Goal: Task Accomplishment & Management: Complete application form

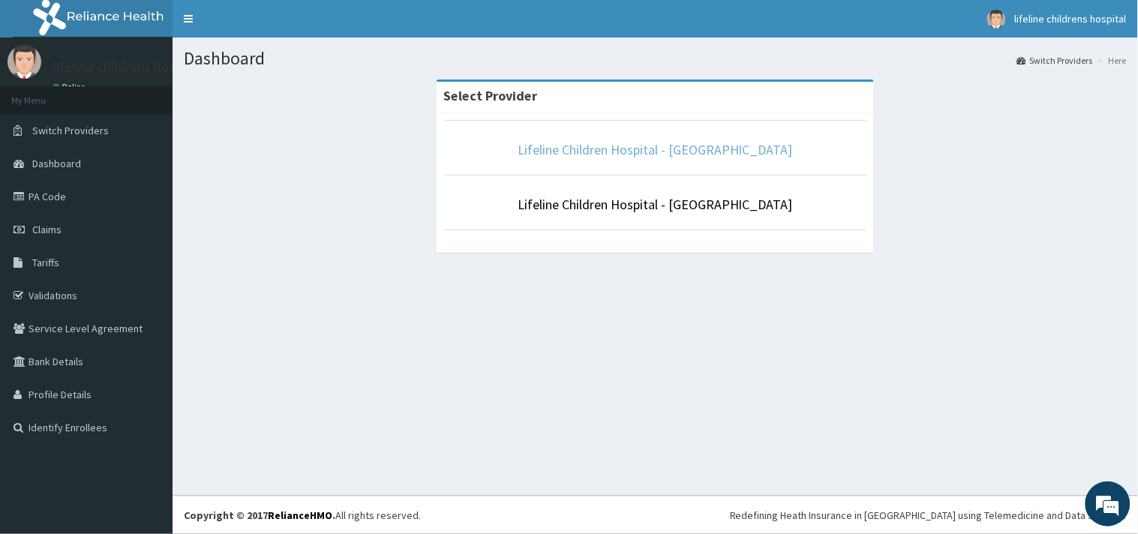
click at [638, 156] on link "Lifeline Children Hospital - Surulere" at bounding box center [654, 149] width 275 height 17
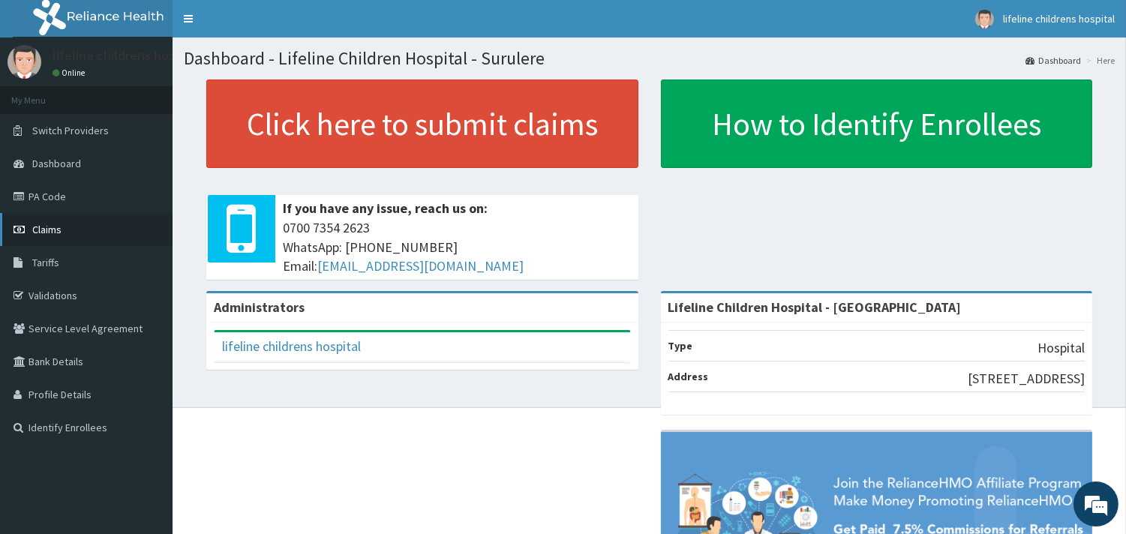
click at [46, 226] on span "Claims" at bounding box center [46, 229] width 29 height 13
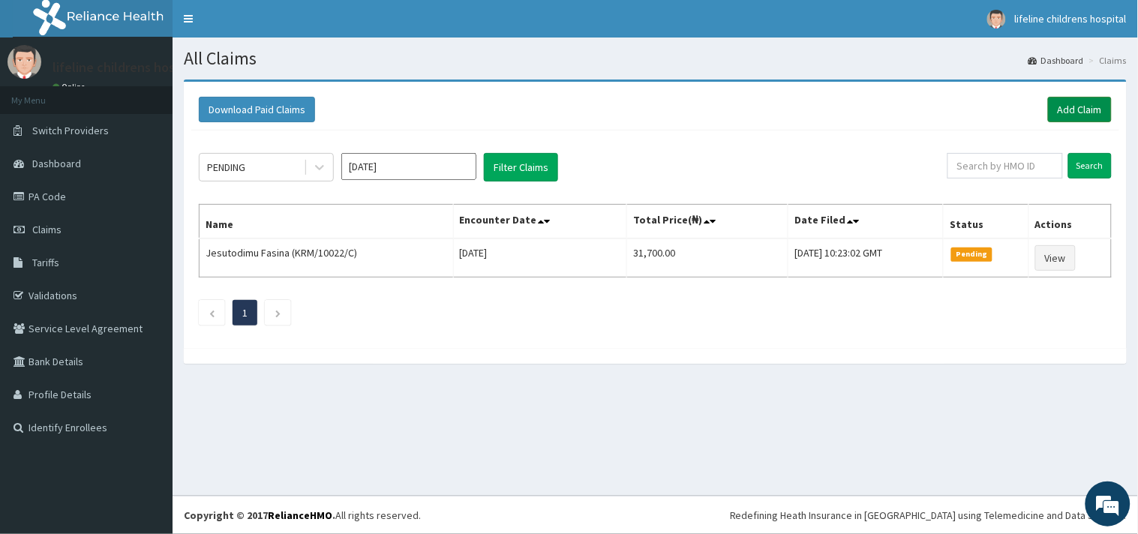
click at [1069, 108] on link "Add Claim" at bounding box center [1080, 109] width 64 height 25
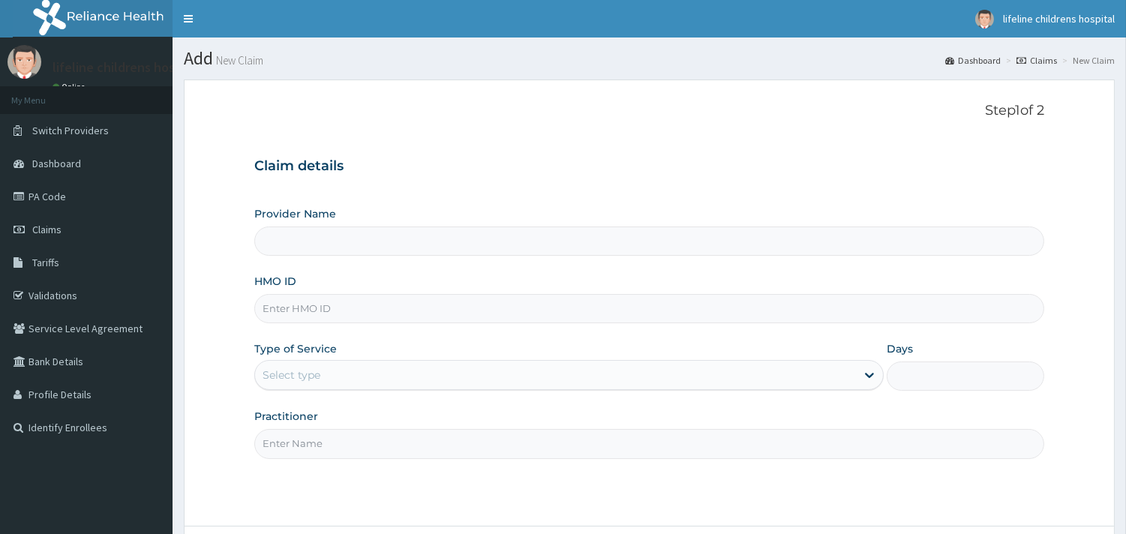
type input "Lifeline Children Hospital - Surulere"
click at [319, 316] on input "HMO ID" at bounding box center [649, 308] width 790 height 29
type input "Lifeline Children Hospital - [GEOGRAPHIC_DATA]"
click at [360, 304] on input "HMO ID" at bounding box center [649, 308] width 790 height 29
type input "RPI/10033/C"
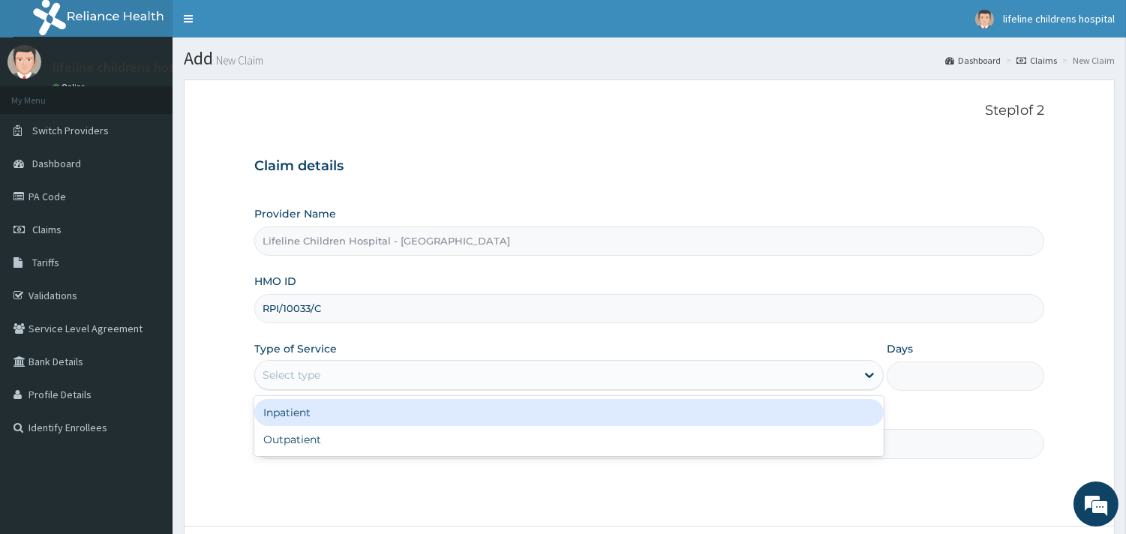
click at [334, 372] on div "Select type" at bounding box center [555, 375] width 601 height 24
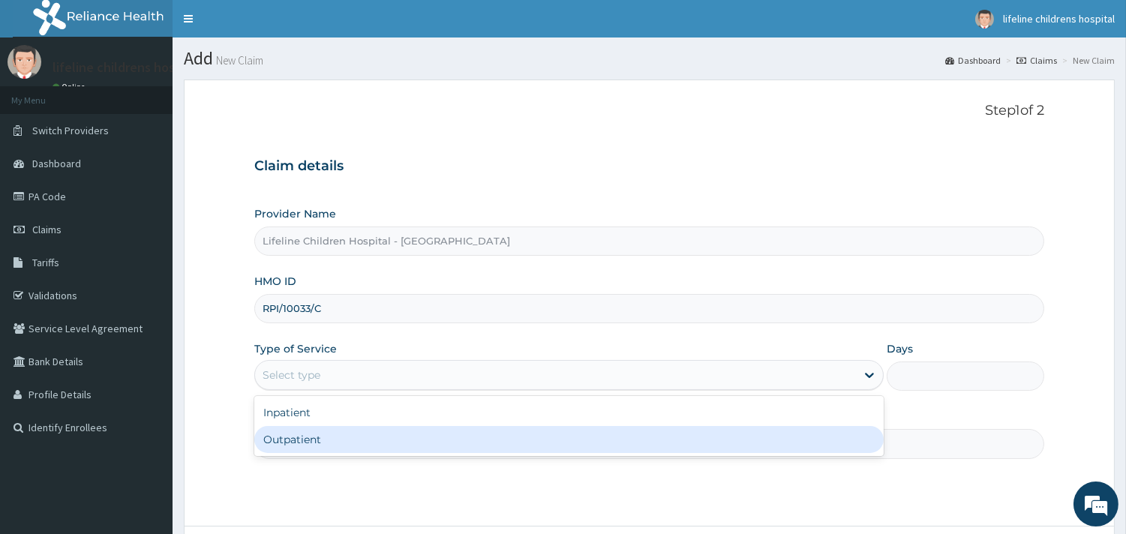
click at [319, 436] on div "Outpatient" at bounding box center [568, 439] width 629 height 27
type input "1"
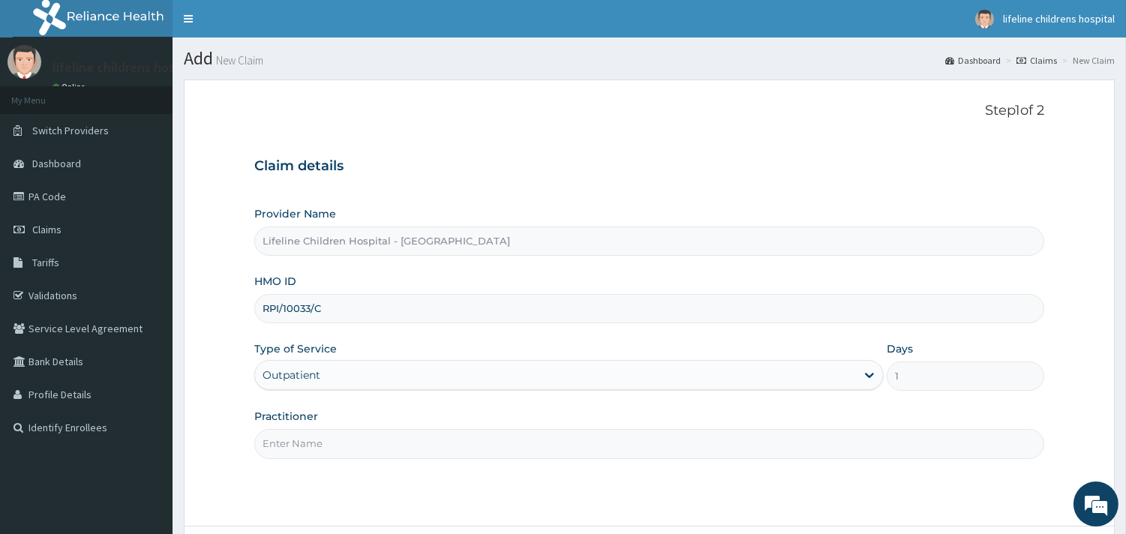
click at [316, 439] on input "Practitioner" at bounding box center [649, 443] width 790 height 29
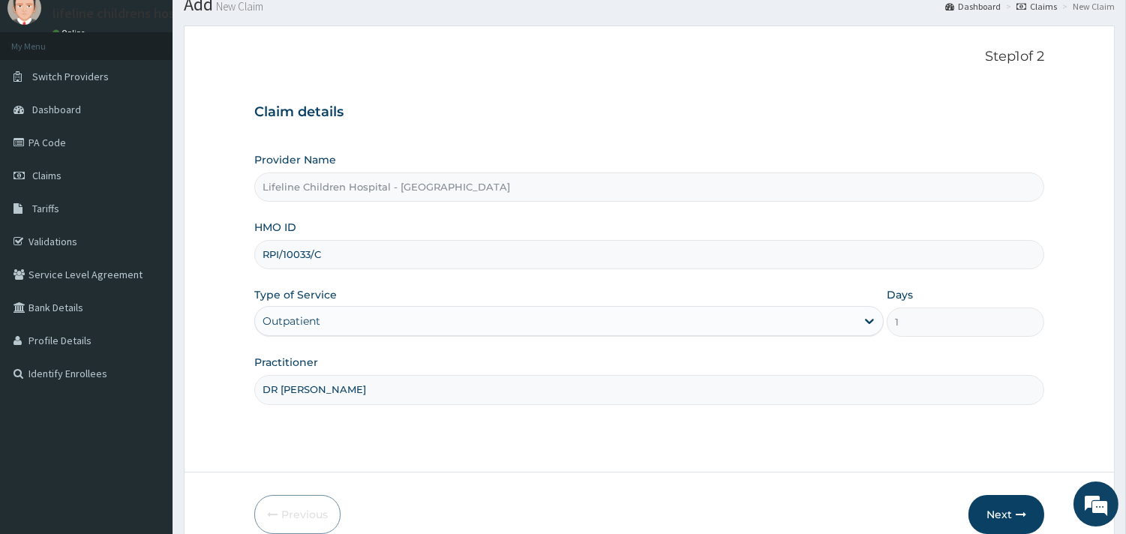
scroll to position [127, 0]
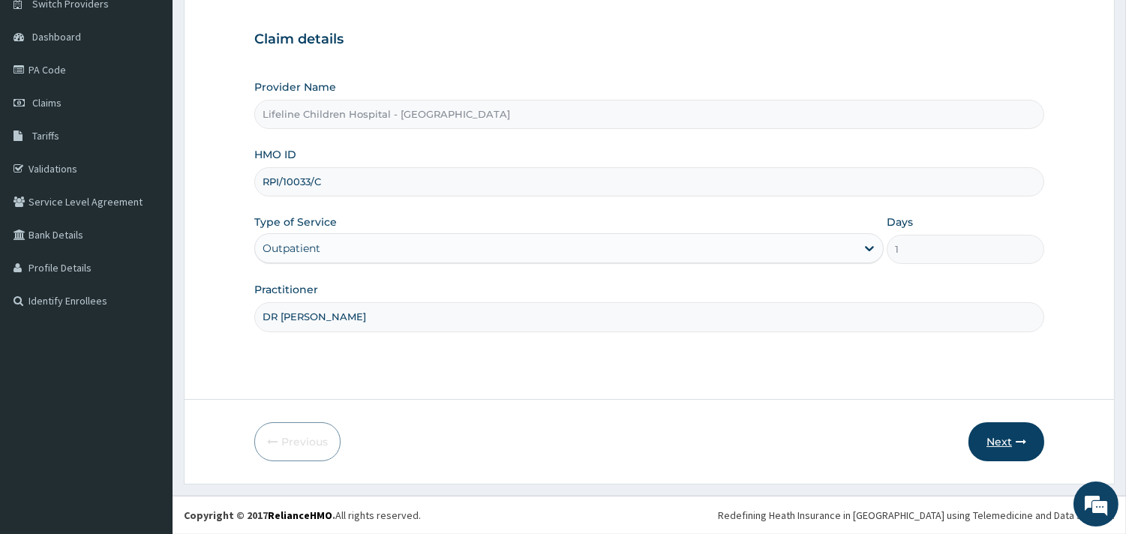
type input "DR OKOROBIE"
click at [1006, 442] on button "Next" at bounding box center [1006, 441] width 76 height 39
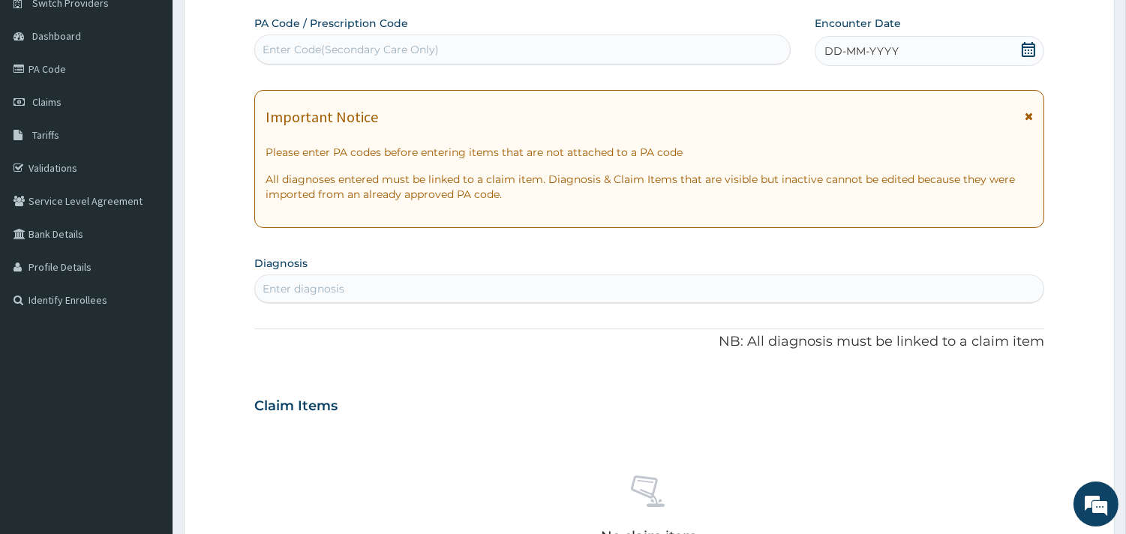
click at [893, 57] on span "DD-MM-YYYY" at bounding box center [861, 50] width 74 height 15
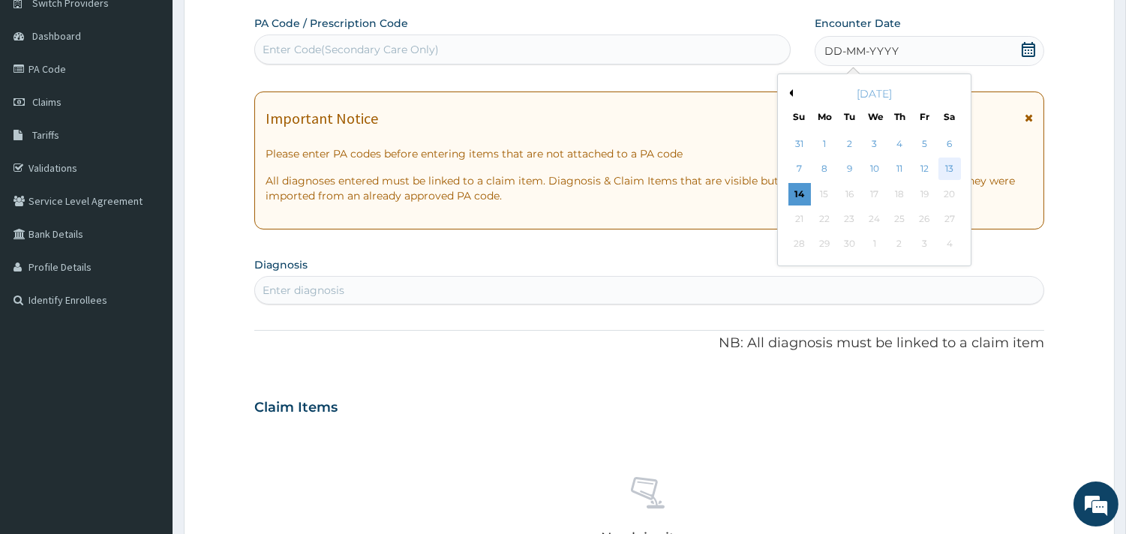
click at [945, 163] on div "13" at bounding box center [948, 169] width 22 height 22
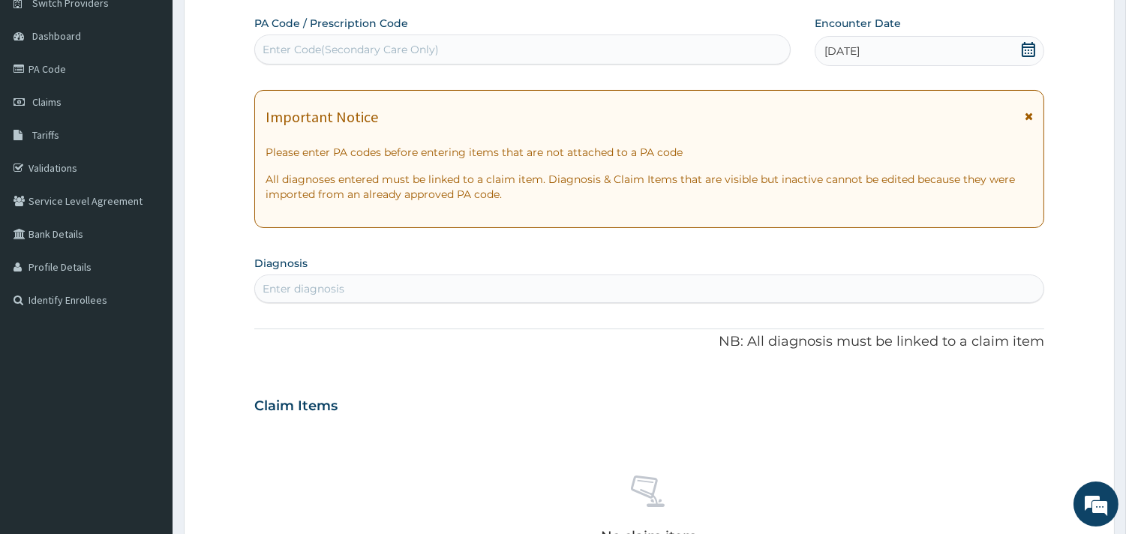
click at [381, 281] on div "Enter diagnosis" at bounding box center [649, 289] width 788 height 24
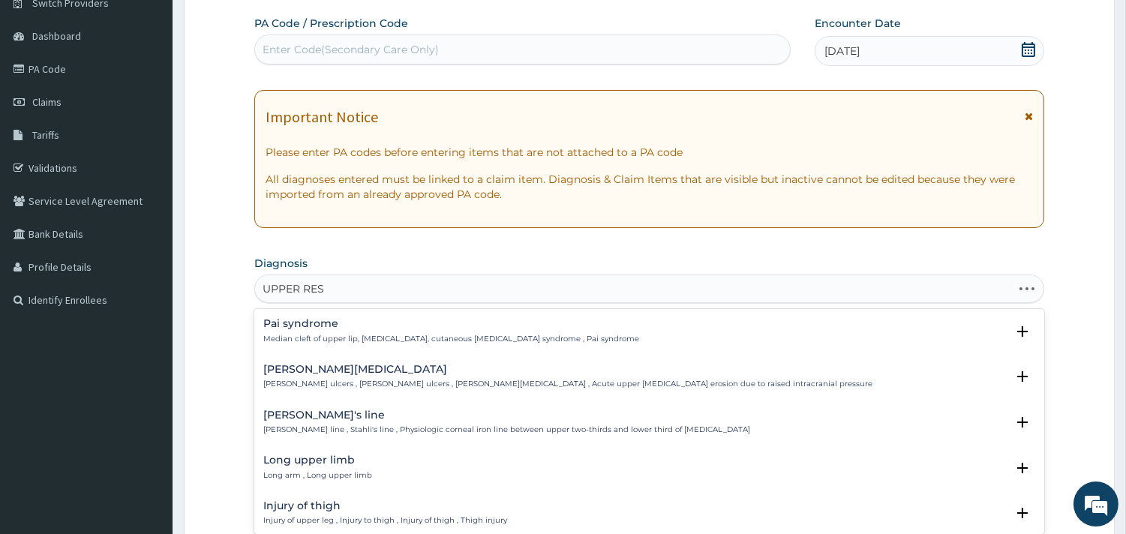
type input "UPPER RESP"
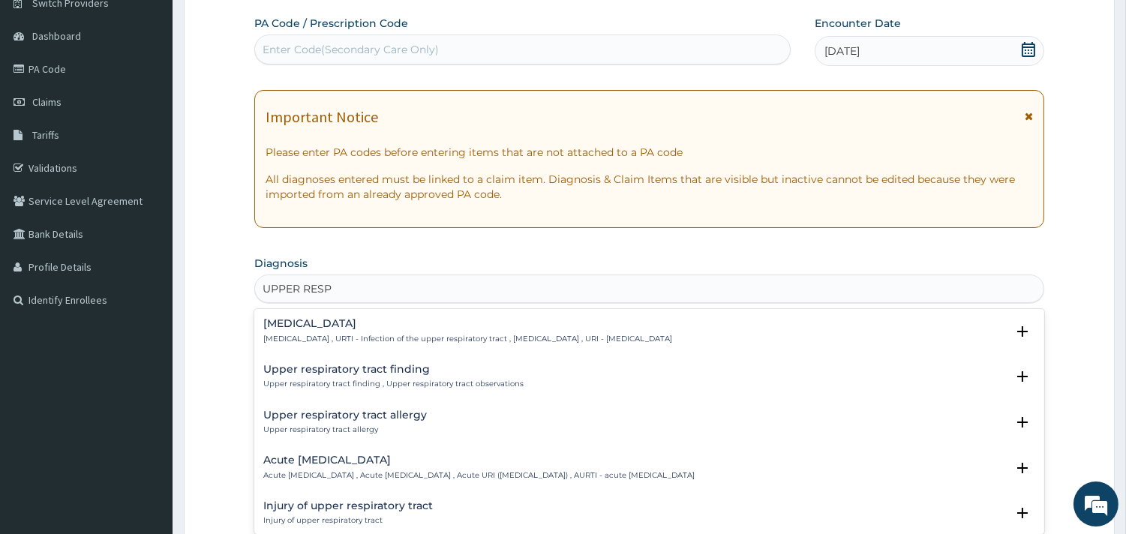
click at [347, 320] on h4 "Upper respiratory infection" at bounding box center [467, 323] width 409 height 11
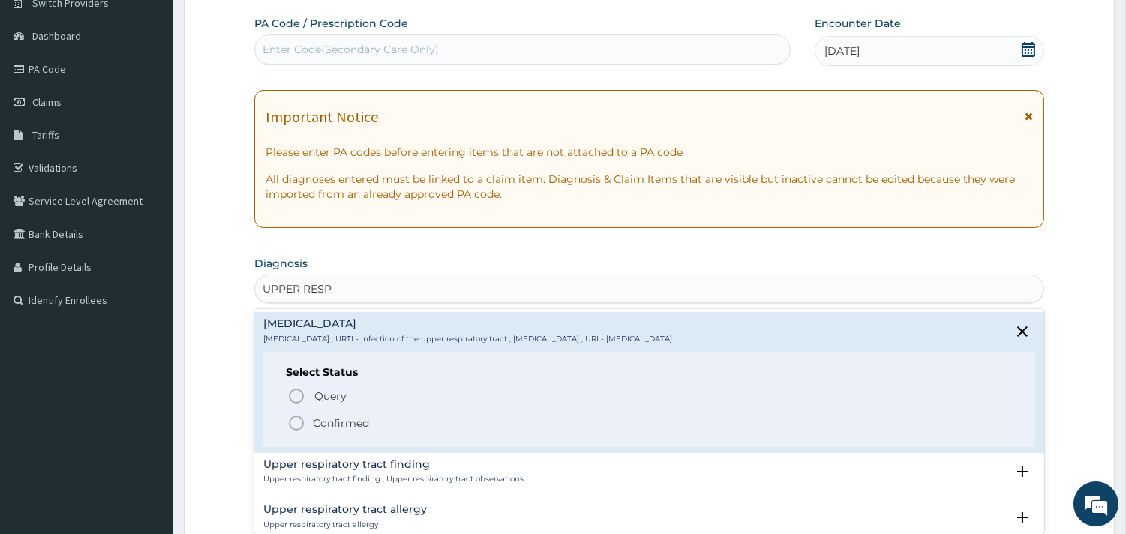
click at [360, 423] on p "Confirmed" at bounding box center [341, 422] width 56 height 15
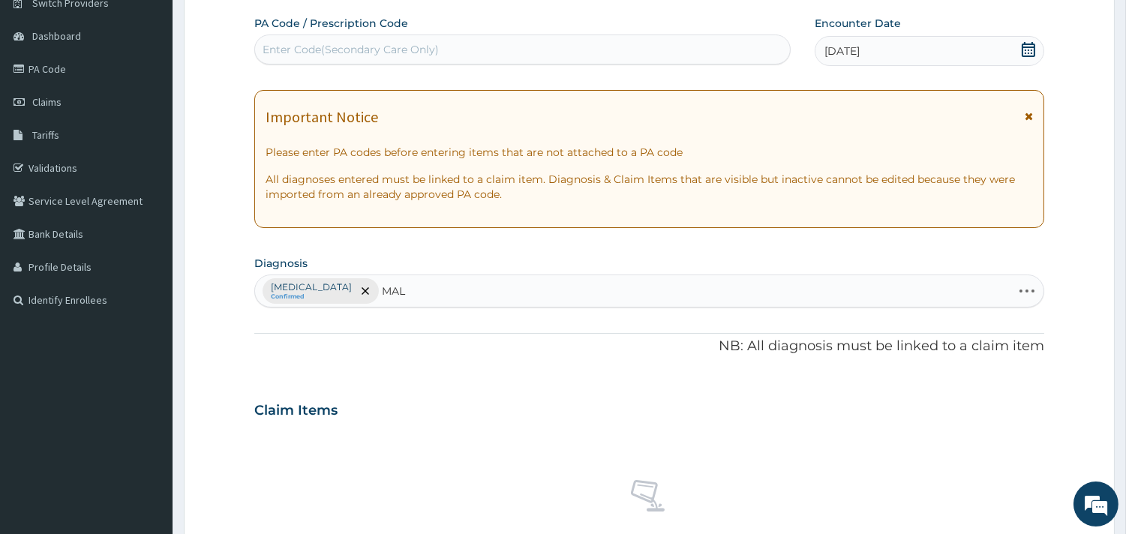
type input "MALA"
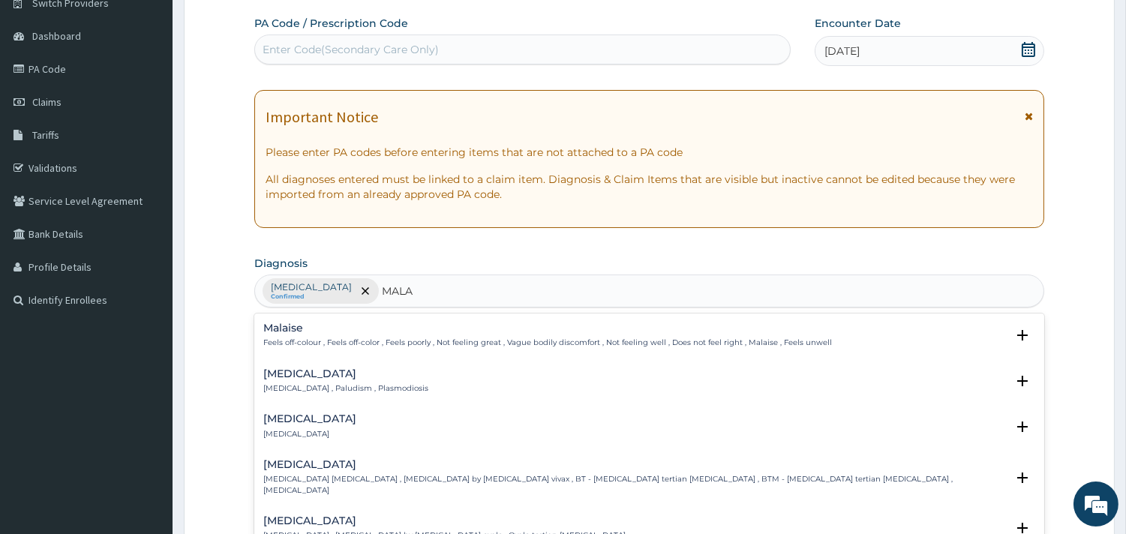
click at [303, 388] on p "Malaria , Paludism , Plasmodiosis" at bounding box center [345, 388] width 165 height 10
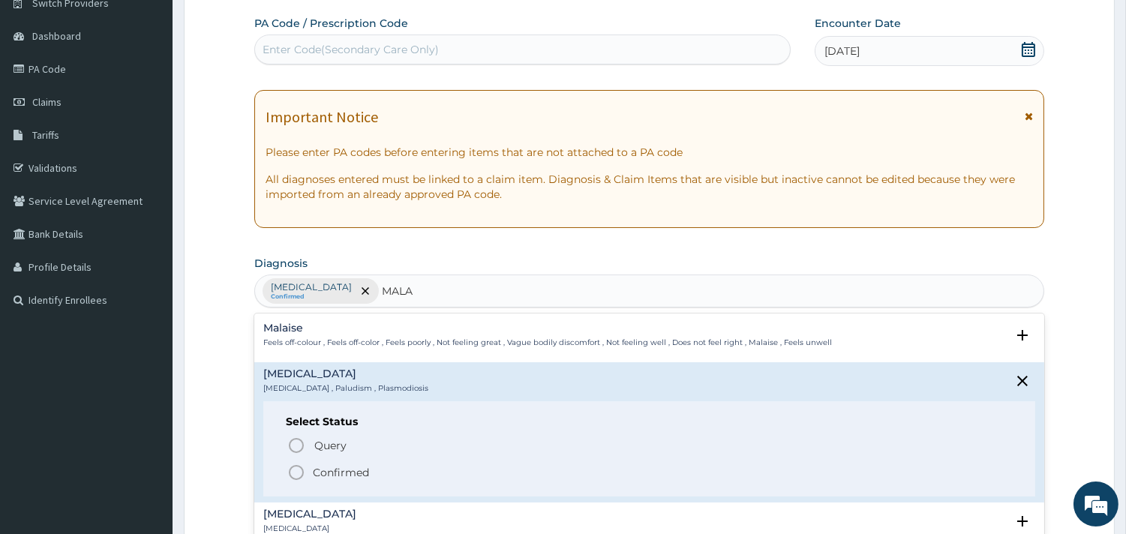
click at [328, 466] on p "Confirmed" at bounding box center [341, 472] width 56 height 15
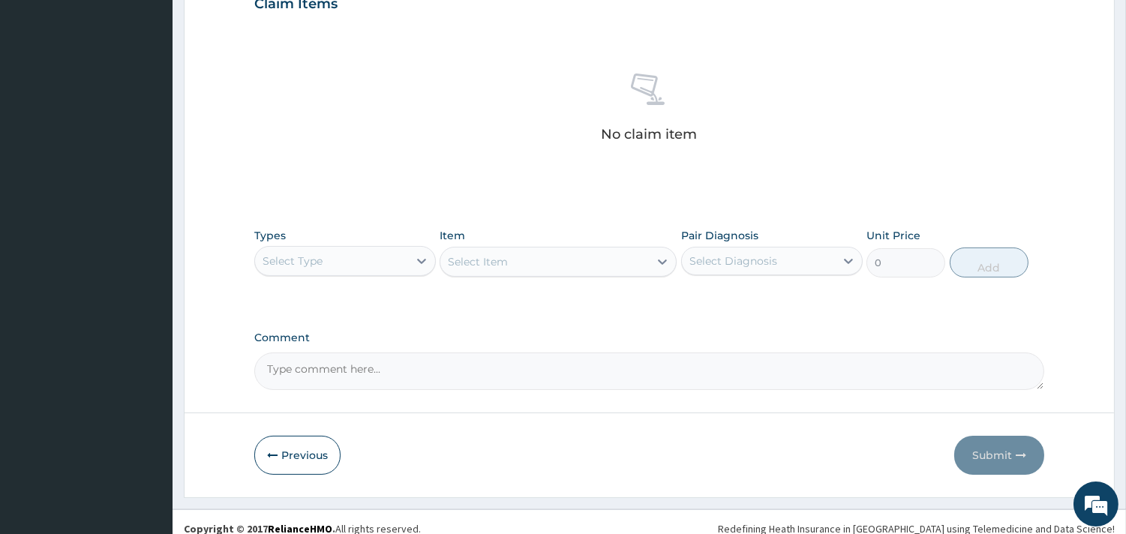
scroll to position [547, 0]
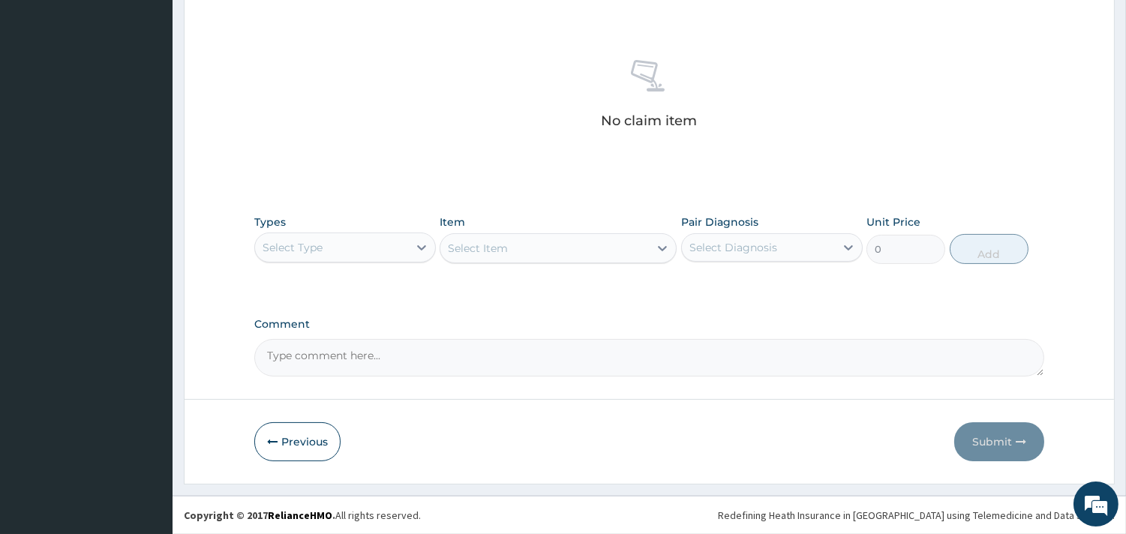
click at [355, 232] on div "Select Type" at bounding box center [344, 247] width 181 height 30
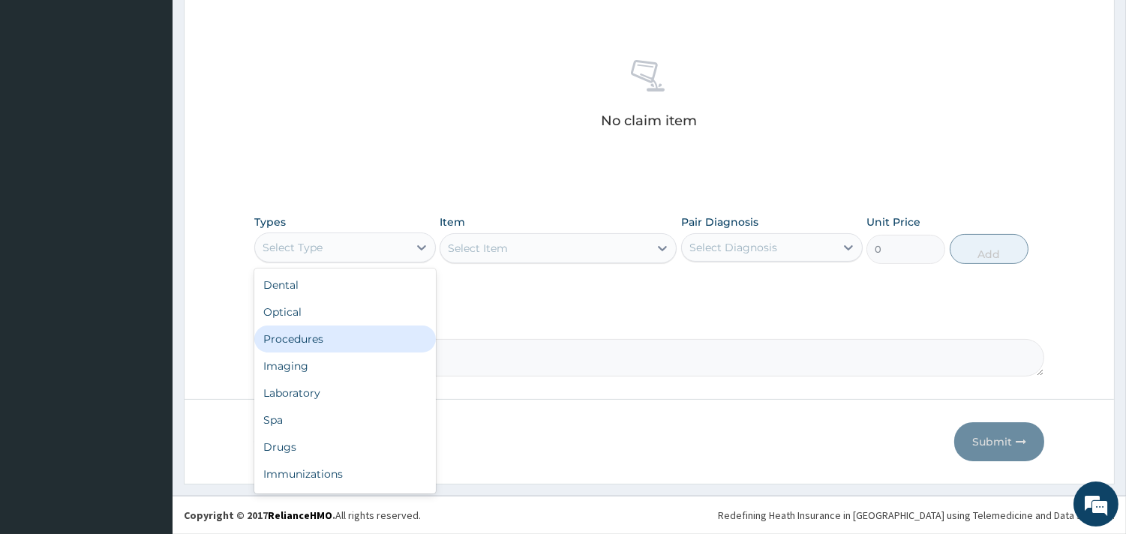
click at [350, 335] on div "Procedures" at bounding box center [344, 338] width 181 height 27
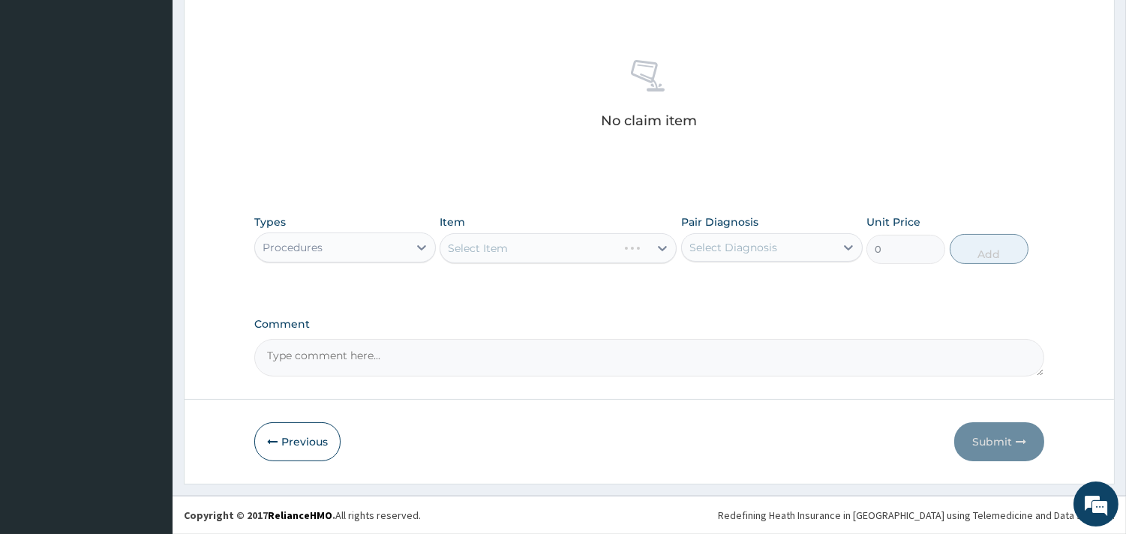
click at [492, 251] on div "Select Item" at bounding box center [557, 248] width 237 height 30
click at [555, 248] on div "Select Item" at bounding box center [557, 248] width 237 height 30
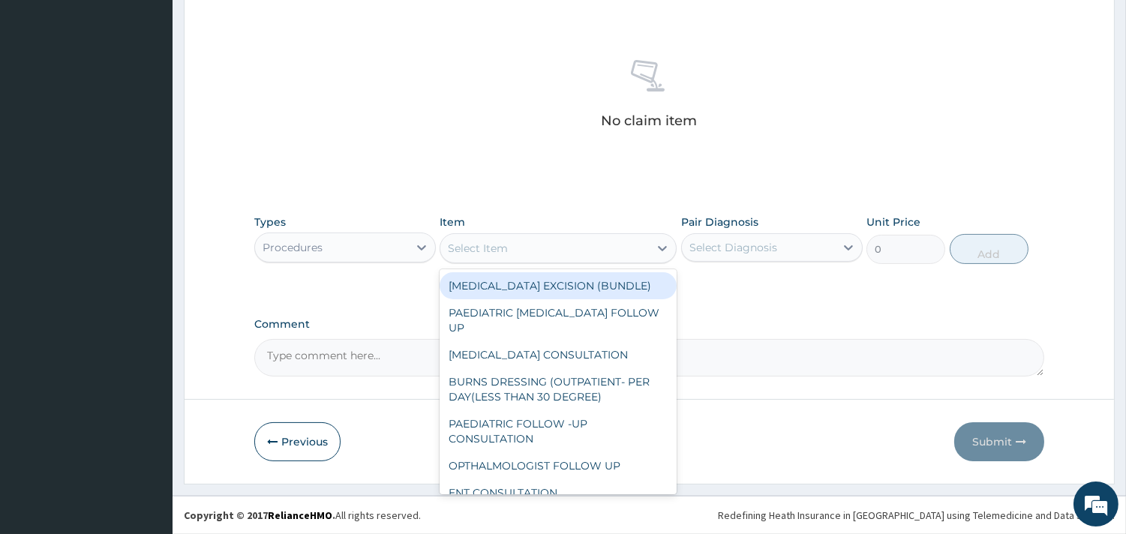
click at [523, 242] on div "Select Item" at bounding box center [544, 248] width 208 height 24
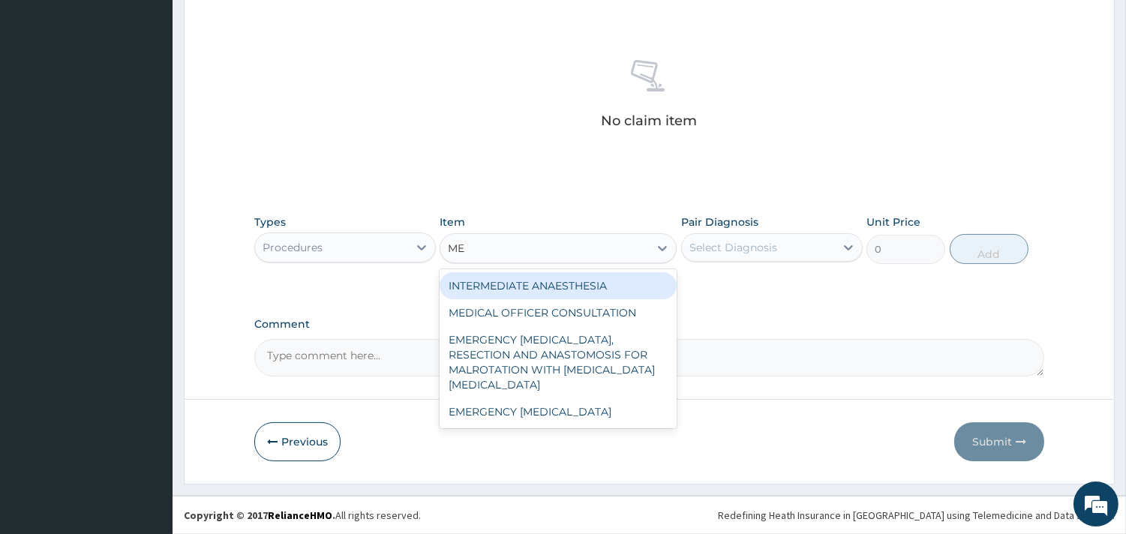
type input "MED"
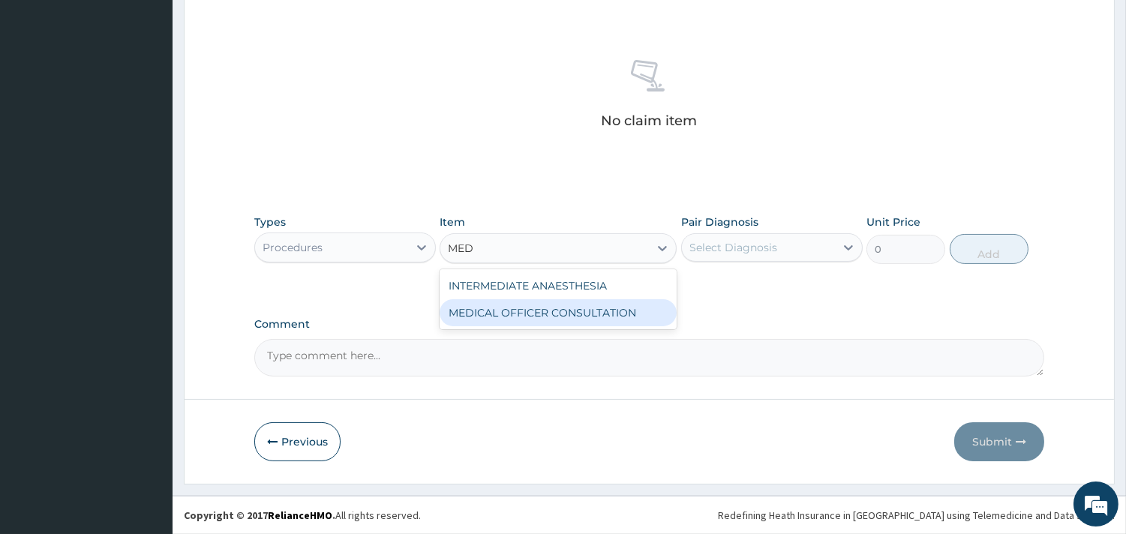
click at [549, 302] on div "MEDICAL OFFICER CONSULTATION" at bounding box center [557, 312] width 237 height 27
type input "10500"
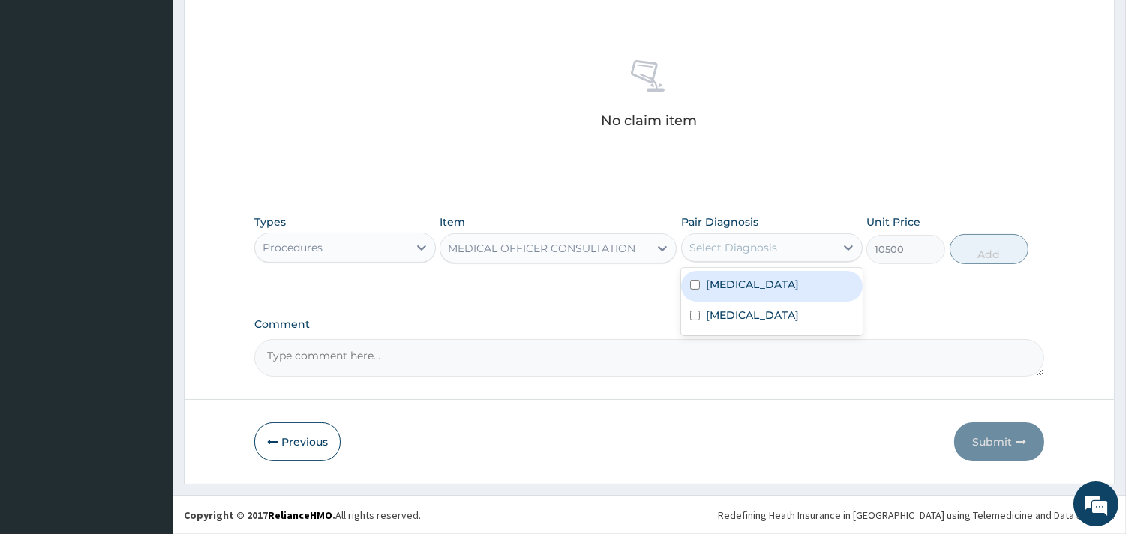
click at [717, 252] on div "Select Diagnosis" at bounding box center [733, 247] width 88 height 15
click at [738, 287] on label "Upper respiratory infection" at bounding box center [752, 284] width 93 height 15
checkbox input "true"
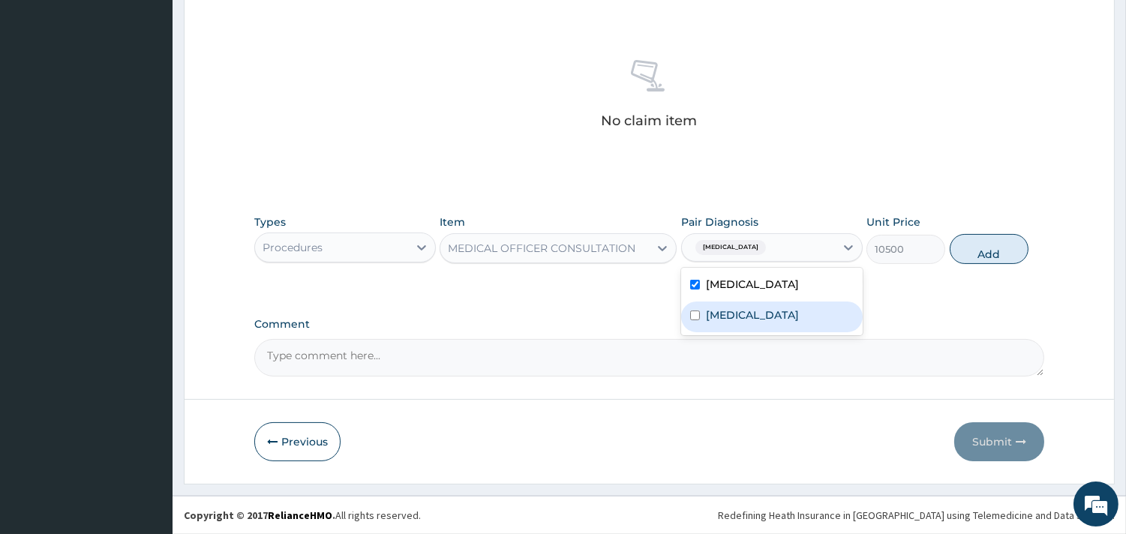
click at [741, 307] on label "[MEDICAL_DATA]" at bounding box center [752, 314] width 93 height 15
checkbox input "true"
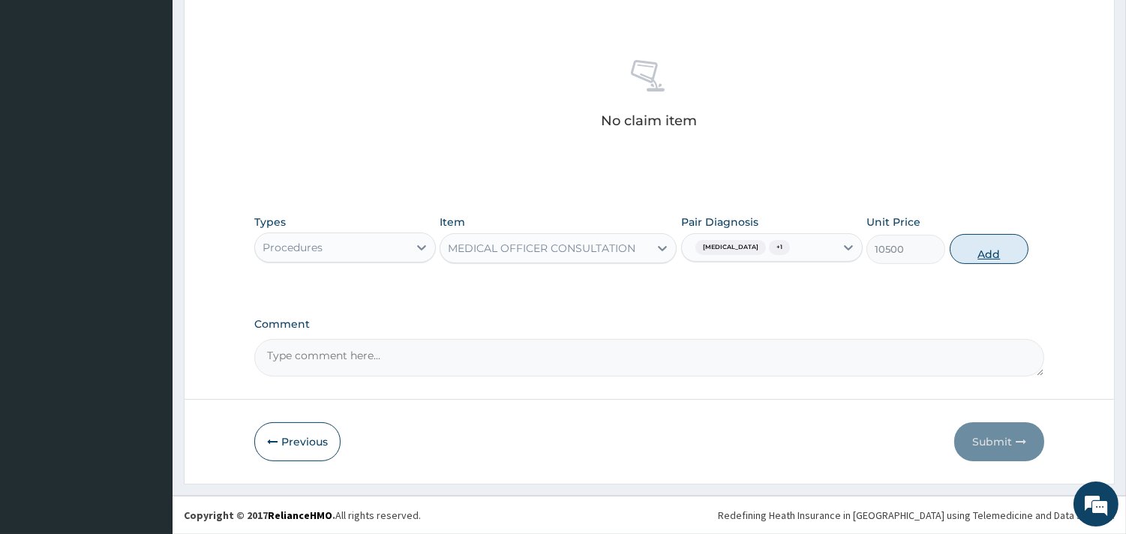
click at [969, 248] on button "Add" at bounding box center [988, 249] width 79 height 30
type input "0"
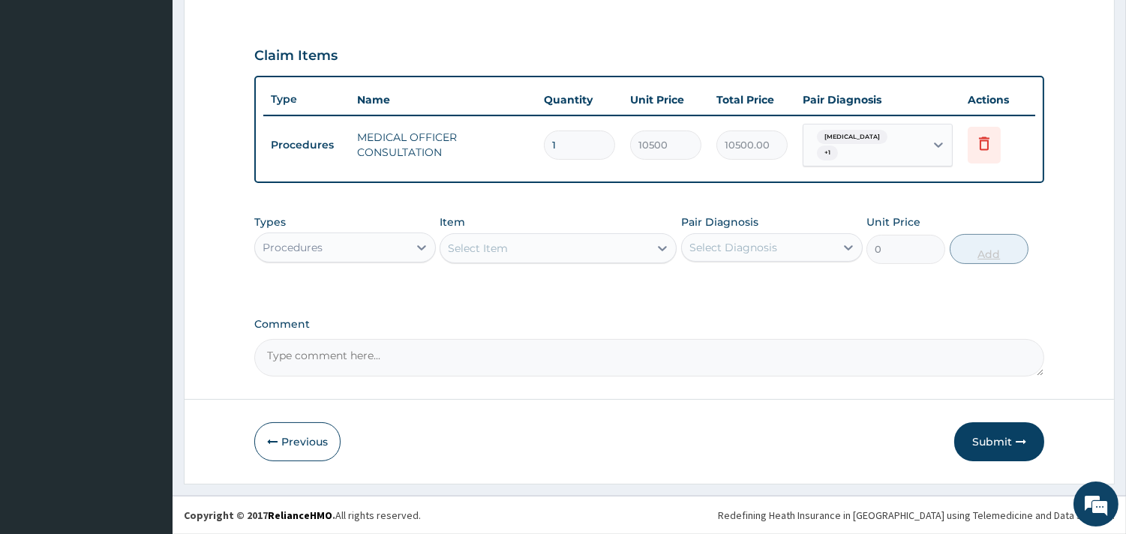
scroll to position [481, 0]
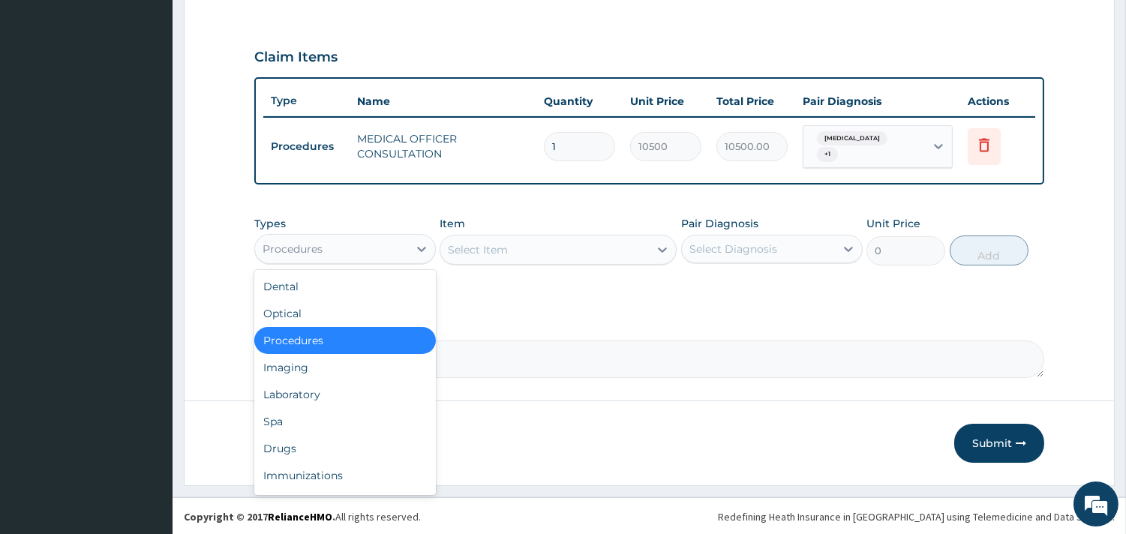
click at [337, 238] on div "Procedures" at bounding box center [331, 249] width 153 height 24
click at [312, 388] on div "Laboratory" at bounding box center [344, 394] width 181 height 27
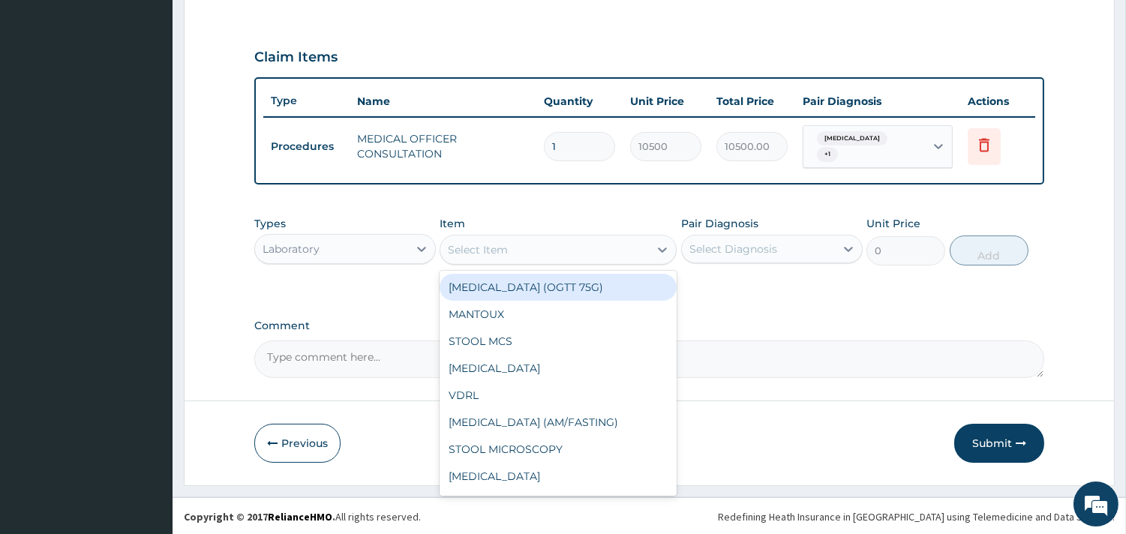
click at [510, 240] on div "Select Item" at bounding box center [544, 250] width 208 height 24
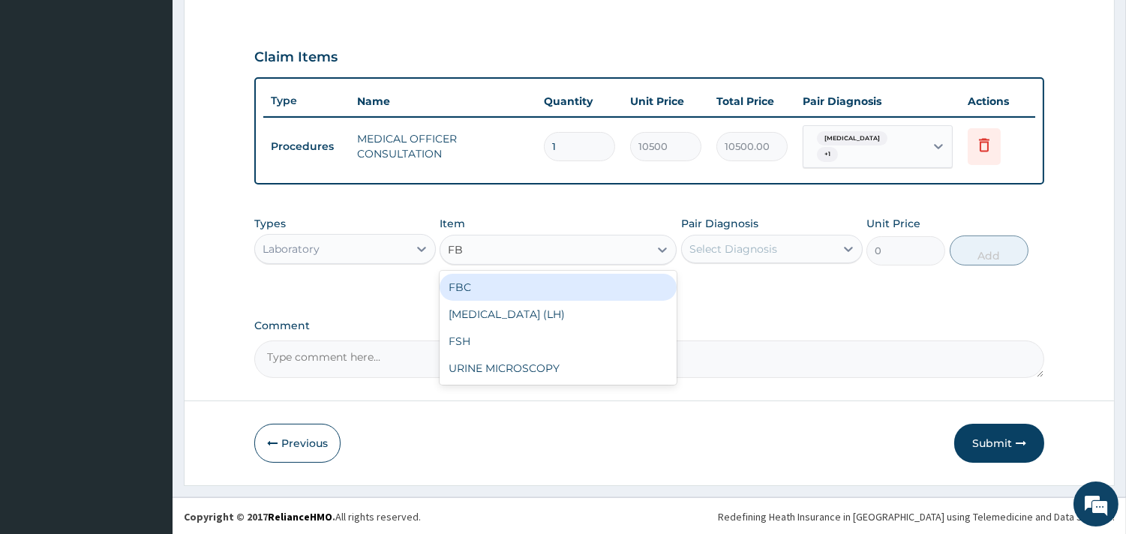
type input "FBC"
click at [510, 297] on div "FBC" at bounding box center [557, 287] width 237 height 27
type input "4500"
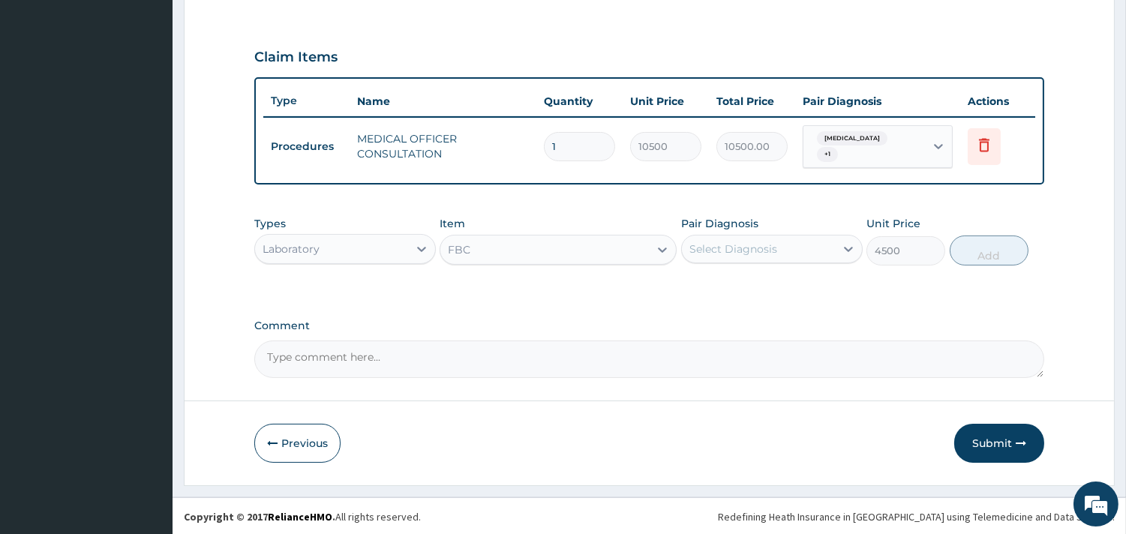
click at [706, 243] on div "Select Diagnosis" at bounding box center [733, 248] width 88 height 15
click at [725, 275] on div "Upper respiratory infection" at bounding box center [771, 287] width 181 height 31
checkbox input "true"
click at [967, 250] on button "Add" at bounding box center [988, 250] width 79 height 30
type input "0"
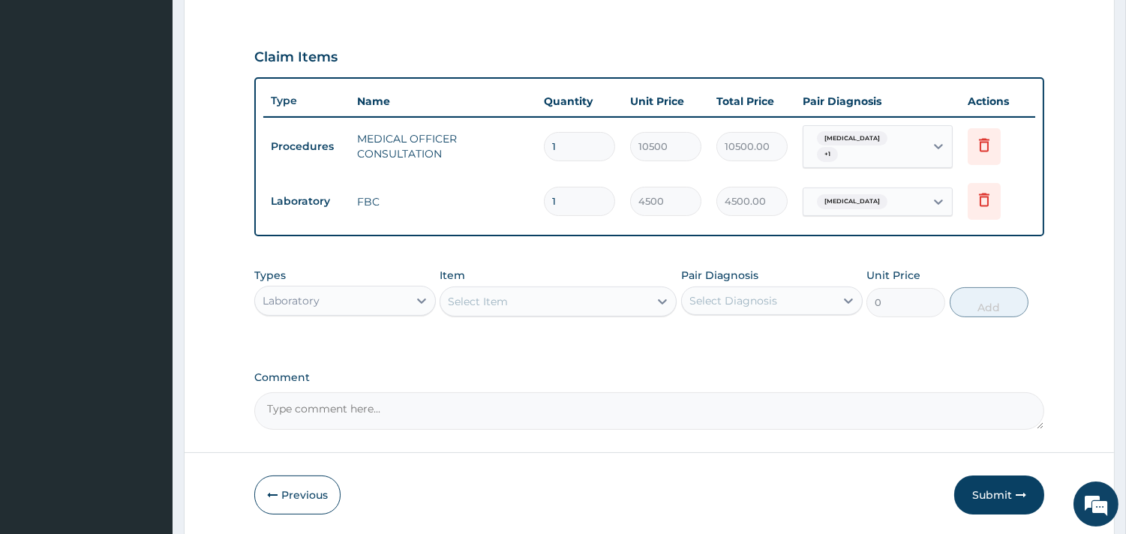
click at [544, 303] on div "Select Item" at bounding box center [544, 301] width 208 height 24
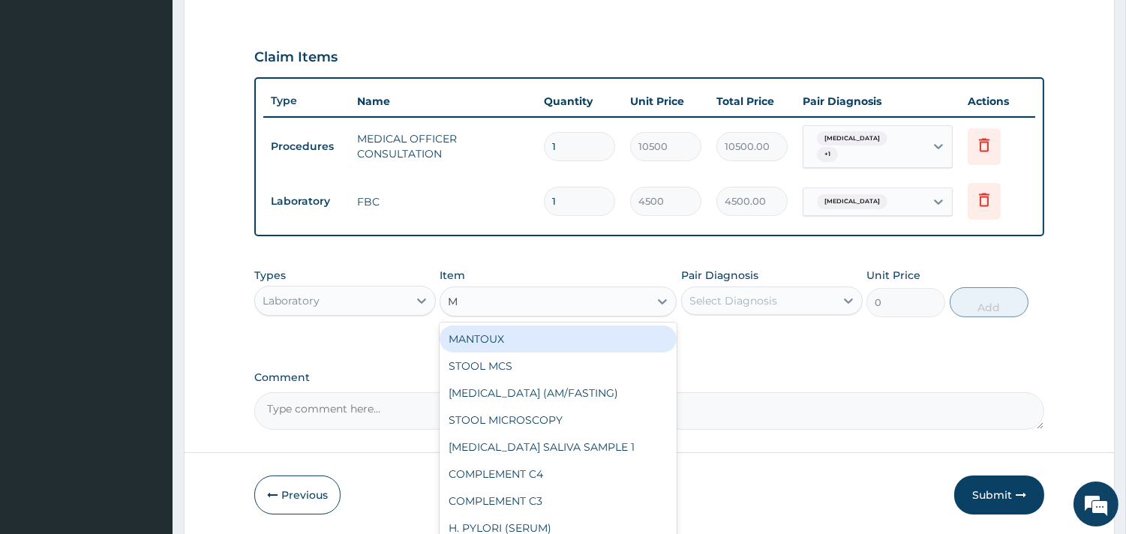
type input "MP"
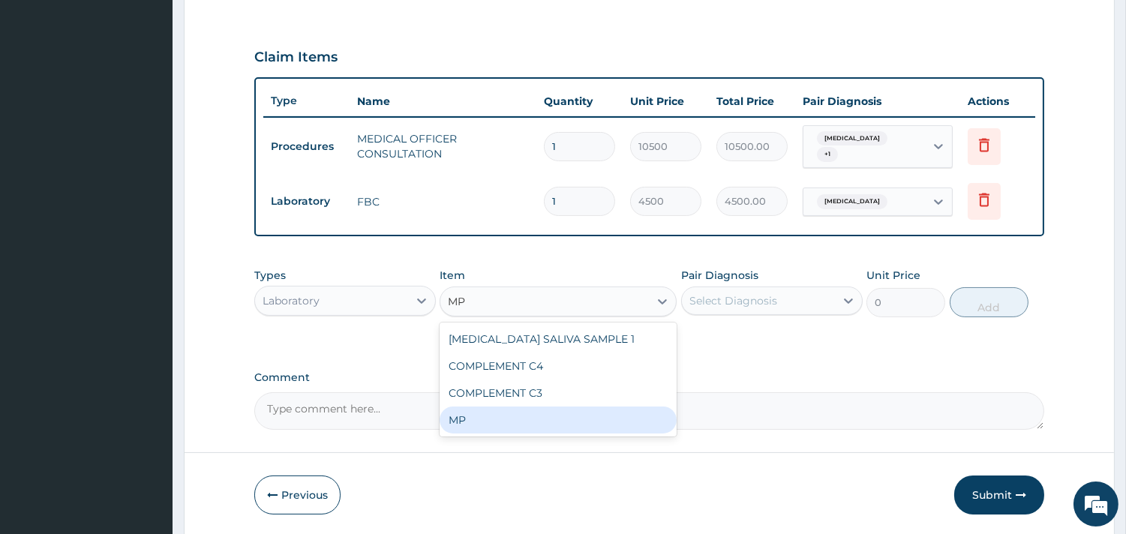
click at [478, 421] on div "MP" at bounding box center [557, 419] width 237 height 27
type input "4000"
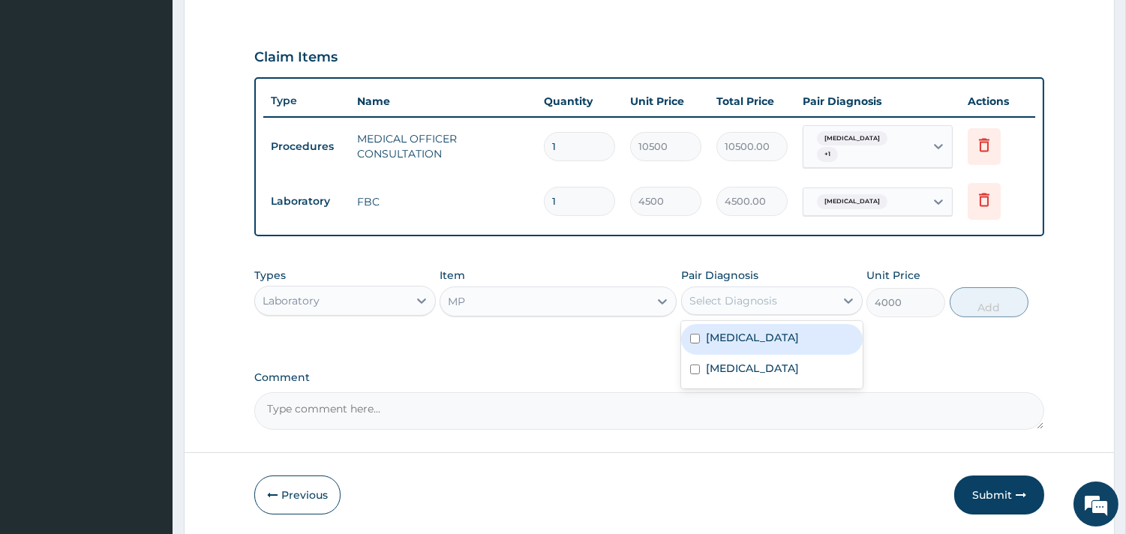
click at [800, 292] on div "Select Diagnosis" at bounding box center [758, 301] width 153 height 24
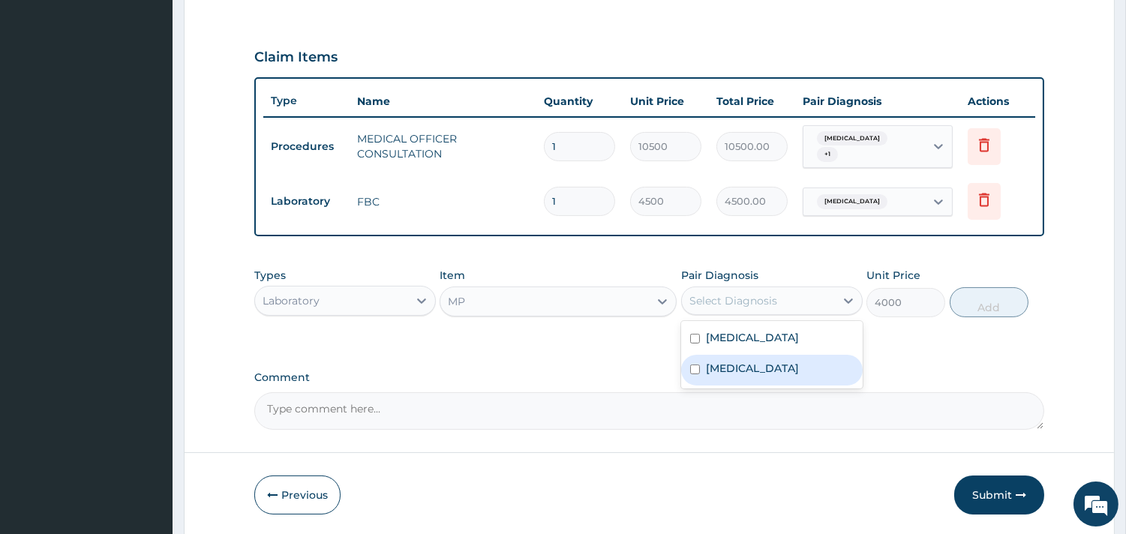
click at [740, 371] on label "Malaria" at bounding box center [752, 368] width 93 height 15
checkbox input "true"
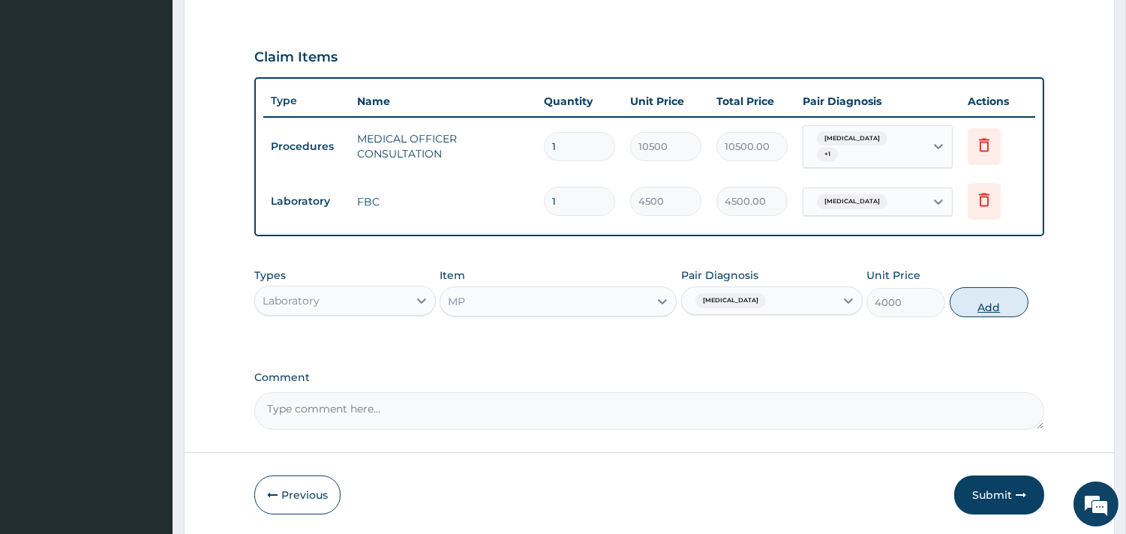
click at [990, 298] on button "Add" at bounding box center [988, 302] width 79 height 30
type input "0"
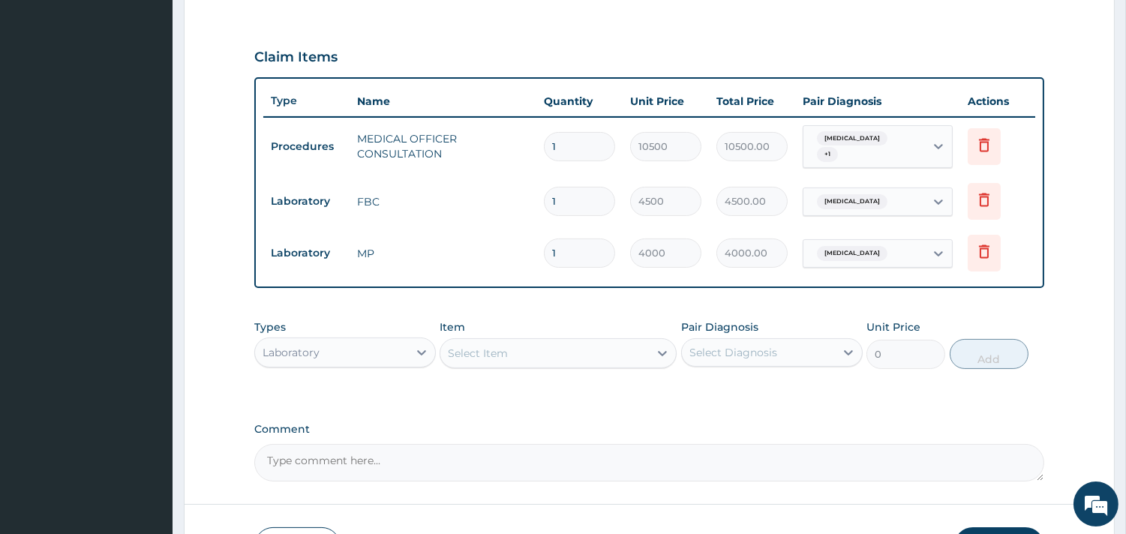
scroll to position [564, 0]
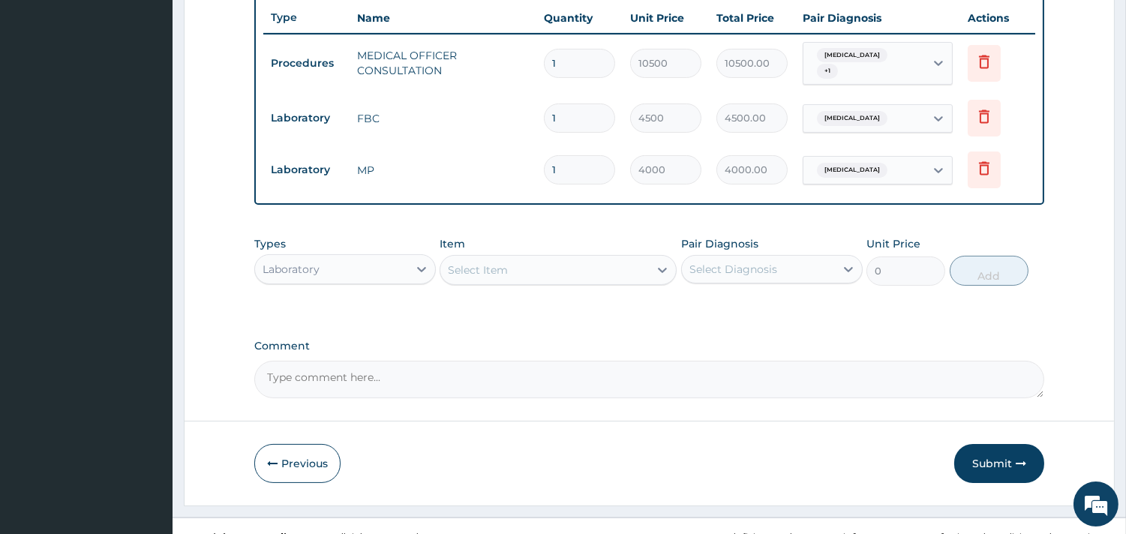
click at [377, 257] on div "Laboratory" at bounding box center [331, 269] width 153 height 24
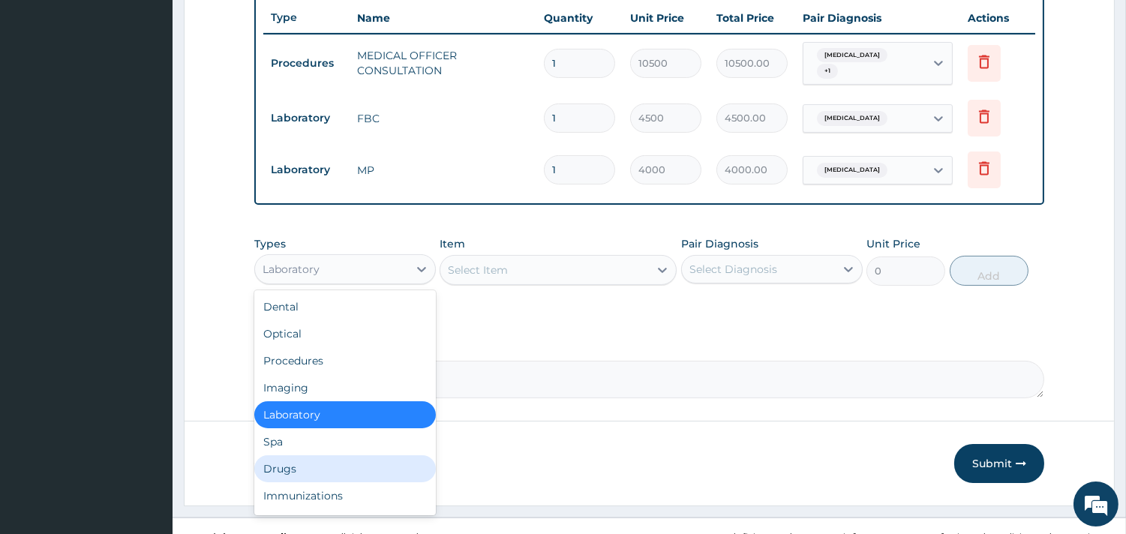
click at [298, 465] on div "Drugs" at bounding box center [344, 468] width 181 height 27
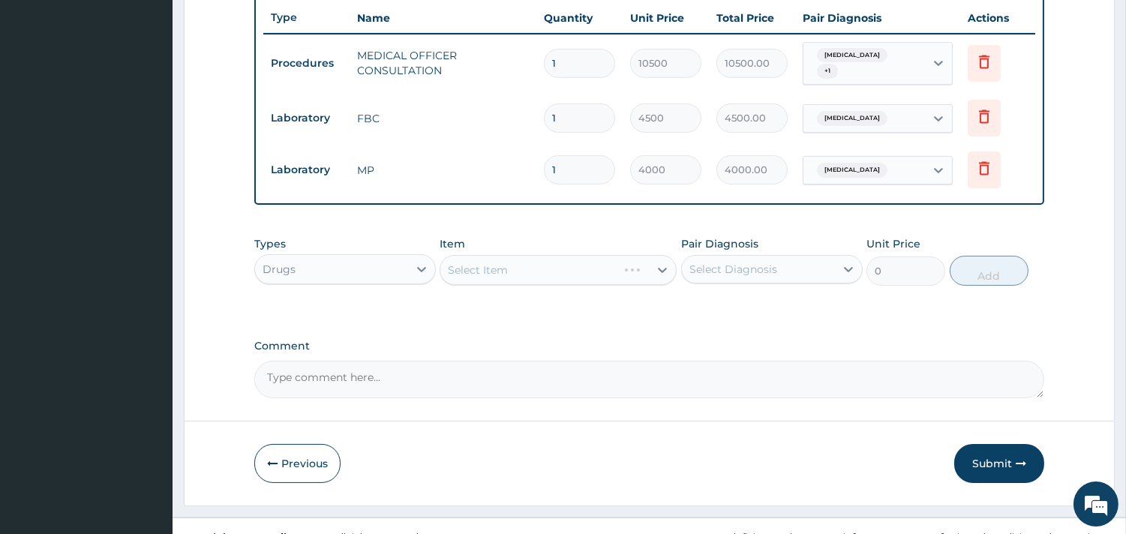
click at [535, 268] on div "Select Item" at bounding box center [557, 270] width 237 height 30
click at [570, 262] on div "Select Item" at bounding box center [557, 270] width 237 height 30
click at [613, 266] on div "Select Item" at bounding box center [557, 270] width 237 height 30
click at [544, 271] on div "Select Item" at bounding box center [557, 270] width 237 height 30
click at [548, 268] on div "Select Item" at bounding box center [557, 270] width 237 height 30
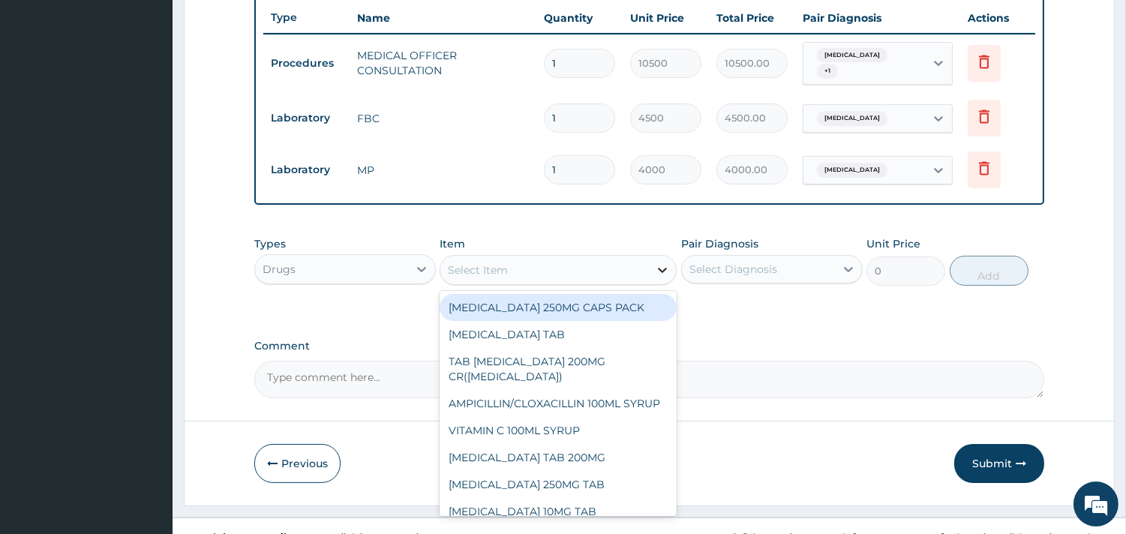
click at [662, 268] on icon at bounding box center [662, 269] width 15 height 15
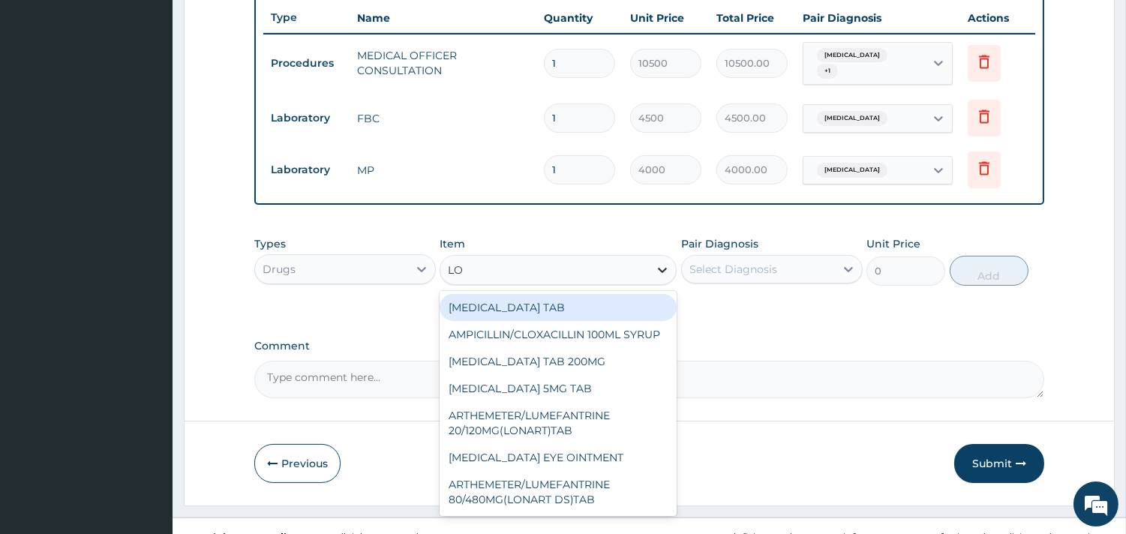
type input "LOR"
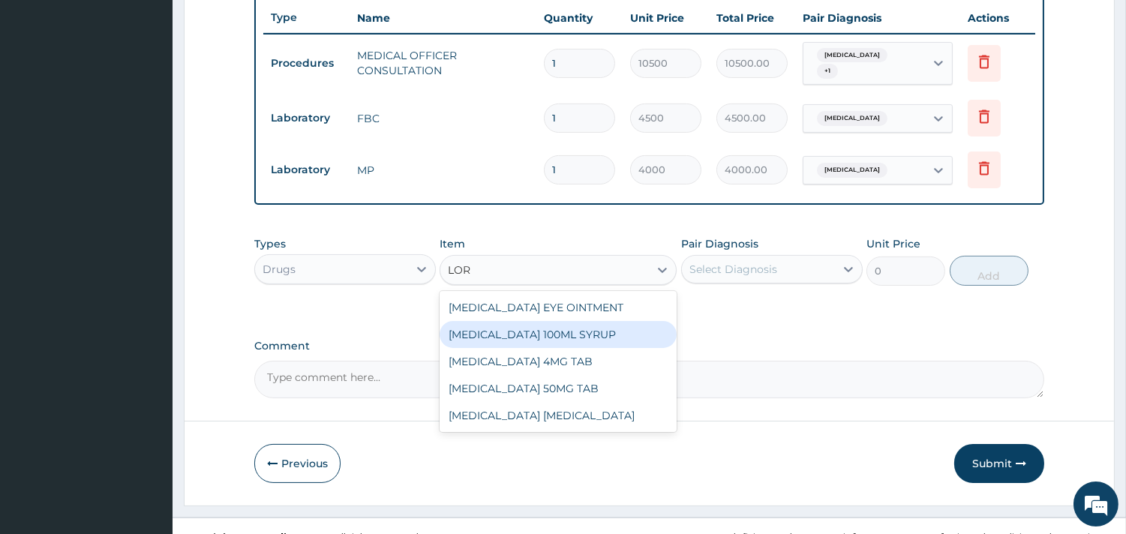
click at [601, 324] on div "[MEDICAL_DATA] 100ML SYRUP" at bounding box center [557, 334] width 237 height 27
type input "1500"
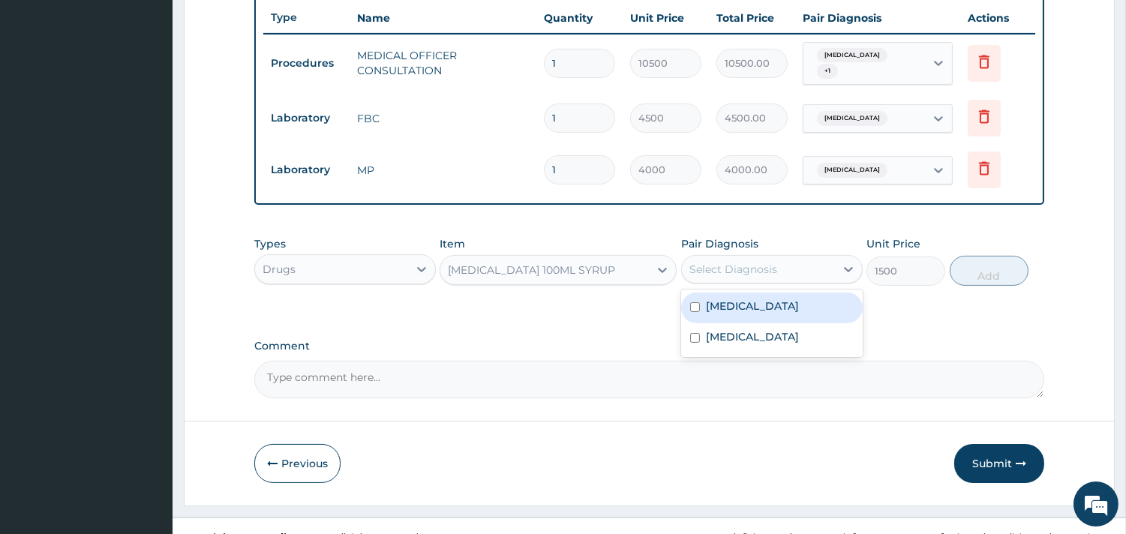
click at [738, 265] on div "Select Diagnosis" at bounding box center [733, 269] width 88 height 15
click at [739, 298] on label "[MEDICAL_DATA]" at bounding box center [752, 305] width 93 height 15
checkbox input "true"
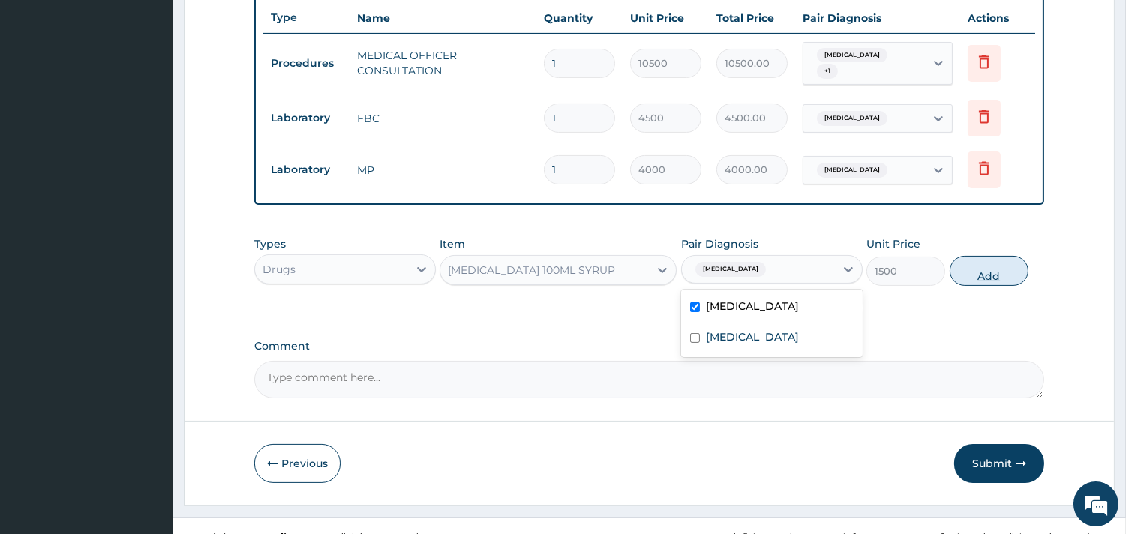
click at [991, 280] on button "Add" at bounding box center [988, 271] width 79 height 30
type input "0"
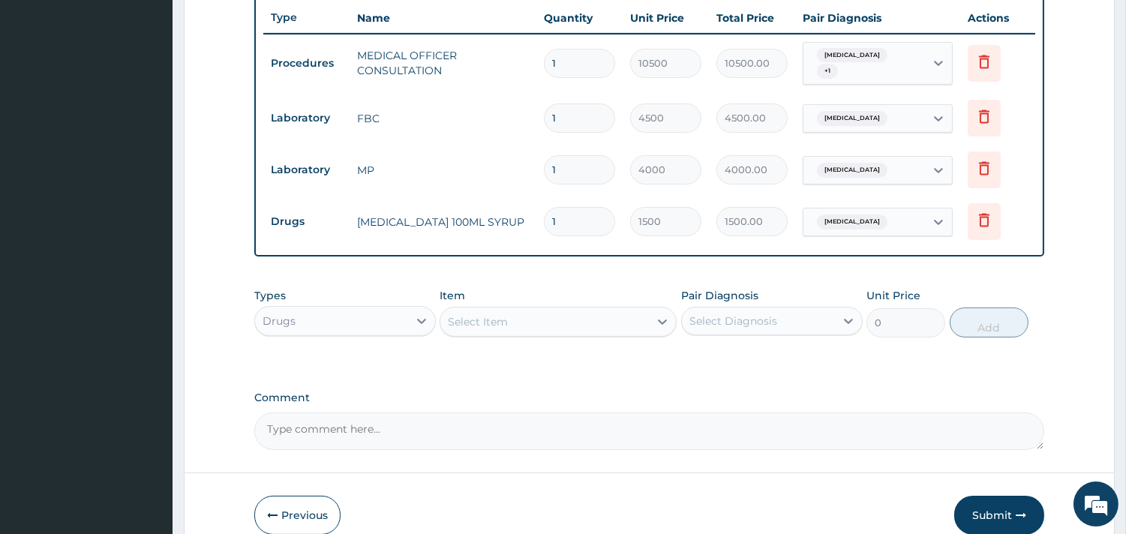
click at [619, 311] on div "Select Item" at bounding box center [544, 322] width 208 height 24
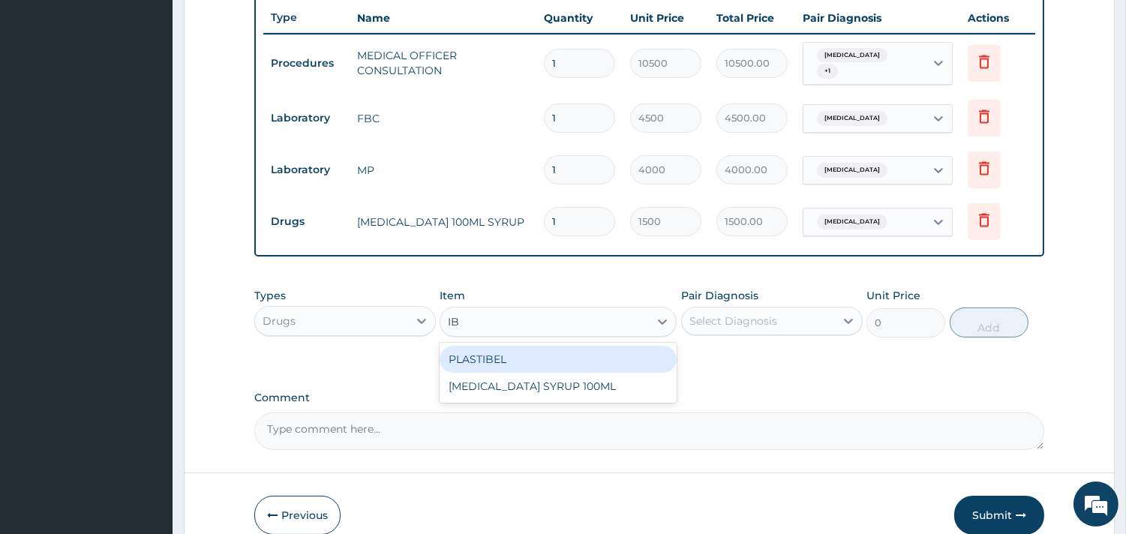
type input "IBU"
click at [589, 370] on div "[MEDICAL_DATA] SYRUP 100ML" at bounding box center [557, 359] width 237 height 27
type input "1700"
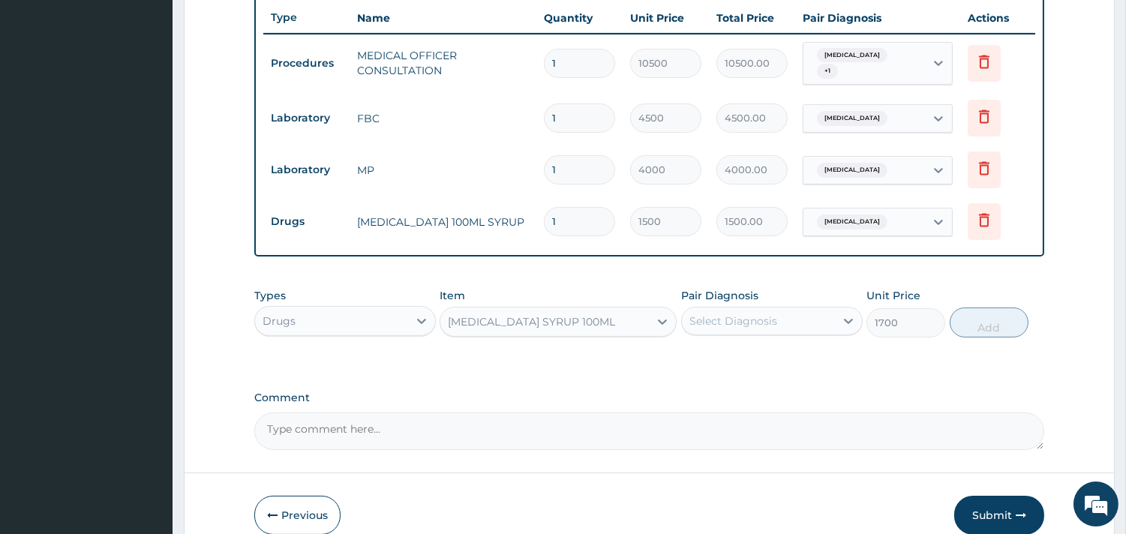
click at [800, 315] on div "Select Diagnosis" at bounding box center [758, 321] width 153 height 24
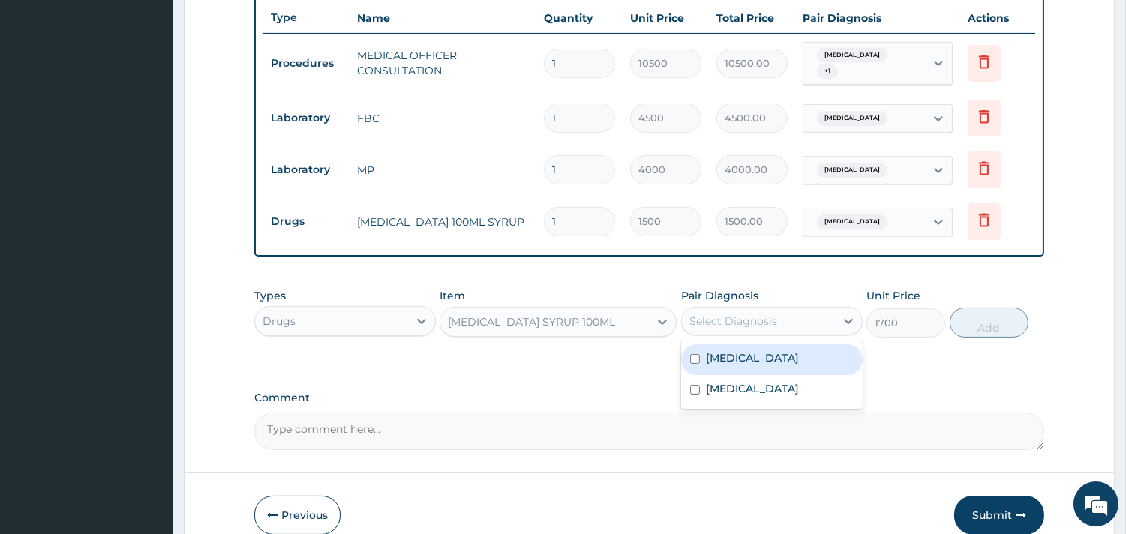
click at [771, 353] on label "[MEDICAL_DATA]" at bounding box center [752, 357] width 93 height 15
checkbox input "true"
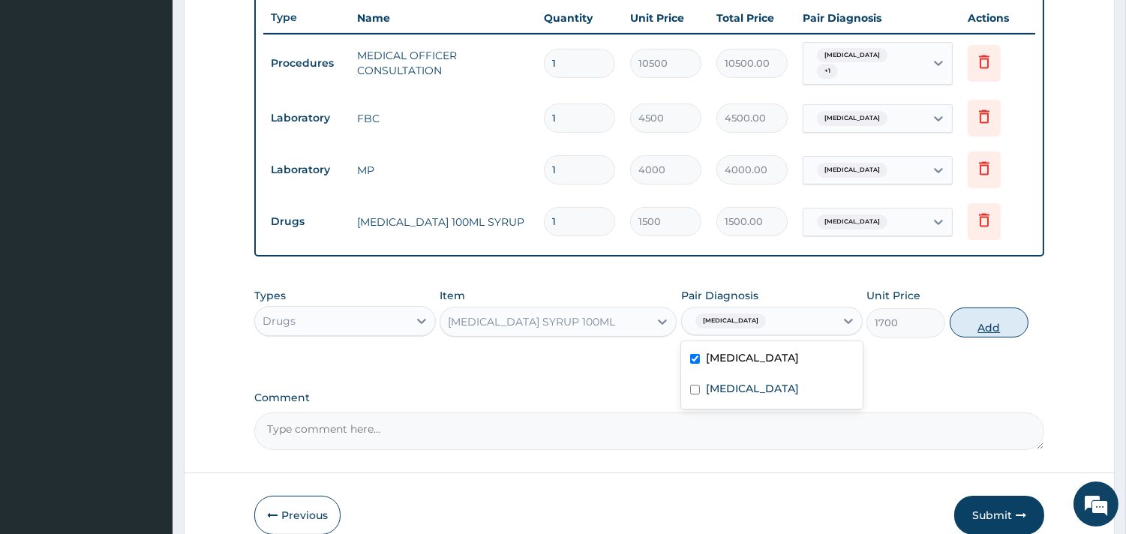
click at [975, 323] on button "Add" at bounding box center [988, 322] width 79 height 30
click at [975, 323] on div "PA Code / Prescription Code Enter Code(Secondary Care Only) Encounter Date 13-0…" at bounding box center [649, 14] width 790 height 871
type input "0"
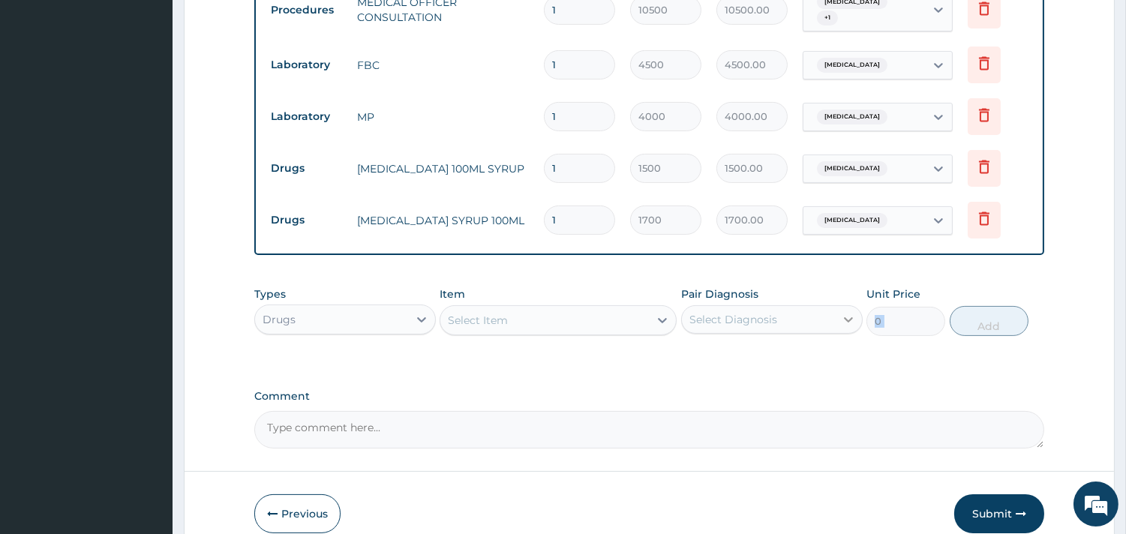
scroll to position [690, 0]
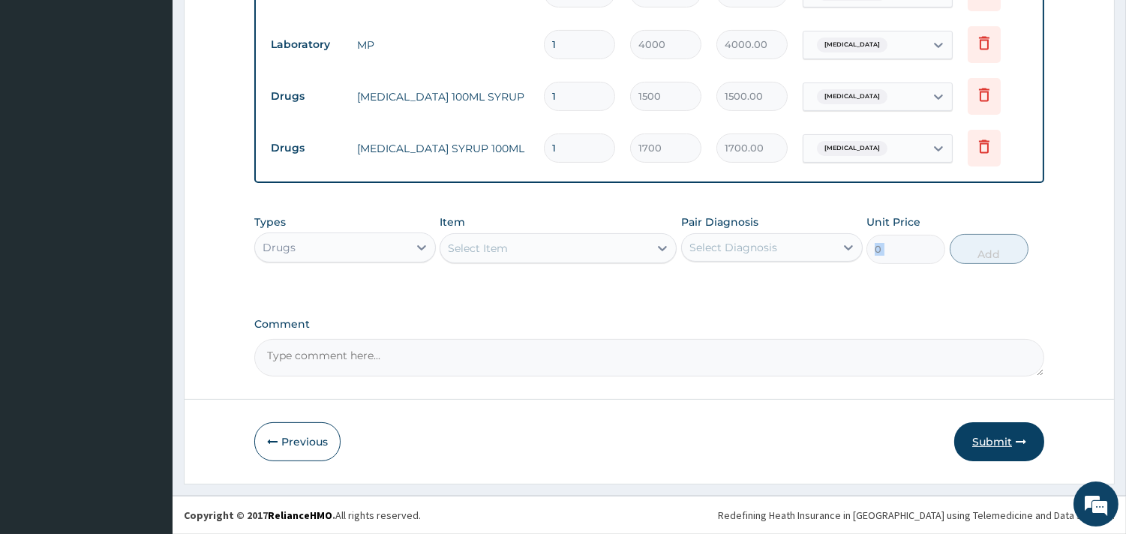
click at [1003, 441] on button "Submit" at bounding box center [999, 441] width 90 height 39
click at [263, 433] on button "Previous" at bounding box center [297, 441] width 86 height 39
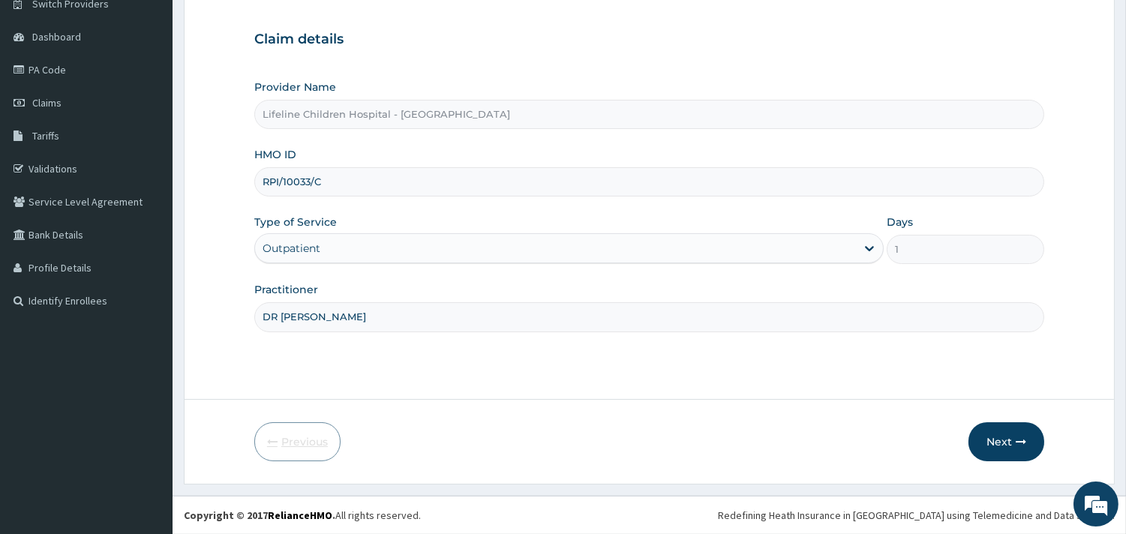
scroll to position [127, 0]
click at [334, 181] on input "RPI/10033/C" at bounding box center [649, 181] width 790 height 29
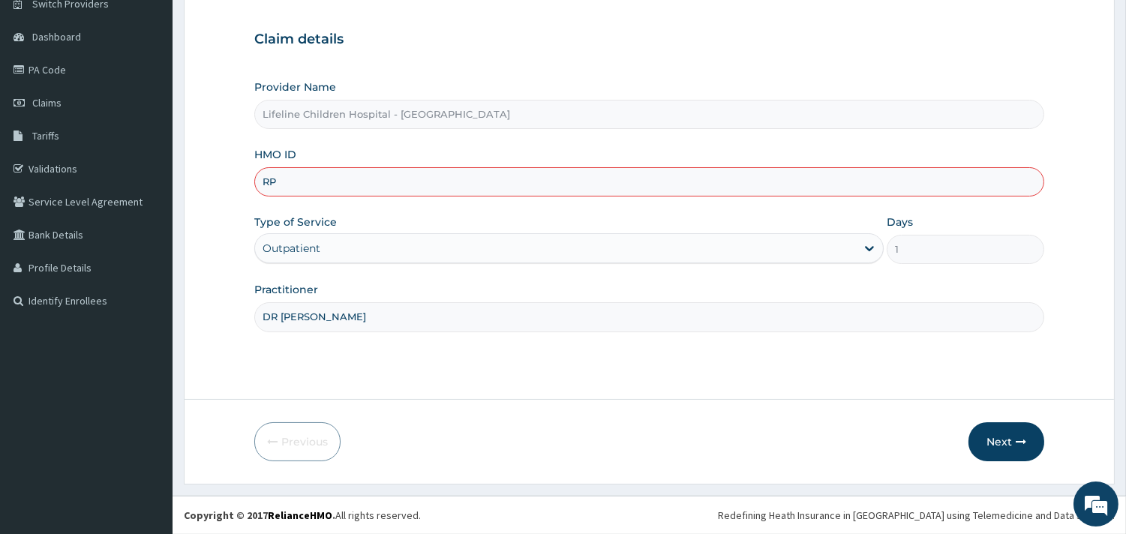
type input "R"
type input "RPI/10033/C"
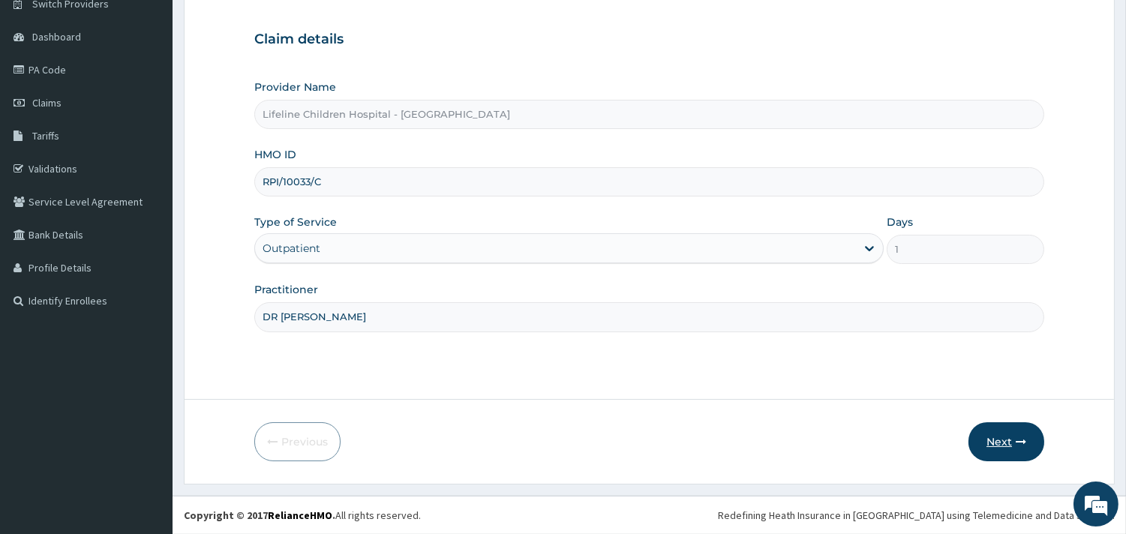
click at [1015, 448] on button "Next" at bounding box center [1006, 441] width 76 height 39
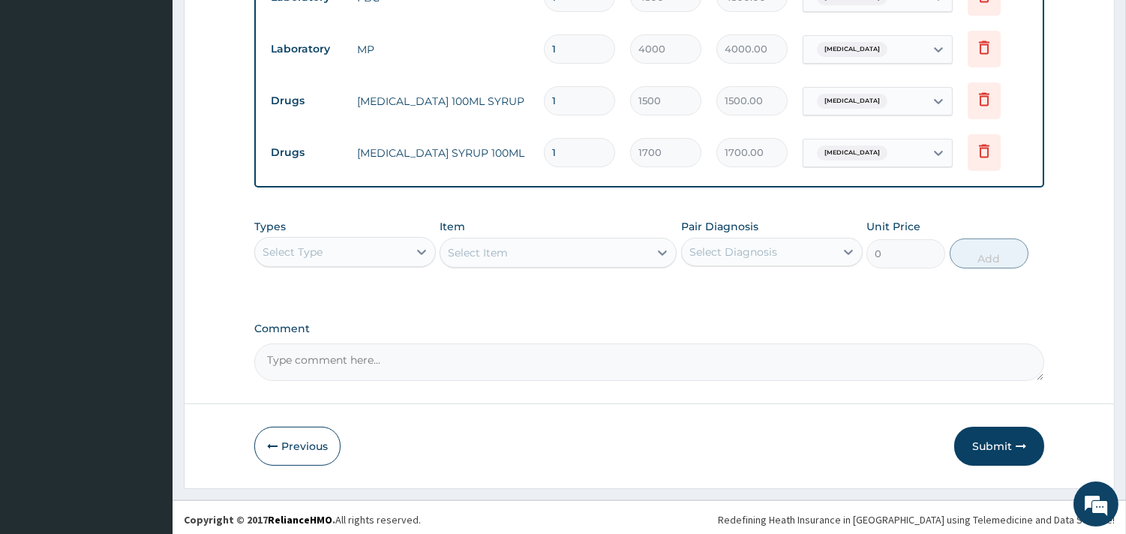
scroll to position [690, 0]
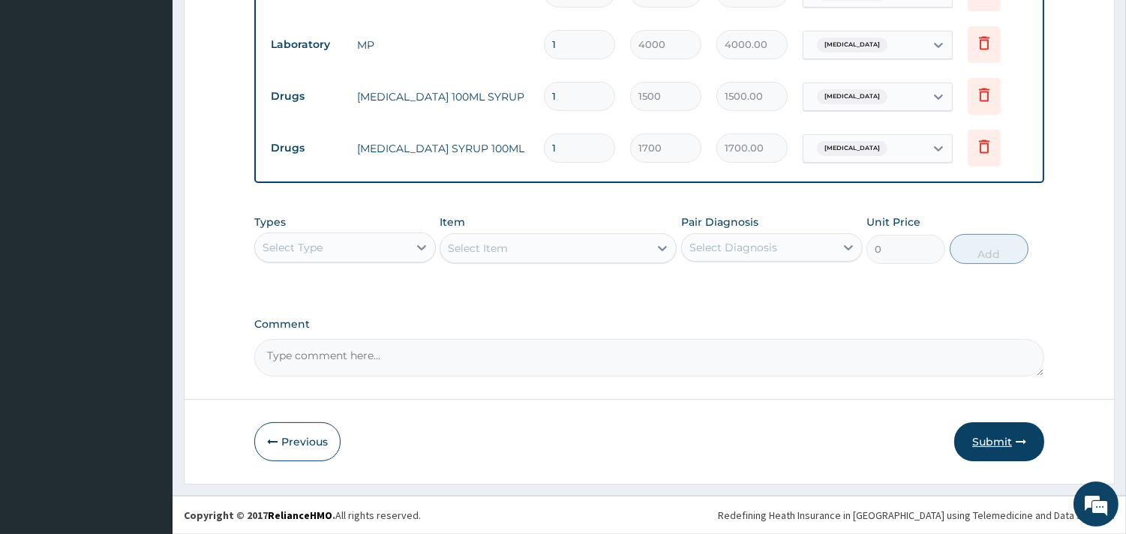
click at [996, 437] on button "Submit" at bounding box center [999, 441] width 90 height 39
click at [990, 439] on button "Submit" at bounding box center [999, 441] width 90 height 39
click at [986, 439] on button "Submit" at bounding box center [999, 441] width 90 height 39
click at [291, 451] on button "Previous" at bounding box center [297, 441] width 86 height 39
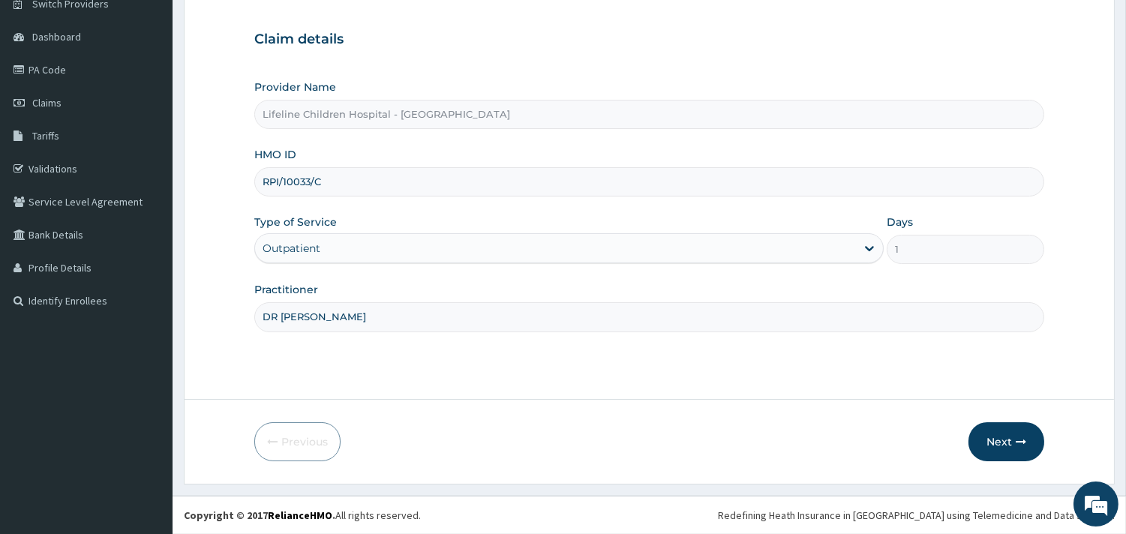
click at [379, 184] on input "RPI/10033/C" at bounding box center [649, 181] width 790 height 29
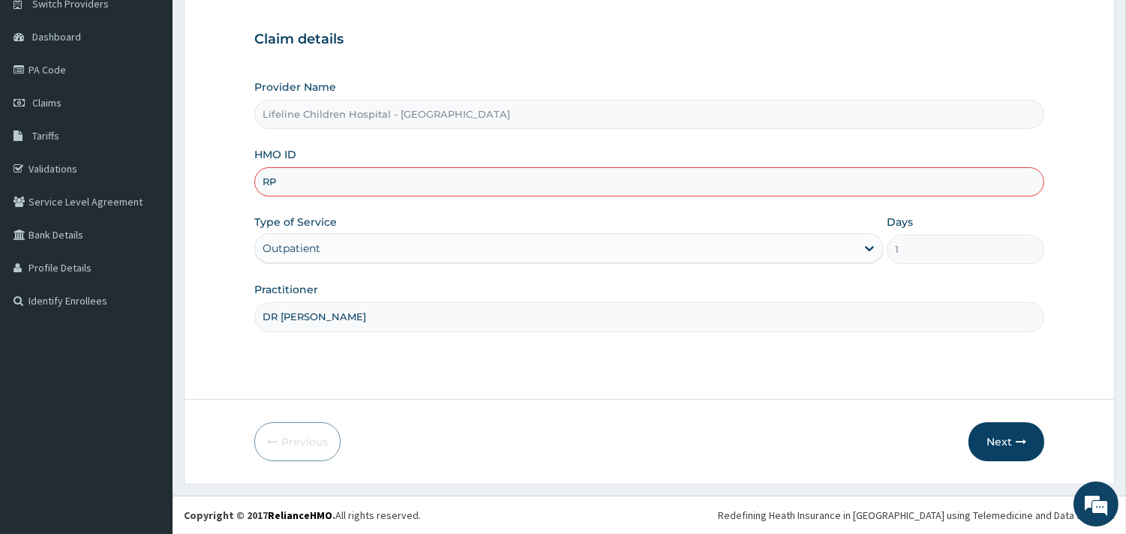
type input "R"
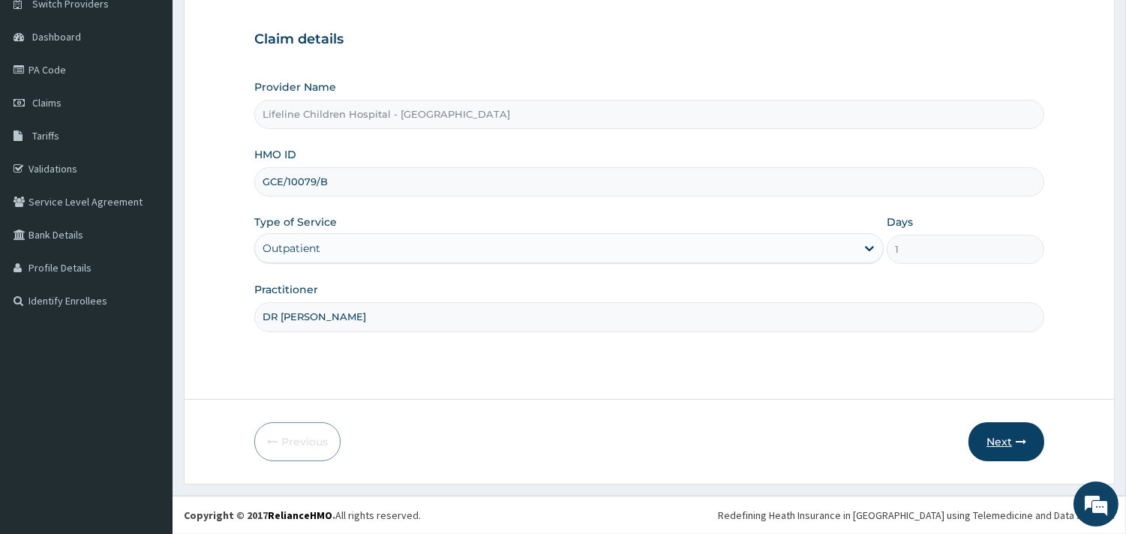
type input "GCE/10079/B"
click at [991, 441] on button "Next" at bounding box center [1006, 441] width 76 height 39
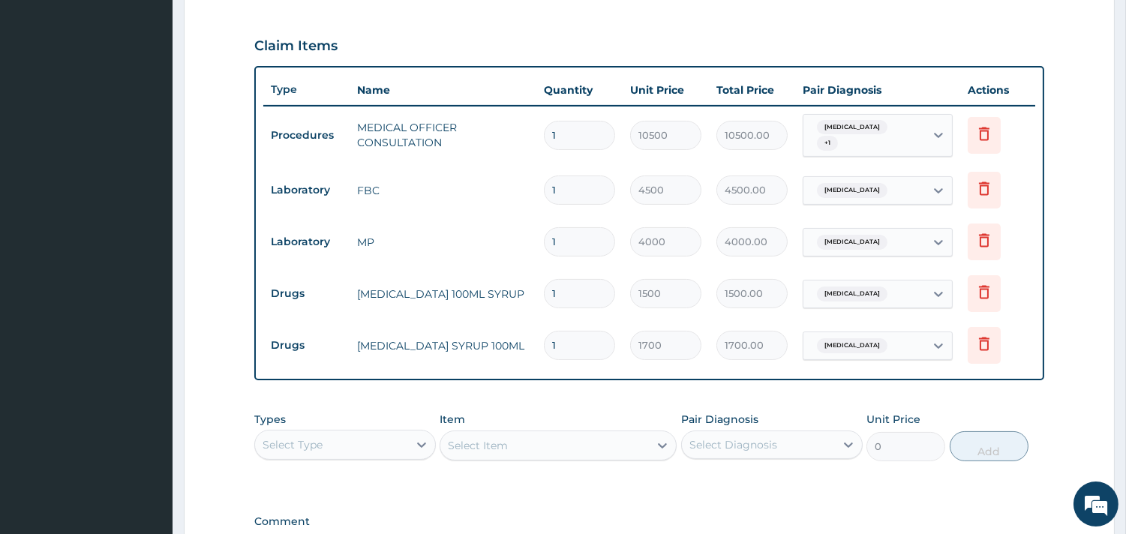
scroll to position [690, 0]
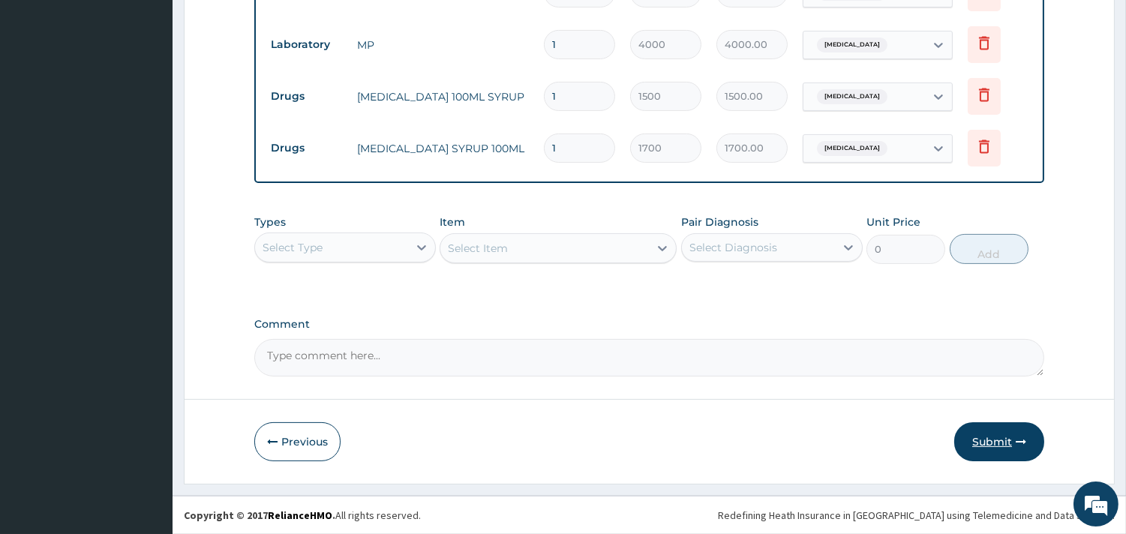
click at [1007, 439] on button "Submit" at bounding box center [999, 441] width 90 height 39
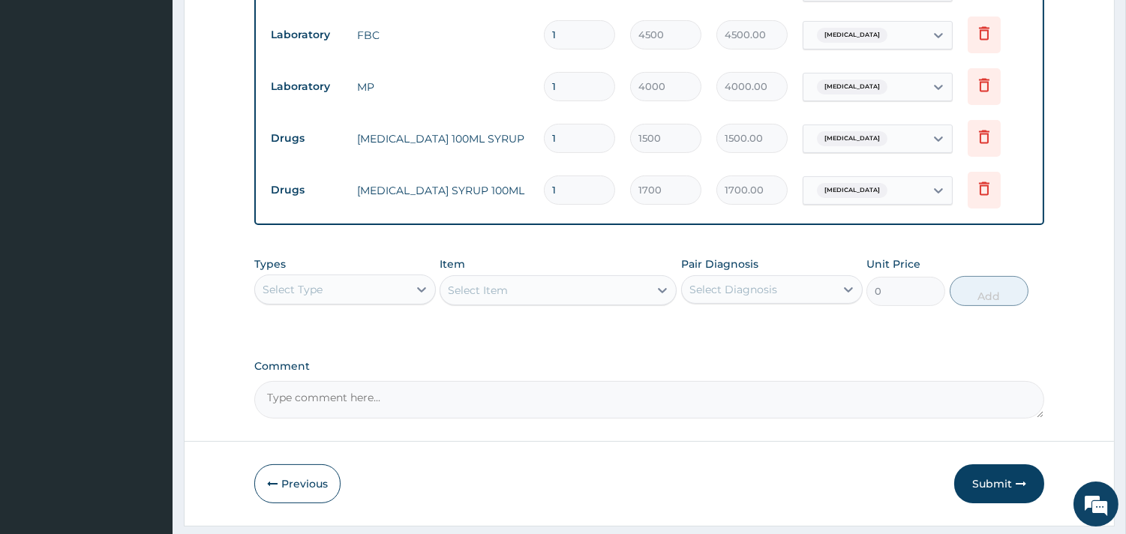
scroll to position [606, 0]
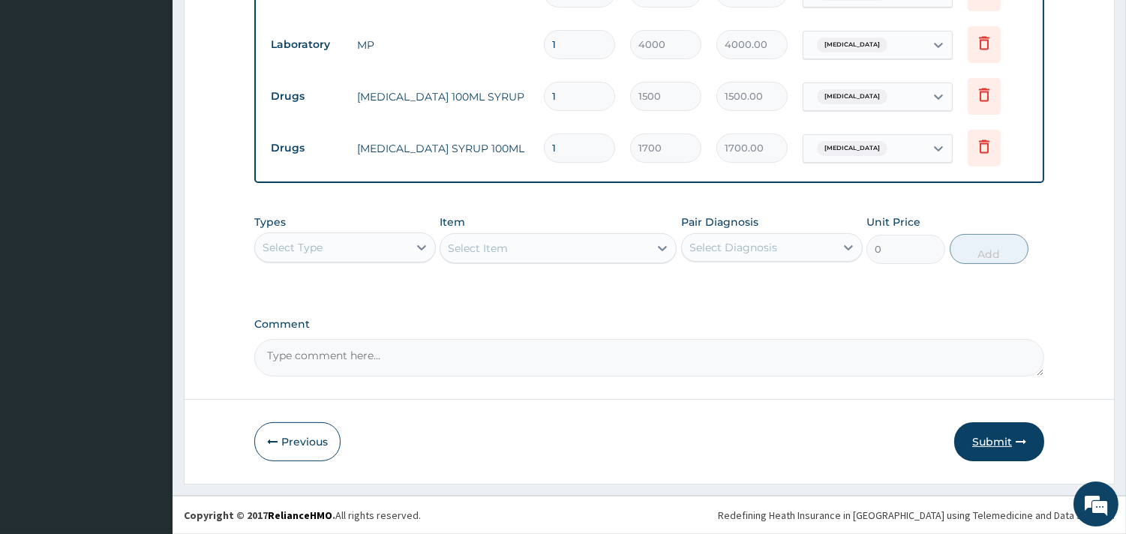
click at [986, 435] on button "Submit" at bounding box center [999, 441] width 90 height 39
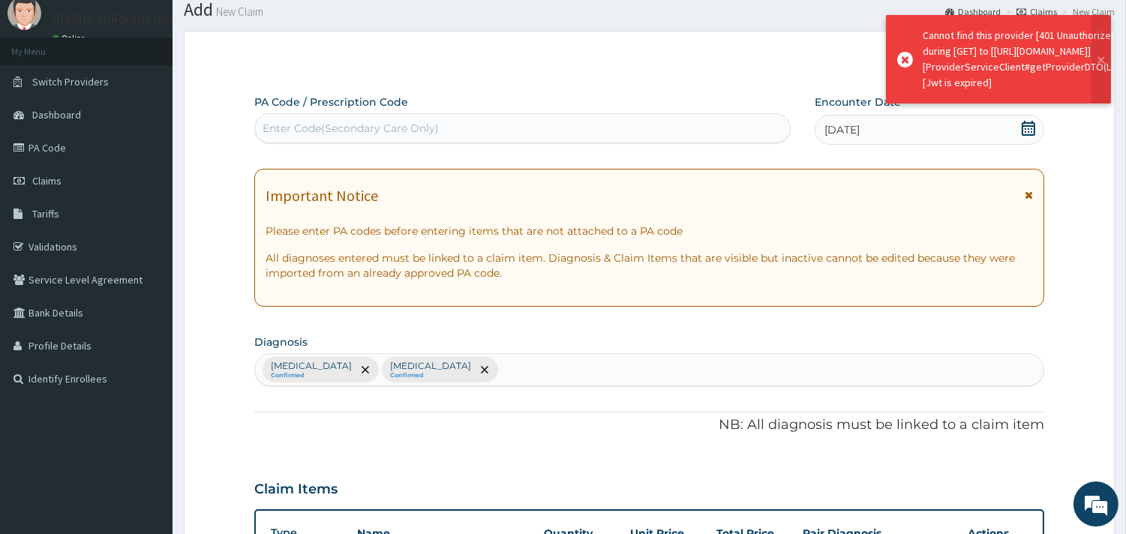
scroll to position [690, 0]
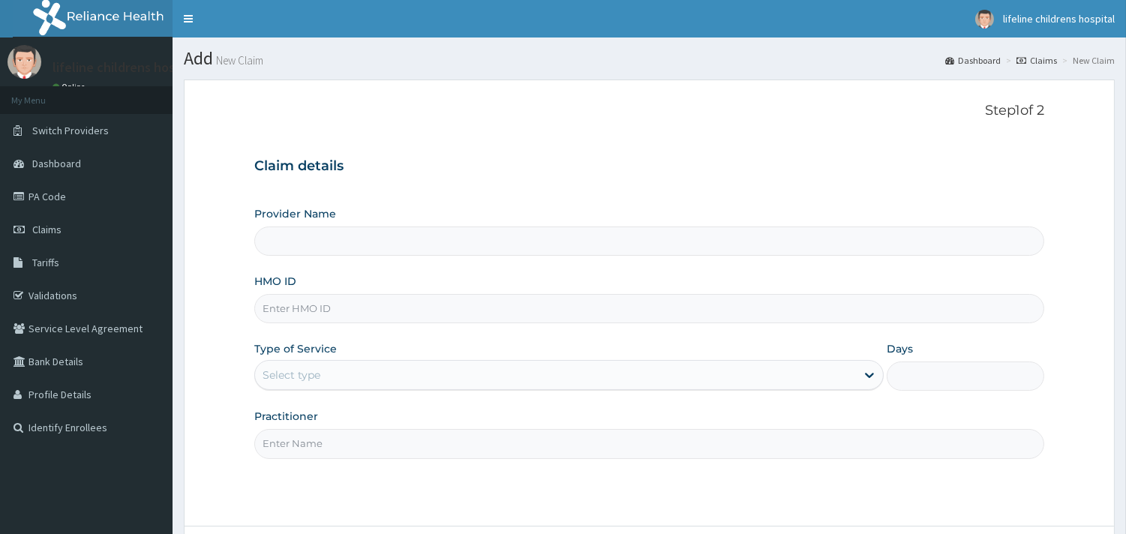
type input "Lifeline Children Hospital - [GEOGRAPHIC_DATA]"
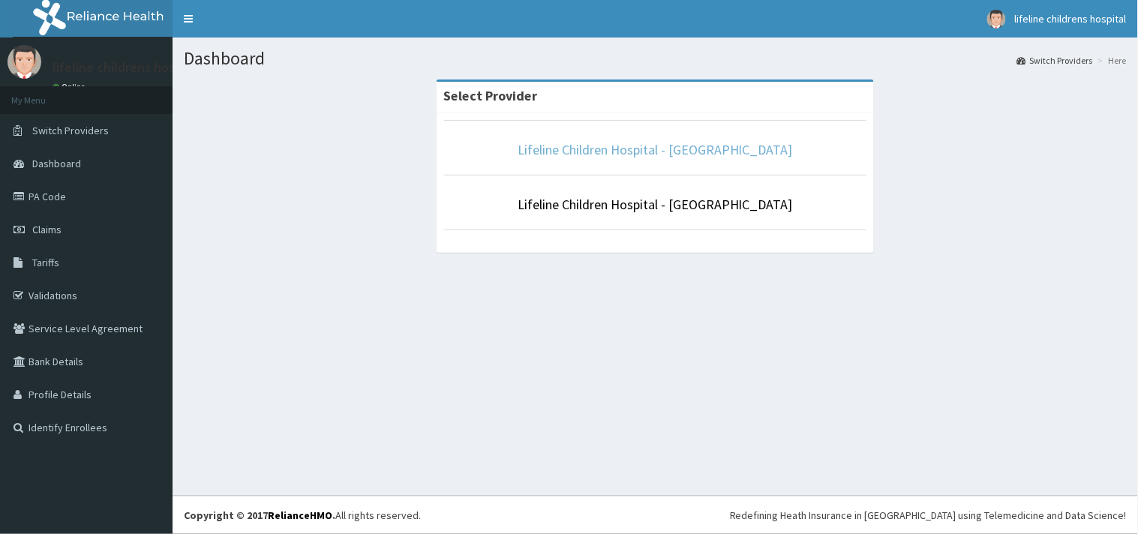
click at [628, 154] on link "Lifeline Children Hospital - [GEOGRAPHIC_DATA]" at bounding box center [654, 149] width 275 height 17
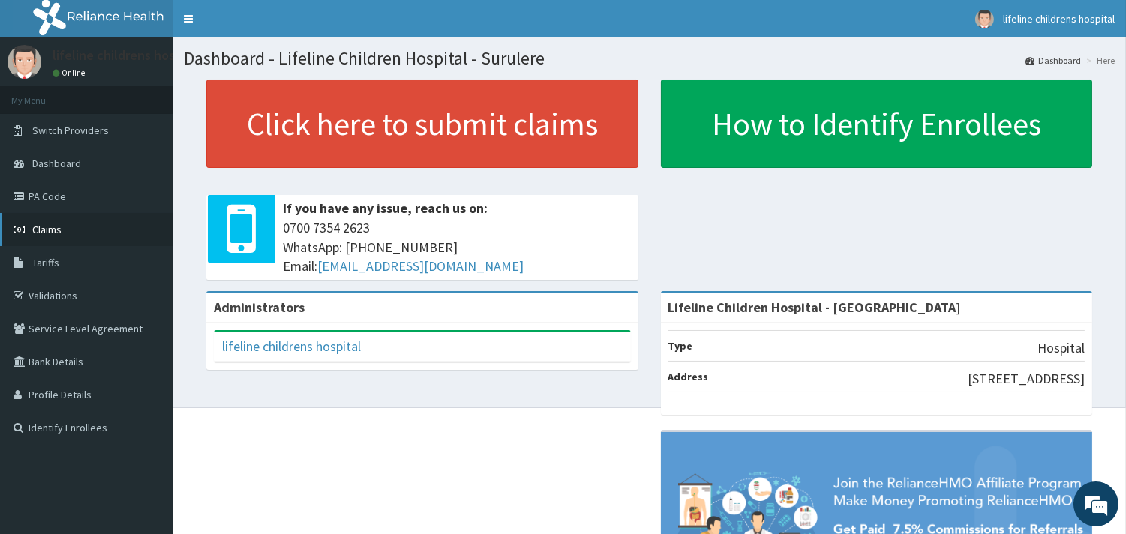
click at [50, 235] on link "Claims" at bounding box center [86, 229] width 172 height 33
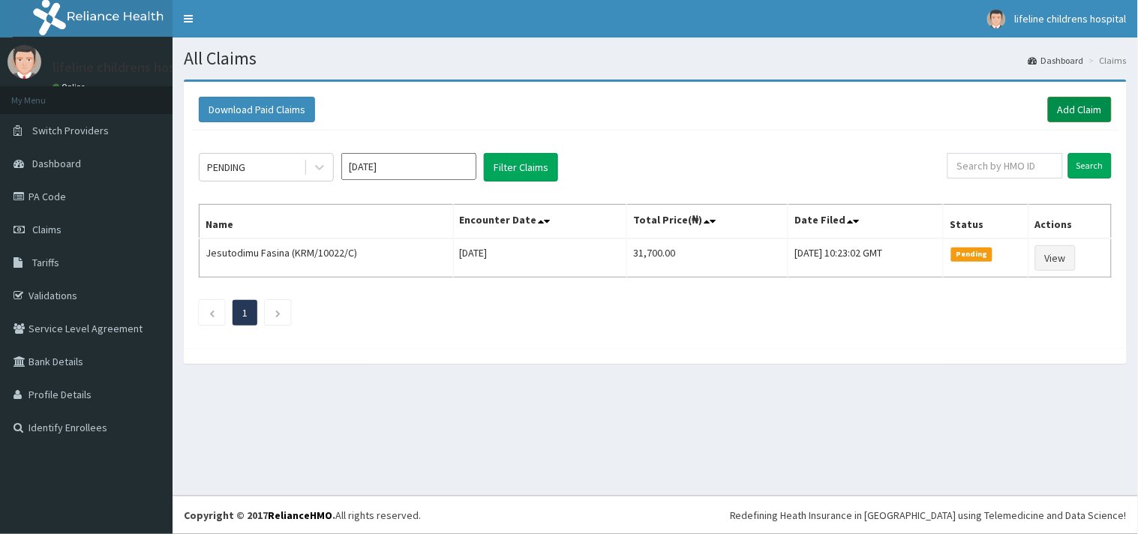
click at [1091, 105] on link "Add Claim" at bounding box center [1080, 109] width 64 height 25
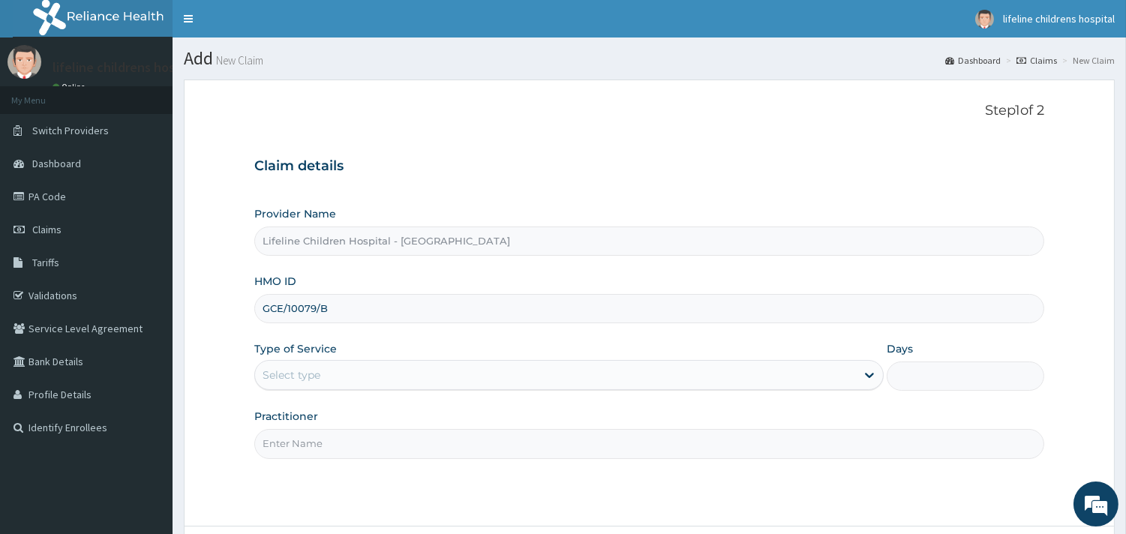
type input "GCE/10079/B"
click at [325, 370] on div "Select type" at bounding box center [555, 375] width 601 height 24
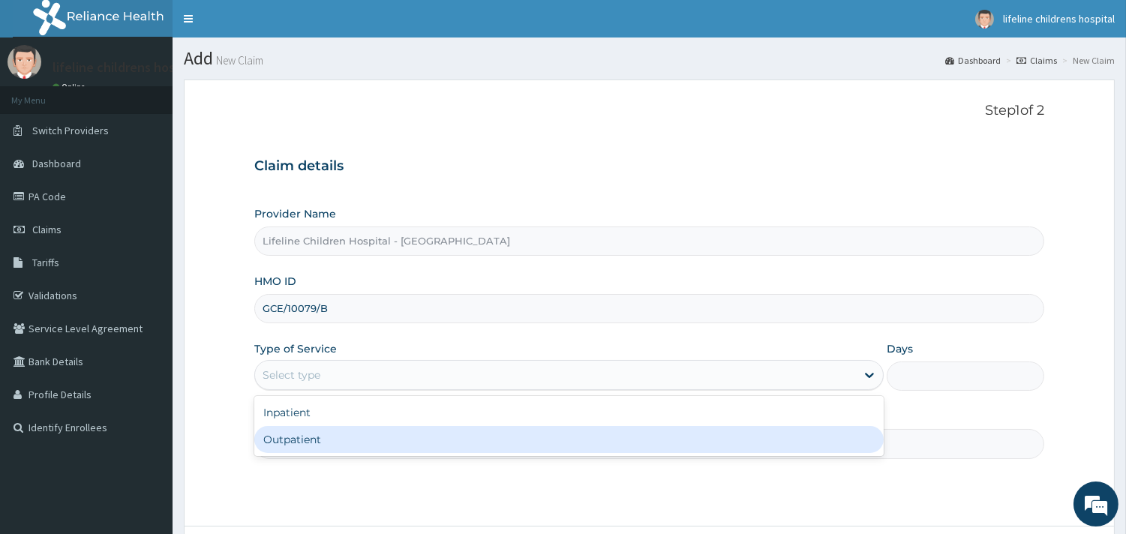
click at [308, 436] on div "Outpatient" at bounding box center [568, 439] width 629 height 27
type input "1"
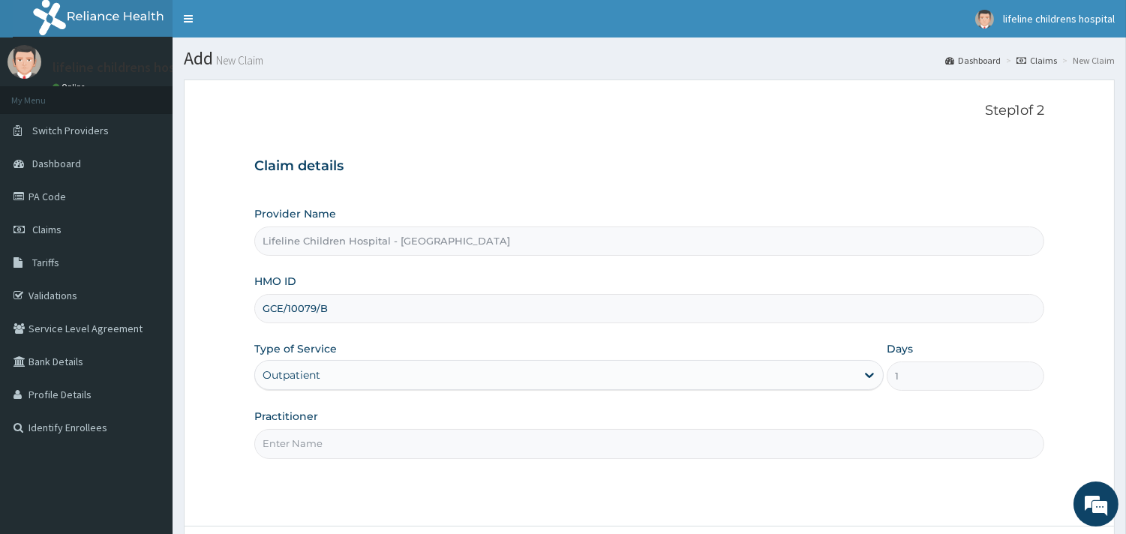
click at [305, 444] on input "Practitioner" at bounding box center [649, 443] width 790 height 29
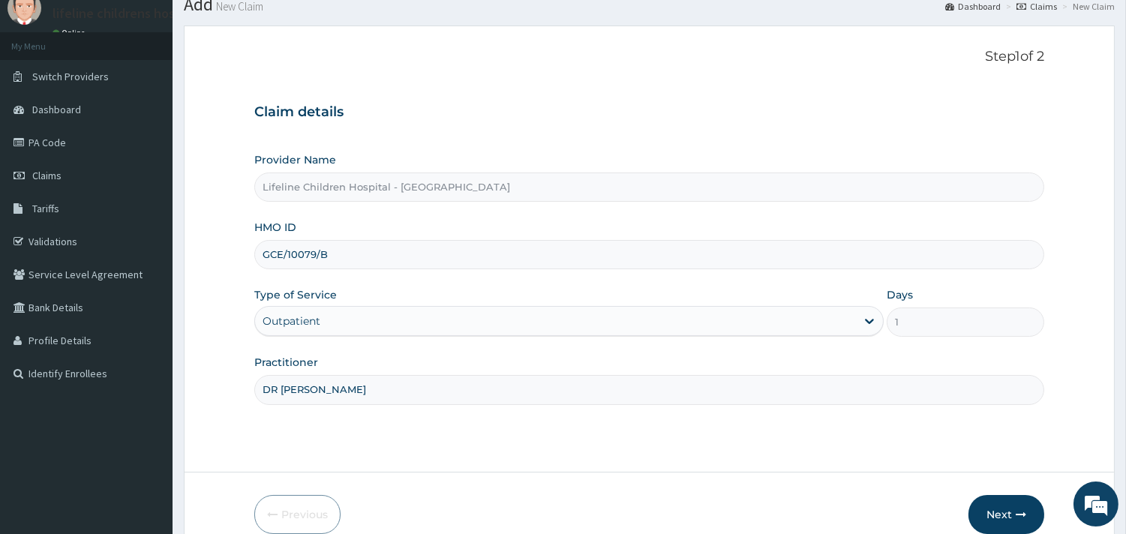
scroll to position [83, 0]
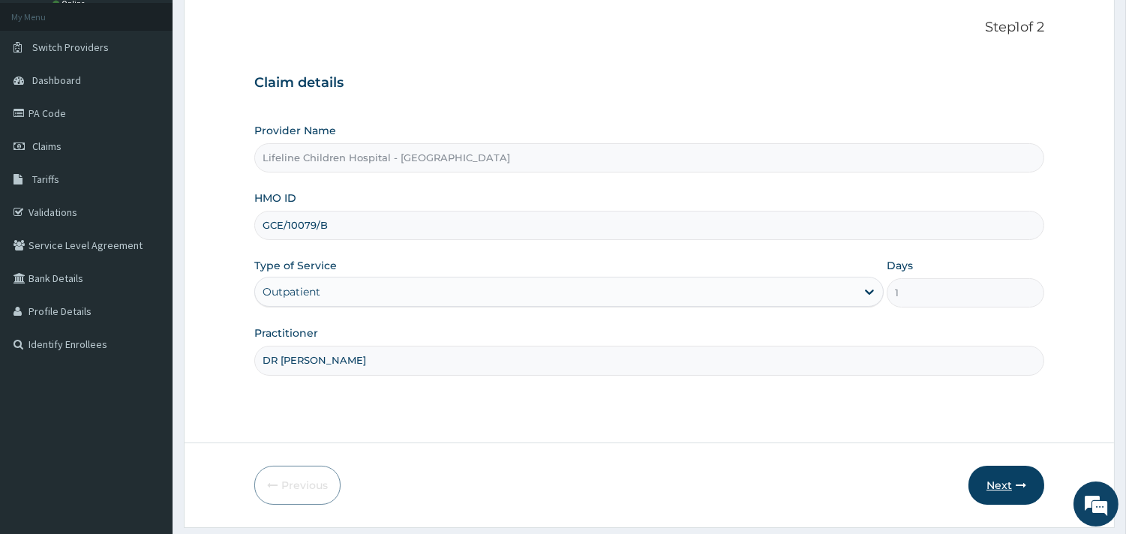
type input "DR OKOROBIE"
click at [994, 478] on button "Next" at bounding box center [1006, 485] width 76 height 39
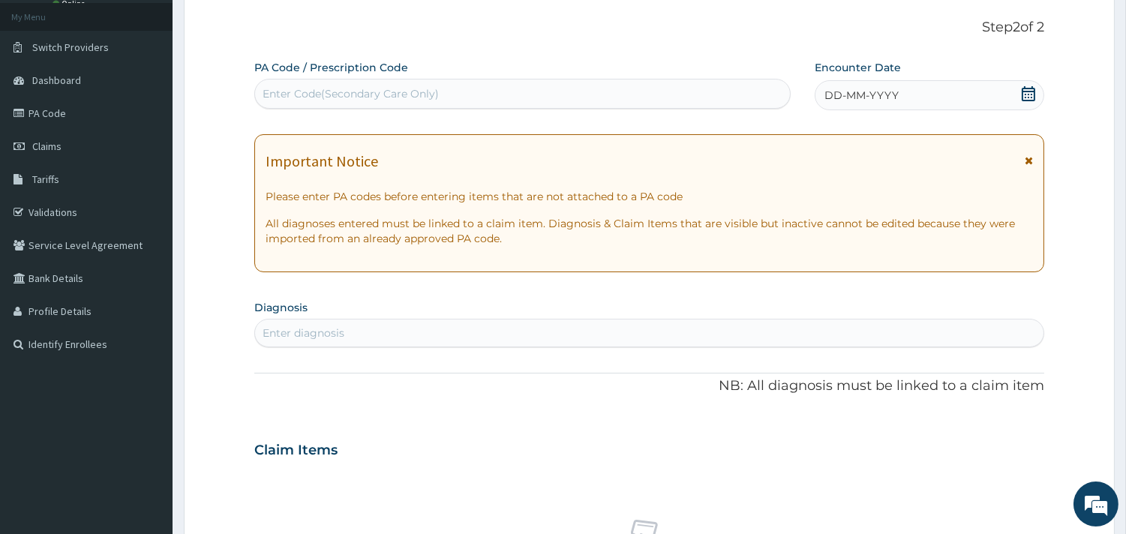
click at [885, 88] on span "DD-MM-YYYY" at bounding box center [861, 95] width 74 height 15
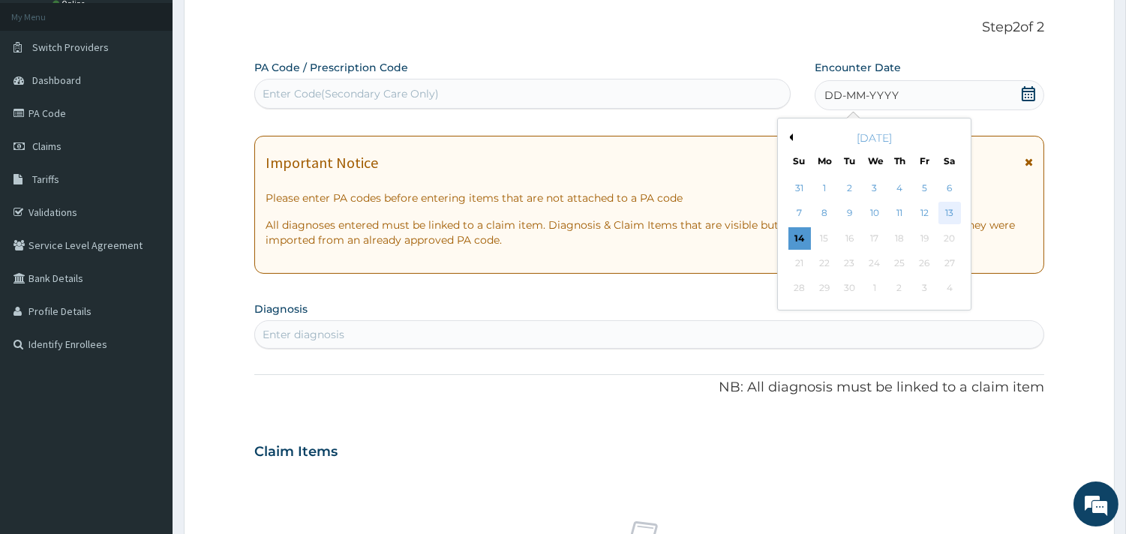
click at [950, 208] on div "13" at bounding box center [948, 213] width 22 height 22
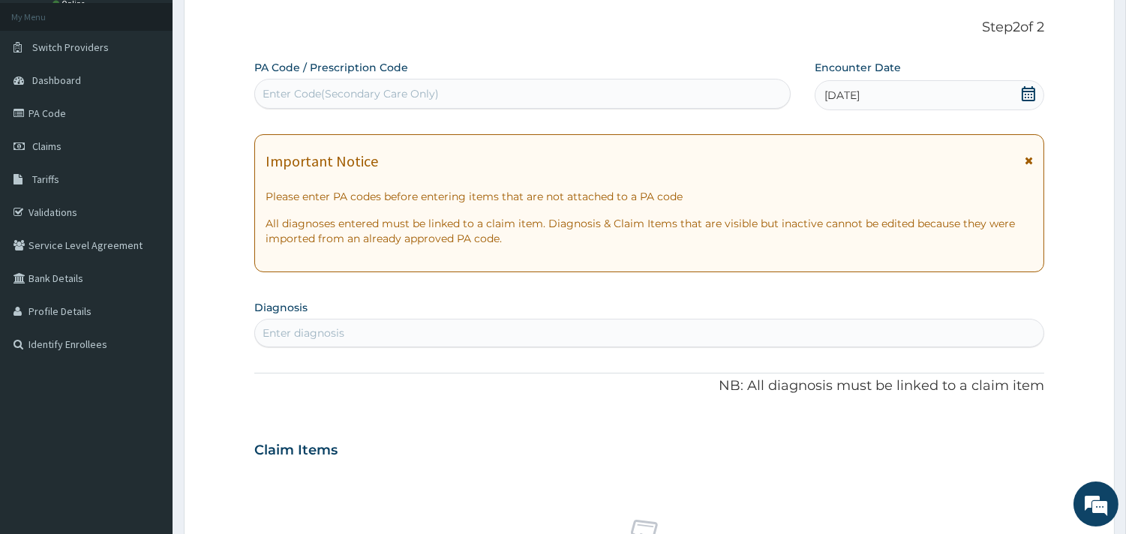
click at [305, 330] on div "Enter diagnosis" at bounding box center [303, 332] width 82 height 15
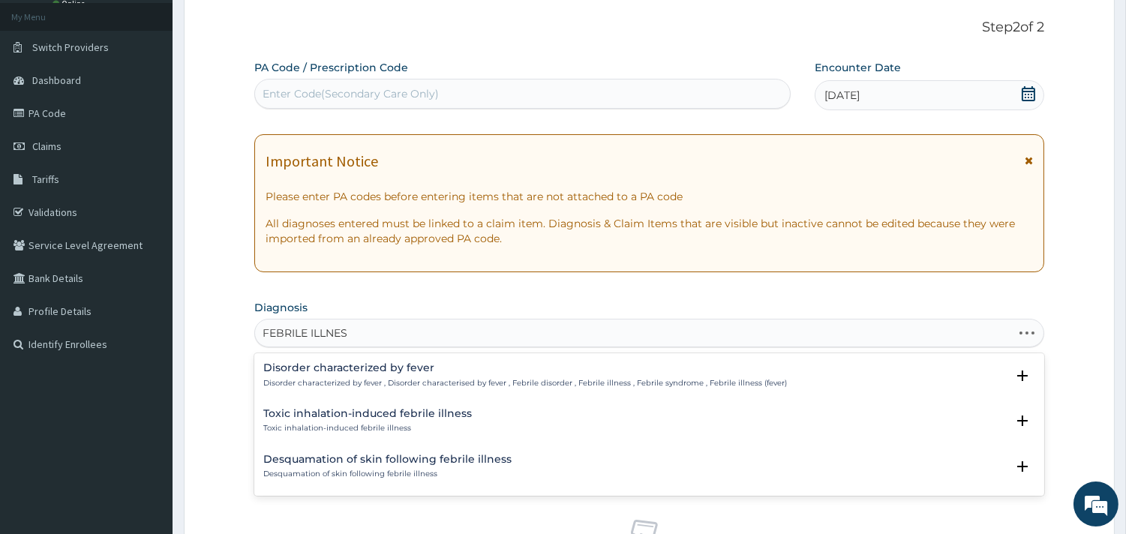
type input "FEBRILE ILLNESS"
click at [357, 380] on p "Disorder characterized by fever , Disorder characterised by fever , Febrile dis…" at bounding box center [524, 383] width 523 height 10
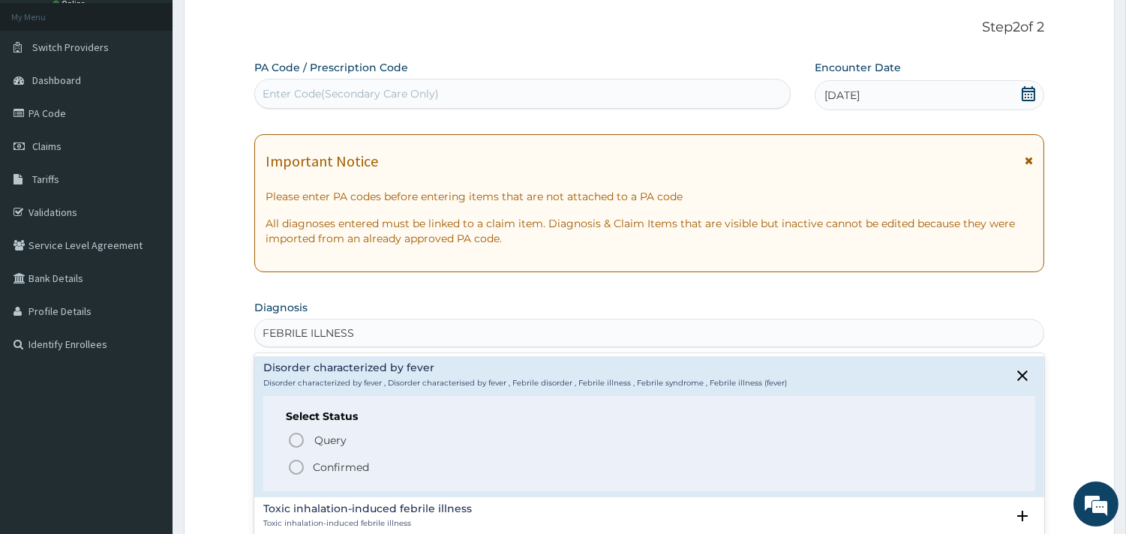
click at [350, 466] on p "Confirmed" at bounding box center [341, 467] width 56 height 15
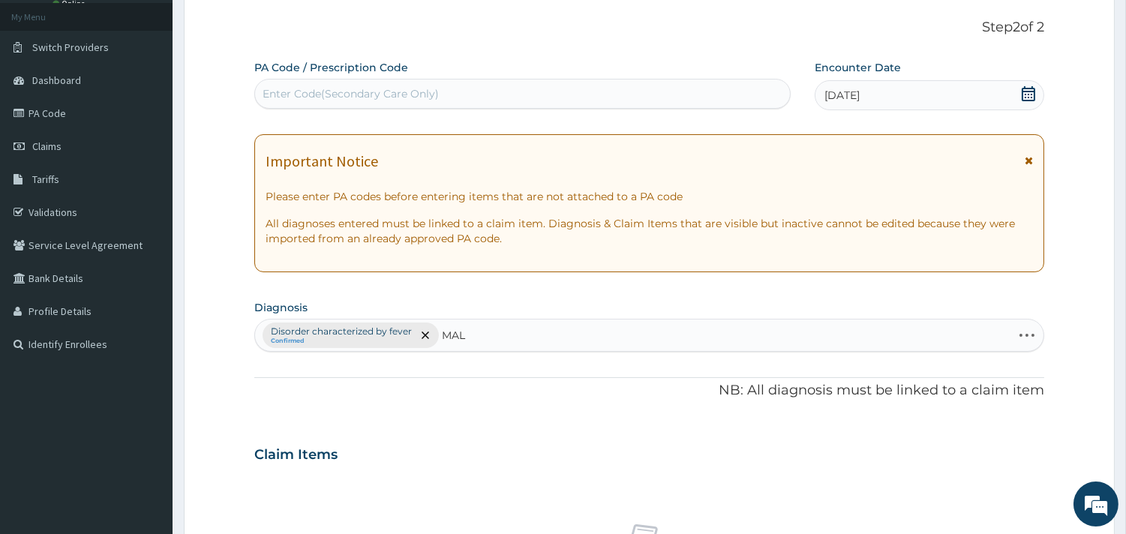
type input "MALA"
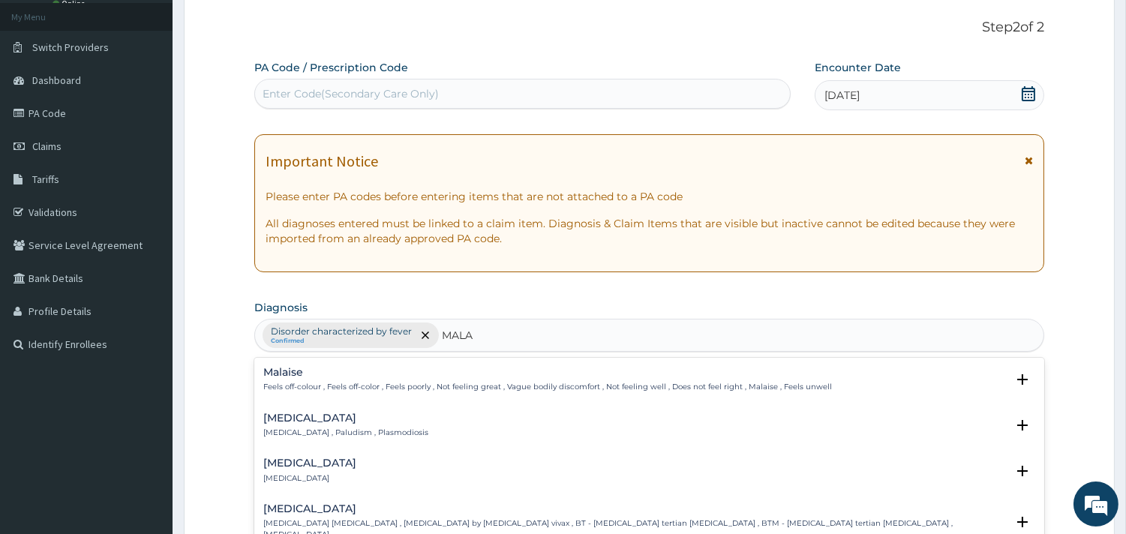
click at [282, 415] on h4 "Malaria" at bounding box center [345, 417] width 165 height 11
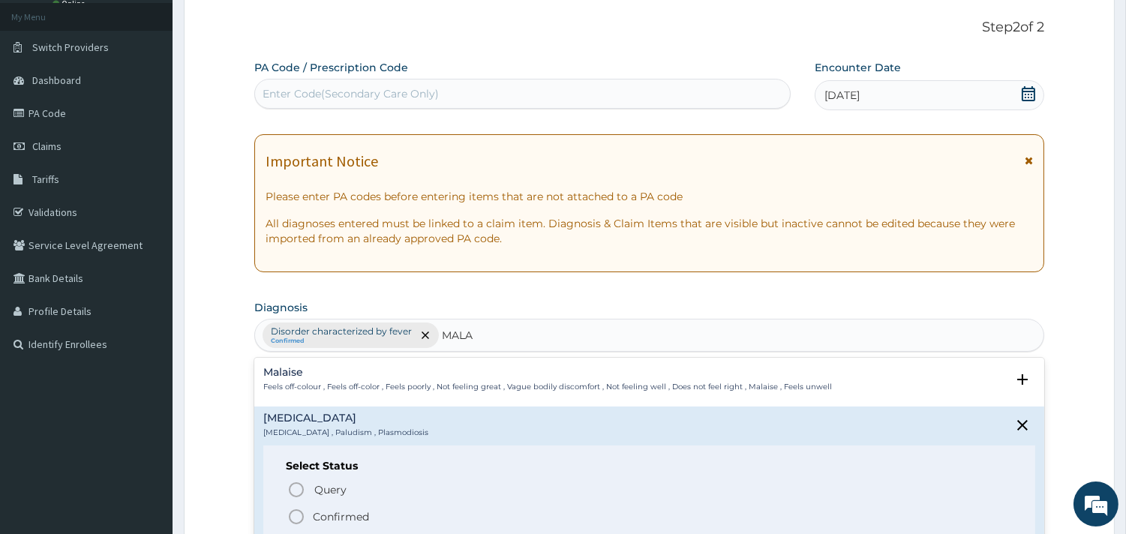
click at [318, 511] on p "Confirmed" at bounding box center [341, 516] width 56 height 15
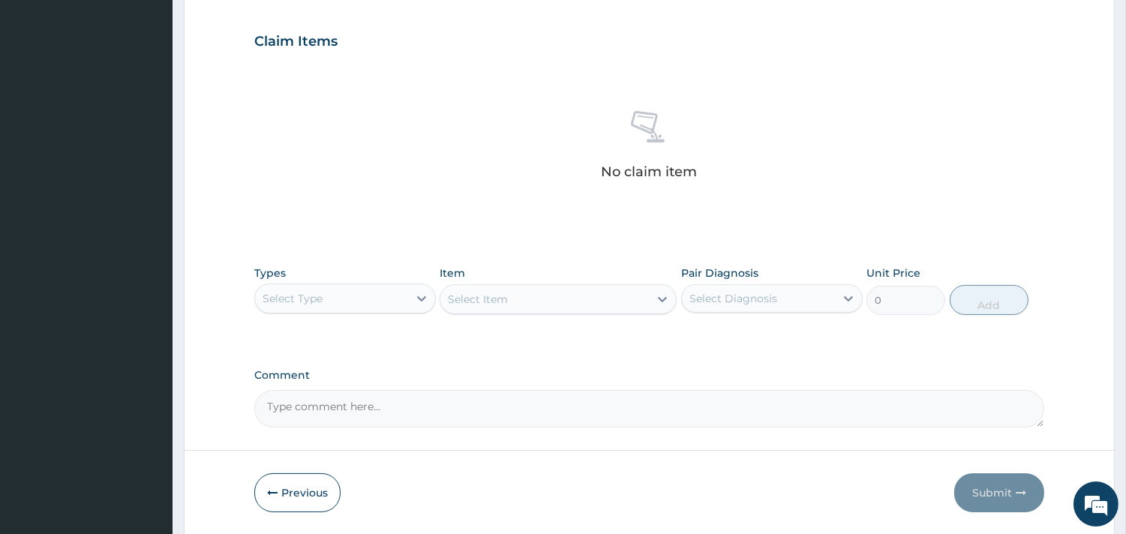
scroll to position [499, 0]
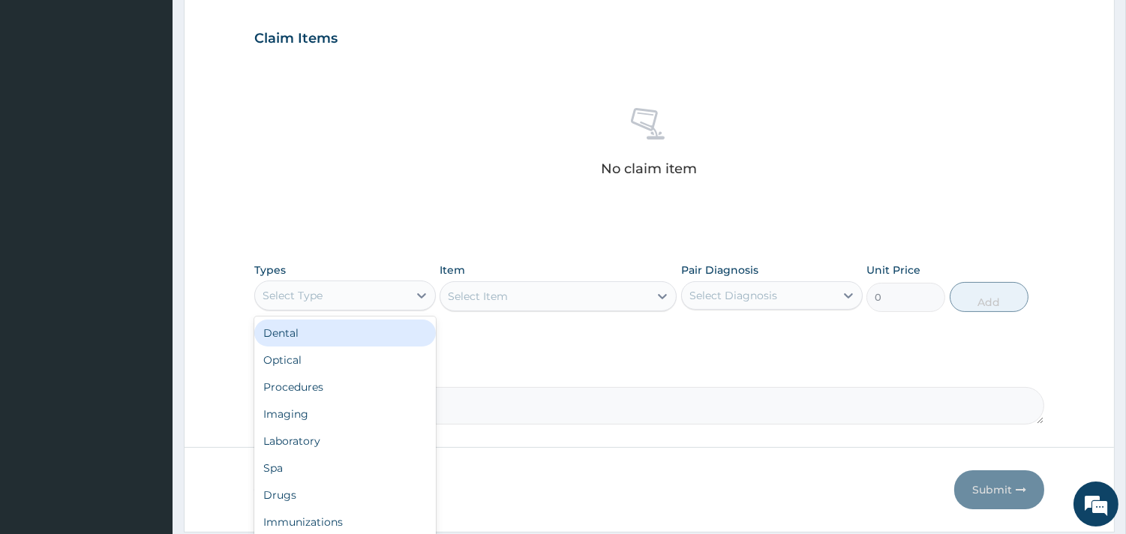
click at [402, 294] on div "Select Type" at bounding box center [331, 295] width 153 height 24
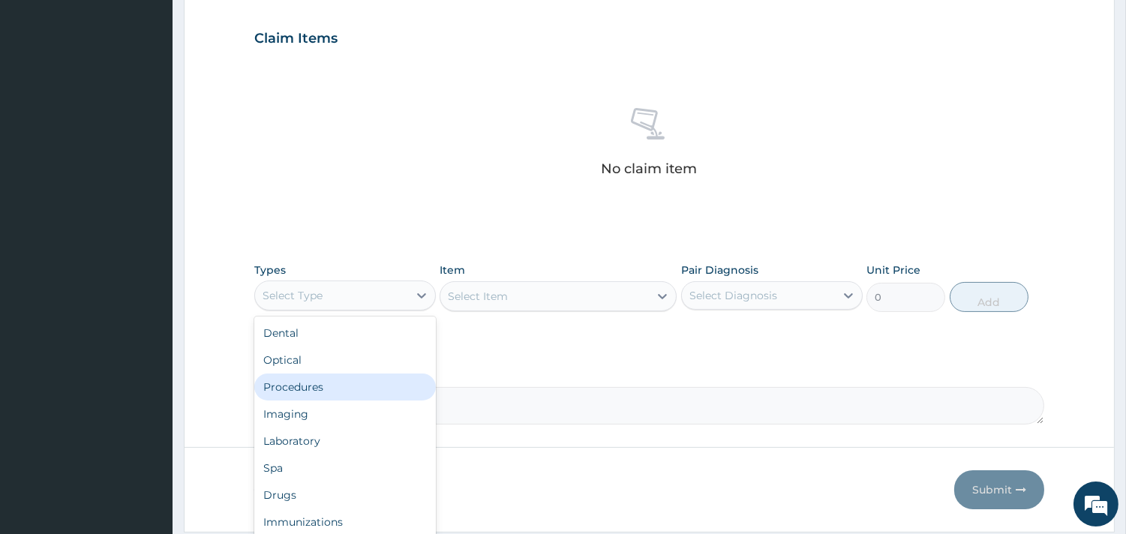
click at [333, 394] on div "Procedures" at bounding box center [344, 386] width 181 height 27
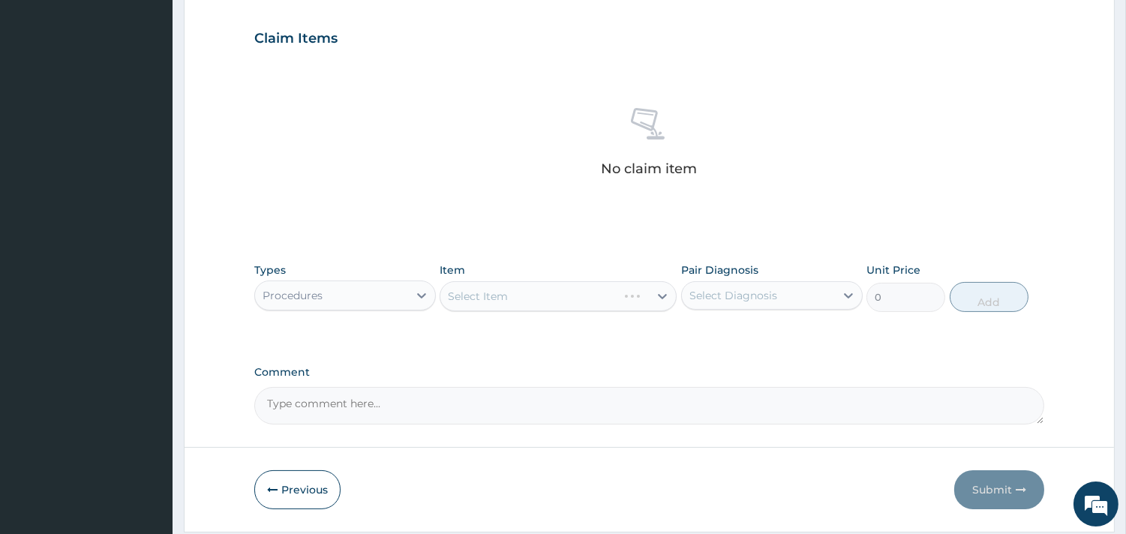
click at [604, 298] on div "Select Item" at bounding box center [557, 296] width 237 height 30
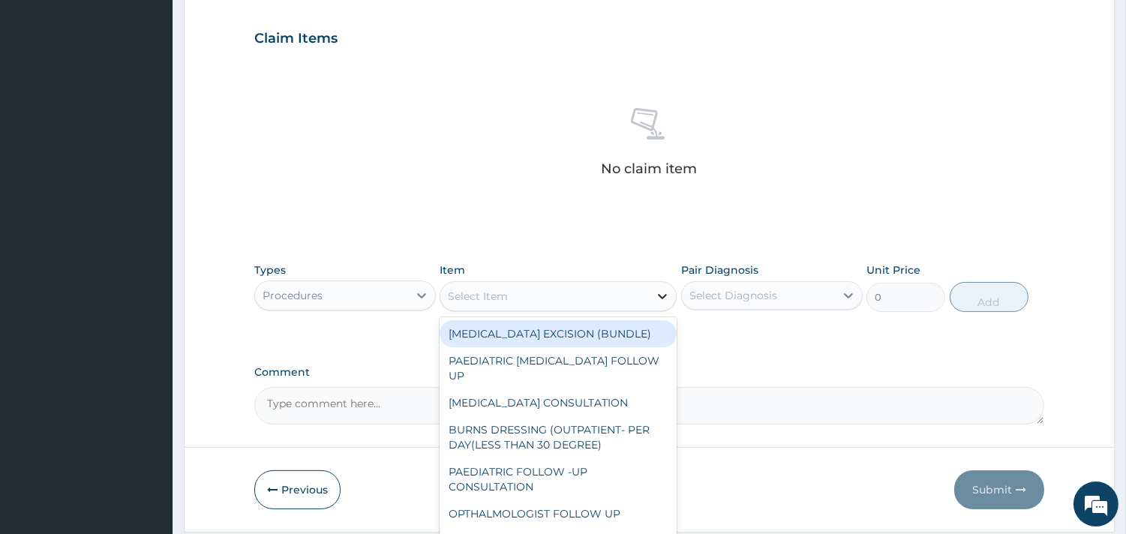
click at [652, 291] on div "Select Item" at bounding box center [557, 296] width 237 height 30
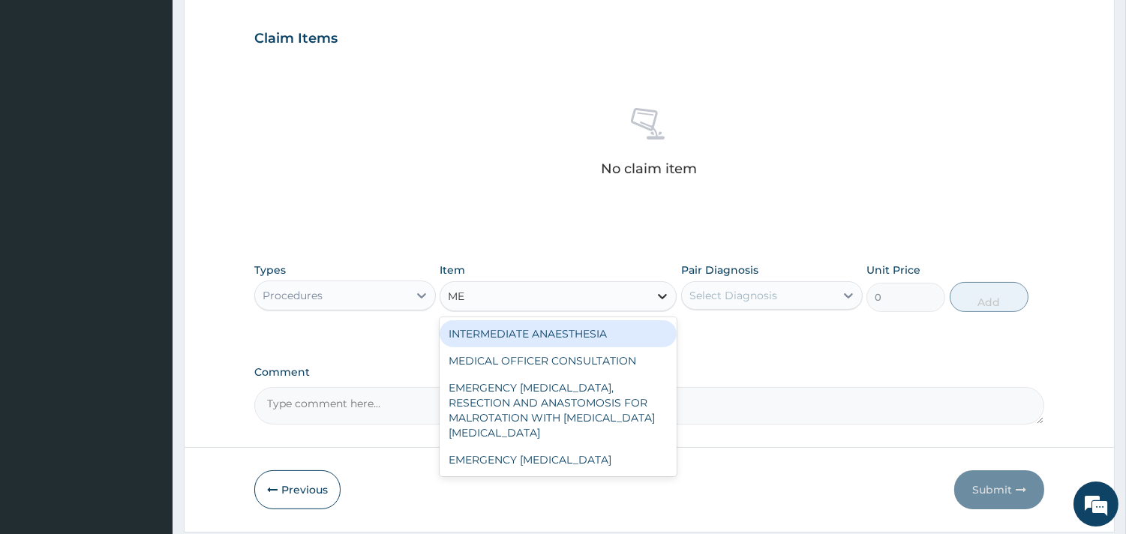
type input "MED"
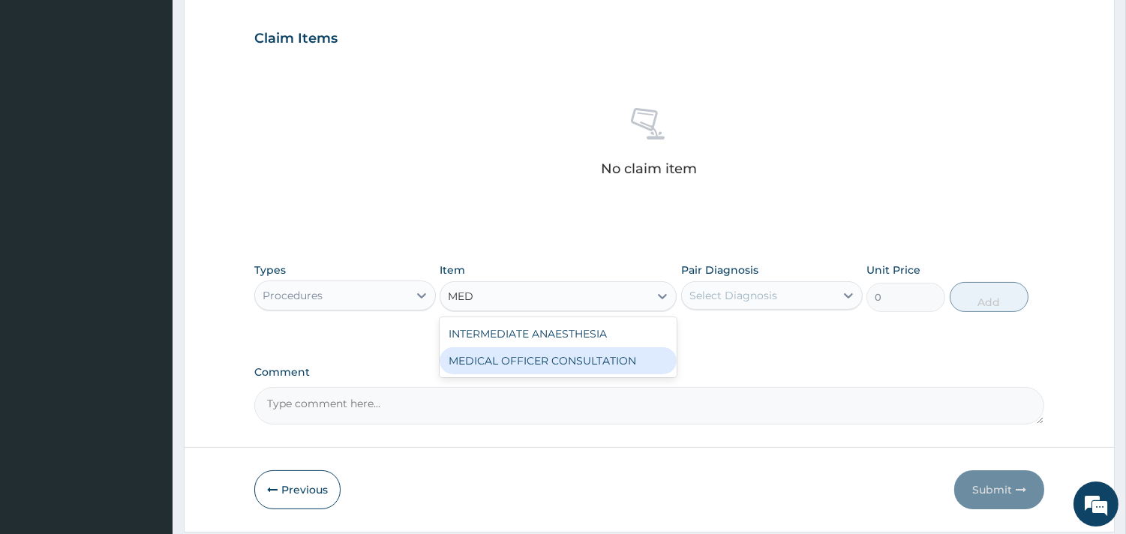
click at [623, 361] on div "MEDICAL OFFICER CONSULTATION" at bounding box center [557, 360] width 237 height 27
type input "10500"
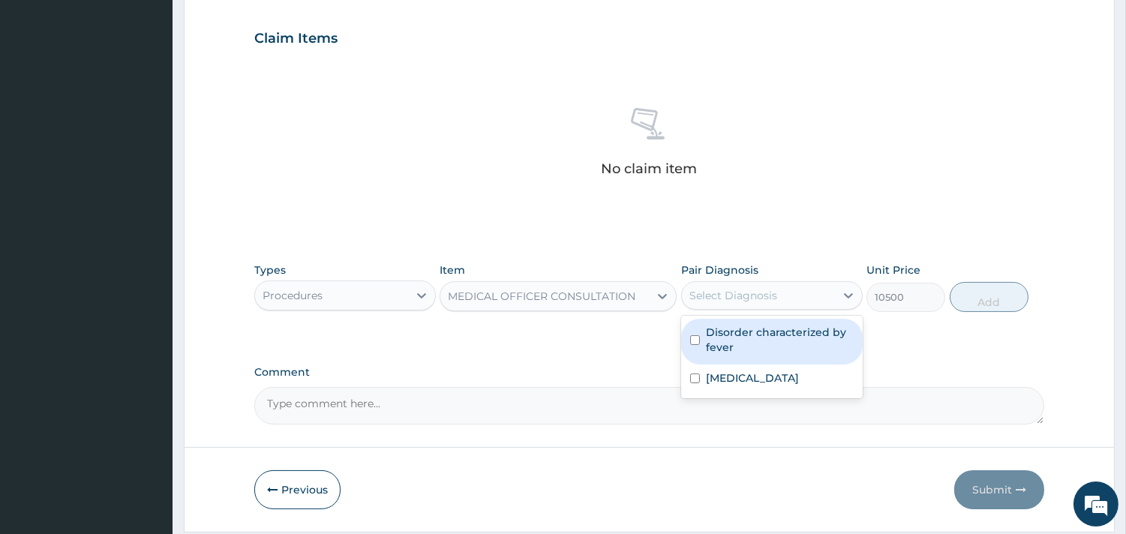
click at [767, 288] on div "Select Diagnosis" at bounding box center [733, 295] width 88 height 15
click at [752, 325] on label "Disorder characterized by fever" at bounding box center [780, 340] width 148 height 30
checkbox input "true"
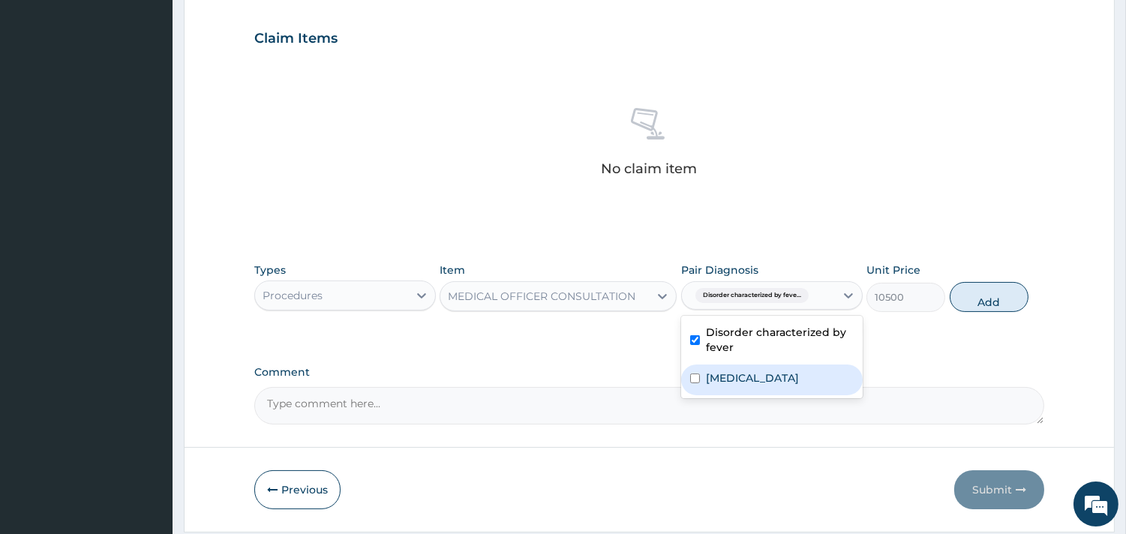
click at [747, 368] on div "Malaria" at bounding box center [771, 379] width 181 height 31
checkbox input "true"
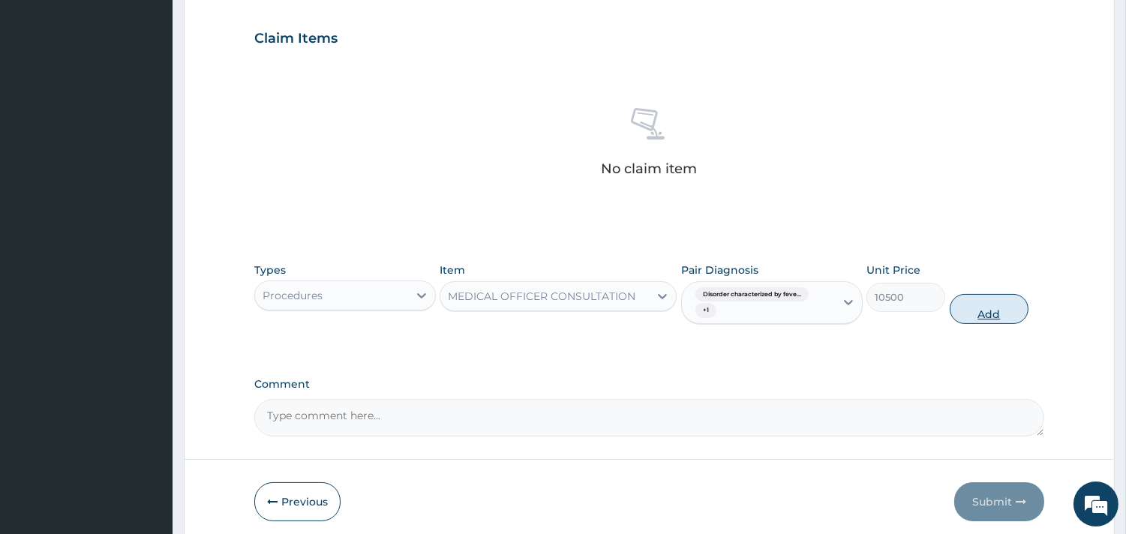
click at [971, 307] on button "Add" at bounding box center [988, 309] width 79 height 30
type input "0"
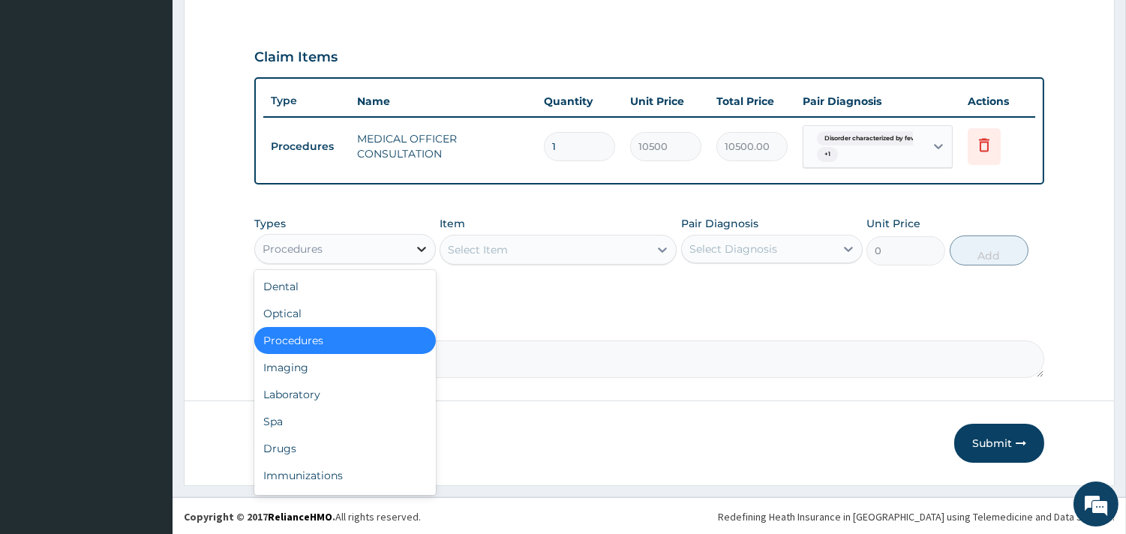
click at [422, 253] on icon at bounding box center [421, 248] width 15 height 15
click at [319, 391] on div "Laboratory" at bounding box center [344, 394] width 181 height 27
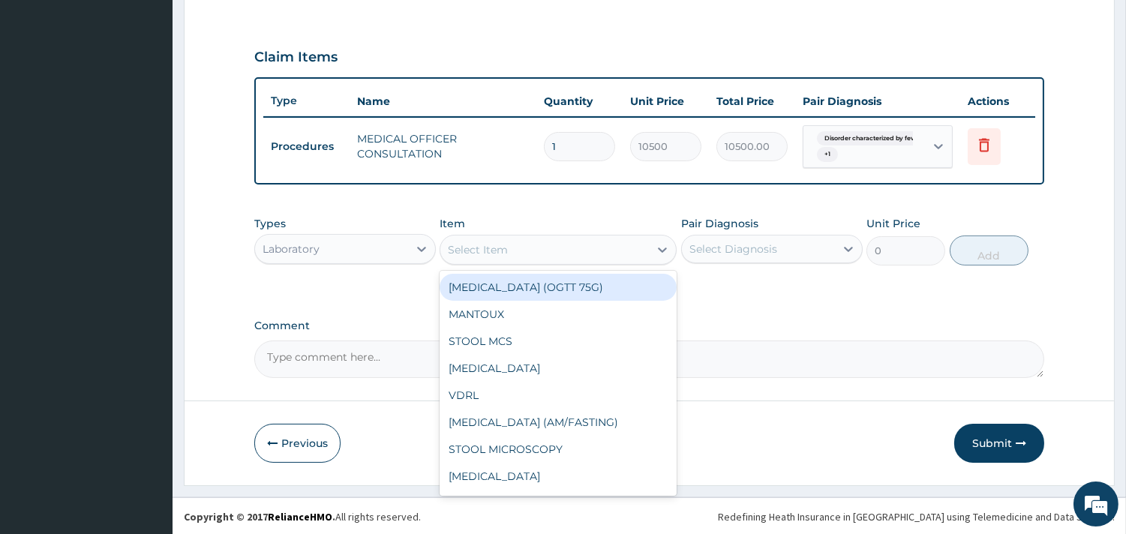
click at [544, 249] on div "Select Item" at bounding box center [544, 250] width 208 height 24
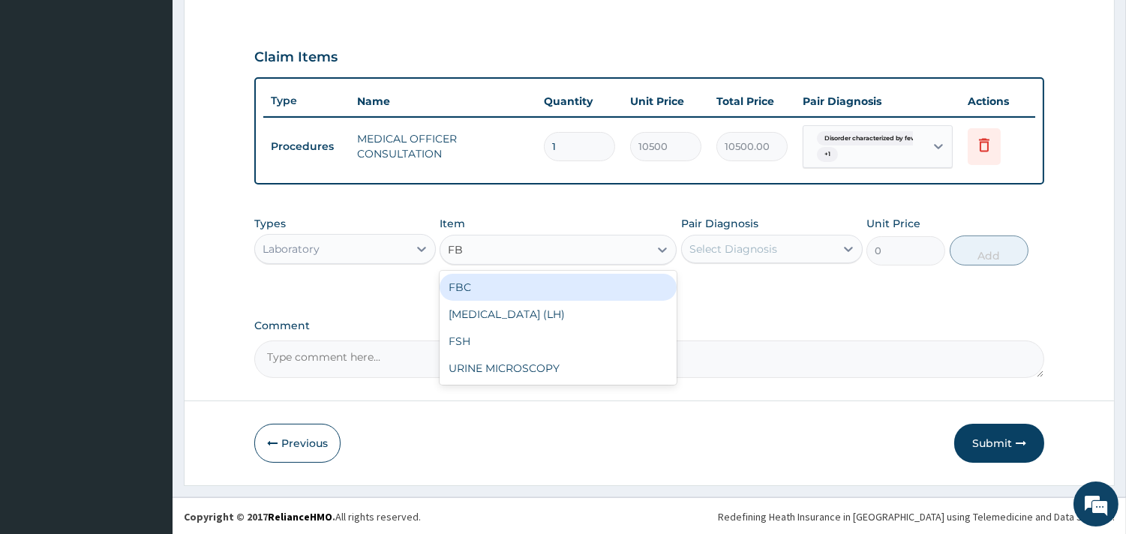
type input "FBC"
click at [545, 291] on div "FBC" at bounding box center [557, 287] width 237 height 27
type input "4500"
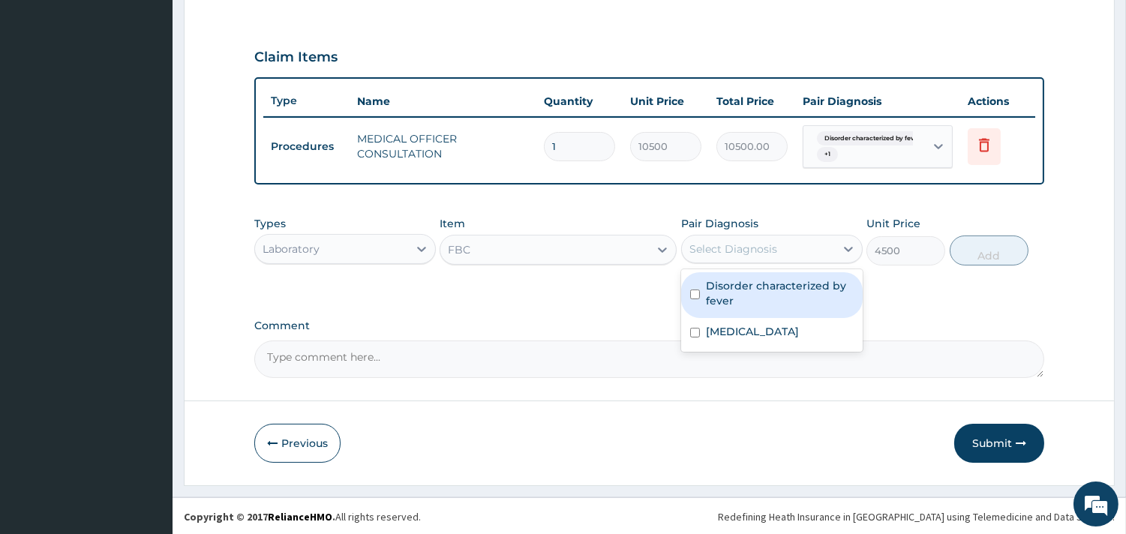
click at [793, 244] on div "Select Diagnosis" at bounding box center [758, 249] width 153 height 24
click at [791, 278] on label "Disorder characterized by fever" at bounding box center [780, 293] width 148 height 30
checkbox input "true"
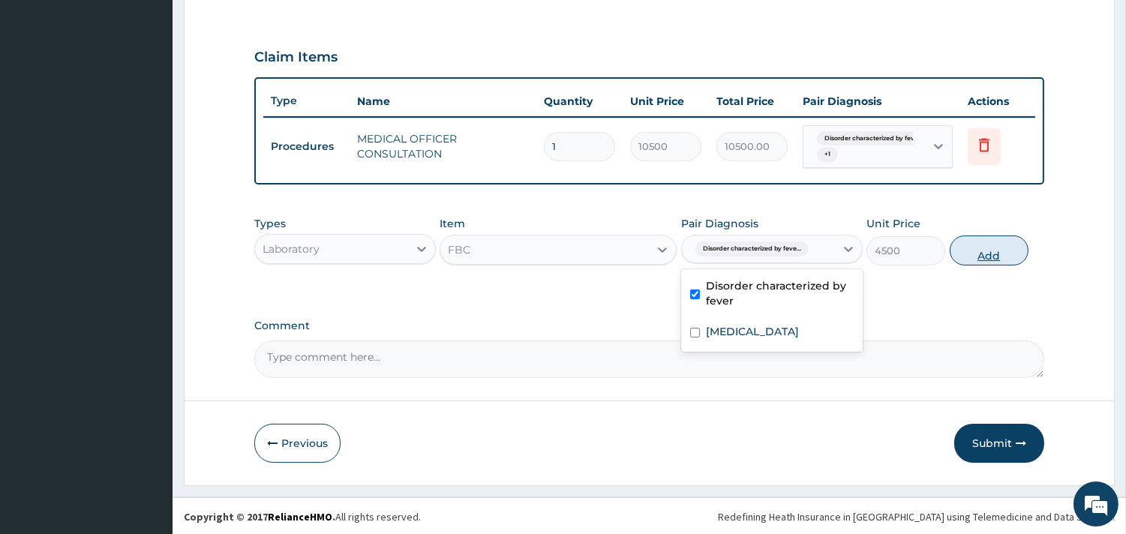
click at [968, 255] on button "Add" at bounding box center [988, 250] width 79 height 30
type input "0"
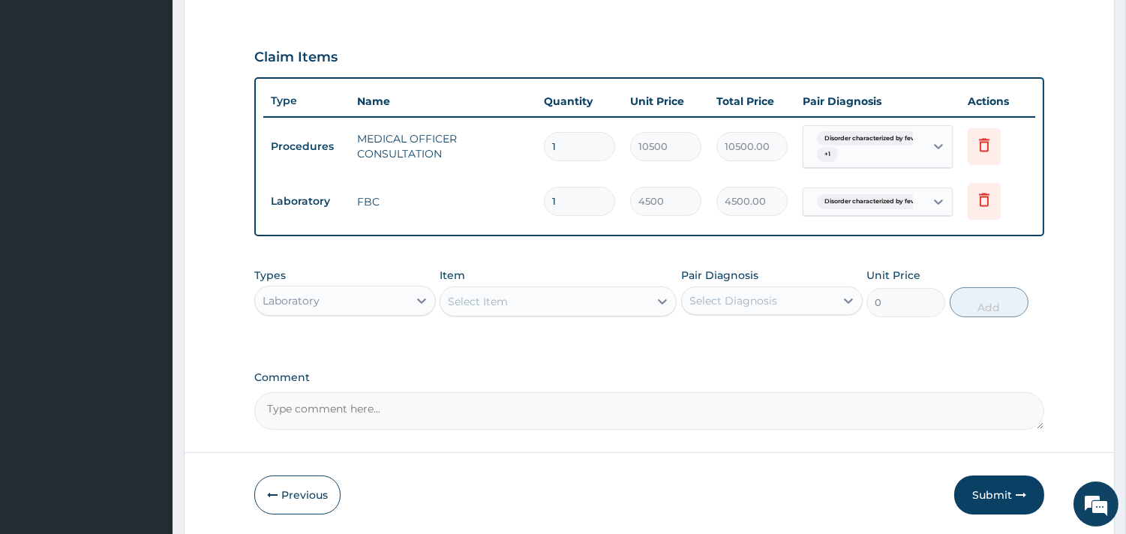
click at [619, 293] on div "Select Item" at bounding box center [544, 301] width 208 height 24
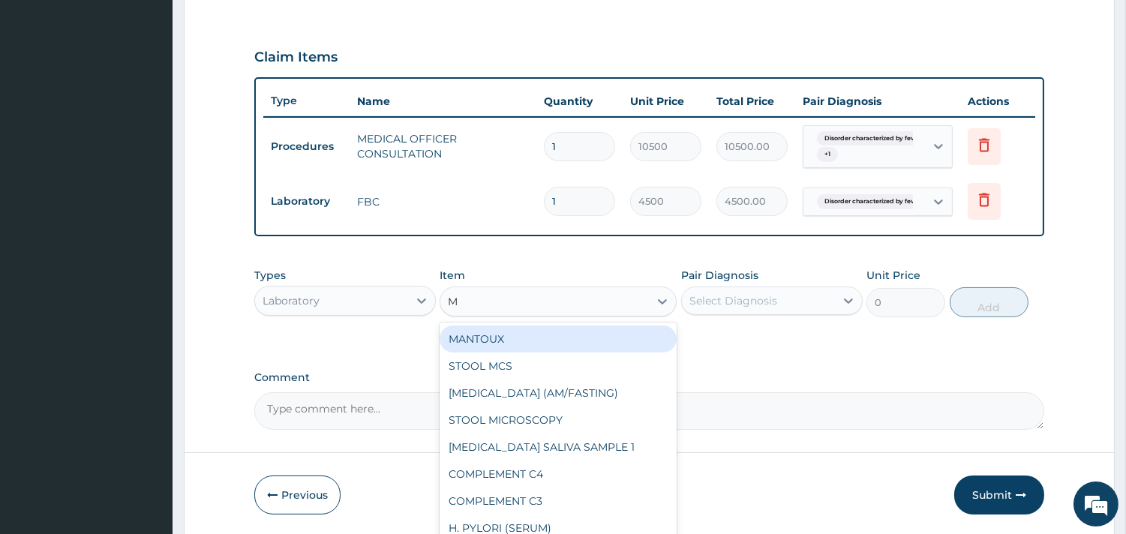
type input "MP"
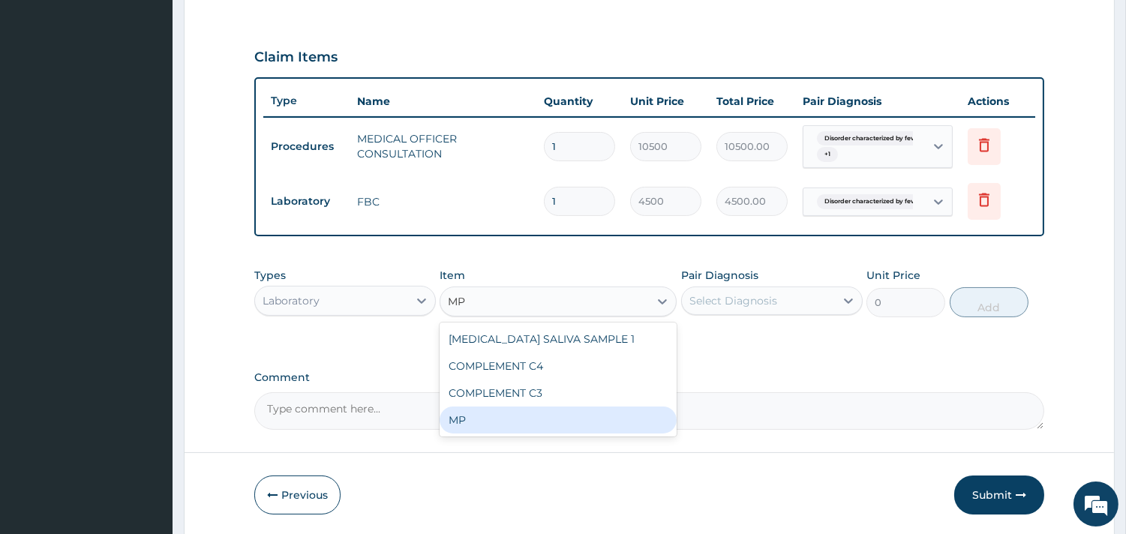
click at [455, 421] on div "MP" at bounding box center [557, 419] width 237 height 27
type input "4000"
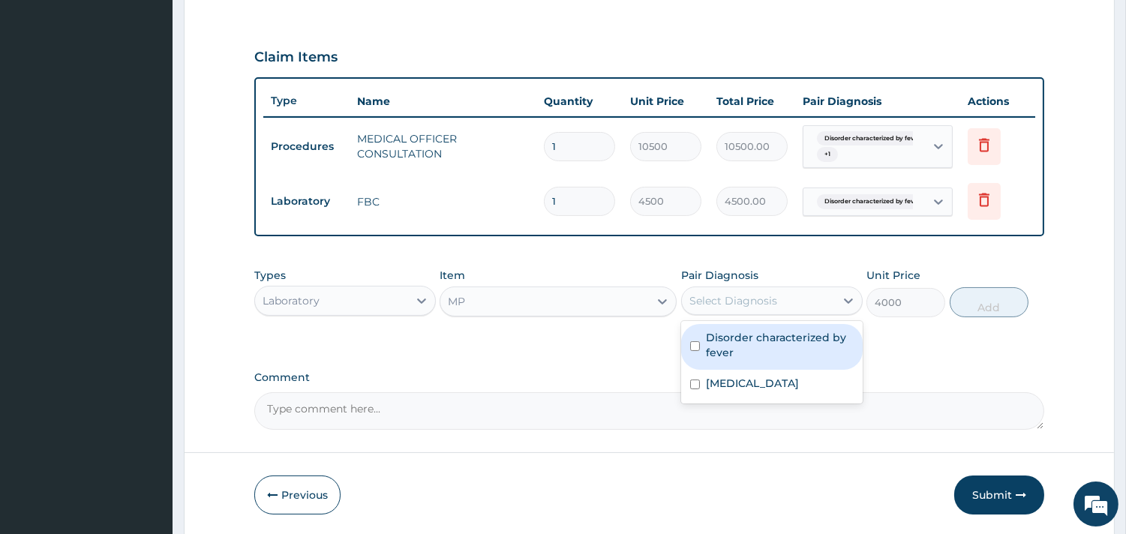
click at [795, 298] on div "Select Diagnosis" at bounding box center [758, 301] width 153 height 24
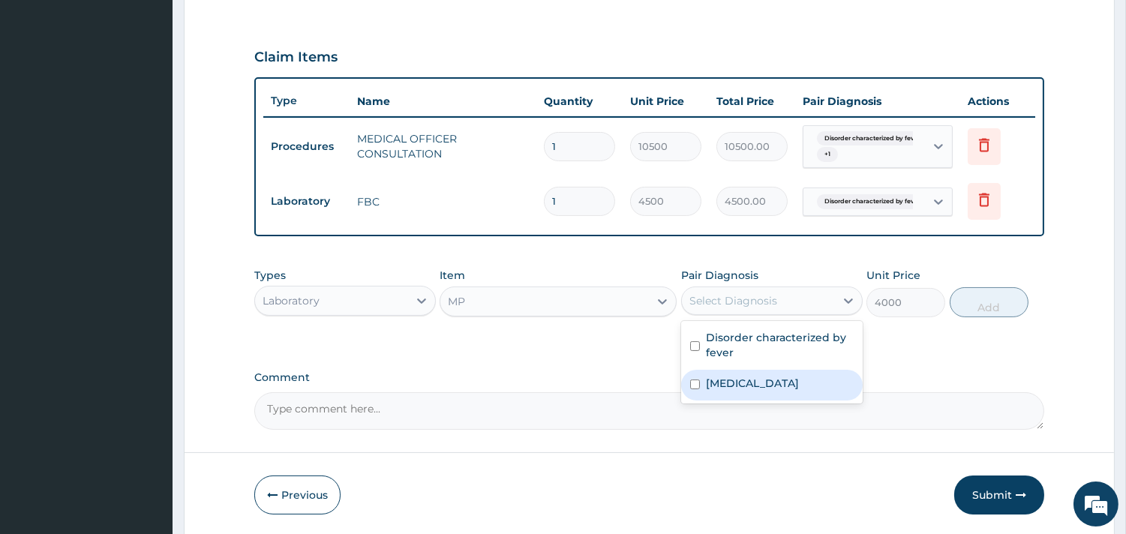
click at [753, 396] on div "Malaria" at bounding box center [771, 385] width 181 height 31
checkbox input "true"
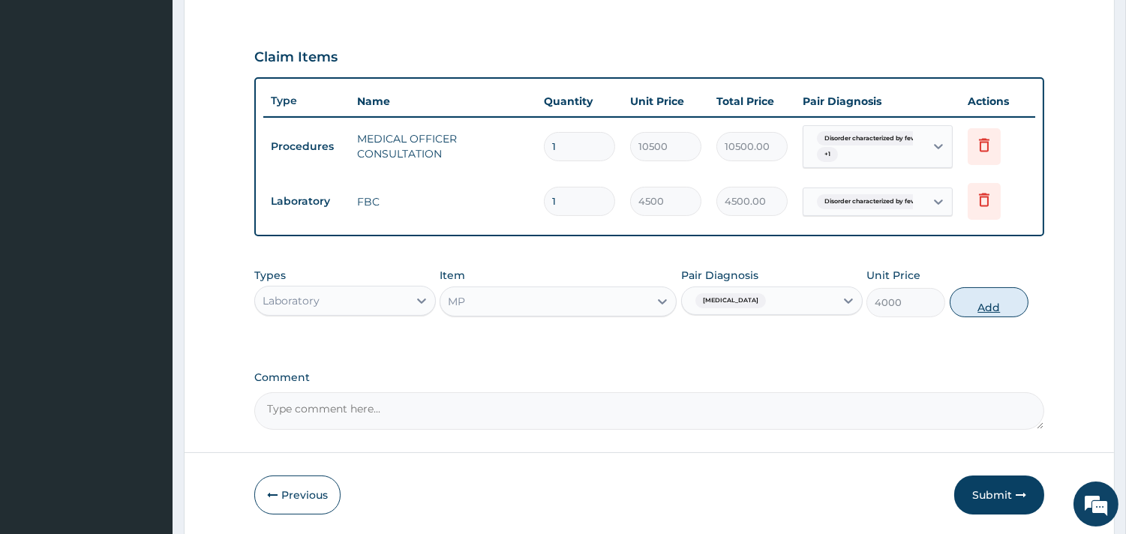
click at [1003, 306] on button "Add" at bounding box center [988, 302] width 79 height 30
type input "0"
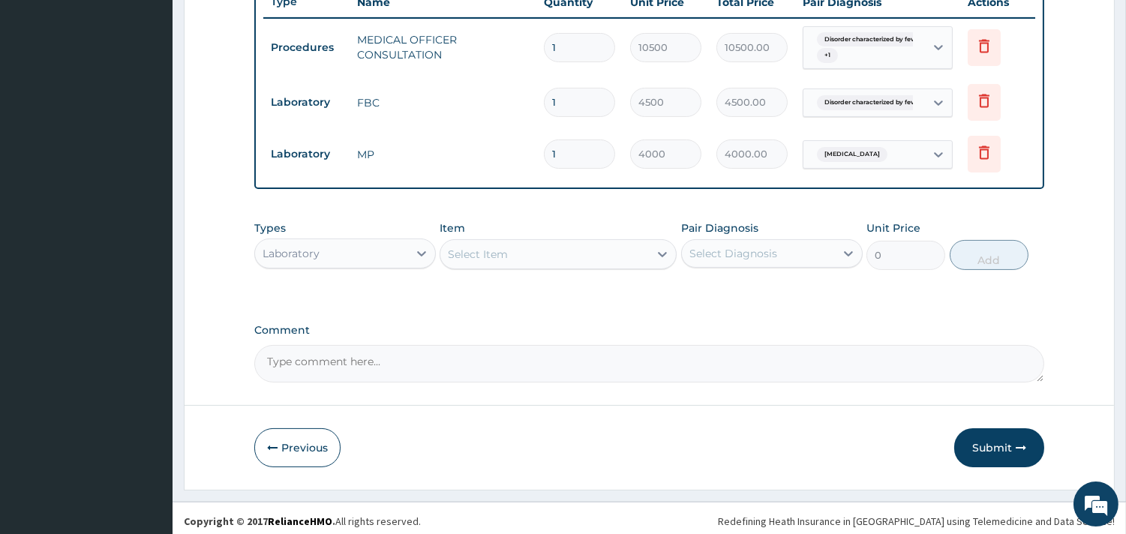
scroll to position [585, 0]
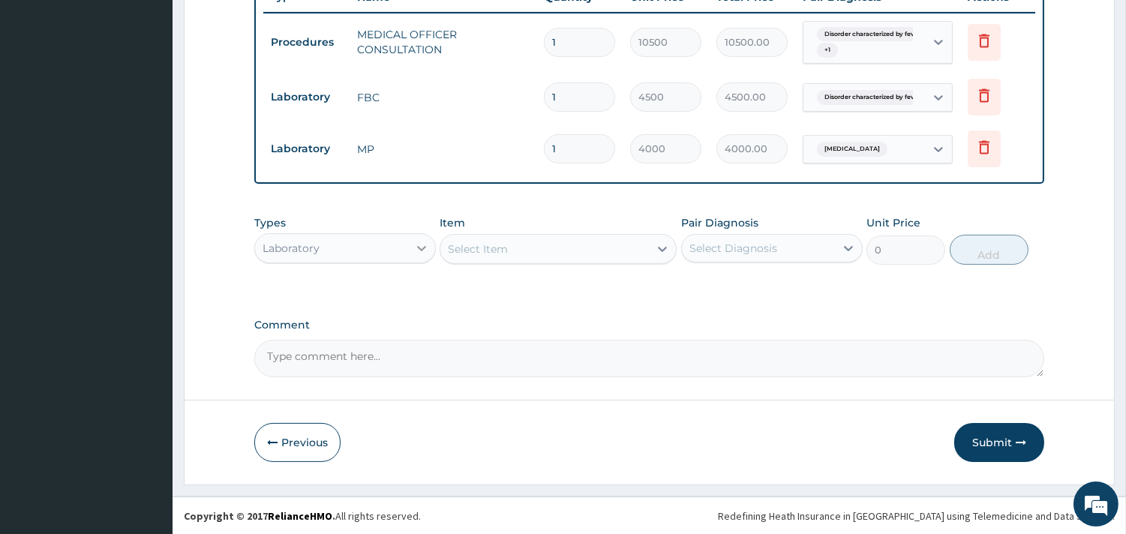
click at [411, 244] on div at bounding box center [421, 248] width 27 height 27
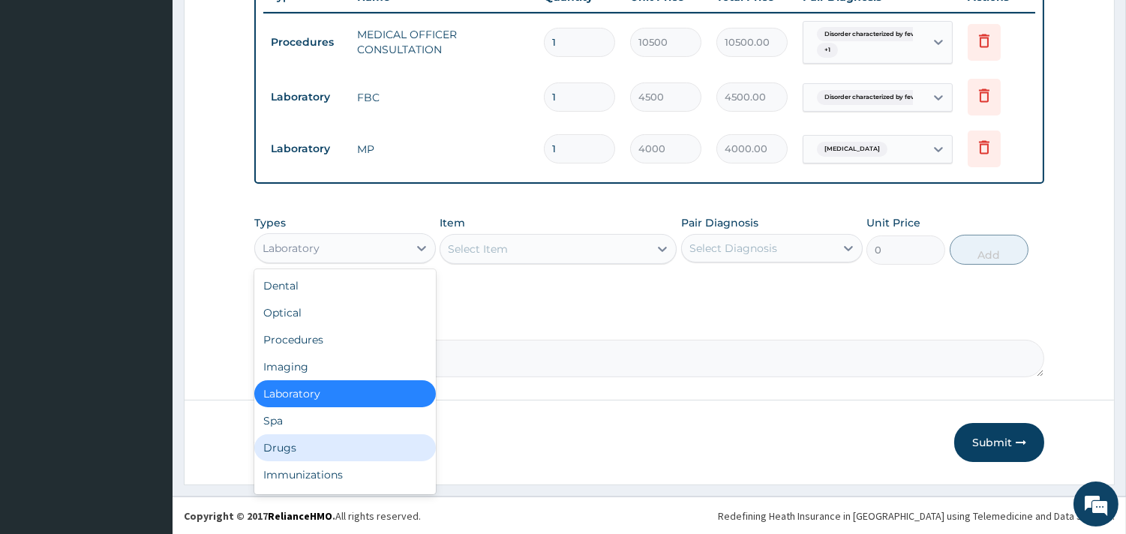
click at [295, 440] on div "Drugs" at bounding box center [344, 447] width 181 height 27
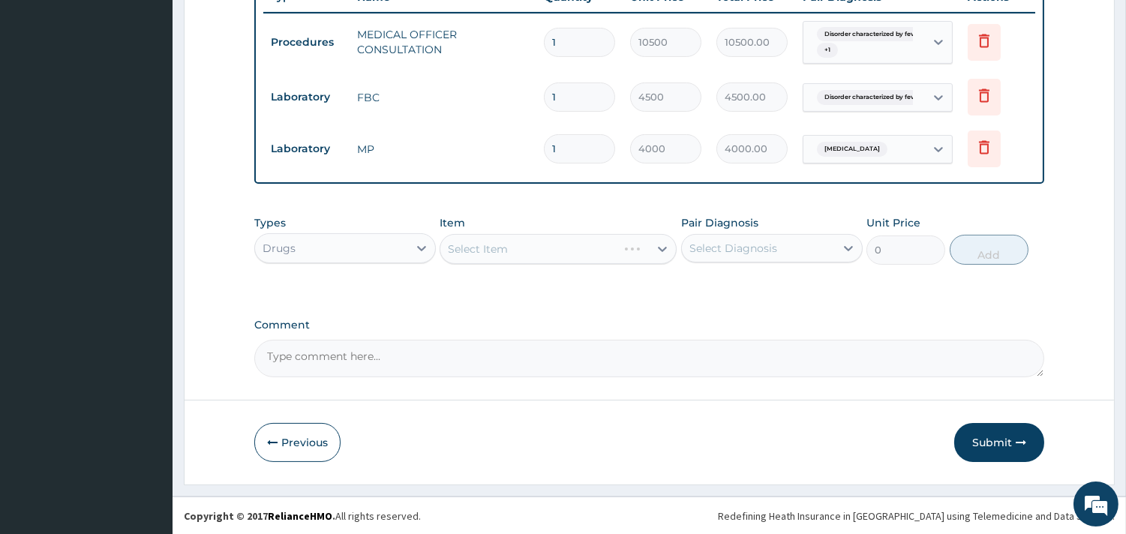
click at [538, 245] on div "Select Item" at bounding box center [557, 249] width 237 height 30
click at [613, 249] on div "Select Item" at bounding box center [557, 249] width 237 height 30
click at [661, 249] on div "Select Item" at bounding box center [557, 249] width 237 height 30
click at [548, 244] on div "Select Item" at bounding box center [557, 249] width 237 height 30
click at [589, 247] on div "Select Item" at bounding box center [557, 249] width 237 height 30
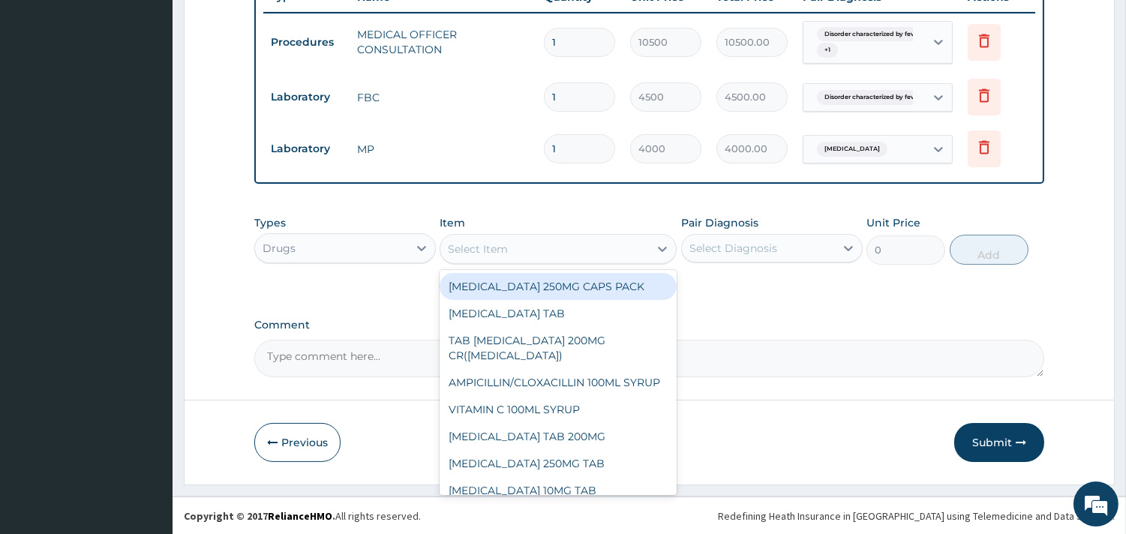
click at [646, 247] on div "Select Item" at bounding box center [544, 249] width 208 height 24
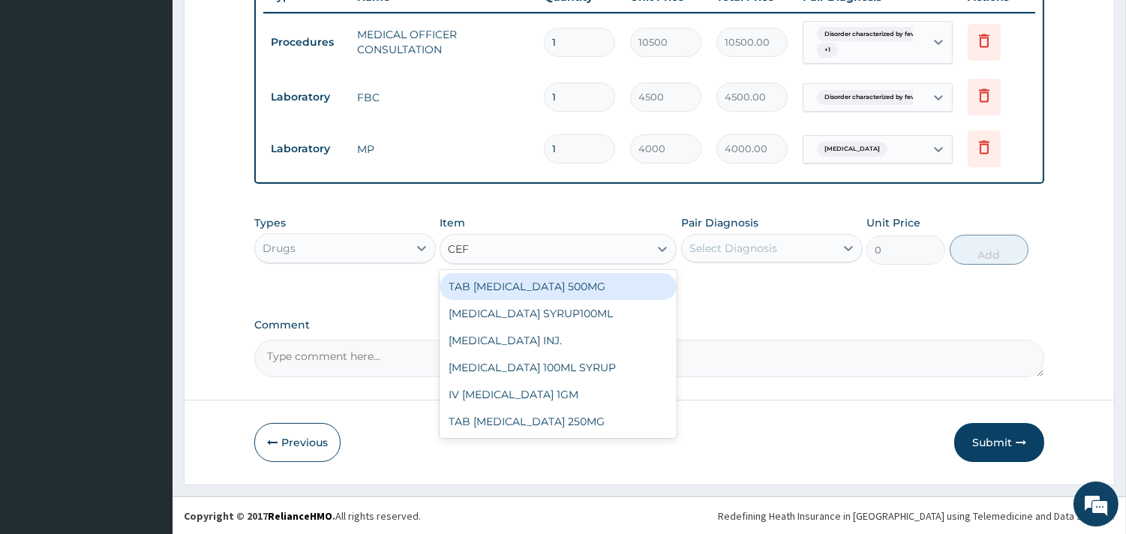
type input "CEFU"
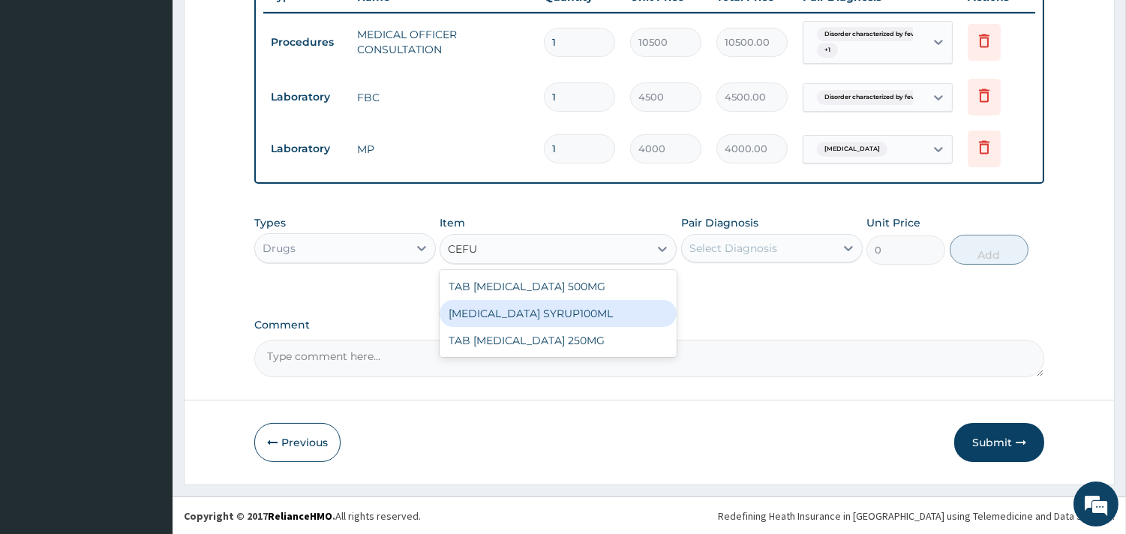
click at [620, 307] on div "CEFUROXIME SYRUP100ML" at bounding box center [557, 313] width 237 height 27
type input "5000"
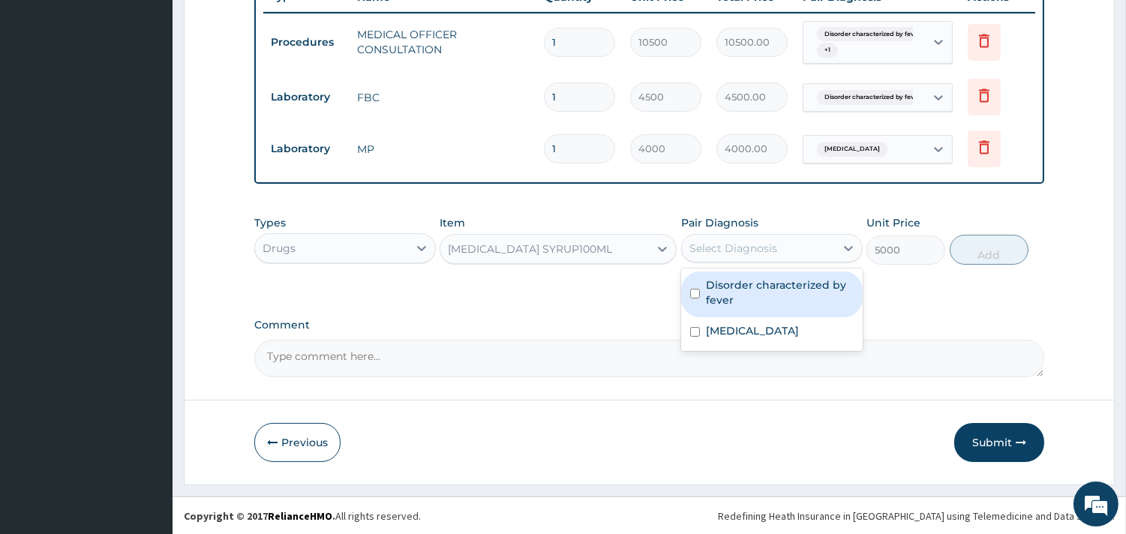
click at [746, 248] on div "Select Diagnosis" at bounding box center [733, 248] width 88 height 15
click at [742, 275] on div "Disorder characterized by fever" at bounding box center [771, 294] width 181 height 46
checkbox input "true"
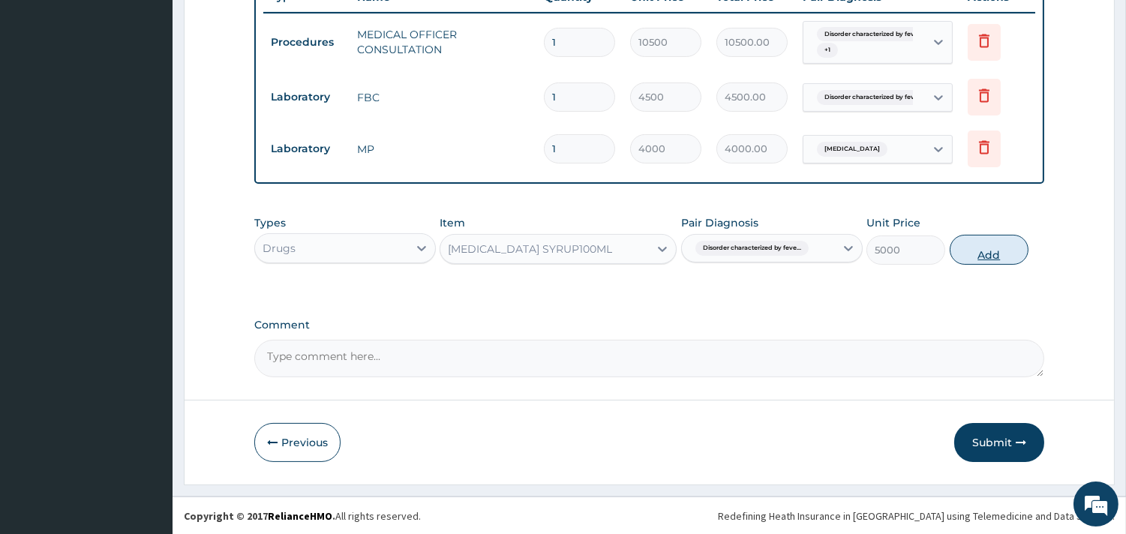
click at [961, 256] on button "Add" at bounding box center [988, 250] width 79 height 30
type input "0"
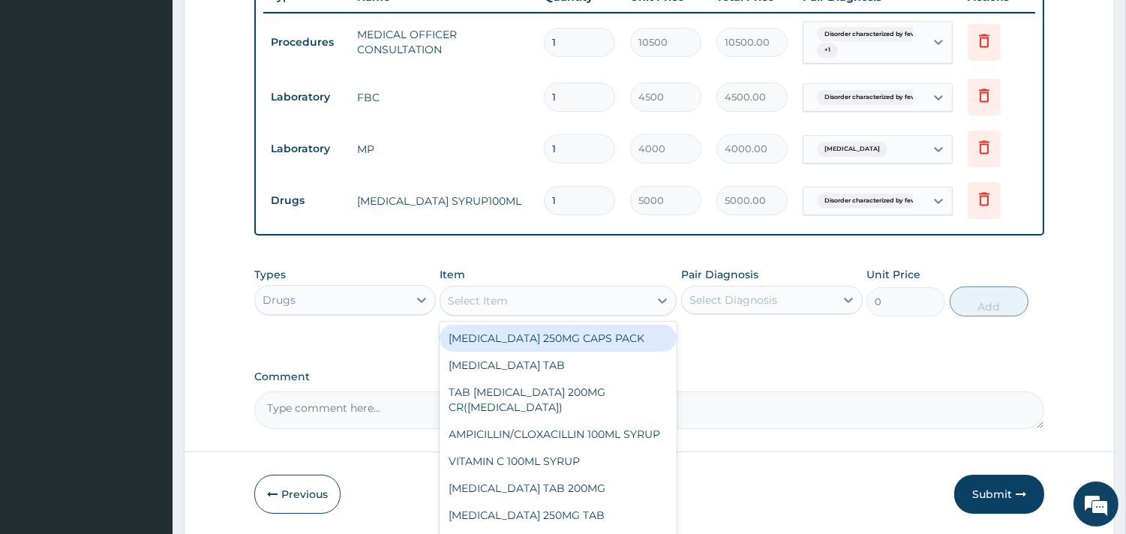
click at [553, 297] on div "Select Item" at bounding box center [544, 301] width 208 height 24
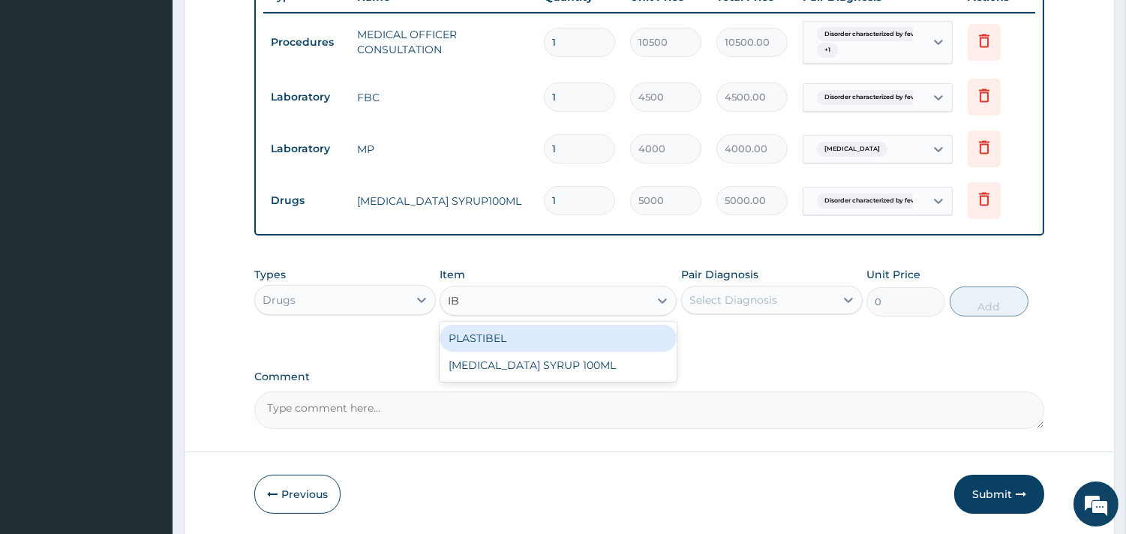
type input "IBU"
click at [559, 336] on div "IBUPROFEN SYRUP 100ML" at bounding box center [557, 338] width 237 height 27
type input "1700"
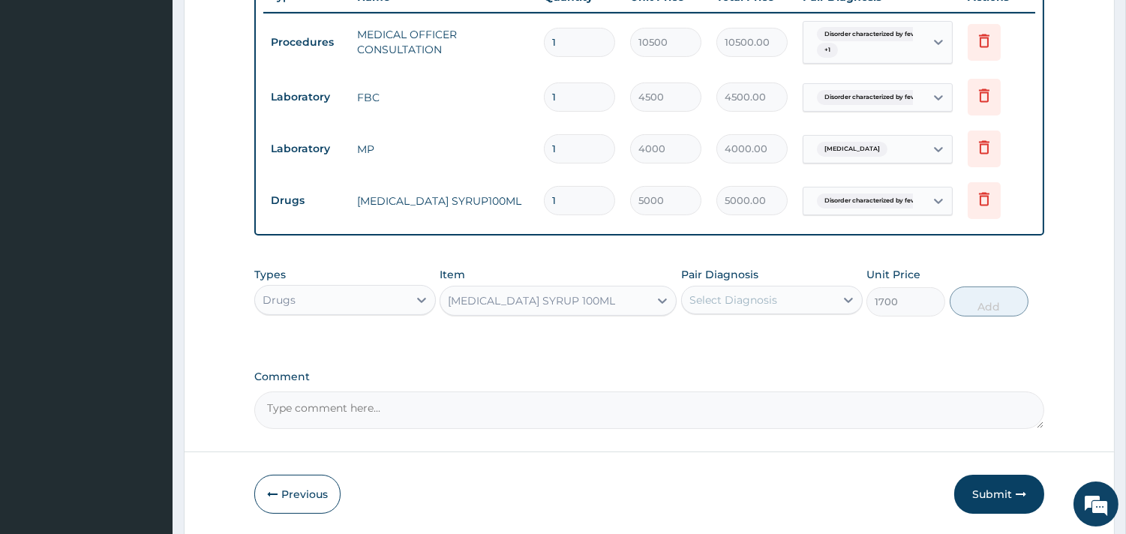
click at [736, 300] on div "Select Diagnosis" at bounding box center [733, 299] width 88 height 15
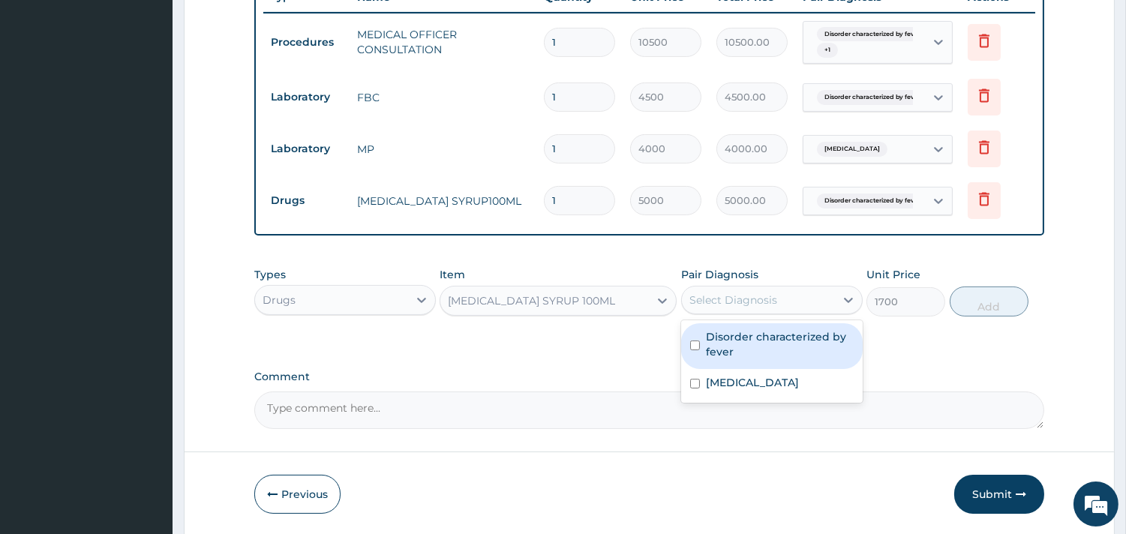
click at [733, 331] on label "Disorder characterized by fever" at bounding box center [780, 344] width 148 height 30
checkbox input "true"
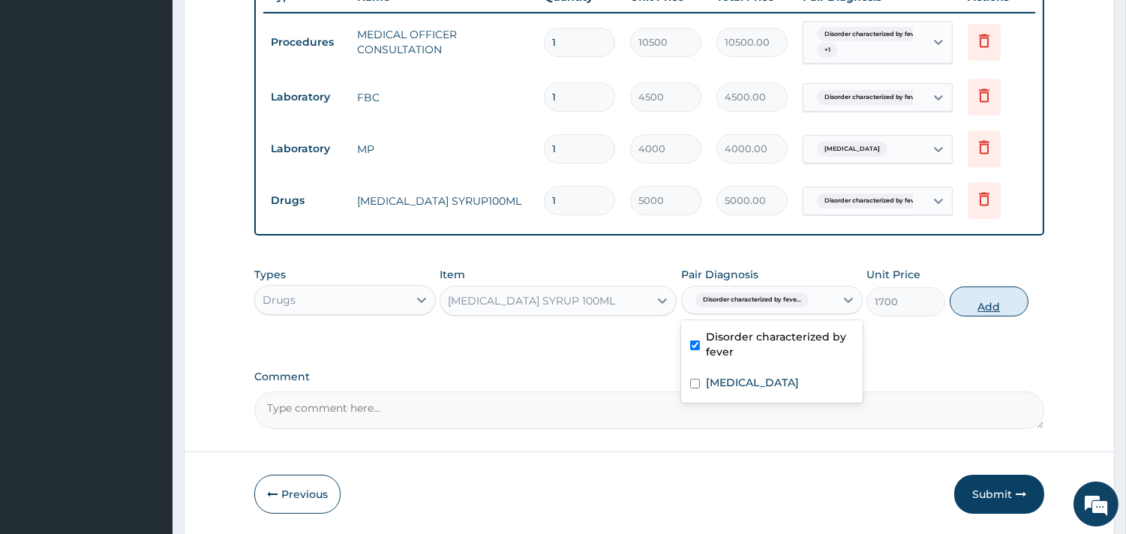
click at [982, 298] on button "Add" at bounding box center [988, 301] width 79 height 30
type input "0"
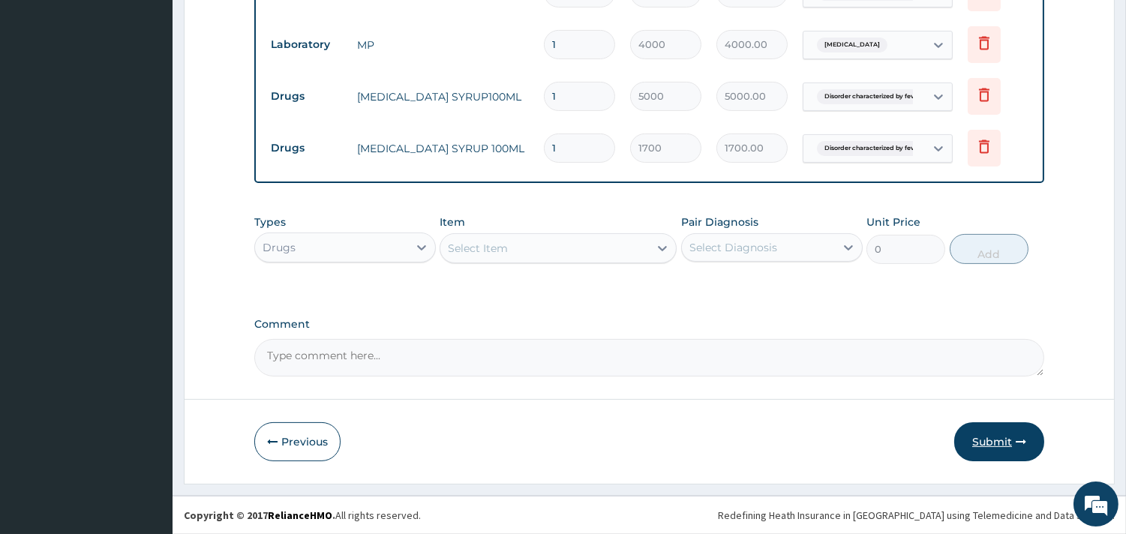
click at [986, 440] on button "Submit" at bounding box center [999, 441] width 90 height 39
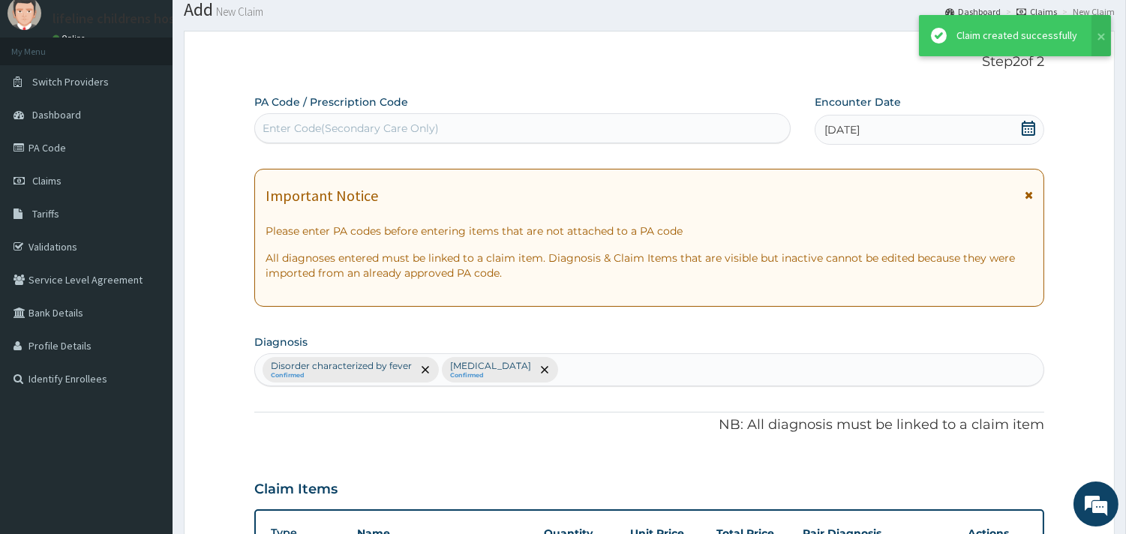
scroll to position [690, 0]
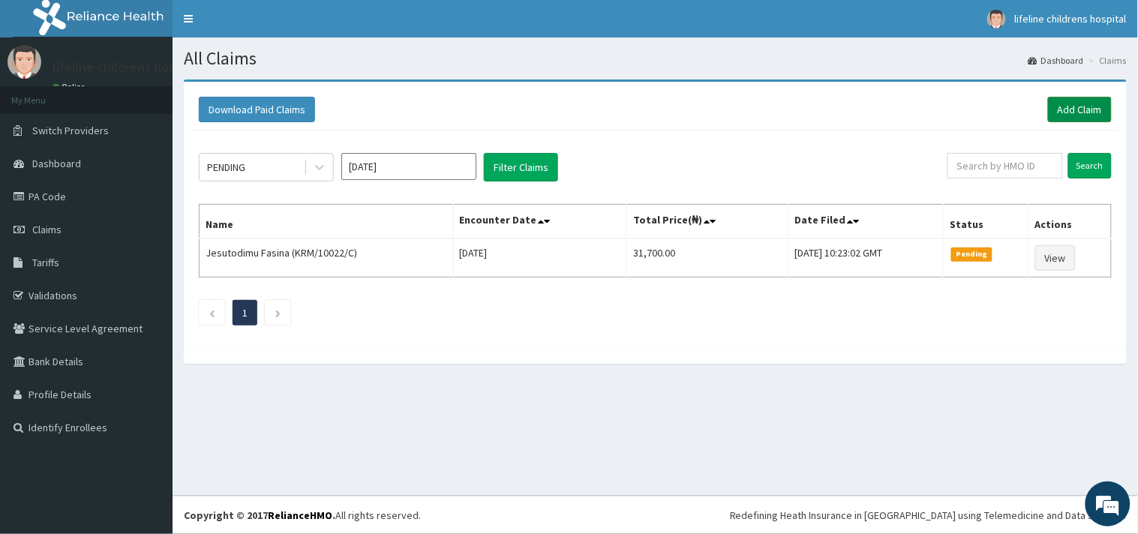
click at [1060, 105] on link "Add Claim" at bounding box center [1080, 109] width 64 height 25
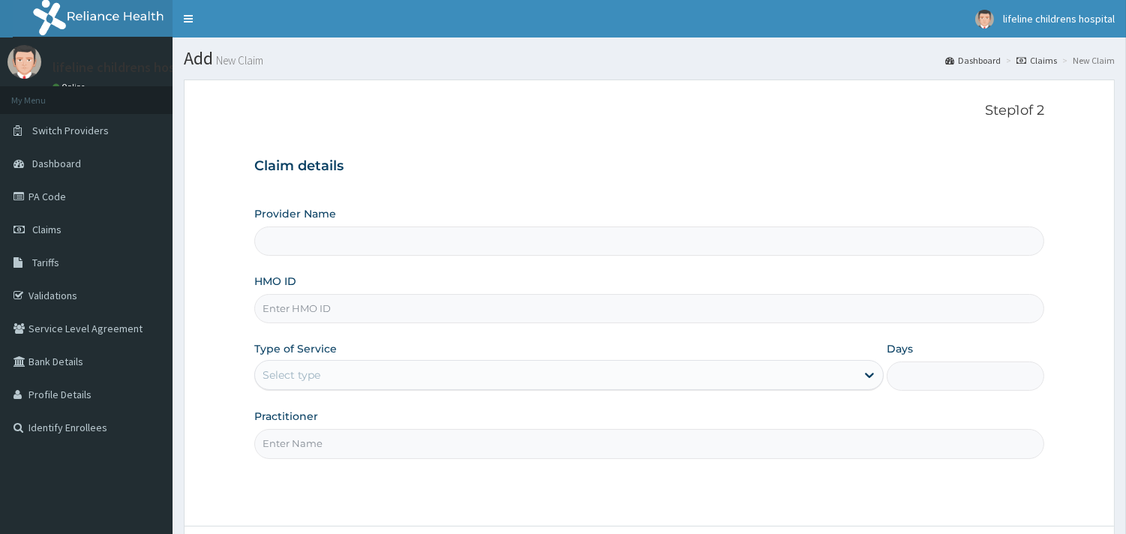
click at [330, 307] on input "HMO ID" at bounding box center [649, 308] width 790 height 29
type input "Lifeline Children Hospital - [GEOGRAPHIC_DATA]"
type input "RPI/10033/C"
click at [313, 369] on div "Select type" at bounding box center [291, 374] width 58 height 15
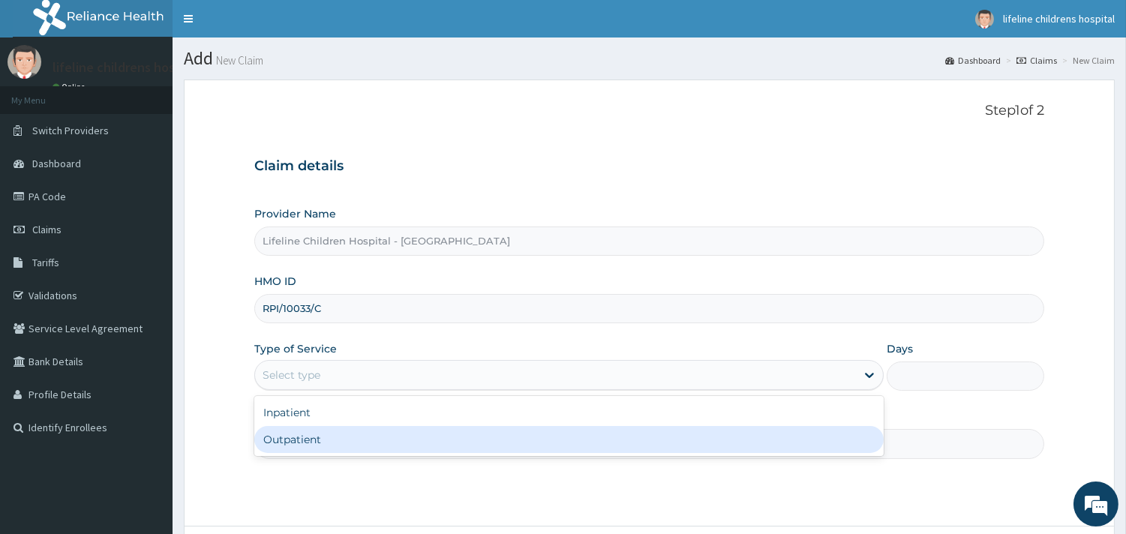
click at [310, 433] on div "Outpatient" at bounding box center [568, 439] width 629 height 27
type input "1"
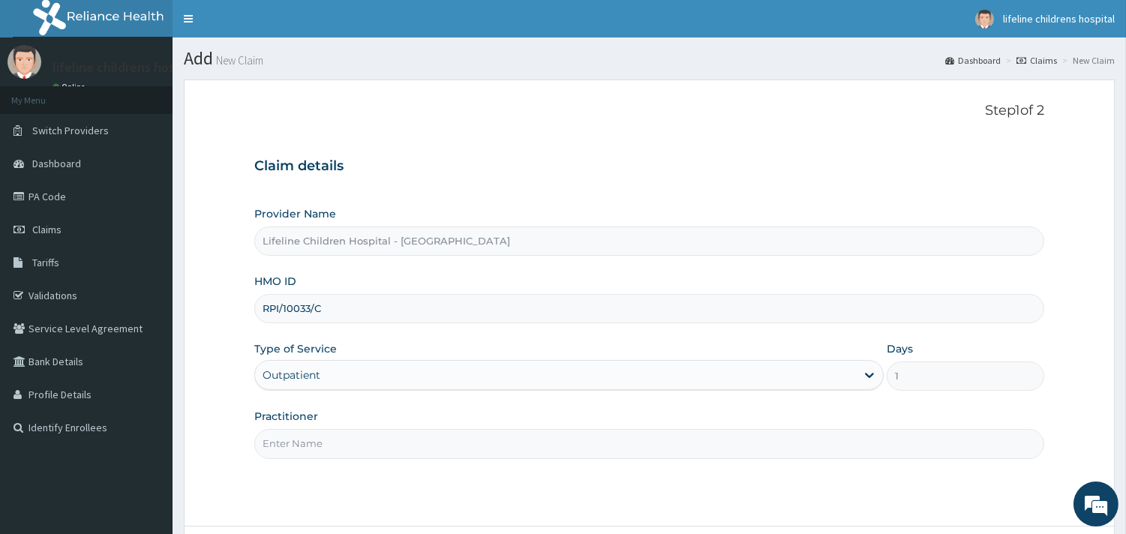
click at [310, 444] on input "Practitioner" at bounding box center [649, 443] width 790 height 29
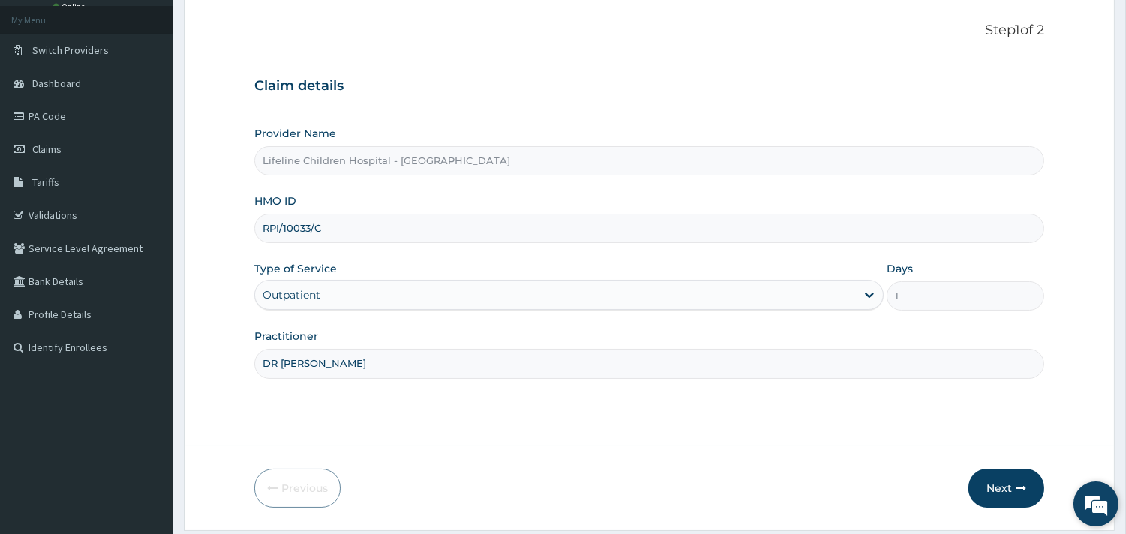
scroll to position [83, 0]
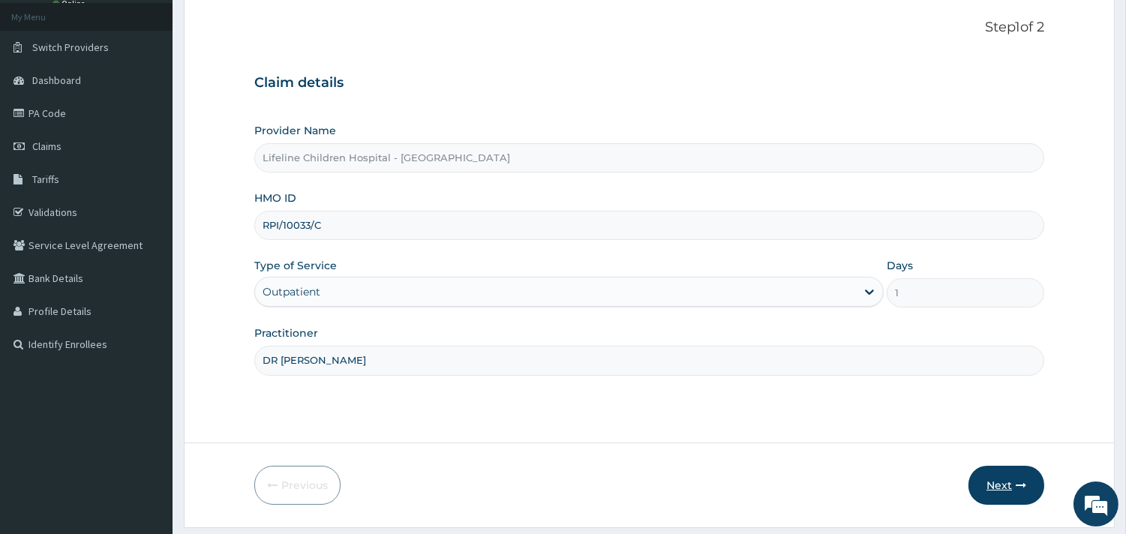
type input "DR [PERSON_NAME]"
click at [1018, 485] on icon "button" at bounding box center [1020, 485] width 10 height 10
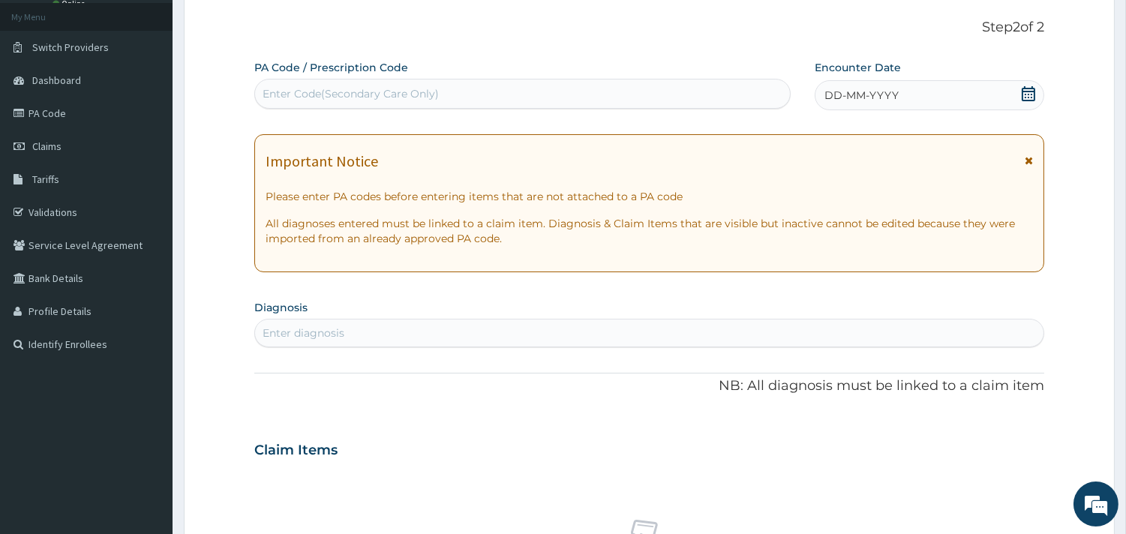
click at [868, 88] on span "DD-MM-YYYY" at bounding box center [861, 95] width 74 height 15
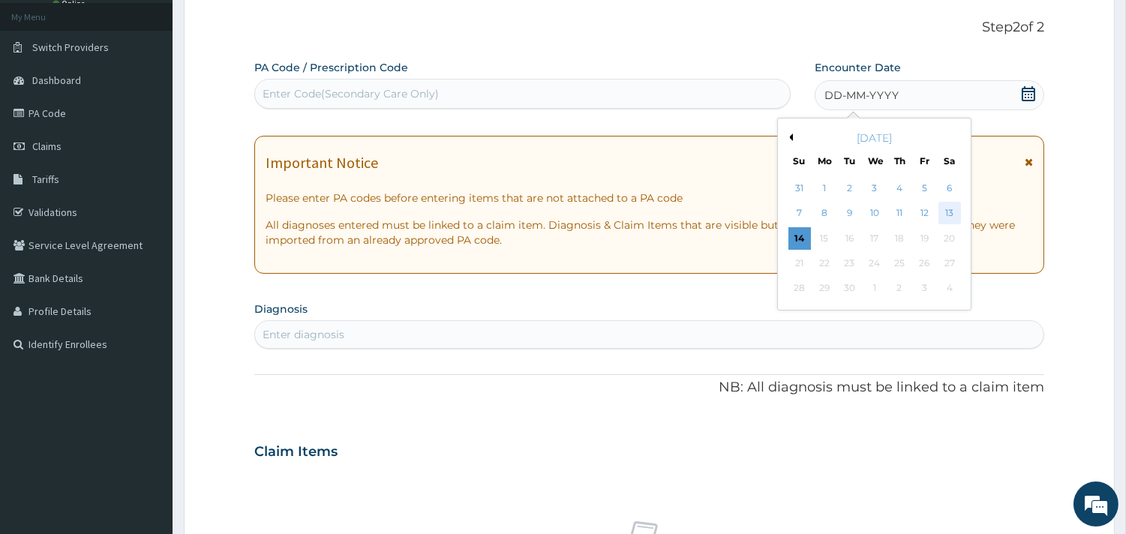
click at [946, 211] on div "13" at bounding box center [948, 213] width 22 height 22
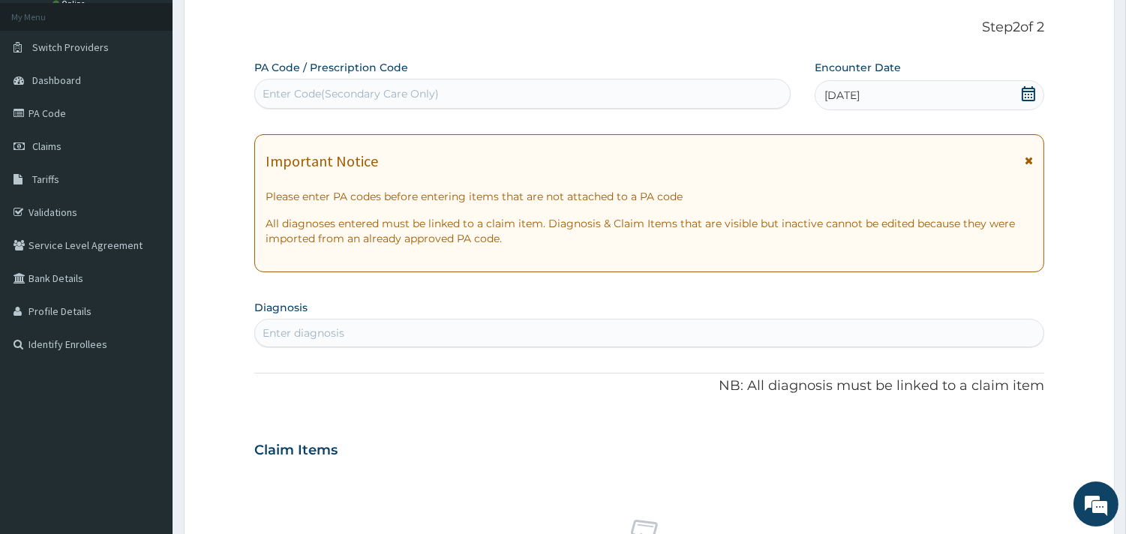
click at [363, 333] on div "Enter diagnosis" at bounding box center [649, 333] width 788 height 24
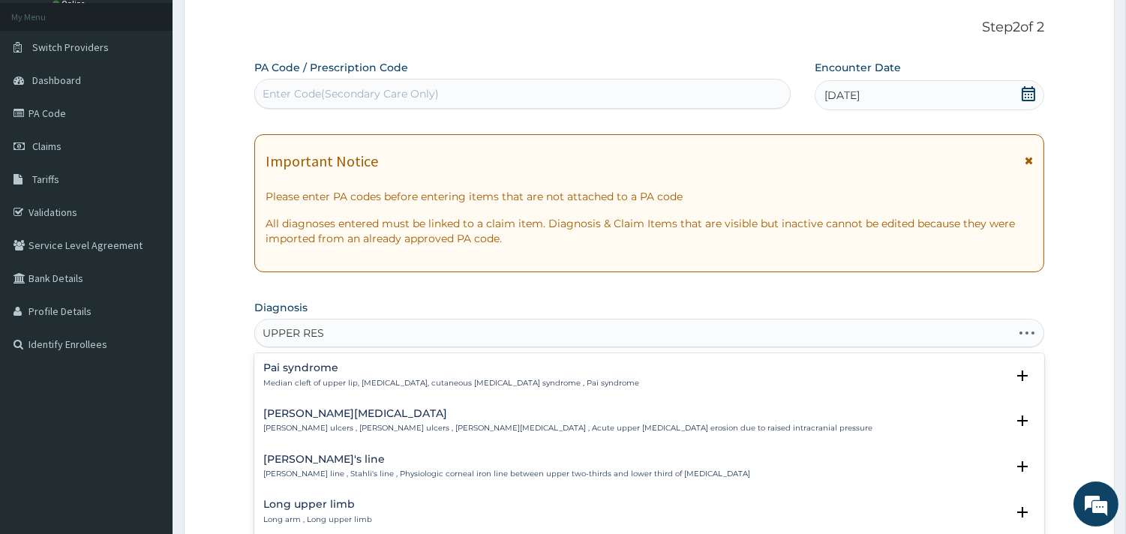
type input "UPPER RESP"
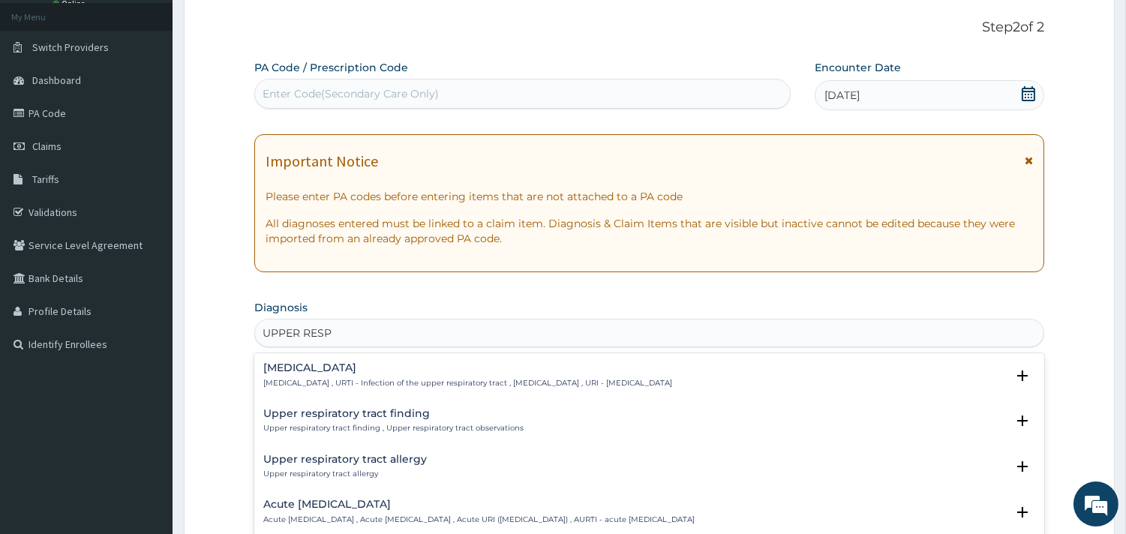
click at [351, 369] on h4 "[MEDICAL_DATA]" at bounding box center [467, 367] width 409 height 11
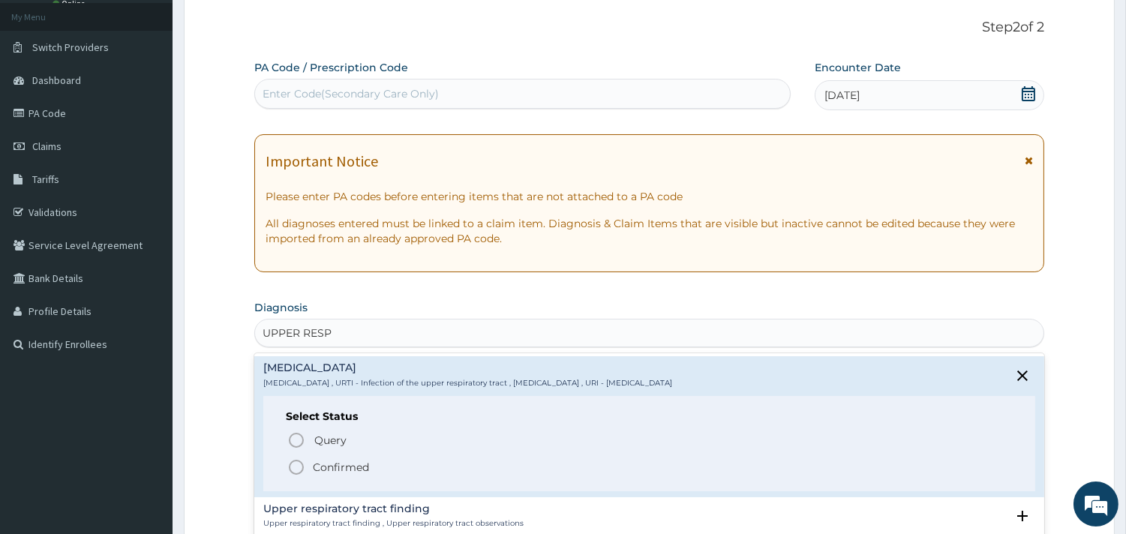
click at [358, 465] on p "Confirmed" at bounding box center [341, 467] width 56 height 15
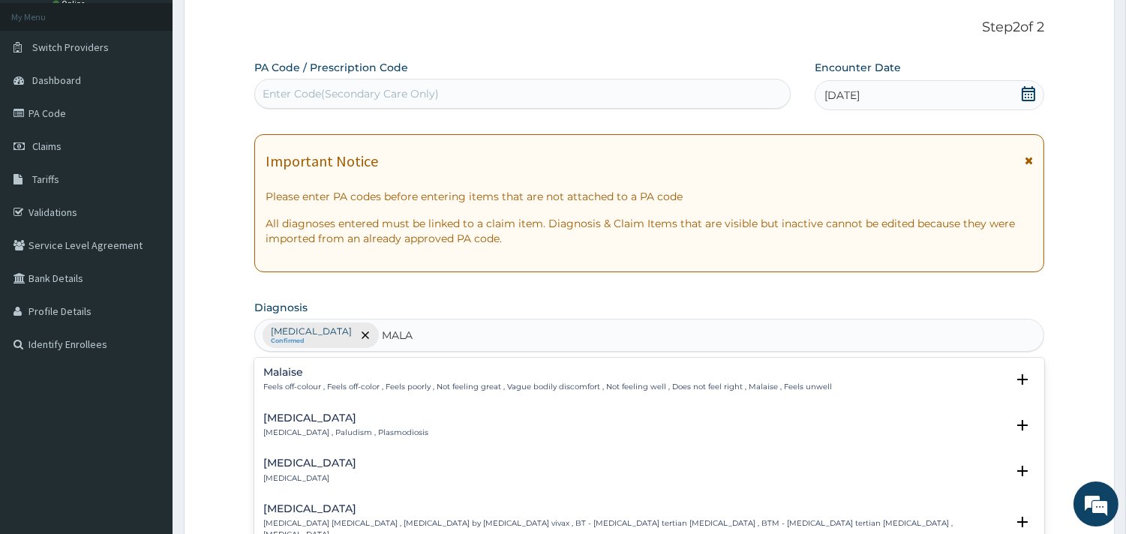
click at [280, 420] on h4 "[MEDICAL_DATA]" at bounding box center [345, 417] width 165 height 11
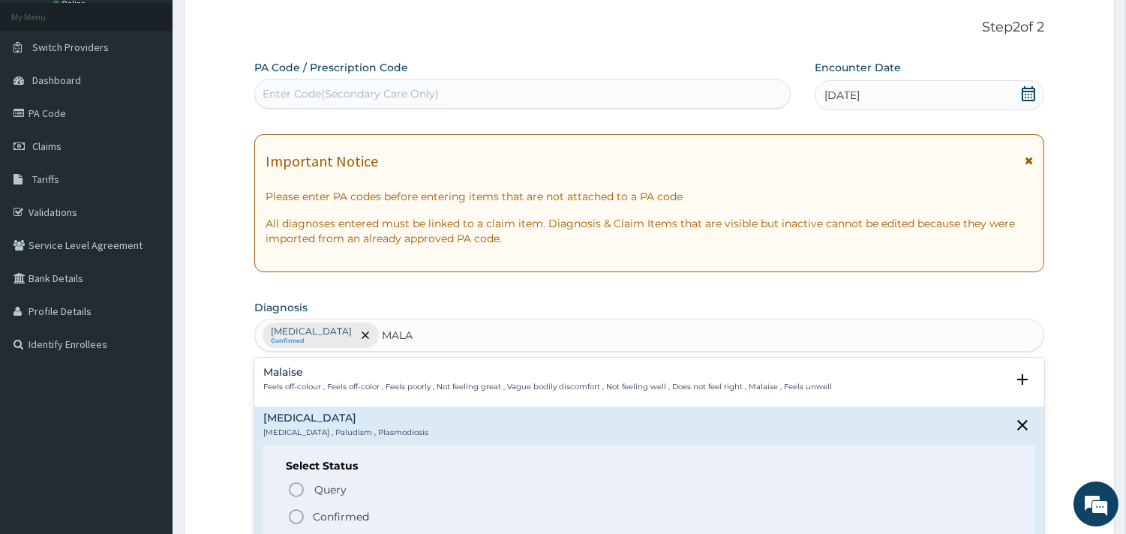
type input "MALA"
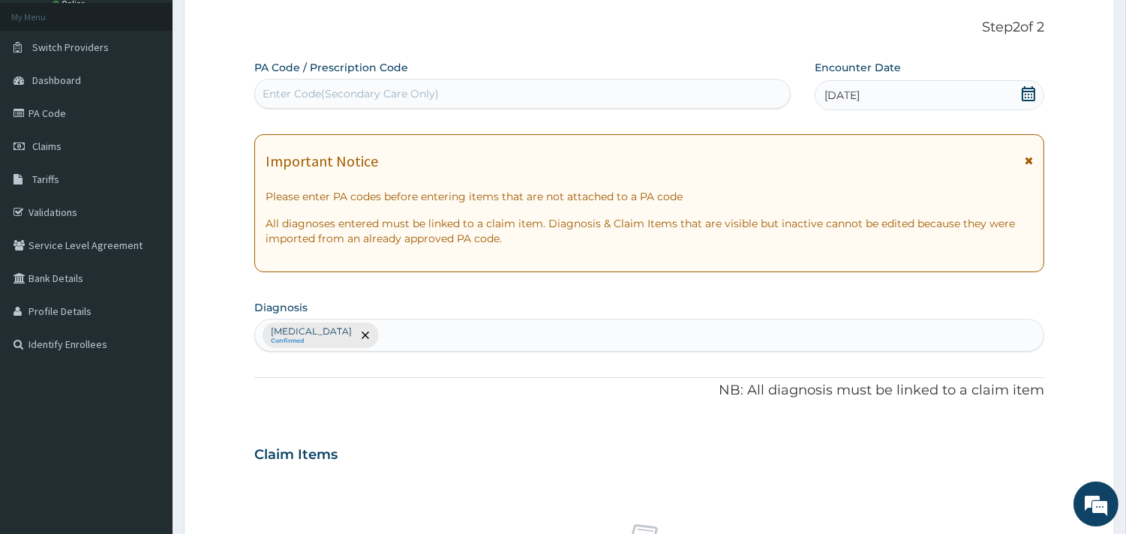
drag, startPoint x: 280, startPoint y: 420, endPoint x: 294, endPoint y: 435, distance: 20.7
drag, startPoint x: 294, startPoint y: 435, endPoint x: 304, endPoint y: 459, distance: 26.2
drag, startPoint x: 304, startPoint y: 459, endPoint x: 252, endPoint y: 379, distance: 95.3
click at [252, 379] on form "Step 2 of 2 PA Code / Prescription Code Enter Code(Secondary Care Only) Encount…" at bounding box center [649, 472] width 931 height 952
click at [458, 340] on div "[MEDICAL_DATA] Confirmed" at bounding box center [649, 334] width 788 height 31
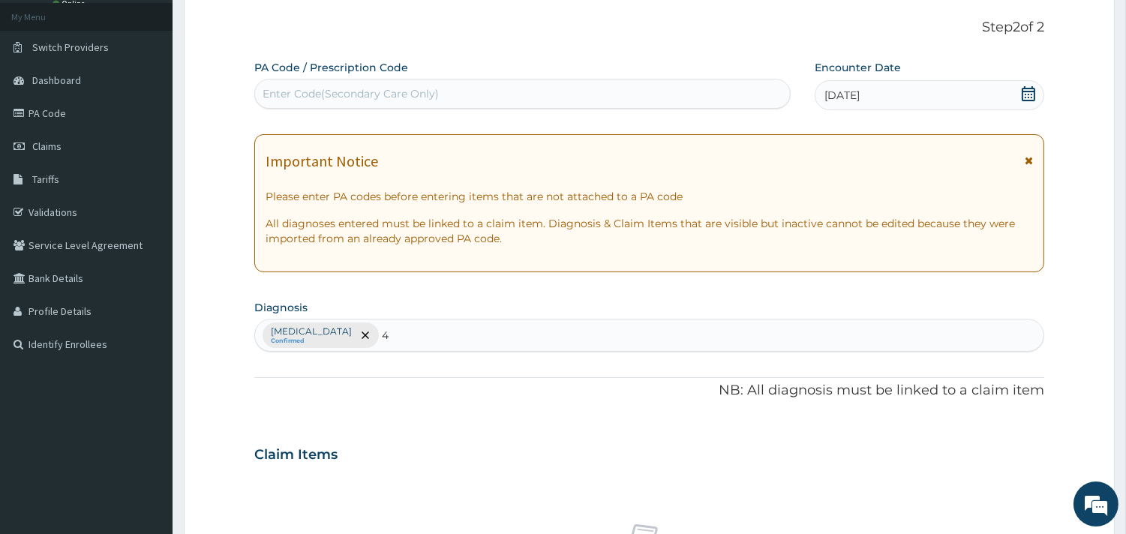
type input "4"
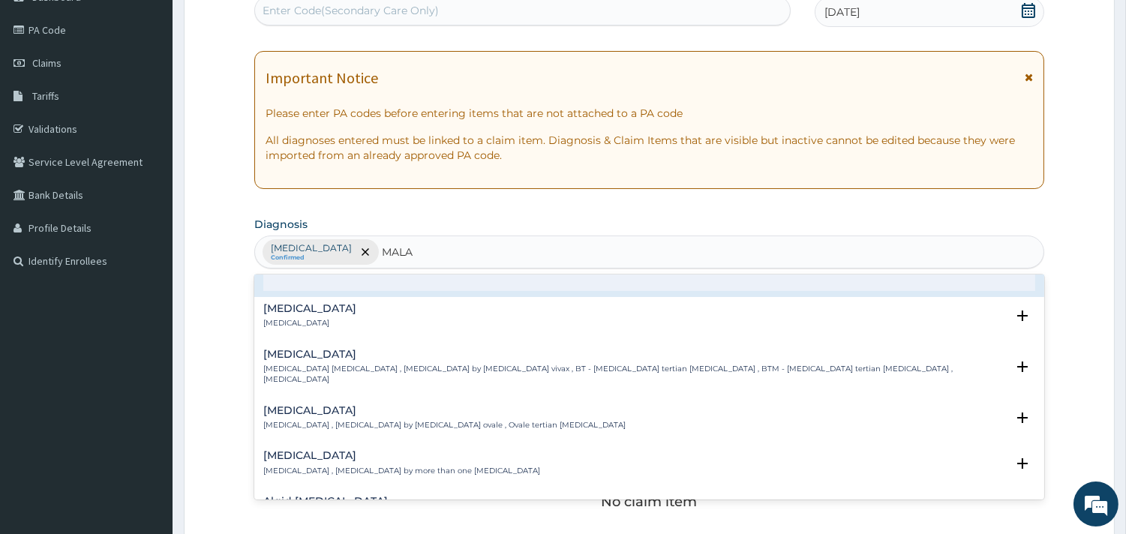
scroll to position [0, 0]
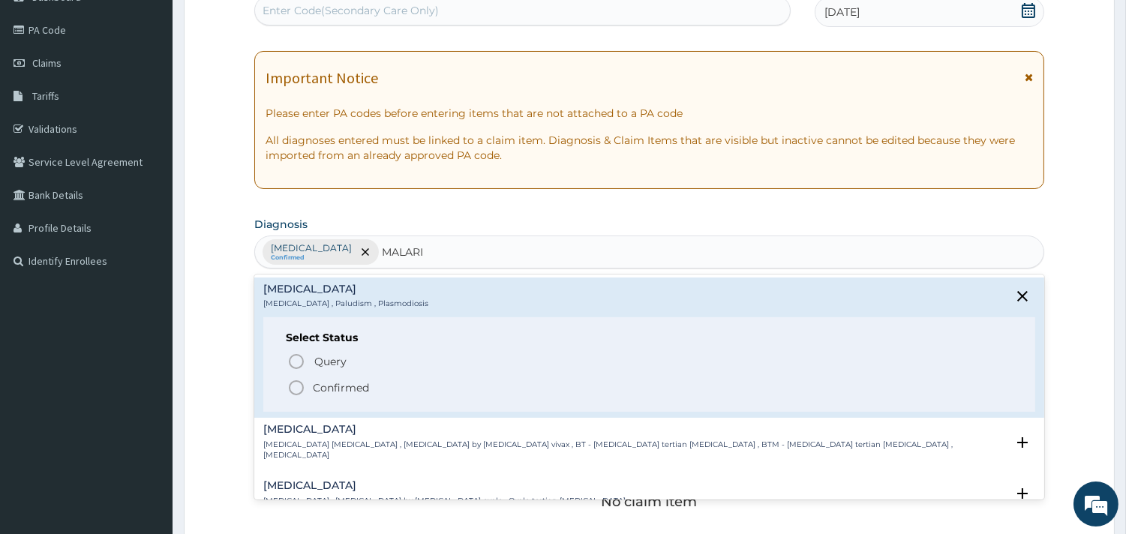
type input "[MEDICAL_DATA]"
click at [291, 290] on h4 "[MEDICAL_DATA]" at bounding box center [345, 288] width 165 height 11
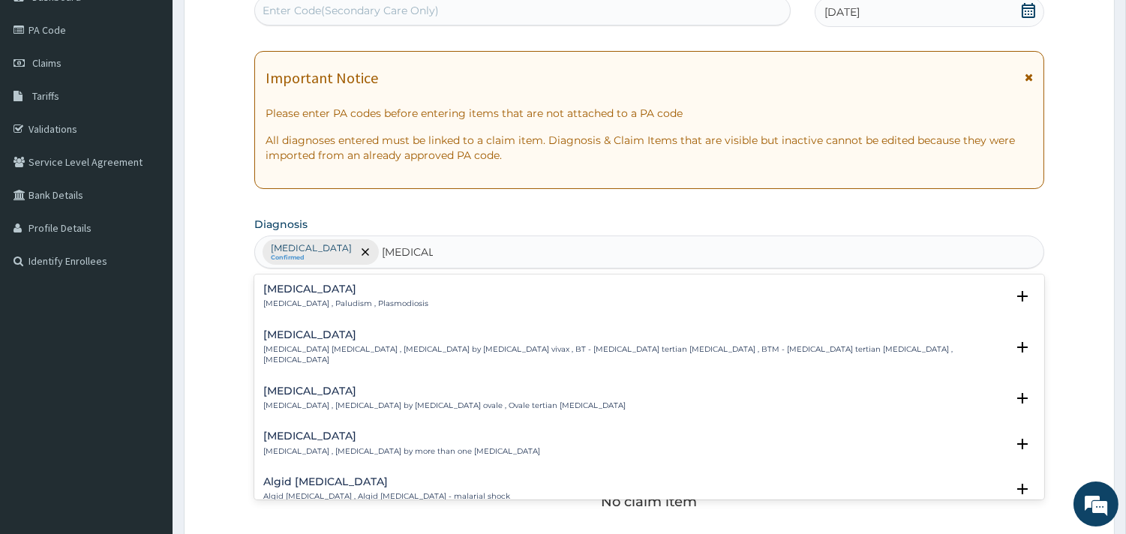
click at [298, 288] on h4 "[MEDICAL_DATA]" at bounding box center [345, 288] width 165 height 11
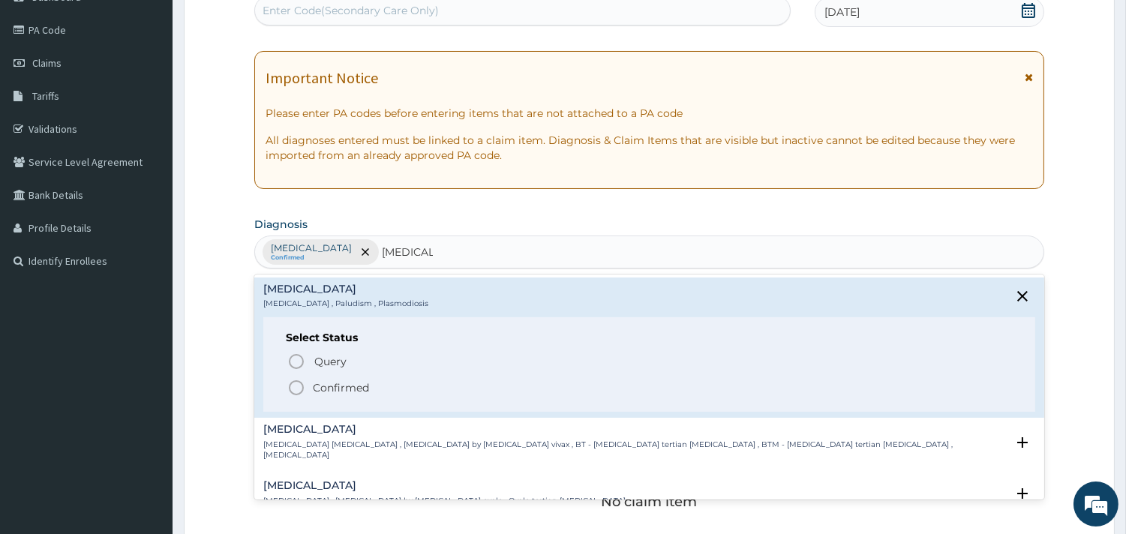
click at [325, 387] on p "Confirmed" at bounding box center [341, 387] width 56 height 15
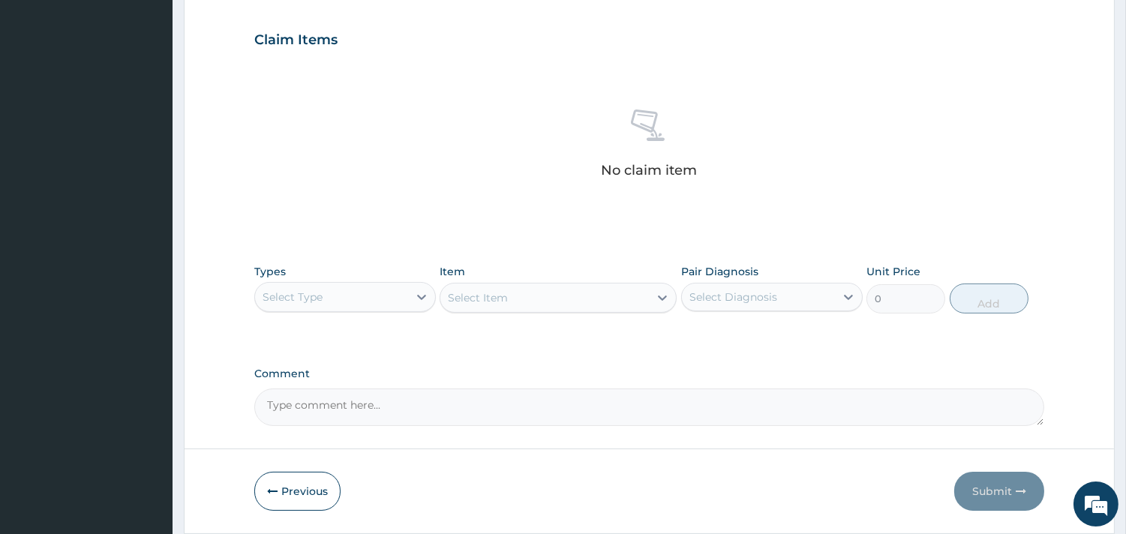
scroll to position [499, 0]
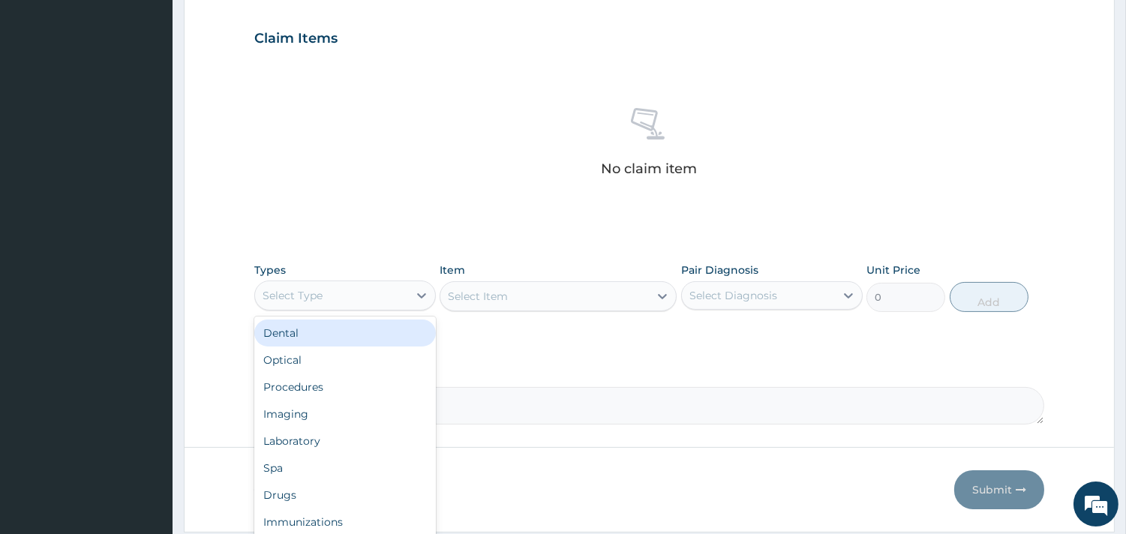
click at [405, 297] on div "Select Type" at bounding box center [331, 295] width 153 height 24
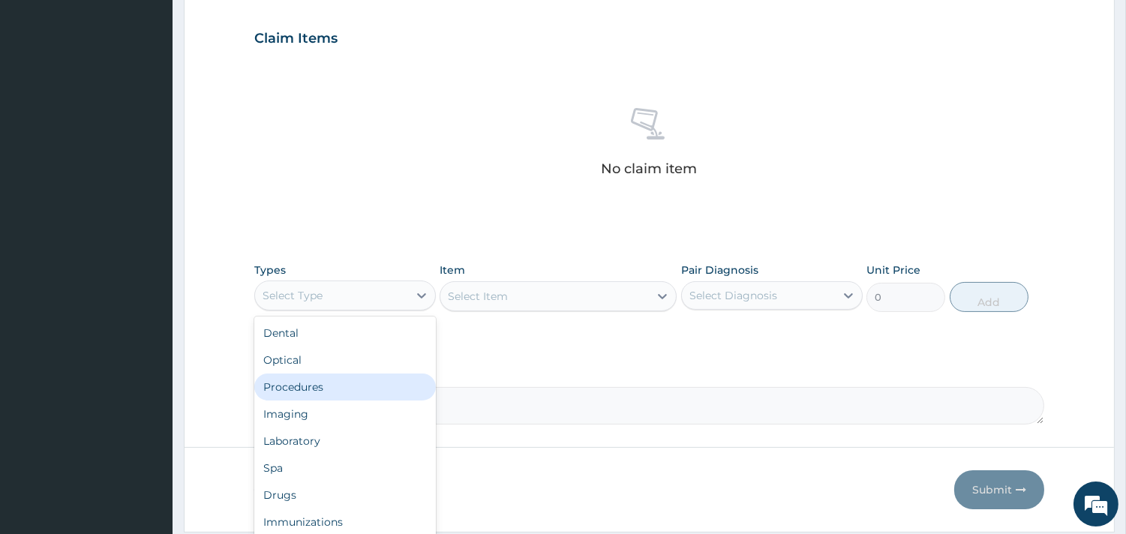
click at [364, 393] on div "Procedures" at bounding box center [344, 386] width 181 height 27
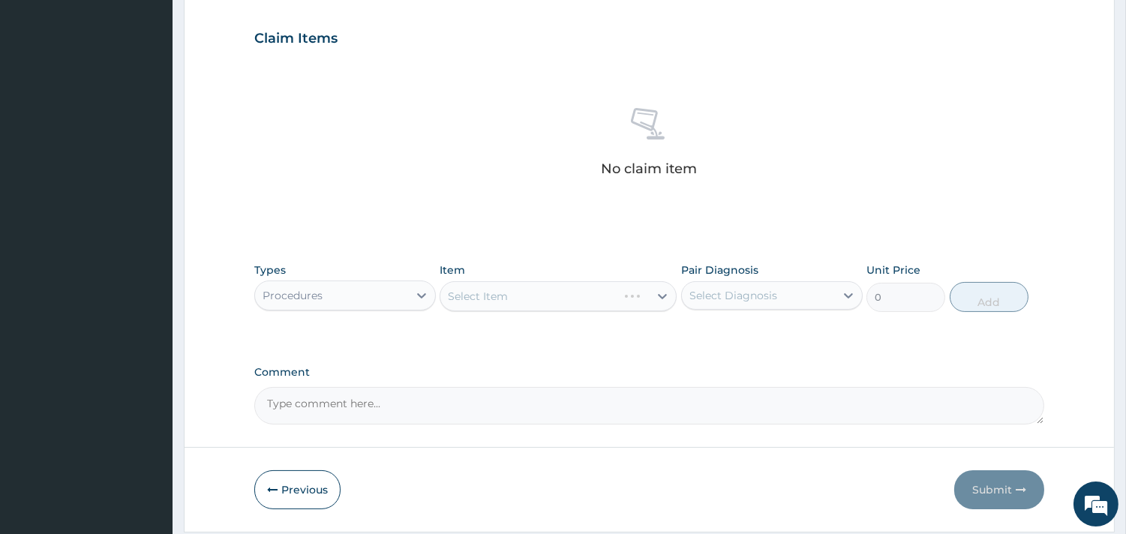
click at [561, 291] on div "Select Item" at bounding box center [557, 296] width 237 height 30
click at [534, 295] on div "Select Item" at bounding box center [557, 296] width 237 height 30
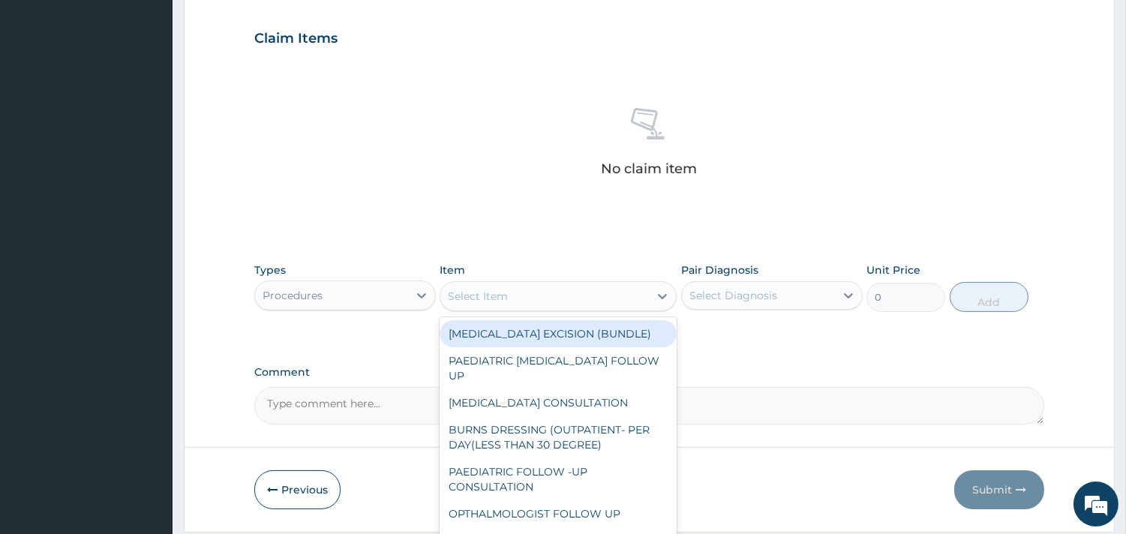
click at [551, 296] on div "Select Item" at bounding box center [544, 296] width 208 height 24
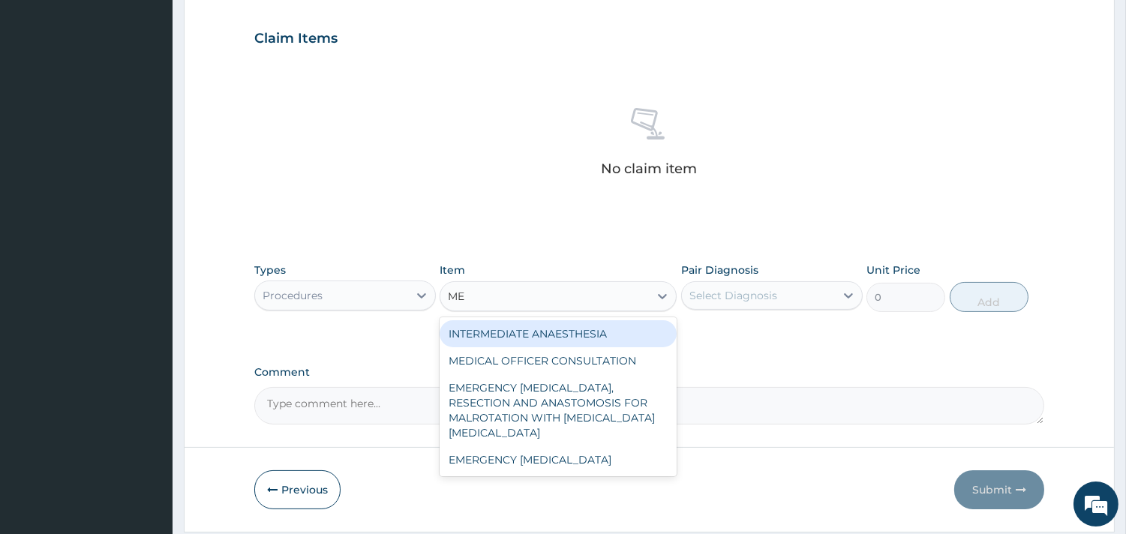
type input "MED"
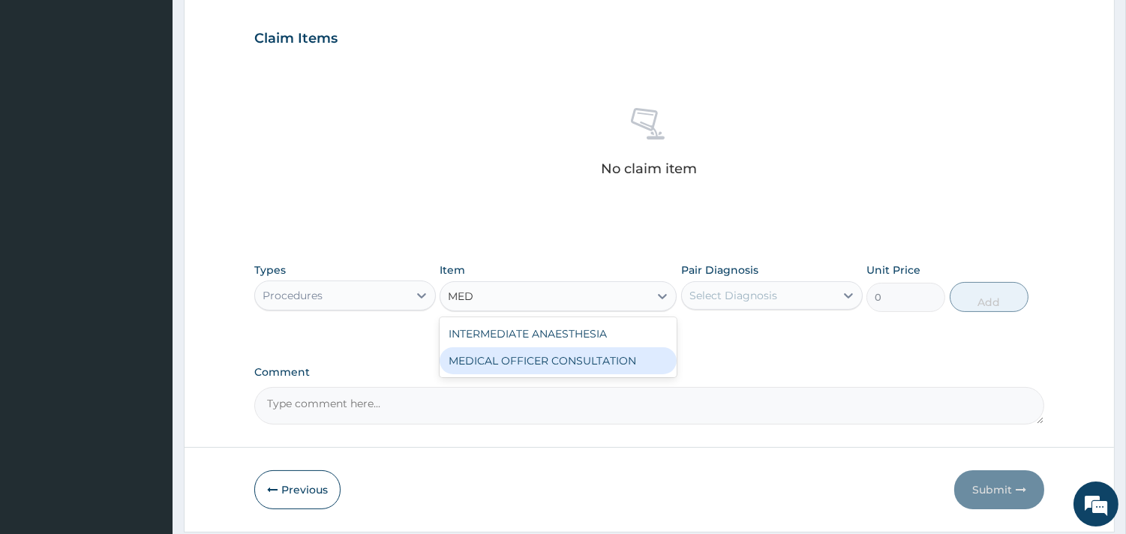
click at [544, 366] on div "MEDICAL OFFICER CONSULTATION" at bounding box center [557, 360] width 237 height 27
type input "10500"
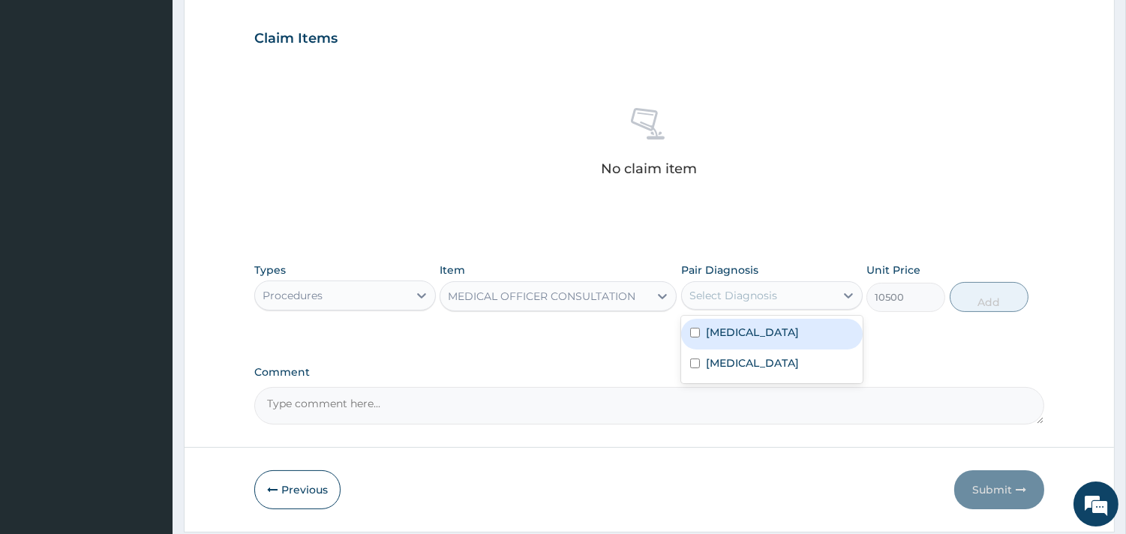
click at [735, 289] on div "Select Diagnosis" at bounding box center [733, 295] width 88 height 15
drag, startPoint x: 739, startPoint y: 319, endPoint x: 737, endPoint y: 346, distance: 27.1
click at [739, 321] on div "Upper respiratory infection" at bounding box center [771, 334] width 181 height 31
checkbox input "true"
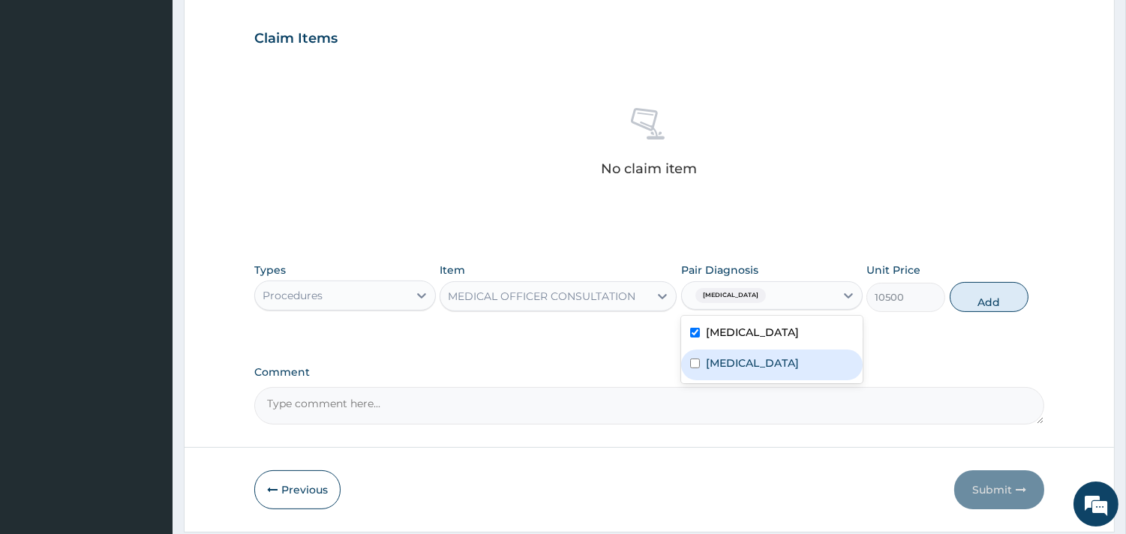
click at [731, 357] on label "Malaria" at bounding box center [752, 362] width 93 height 15
checkbox input "true"
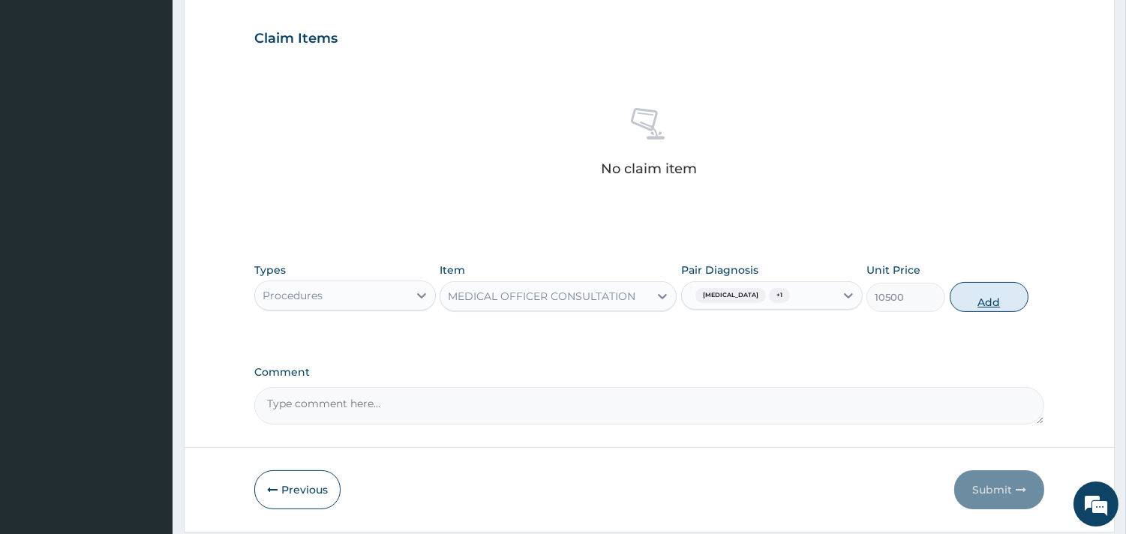
click at [986, 286] on button "Add" at bounding box center [988, 297] width 79 height 30
type input "0"
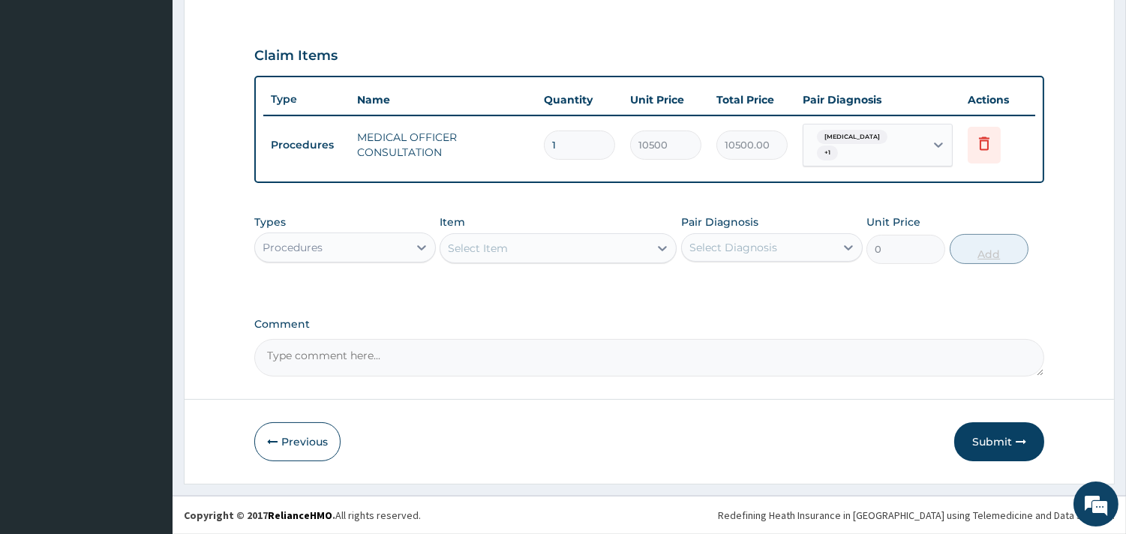
scroll to position [481, 0]
click at [410, 253] on div at bounding box center [421, 248] width 27 height 27
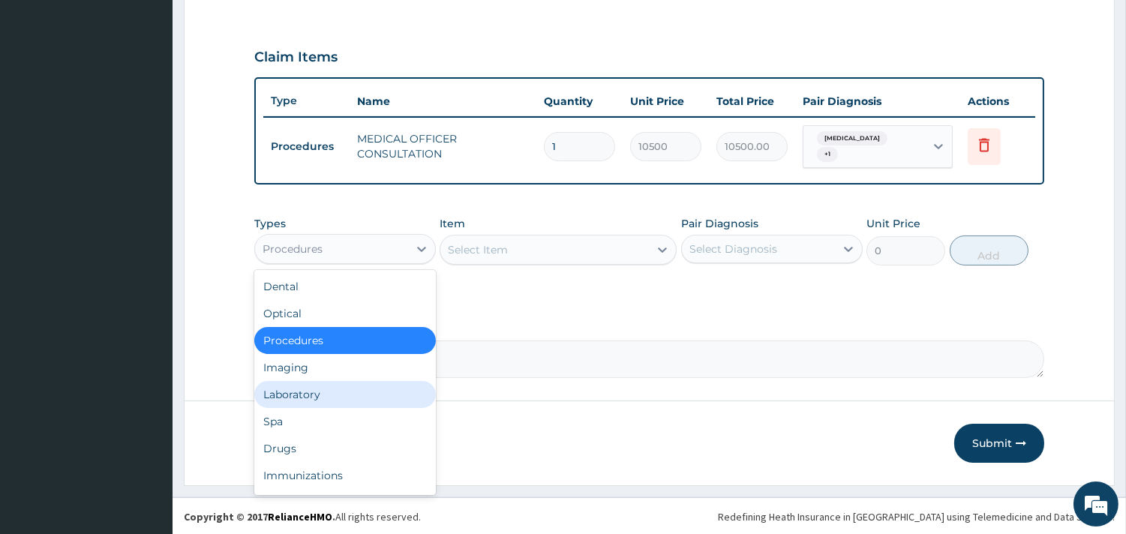
click at [343, 398] on div "Laboratory" at bounding box center [344, 394] width 181 height 27
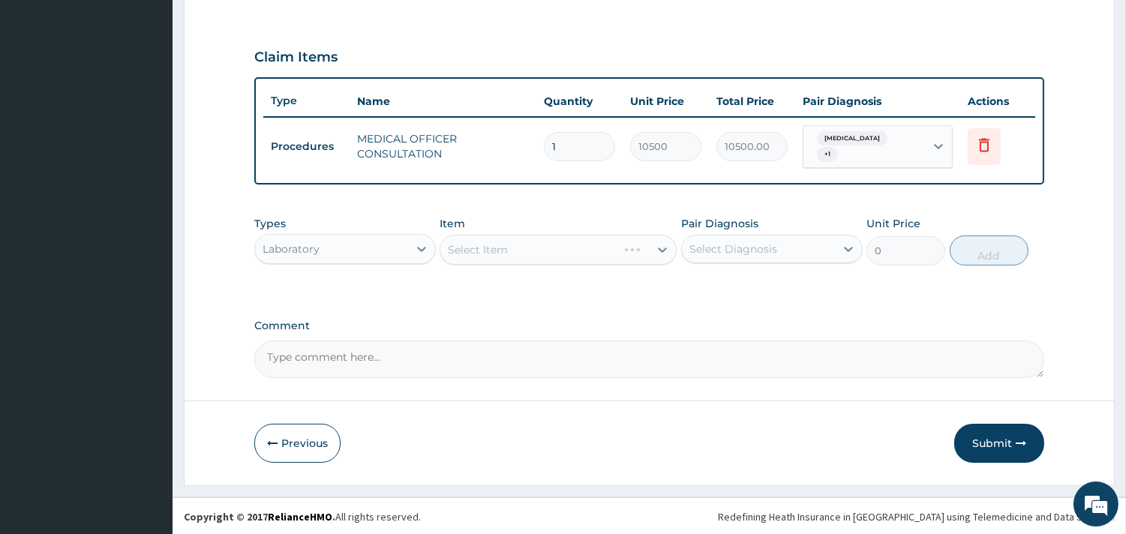
click at [543, 247] on div "Select Item" at bounding box center [557, 250] width 237 height 30
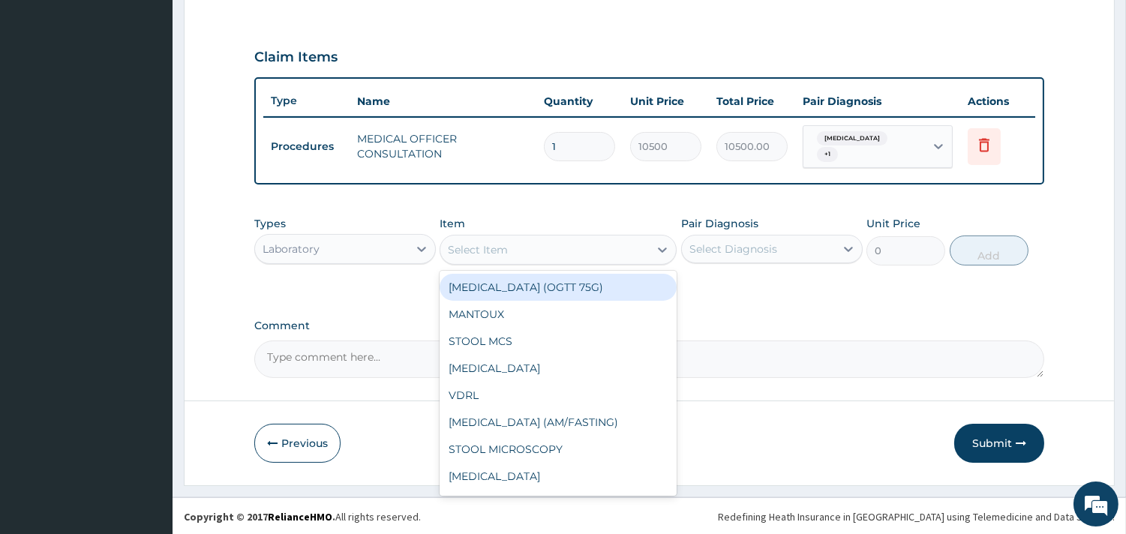
click at [527, 247] on div "Select Item" at bounding box center [544, 250] width 208 height 24
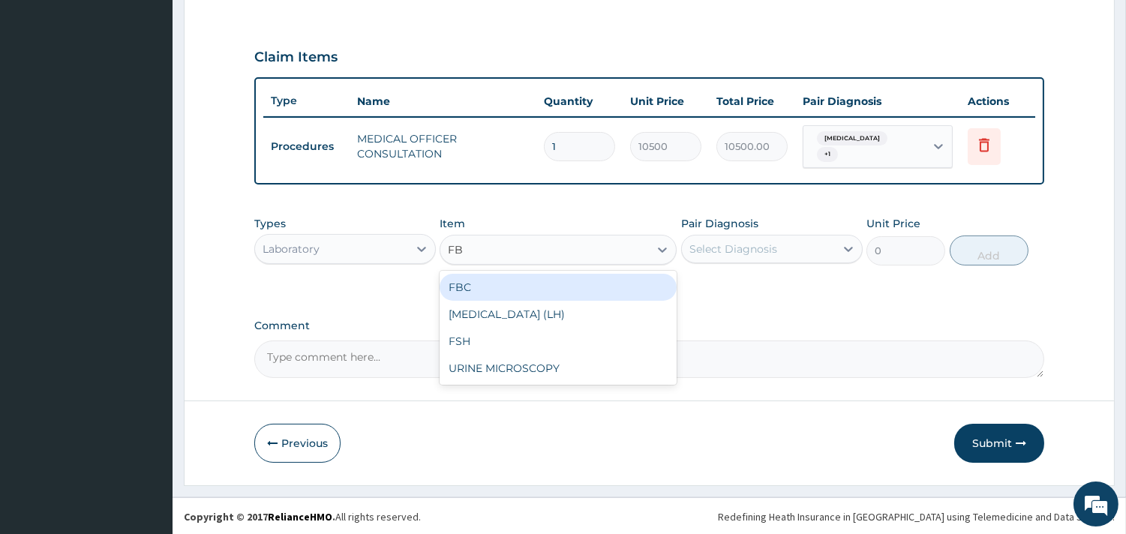
type input "FBC"
click at [541, 287] on div "FBC" at bounding box center [557, 287] width 237 height 27
type input "4500"
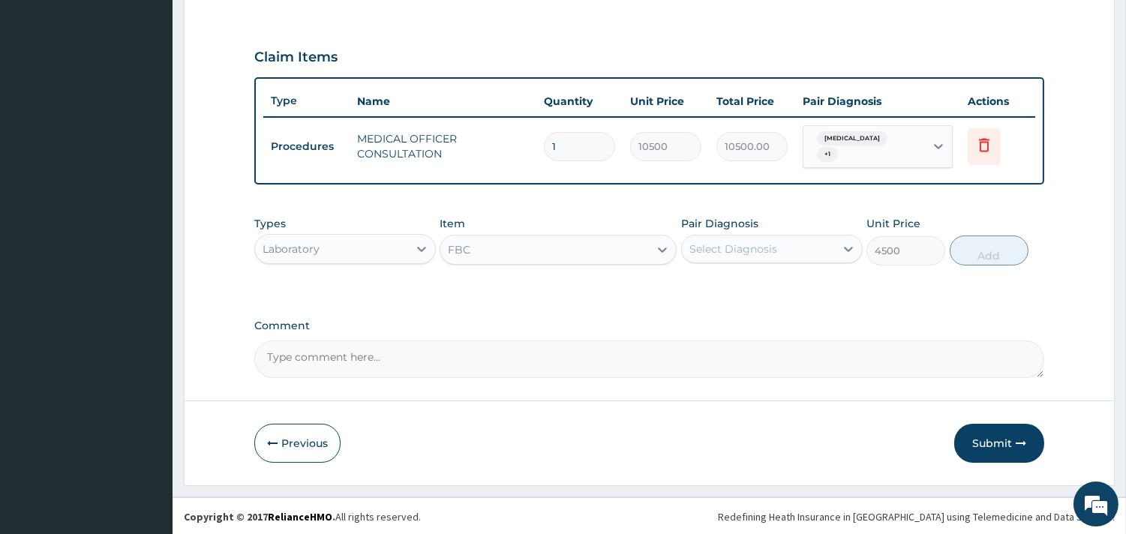
click at [751, 244] on div "Select Diagnosis" at bounding box center [733, 248] width 88 height 15
click at [754, 272] on div "Upper respiratory infection" at bounding box center [771, 287] width 181 height 31
checkbox input "true"
click at [967, 250] on button "Add" at bounding box center [988, 250] width 79 height 30
type input "0"
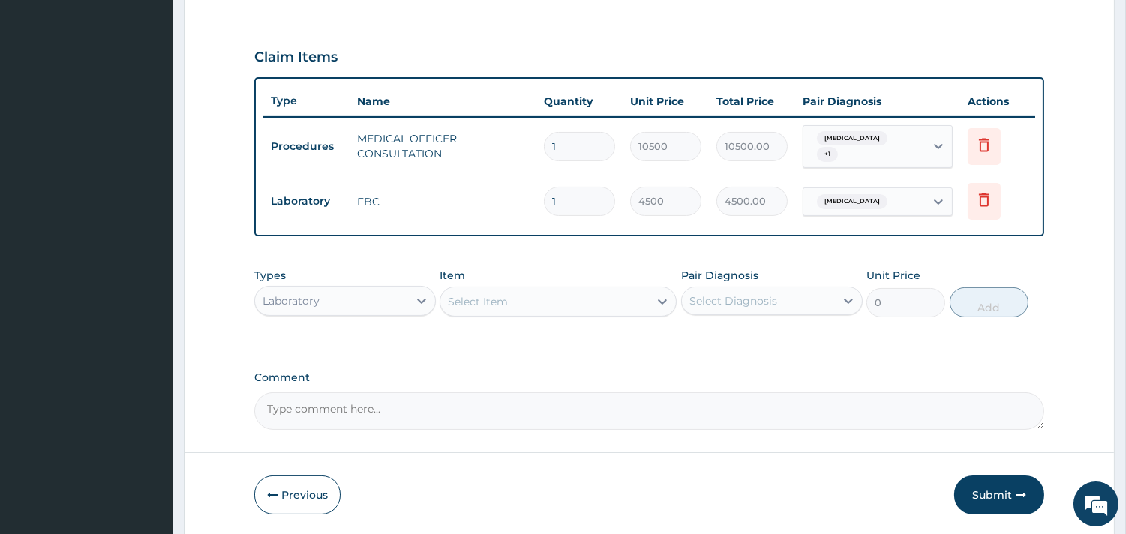
click at [568, 293] on div "Select Item" at bounding box center [544, 301] width 208 height 24
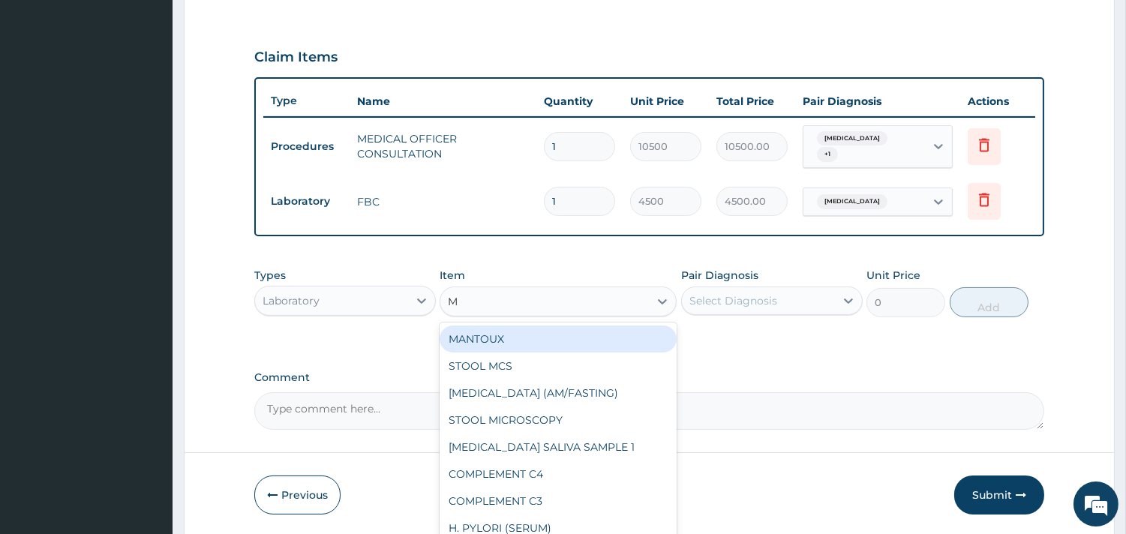
type input "MP"
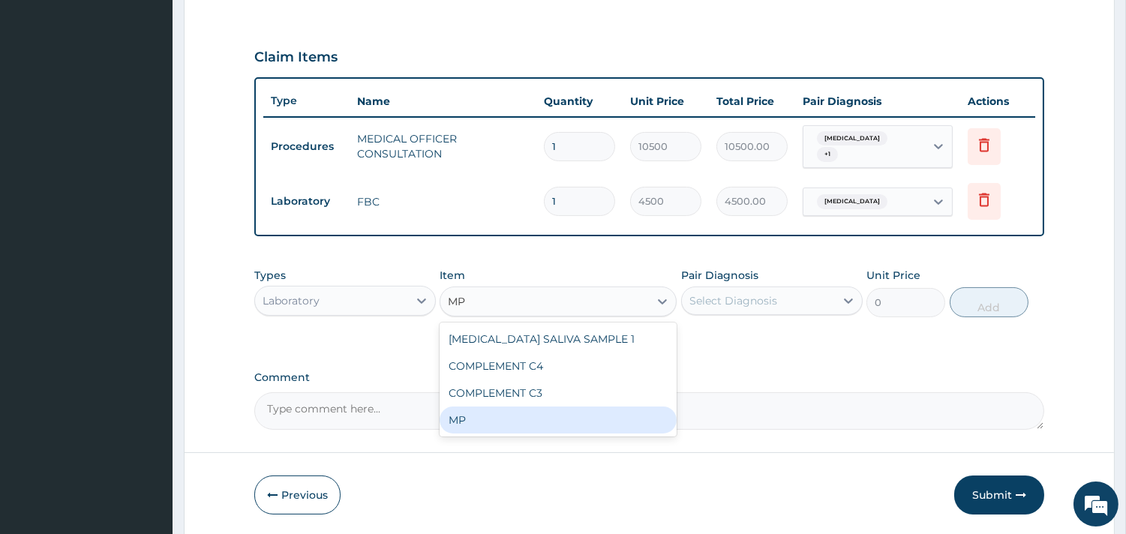
click at [489, 417] on div "MP" at bounding box center [557, 419] width 237 height 27
type input "4000"
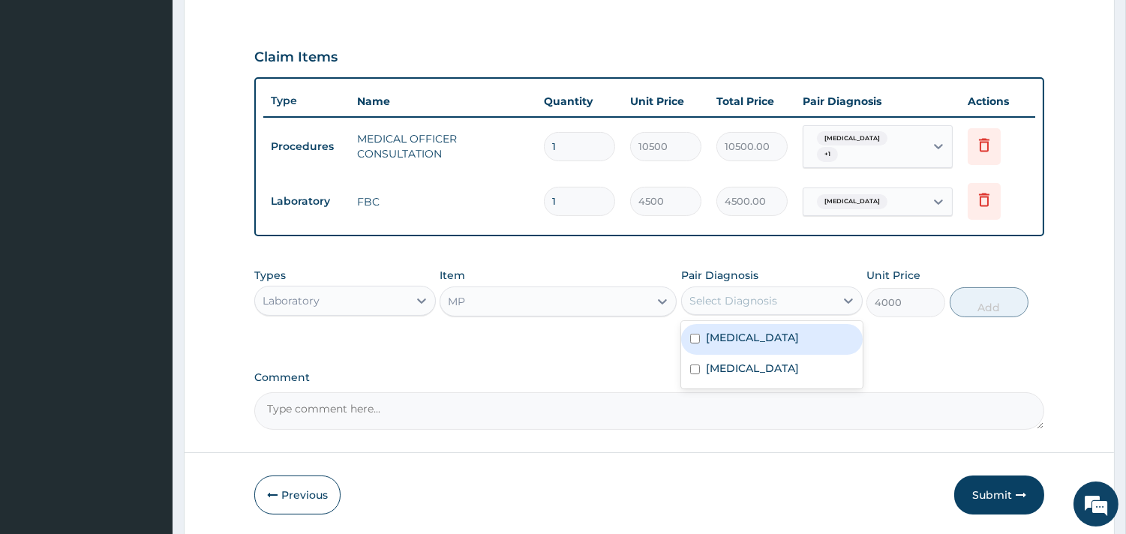
click at [786, 297] on div "Select Diagnosis" at bounding box center [758, 301] width 153 height 24
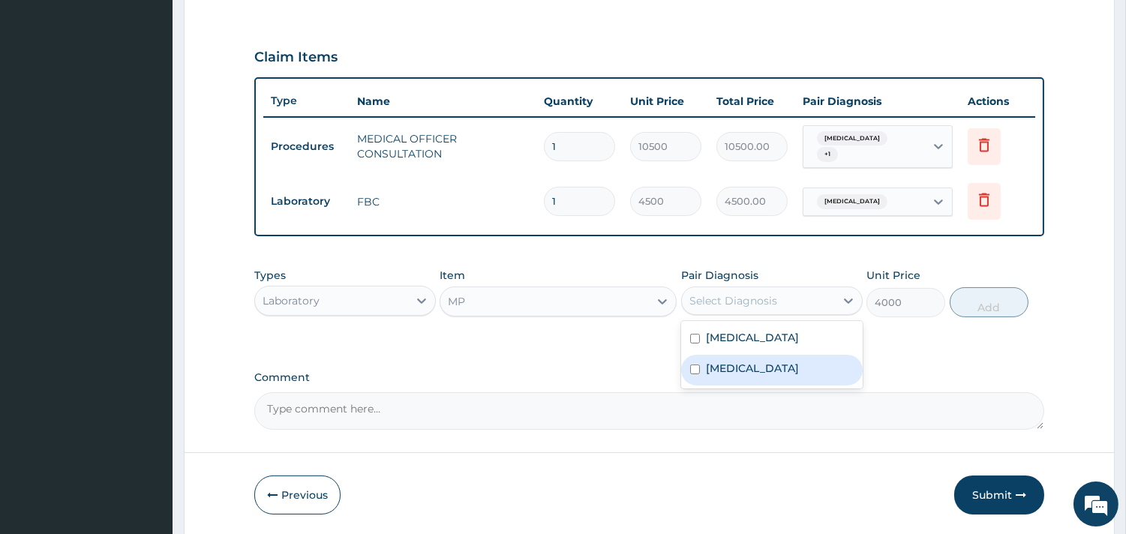
click at [739, 361] on label "Malaria" at bounding box center [752, 368] width 93 height 15
checkbox input "true"
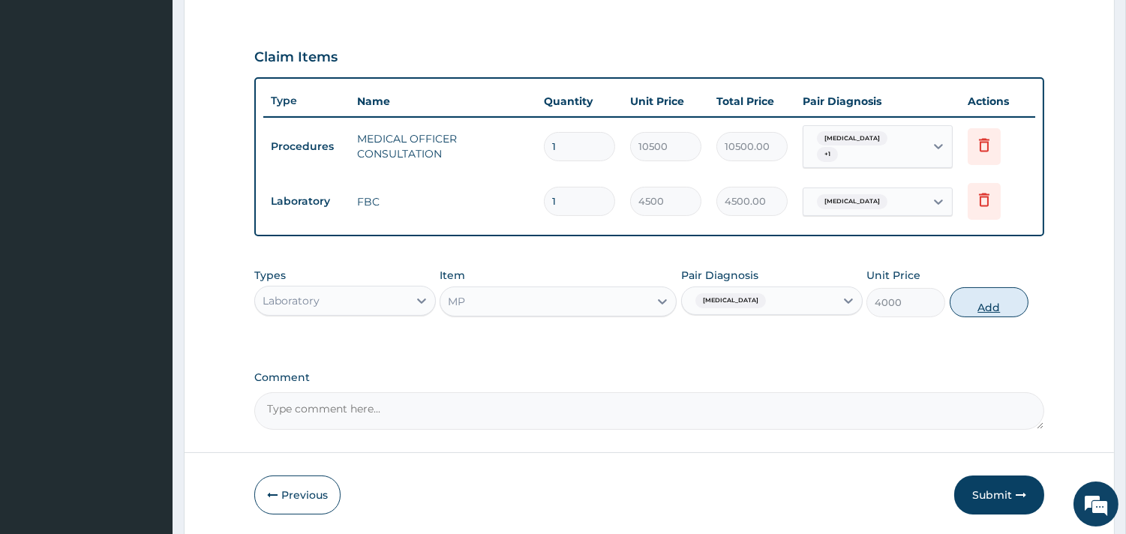
click at [980, 306] on button "Add" at bounding box center [988, 302] width 79 height 30
type input "0"
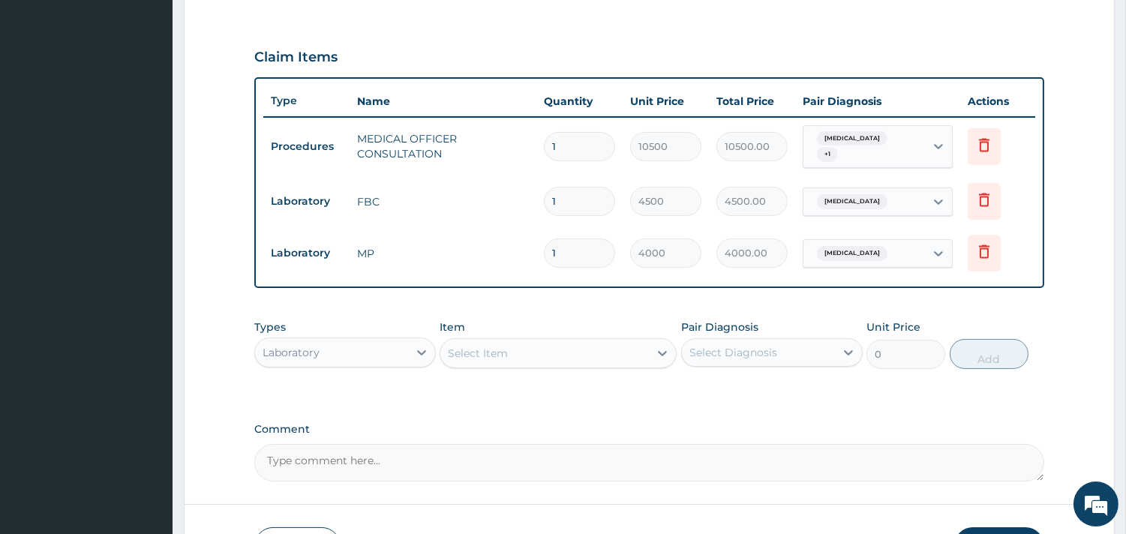
scroll to position [564, 0]
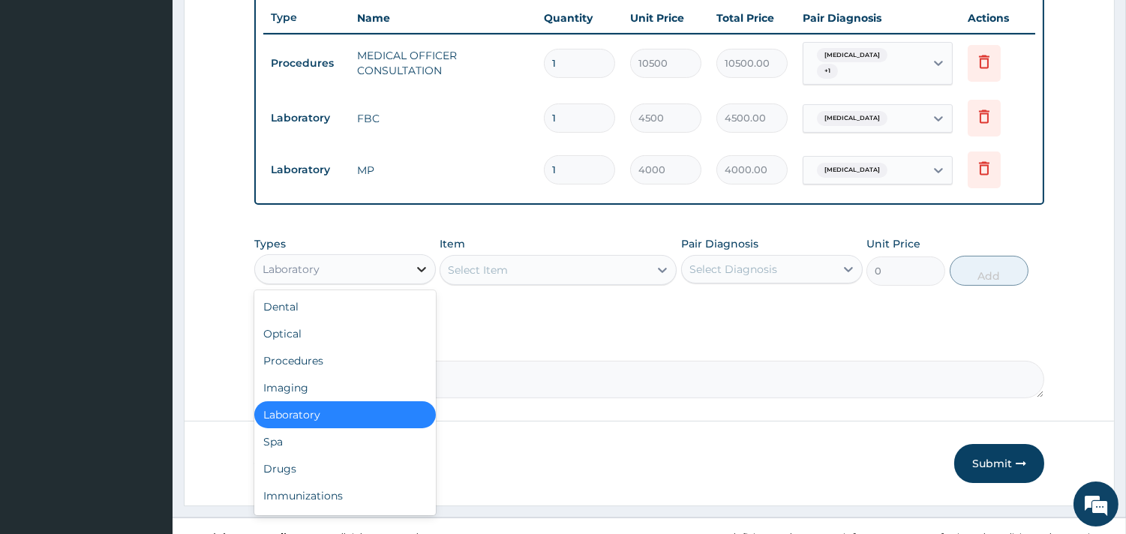
click at [409, 270] on div at bounding box center [421, 269] width 27 height 27
click at [301, 462] on div "Drugs" at bounding box center [344, 468] width 181 height 27
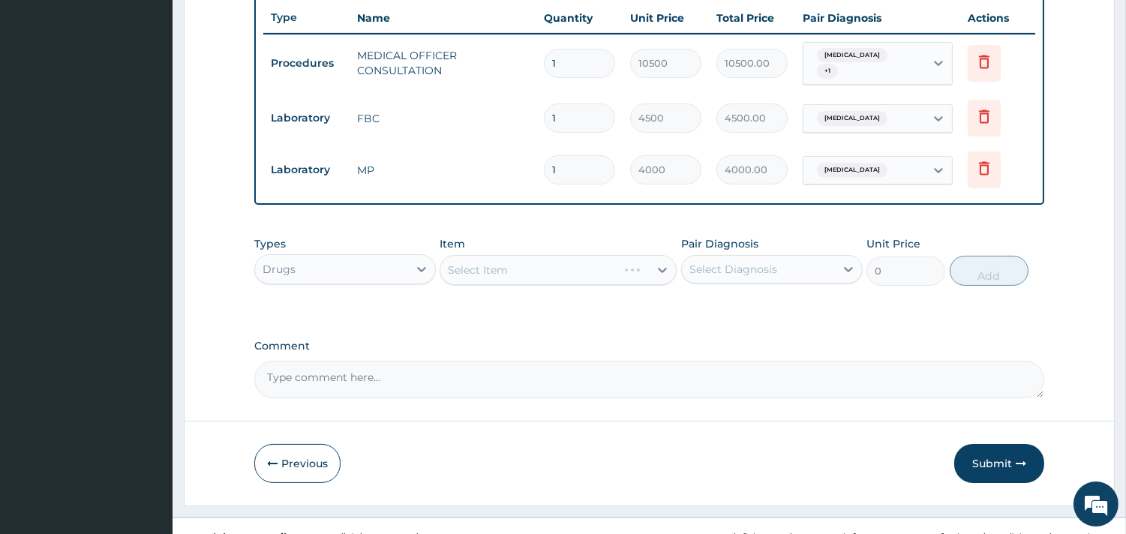
click at [586, 265] on div "Select Item" at bounding box center [557, 270] width 237 height 30
click at [553, 268] on div "Select Item" at bounding box center [557, 270] width 237 height 30
click at [538, 268] on div "Select Item" at bounding box center [557, 270] width 237 height 30
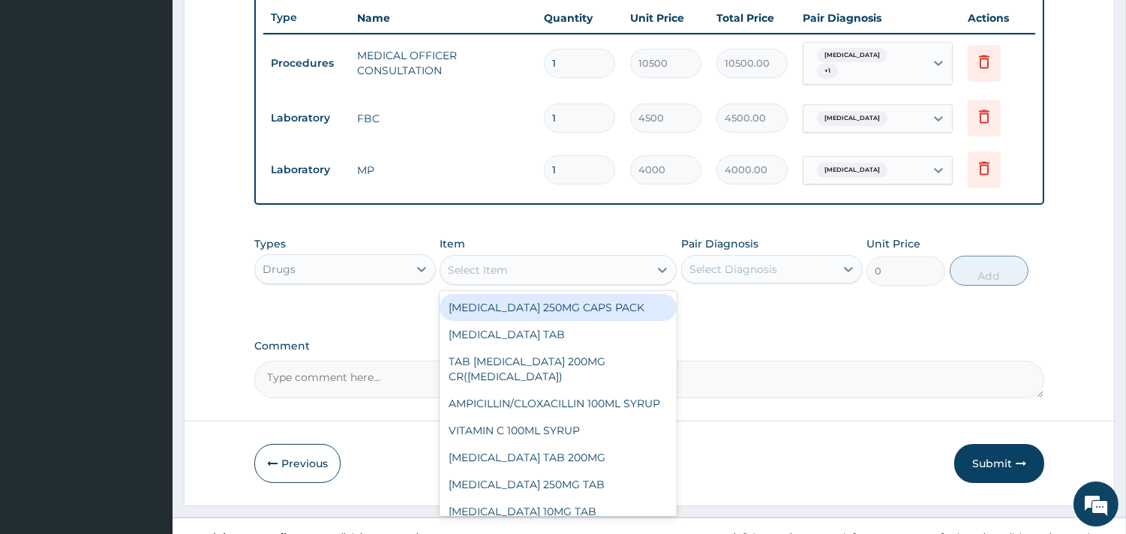
click at [557, 267] on div "Select Item" at bounding box center [544, 270] width 208 height 24
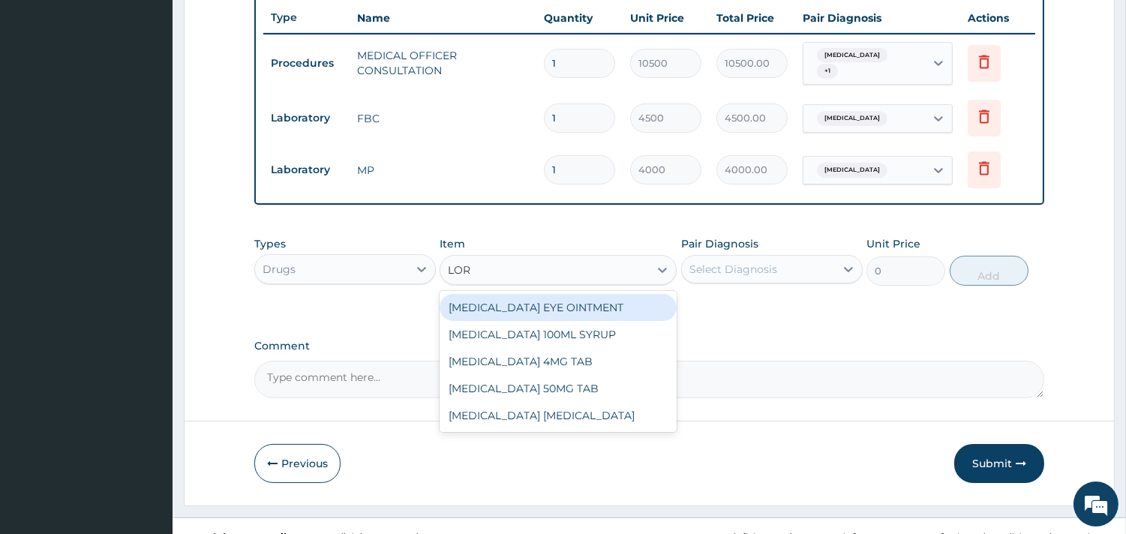
type input "LORA"
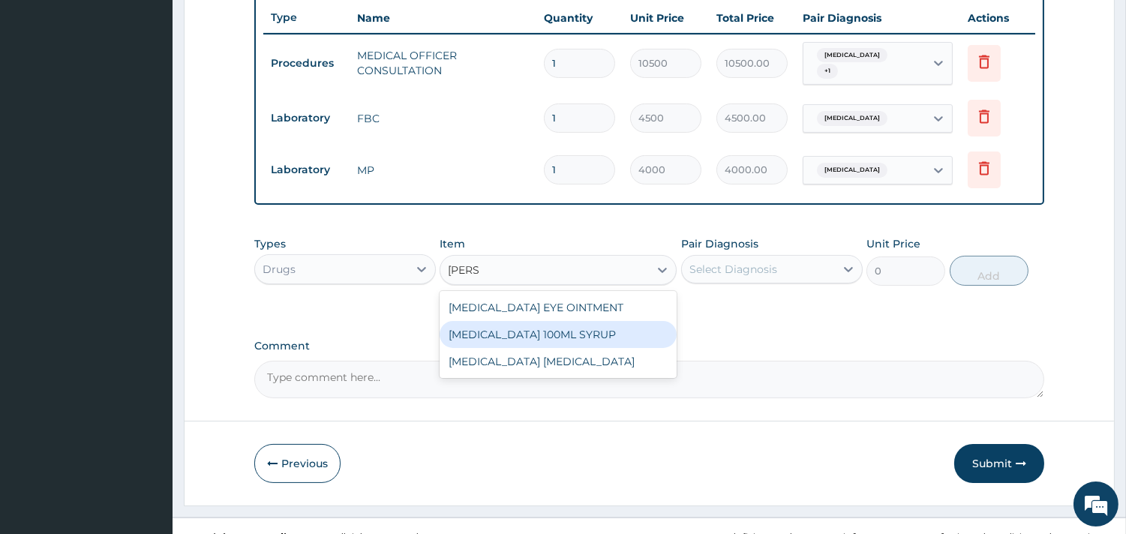
click at [561, 328] on div "[MEDICAL_DATA] 100ML SYRUP" at bounding box center [557, 334] width 237 height 27
type input "1500"
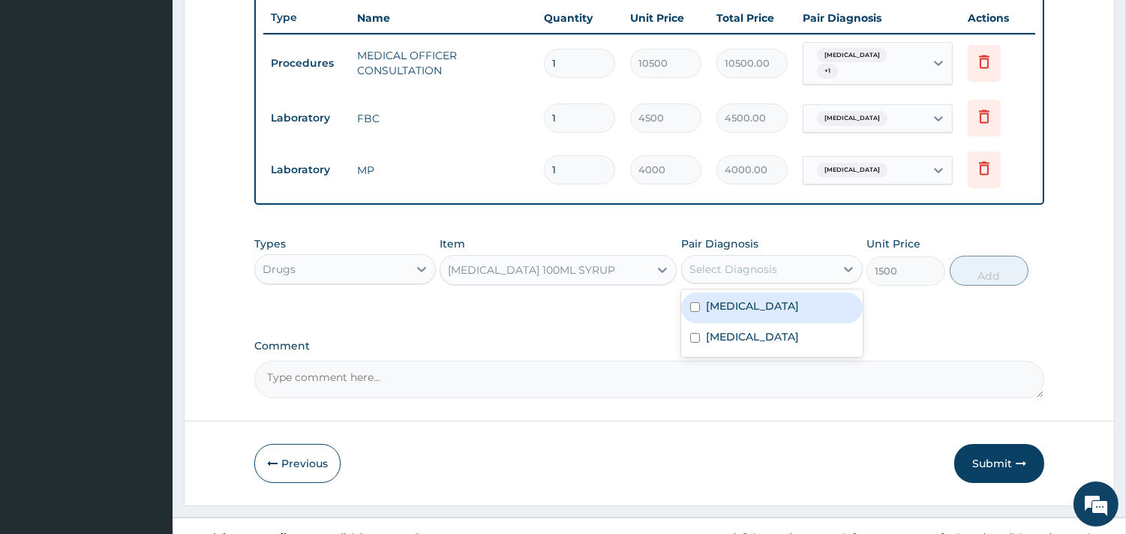
click at [710, 265] on div "Select Diagnosis" at bounding box center [733, 269] width 88 height 15
click at [718, 298] on label "Upper respiratory infection" at bounding box center [752, 305] width 93 height 15
checkbox input "true"
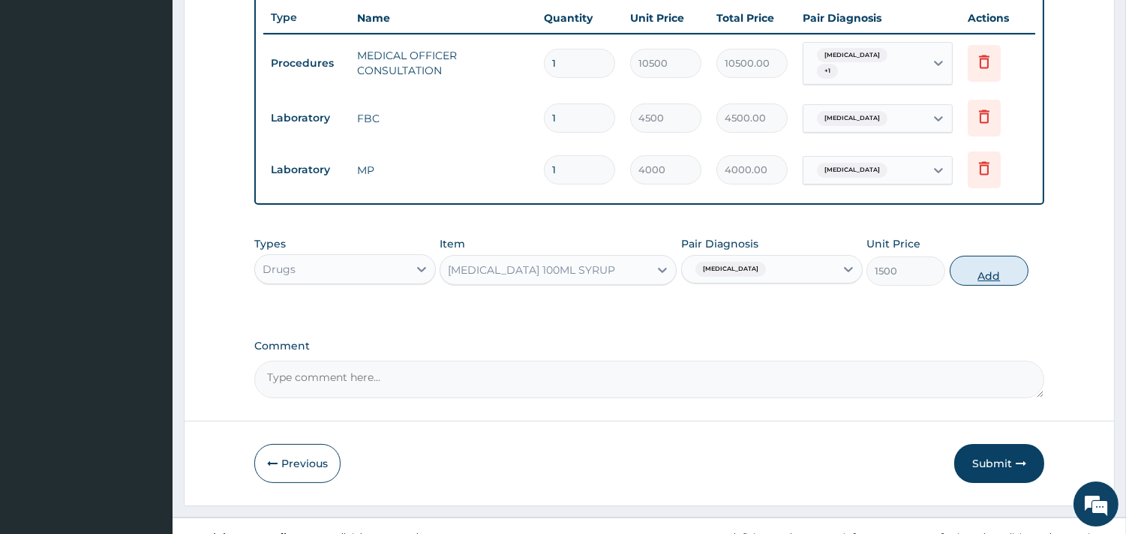
click at [957, 268] on button "Add" at bounding box center [988, 271] width 79 height 30
type input "0"
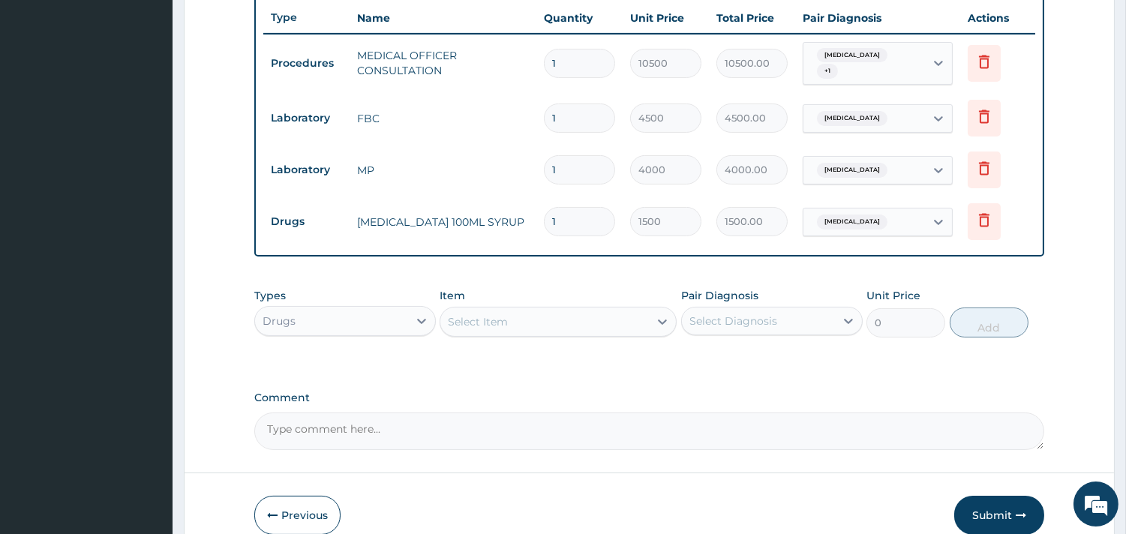
click at [600, 320] on div "Select Item" at bounding box center [544, 322] width 208 height 24
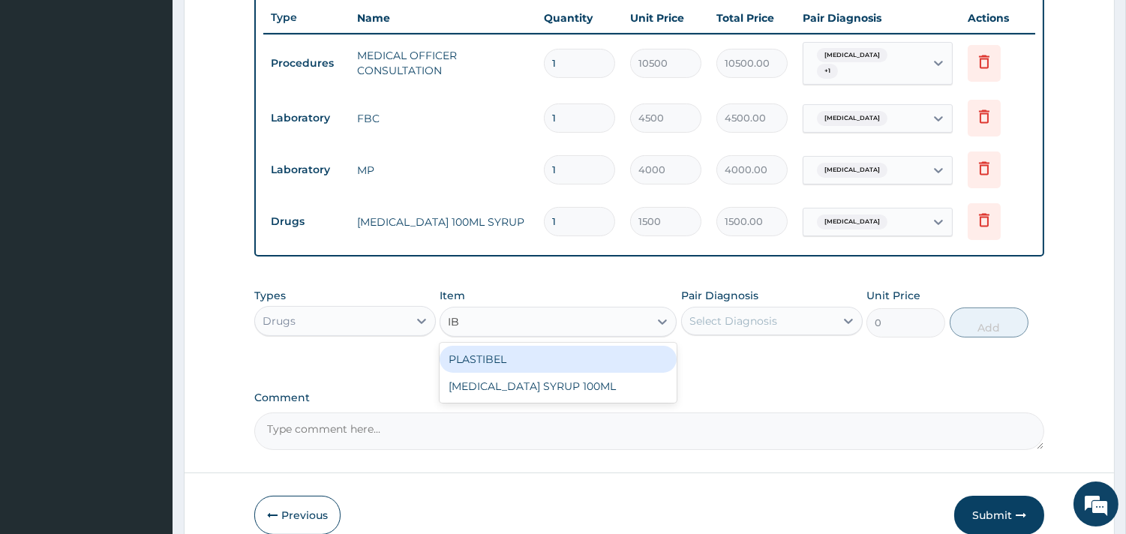
type input "IBU"
click at [582, 350] on div "[MEDICAL_DATA] SYRUP 100ML" at bounding box center [557, 359] width 237 height 27
type input "1700"
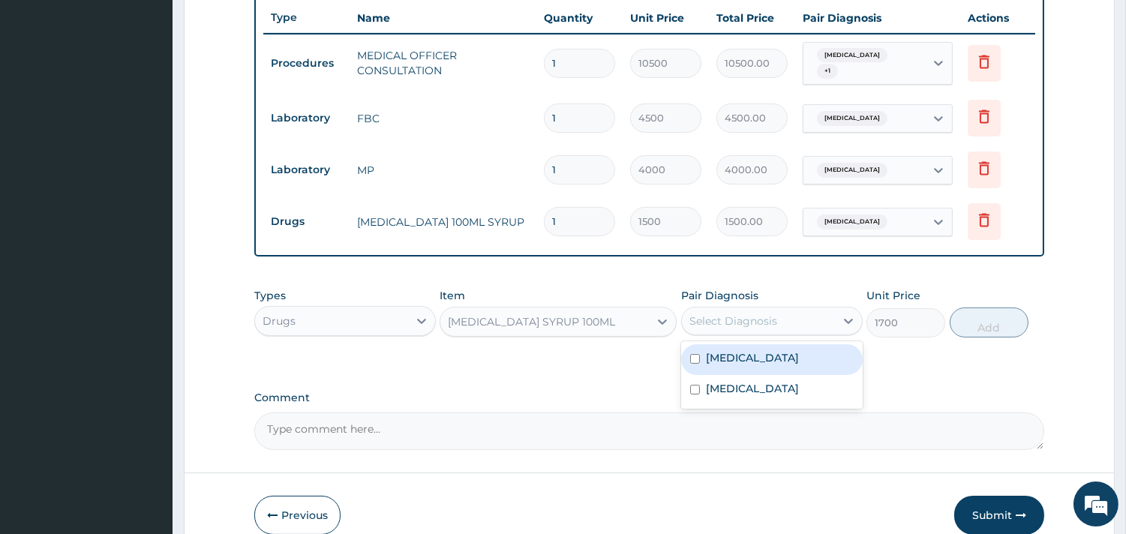
click at [738, 316] on div "Select Diagnosis" at bounding box center [733, 320] width 88 height 15
click at [744, 358] on label "Upper respiratory infection" at bounding box center [752, 357] width 93 height 15
checkbox input "true"
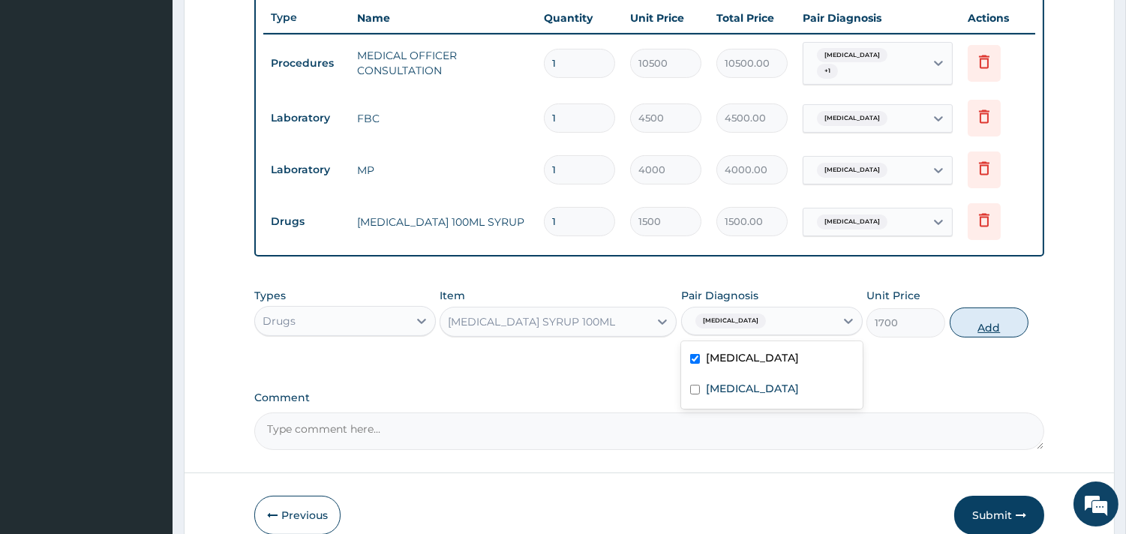
click at [967, 325] on button "Add" at bounding box center [988, 322] width 79 height 30
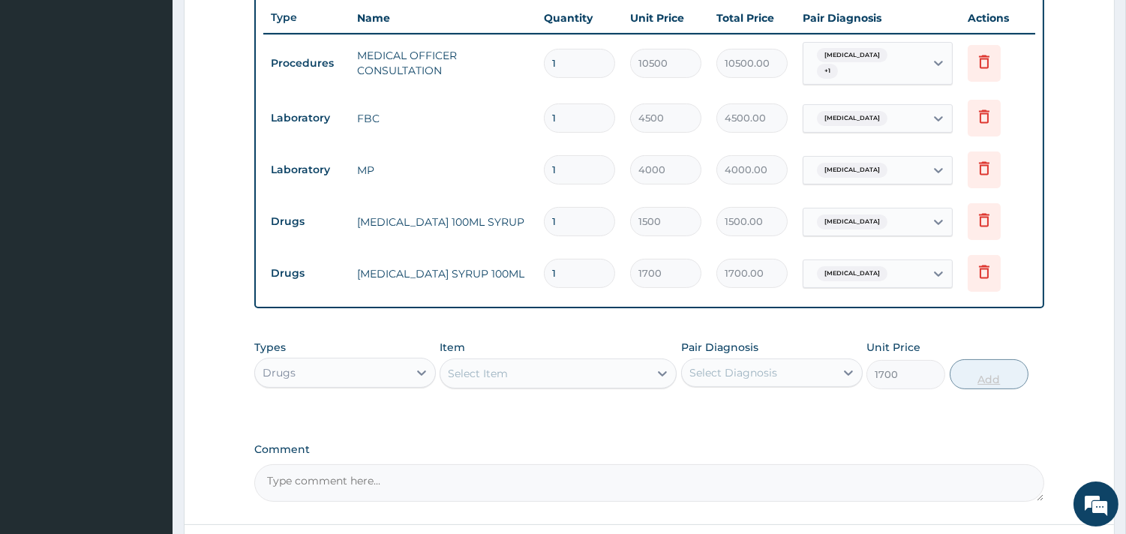
type input "0"
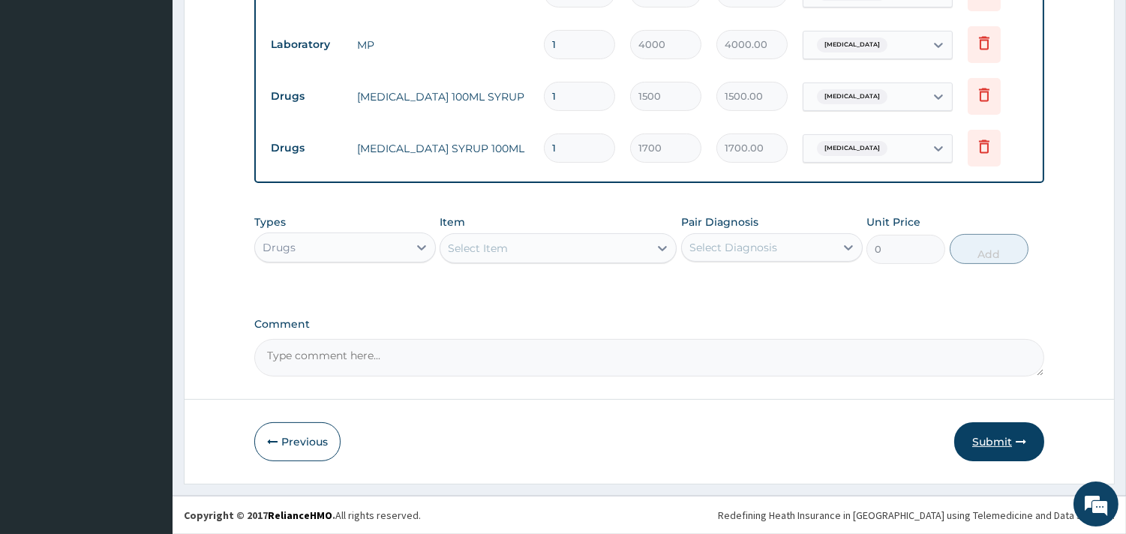
click at [996, 433] on button "Submit" at bounding box center [999, 441] width 90 height 39
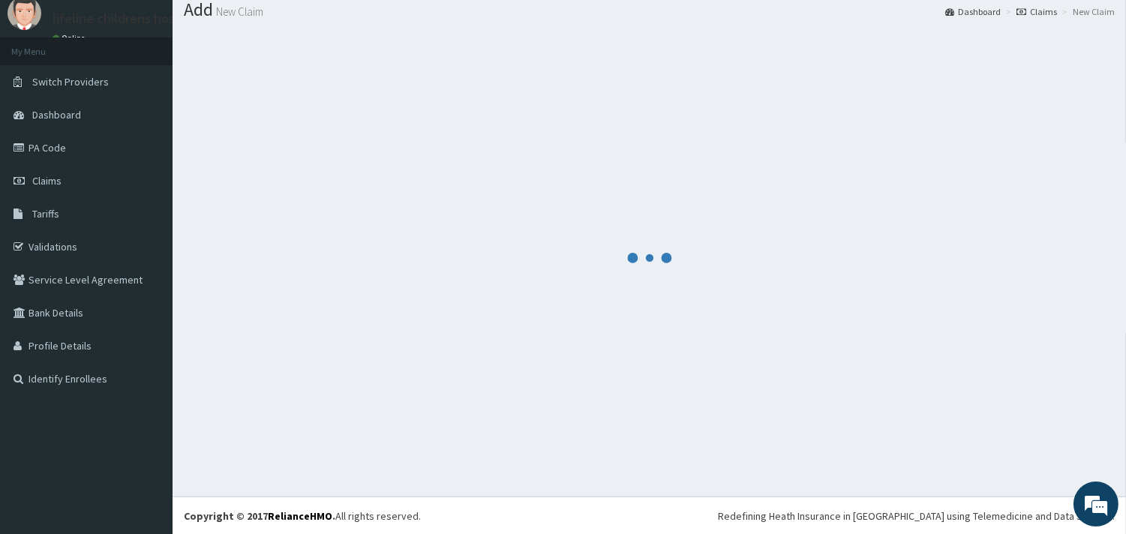
scroll to position [690, 0]
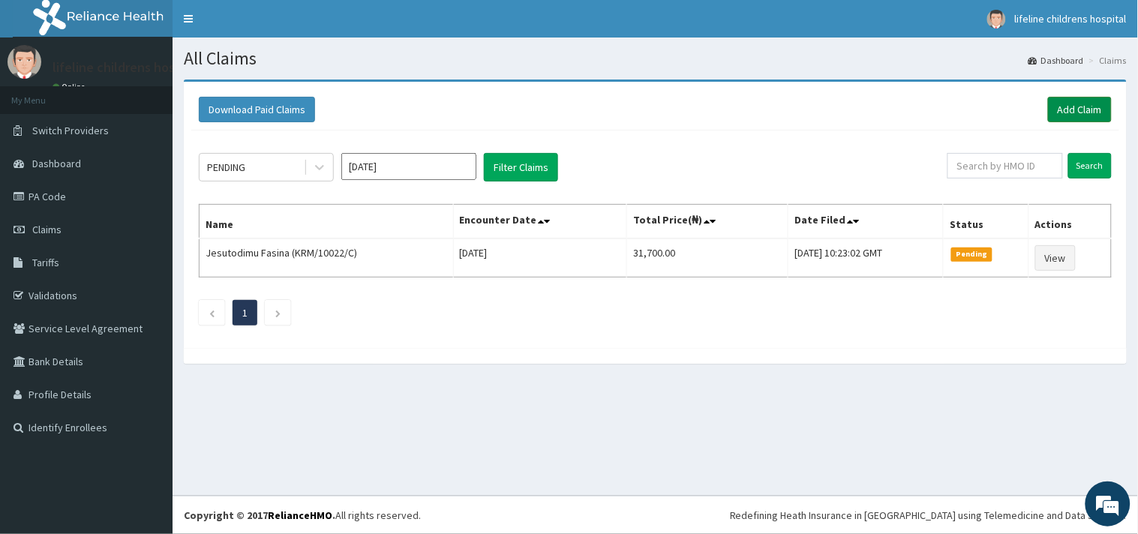
click at [1072, 115] on link "Add Claim" at bounding box center [1080, 109] width 64 height 25
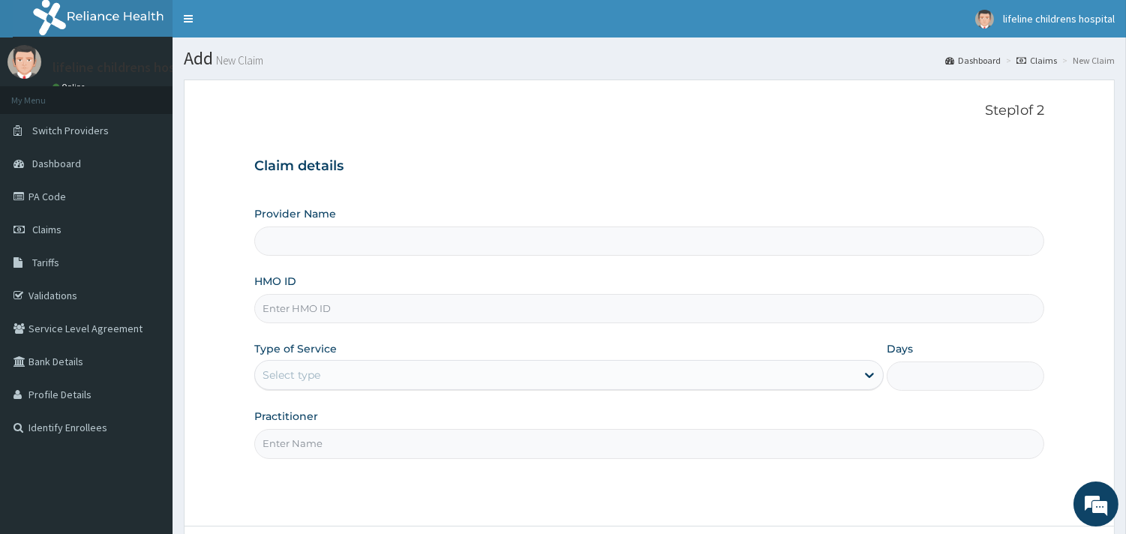
type input "Lifeline Children Hospital - [GEOGRAPHIC_DATA]"
click at [305, 310] on input "HMO ID" at bounding box center [649, 308] width 790 height 29
type input "TQS/10007/D"
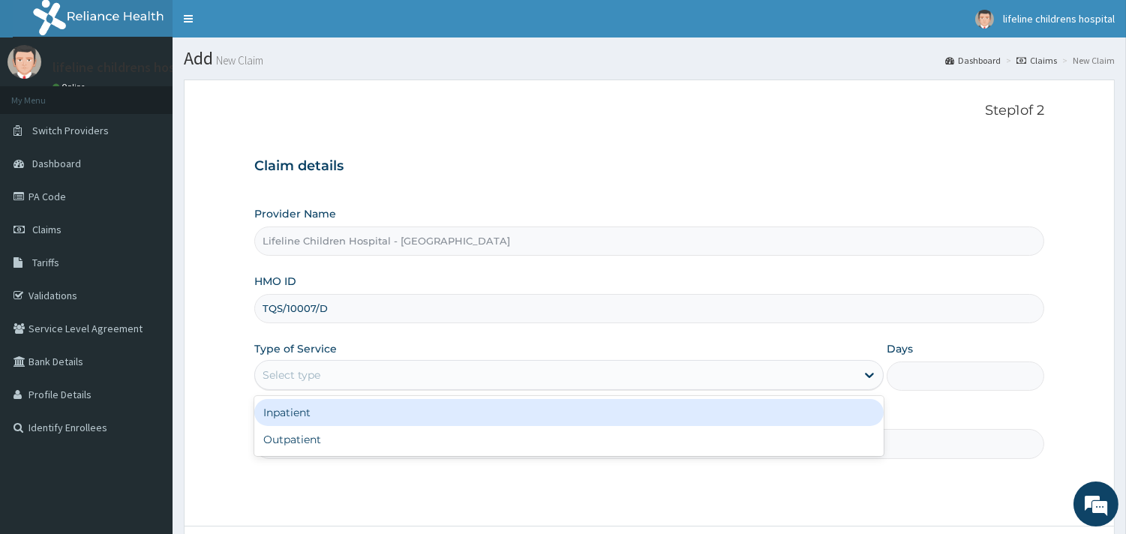
click at [350, 375] on div "Select type" at bounding box center [555, 375] width 601 height 24
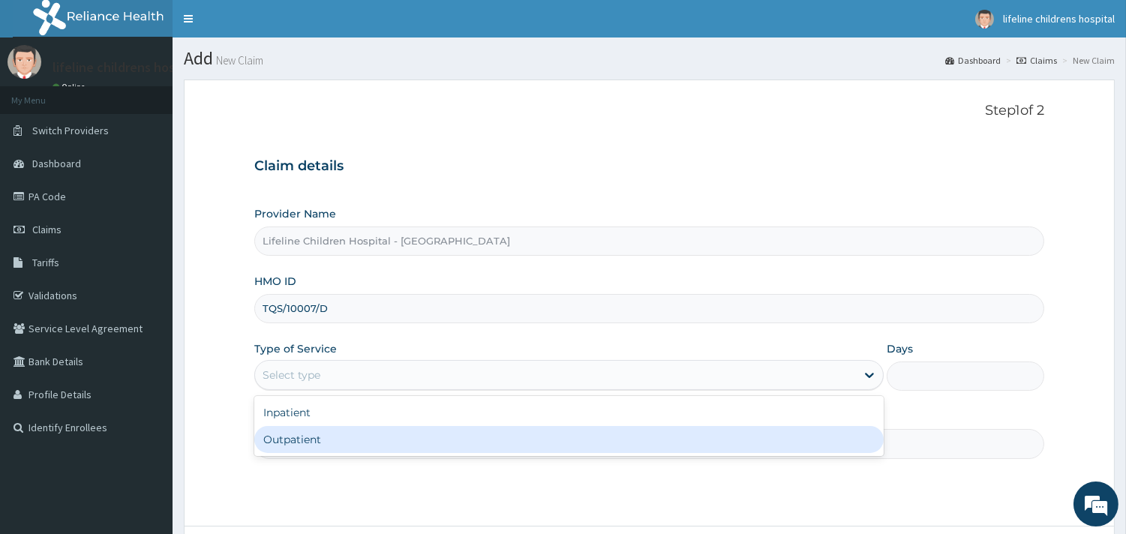
click at [316, 436] on div "Outpatient" at bounding box center [568, 439] width 629 height 27
type input "1"
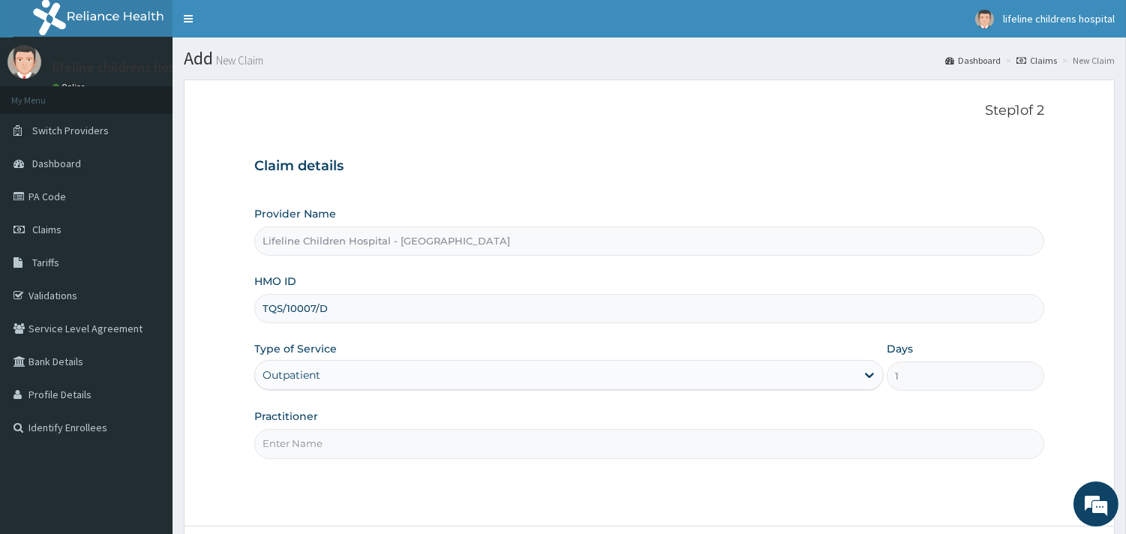
click at [316, 436] on input "Practitioner" at bounding box center [649, 443] width 790 height 29
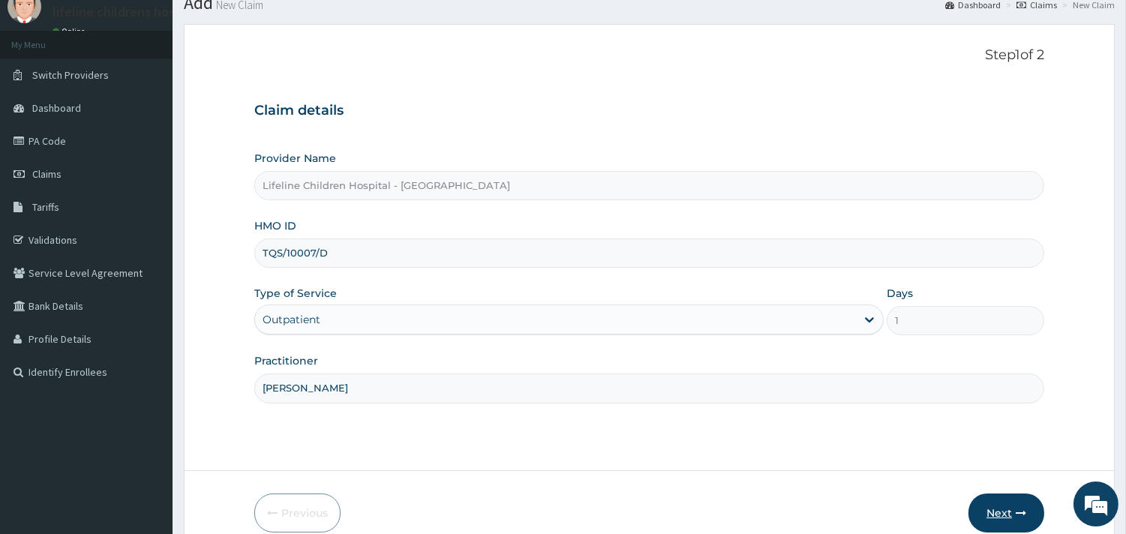
scroll to position [127, 0]
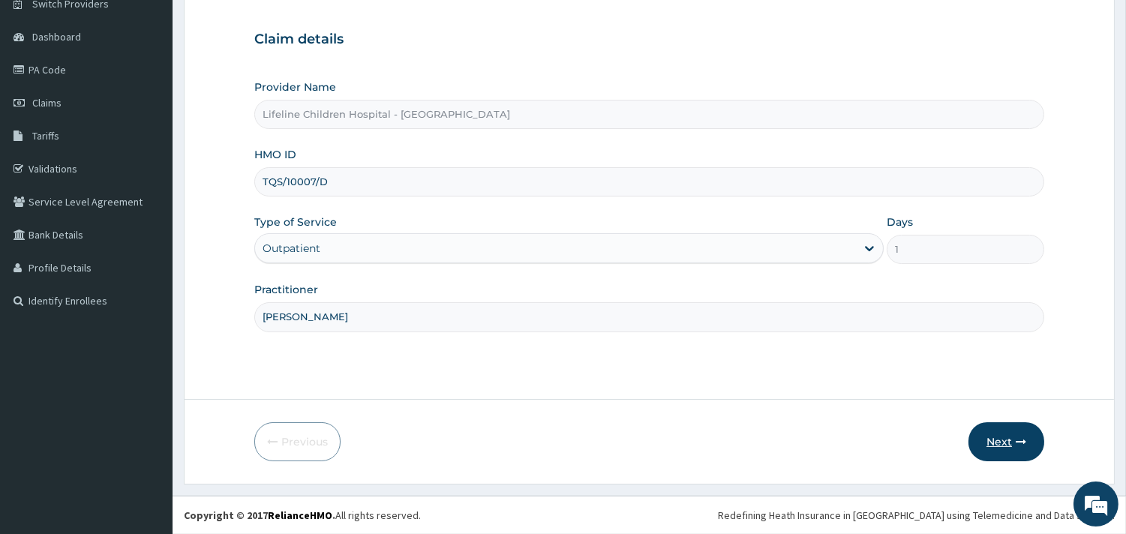
type input "[PERSON_NAME]"
click at [1003, 433] on button "Next" at bounding box center [1006, 441] width 76 height 39
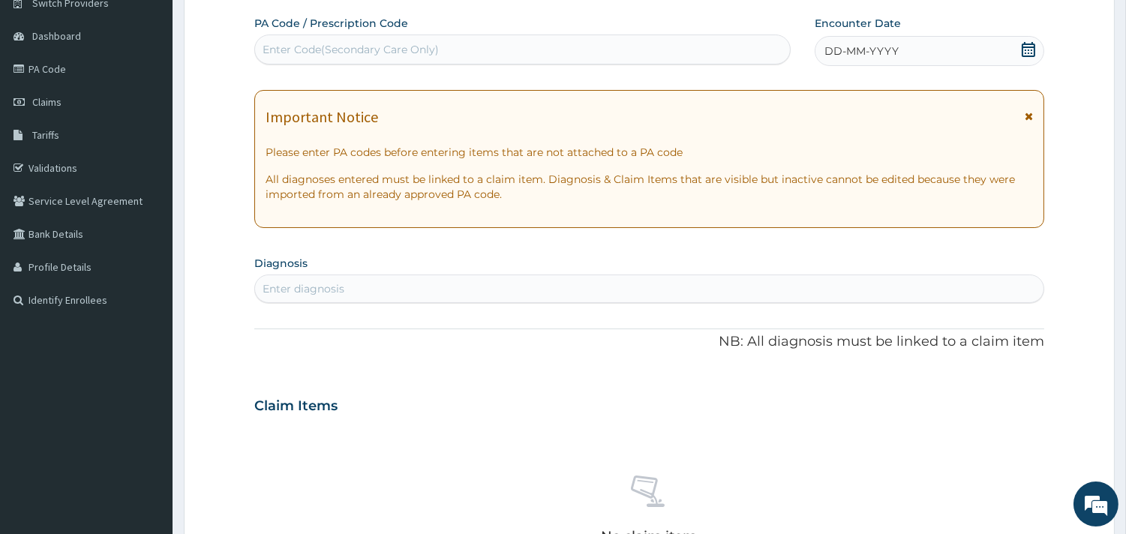
click at [907, 55] on div "DD-MM-YYYY" at bounding box center [928, 51] width 229 height 30
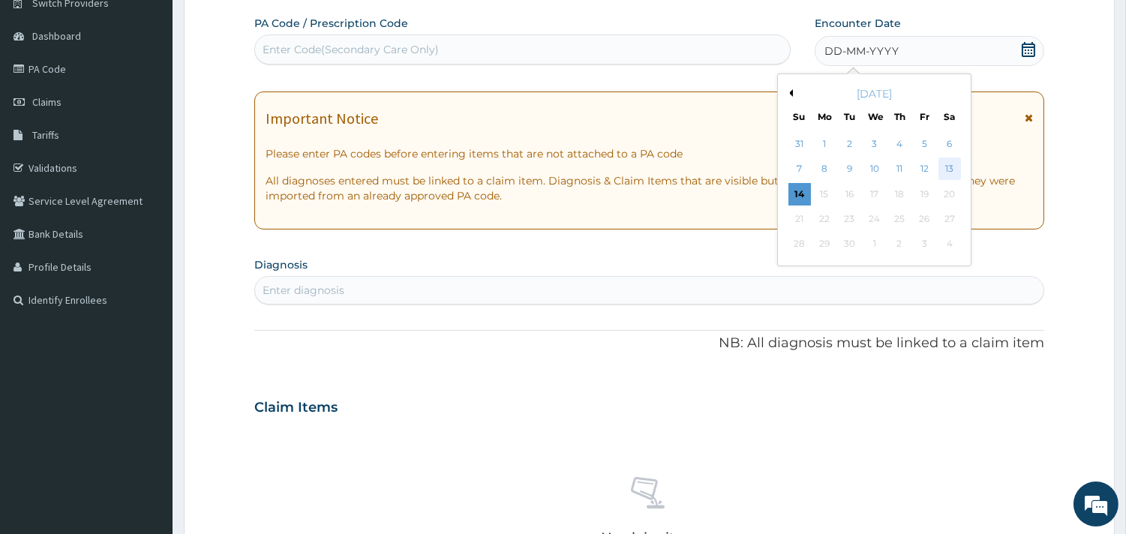
click at [946, 166] on div "13" at bounding box center [948, 169] width 22 height 22
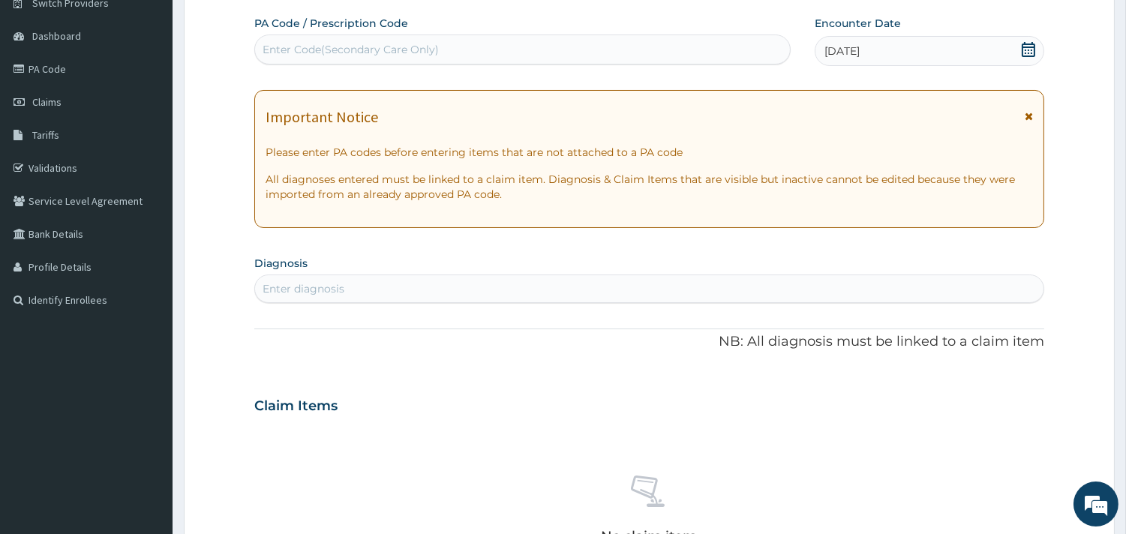
click at [353, 281] on div "Enter diagnosis" at bounding box center [649, 289] width 788 height 24
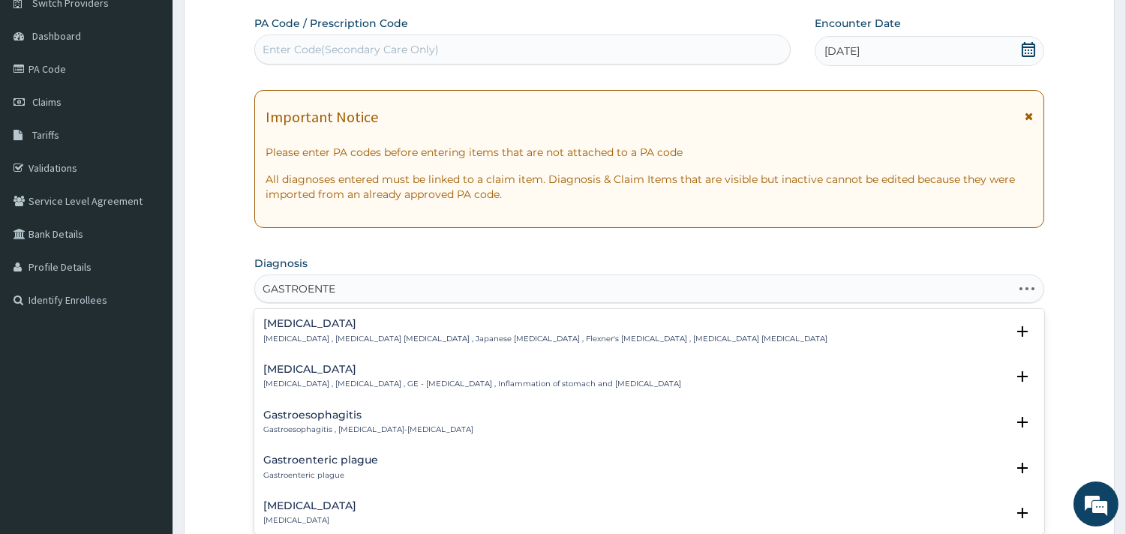
type input "GASTROENTER"
click at [328, 459] on h4 "Acute gastroenteritis" at bounding box center [309, 459] width 93 height 11
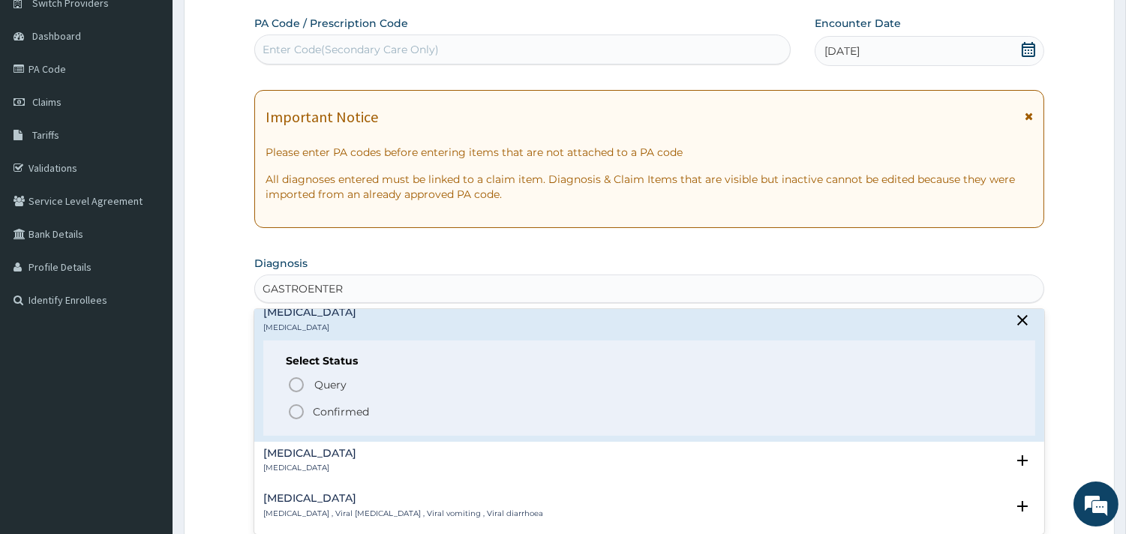
scroll to position [166, 0]
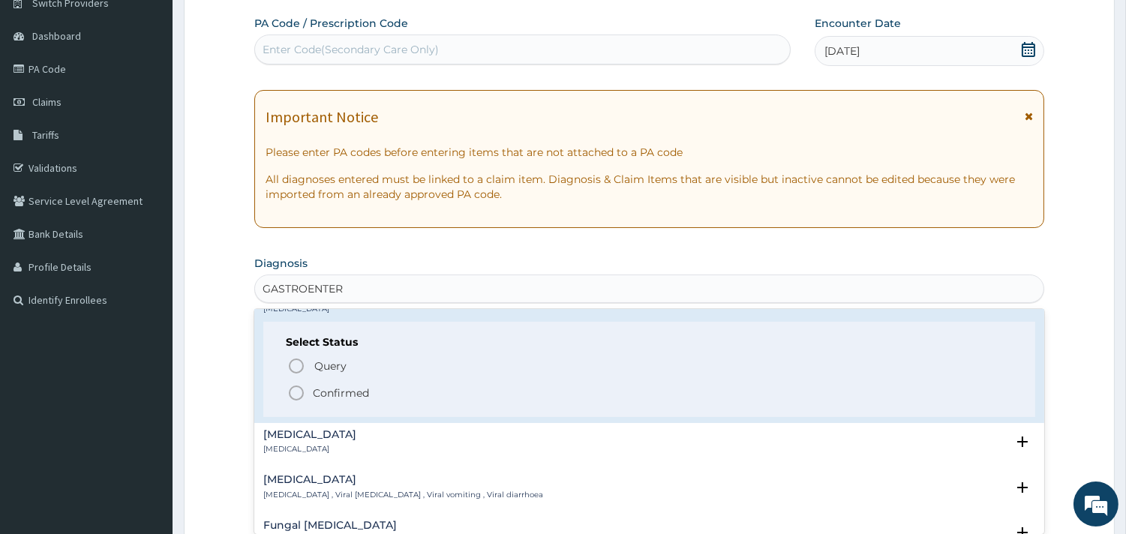
click at [351, 396] on p "Confirmed" at bounding box center [341, 392] width 56 height 15
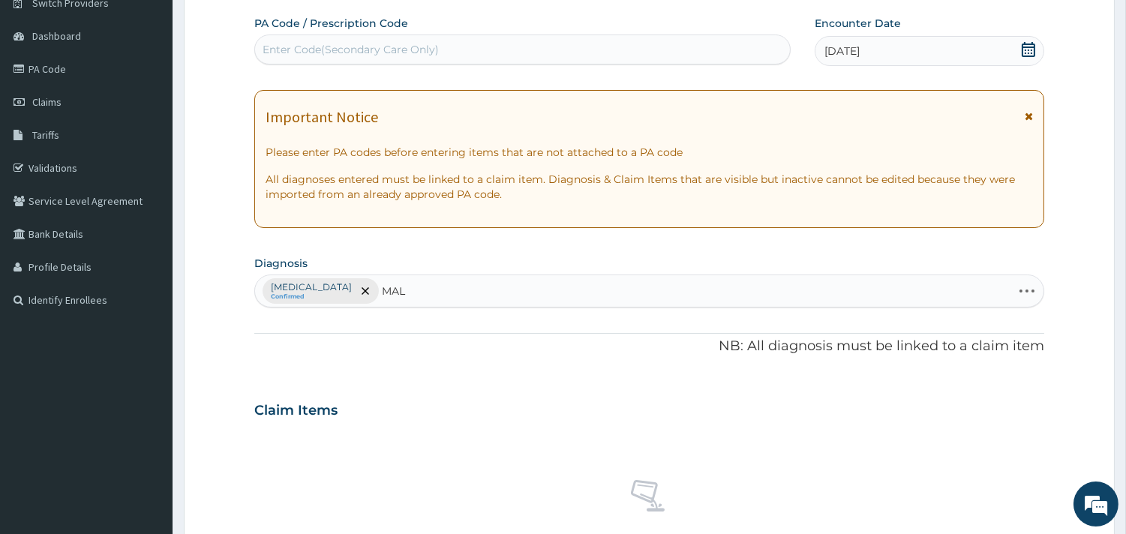
type input "MALA"
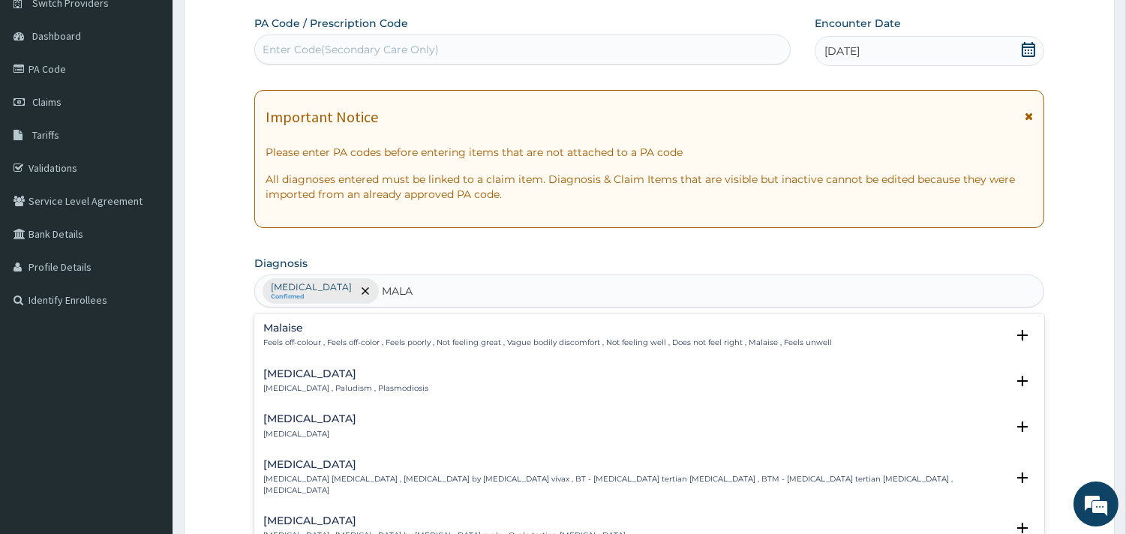
click at [304, 379] on div "Malaria Malaria , Paludism , Plasmodiosis" at bounding box center [345, 381] width 165 height 26
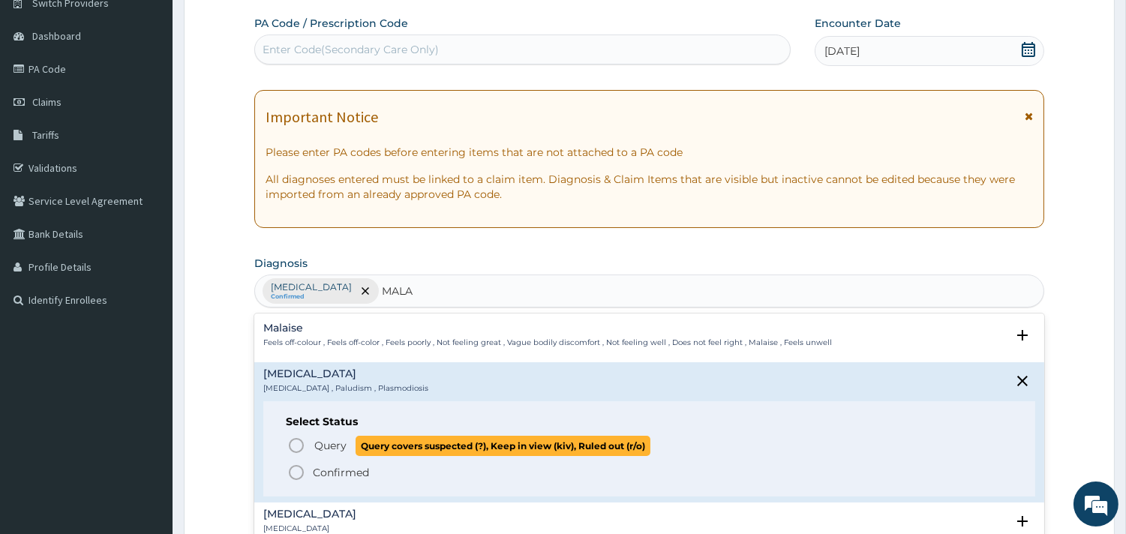
click at [332, 446] on span "Query" at bounding box center [330, 445] width 32 height 15
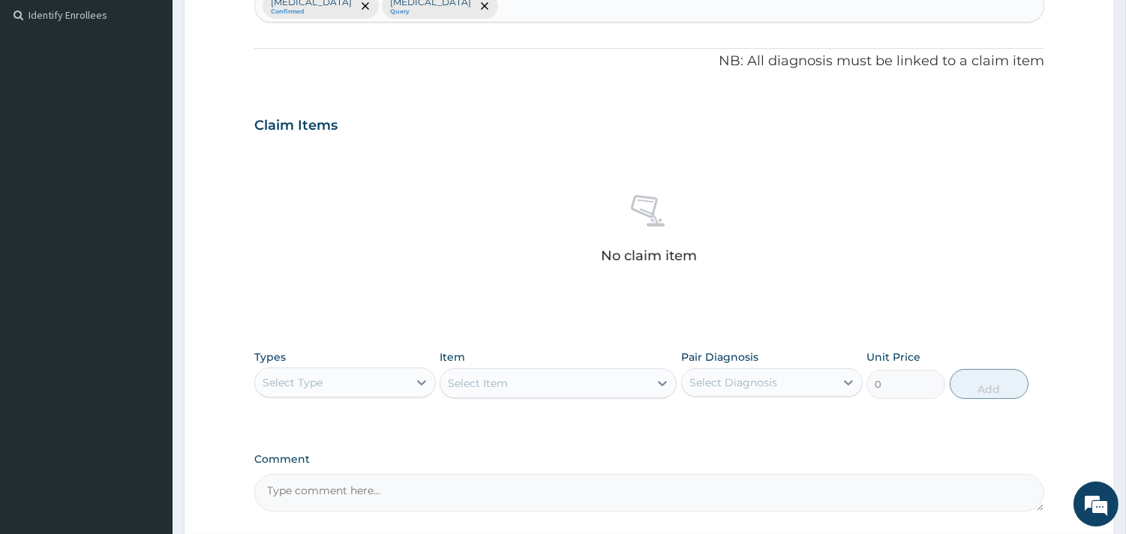
scroll to position [544, 0]
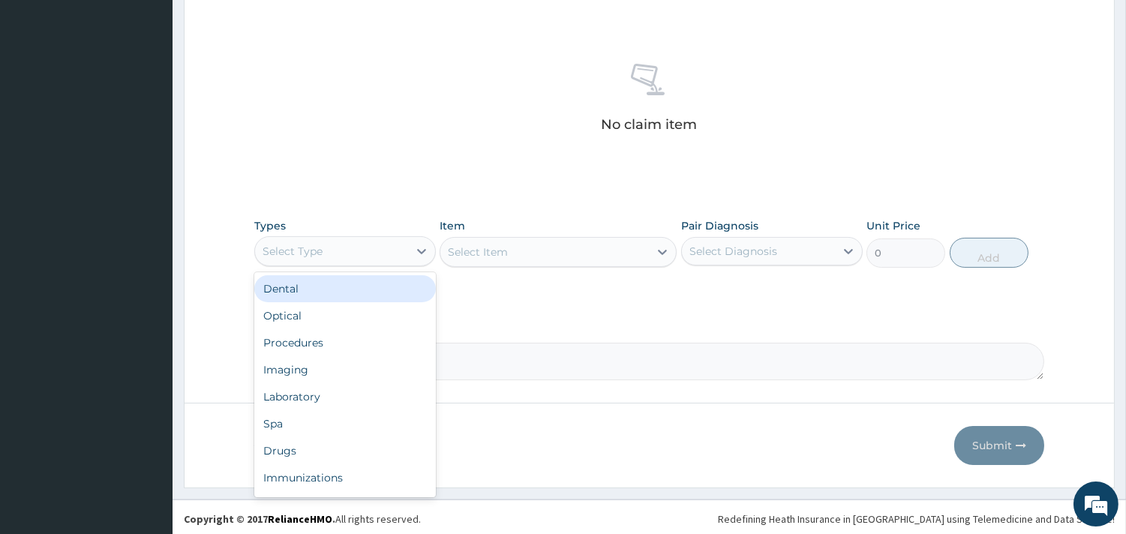
click at [402, 248] on div "Select Type" at bounding box center [331, 251] width 153 height 24
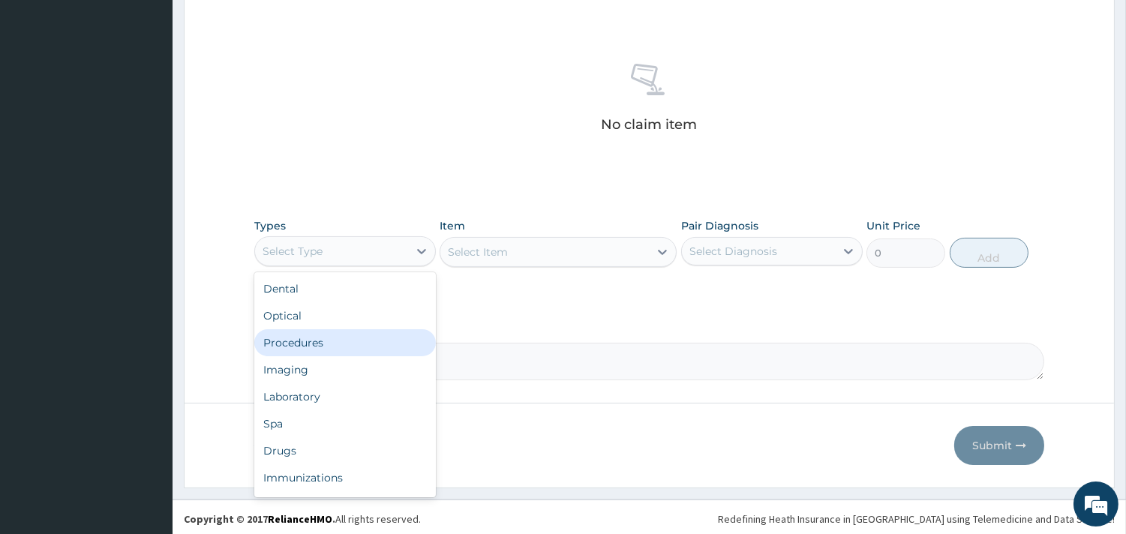
click at [358, 343] on div "Procedures" at bounding box center [344, 342] width 181 height 27
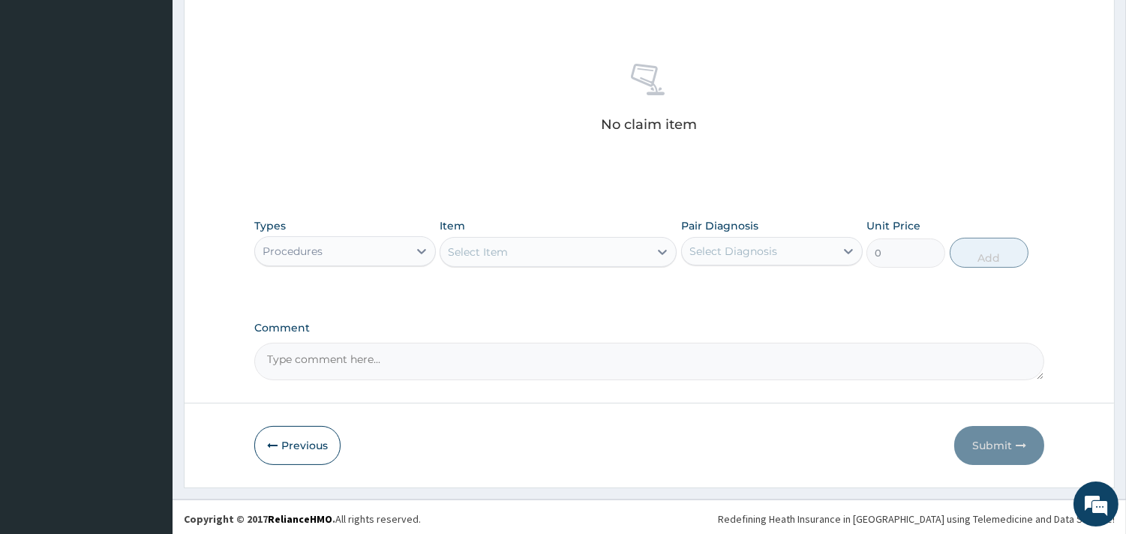
click at [498, 249] on div "Select Item" at bounding box center [478, 251] width 60 height 15
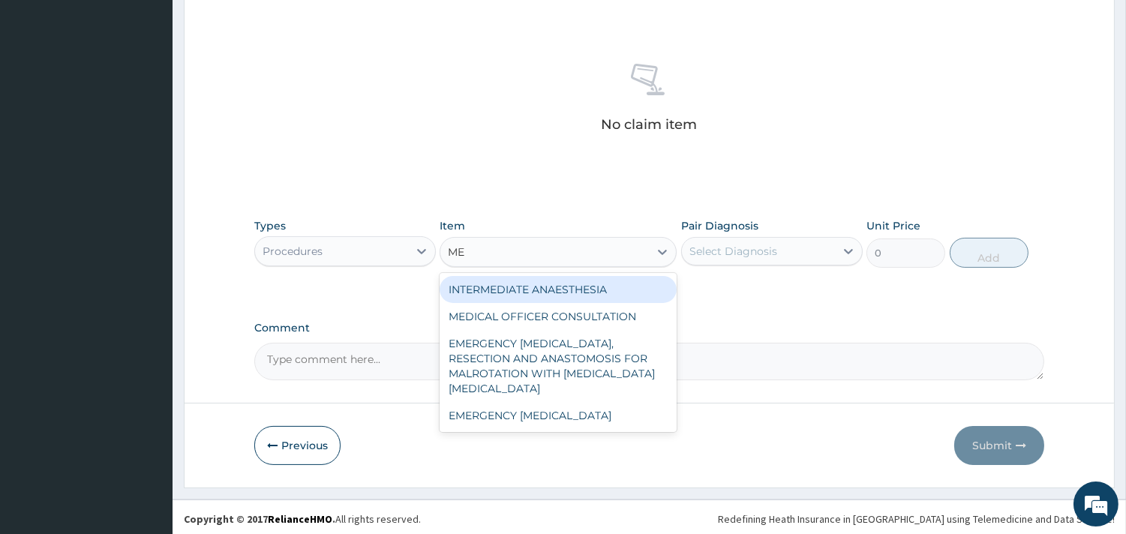
type input "MED"
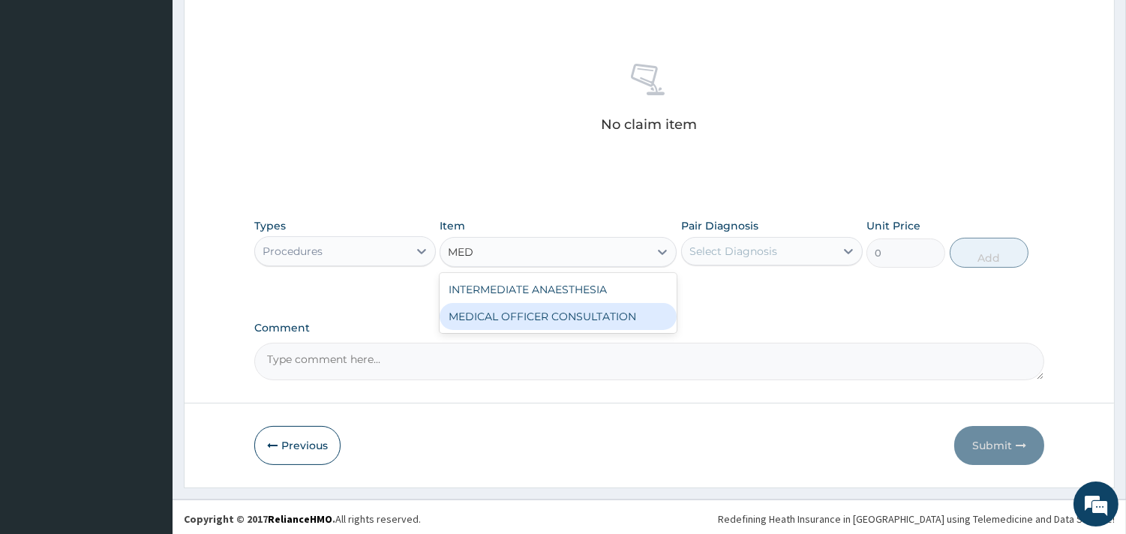
click at [499, 313] on div "MEDICAL OFFICER CONSULTATION" at bounding box center [557, 316] width 237 height 27
type input "10500"
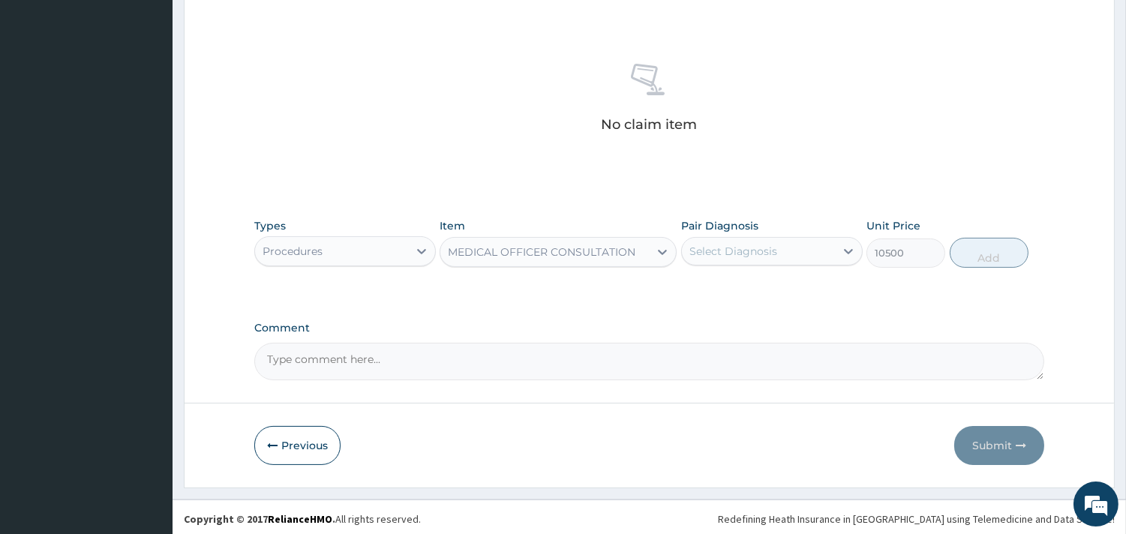
click at [706, 250] on div "Select Diagnosis" at bounding box center [733, 251] width 88 height 15
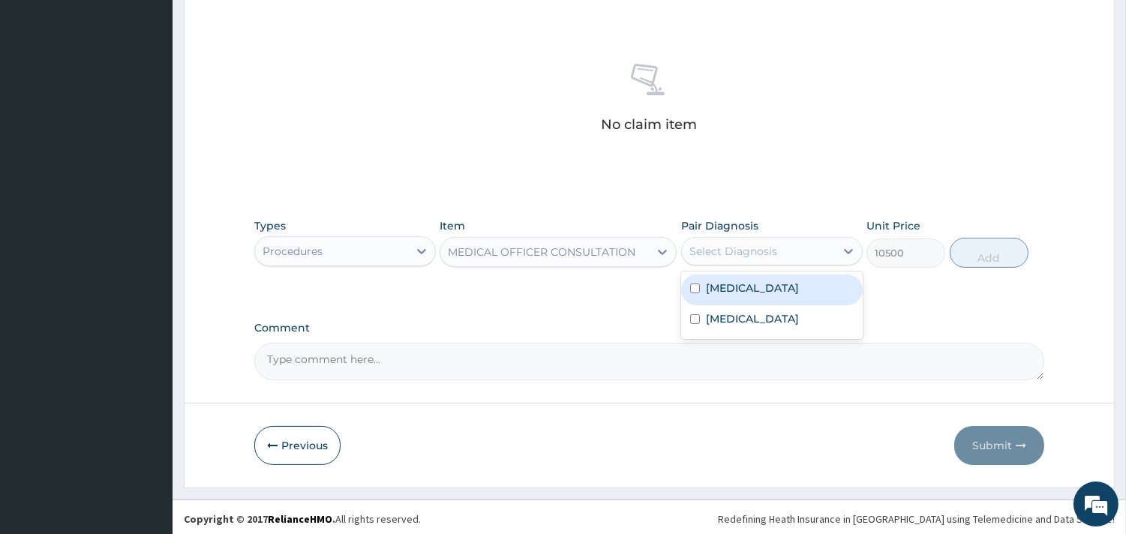
drag, startPoint x: 709, startPoint y: 276, endPoint x: 711, endPoint y: 297, distance: 21.1
click at [709, 281] on div "Acute gastroenteritis" at bounding box center [771, 289] width 181 height 31
checkbox input "true"
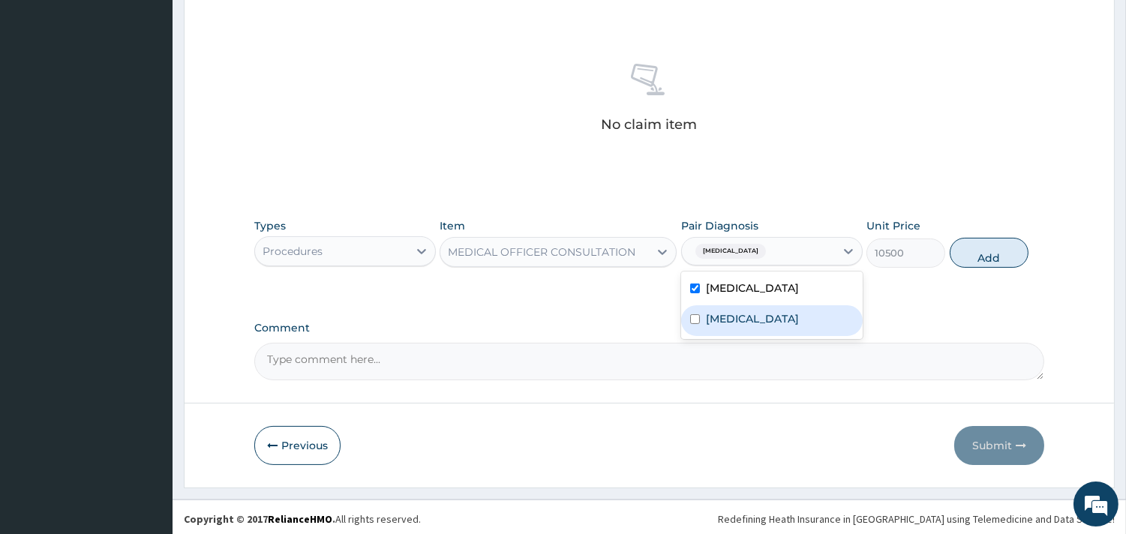
click at [708, 316] on label "[MEDICAL_DATA]" at bounding box center [752, 318] width 93 height 15
checkbox input "true"
click at [1000, 265] on button "Add" at bounding box center [988, 253] width 79 height 30
type input "0"
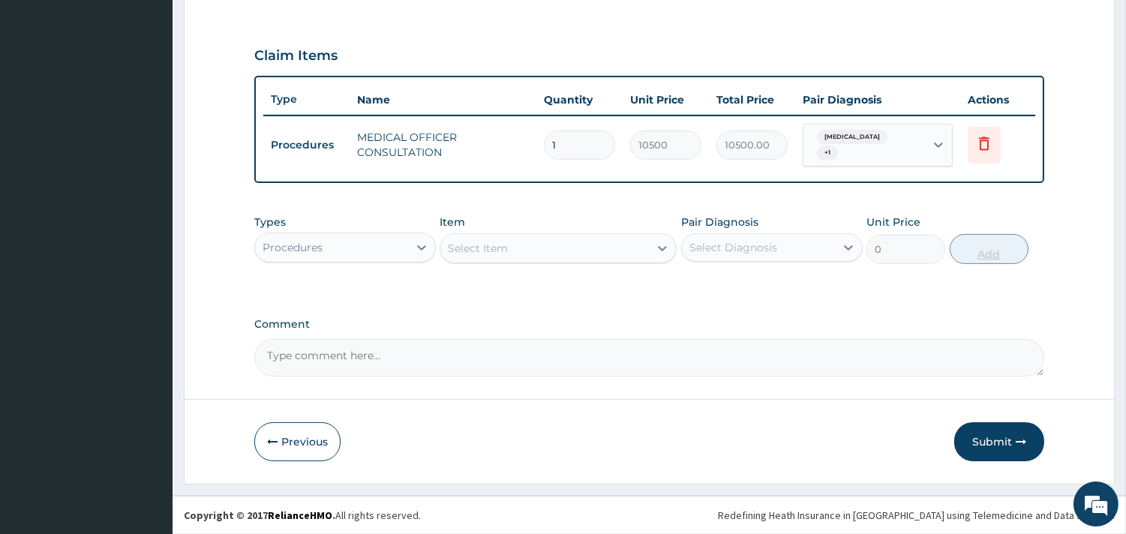
scroll to position [481, 0]
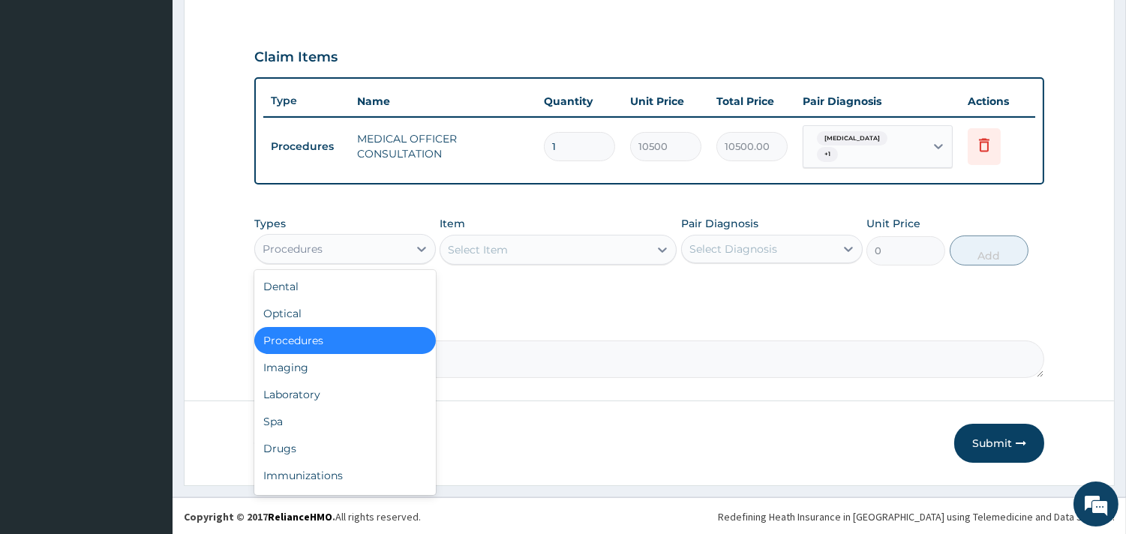
click at [358, 244] on div "Procedures" at bounding box center [331, 249] width 153 height 24
click at [307, 400] on div "Laboratory" at bounding box center [344, 394] width 181 height 27
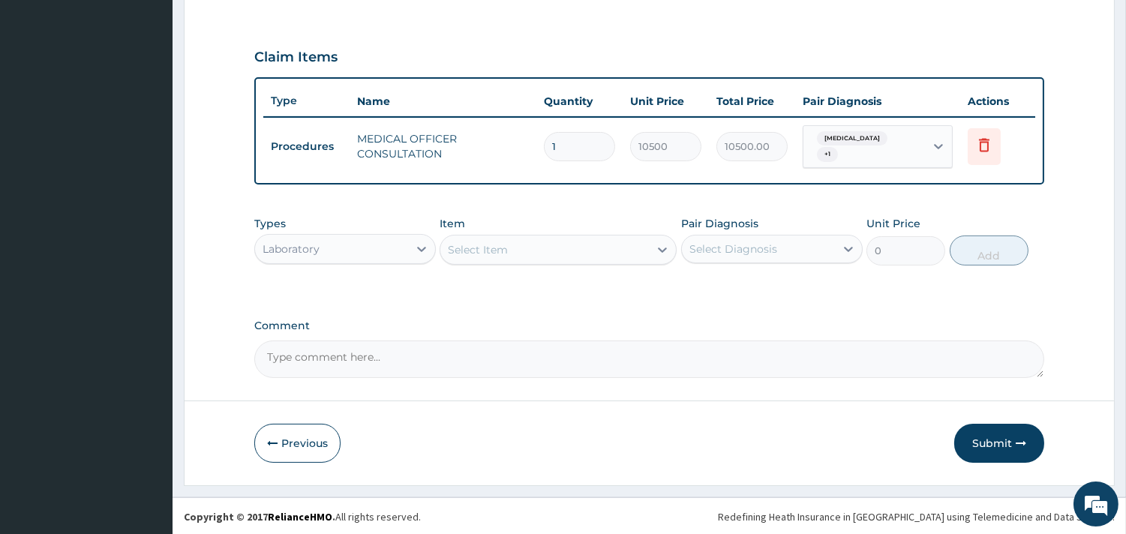
click at [525, 247] on div "Select Item" at bounding box center [557, 250] width 237 height 30
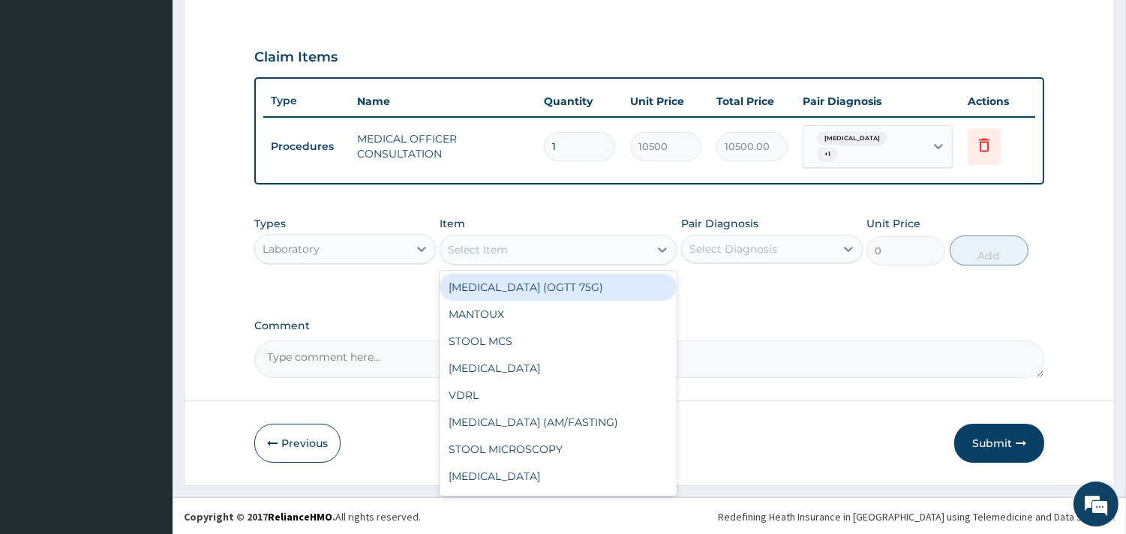
click at [508, 249] on div "Select Item" at bounding box center [544, 250] width 208 height 24
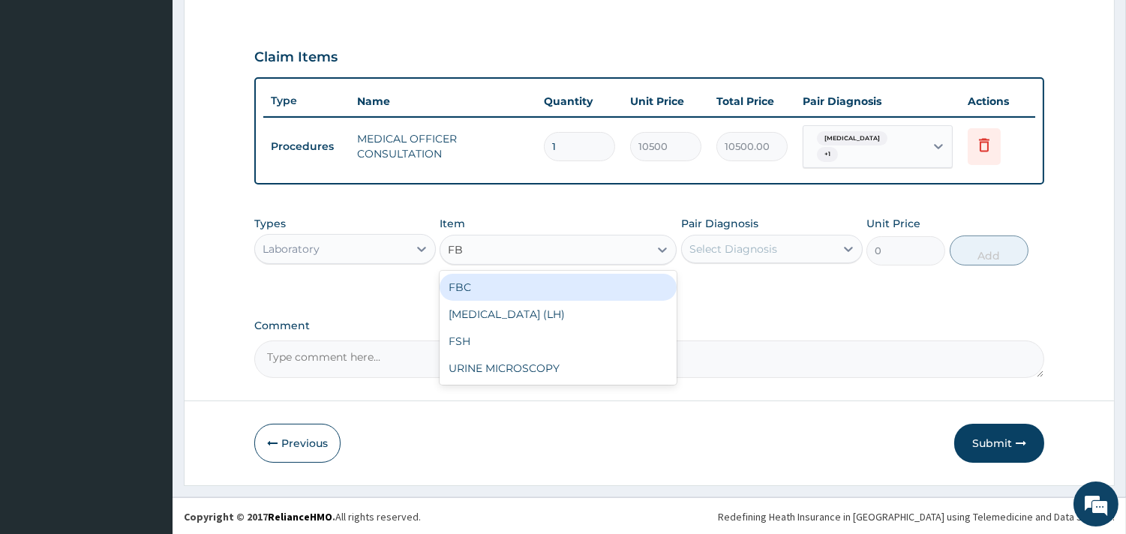
type input "FBC"
click at [497, 286] on div "FBC" at bounding box center [557, 287] width 237 height 27
type input "4500"
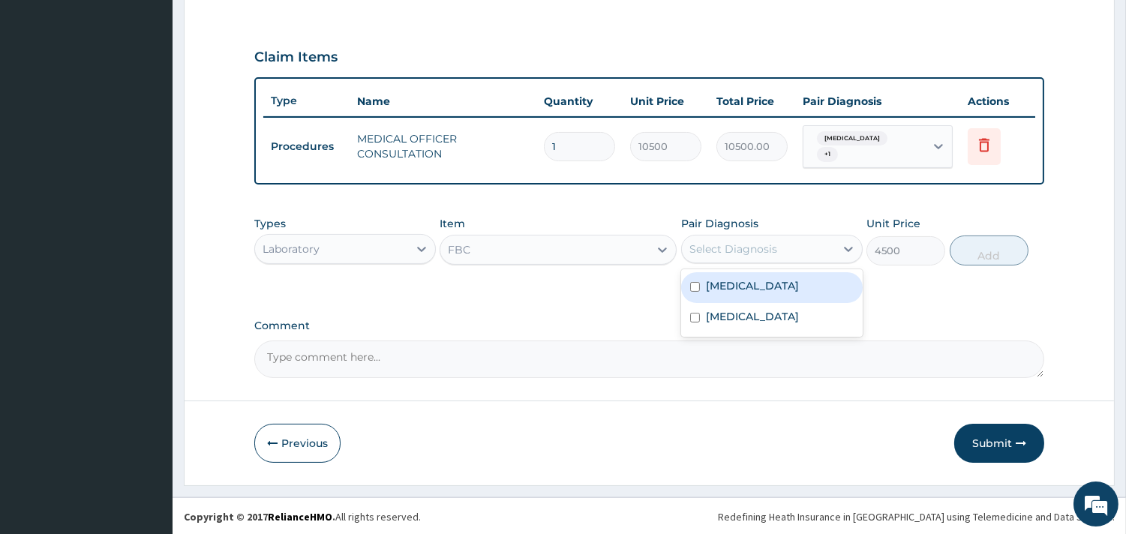
click at [705, 244] on div "Select Diagnosis" at bounding box center [733, 248] width 88 height 15
click at [721, 278] on label "Acute gastroenteritis" at bounding box center [752, 285] width 93 height 15
checkbox input "true"
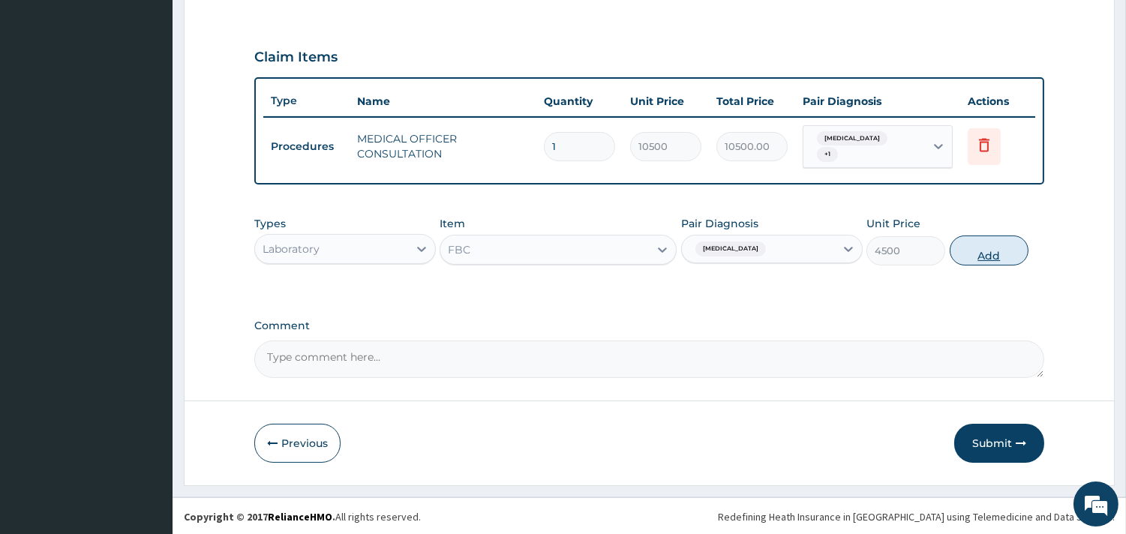
click at [972, 253] on button "Add" at bounding box center [988, 250] width 79 height 30
type input "0"
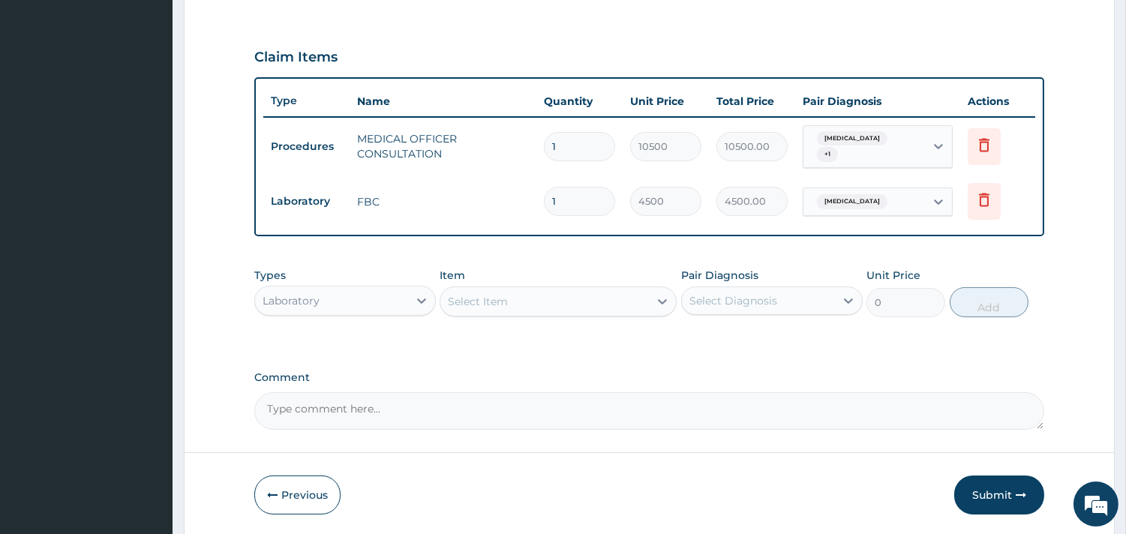
click at [530, 294] on div "Select Item" at bounding box center [544, 301] width 208 height 24
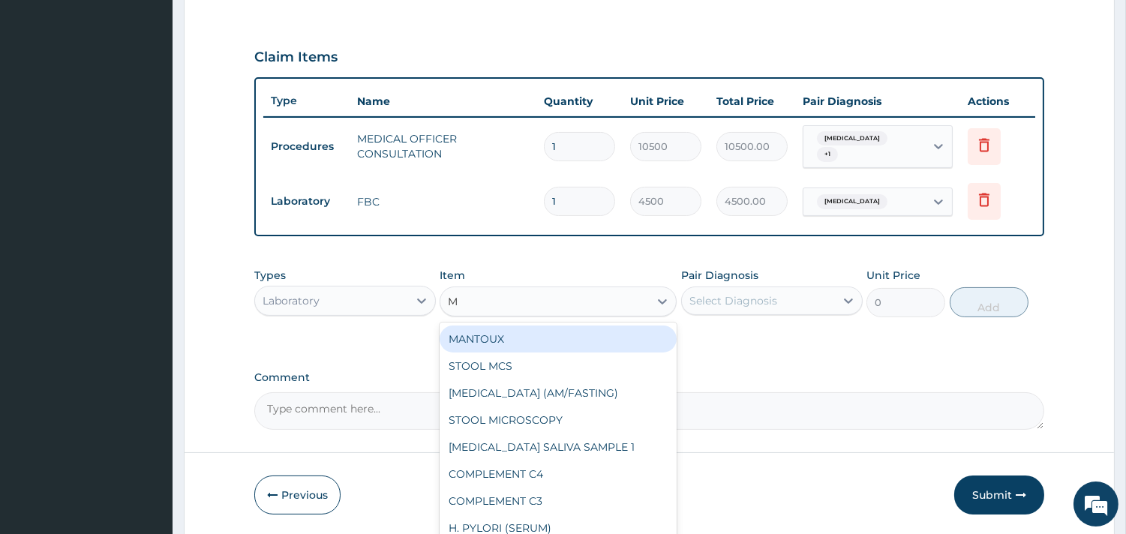
type input "MP"
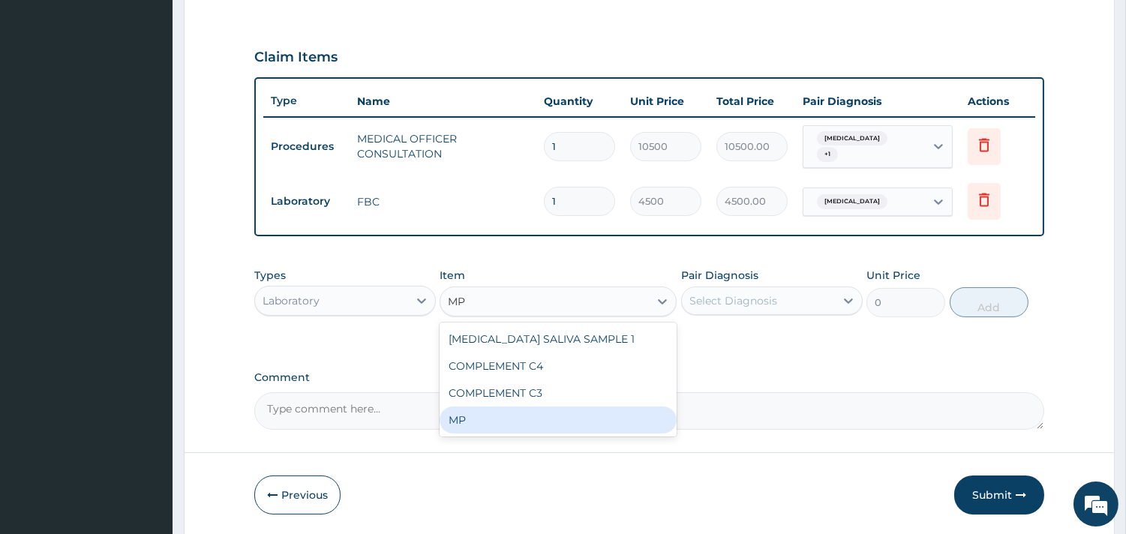
click at [473, 418] on div "MP" at bounding box center [557, 419] width 237 height 27
type input "4000"
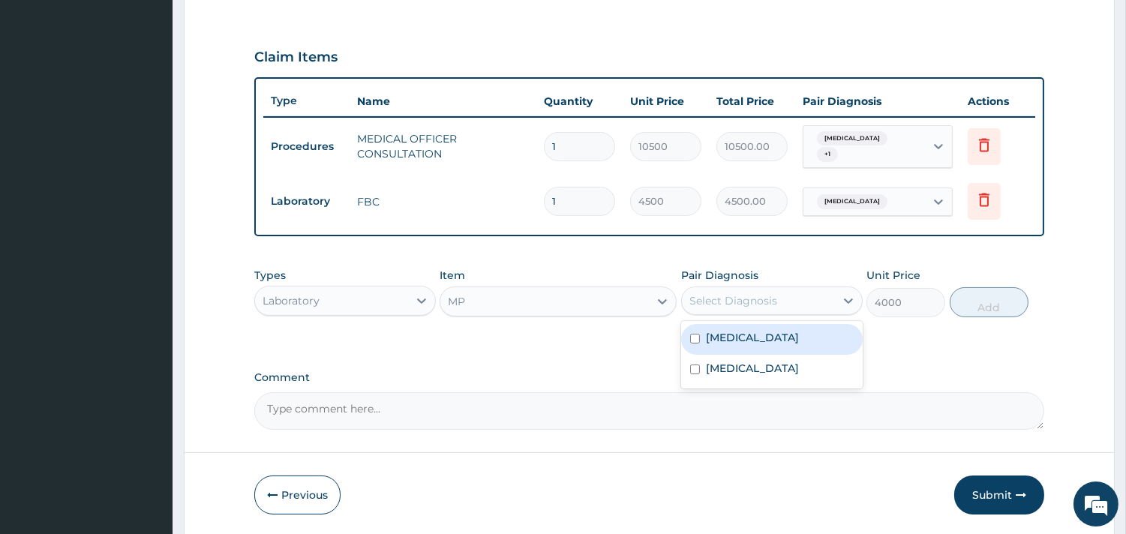
click at [745, 297] on div "Select Diagnosis" at bounding box center [733, 300] width 88 height 15
click at [748, 330] on label "Acute gastroenteritis" at bounding box center [752, 337] width 93 height 15
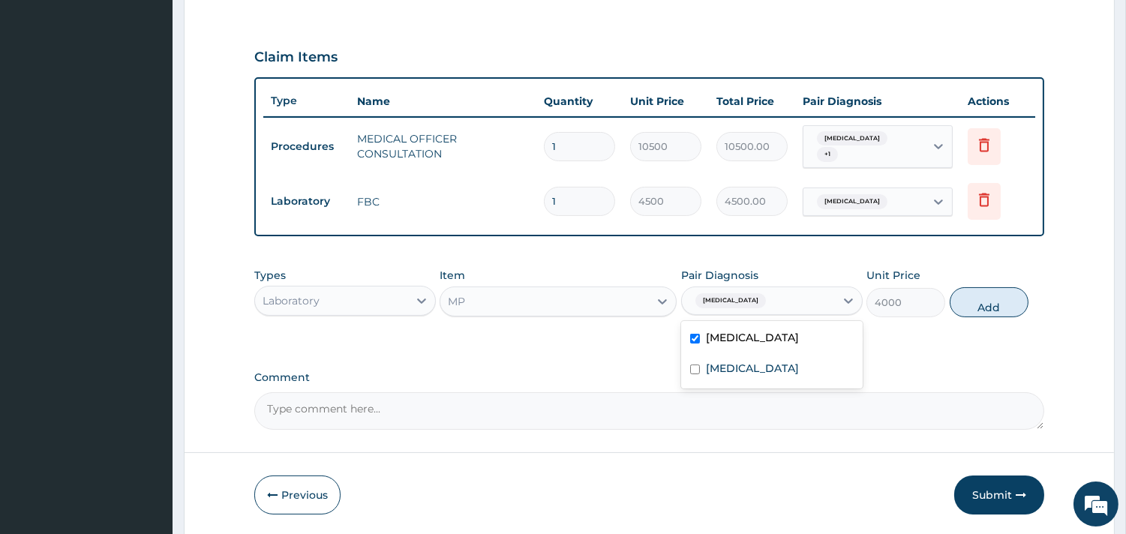
click at [748, 330] on label "Acute gastroenteritis" at bounding box center [752, 337] width 93 height 15
checkbox input "false"
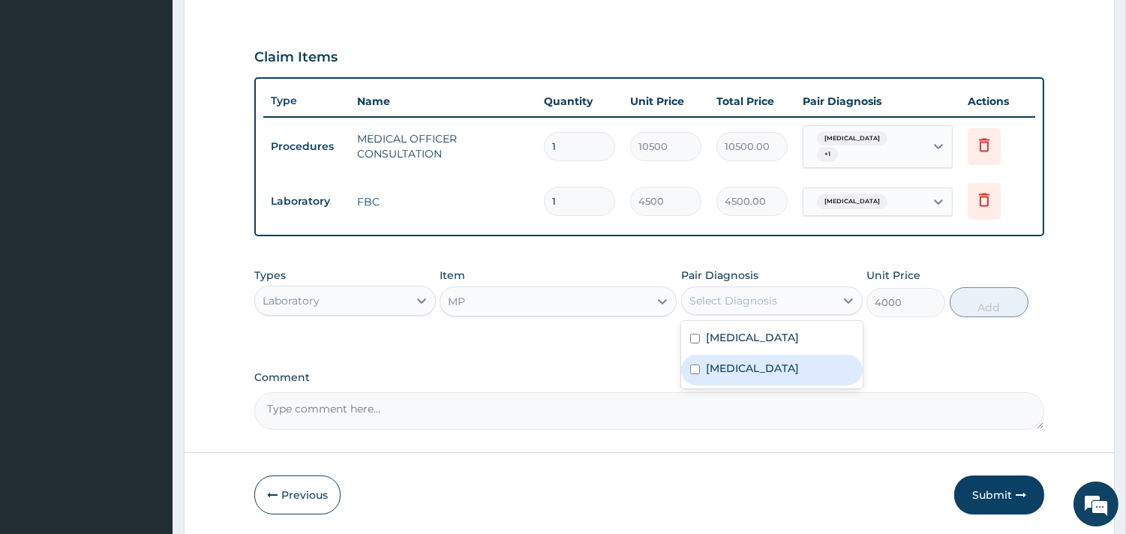
click at [741, 361] on label "[MEDICAL_DATA]" at bounding box center [752, 368] width 93 height 15
checkbox input "true"
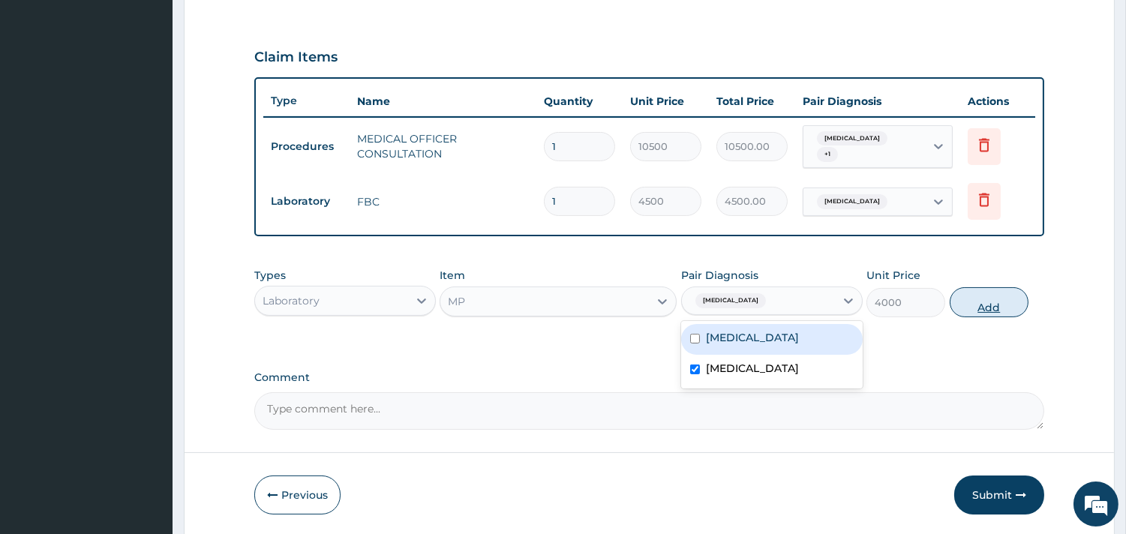
click at [988, 301] on button "Add" at bounding box center [988, 302] width 79 height 30
type input "0"
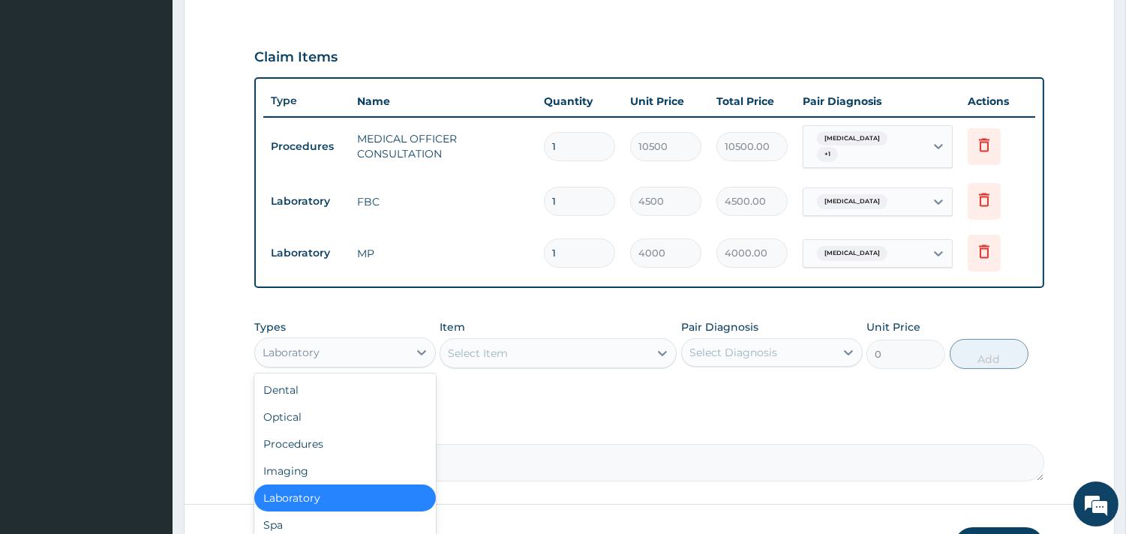
click at [347, 341] on div "Laboratory" at bounding box center [331, 352] width 153 height 24
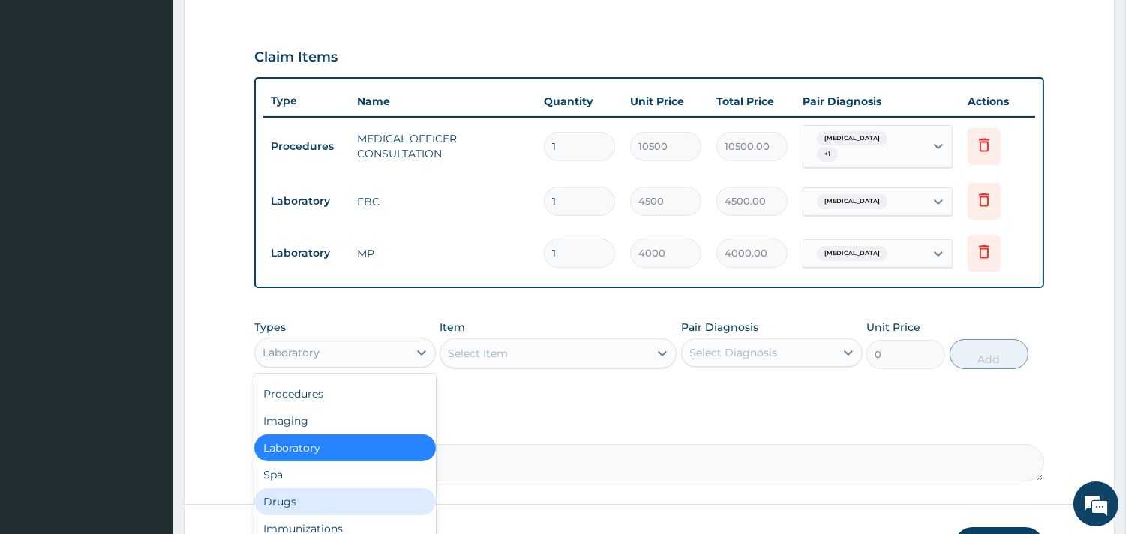
click at [289, 497] on div "Drugs" at bounding box center [344, 501] width 181 height 27
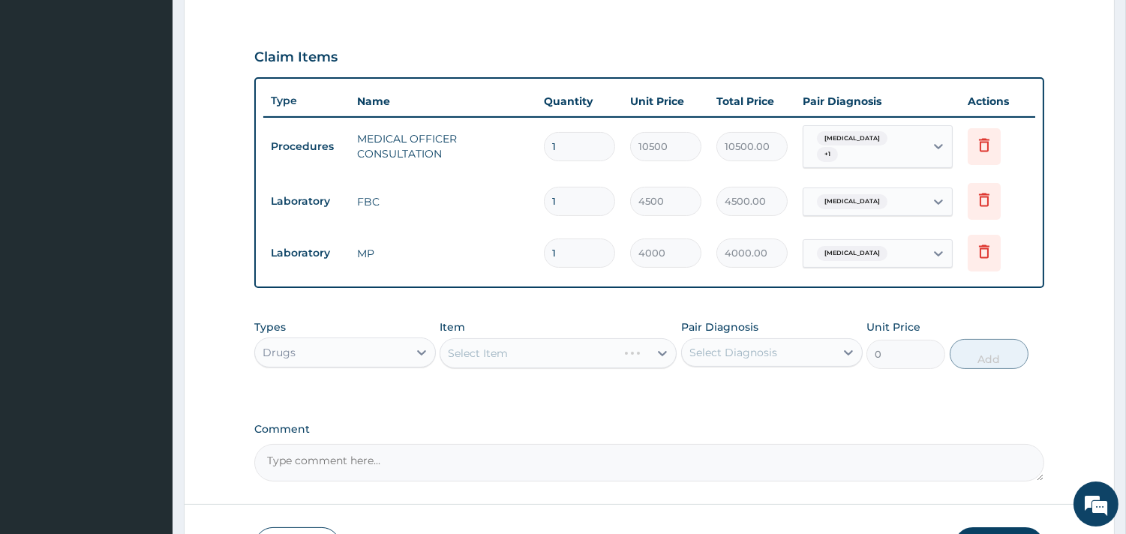
click at [505, 353] on div "Select Item" at bounding box center [557, 353] width 237 height 30
click at [521, 343] on div "Select Item" at bounding box center [557, 353] width 237 height 30
click at [508, 351] on div "Select Item" at bounding box center [557, 353] width 237 height 30
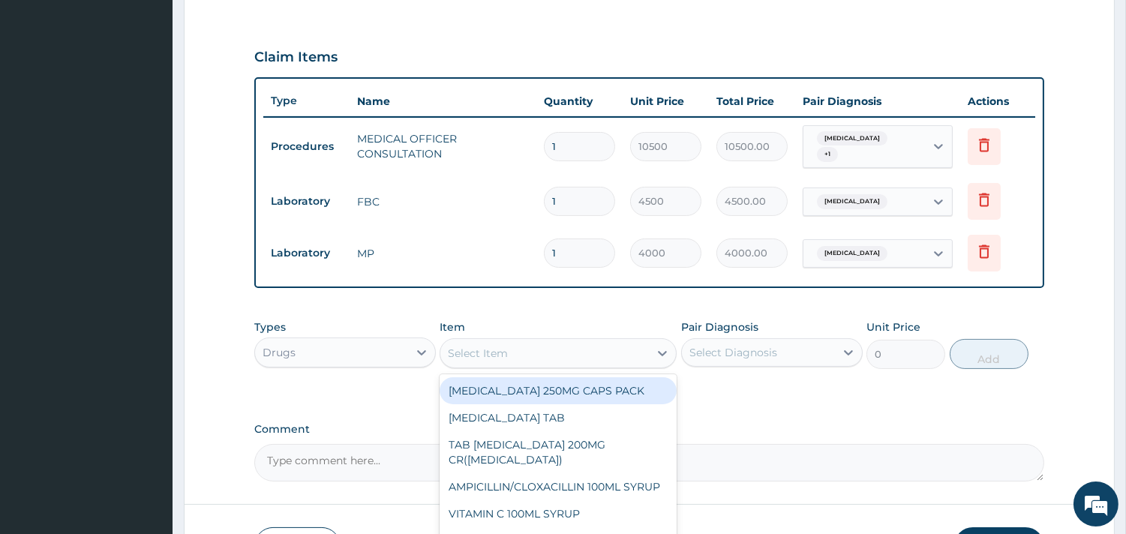
click at [553, 349] on div "Select Item" at bounding box center [544, 353] width 208 height 24
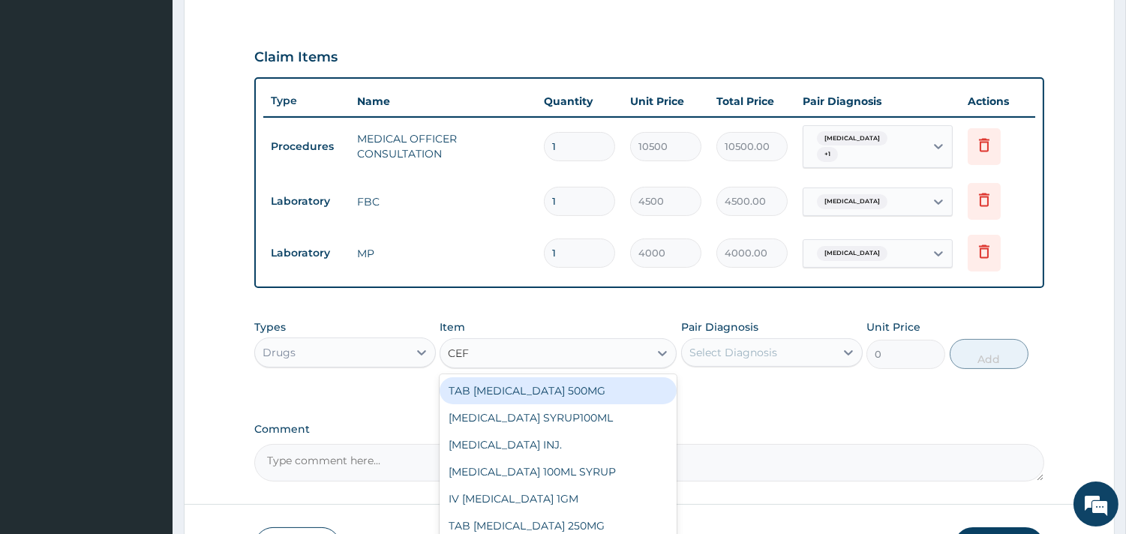
type input "CEFU"
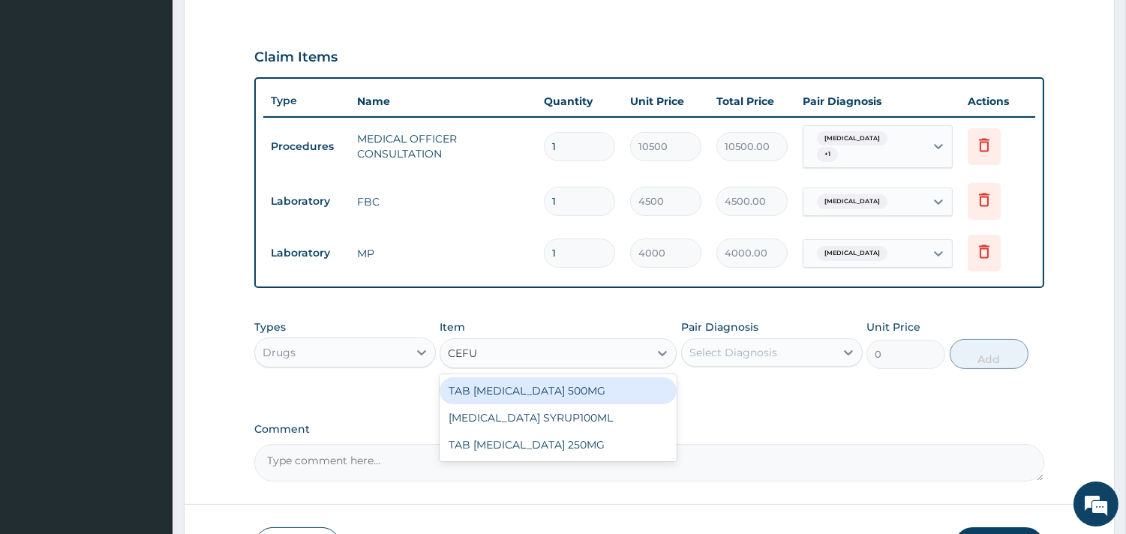
click at [587, 377] on div "TAB [MEDICAL_DATA] 500MG" at bounding box center [557, 390] width 237 height 27
type input "600"
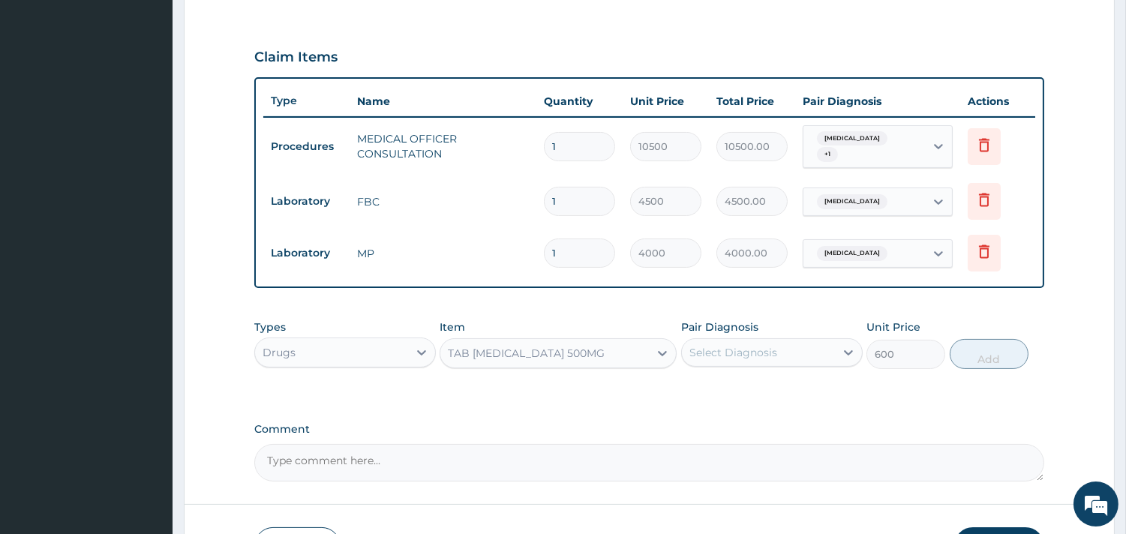
click at [766, 348] on div "Select Diagnosis" at bounding box center [733, 352] width 88 height 15
drag, startPoint x: 757, startPoint y: 380, endPoint x: 767, endPoint y: 376, distance: 10.4
click at [758, 382] on label "Acute gastroenteritis" at bounding box center [752, 389] width 93 height 15
checkbox input "true"
click at [966, 358] on button "Add" at bounding box center [988, 354] width 79 height 30
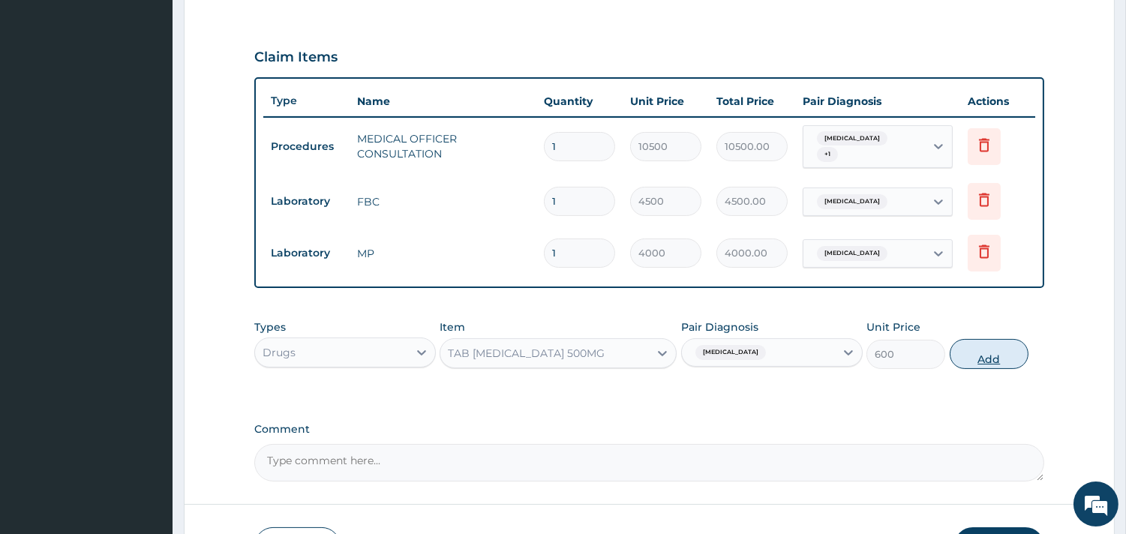
type input "0"
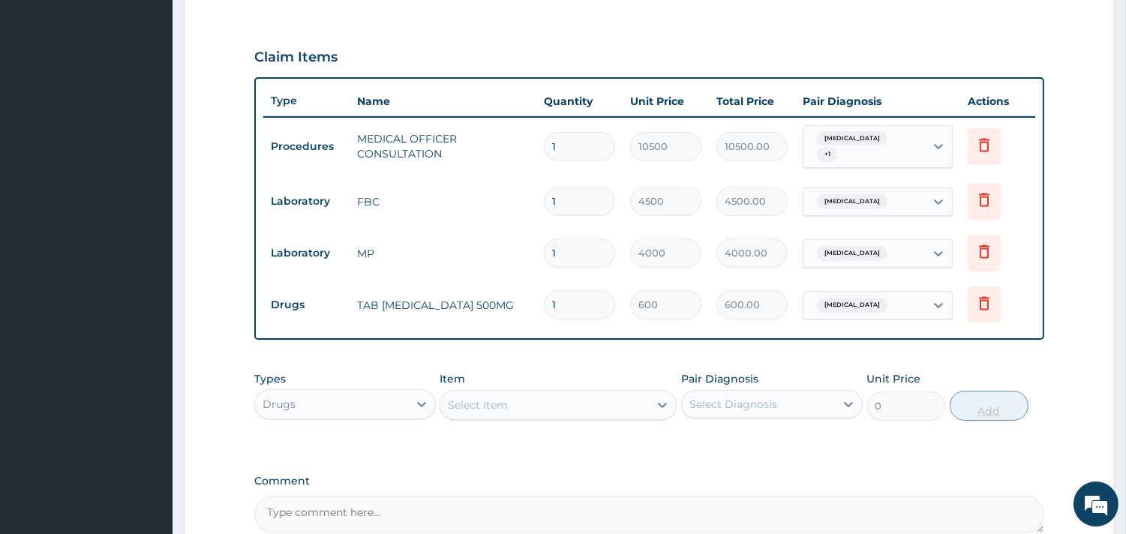
type input "10"
type input "6000.00"
type input "10"
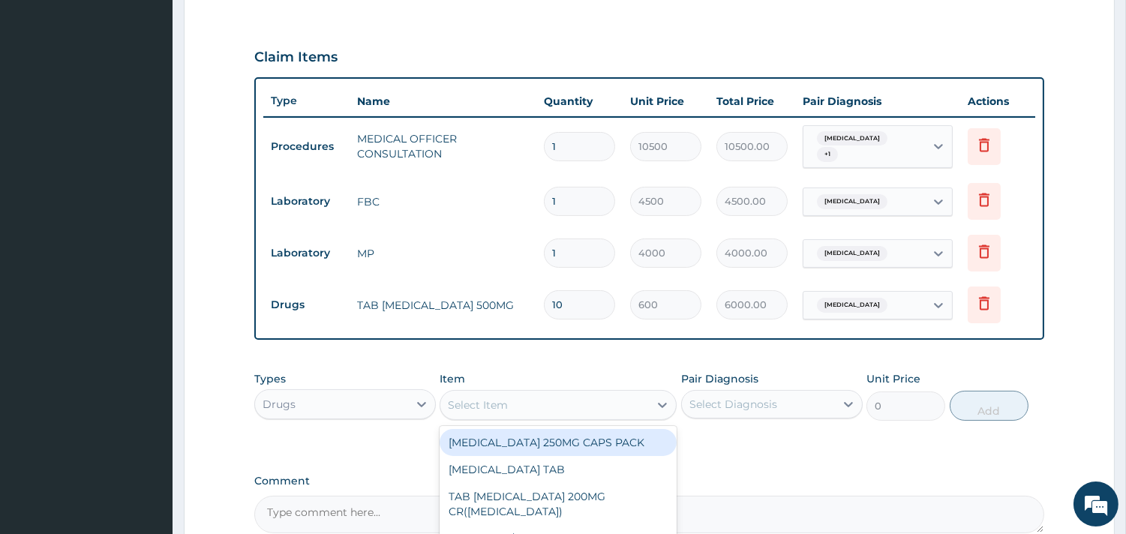
click at [618, 394] on div "Select Item" at bounding box center [544, 405] width 208 height 24
type input "ORS"
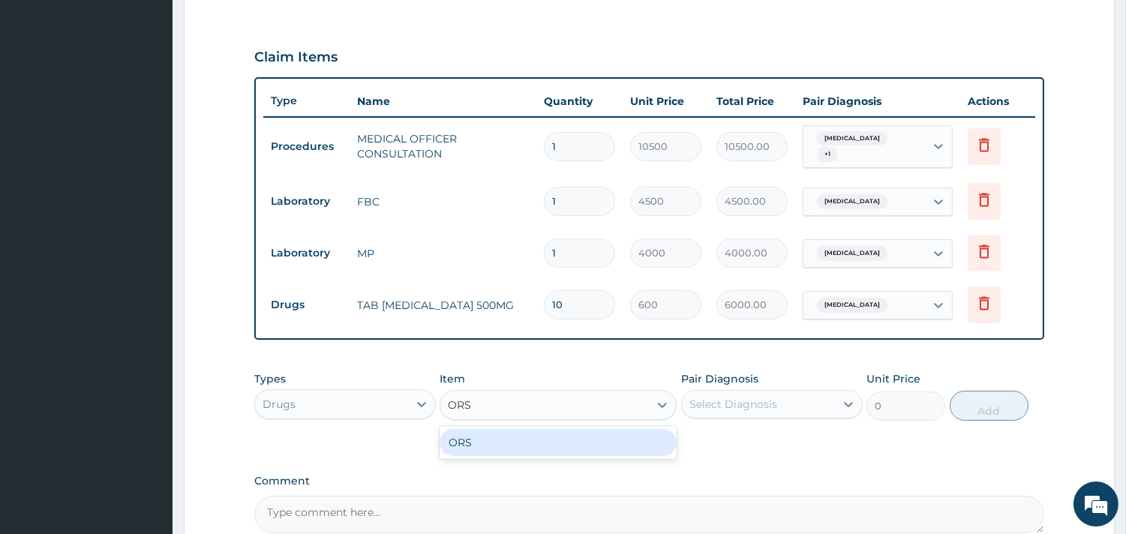
click at [613, 447] on div "ORS" at bounding box center [557, 442] width 237 height 27
type input "450"
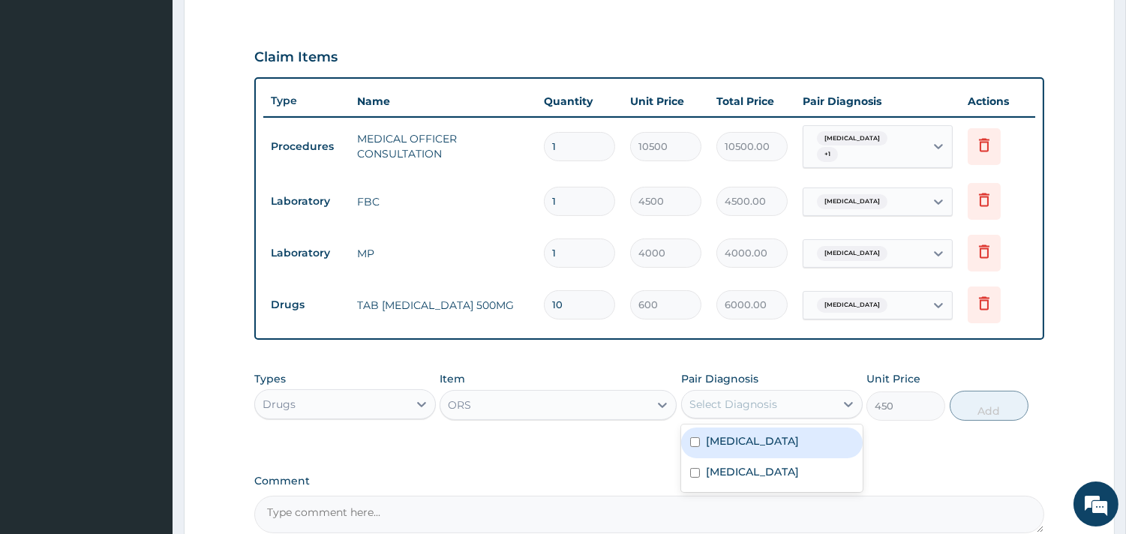
click at [766, 401] on div "Select Diagnosis" at bounding box center [733, 404] width 88 height 15
click at [758, 433] on label "Acute gastroenteritis" at bounding box center [752, 440] width 93 height 15
checkbox input "true"
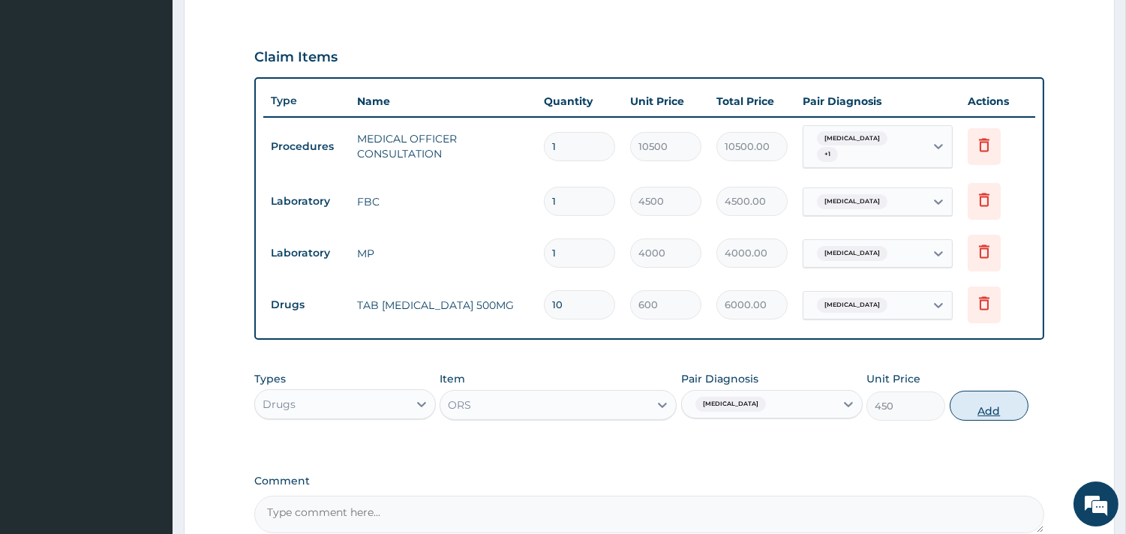
click at [973, 407] on button "Add" at bounding box center [988, 406] width 79 height 30
type input "0"
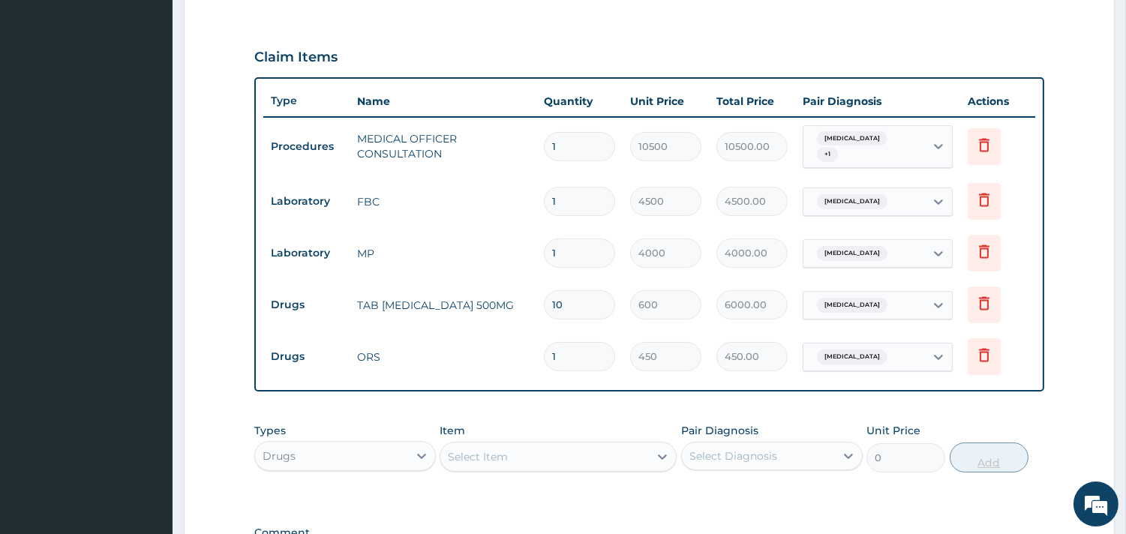
type input "0.00"
type input "2"
type input "900.00"
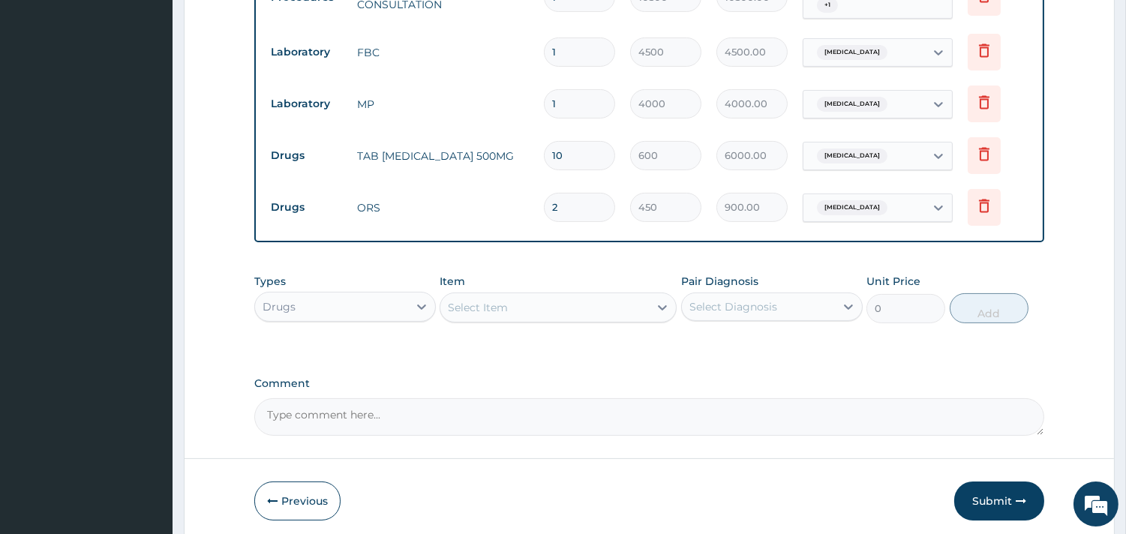
scroll to position [647, 0]
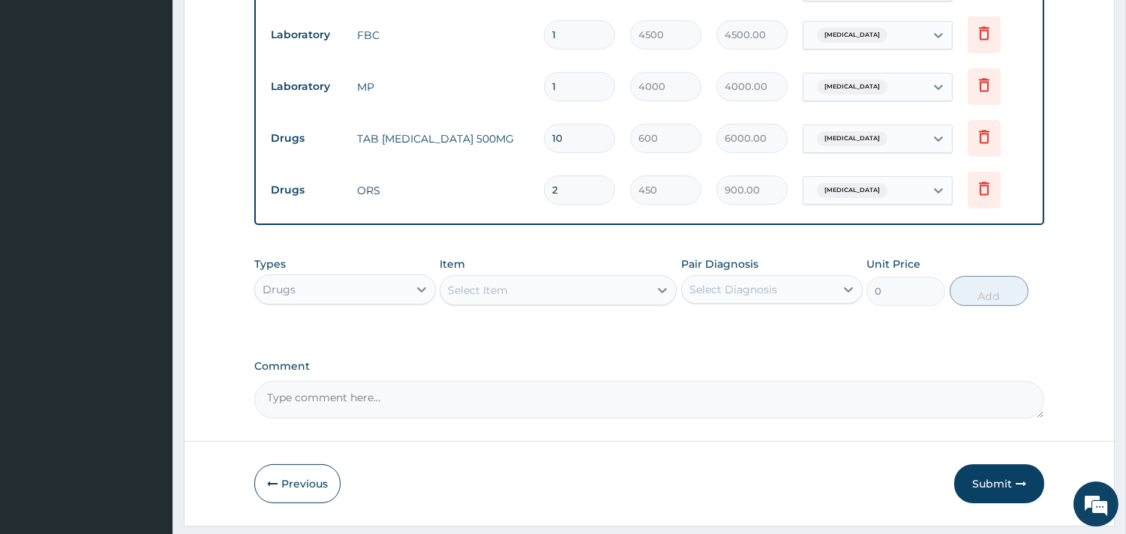
type input "2"
click at [595, 300] on div "Select Item" at bounding box center [544, 290] width 208 height 24
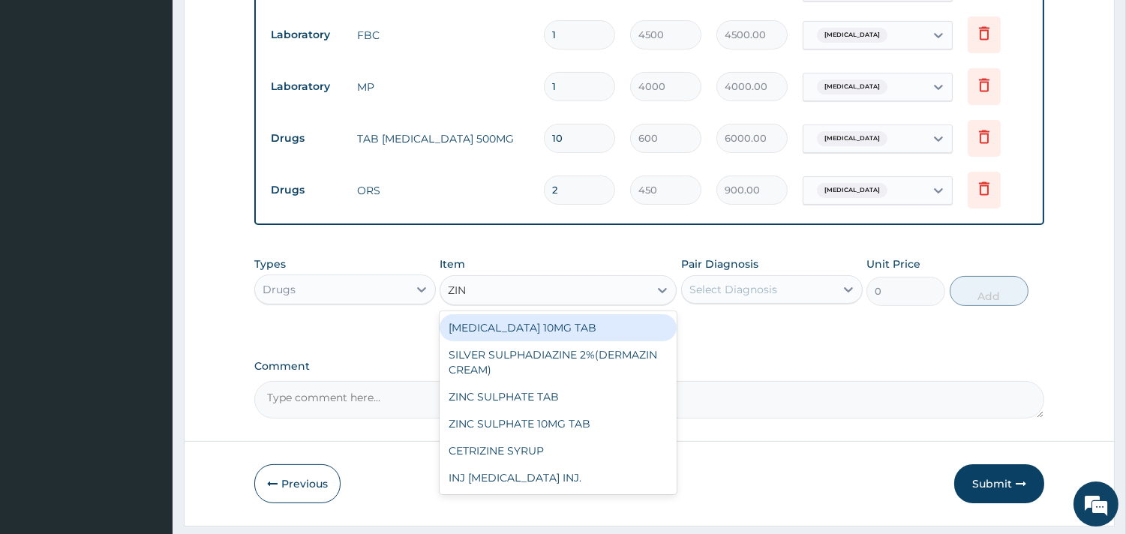
type input "ZINC"
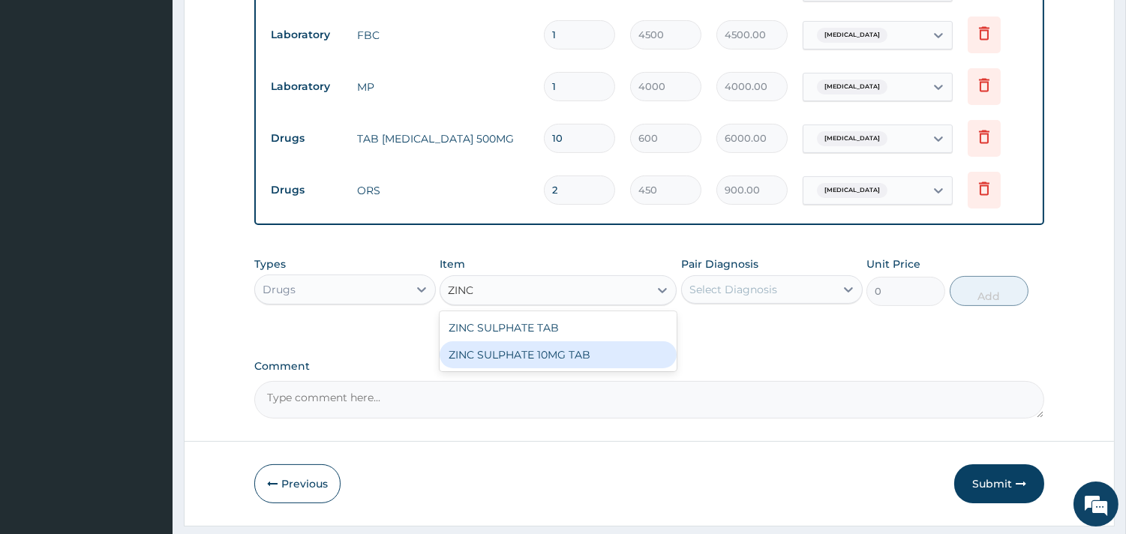
click at [575, 361] on div "ZINC SULPHATE 10MG TAB" at bounding box center [557, 354] width 237 height 27
type input "100"
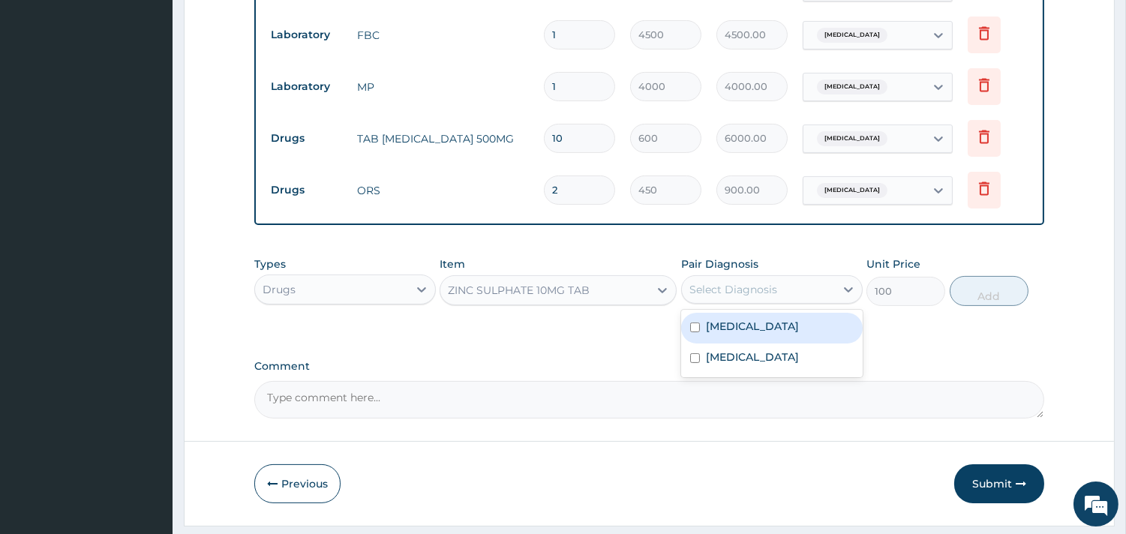
click at [733, 287] on div "Select Diagnosis" at bounding box center [733, 289] width 88 height 15
click at [739, 315] on div "Acute gastroenteritis" at bounding box center [771, 328] width 181 height 31
checkbox input "true"
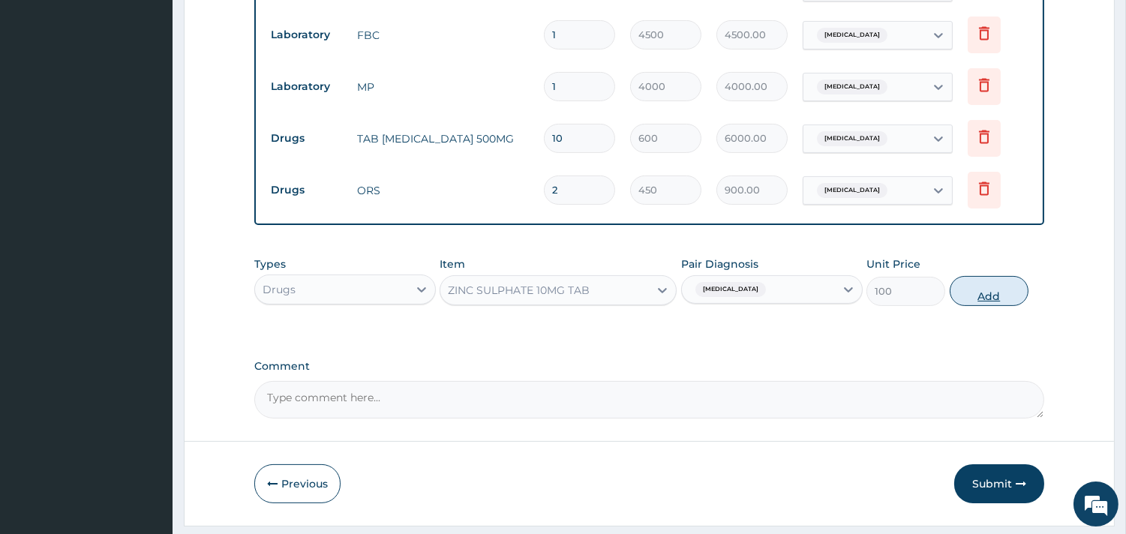
click at [967, 294] on button "Add" at bounding box center [988, 291] width 79 height 30
type input "0"
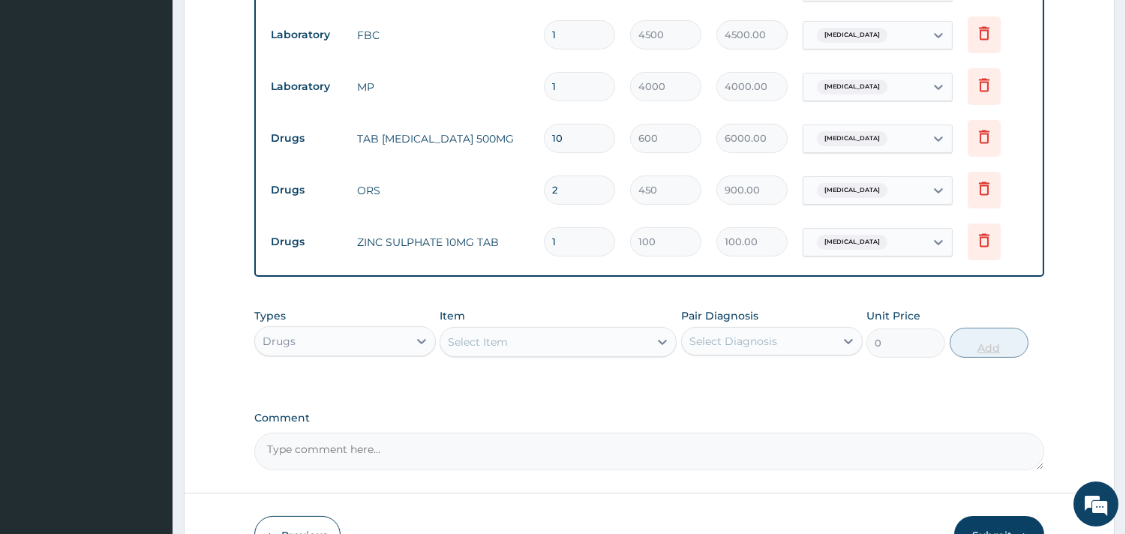
type input "10"
type input "1000.00"
type input "10"
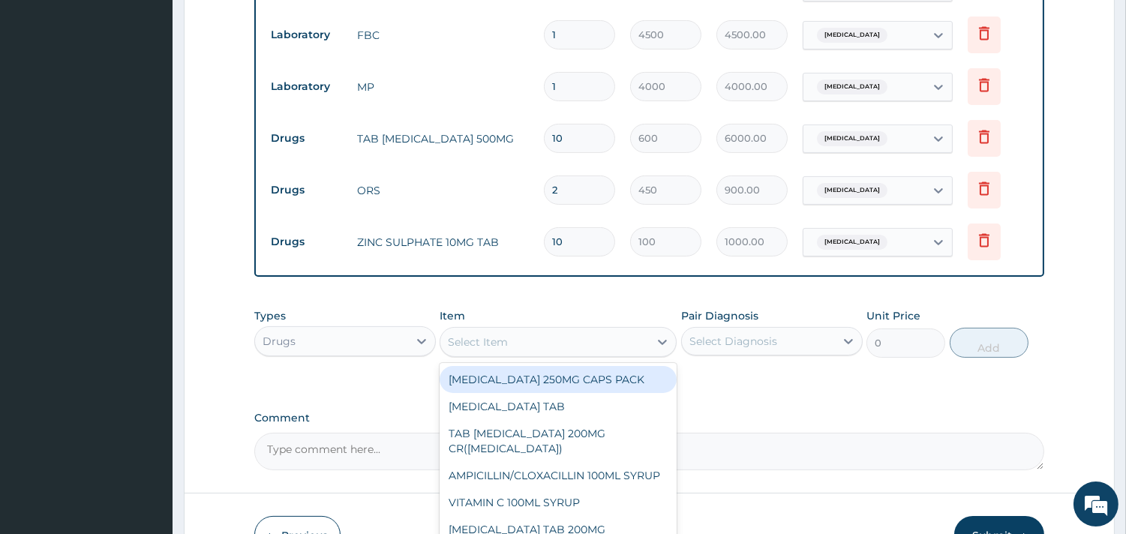
click at [634, 343] on div "Select Item" at bounding box center [544, 342] width 208 height 24
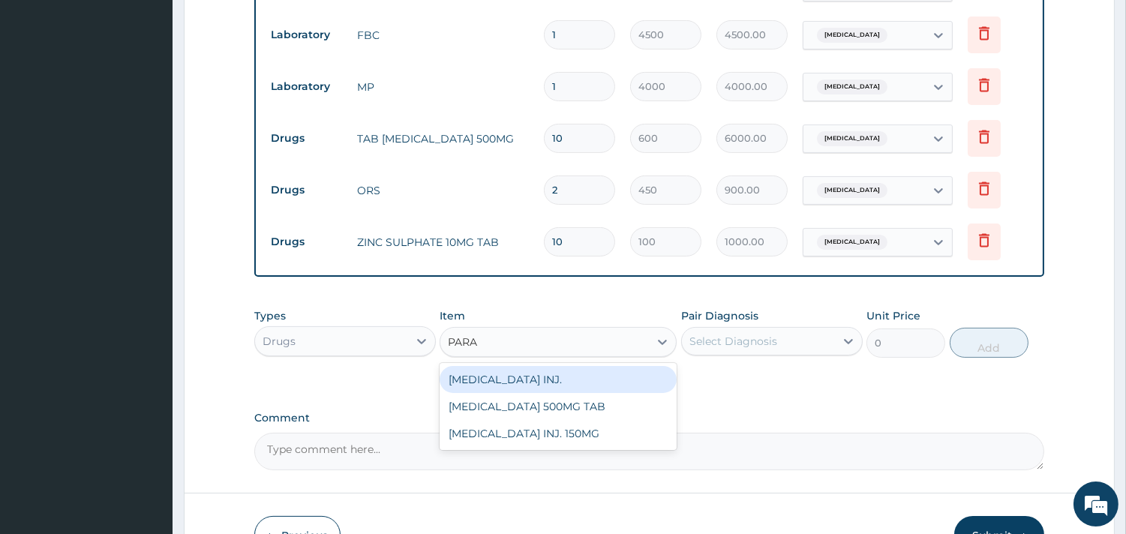
type input "PARAC"
click at [580, 372] on div "[MEDICAL_DATA] 500MG TAB" at bounding box center [557, 379] width 237 height 27
type input "50"
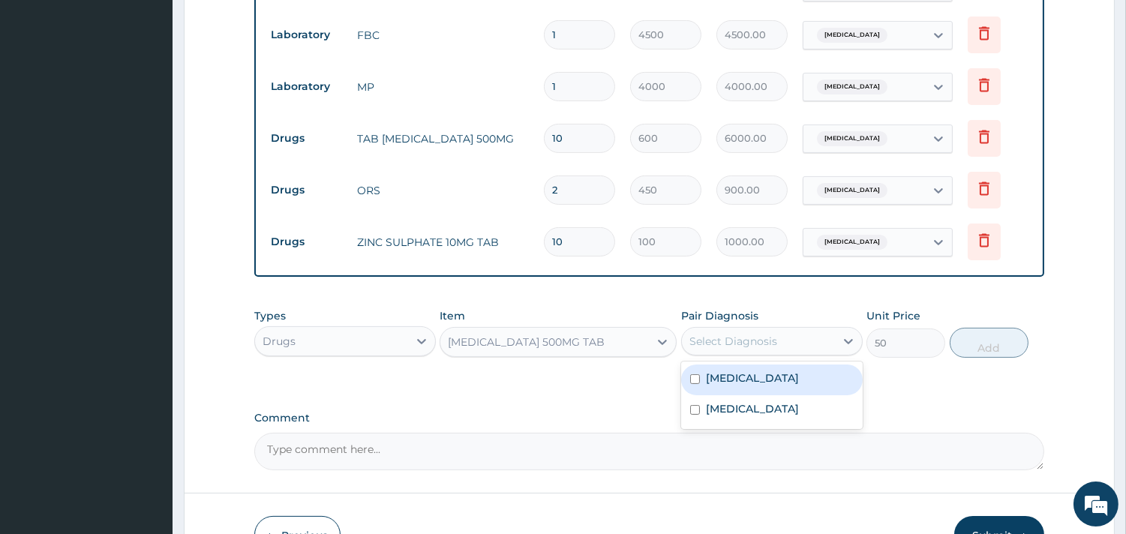
click at [760, 341] on div "Select Diagnosis" at bounding box center [733, 341] width 88 height 15
click at [756, 373] on label "Acute gastroenteritis" at bounding box center [752, 377] width 93 height 15
checkbox input "true"
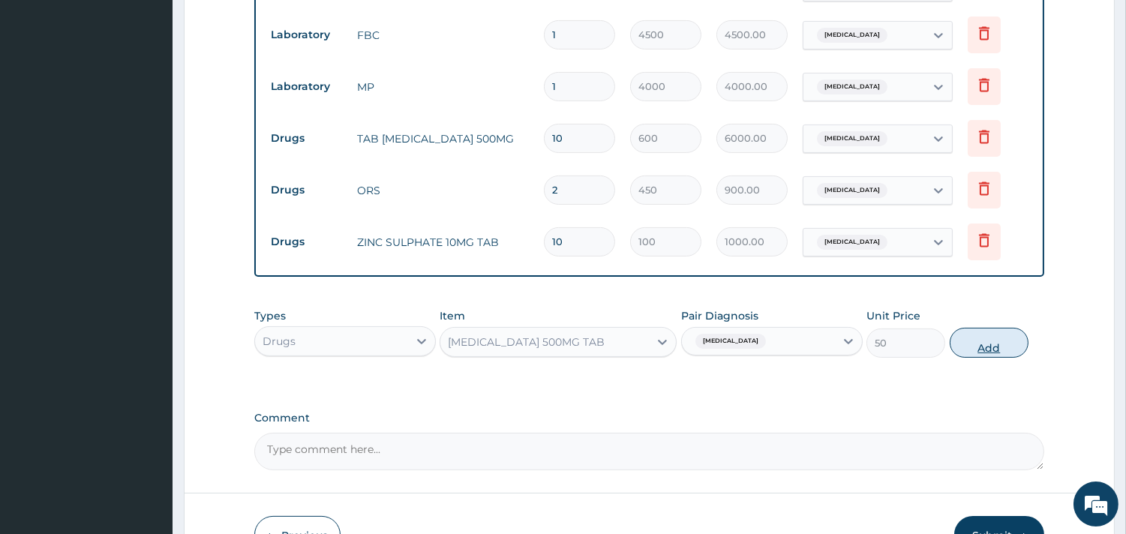
click at [1009, 349] on button "Add" at bounding box center [988, 343] width 79 height 30
type input "0"
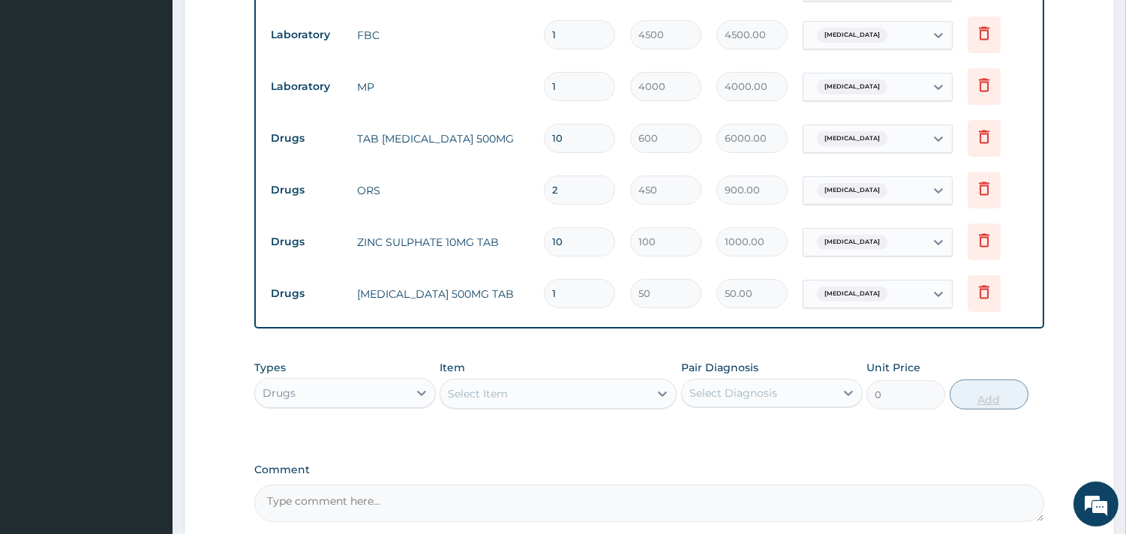
type input "12"
type input "600.00"
type input "12"
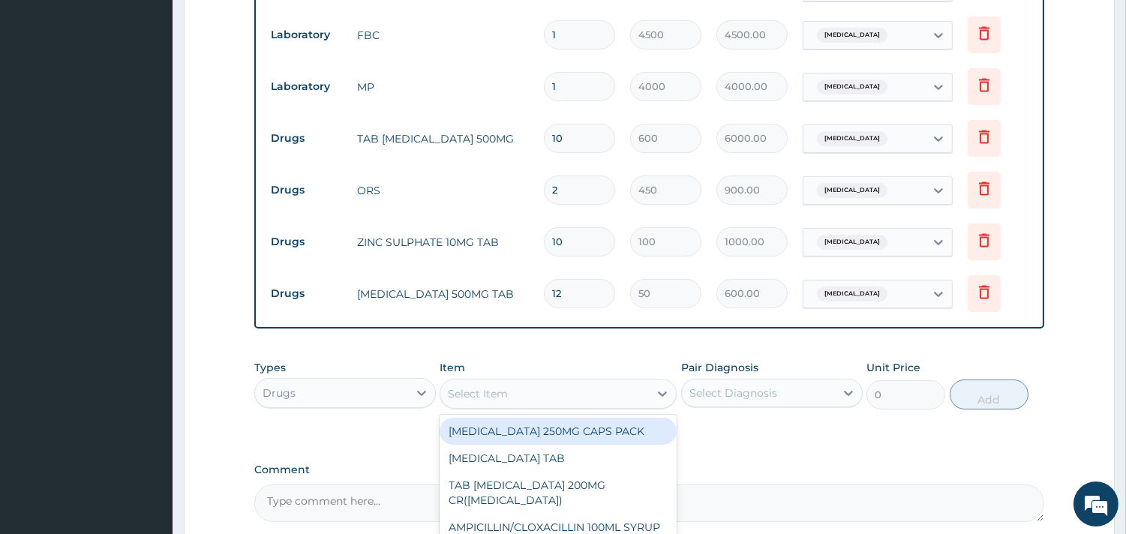
click at [523, 394] on div "Select Item" at bounding box center [544, 394] width 208 height 24
type input "DIC"
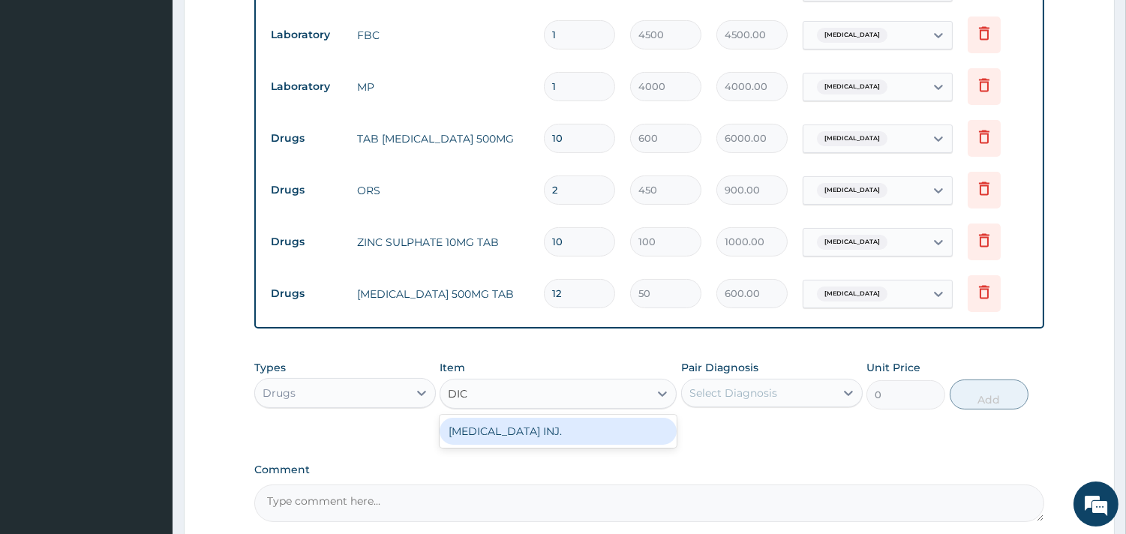
click at [529, 433] on div "DICLOFENAC INJ." at bounding box center [557, 431] width 237 height 27
type input "900"
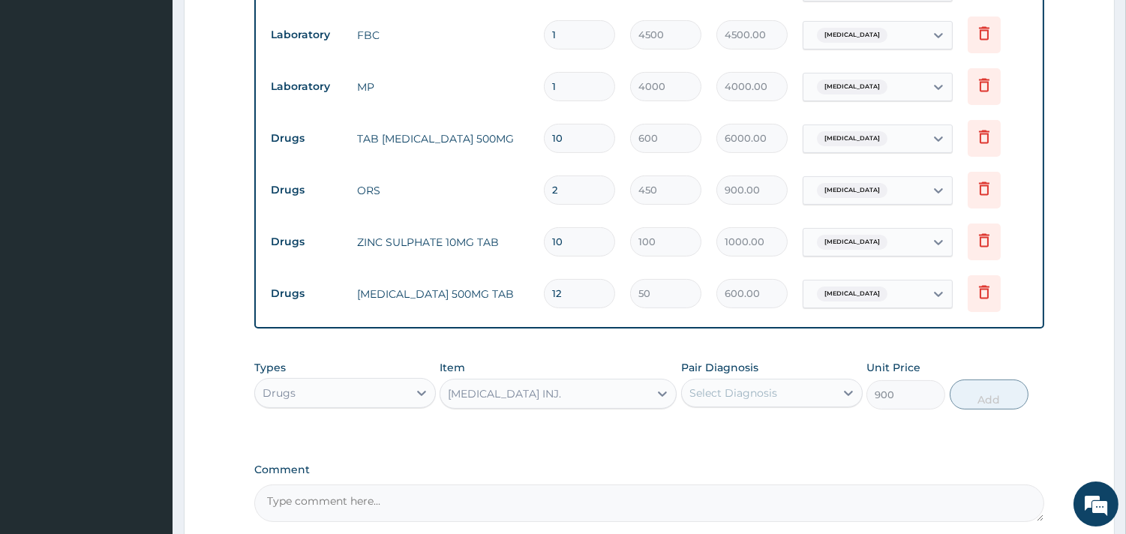
click at [755, 392] on div "Select Diagnosis" at bounding box center [733, 392] width 88 height 15
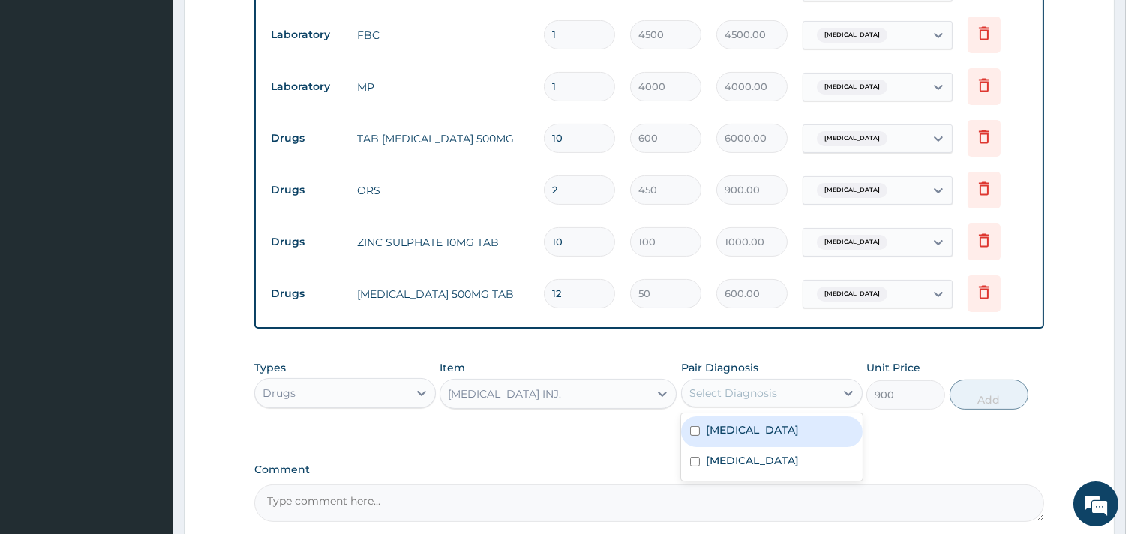
click at [759, 423] on label "Acute gastroenteritis" at bounding box center [752, 429] width 93 height 15
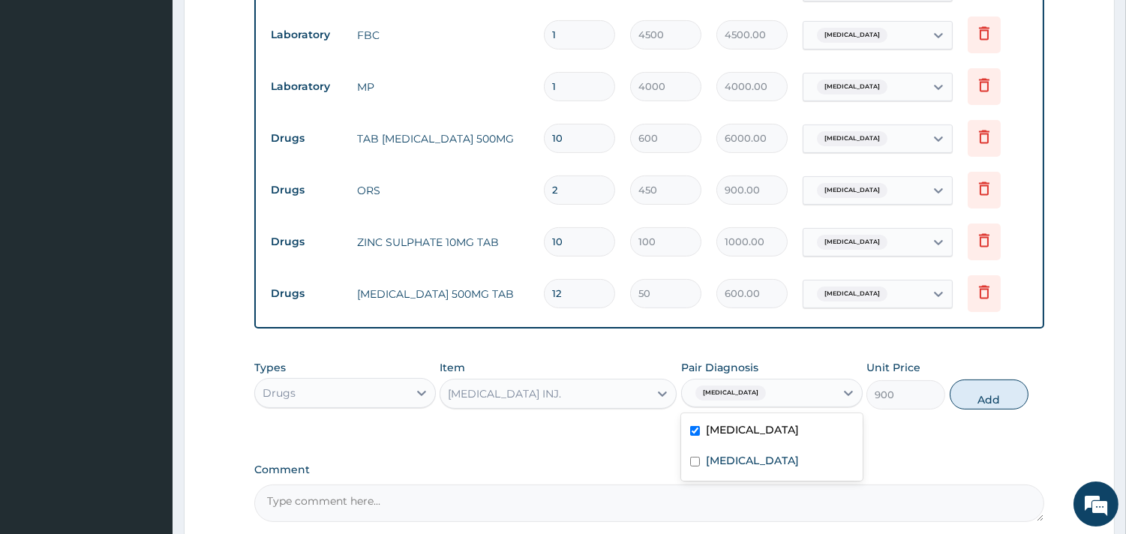
checkbox input "true"
click at [961, 403] on button "Add" at bounding box center [988, 394] width 79 height 30
type input "0"
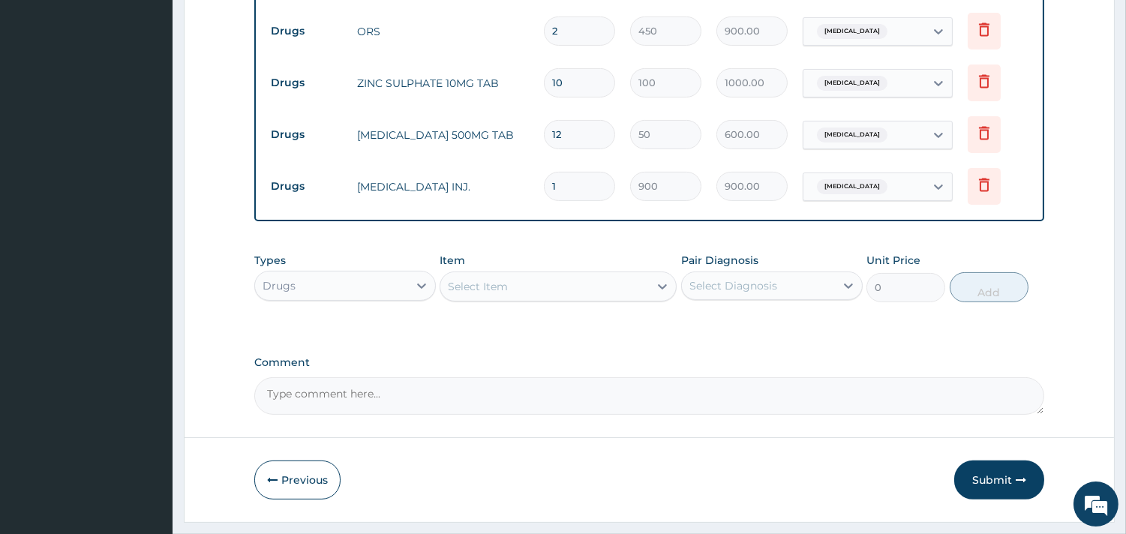
scroll to position [845, 0]
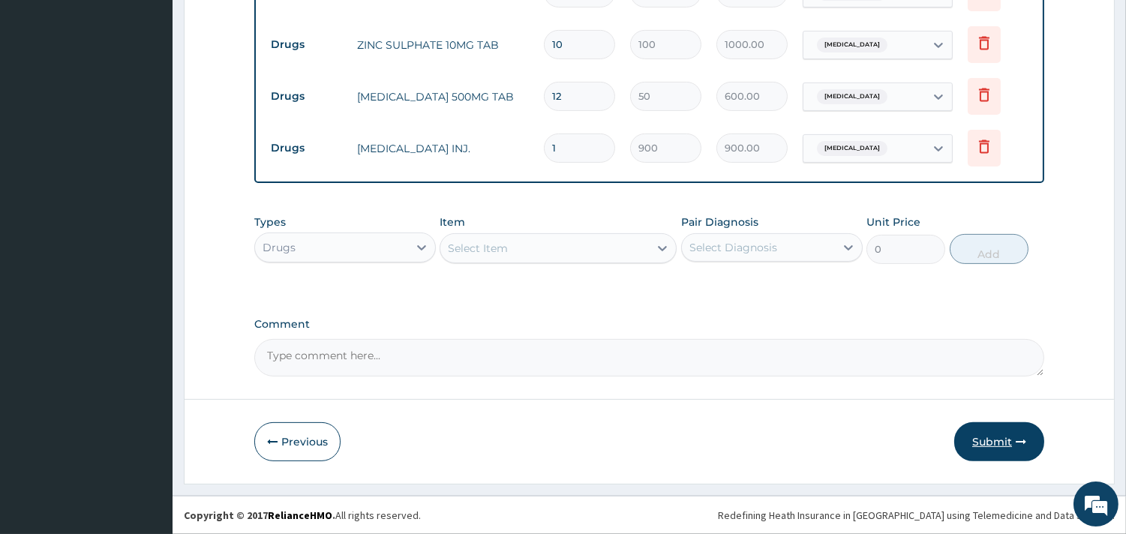
click at [978, 439] on button "Submit" at bounding box center [999, 441] width 90 height 39
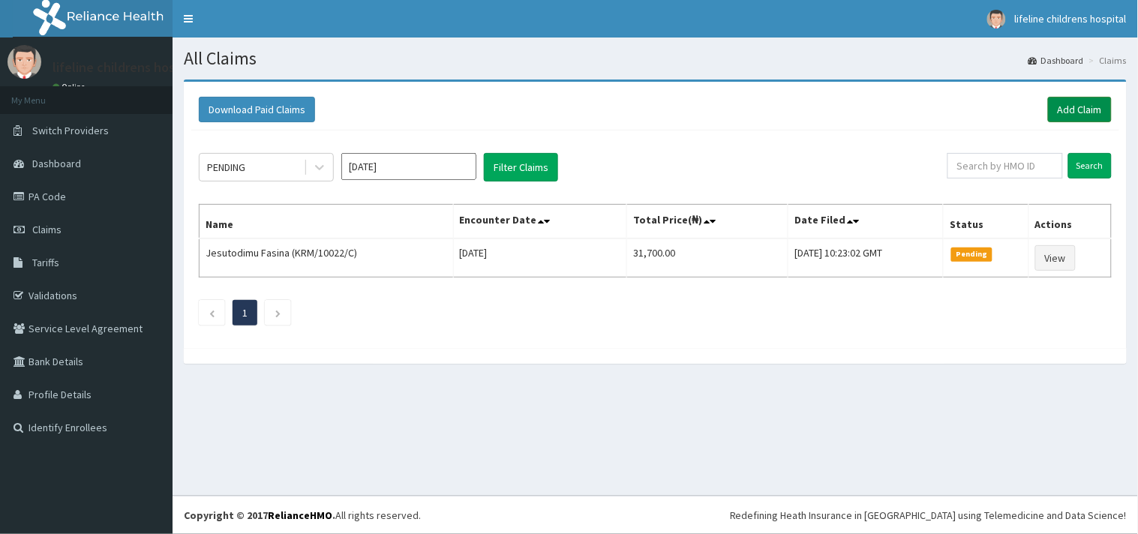
click at [1088, 114] on link "Add Claim" at bounding box center [1080, 109] width 64 height 25
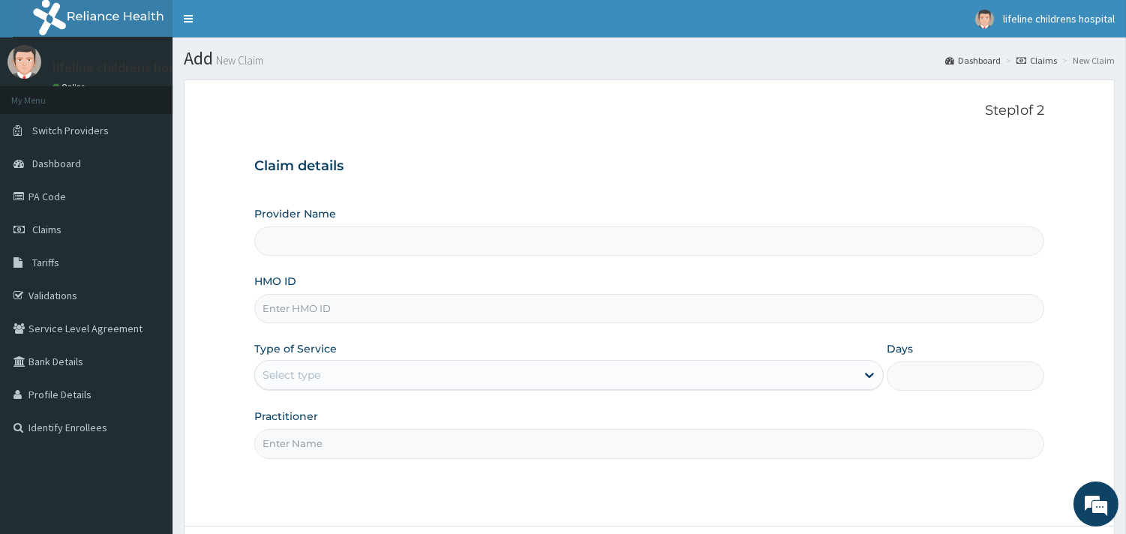
type input "Lifeline Children Hospital - [GEOGRAPHIC_DATA]"
click at [337, 304] on input "HMO ID" at bounding box center [649, 308] width 790 height 29
type input "ISW/10602/B"
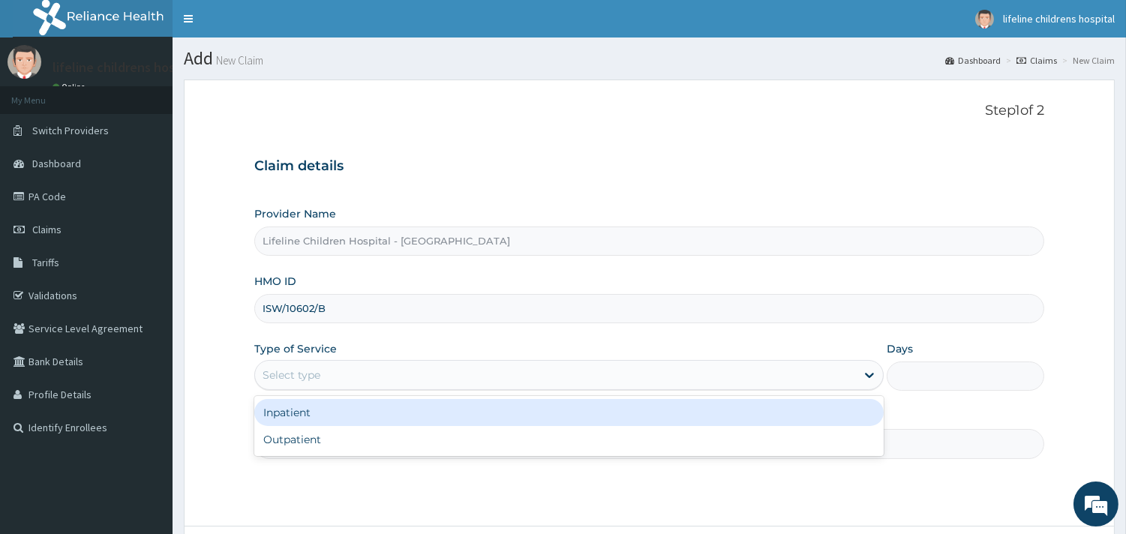
click at [325, 372] on div "Select type" at bounding box center [555, 375] width 601 height 24
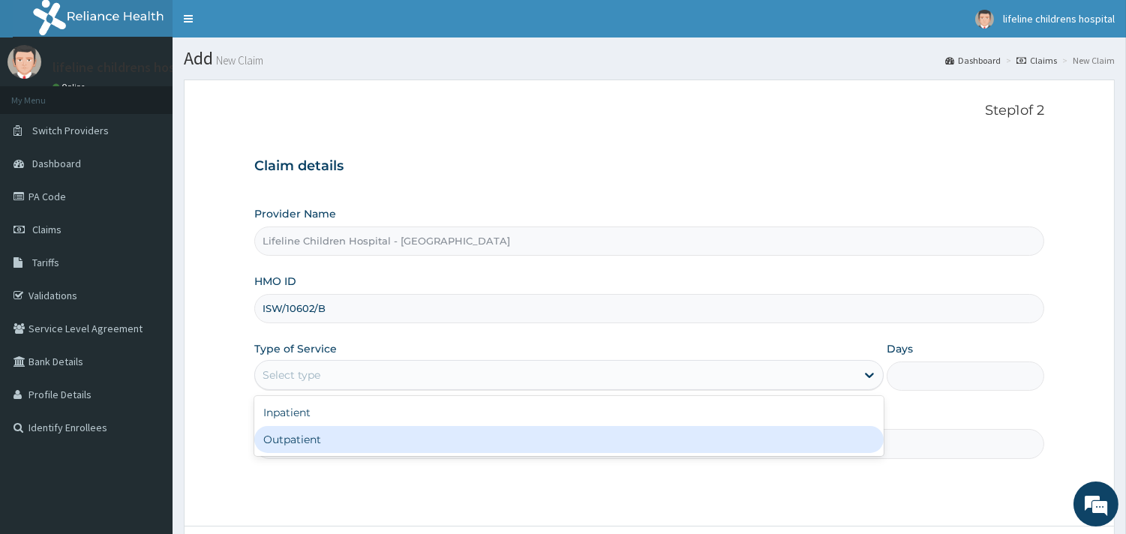
click at [309, 441] on div "Outpatient" at bounding box center [568, 439] width 629 height 27
type input "1"
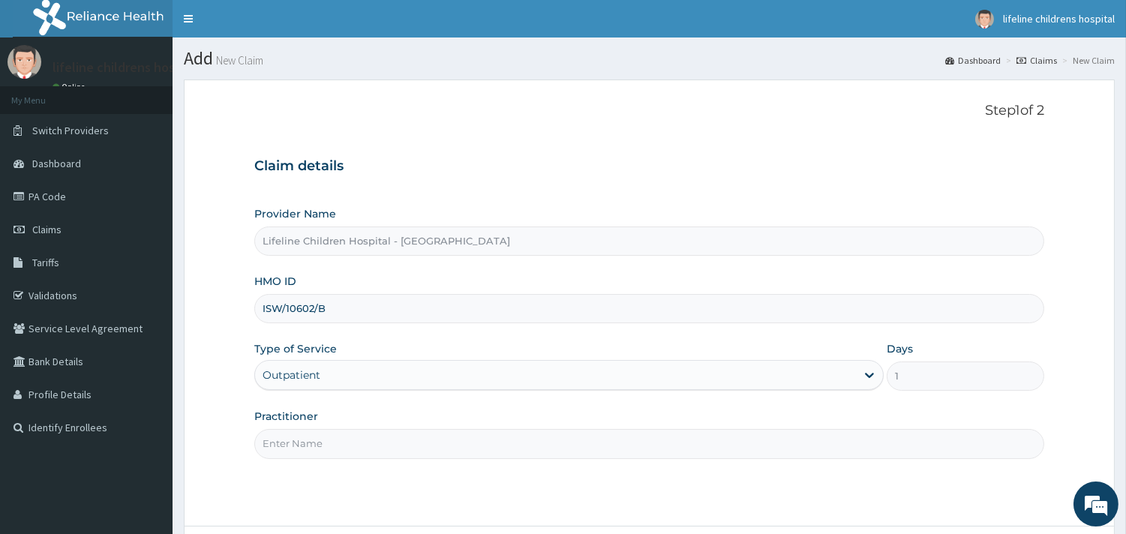
click at [309, 441] on input "Practitioner" at bounding box center [649, 443] width 790 height 29
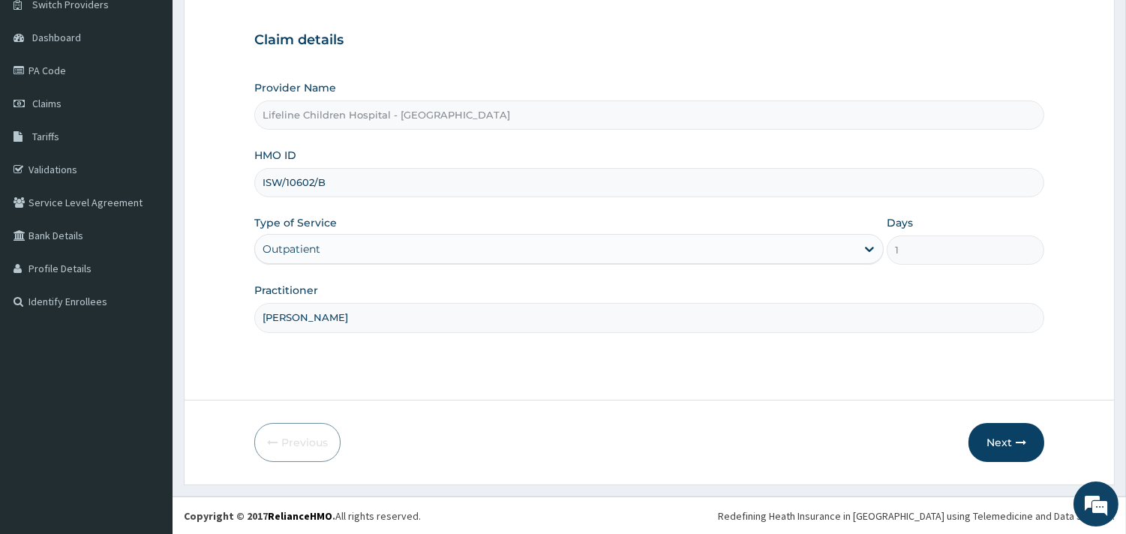
scroll to position [127, 0]
type input "DR JOY"
click at [987, 437] on button "Next" at bounding box center [1006, 441] width 76 height 39
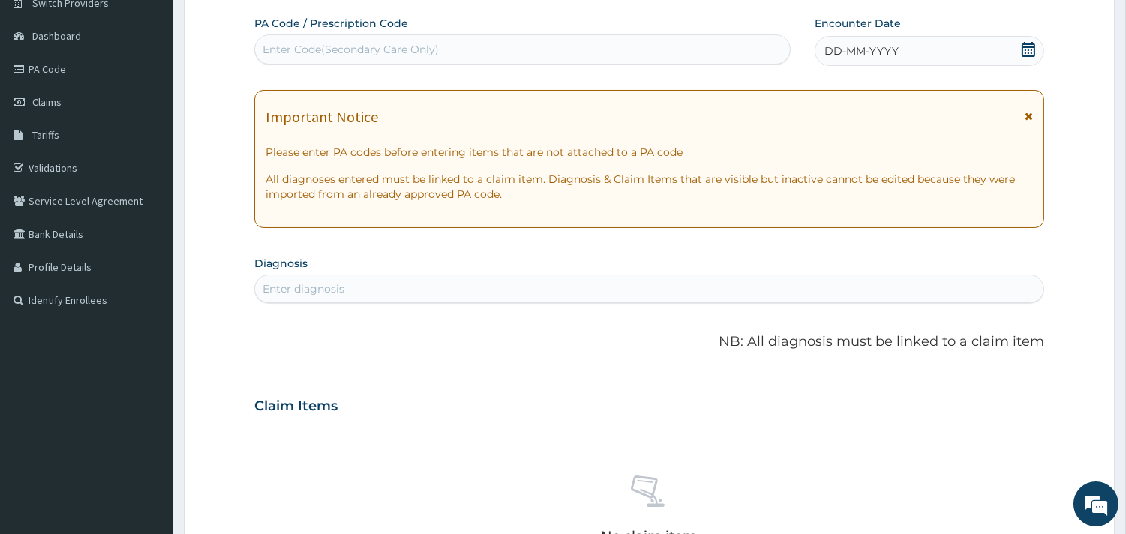
click at [895, 55] on span "DD-MM-YYYY" at bounding box center [861, 50] width 74 height 15
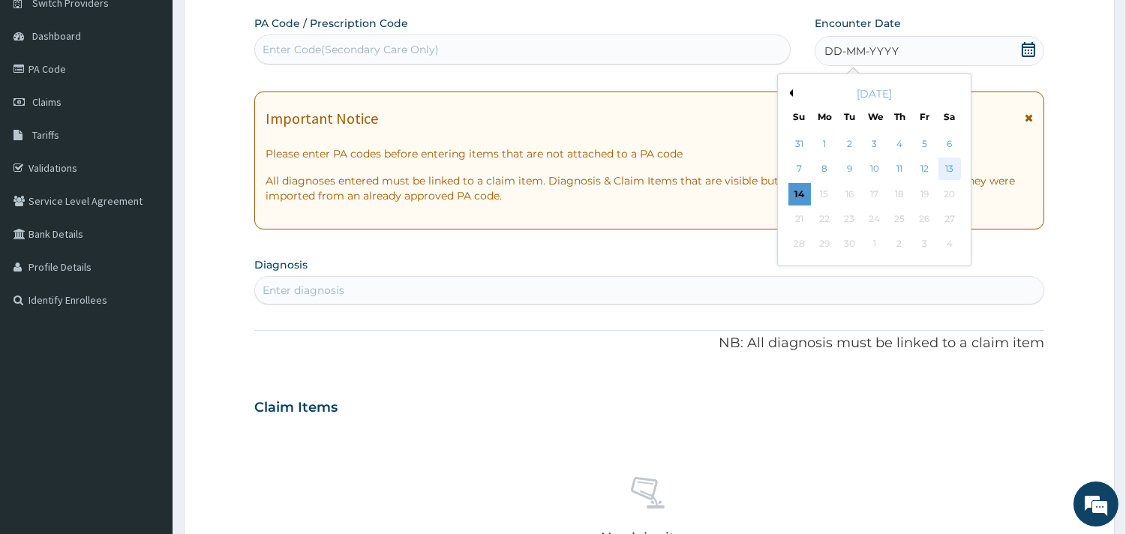
click at [950, 166] on div "13" at bounding box center [948, 169] width 22 height 22
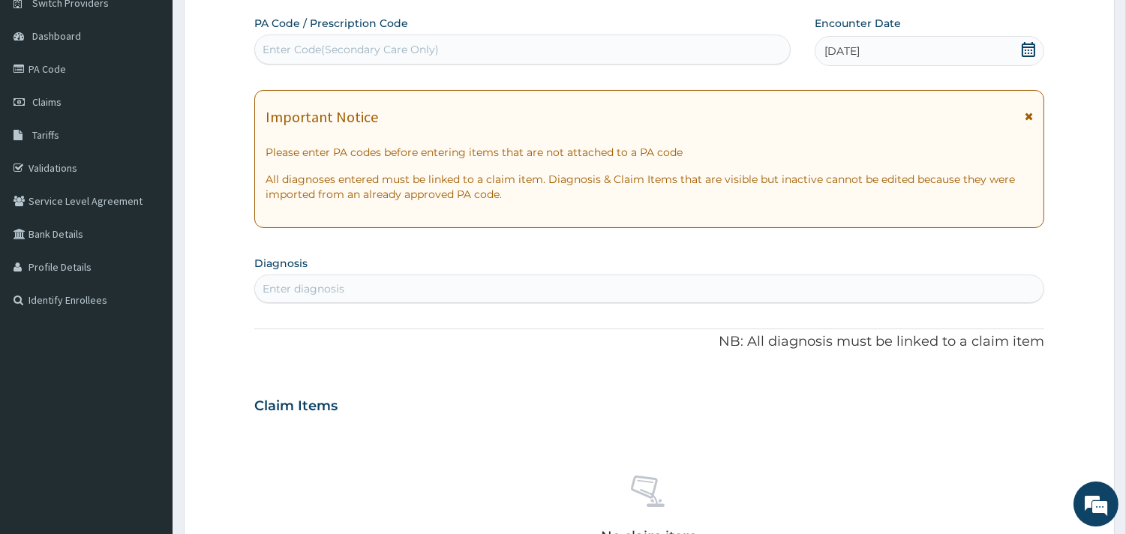
click at [355, 297] on div "Enter diagnosis" at bounding box center [649, 289] width 788 height 24
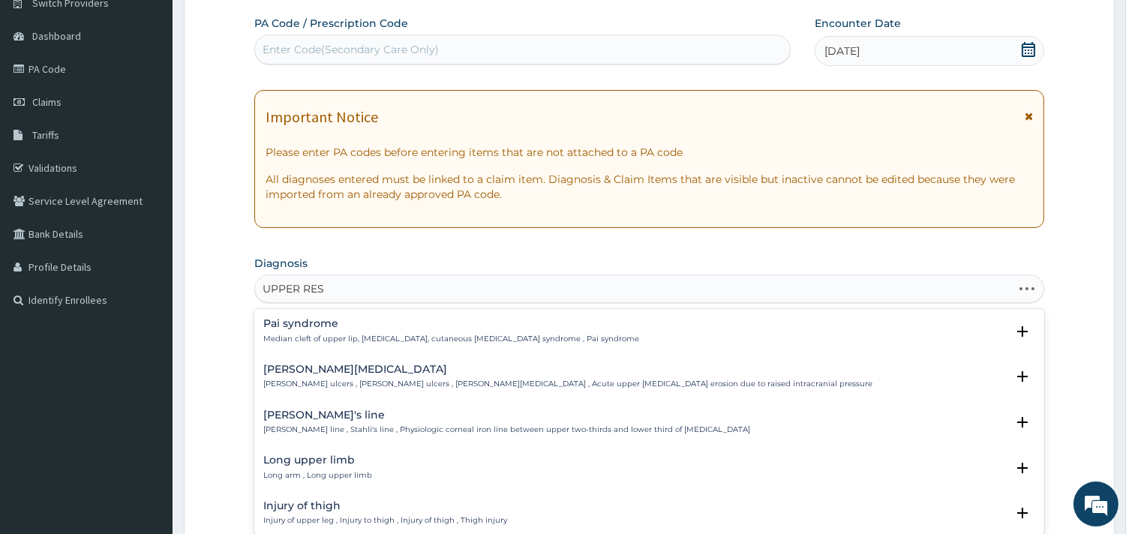
type input "UPPER RESP"
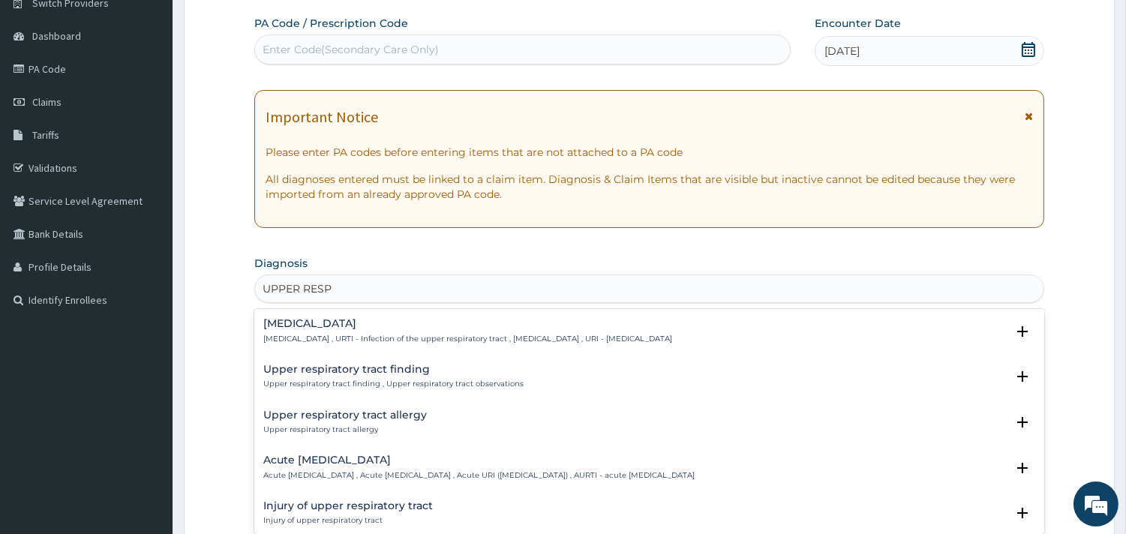
click at [356, 332] on div "Upper respiratory infection Upper respiratory infection , URTI - Infection of t…" at bounding box center [467, 331] width 409 height 26
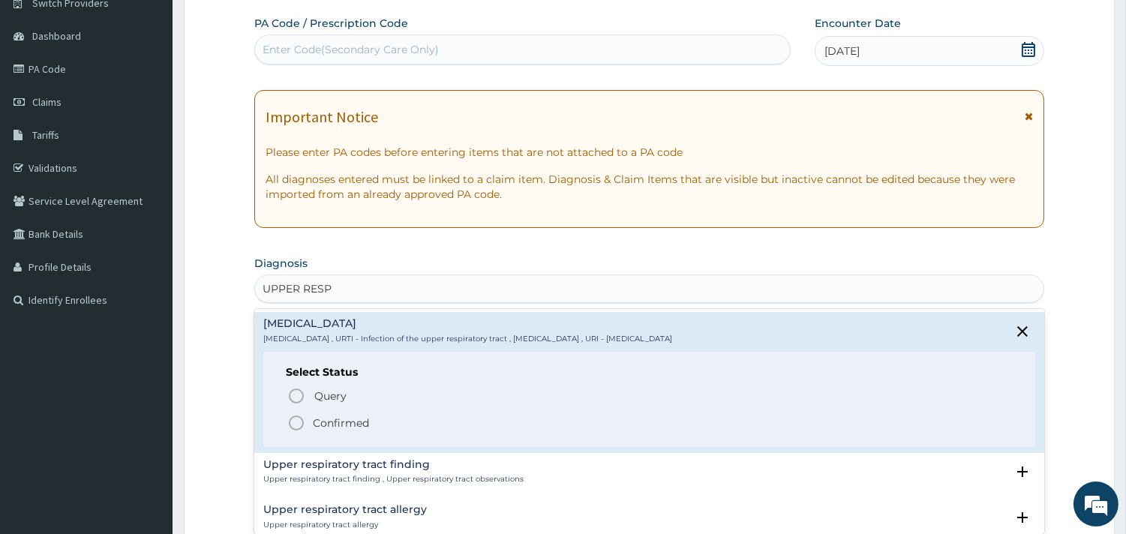
click at [349, 418] on p "Confirmed" at bounding box center [341, 422] width 56 height 15
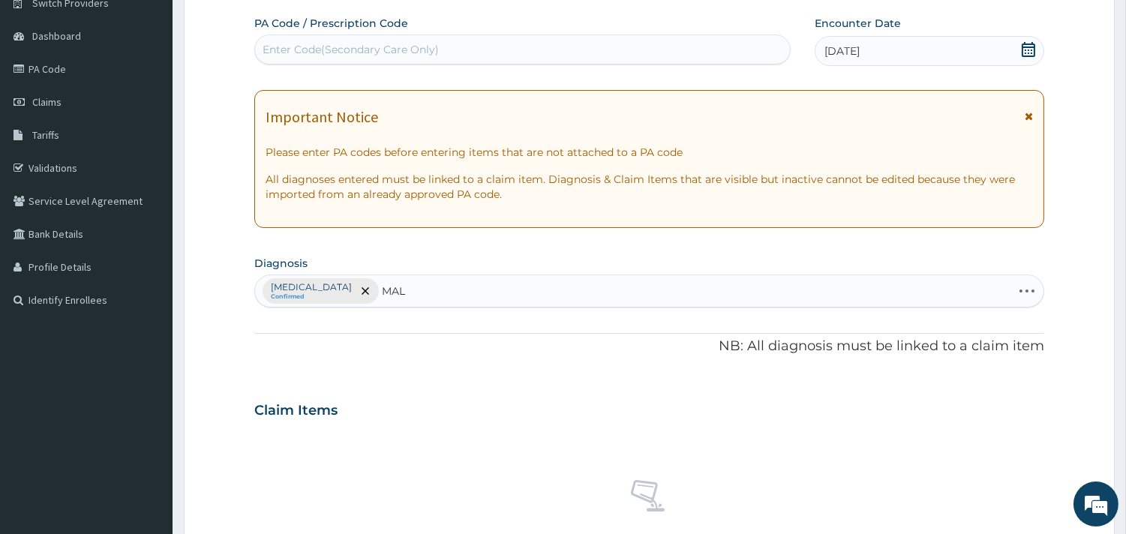
type input "MALA"
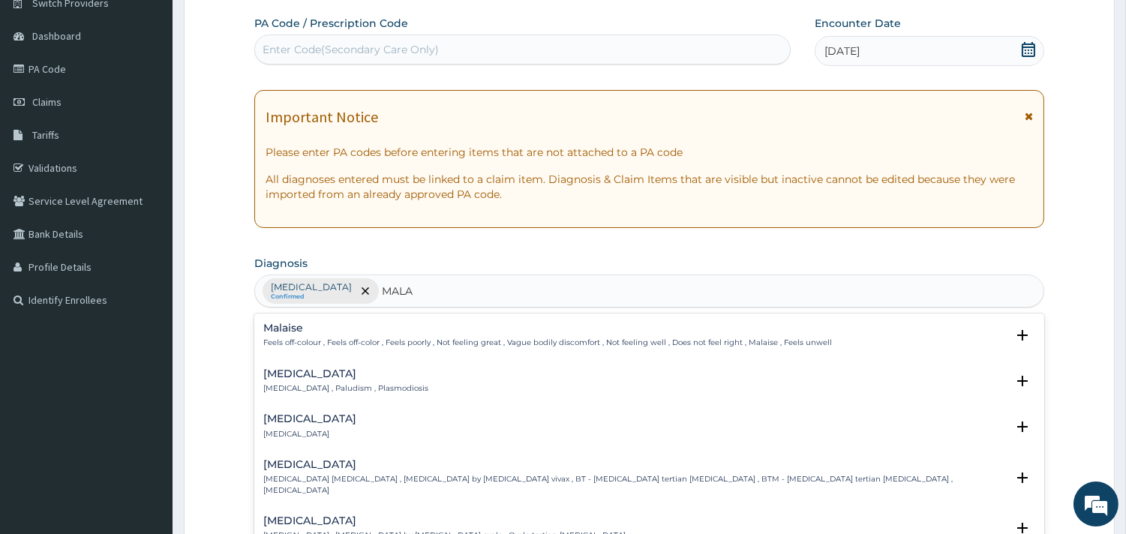
click at [301, 383] on p "Malaria , Paludism , Plasmodiosis" at bounding box center [345, 388] width 165 height 10
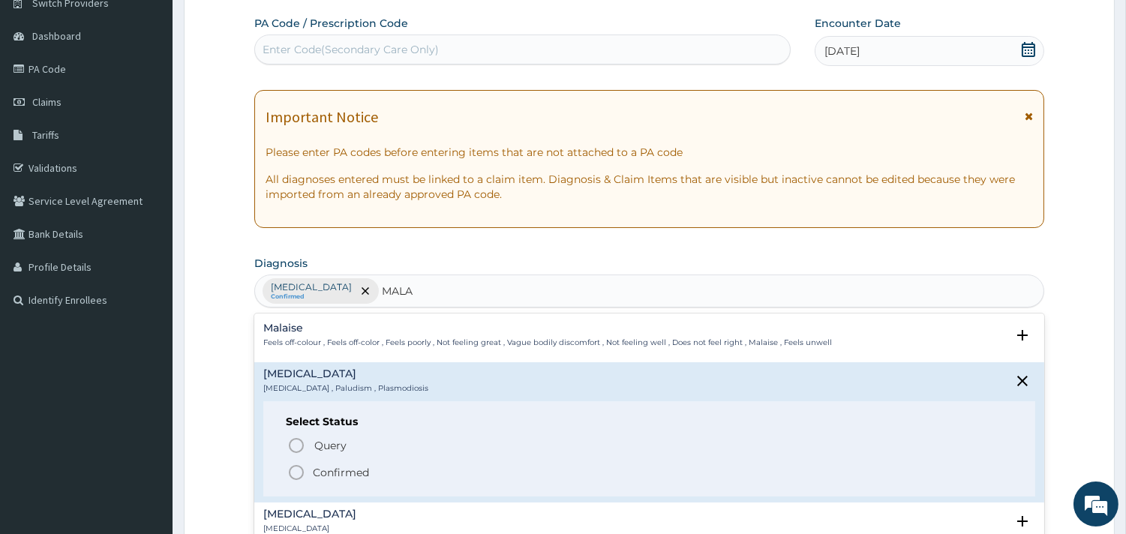
click at [336, 469] on p "Confirmed" at bounding box center [341, 472] width 56 height 15
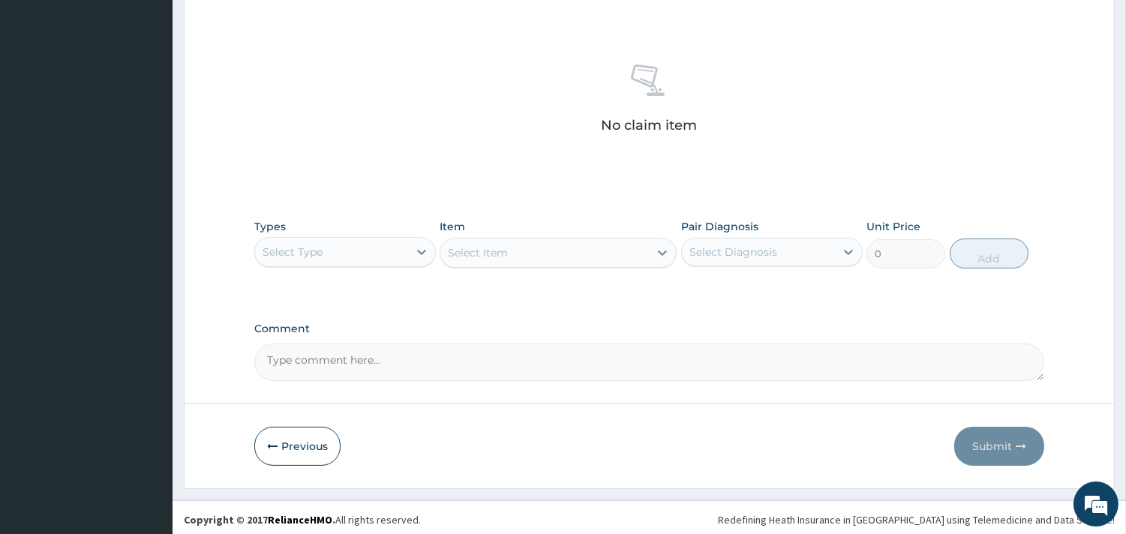
scroll to position [544, 0]
click at [387, 258] on div "Select Type" at bounding box center [331, 251] width 153 height 24
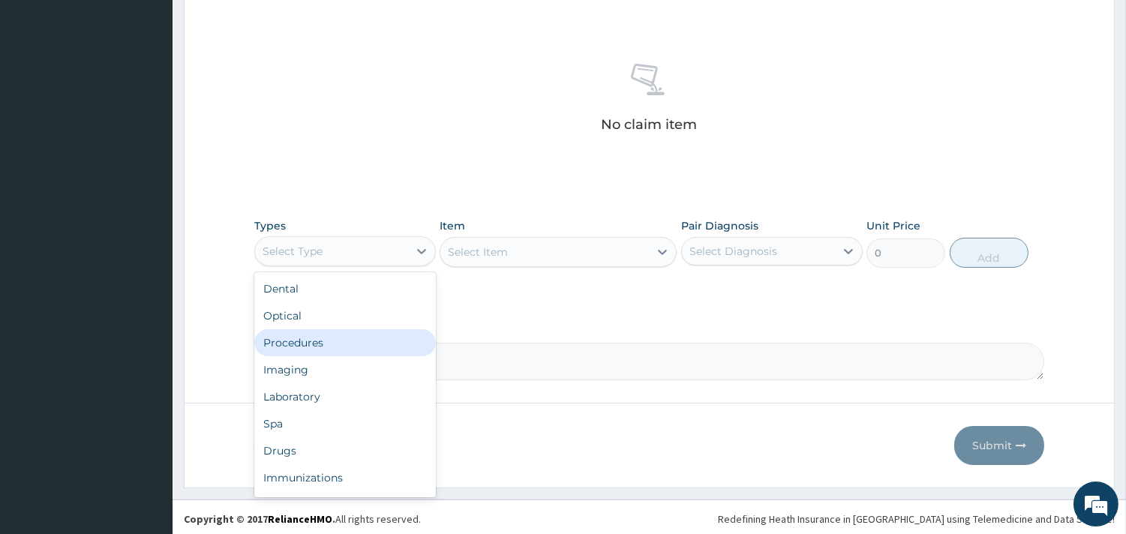
click at [361, 334] on div "Procedures" at bounding box center [344, 342] width 181 height 27
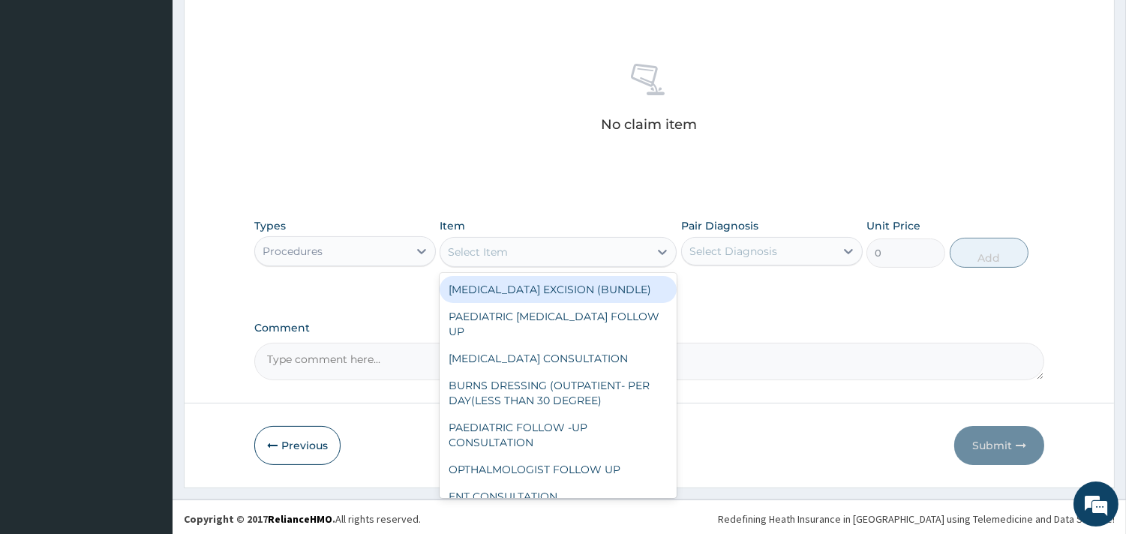
click at [496, 256] on div "Select Item" at bounding box center [478, 251] width 60 height 15
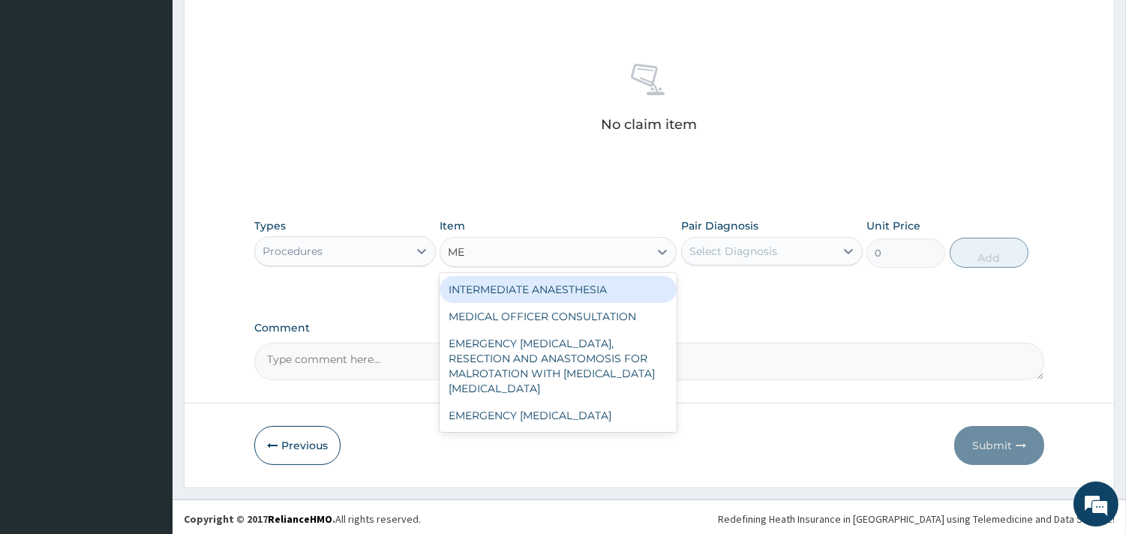
type input "MED"
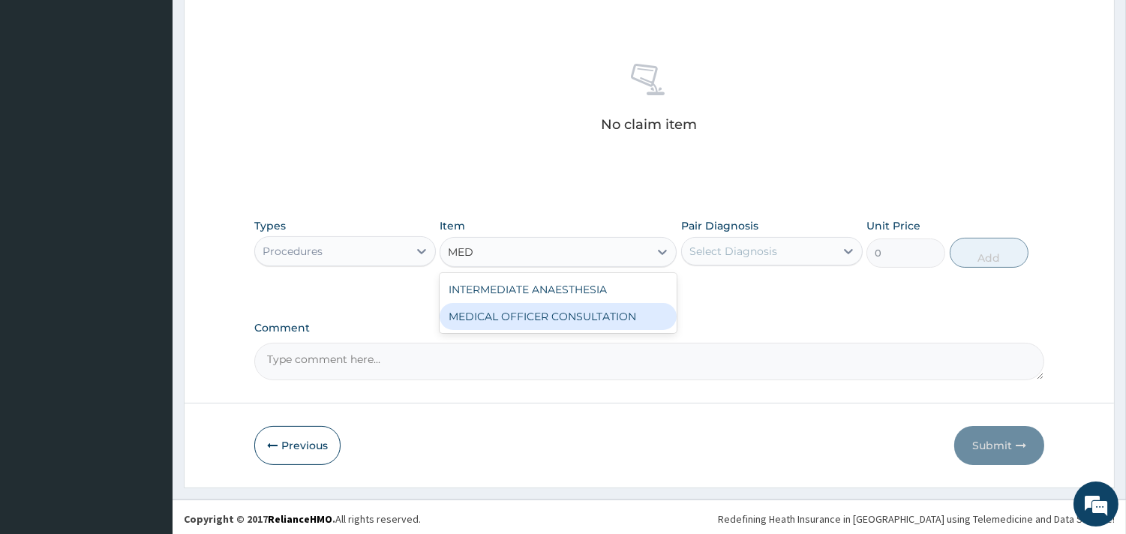
click at [525, 316] on div "MEDICAL OFFICER CONSULTATION" at bounding box center [557, 316] width 237 height 27
type input "10500"
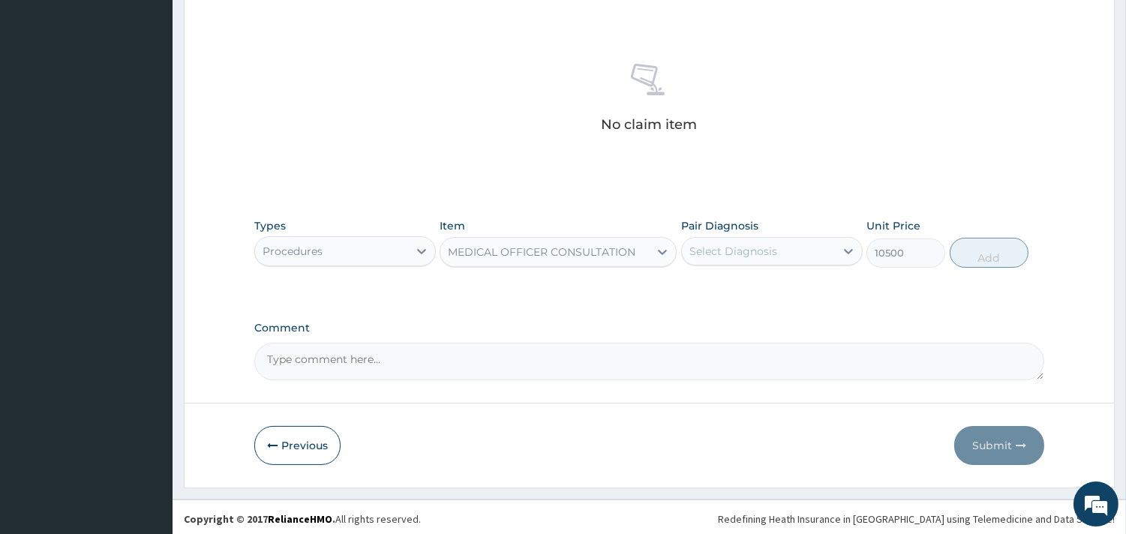
click at [788, 256] on div "Select Diagnosis" at bounding box center [758, 251] width 153 height 24
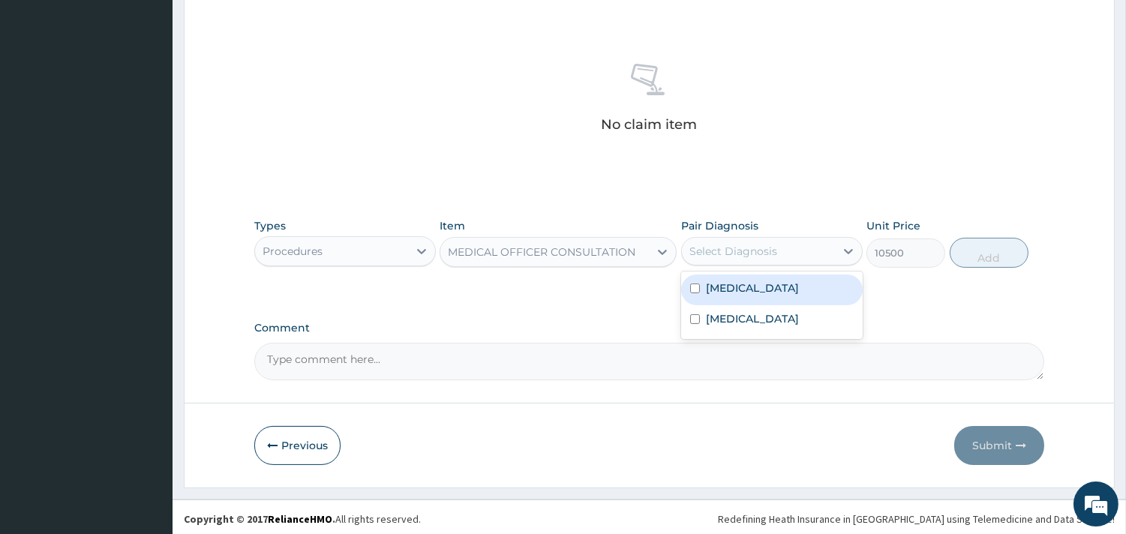
drag, startPoint x: 789, startPoint y: 277, endPoint x: 756, endPoint y: 307, distance: 44.6
click at [778, 288] on div "[MEDICAL_DATA]" at bounding box center [771, 289] width 181 height 31
checkbox input "true"
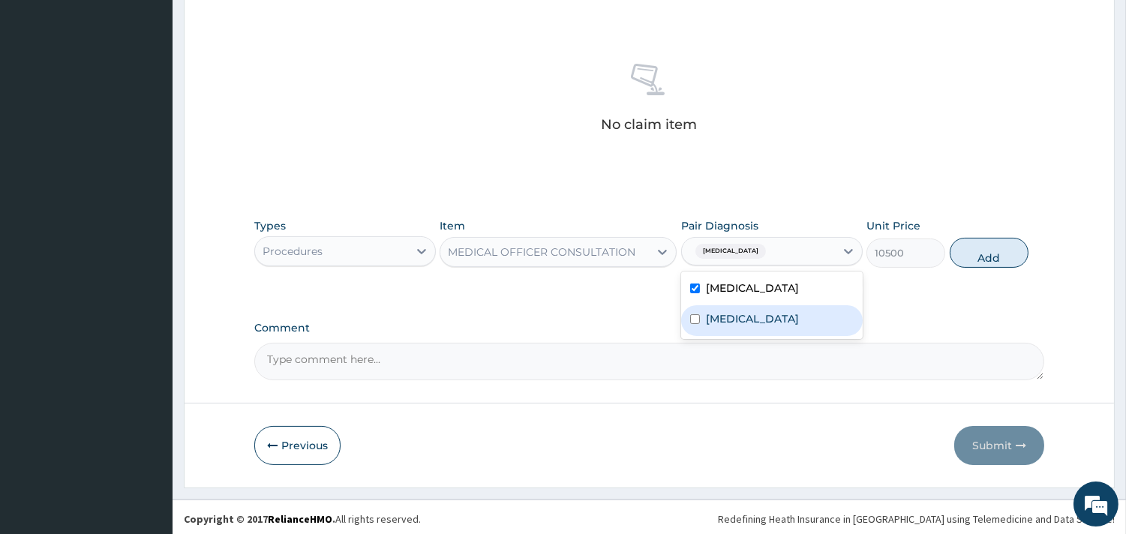
click at [753, 309] on div "[MEDICAL_DATA]" at bounding box center [771, 320] width 181 height 31
checkbox input "true"
click at [986, 262] on button "Add" at bounding box center [988, 253] width 79 height 30
type input "0"
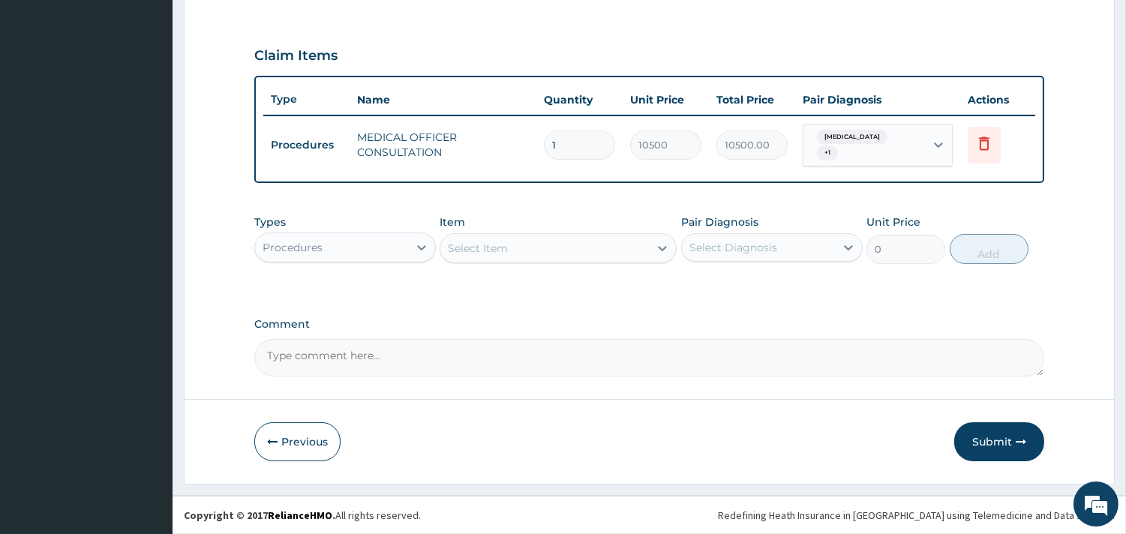
scroll to position [481, 0]
click at [409, 250] on div at bounding box center [421, 248] width 27 height 27
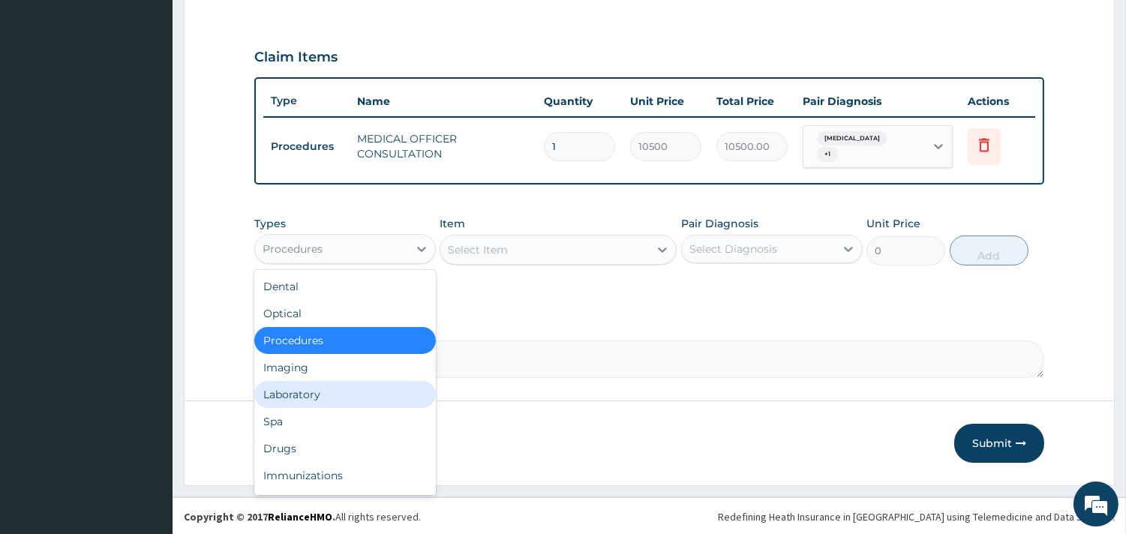
click at [306, 392] on div "Laboratory" at bounding box center [344, 394] width 181 height 27
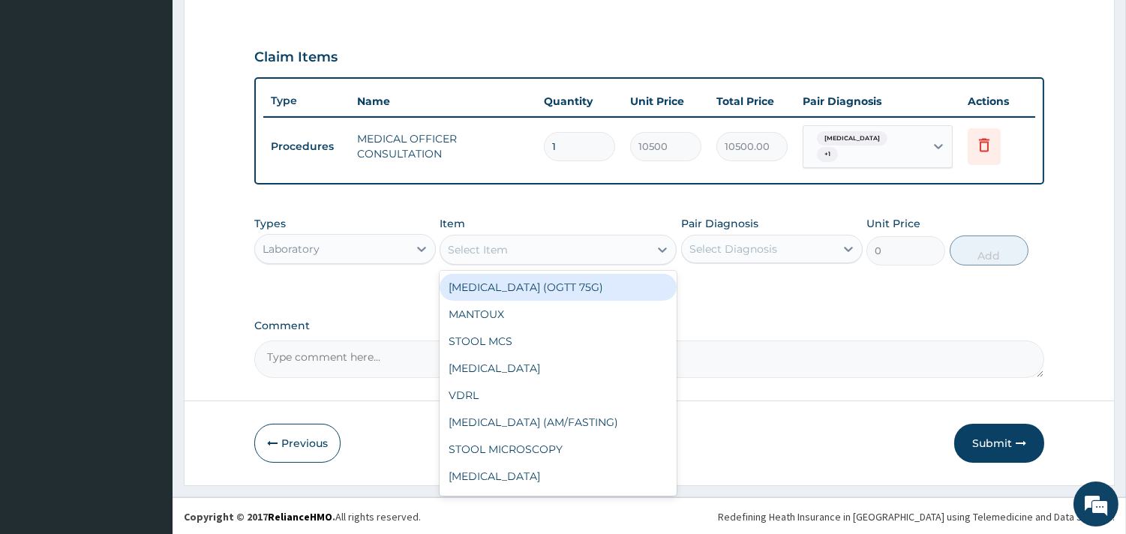
click at [532, 250] on div "Select Item" at bounding box center [544, 250] width 208 height 24
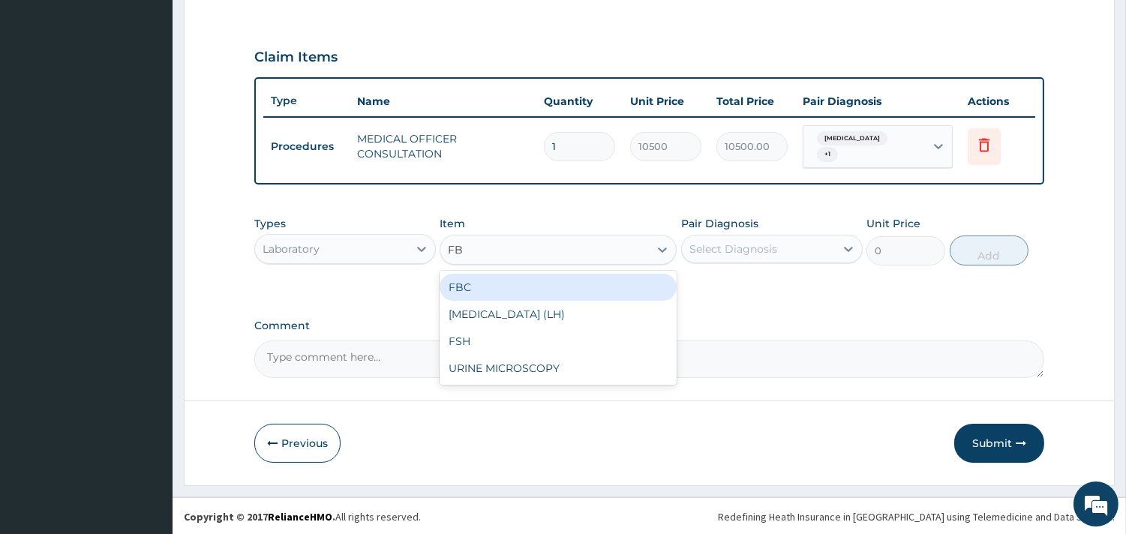
type input "FBC"
click at [542, 292] on div "FBC" at bounding box center [557, 287] width 237 height 27
type input "4500"
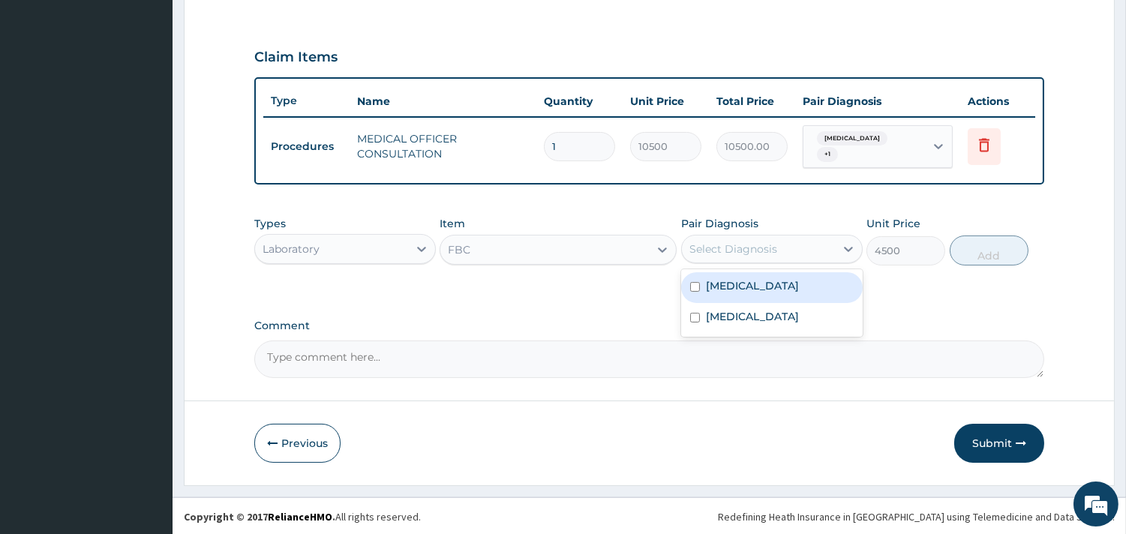
click at [713, 248] on div "Select Diagnosis" at bounding box center [733, 248] width 88 height 15
click at [718, 278] on label "[MEDICAL_DATA]" at bounding box center [752, 285] width 93 height 15
checkbox input "true"
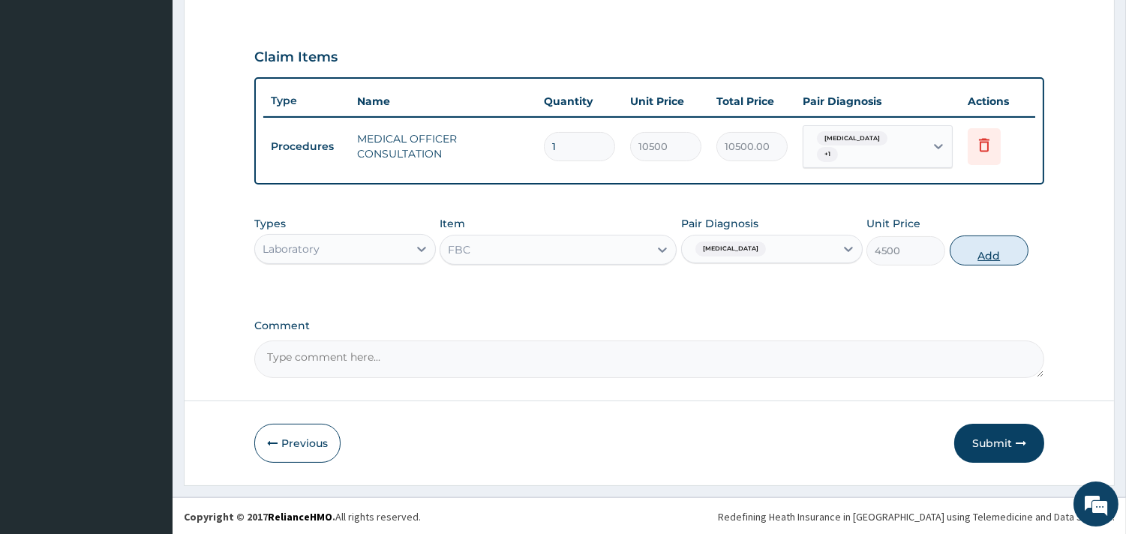
click at [990, 252] on button "Add" at bounding box center [988, 250] width 79 height 30
type input "0"
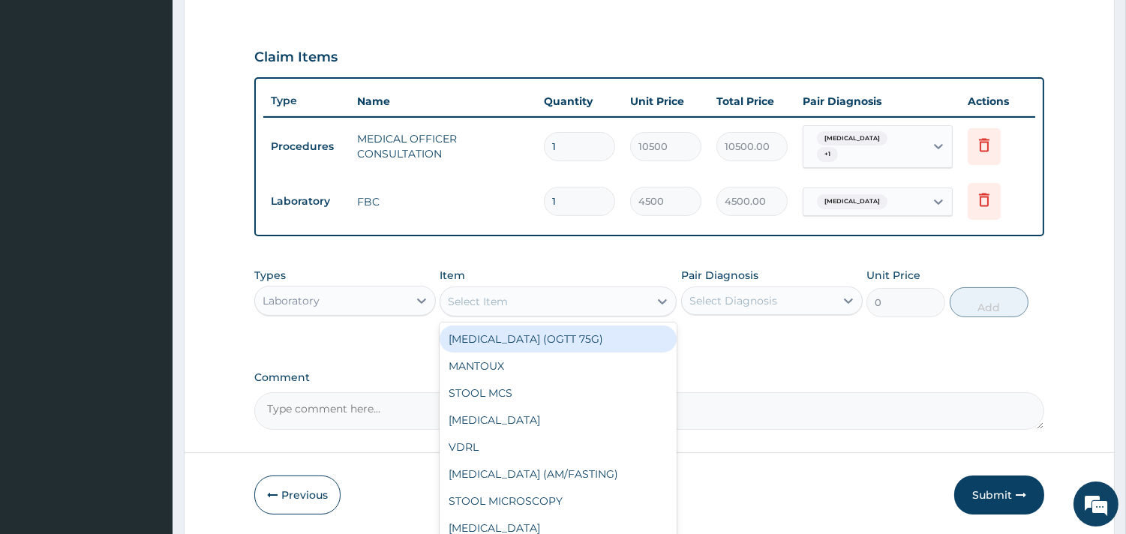
click at [574, 303] on div "Select Item" at bounding box center [544, 301] width 208 height 24
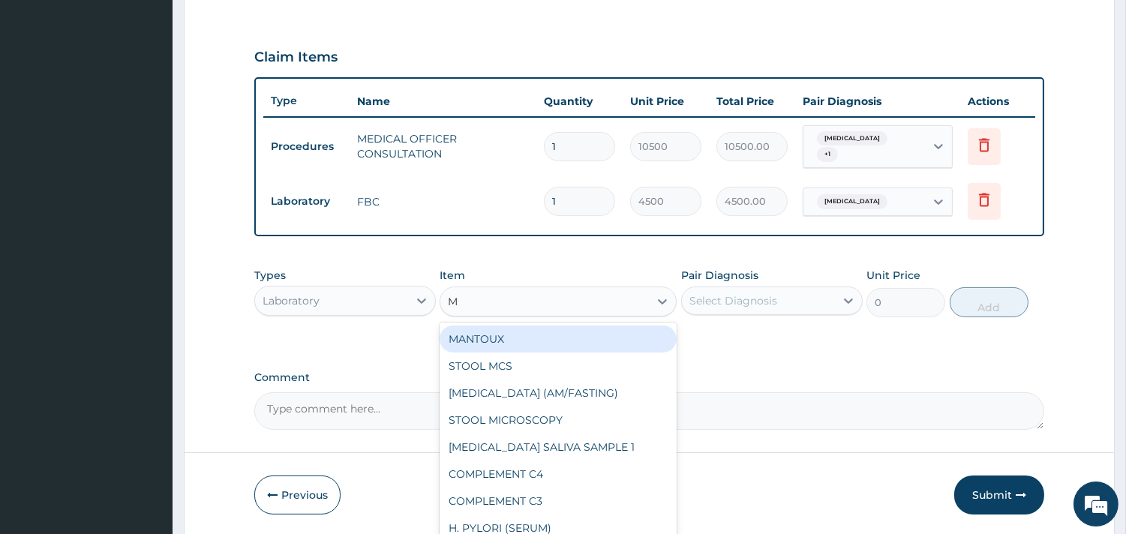
type input "MP"
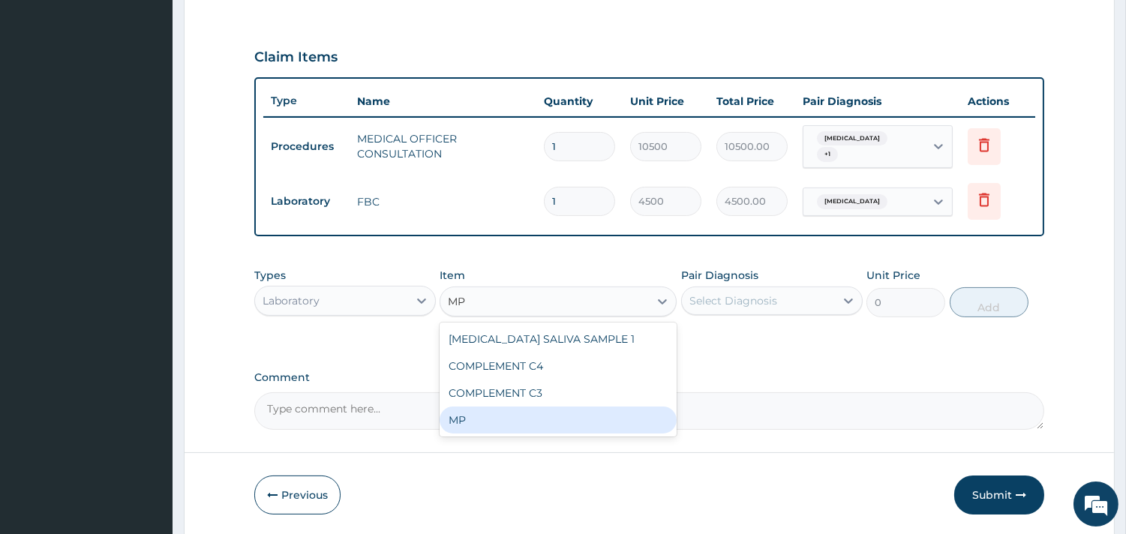
click at [488, 421] on div "MP" at bounding box center [557, 419] width 237 height 27
type input "4000"
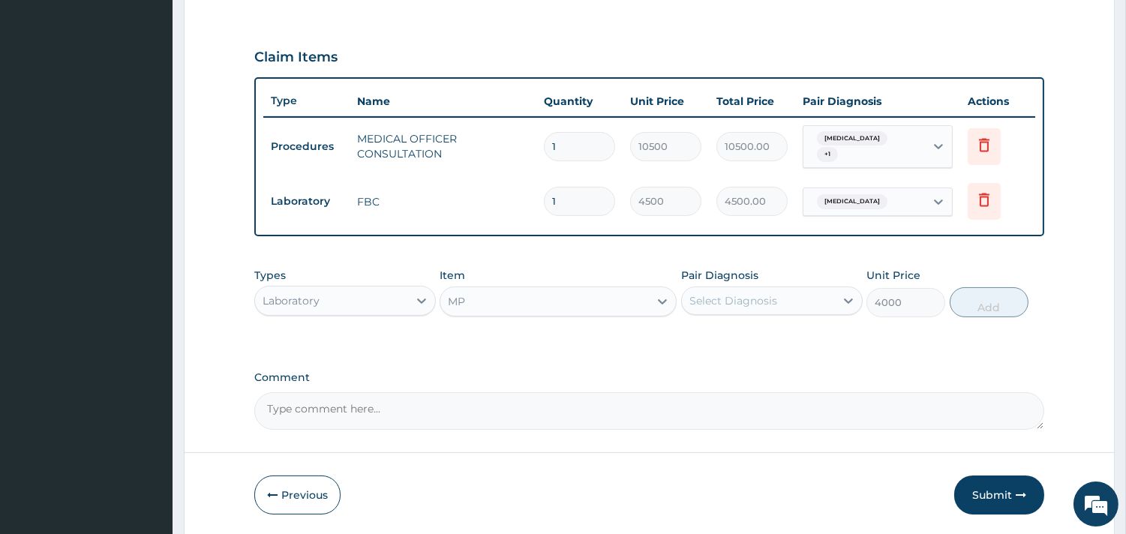
click at [739, 300] on div "Select Diagnosis" at bounding box center [733, 300] width 88 height 15
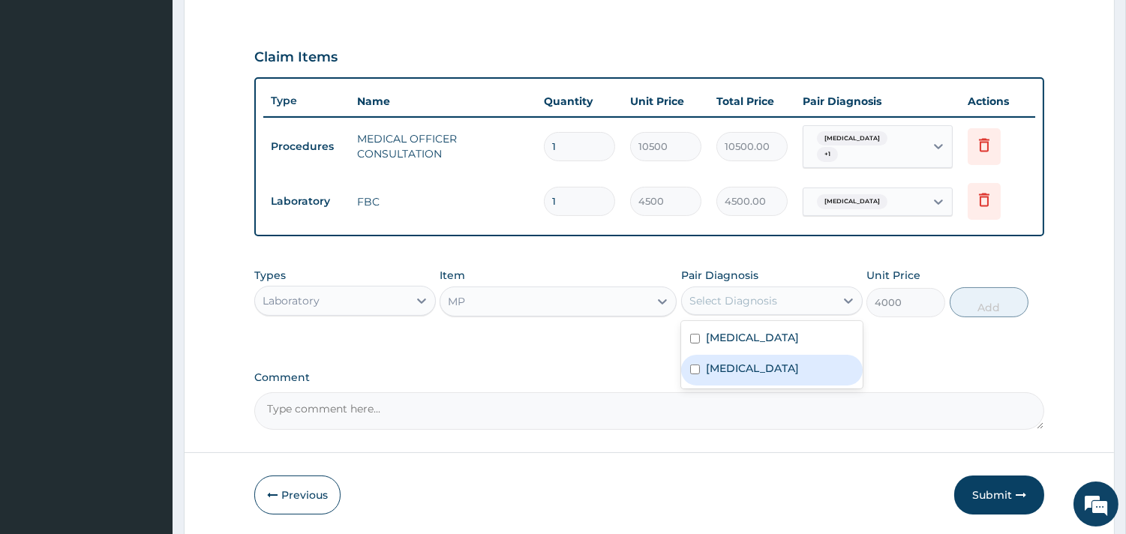
click at [736, 365] on label "[MEDICAL_DATA]" at bounding box center [752, 368] width 93 height 15
checkbox input "true"
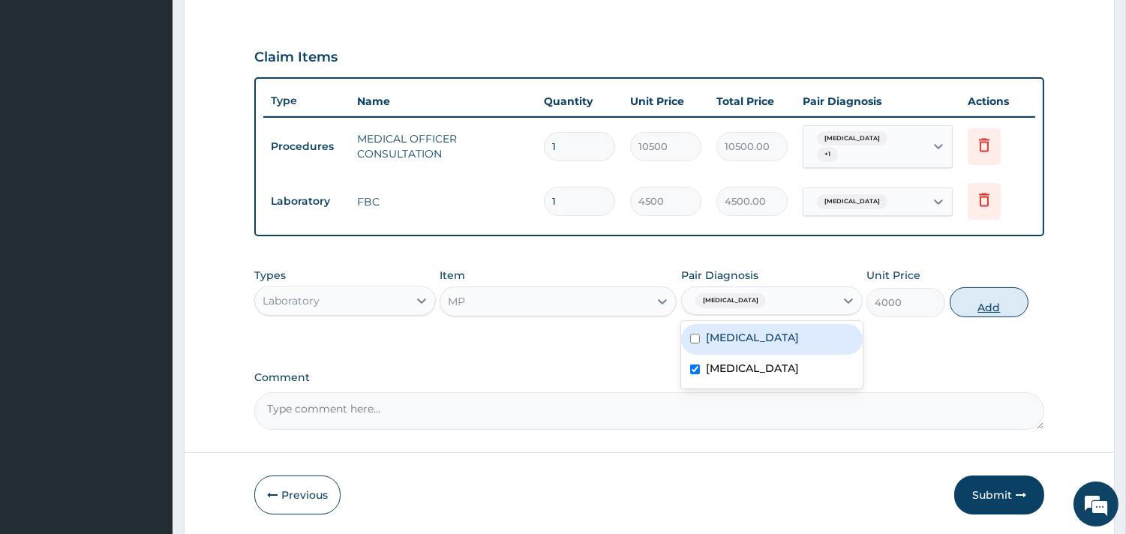
click at [988, 301] on button "Add" at bounding box center [988, 302] width 79 height 30
type input "0"
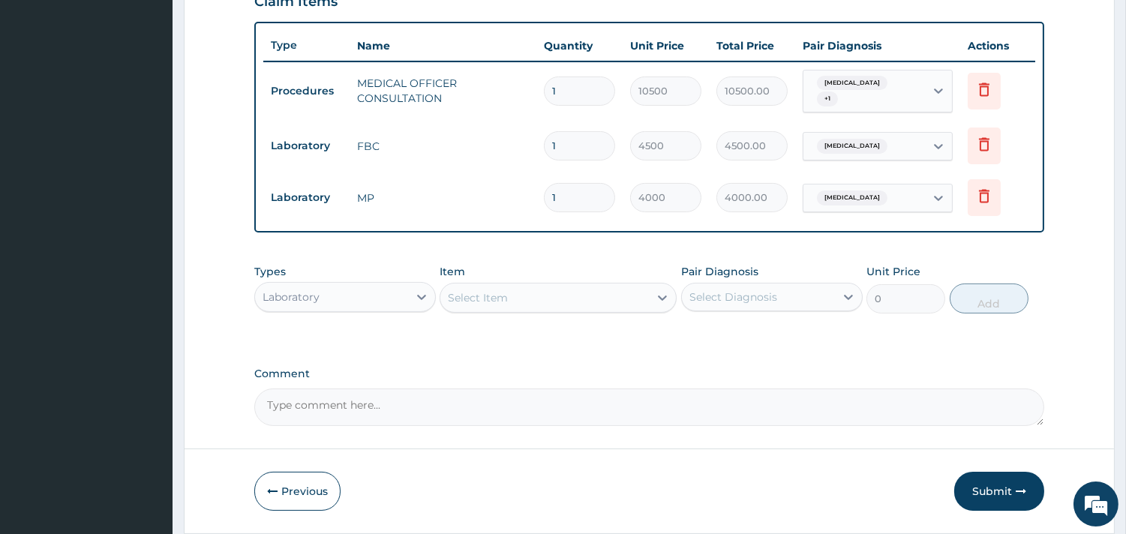
scroll to position [564, 0]
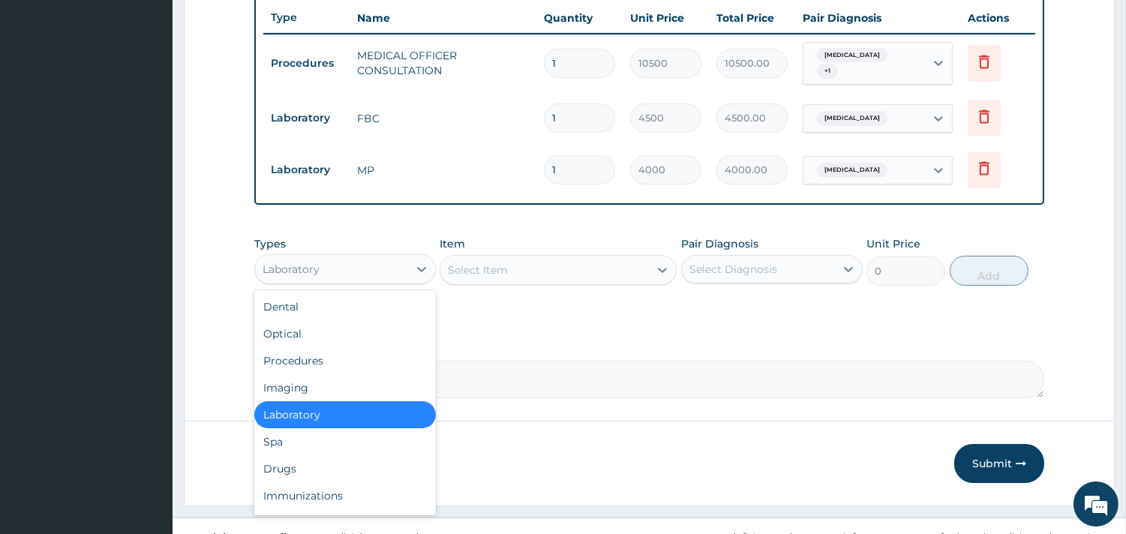
click at [376, 260] on div "Laboratory" at bounding box center [331, 269] width 153 height 24
click at [292, 467] on div "Drugs" at bounding box center [344, 468] width 181 height 27
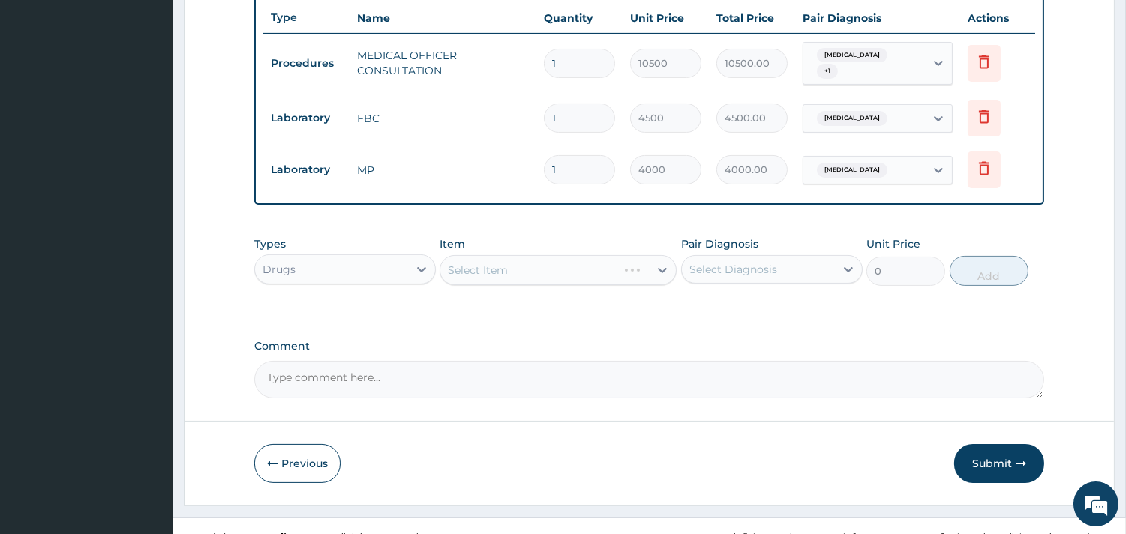
click at [552, 271] on div "Select Item" at bounding box center [557, 270] width 237 height 30
click at [559, 266] on div "Select Item" at bounding box center [557, 270] width 237 height 30
click at [552, 266] on div "Select Item" at bounding box center [557, 270] width 237 height 30
click at [597, 267] on div "Select Item" at bounding box center [557, 270] width 237 height 30
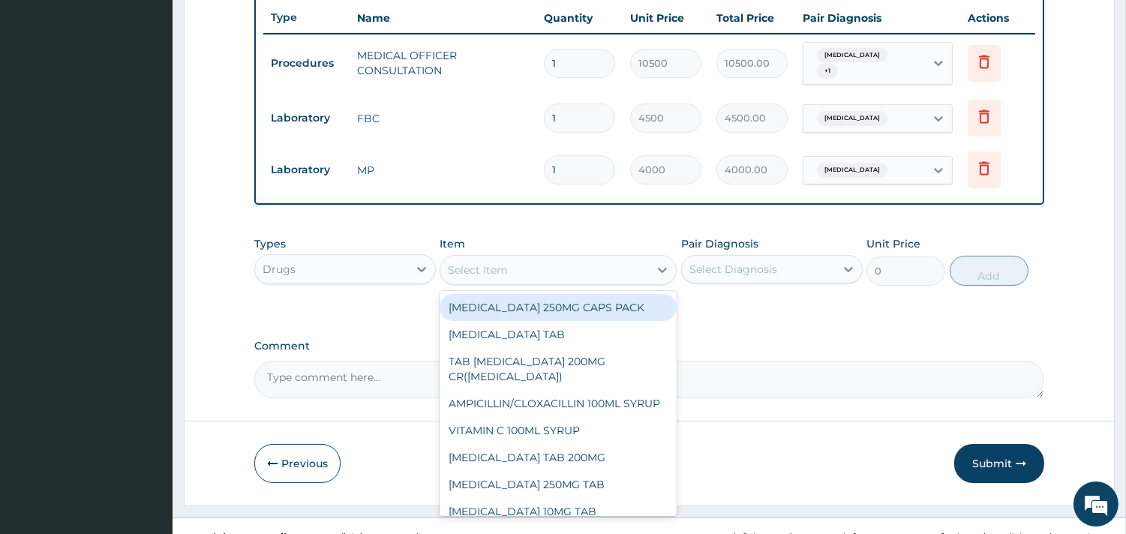
click at [543, 267] on div "Select Item" at bounding box center [544, 270] width 208 height 24
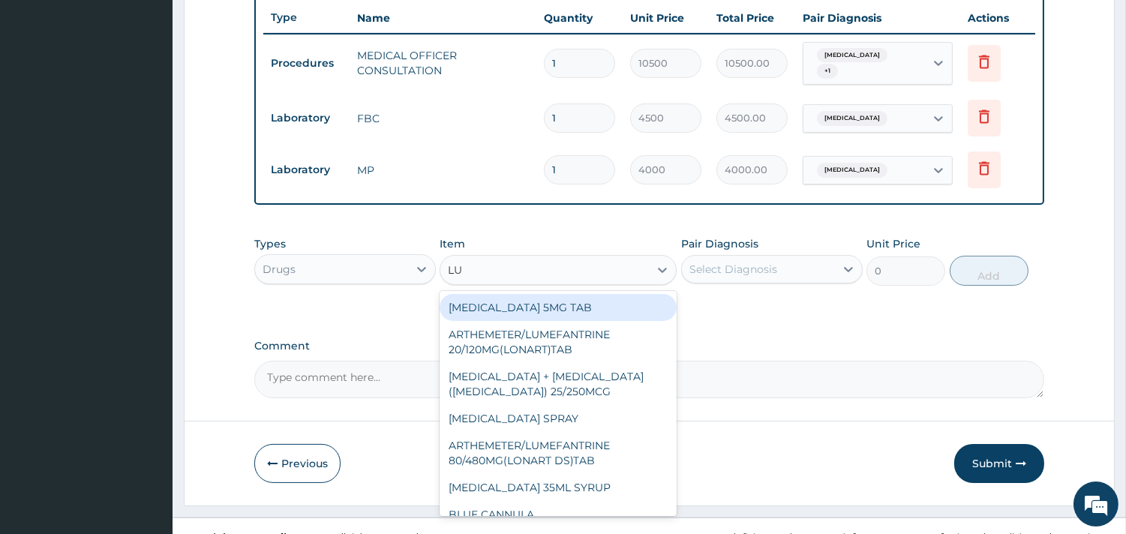
type input "LUM"
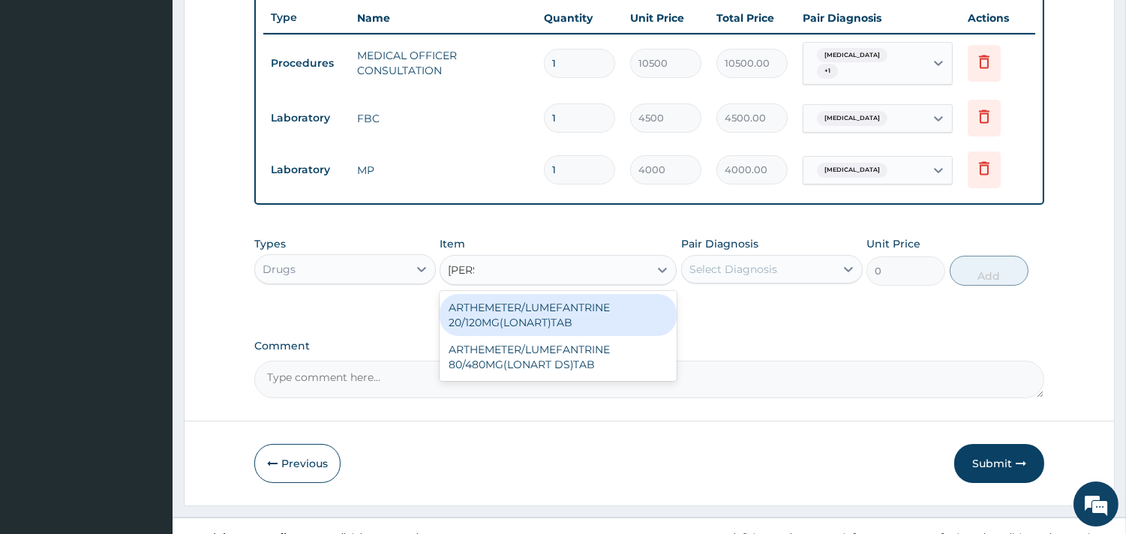
click at [541, 313] on div "ARTHEMETER/LUMEFANTRINE 20/120MG(LONART)TAB" at bounding box center [557, 315] width 237 height 42
type input "250"
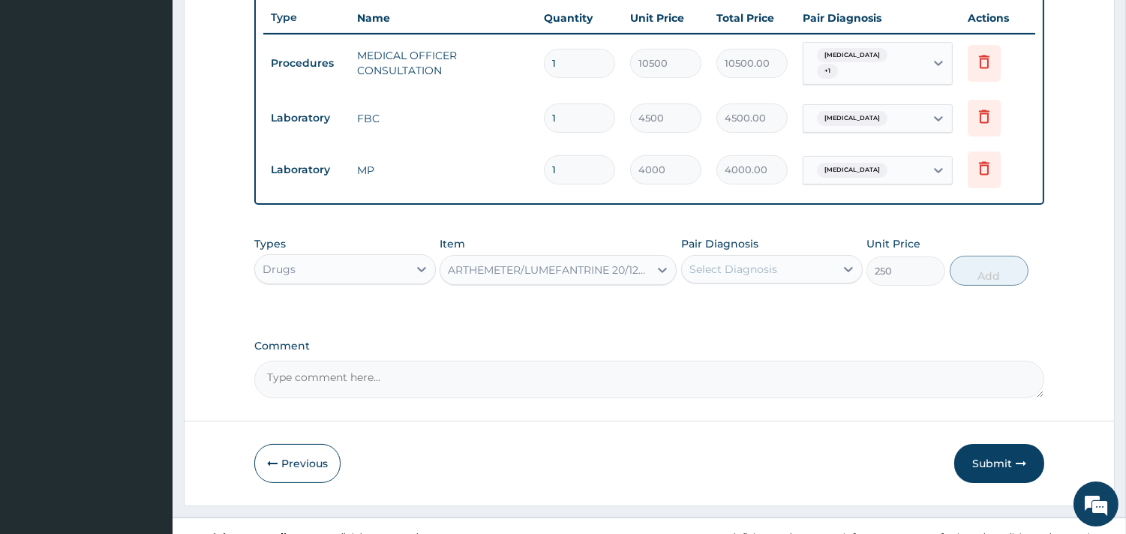
click at [776, 260] on div "Select Diagnosis" at bounding box center [758, 269] width 153 height 24
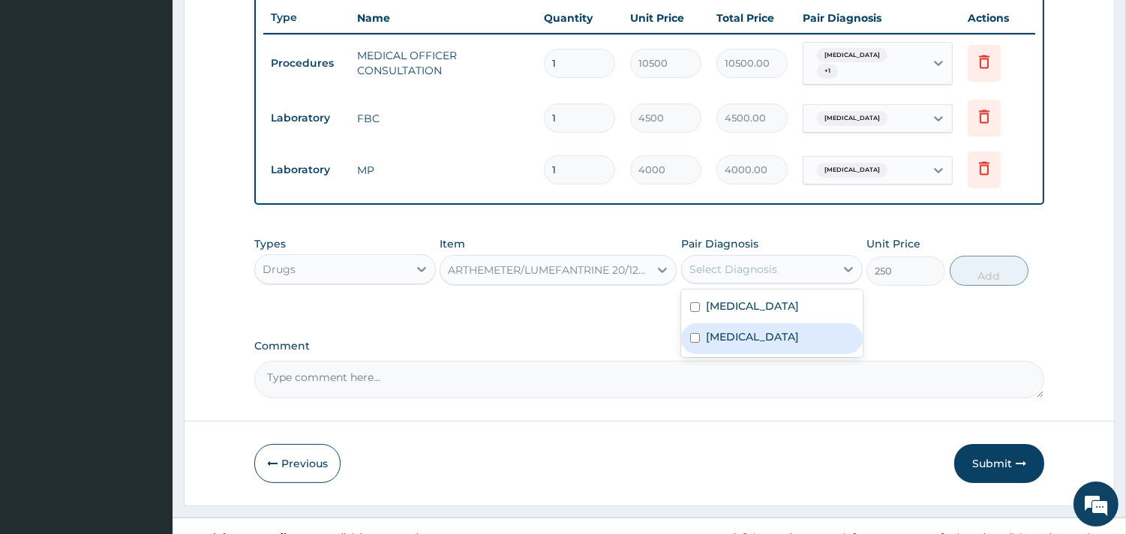
click at [730, 333] on label "[MEDICAL_DATA]" at bounding box center [752, 336] width 93 height 15
checkbox input "true"
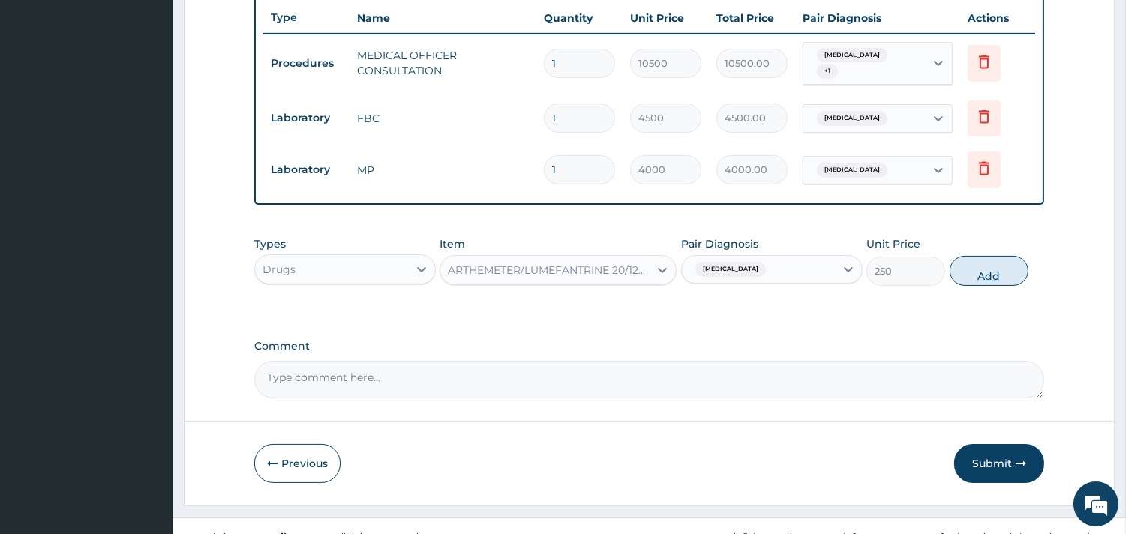
click at [977, 265] on button "Add" at bounding box center [988, 271] width 79 height 30
type input "0"
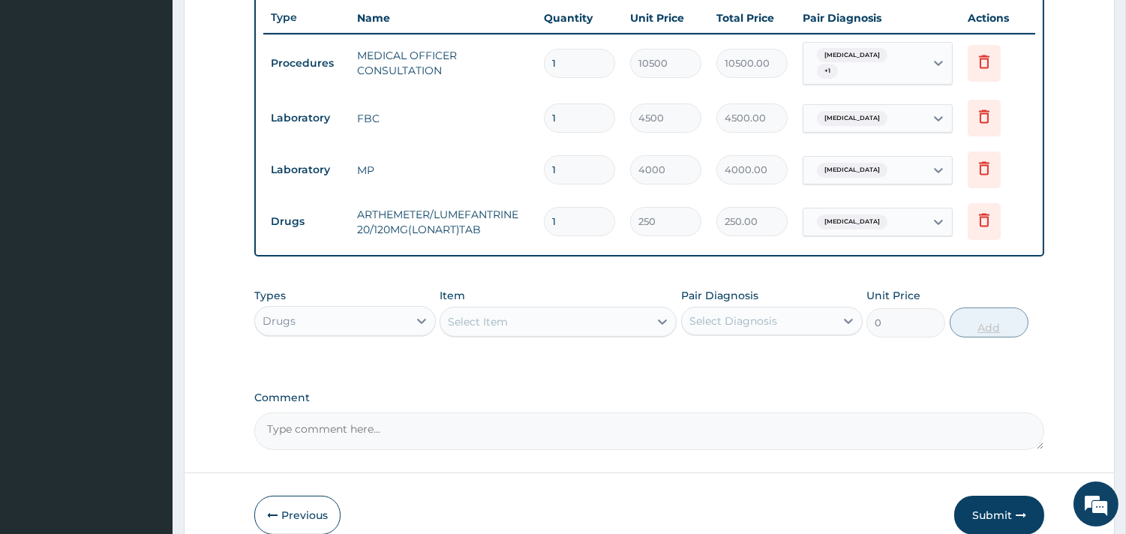
type input "12"
type input "3000.00"
type input "12"
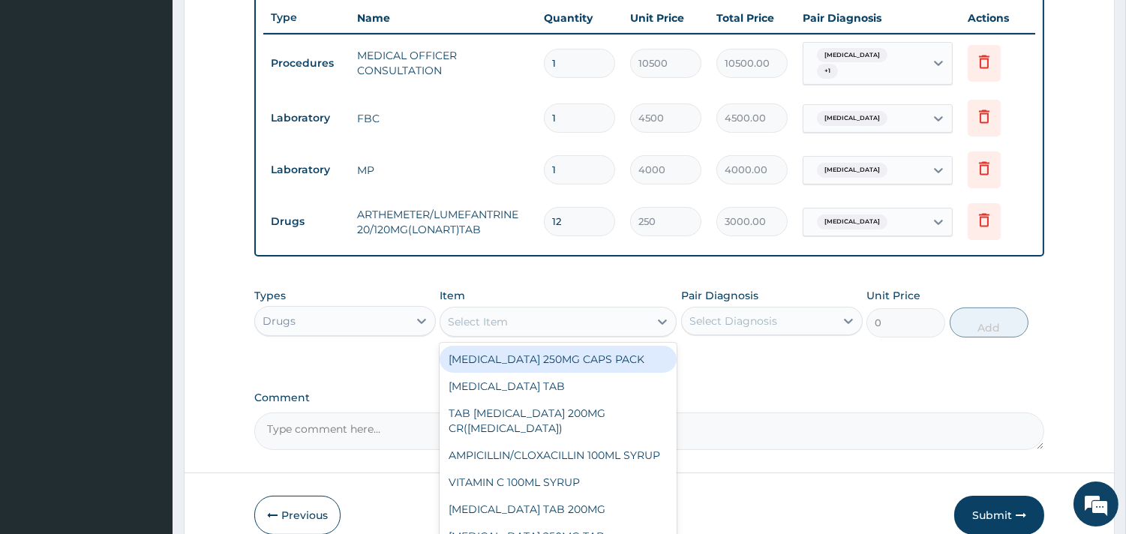
click at [588, 313] on div "Select Item" at bounding box center [544, 322] width 208 height 24
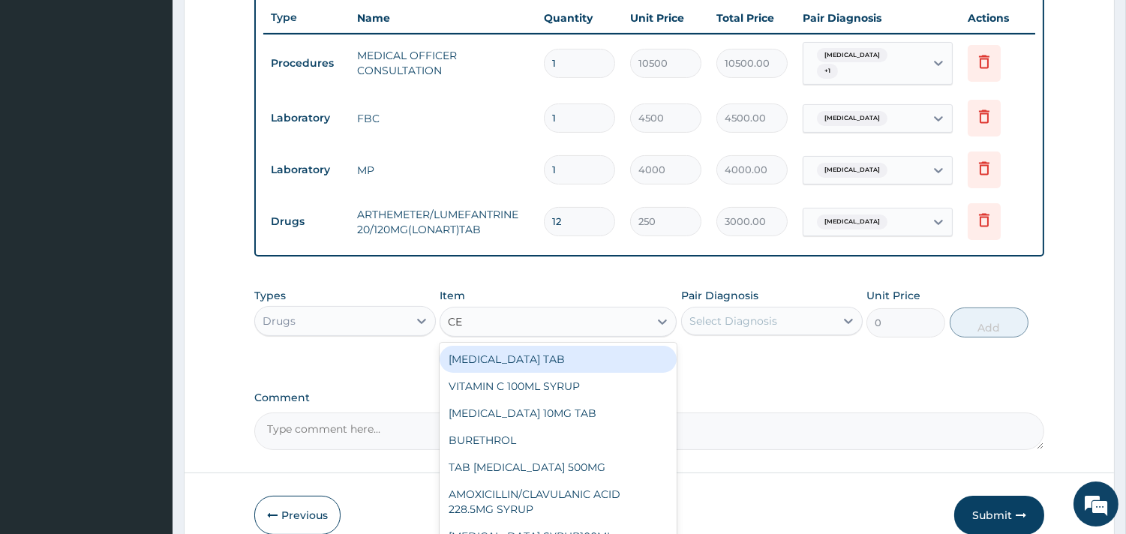
type input "CET"
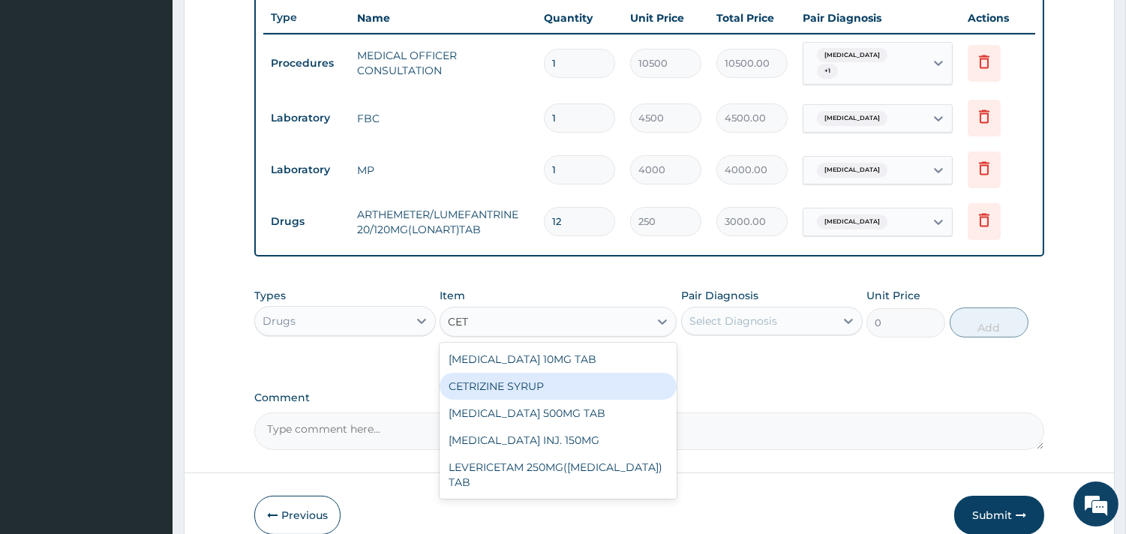
click at [550, 384] on div "CETRIZINE SYRUP" at bounding box center [557, 386] width 237 height 27
type input "2000"
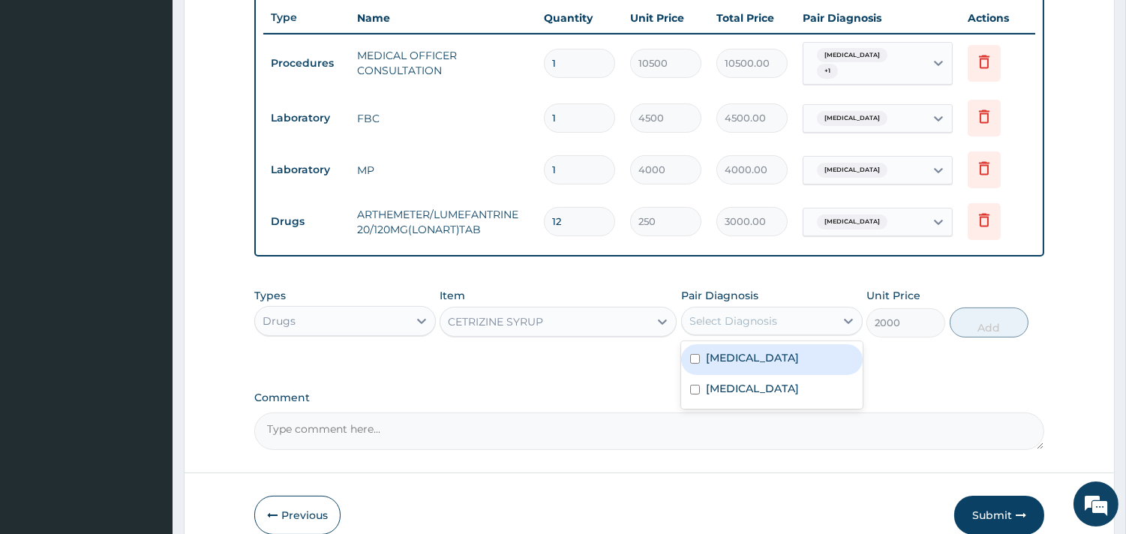
click at [769, 320] on div "Select Diagnosis" at bounding box center [733, 320] width 88 height 15
click at [757, 356] on label "[MEDICAL_DATA]" at bounding box center [752, 357] width 93 height 15
checkbox input "true"
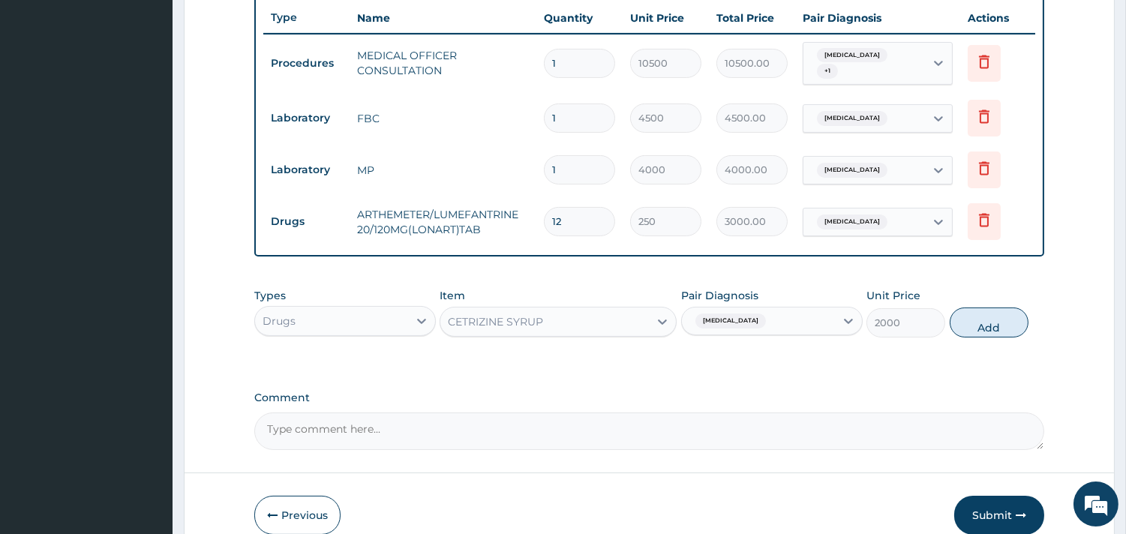
drag, startPoint x: 979, startPoint y: 325, endPoint x: 939, endPoint y: 343, distance: 43.6
click at [979, 325] on button "Add" at bounding box center [988, 322] width 79 height 30
type input "0"
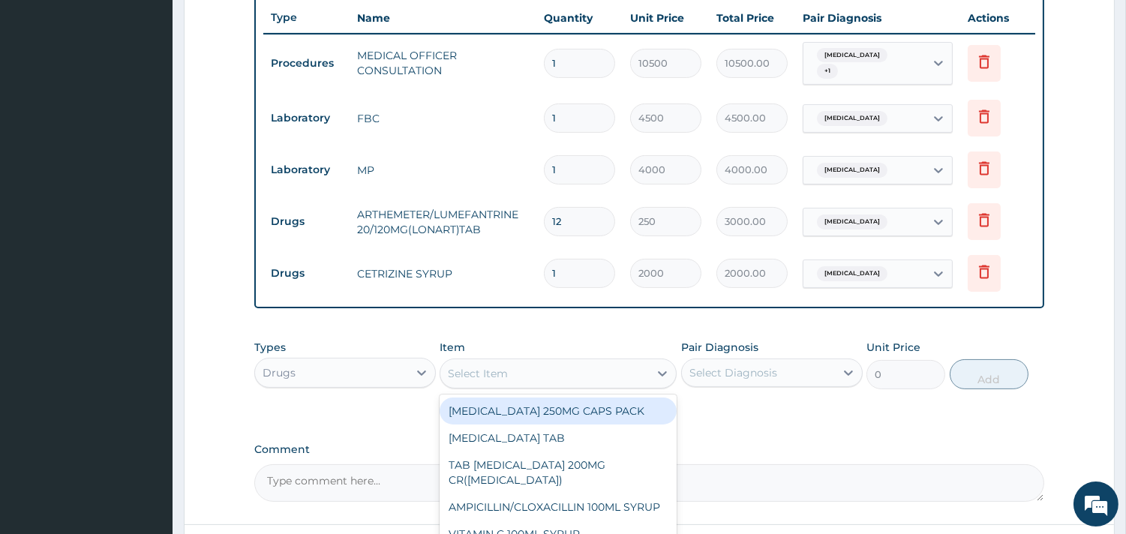
click at [578, 369] on div "Select Item" at bounding box center [544, 373] width 208 height 24
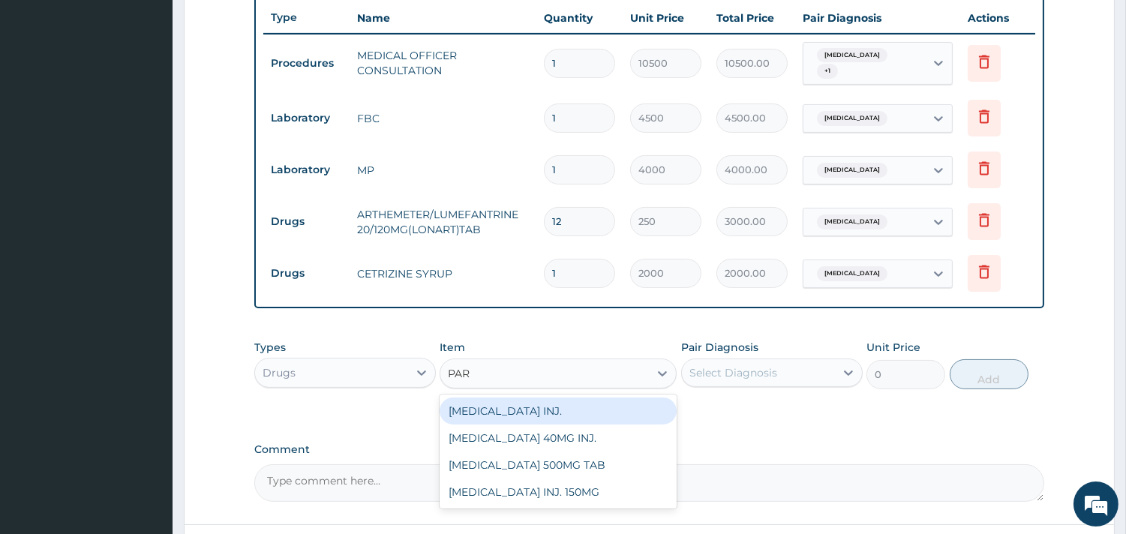
type input "PARA"
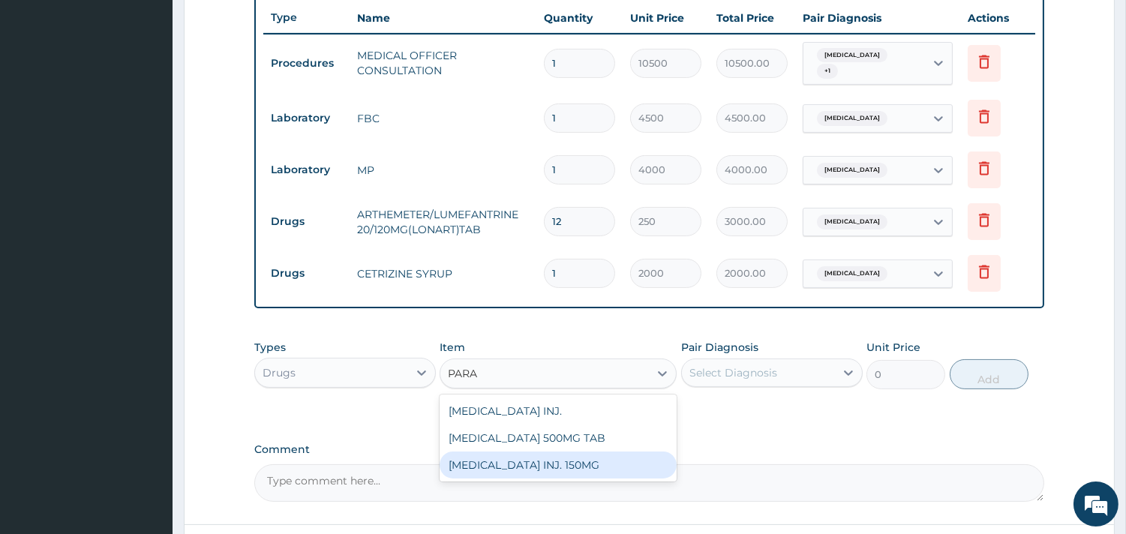
click at [558, 463] on div "[MEDICAL_DATA] INJ. 150MG" at bounding box center [557, 464] width 237 height 27
type input "900"
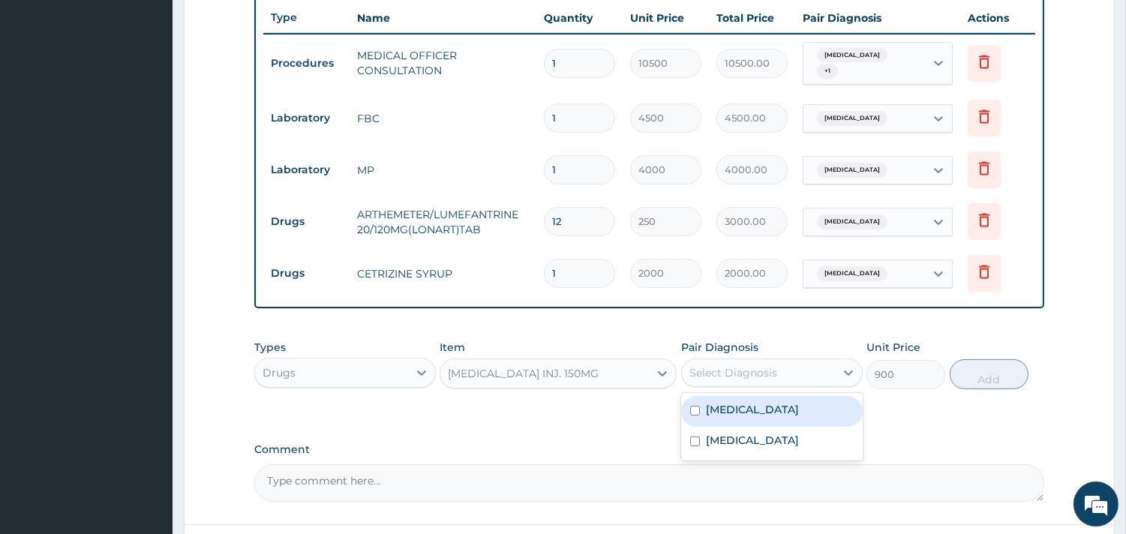
click at [787, 370] on div "Select Diagnosis" at bounding box center [758, 373] width 153 height 24
click at [784, 399] on div "[MEDICAL_DATA]" at bounding box center [771, 411] width 181 height 31
checkbox input "true"
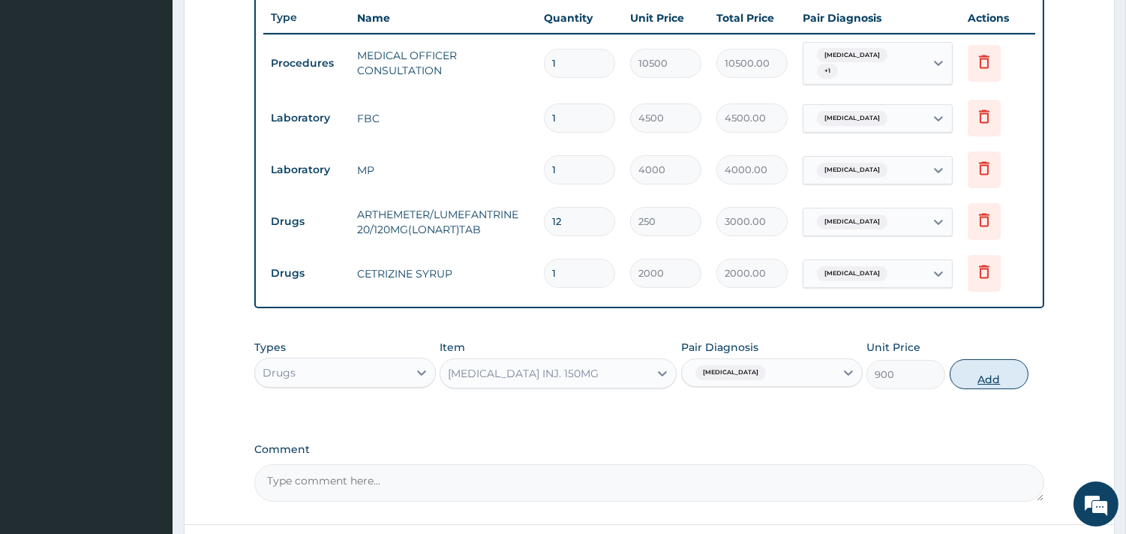
click at [975, 381] on button "Add" at bounding box center [988, 374] width 79 height 30
type input "0"
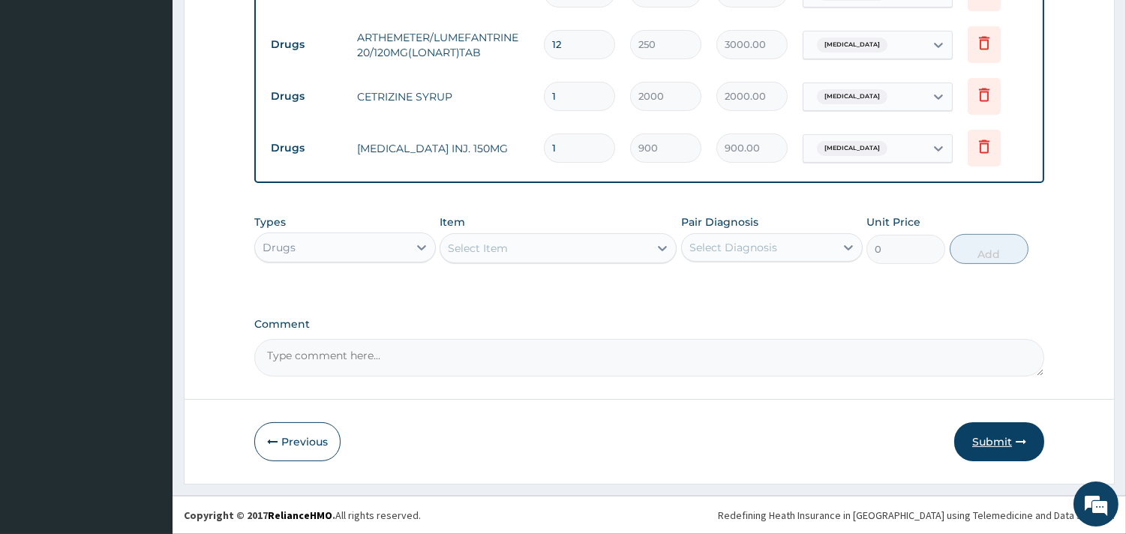
click at [981, 442] on button "Submit" at bounding box center [999, 441] width 90 height 39
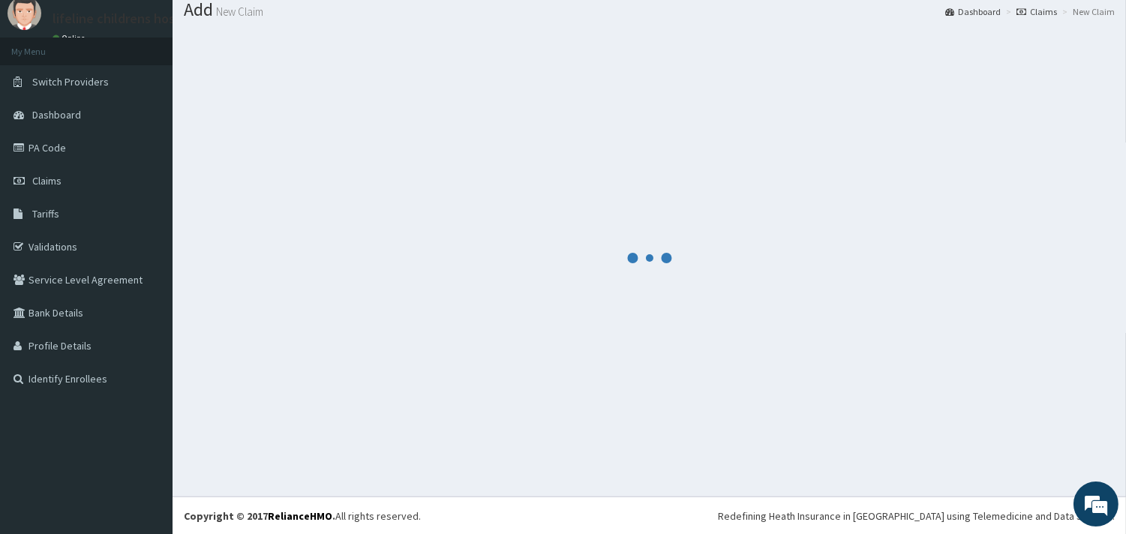
scroll to position [741, 0]
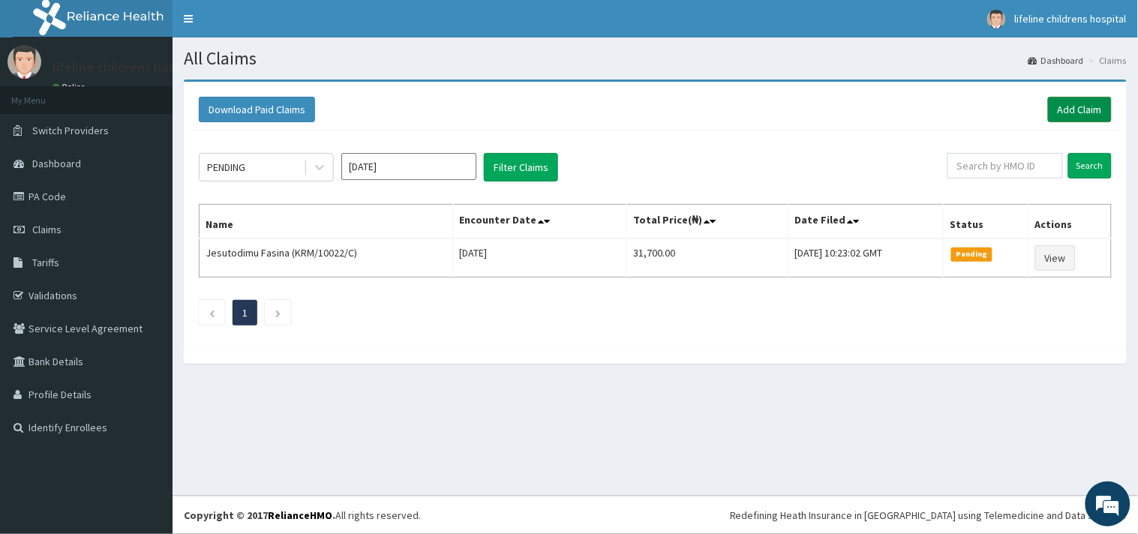
click at [1080, 115] on link "Add Claim" at bounding box center [1080, 109] width 64 height 25
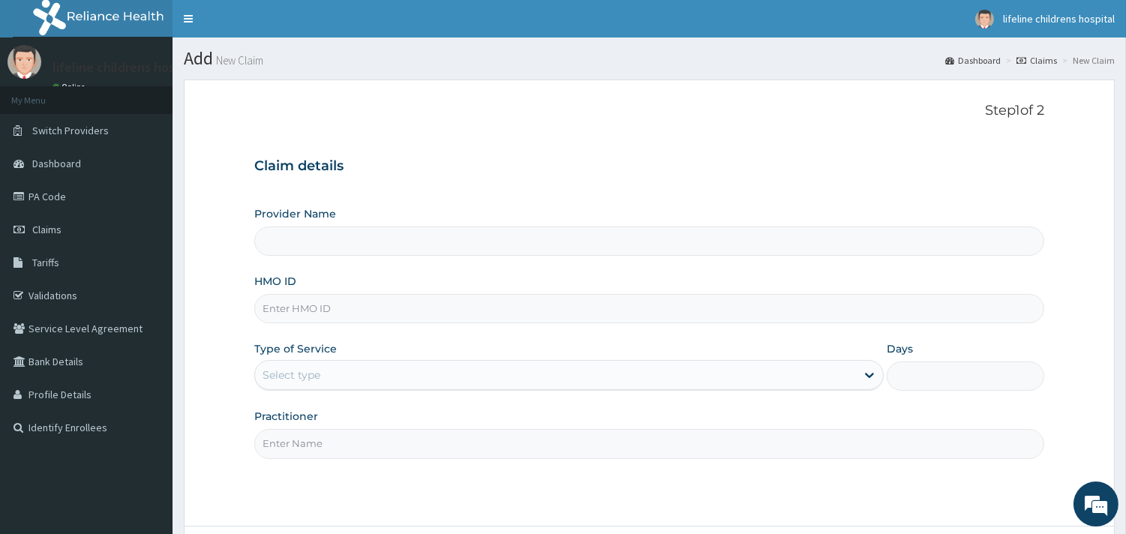
type input "Lifeline Children Hospital - [GEOGRAPHIC_DATA]"
click at [353, 310] on input "HMO ID" at bounding box center [649, 308] width 790 height 29
type input "ISW/10602/B"
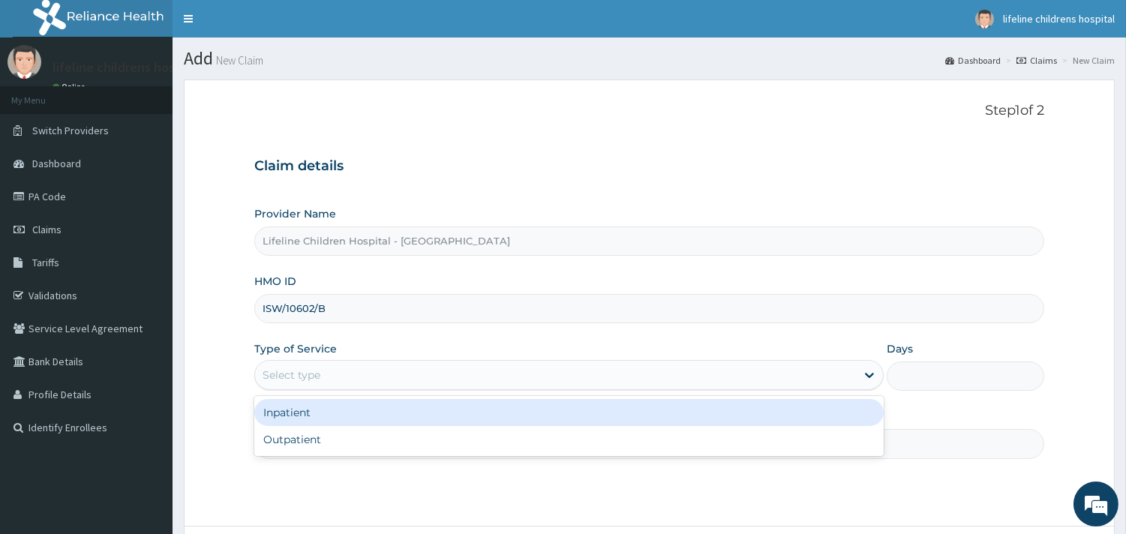
click at [328, 376] on div "Select type" at bounding box center [555, 375] width 601 height 24
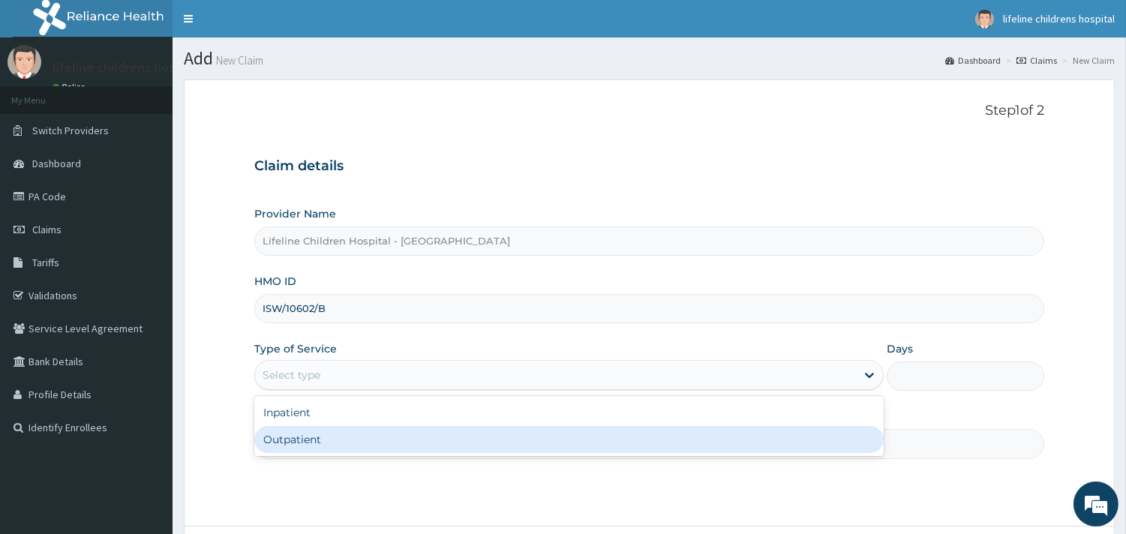
click at [315, 439] on div "Outpatient" at bounding box center [568, 439] width 629 height 27
type input "1"
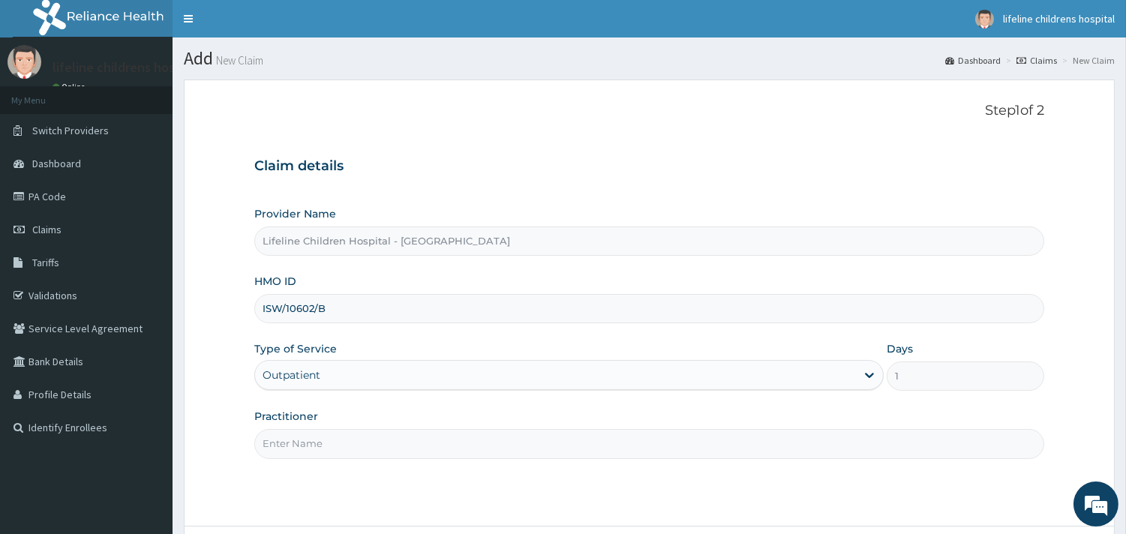
click at [315, 439] on input "Practitioner" at bounding box center [649, 443] width 790 height 29
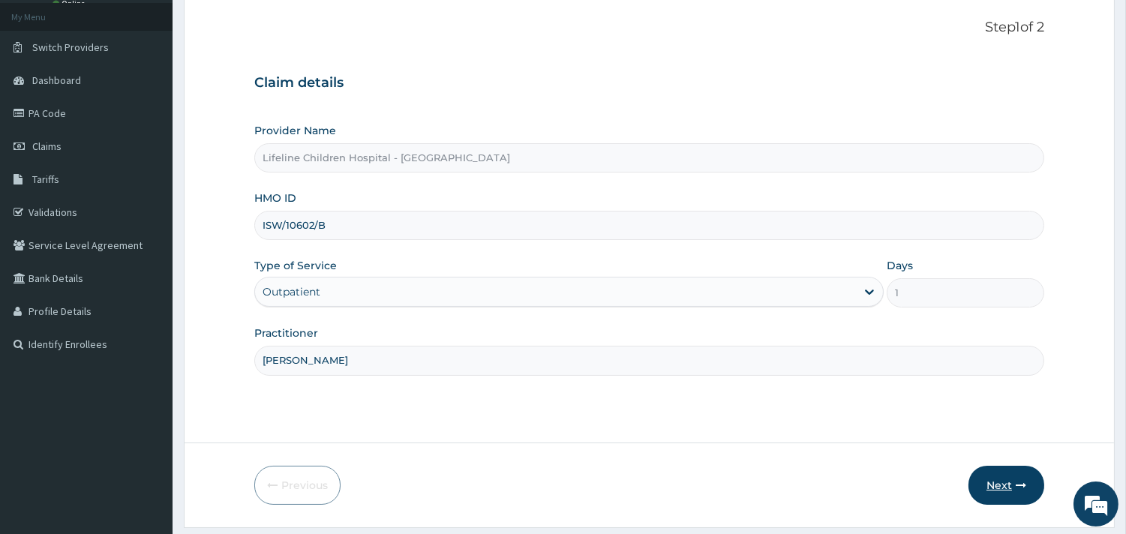
type input "[PERSON_NAME]"
click at [1014, 485] on button "Next" at bounding box center [1006, 485] width 76 height 39
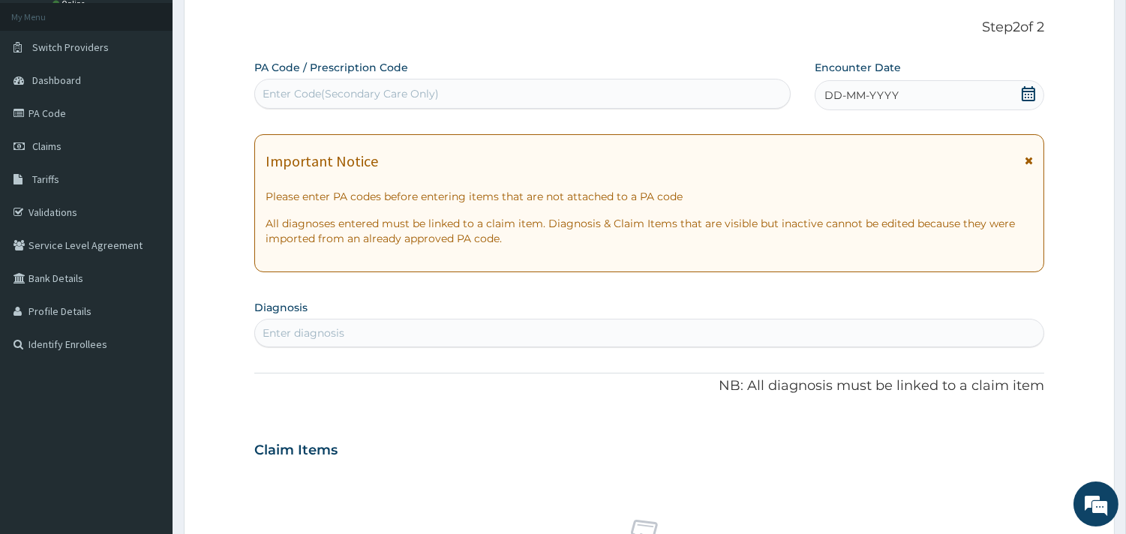
click at [895, 96] on span "DD-MM-YYYY" at bounding box center [861, 95] width 74 height 15
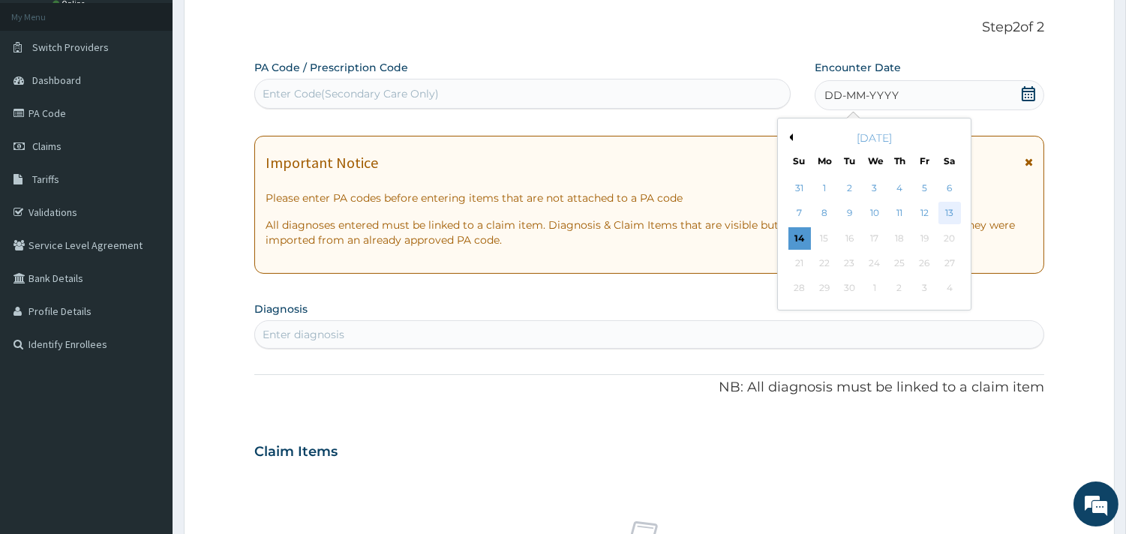
click at [946, 210] on div "13" at bounding box center [948, 213] width 22 height 22
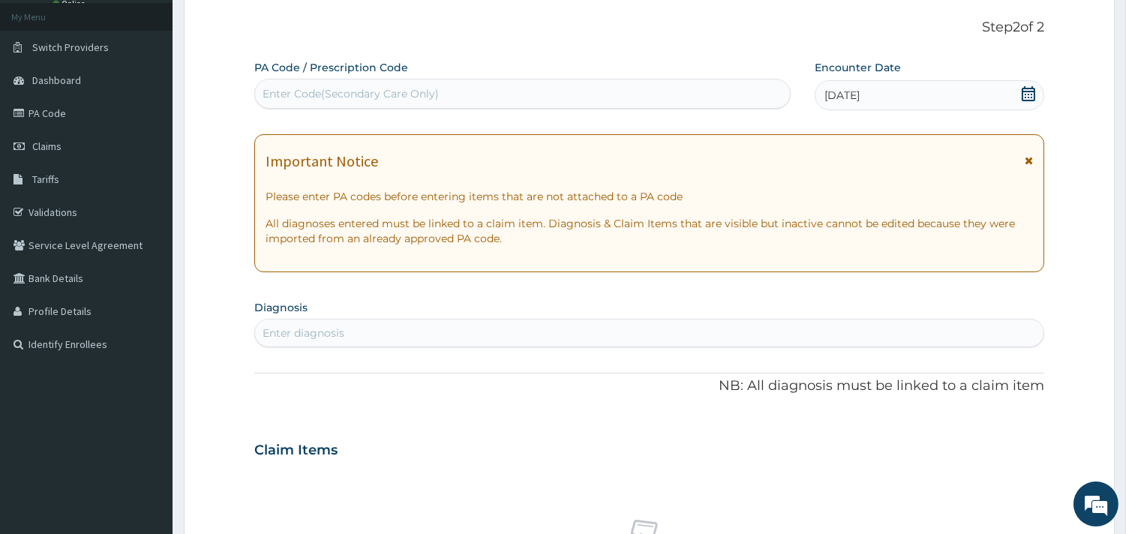
click at [425, 333] on div "Enter diagnosis" at bounding box center [649, 333] width 788 height 24
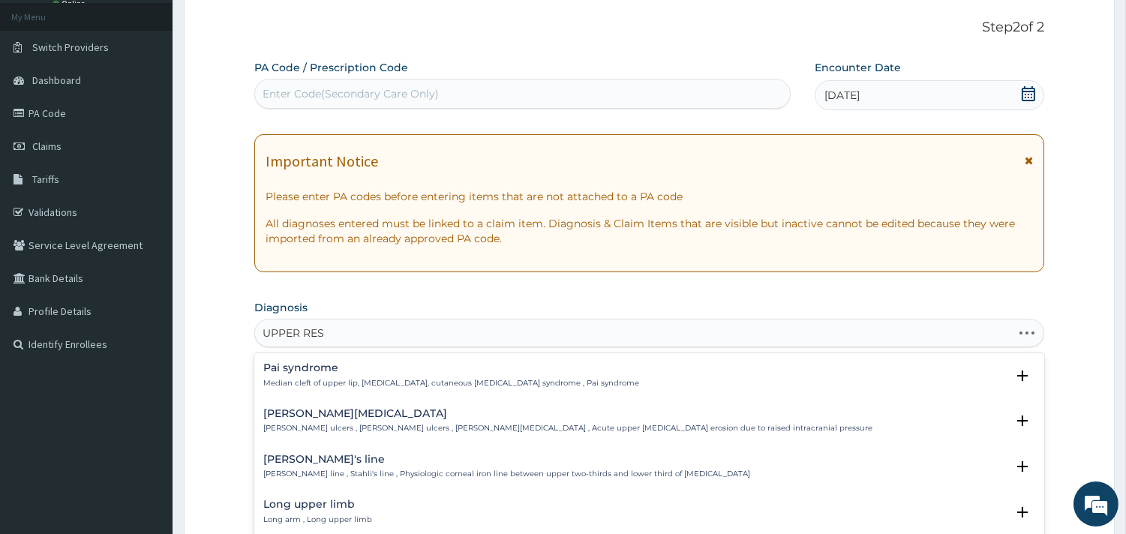
type input "UPPER RESP"
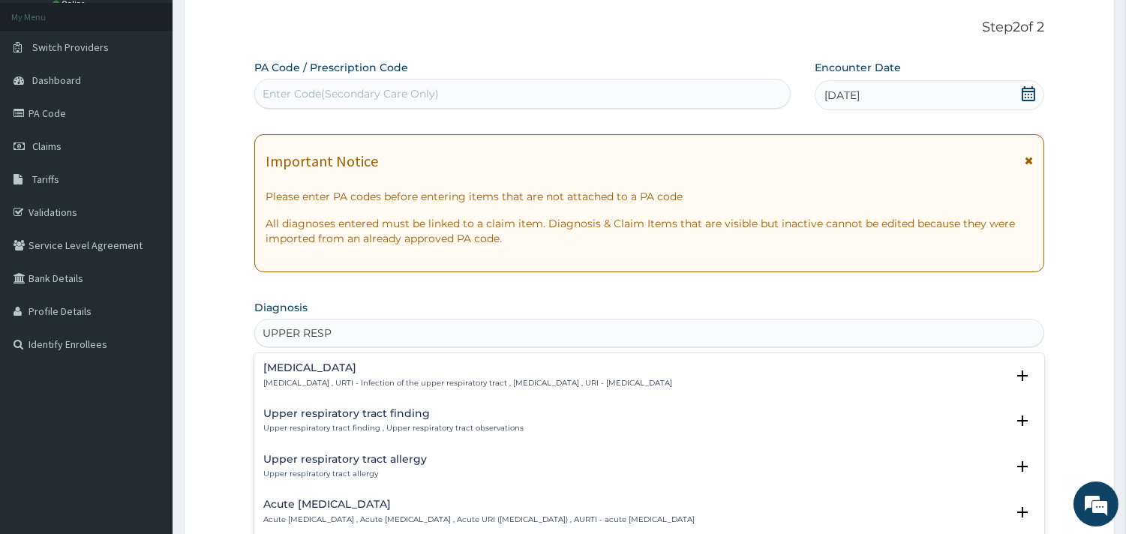
click at [349, 366] on h4 "[MEDICAL_DATA]" at bounding box center [467, 367] width 409 height 11
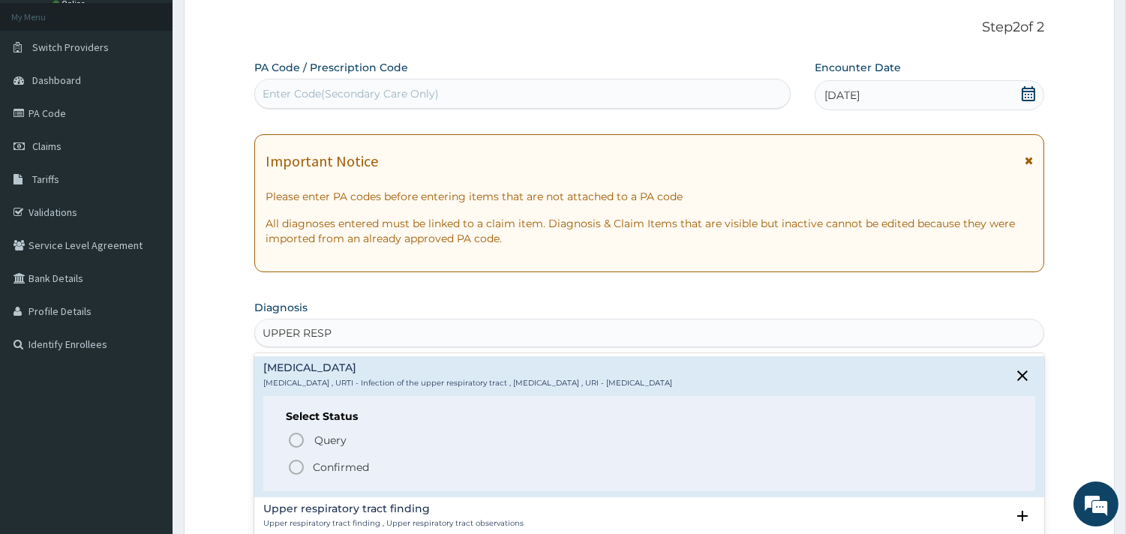
click at [345, 466] on p "Confirmed" at bounding box center [341, 467] width 56 height 15
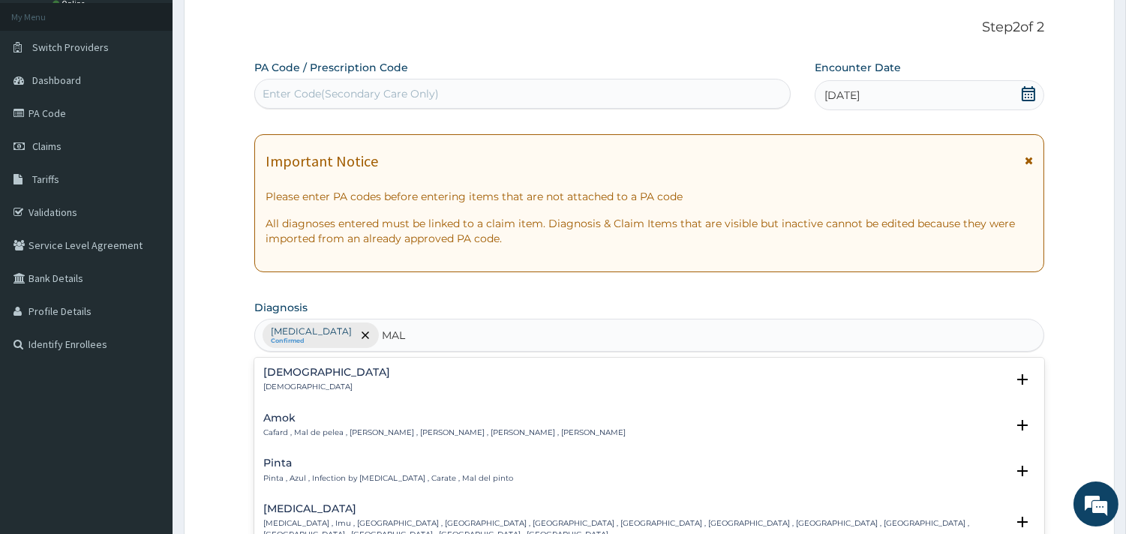
type input "MALA"
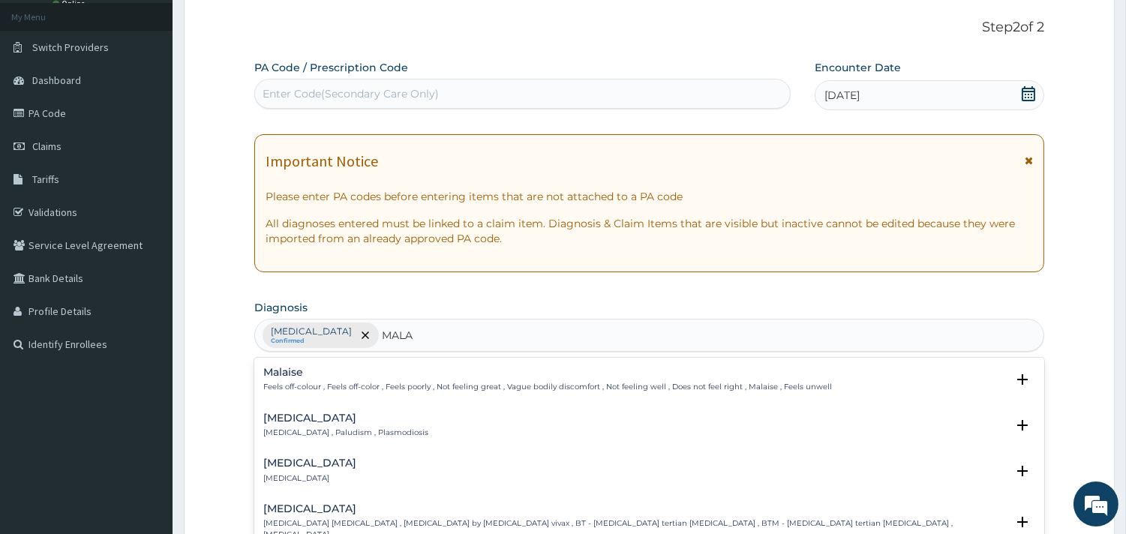
click at [286, 420] on h4 "[MEDICAL_DATA]" at bounding box center [345, 417] width 165 height 11
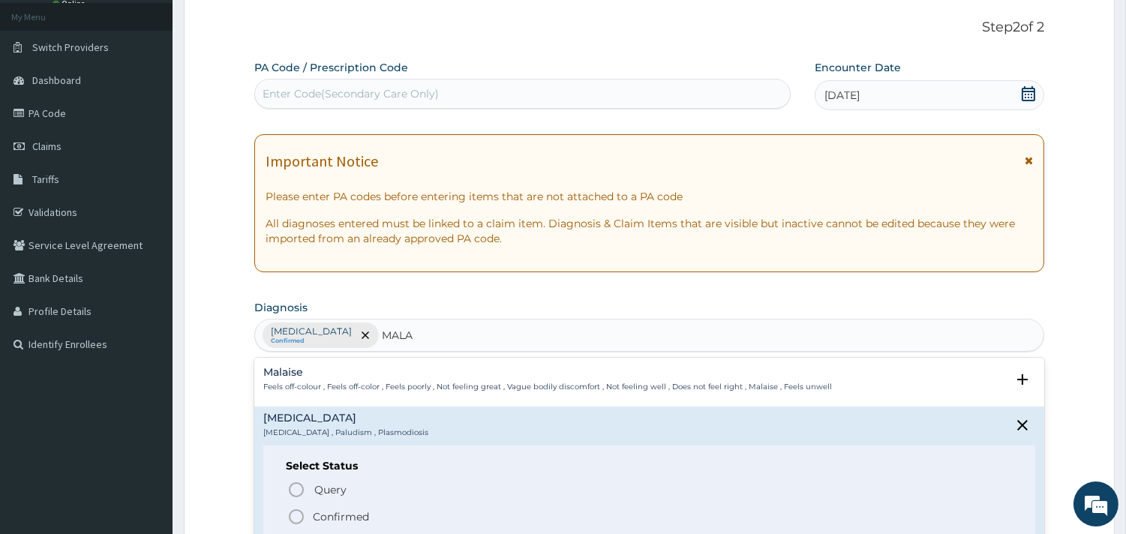
click at [328, 510] on p "Confirmed" at bounding box center [341, 516] width 56 height 15
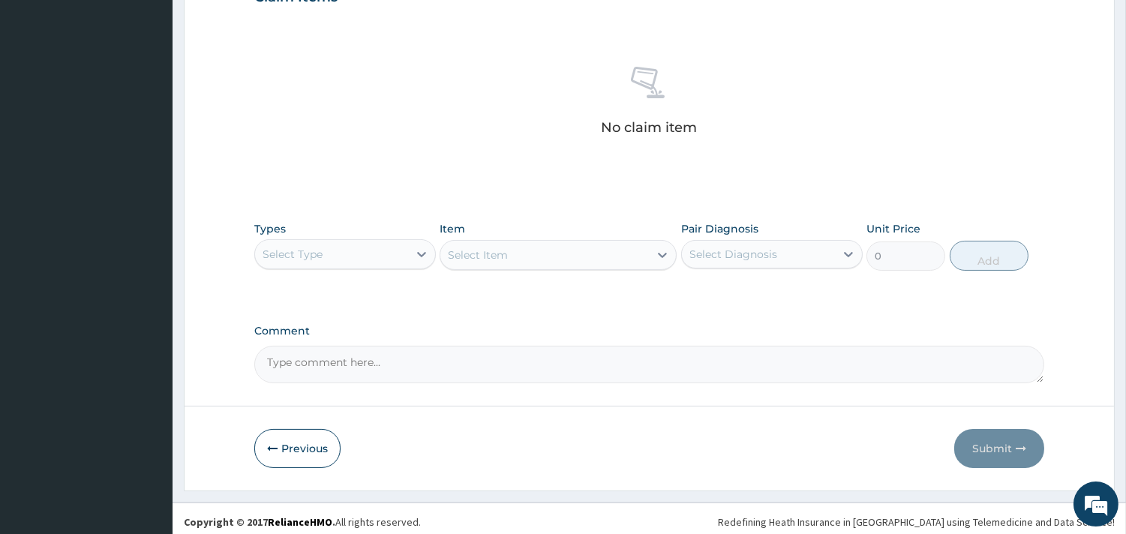
scroll to position [547, 0]
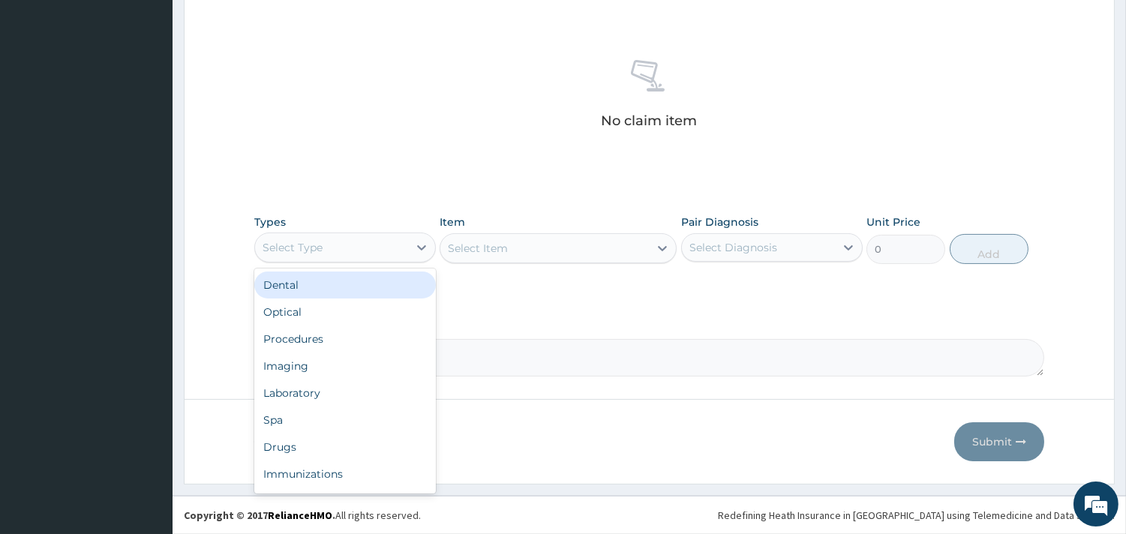
click at [402, 246] on div "Select Type" at bounding box center [331, 247] width 153 height 24
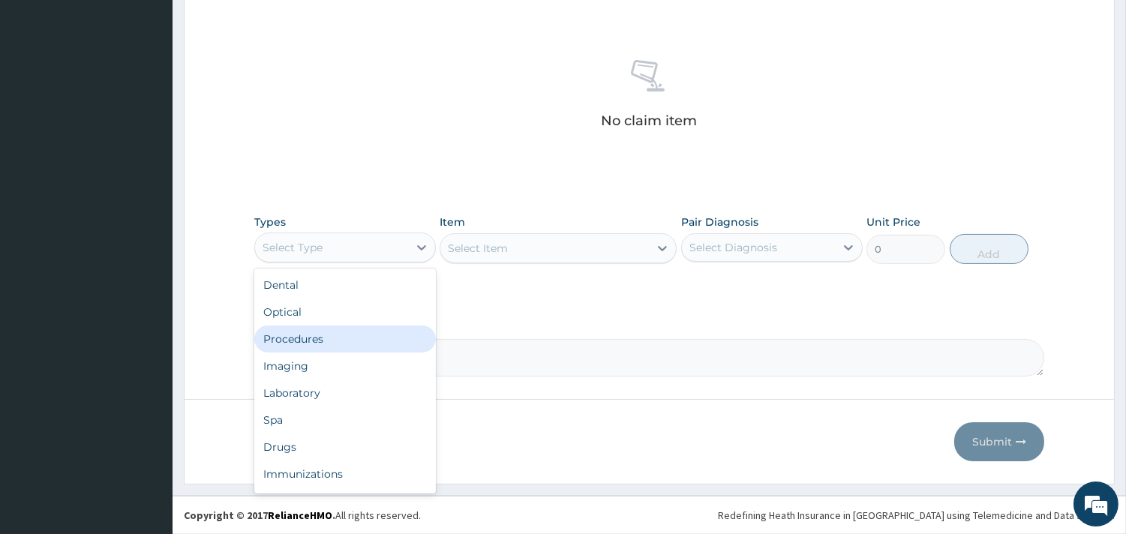
click at [325, 336] on div "Procedures" at bounding box center [344, 338] width 181 height 27
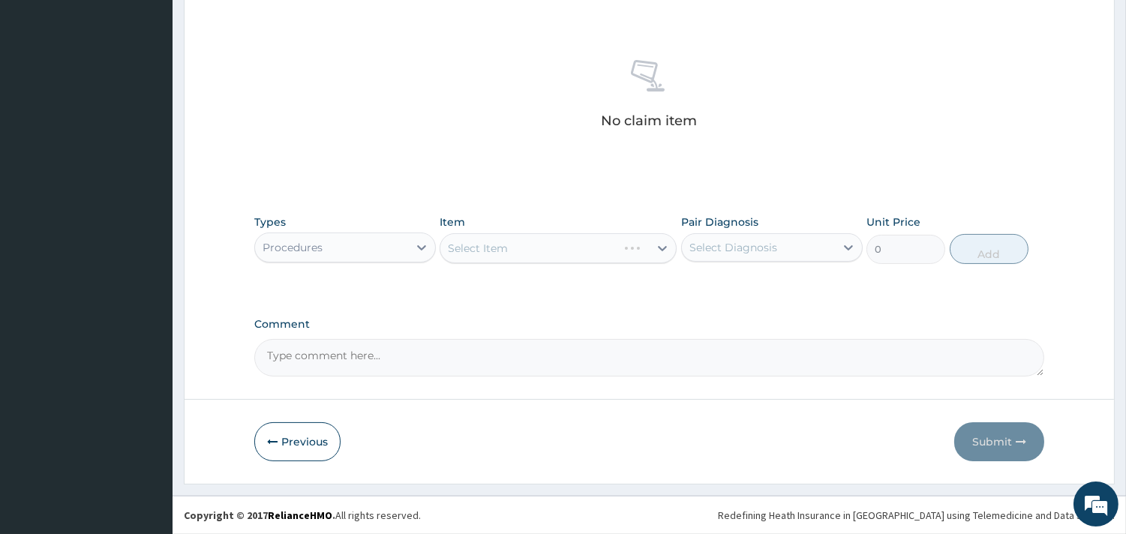
click at [523, 244] on div "Select Item" at bounding box center [557, 248] width 237 height 30
click at [541, 246] on div "Select Item" at bounding box center [557, 248] width 237 height 30
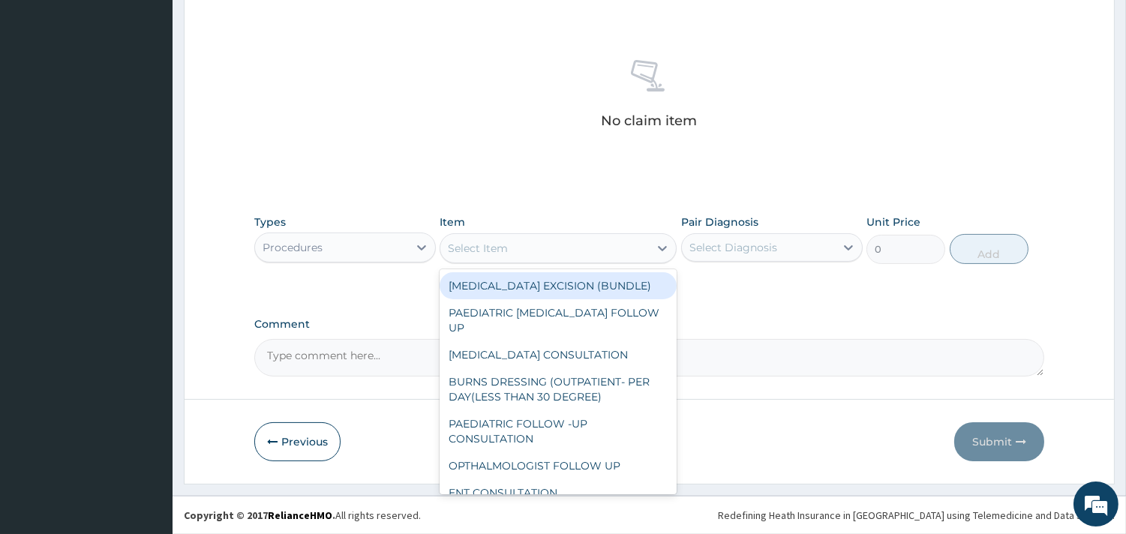
click at [495, 244] on div "Select Item" at bounding box center [478, 248] width 60 height 15
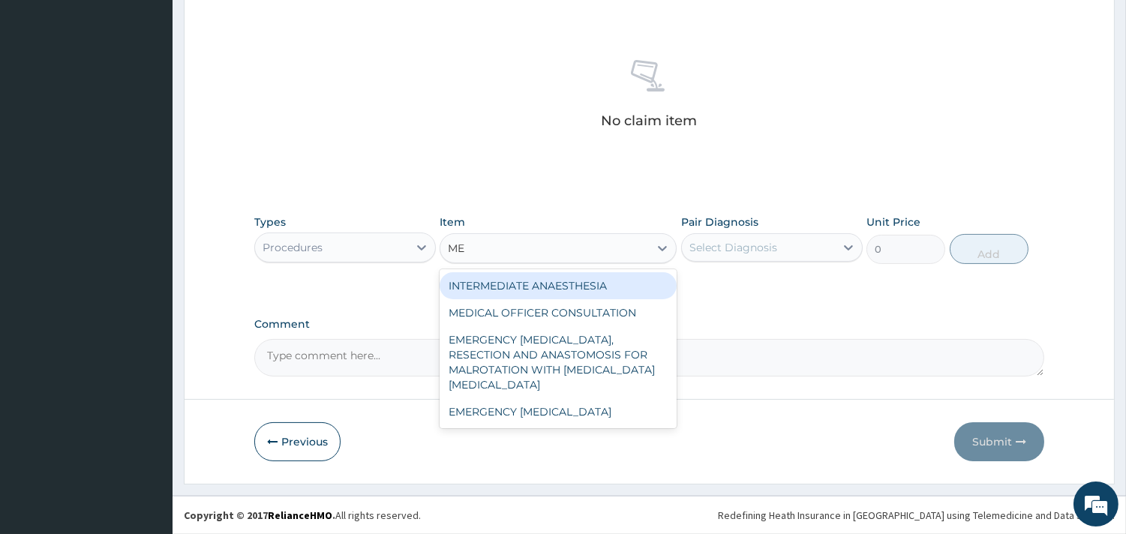
type input "MED"
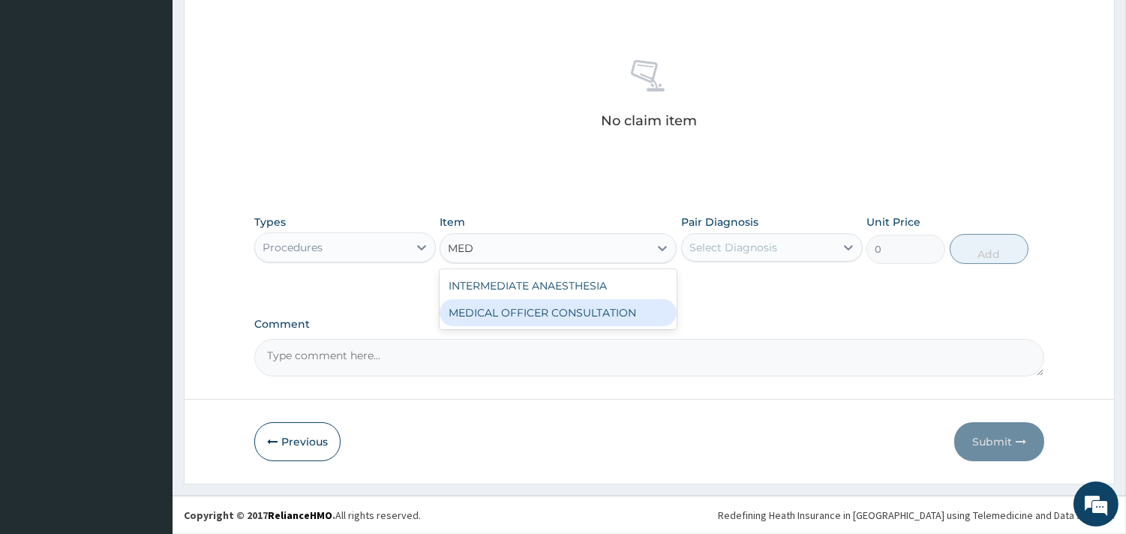
click at [495, 311] on div "MEDICAL OFFICER CONSULTATION" at bounding box center [557, 312] width 237 height 27
type input "10500"
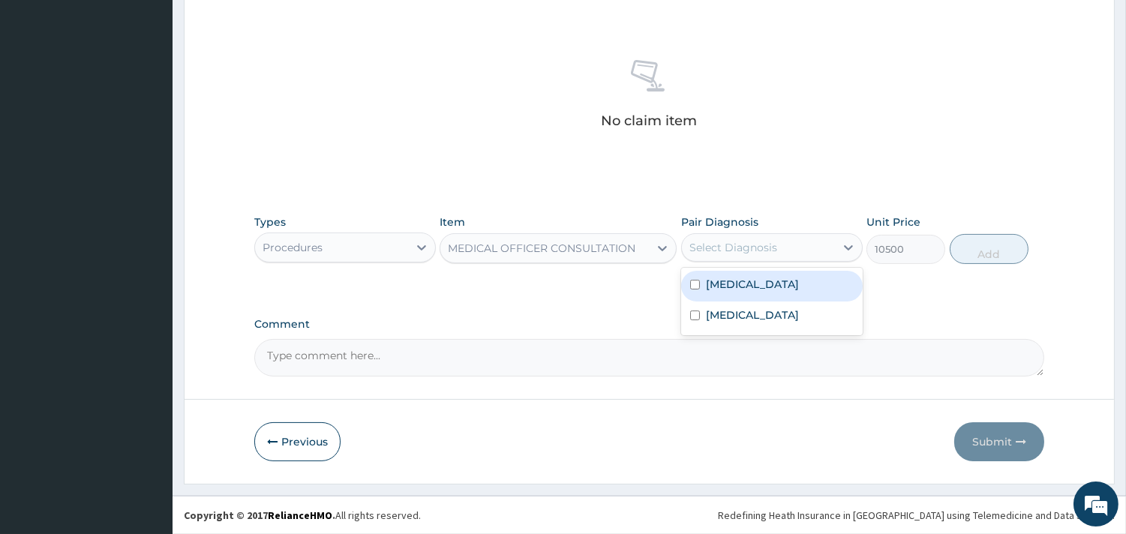
click at [811, 238] on div "Select Diagnosis" at bounding box center [758, 247] width 153 height 24
click at [787, 285] on label "[MEDICAL_DATA]" at bounding box center [752, 284] width 93 height 15
checkbox input "true"
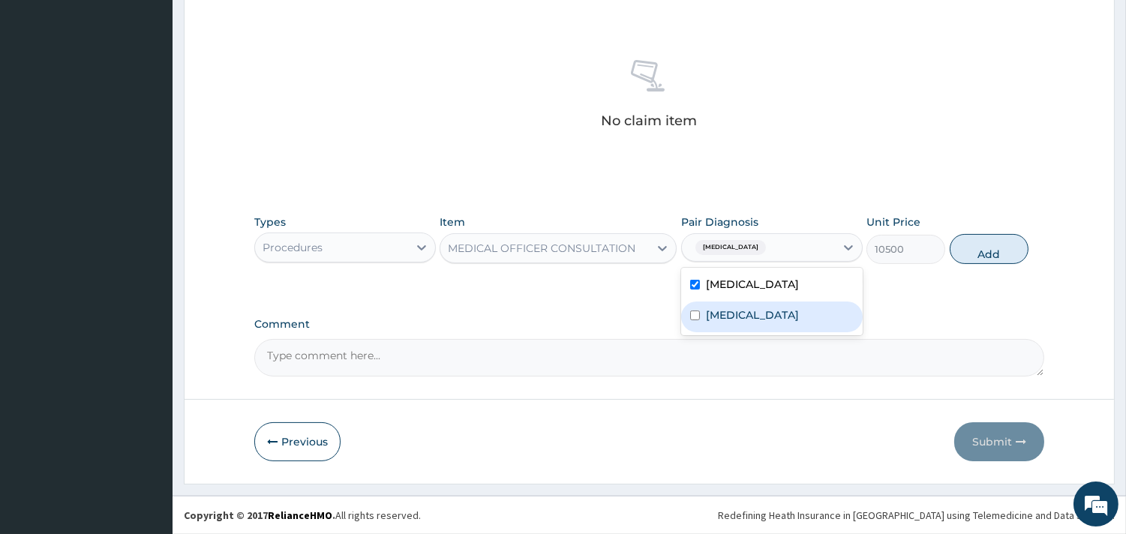
click at [763, 313] on div "[MEDICAL_DATA]" at bounding box center [771, 316] width 181 height 31
checkbox input "true"
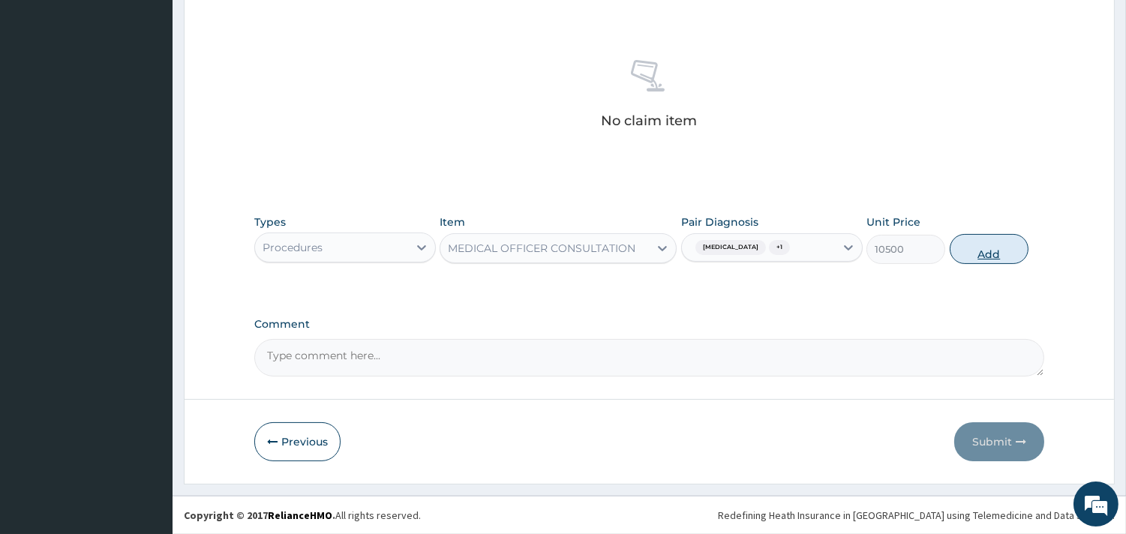
click at [985, 244] on button "Add" at bounding box center [988, 249] width 79 height 30
type input "0"
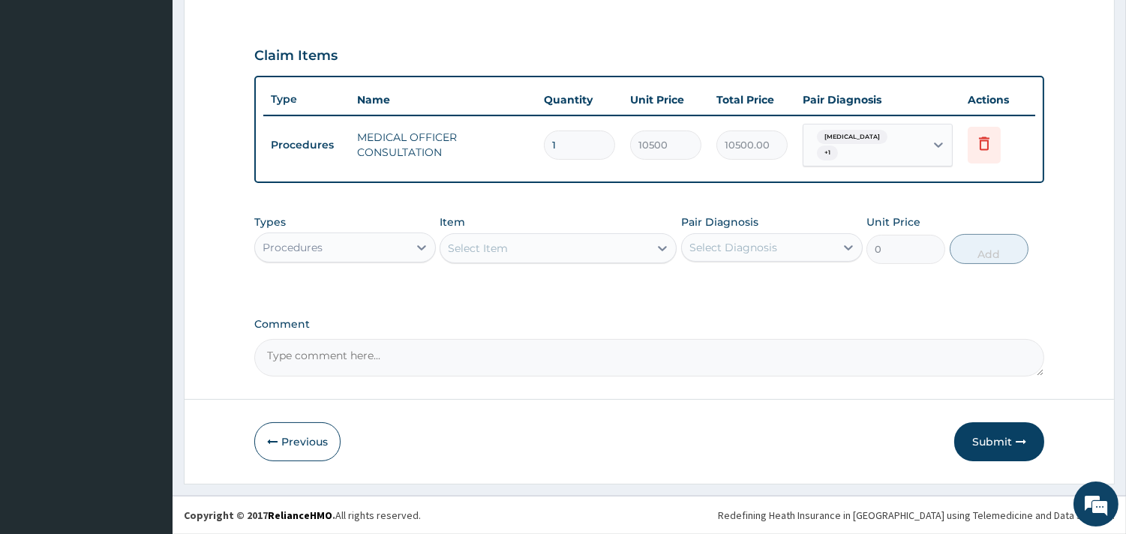
scroll to position [481, 0]
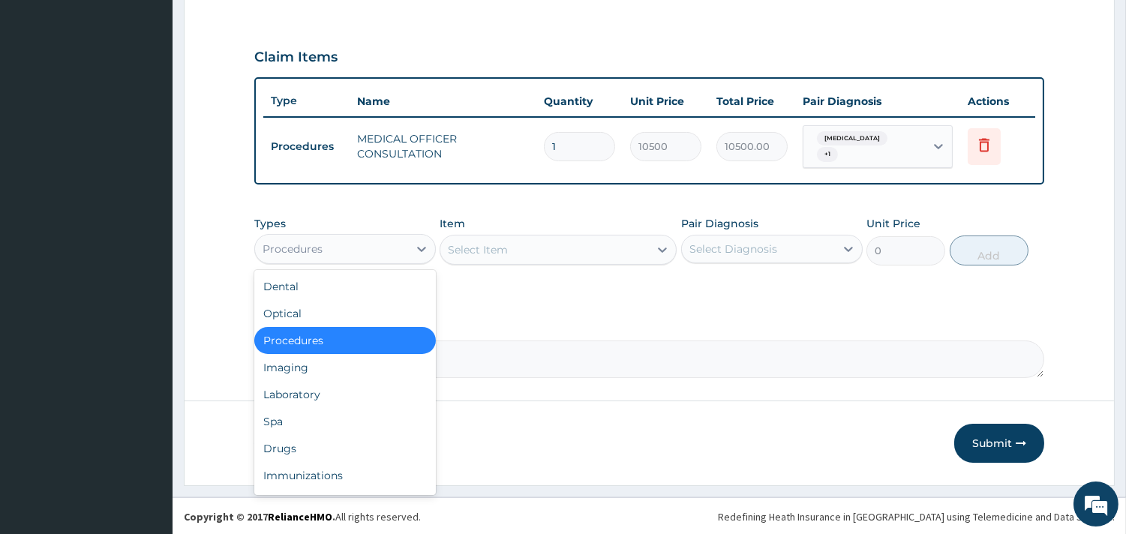
click at [403, 245] on div "Procedures" at bounding box center [331, 249] width 153 height 24
click at [306, 385] on div "Laboratory" at bounding box center [344, 394] width 181 height 27
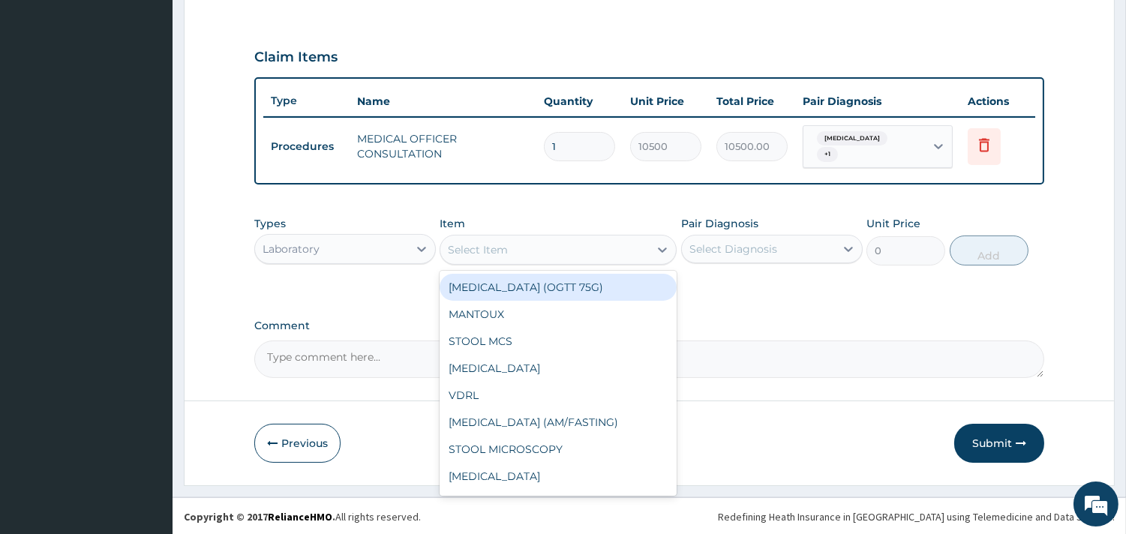
click at [565, 243] on div "Select Item" at bounding box center [544, 250] width 208 height 24
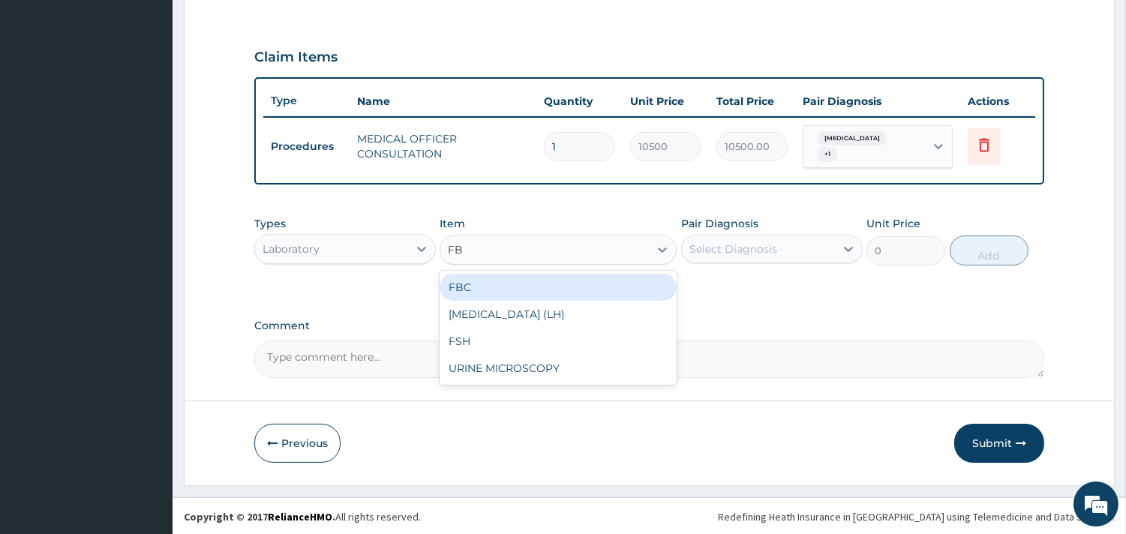
type input "FBC"
click at [559, 289] on div "FBC" at bounding box center [557, 287] width 237 height 27
type input "4500"
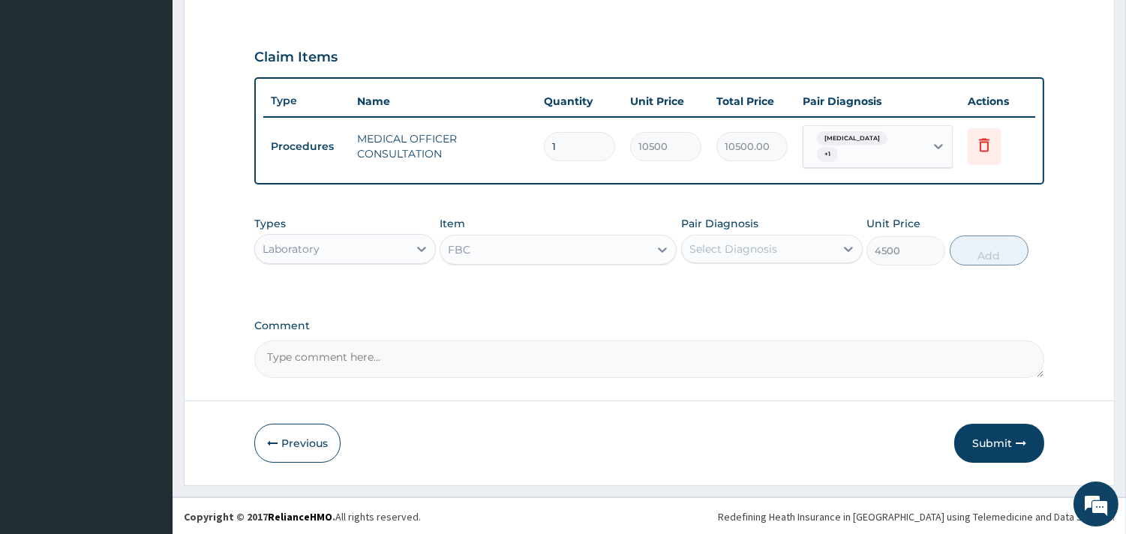
click at [731, 237] on div "Select Diagnosis" at bounding box center [758, 249] width 153 height 24
click at [751, 298] on div "[MEDICAL_DATA]" at bounding box center [771, 287] width 181 height 31
checkbox input "true"
click at [991, 247] on button "Add" at bounding box center [988, 250] width 79 height 30
type input "0"
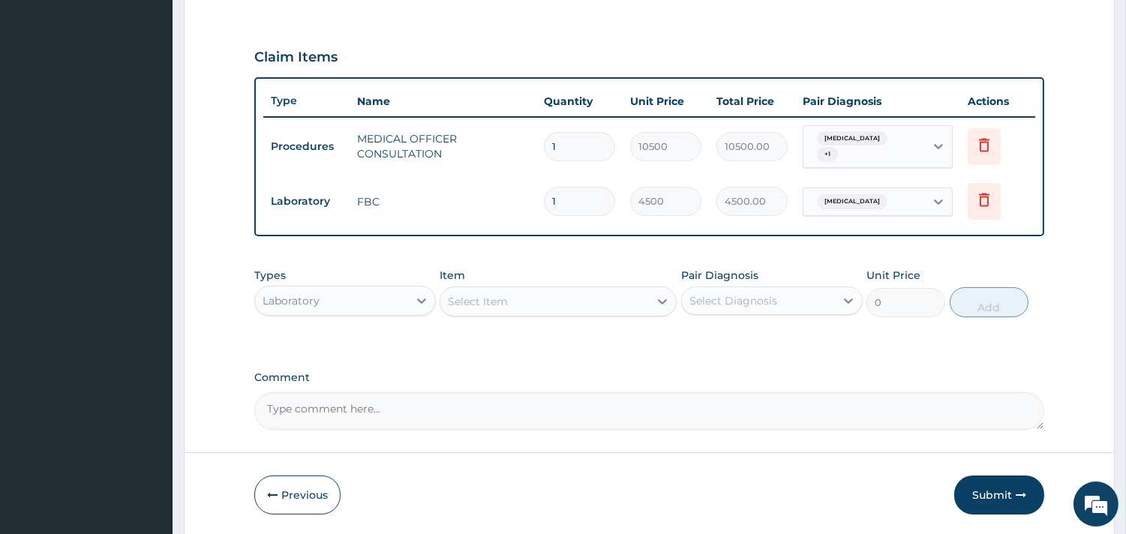
click at [598, 300] on div "Select Item" at bounding box center [544, 301] width 208 height 24
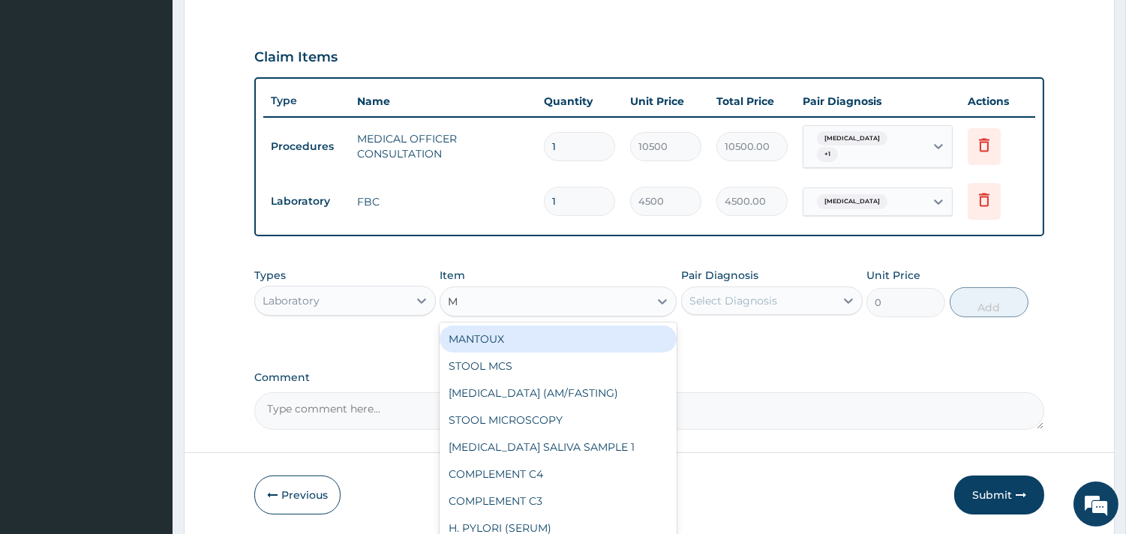
type input "MP"
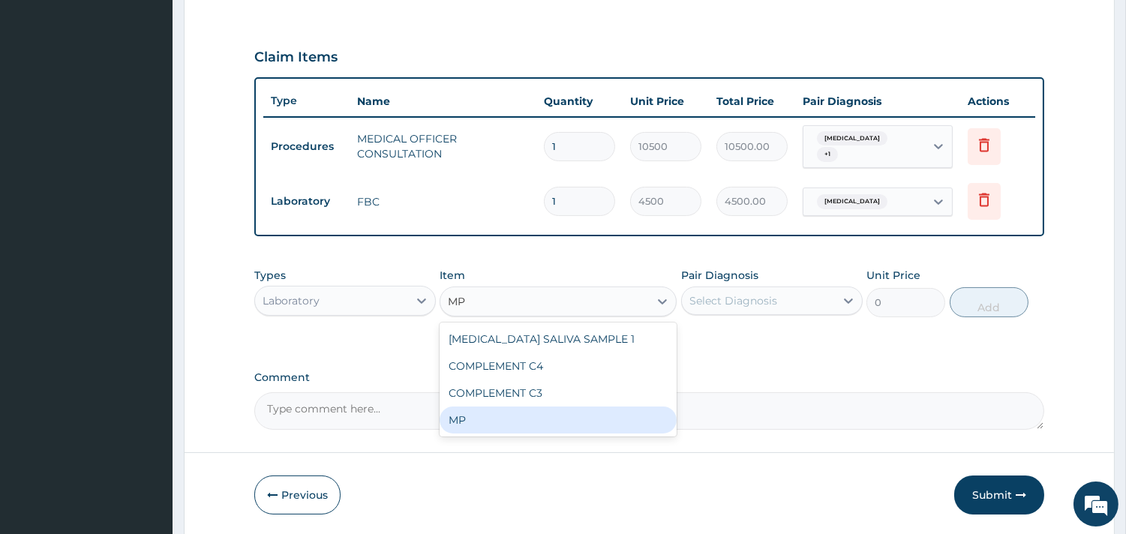
click at [452, 425] on div "MP" at bounding box center [557, 419] width 237 height 27
type input "4000"
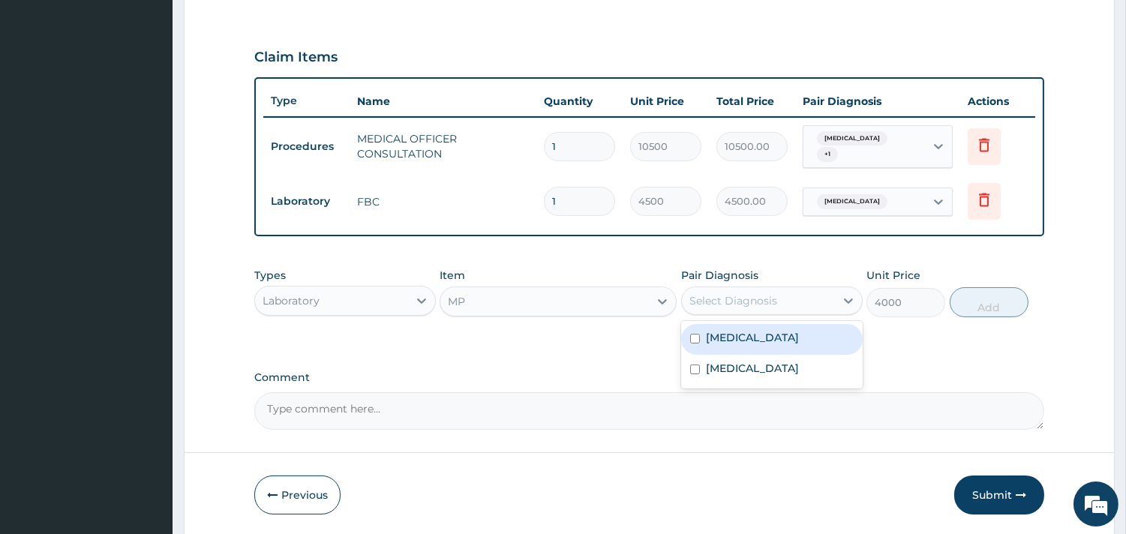
click at [726, 289] on div "Select Diagnosis" at bounding box center [758, 301] width 153 height 24
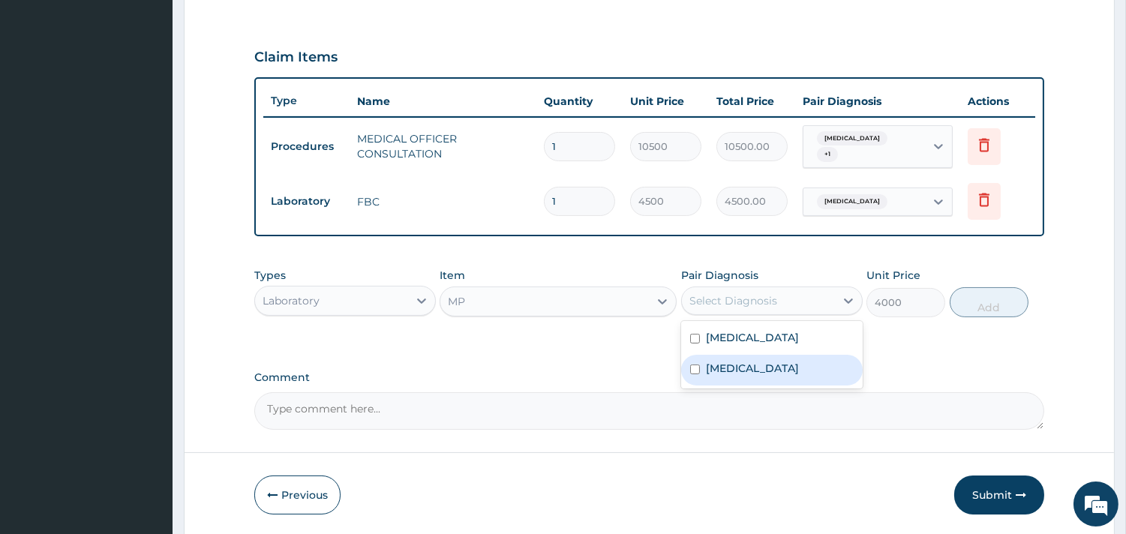
click at [740, 369] on label "[MEDICAL_DATA]" at bounding box center [752, 368] width 93 height 15
checkbox input "true"
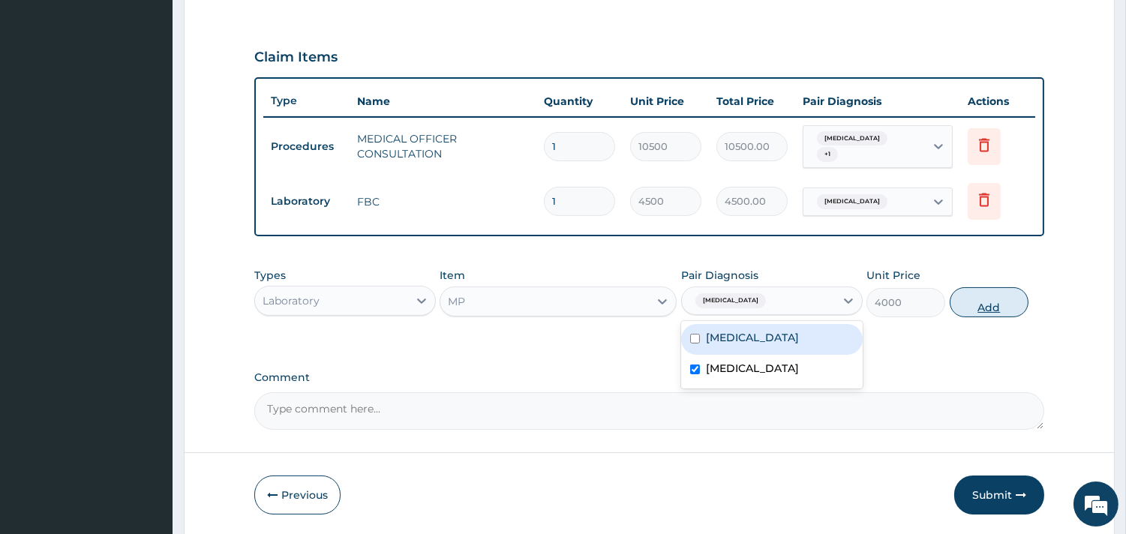
click at [1003, 291] on button "Add" at bounding box center [988, 302] width 79 height 30
type input "0"
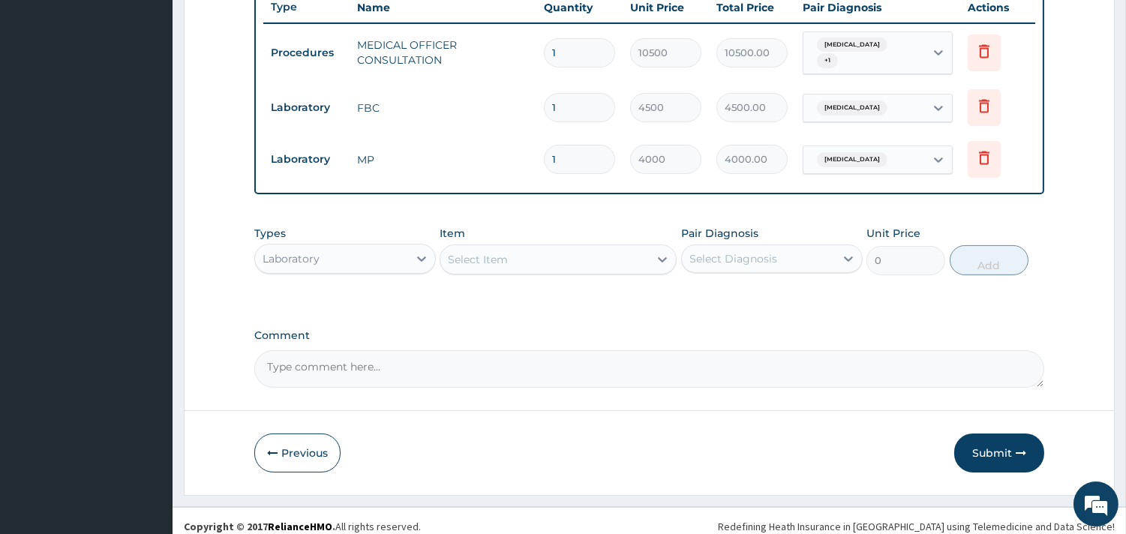
scroll to position [585, 0]
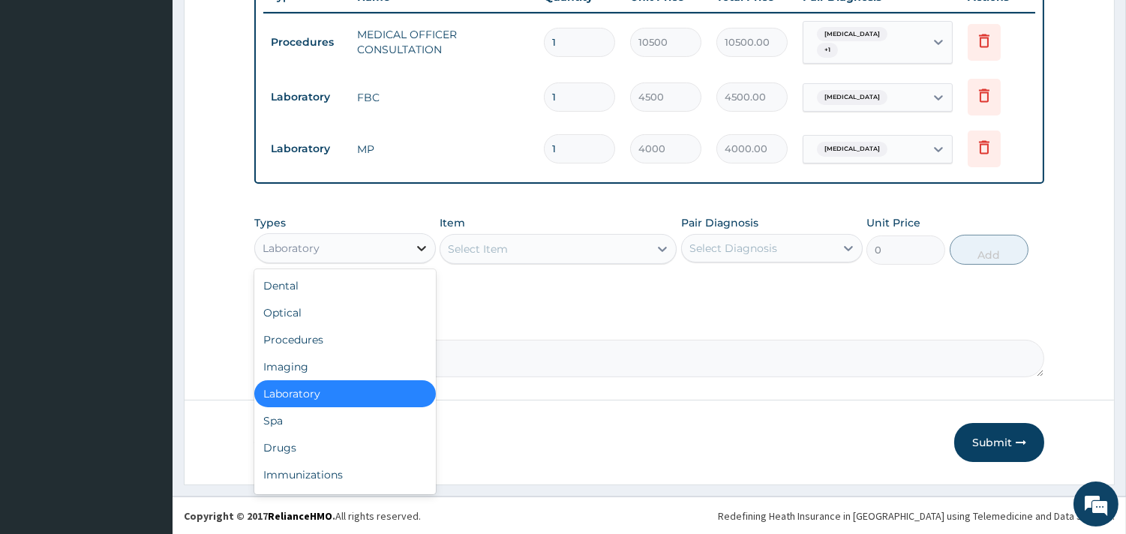
click at [421, 253] on icon at bounding box center [421, 248] width 15 height 15
click at [305, 441] on div "Drugs" at bounding box center [344, 447] width 181 height 27
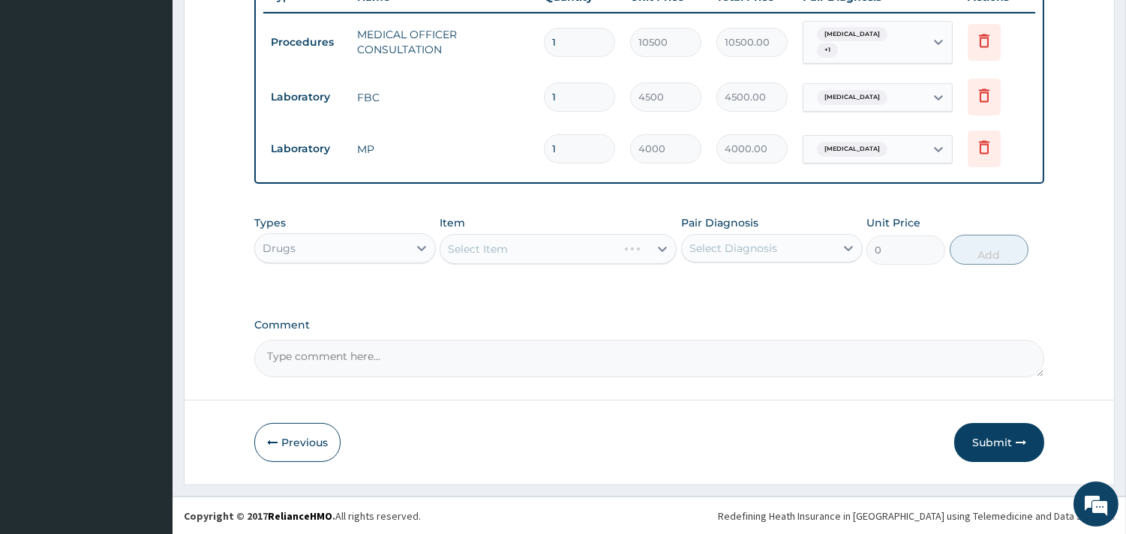
click at [602, 244] on div "Select Item" at bounding box center [557, 249] width 237 height 30
click at [565, 240] on div "Select Item" at bounding box center [557, 249] width 237 height 30
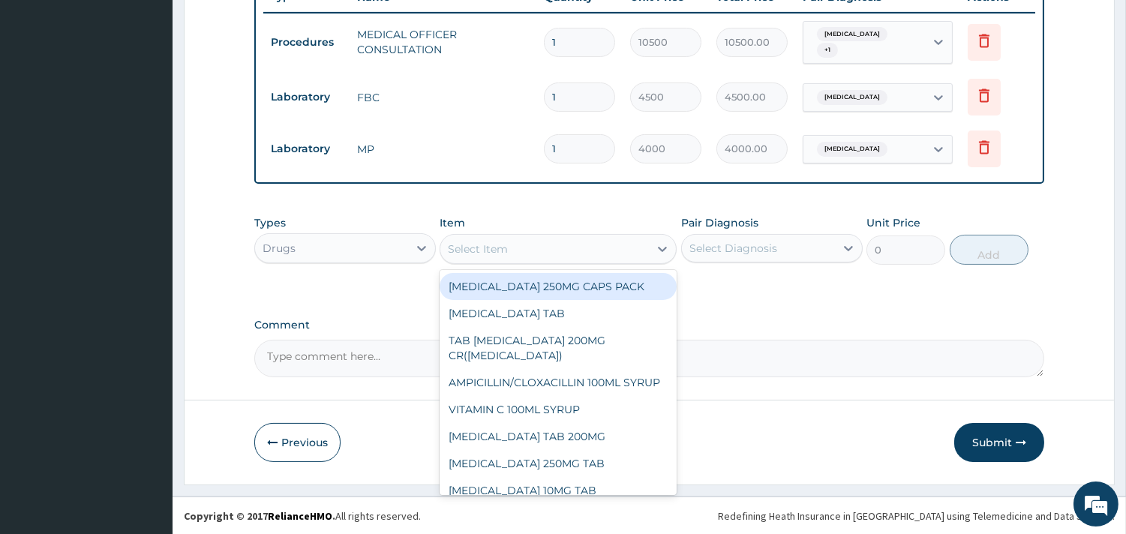
click at [532, 242] on div "Select Item" at bounding box center [544, 249] width 208 height 24
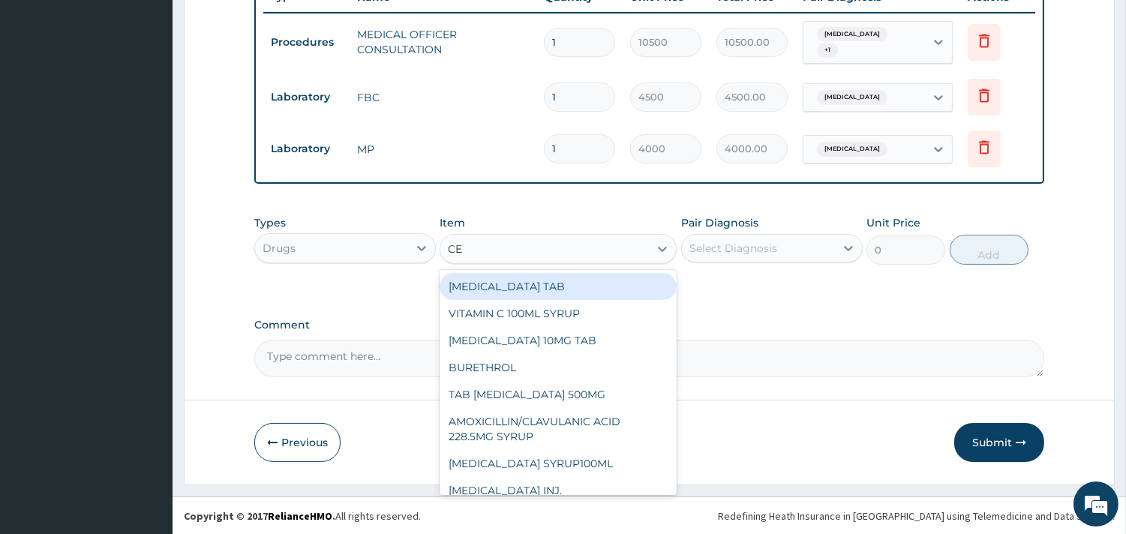
type input "CET"
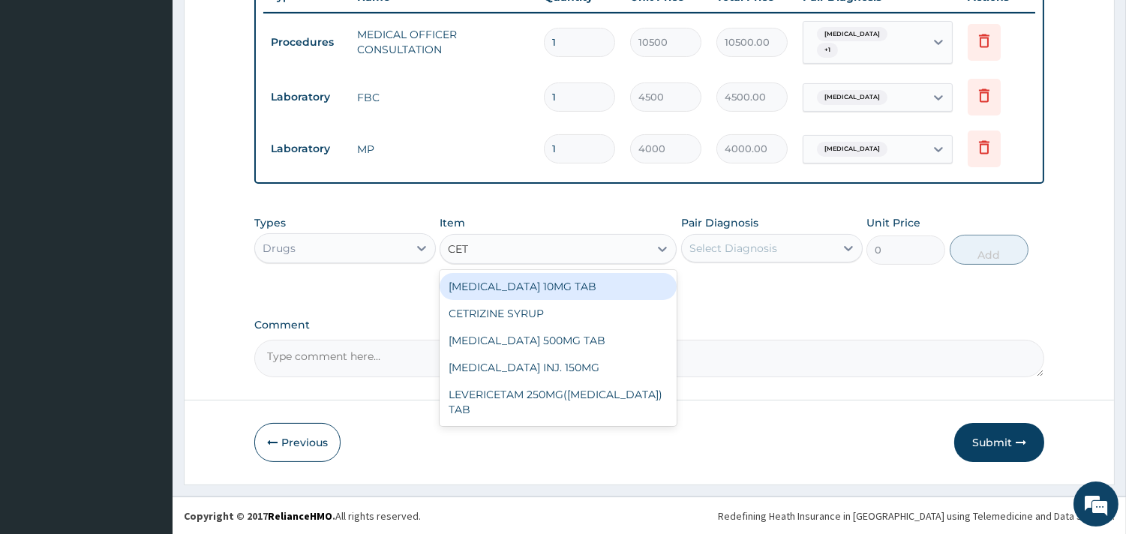
click at [550, 274] on div "[MEDICAL_DATA] 10MG TAB" at bounding box center [557, 286] width 237 height 27
type input "80"
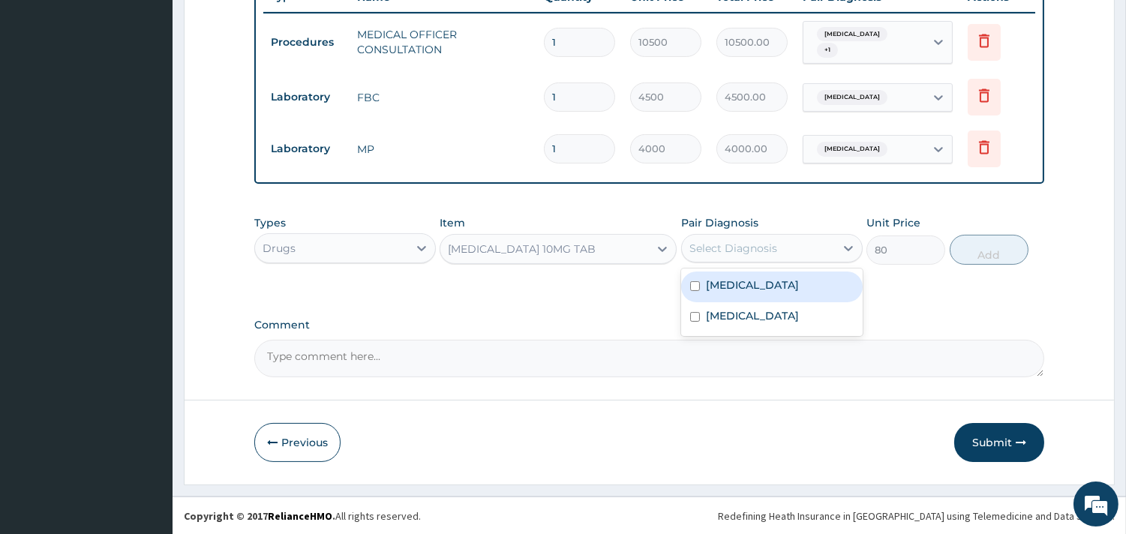
click at [700, 241] on div "Select Diagnosis" at bounding box center [733, 248] width 88 height 15
click at [736, 286] on label "[MEDICAL_DATA]" at bounding box center [752, 284] width 93 height 15
checkbox input "true"
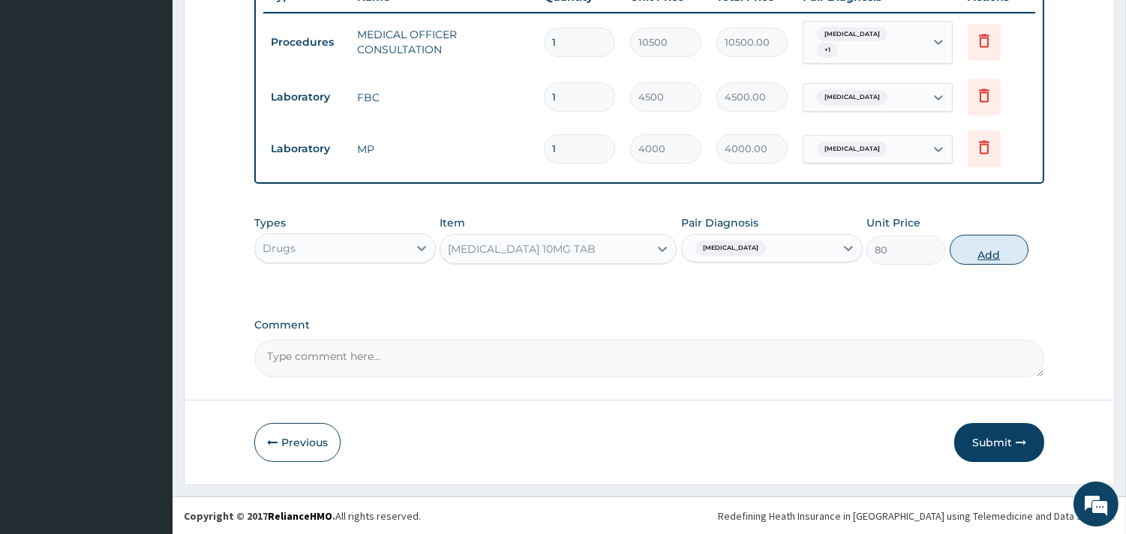
click at [991, 248] on button "Add" at bounding box center [988, 250] width 79 height 30
type input "0"
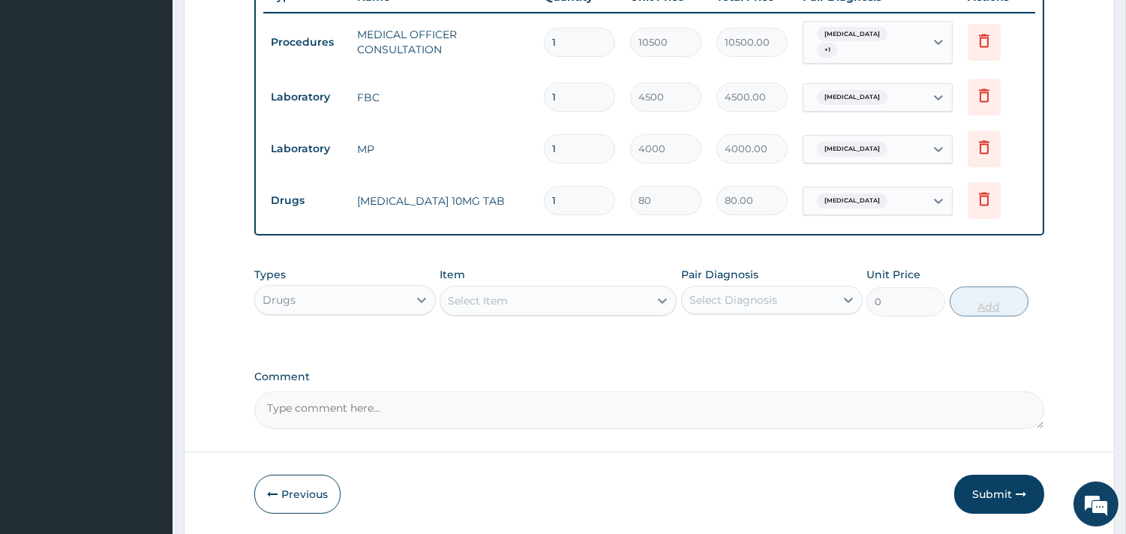
type input "0.00"
type input "5"
type input "400.00"
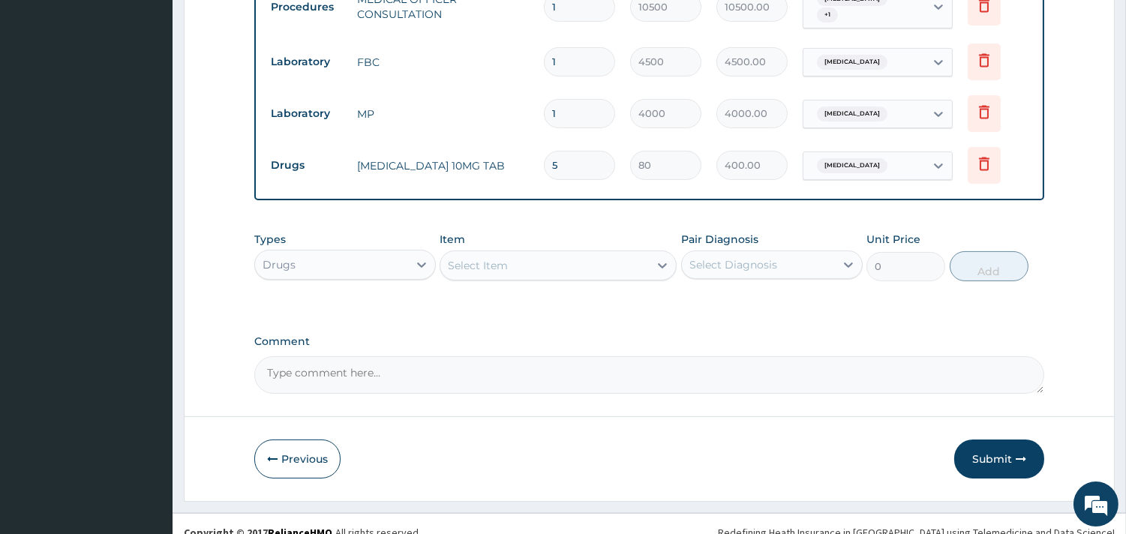
scroll to position [637, 0]
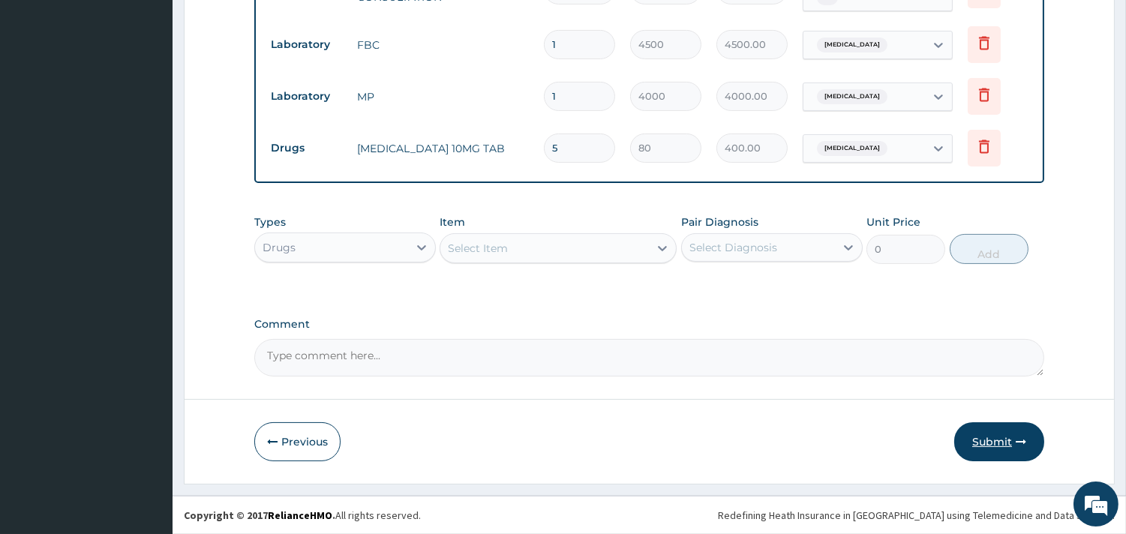
type input "5"
click at [971, 437] on button "Submit" at bounding box center [999, 441] width 90 height 39
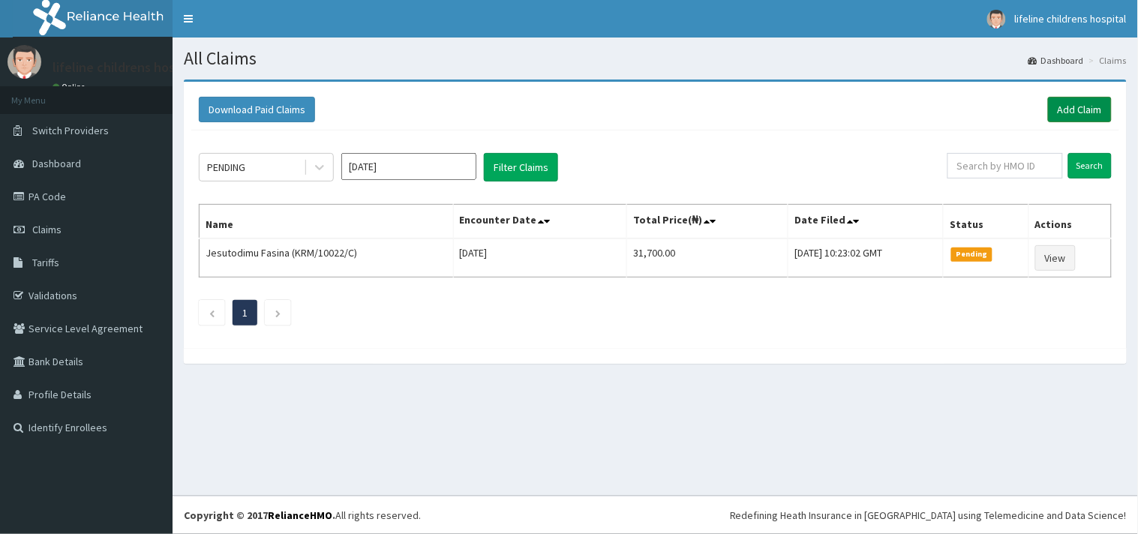
click at [1065, 103] on link "Add Claim" at bounding box center [1080, 109] width 64 height 25
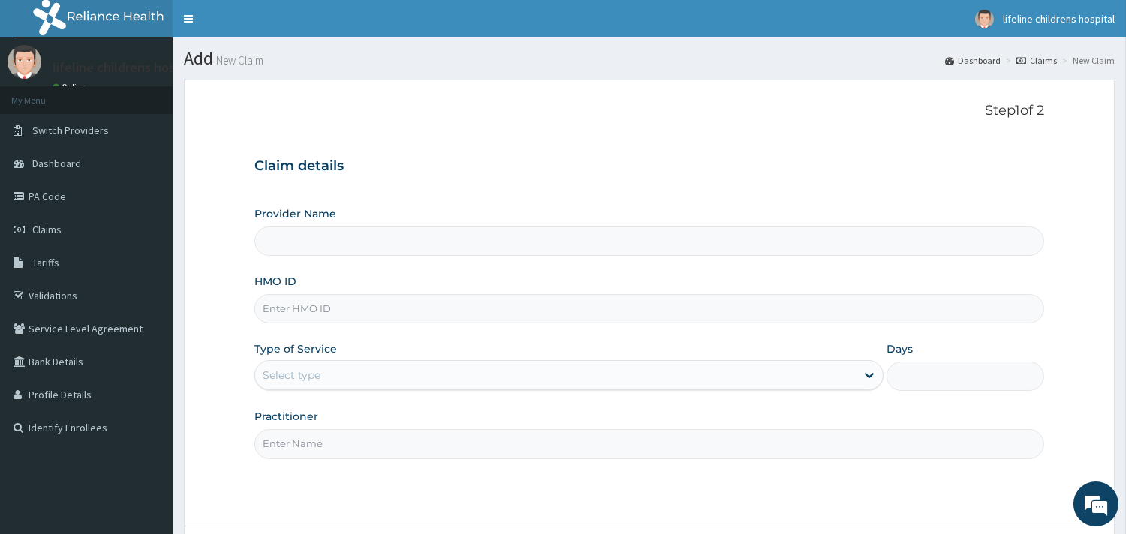
click at [330, 313] on input "HMO ID" at bounding box center [649, 308] width 790 height 29
type input "Lifeline Children Hospital - [GEOGRAPHIC_DATA]"
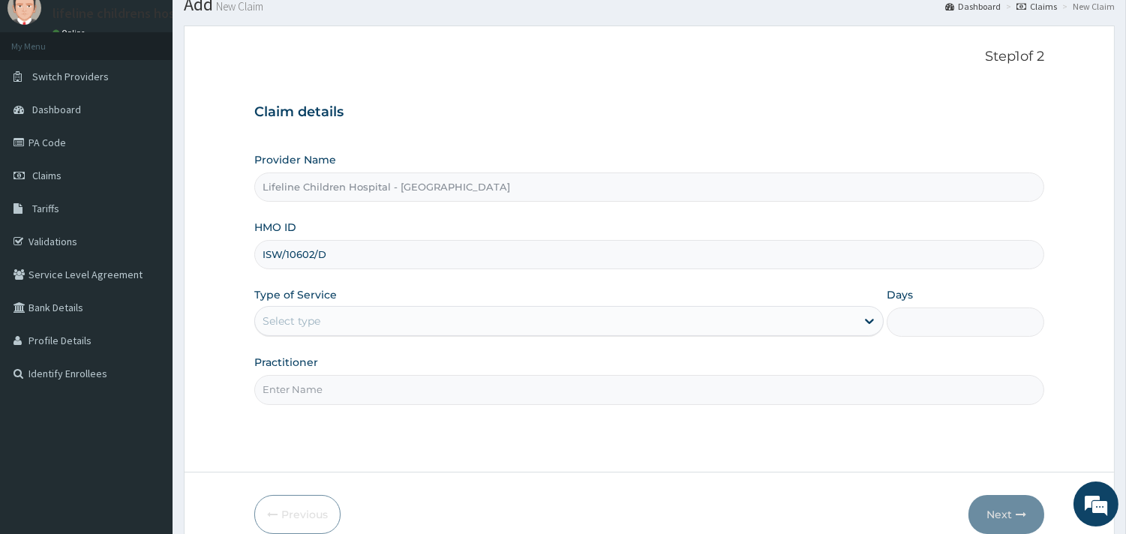
scroll to position [83, 0]
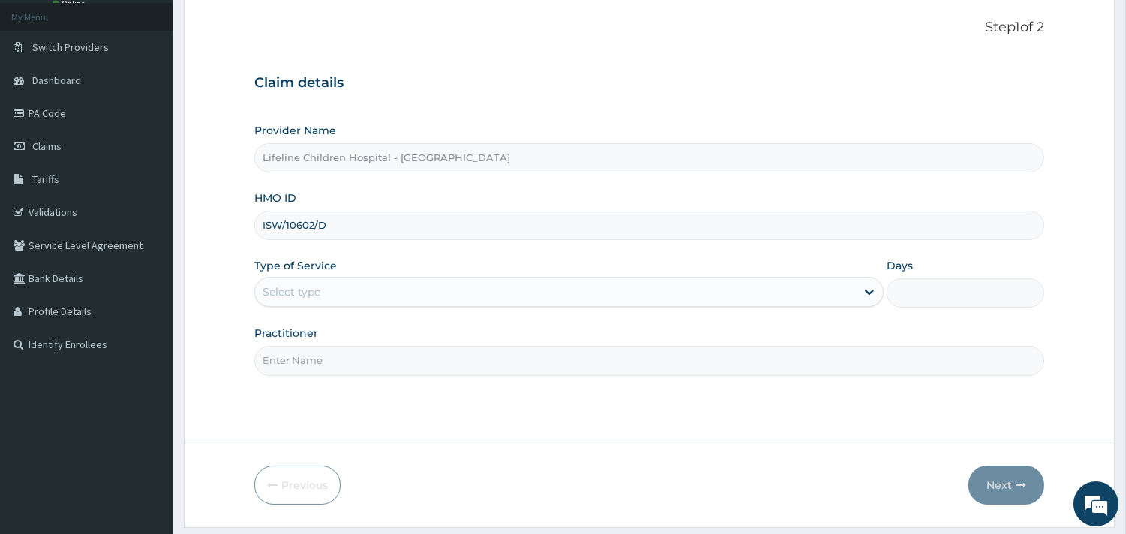
type input "ISW/10602/D"
click at [347, 295] on div "Select type" at bounding box center [555, 292] width 601 height 24
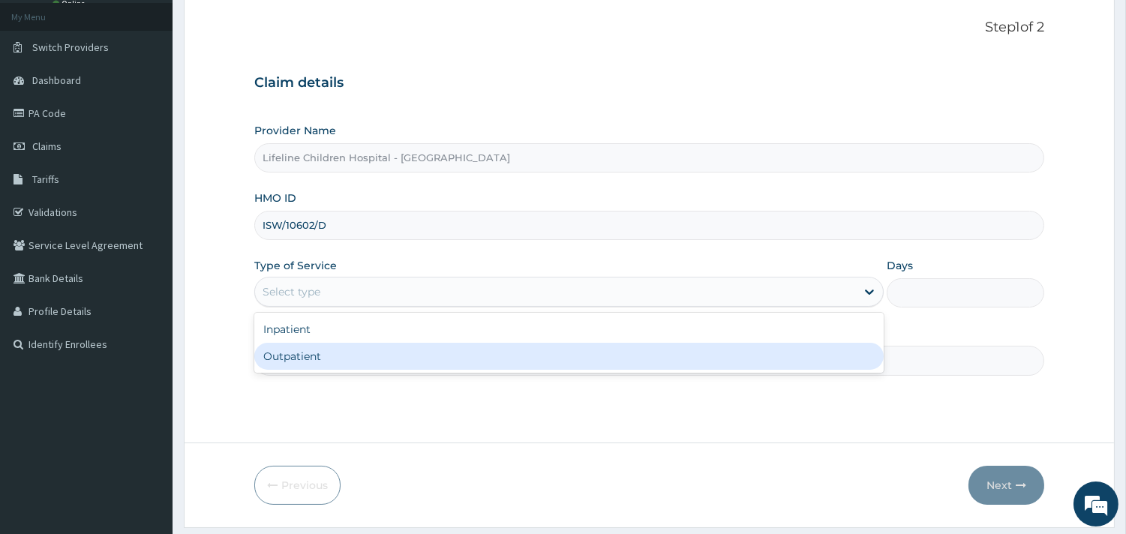
click at [328, 352] on div "Outpatient" at bounding box center [568, 356] width 629 height 27
type input "1"
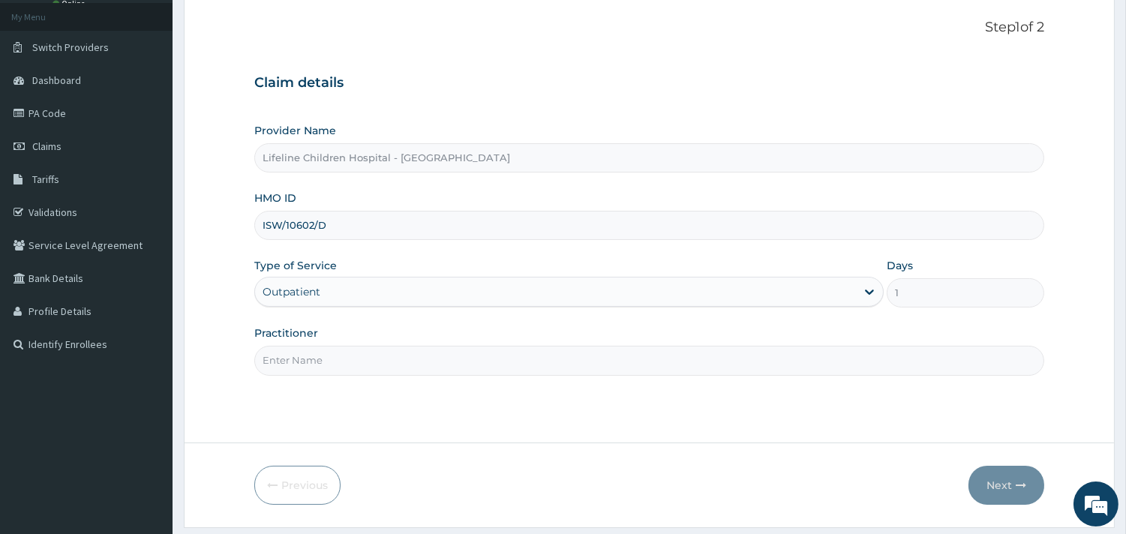
click at [328, 352] on input "Practitioner" at bounding box center [649, 360] width 790 height 29
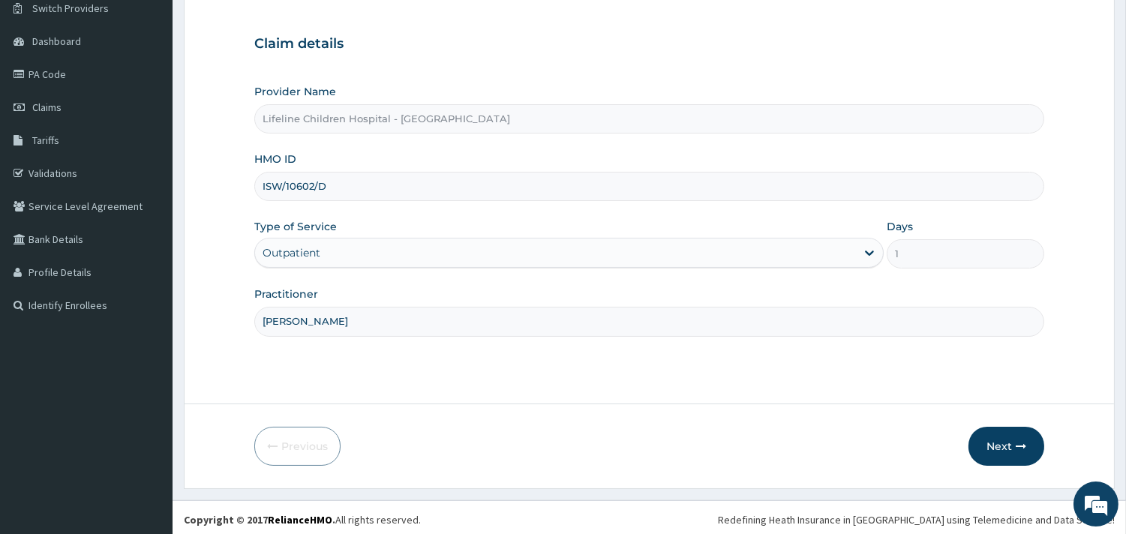
scroll to position [127, 0]
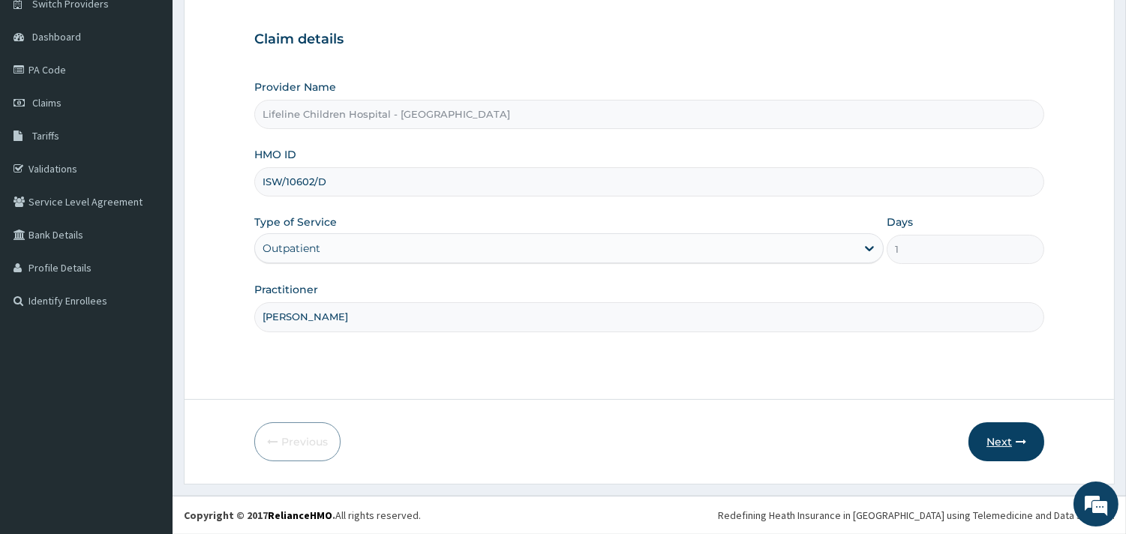
type input "DR SALAKO"
click at [990, 439] on button "Next" at bounding box center [1006, 441] width 76 height 39
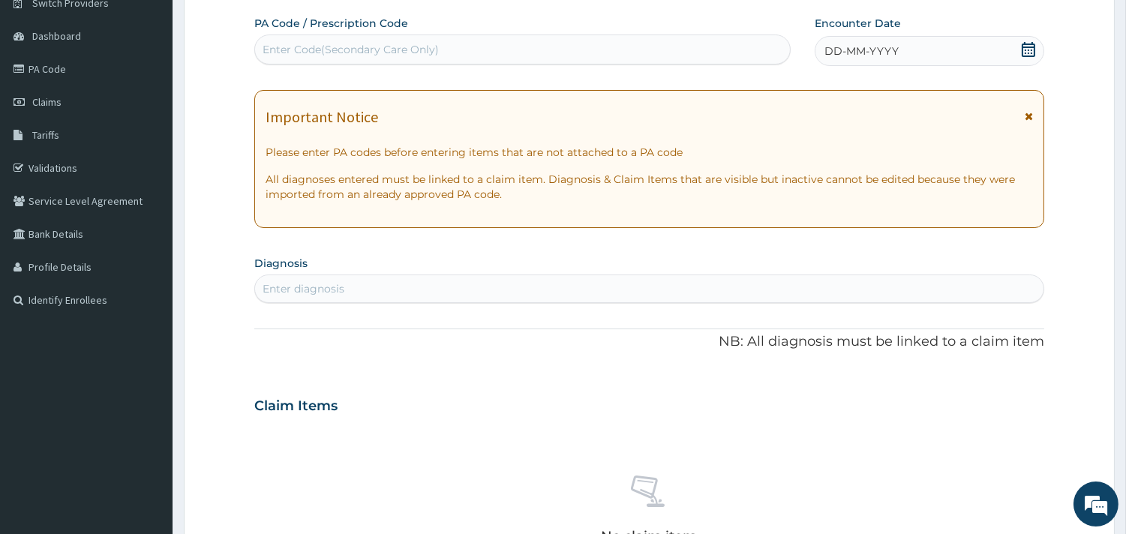
click at [901, 45] on div "DD-MM-YYYY" at bounding box center [928, 51] width 229 height 30
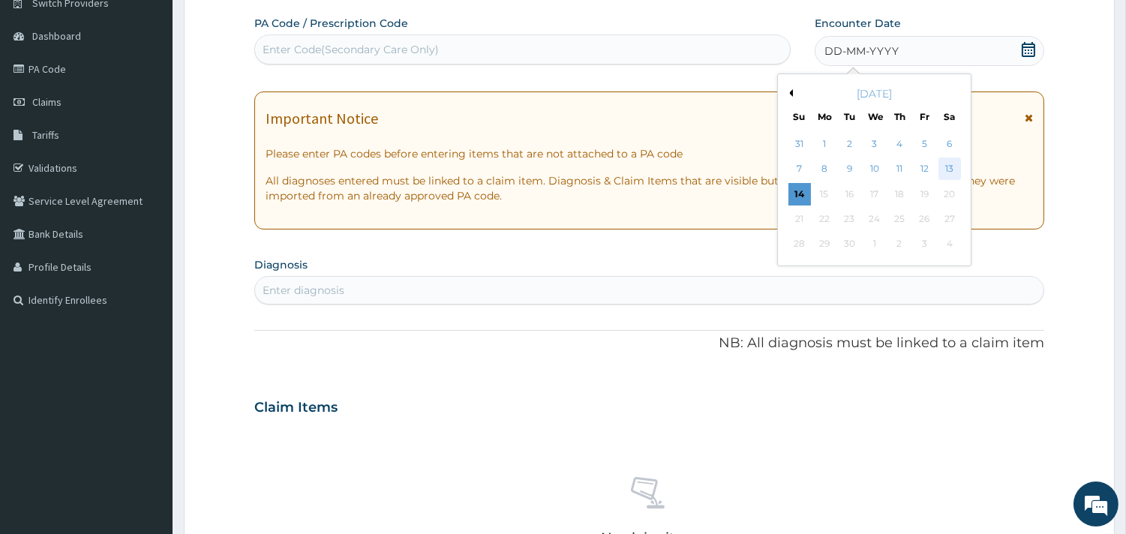
click at [953, 160] on div "13" at bounding box center [948, 169] width 22 height 22
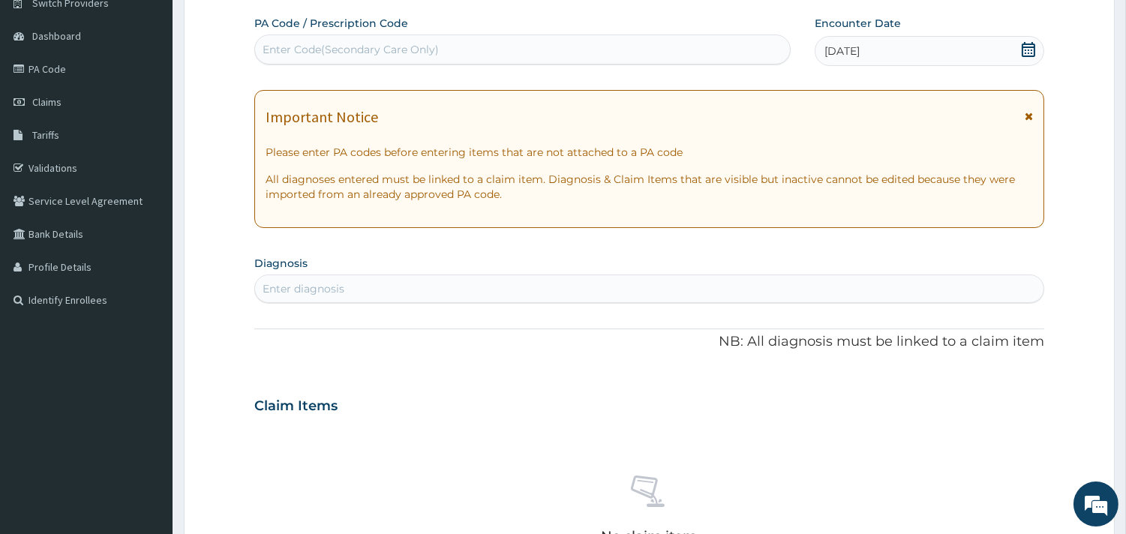
click at [337, 289] on div "Enter diagnosis" at bounding box center [303, 288] width 82 height 15
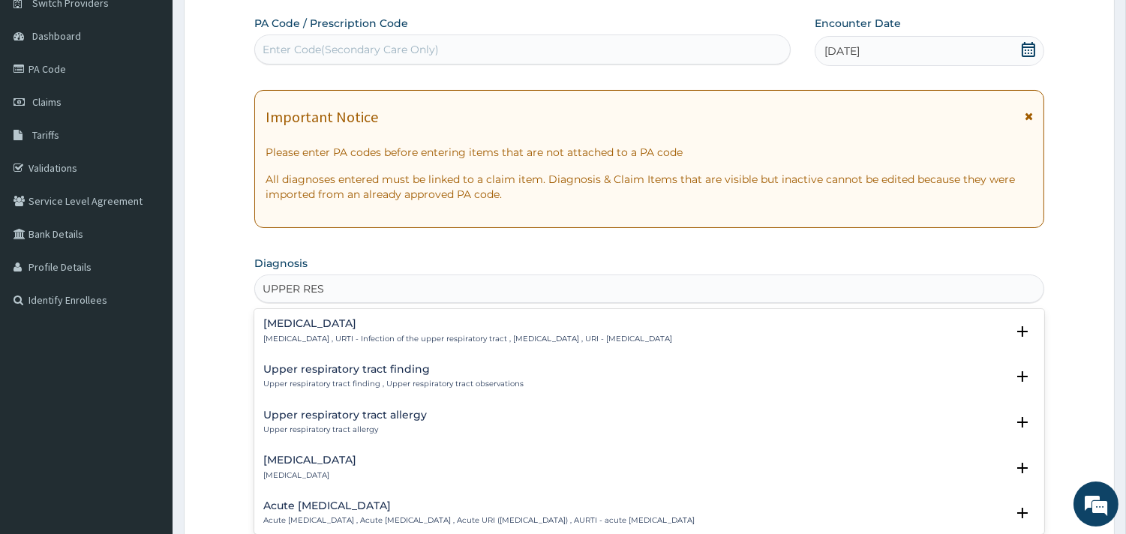
type input "UPPER RESP"
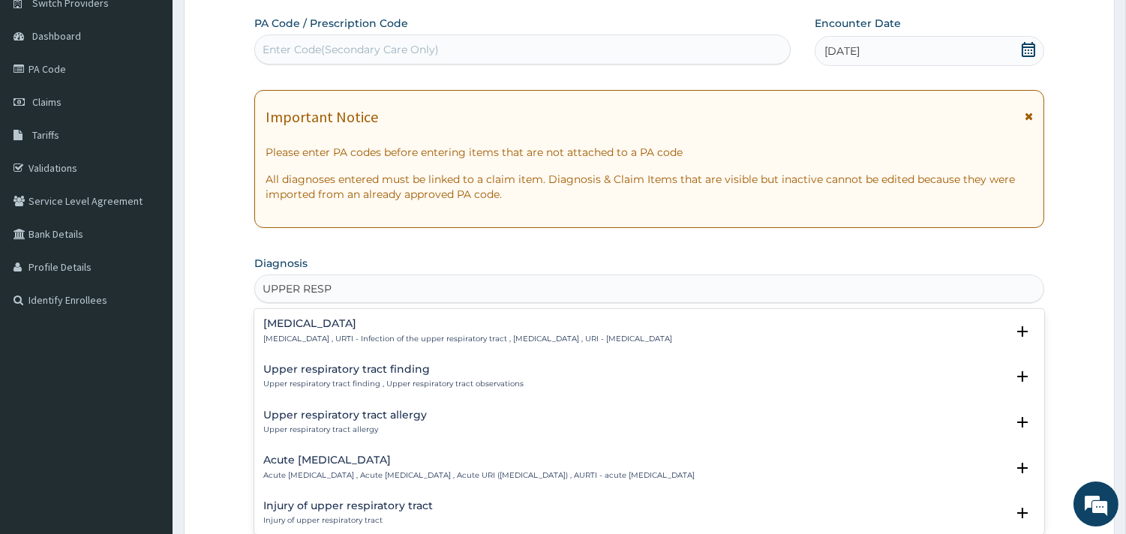
click at [334, 328] on h4 "[MEDICAL_DATA]" at bounding box center [467, 323] width 409 height 11
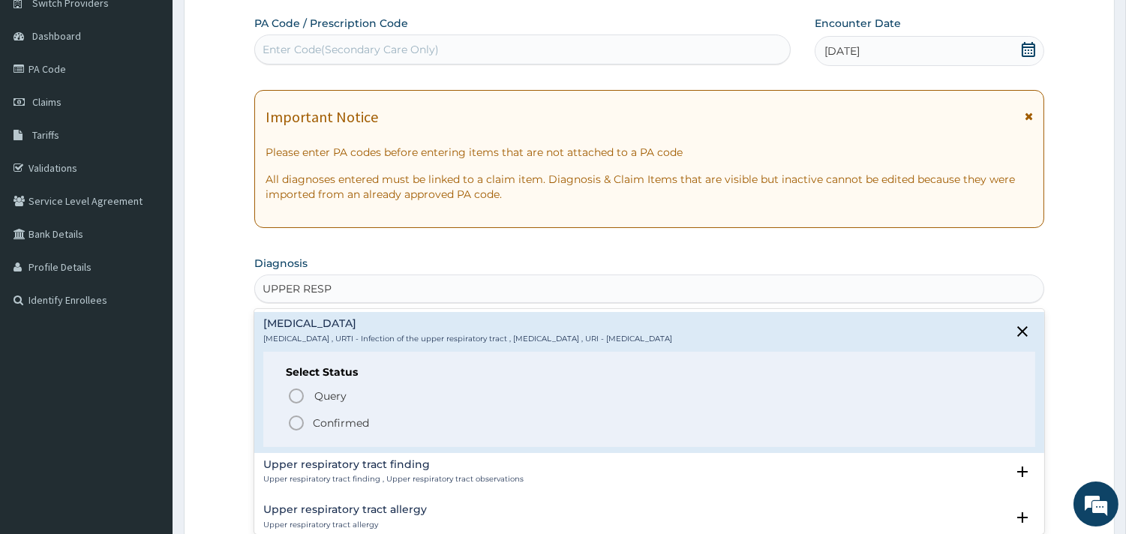
click at [328, 420] on p "Confirmed" at bounding box center [341, 422] width 56 height 15
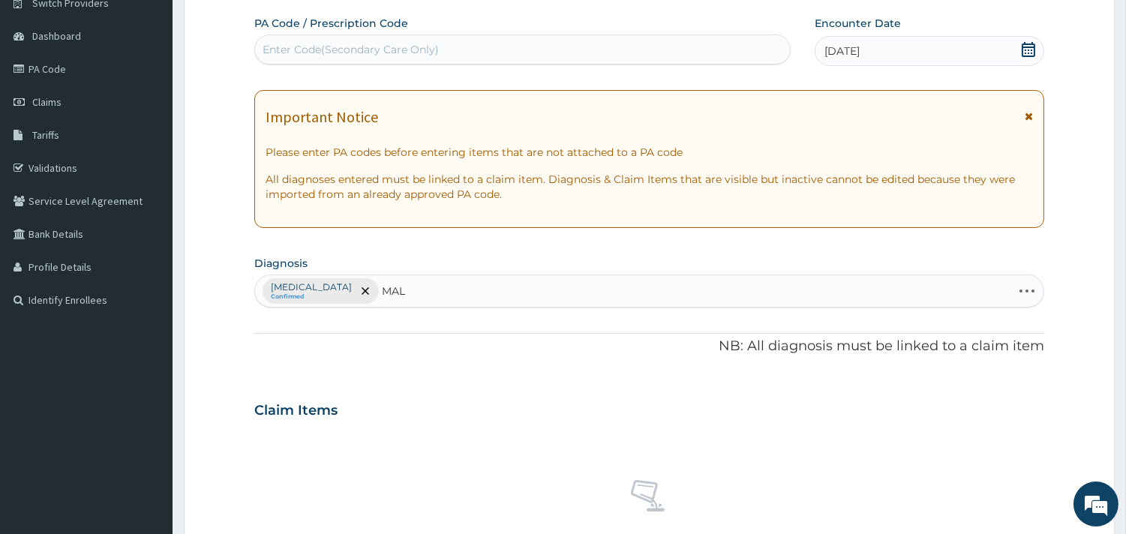
type input "MALA"
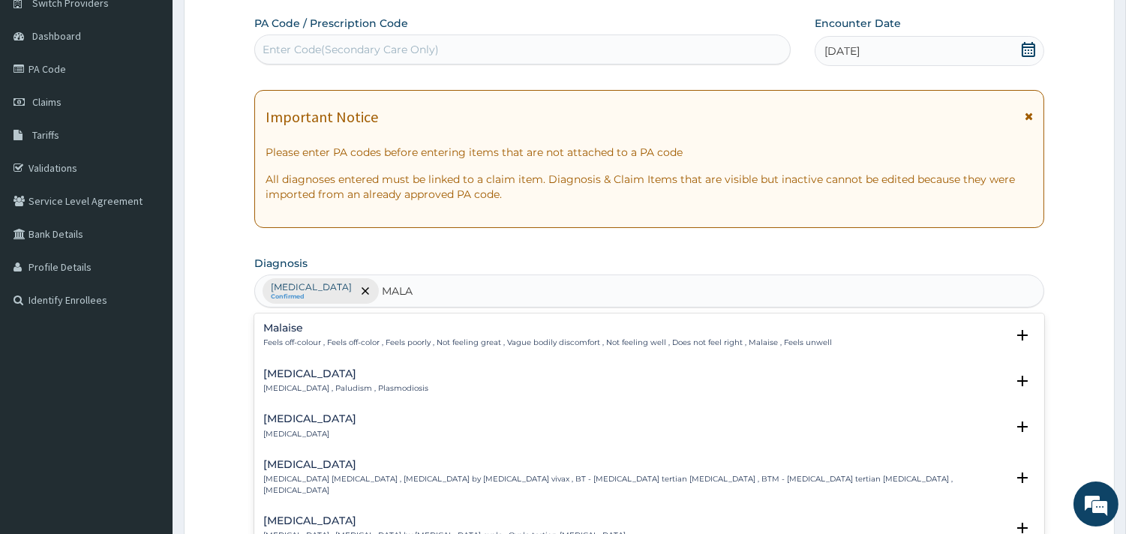
click at [318, 391] on p "[MEDICAL_DATA] , Paludism , Plasmodiosis" at bounding box center [345, 388] width 165 height 10
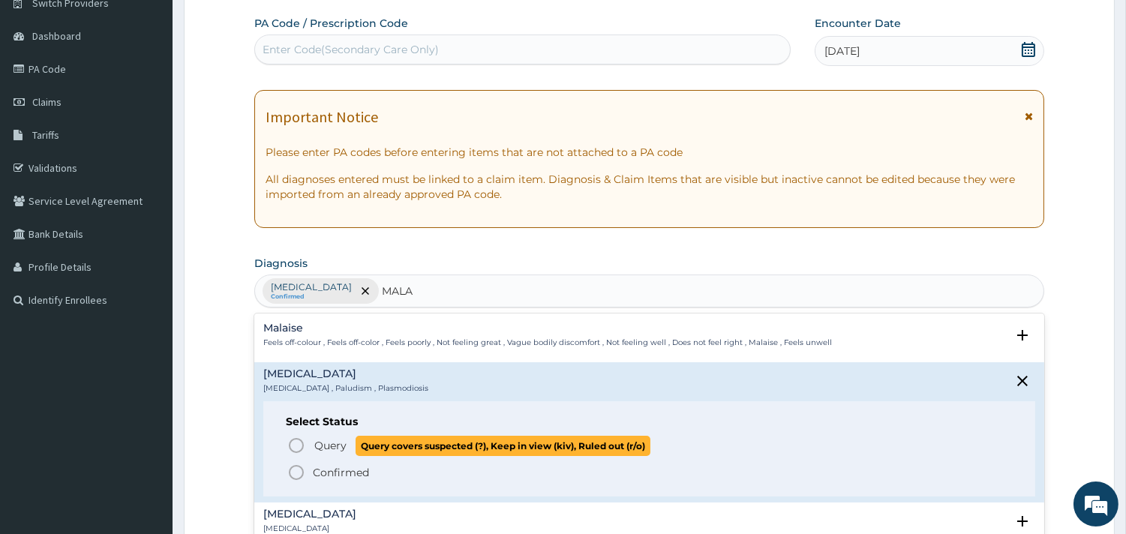
click at [338, 448] on span "Query" at bounding box center [330, 445] width 32 height 15
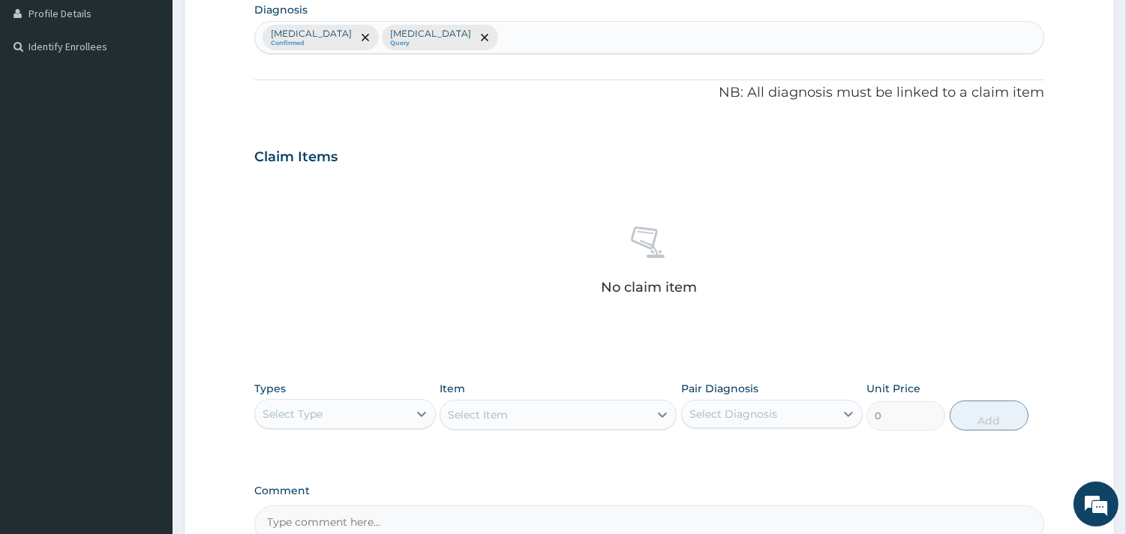
scroll to position [460, 0]
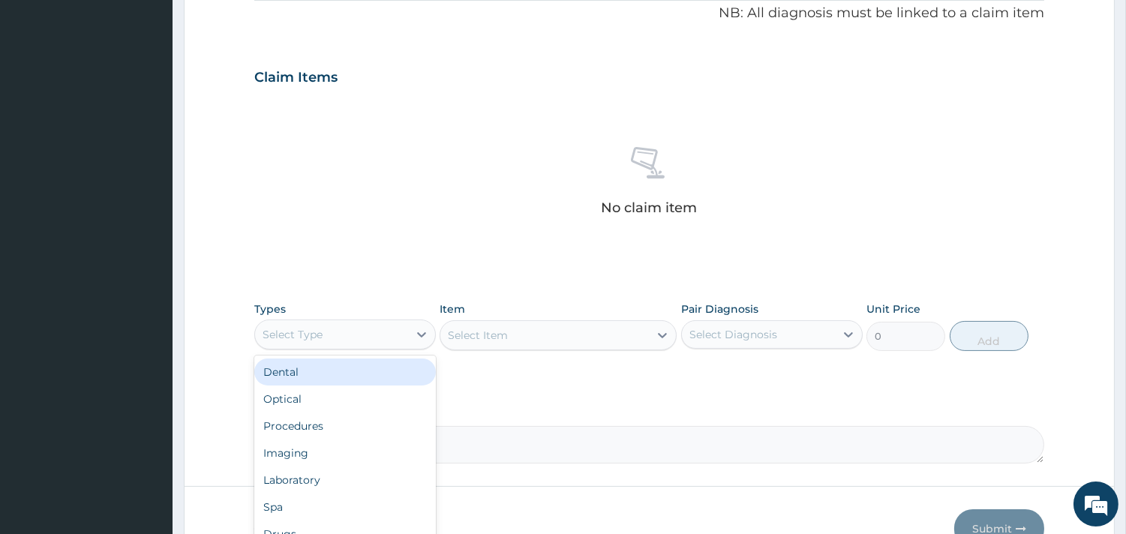
drag, startPoint x: 405, startPoint y: 338, endPoint x: 345, endPoint y: 338, distance: 60.0
click at [345, 338] on div "Select Type" at bounding box center [331, 334] width 153 height 24
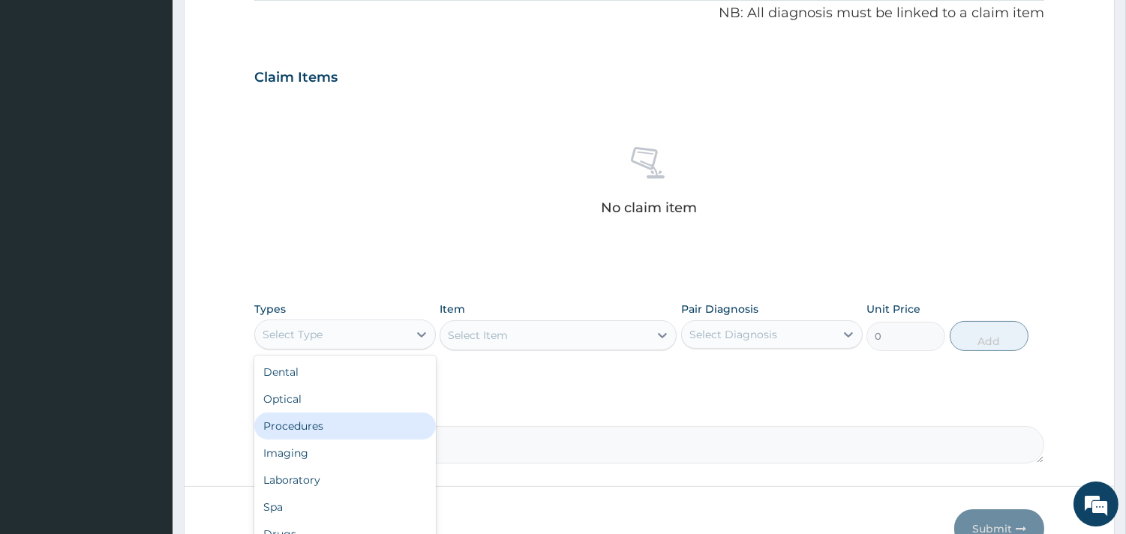
click at [331, 421] on div "Procedures" at bounding box center [344, 425] width 181 height 27
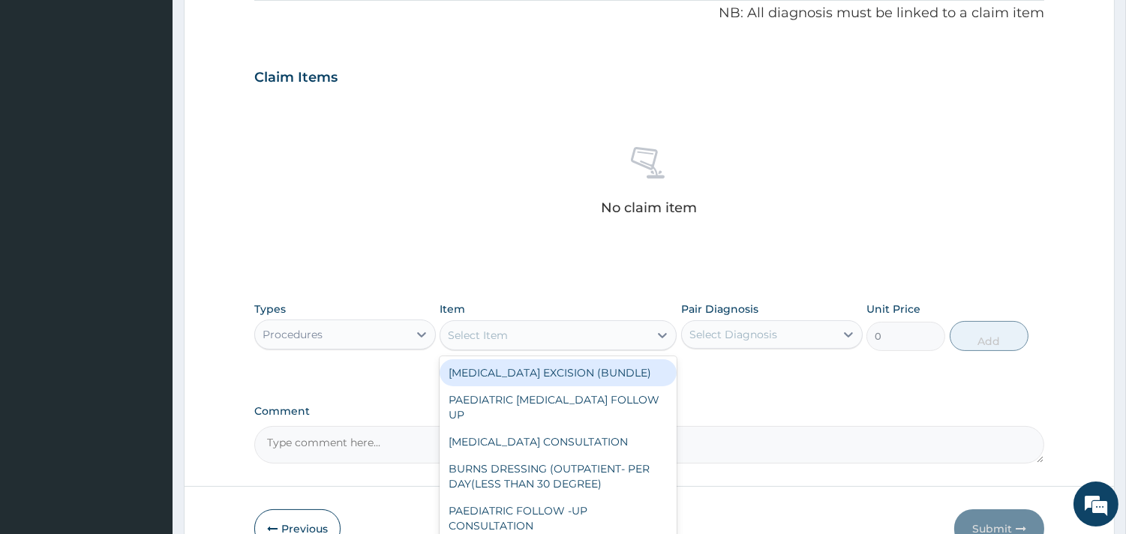
drag, startPoint x: 573, startPoint y: 339, endPoint x: 523, endPoint y: 334, distance: 49.7
click at [523, 334] on div "Select Item" at bounding box center [544, 335] width 208 height 24
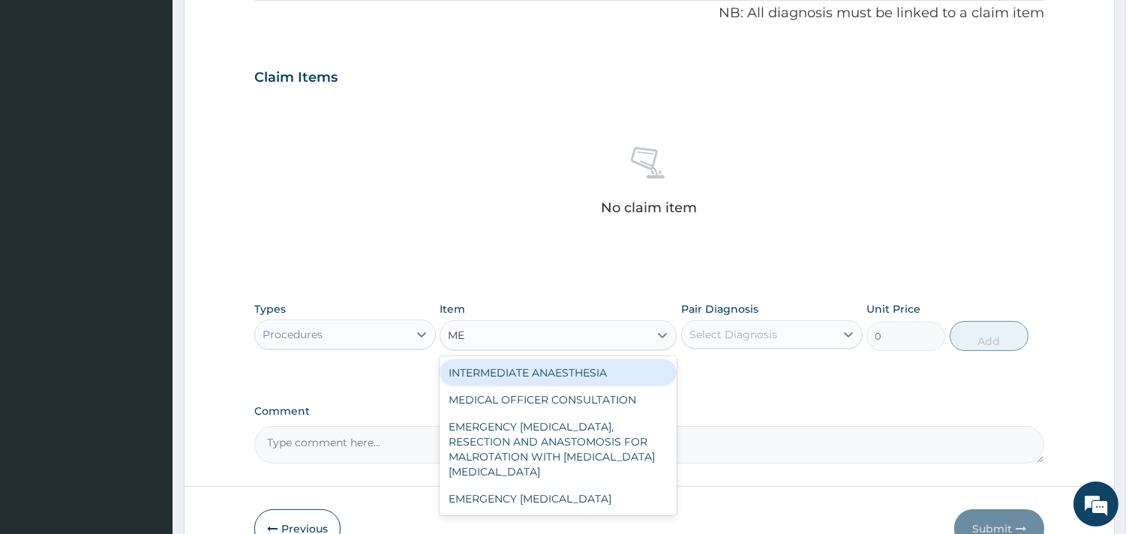
type input "MED"
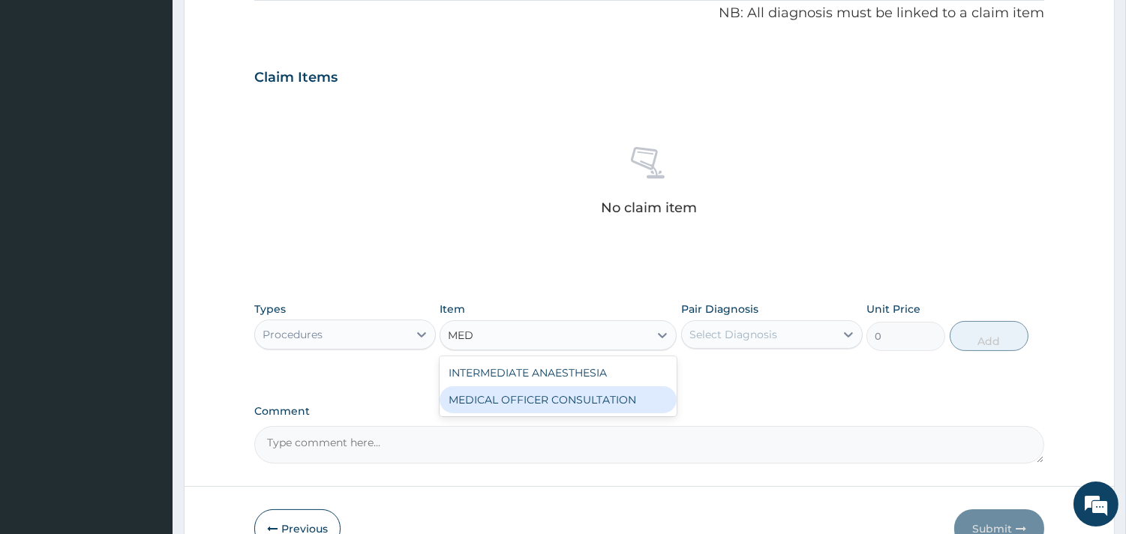
click at [572, 397] on div "MEDICAL OFFICER CONSULTATION" at bounding box center [557, 399] width 237 height 27
type input "10500"
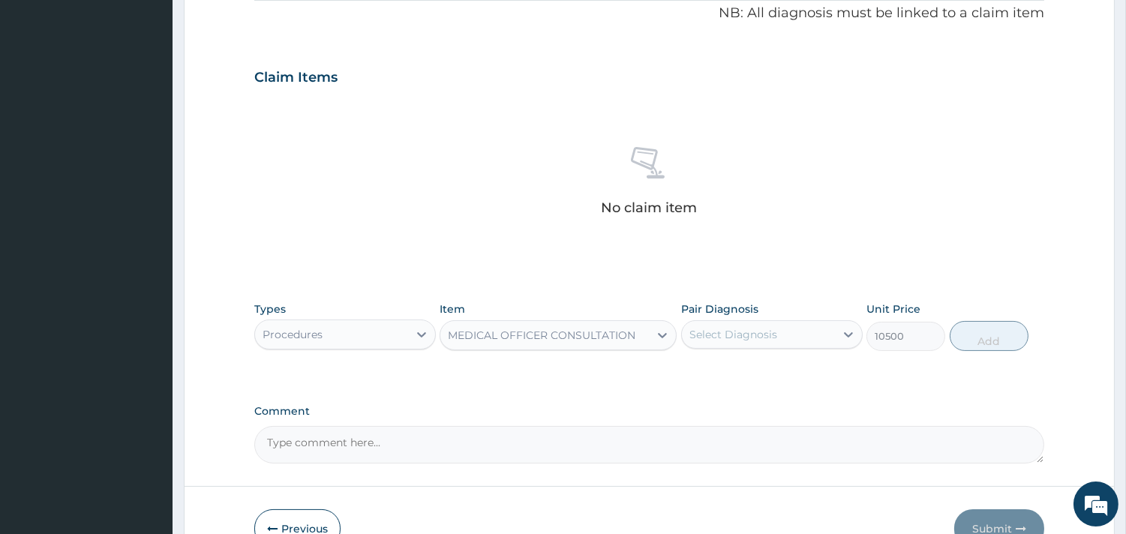
click at [708, 332] on div "Select Diagnosis" at bounding box center [733, 334] width 88 height 15
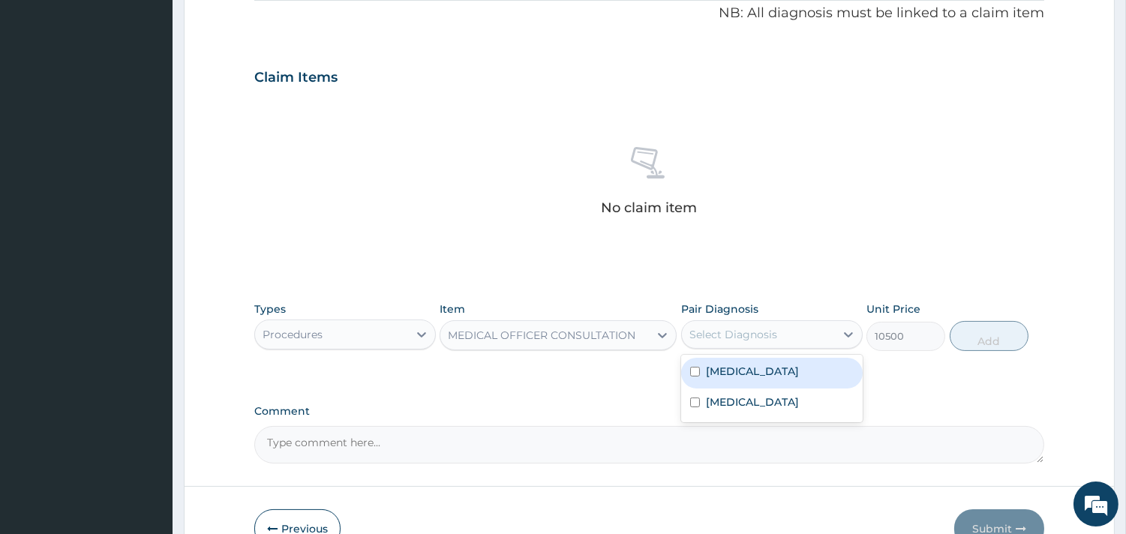
drag, startPoint x: 709, startPoint y: 360, endPoint x: 714, endPoint y: 370, distance: 11.7
click at [709, 361] on div "[MEDICAL_DATA]" at bounding box center [771, 373] width 181 height 31
checkbox input "true"
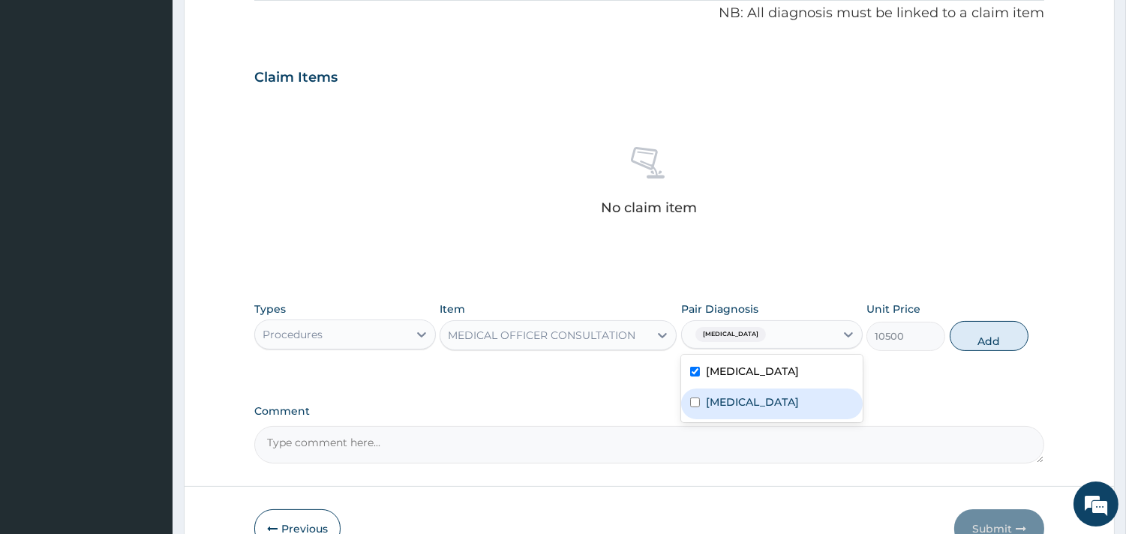
click at [725, 394] on label "[MEDICAL_DATA]" at bounding box center [752, 401] width 93 height 15
checkbox input "true"
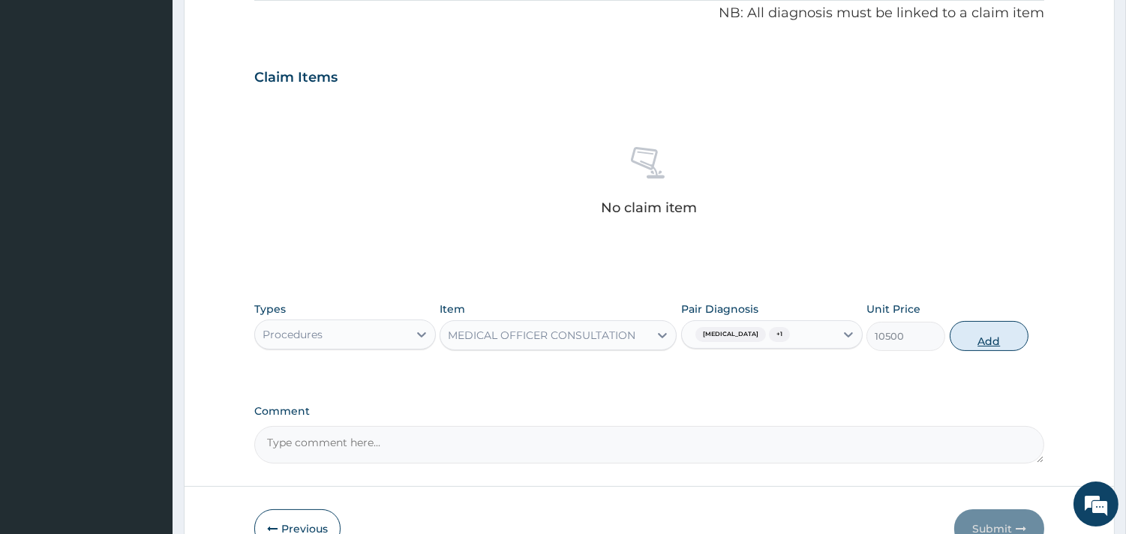
click at [976, 337] on button "Add" at bounding box center [988, 336] width 79 height 30
type input "0"
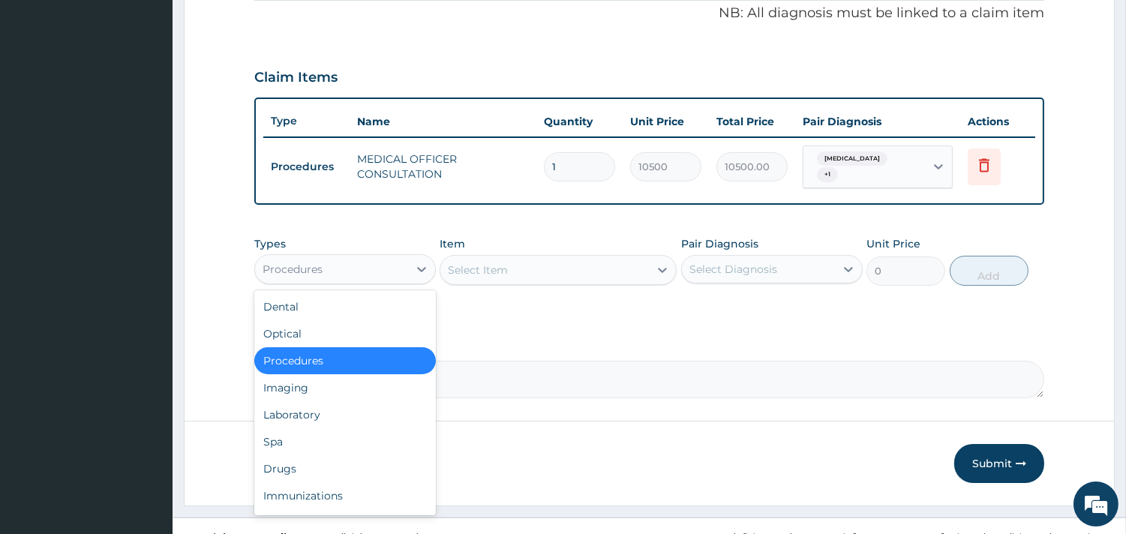
click at [396, 257] on div "Procedures" at bounding box center [331, 269] width 153 height 24
click at [308, 407] on div "Laboratory" at bounding box center [344, 414] width 181 height 27
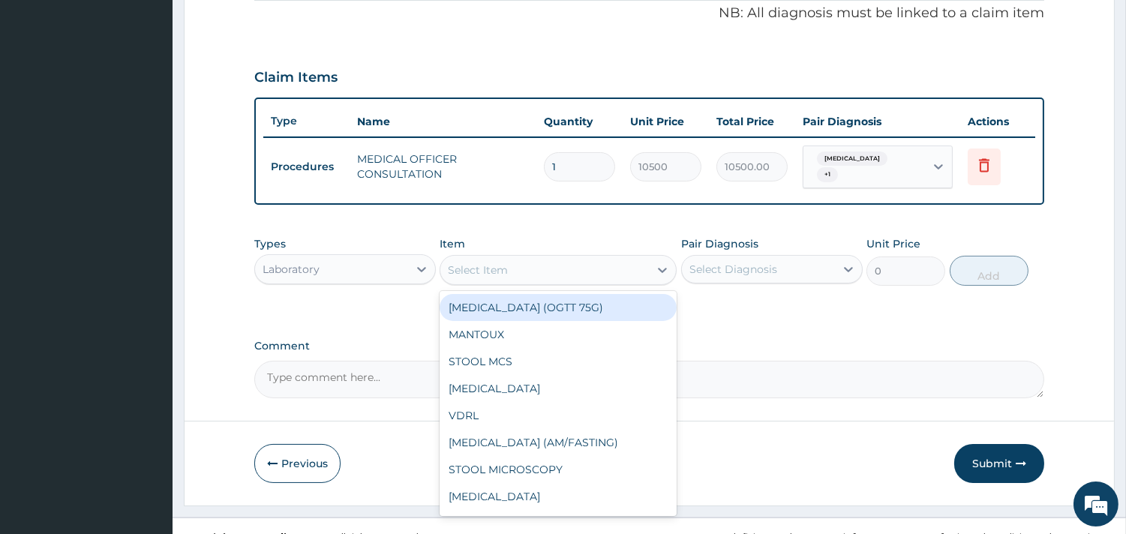
click at [533, 261] on div "Select Item" at bounding box center [544, 270] width 208 height 24
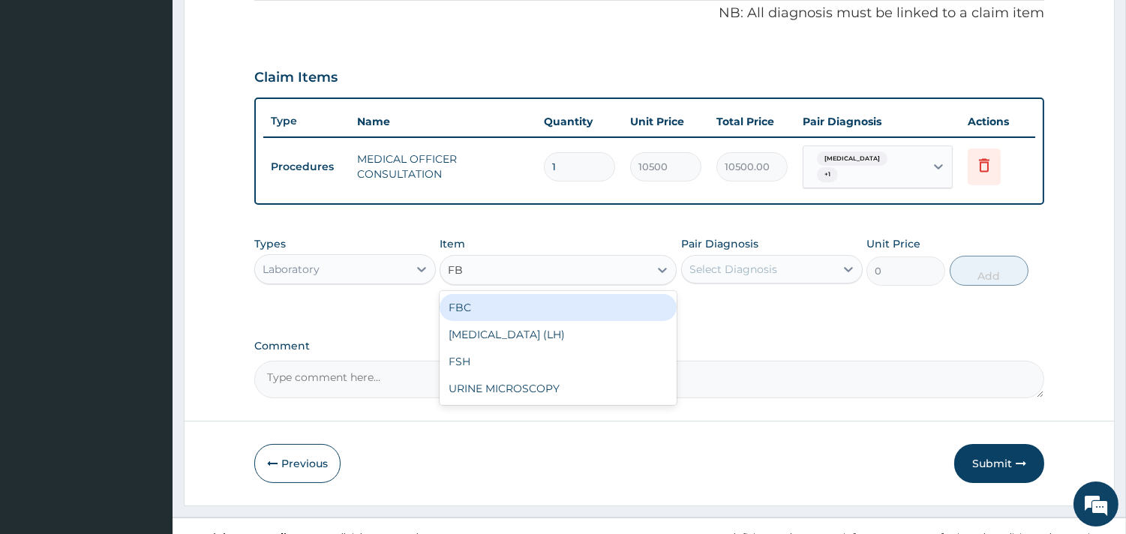
type input "FBC"
click at [542, 301] on div "FBC" at bounding box center [557, 307] width 237 height 27
type input "4500"
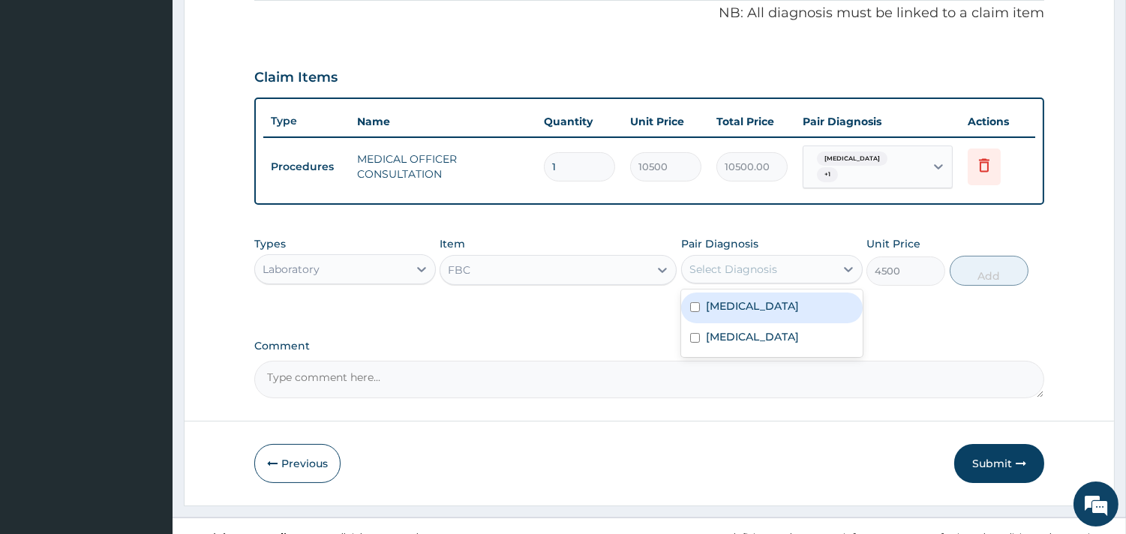
click at [703, 263] on div "Select Diagnosis" at bounding box center [733, 269] width 88 height 15
click at [717, 301] on label "[MEDICAL_DATA]" at bounding box center [752, 305] width 93 height 15
checkbox input "true"
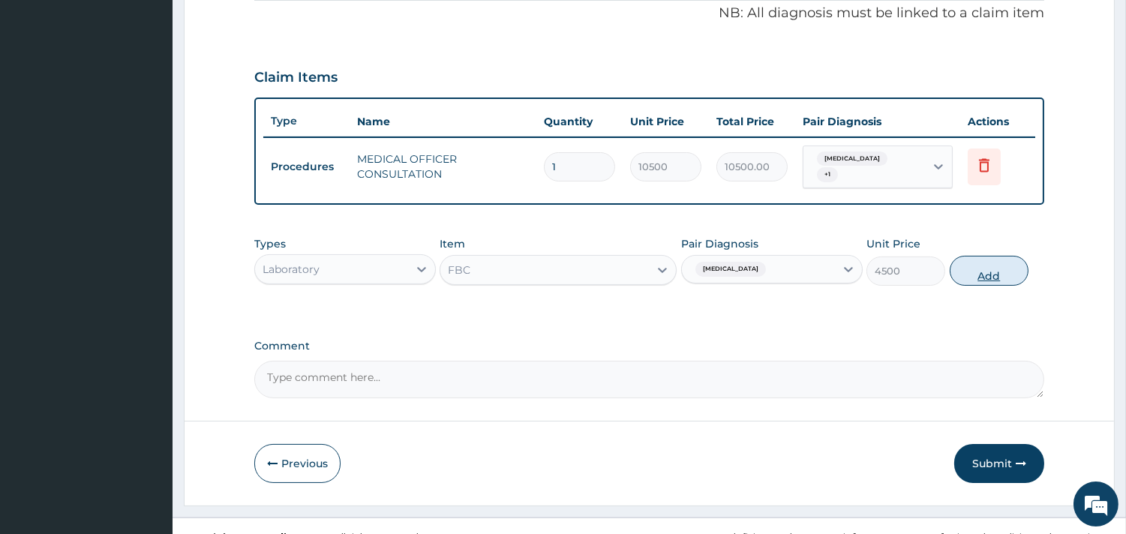
click at [967, 259] on button "Add" at bounding box center [988, 271] width 79 height 30
type input "0"
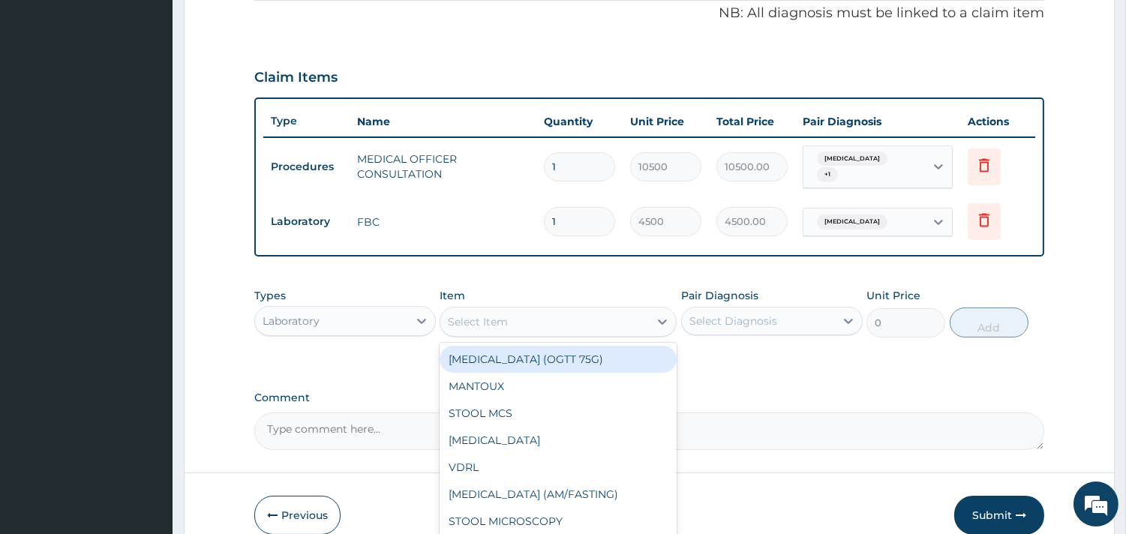
click at [591, 310] on div "Select Item" at bounding box center [544, 322] width 208 height 24
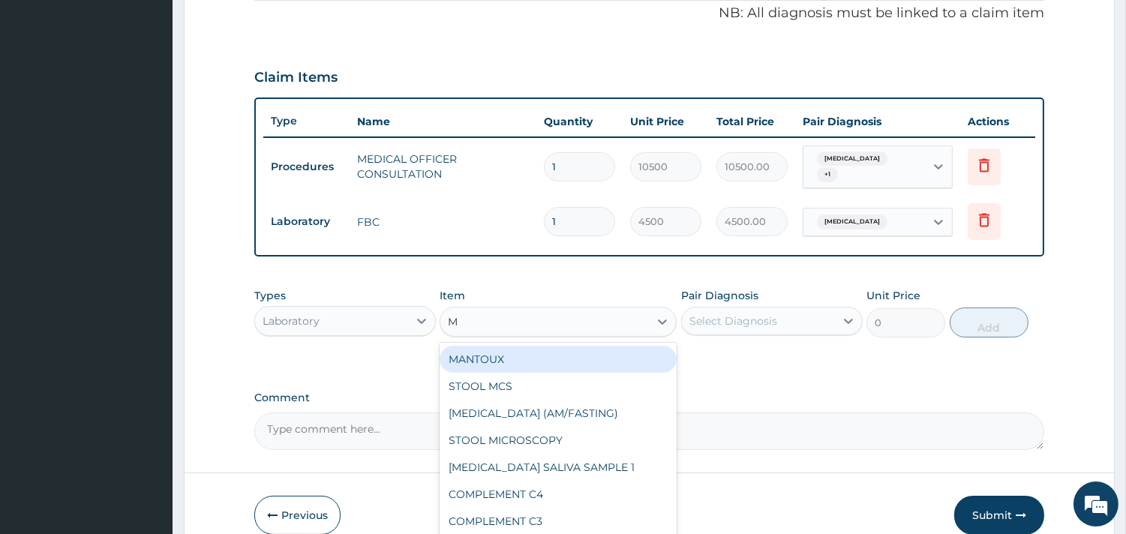
type input "MP"
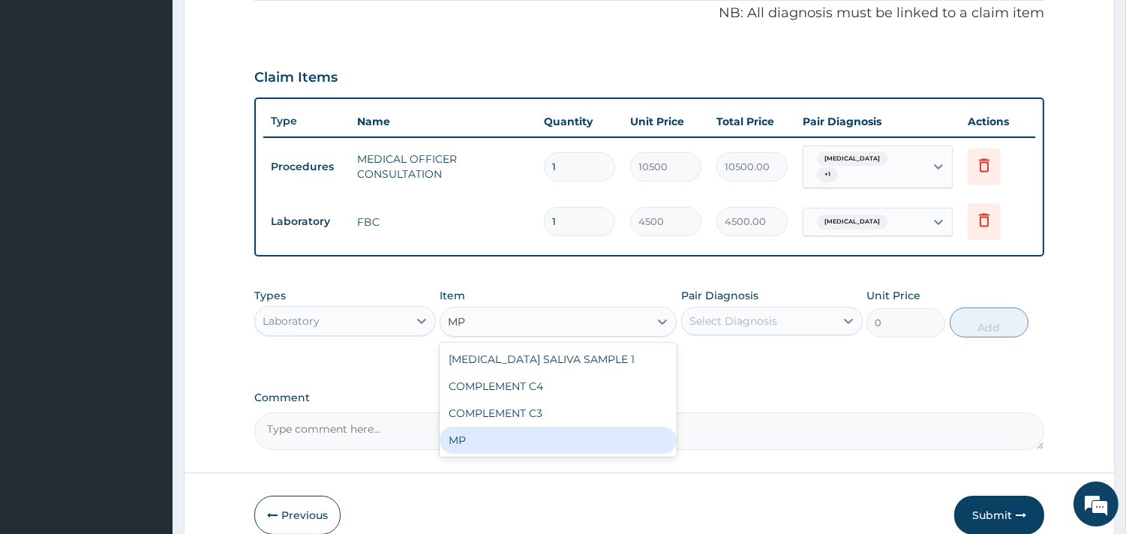
click at [497, 441] on div "MP" at bounding box center [557, 440] width 237 height 27
type input "4000"
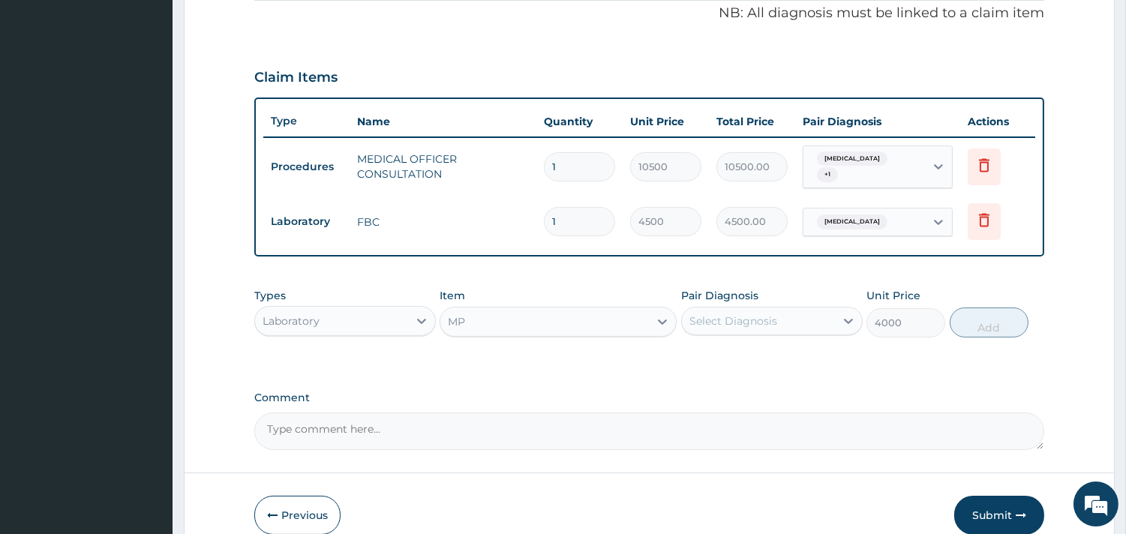
click at [788, 315] on div "Select Diagnosis" at bounding box center [758, 321] width 153 height 24
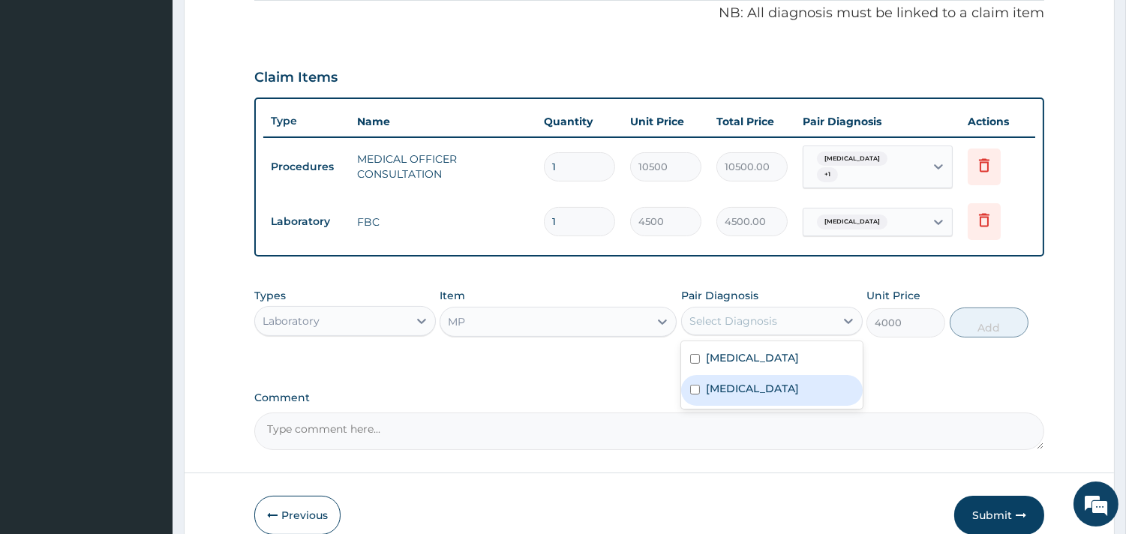
click at [769, 384] on div "[MEDICAL_DATA]" at bounding box center [771, 390] width 181 height 31
checkbox input "true"
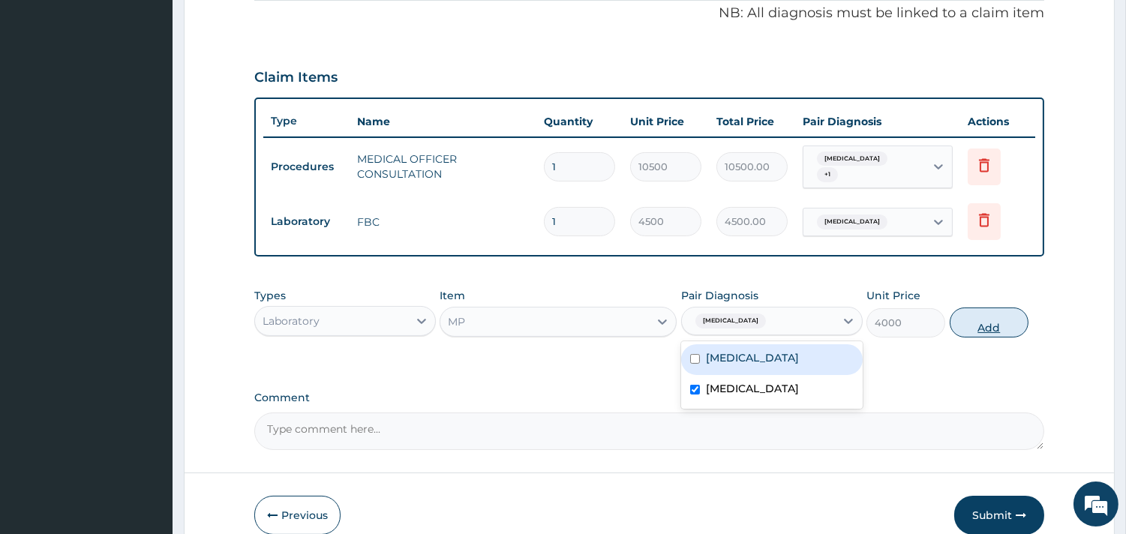
click at [994, 327] on button "Add" at bounding box center [988, 322] width 79 height 30
type input "0"
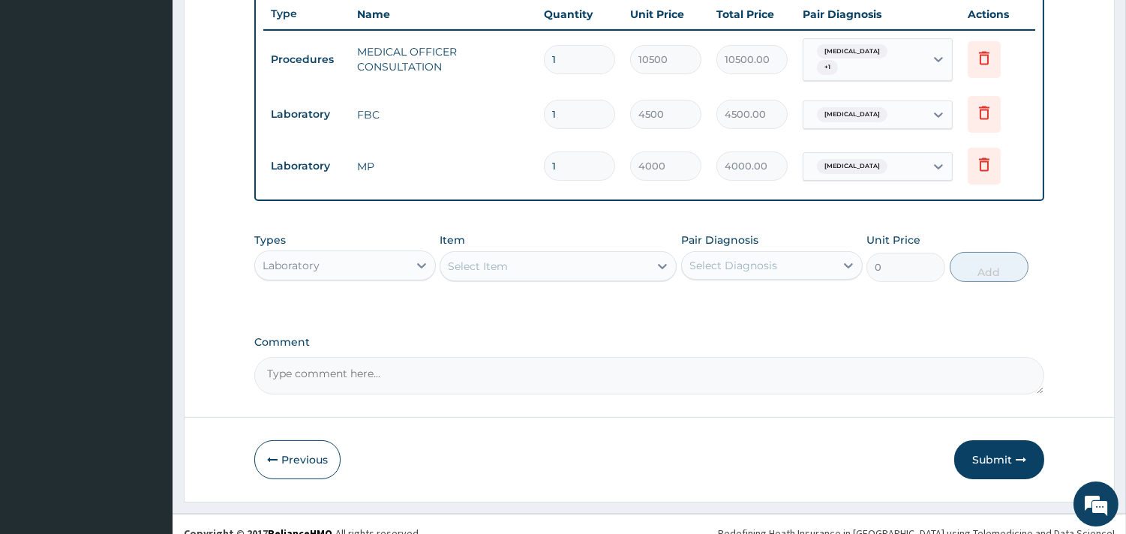
scroll to position [585, 0]
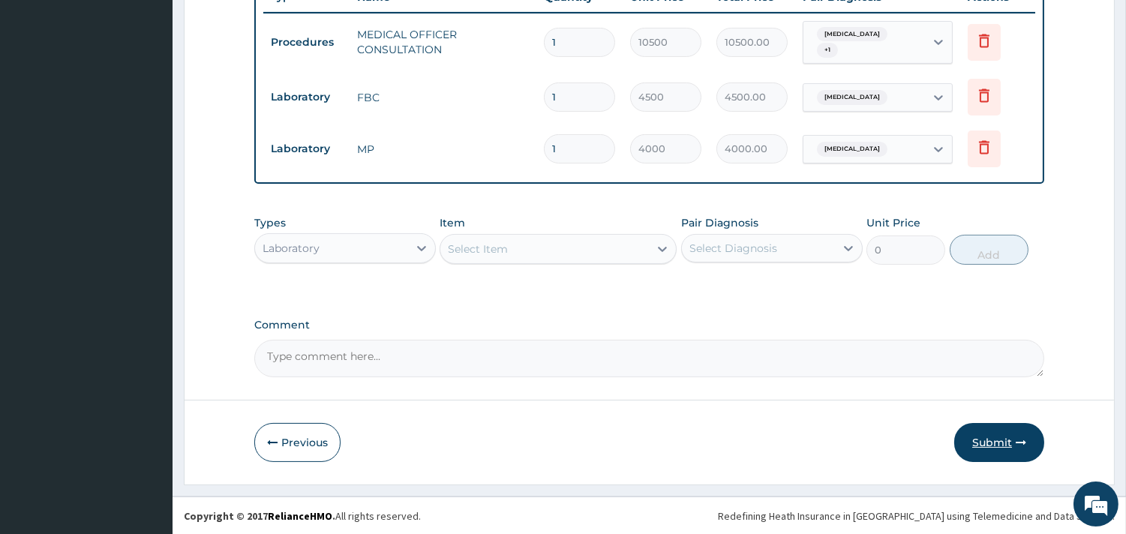
click at [988, 439] on button "Submit" at bounding box center [999, 442] width 90 height 39
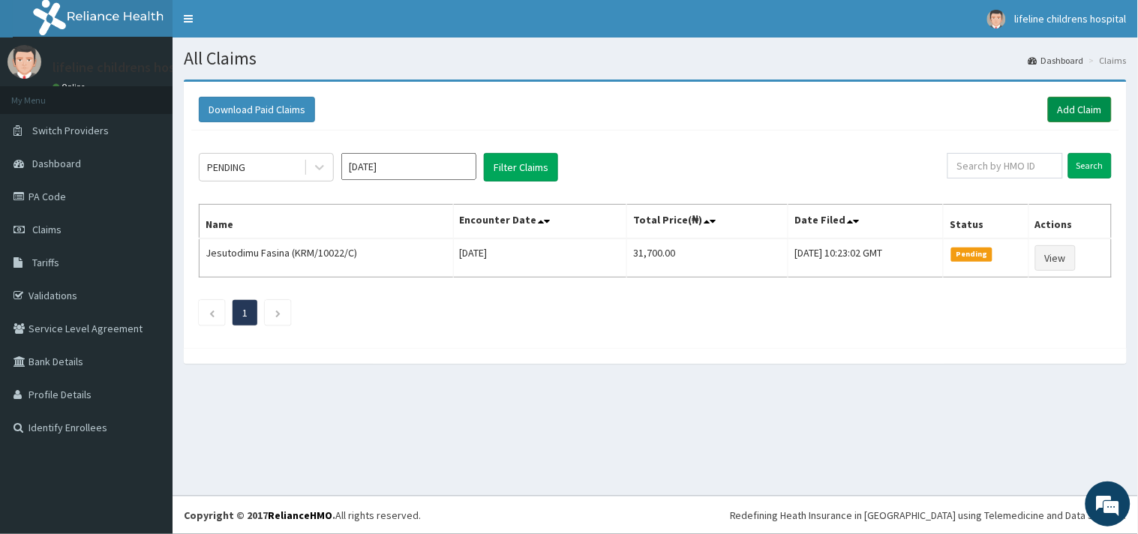
click at [1088, 103] on link "Add Claim" at bounding box center [1080, 109] width 64 height 25
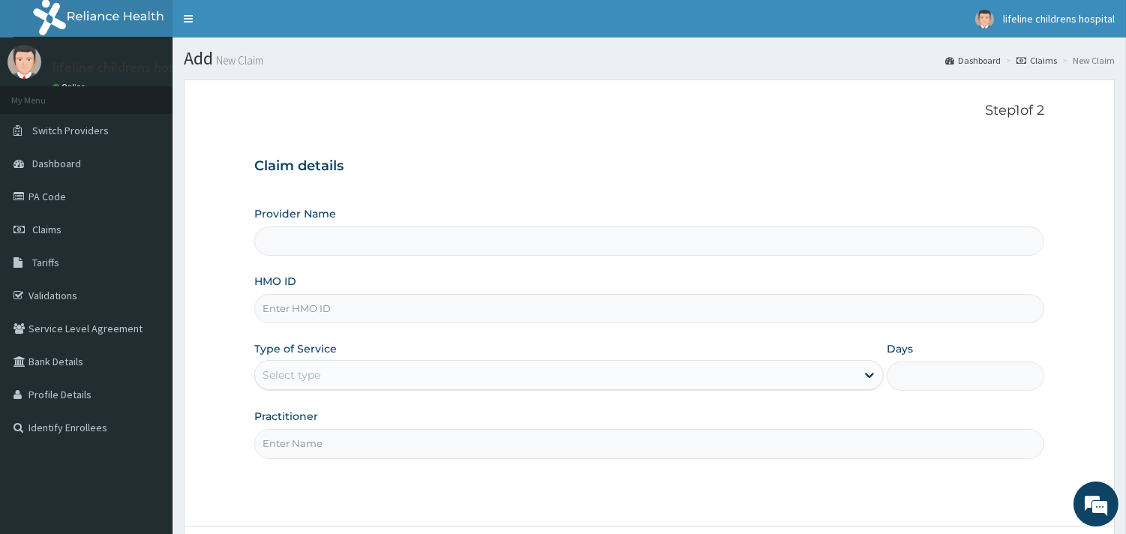
click at [340, 304] on input "HMO ID" at bounding box center [649, 308] width 790 height 29
type input "Lifeline Children Hospital - Surulere"
type input "HNL/10017/D"
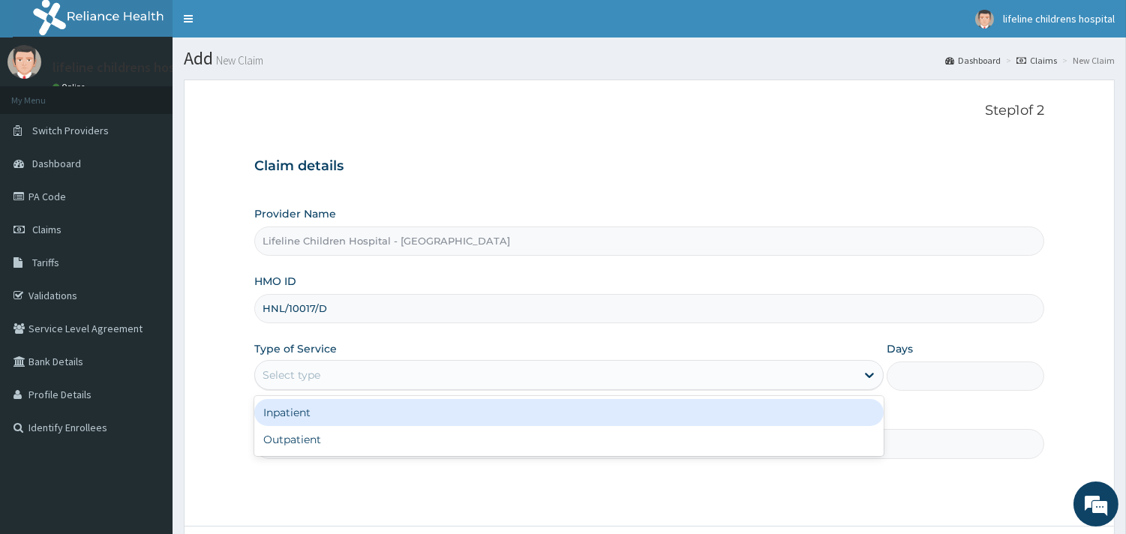
click at [323, 370] on div "Select type" at bounding box center [555, 375] width 601 height 24
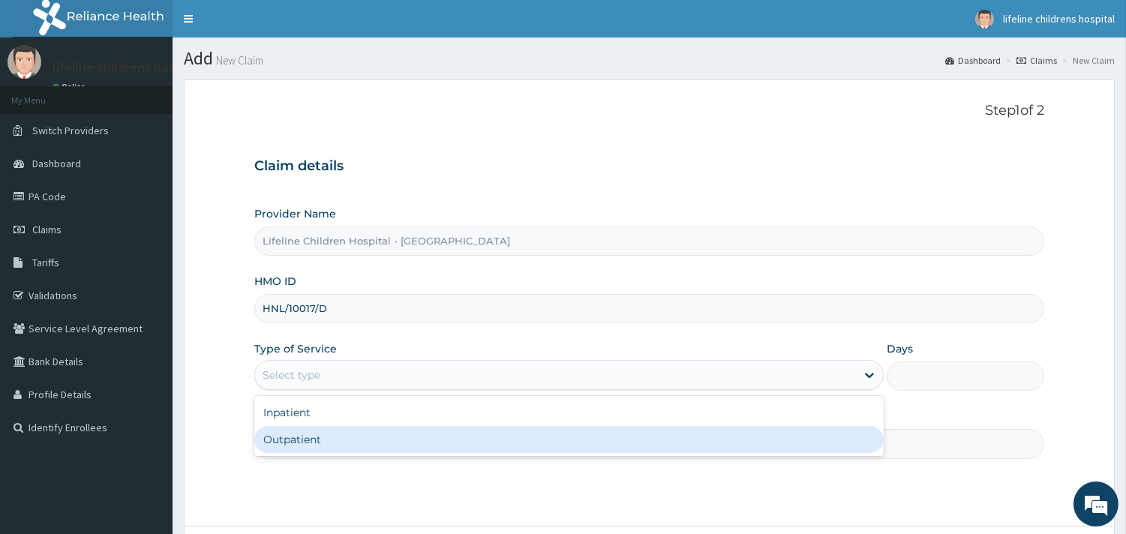
click at [308, 433] on div "Outpatient" at bounding box center [568, 439] width 629 height 27
type input "1"
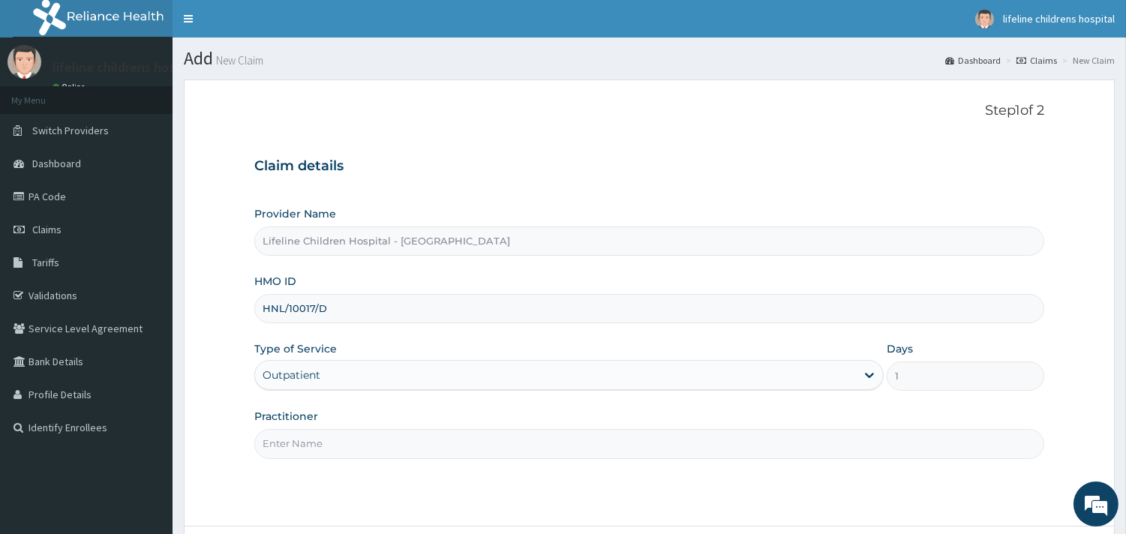
click at [311, 440] on input "Practitioner" at bounding box center [649, 443] width 790 height 29
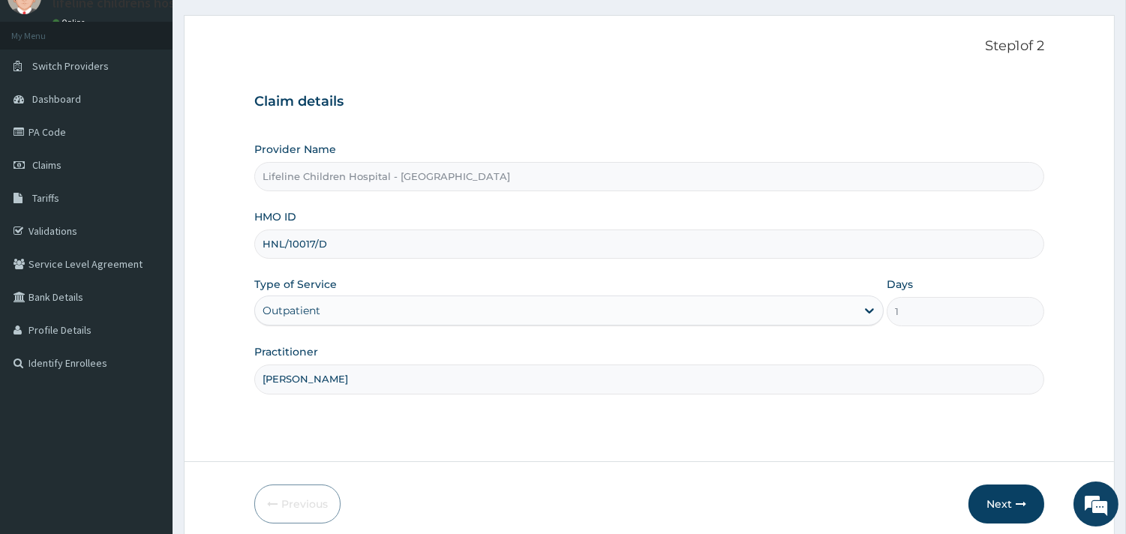
scroll to position [83, 0]
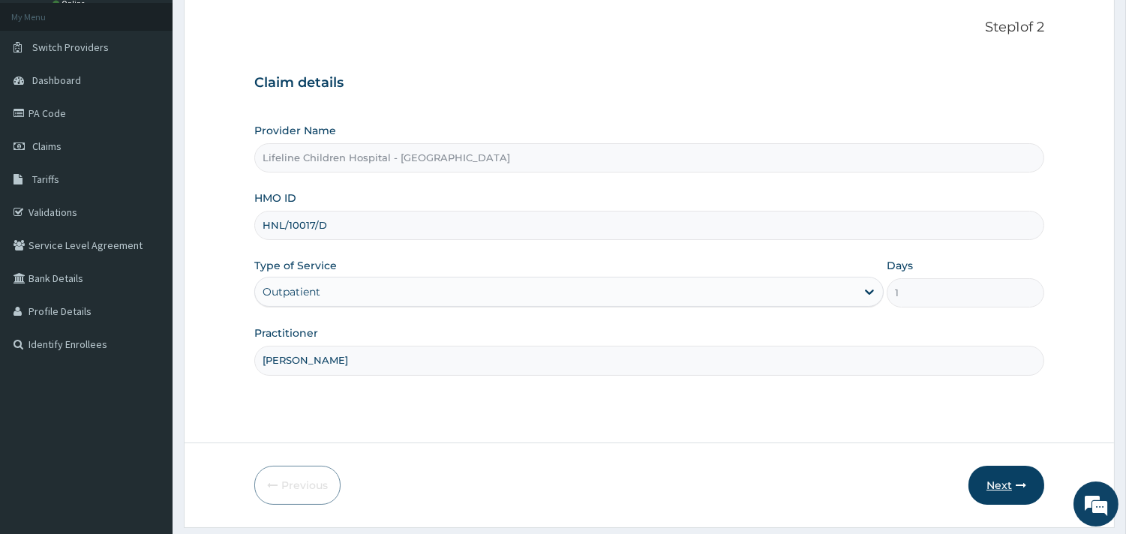
type input "DR JOY"
click at [1012, 492] on button "Next" at bounding box center [1006, 485] width 76 height 39
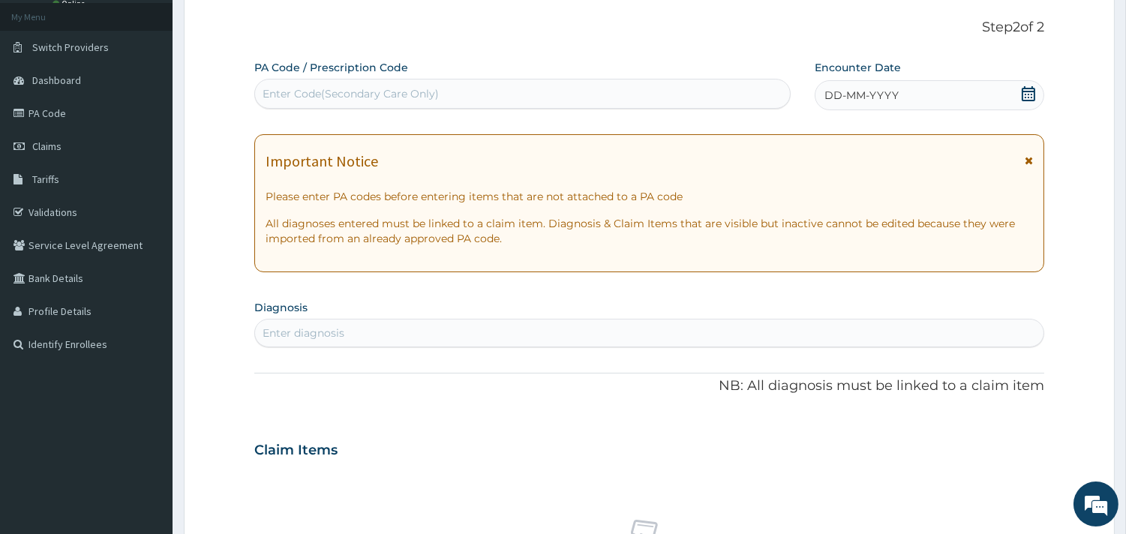
click at [889, 99] on span "DD-MM-YYYY" at bounding box center [861, 95] width 74 height 15
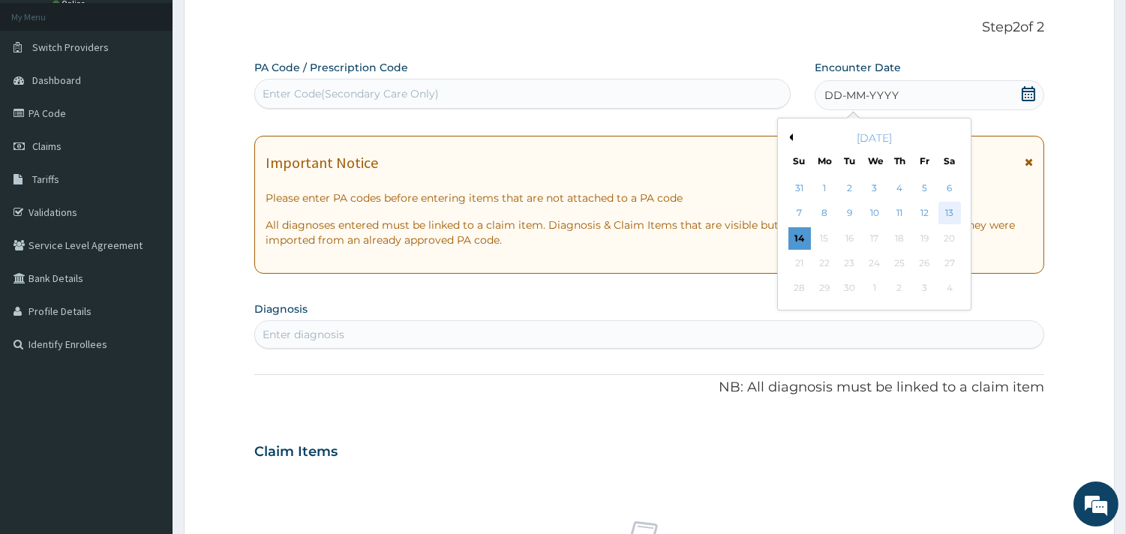
click at [949, 216] on div "13" at bounding box center [948, 213] width 22 height 22
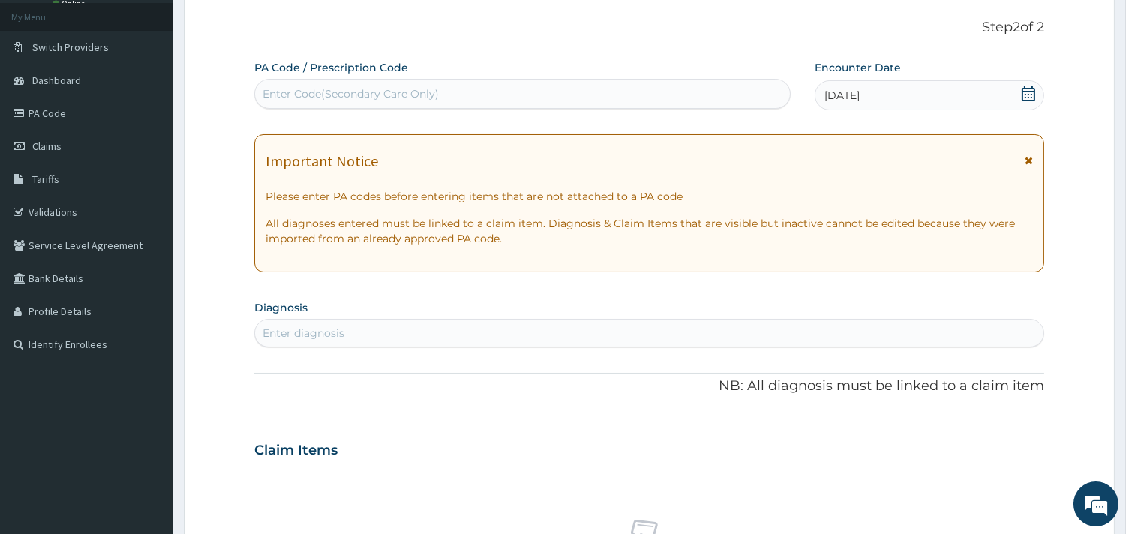
click at [399, 337] on div "Enter diagnosis" at bounding box center [649, 333] width 788 height 24
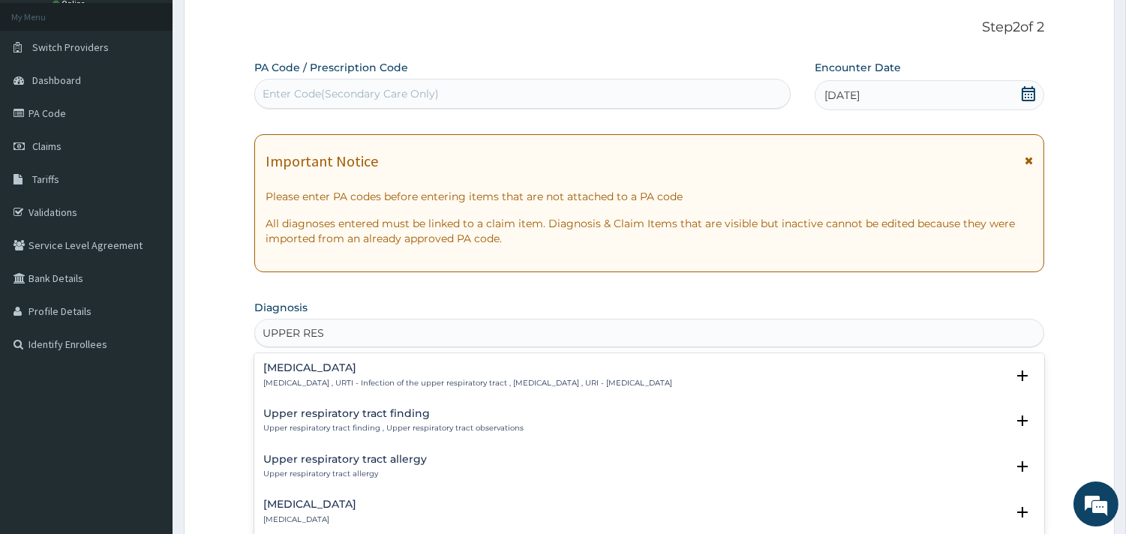
type input "UPPER RESP"
click at [364, 369] on h4 "Upper respiratory infection" at bounding box center [467, 367] width 409 height 11
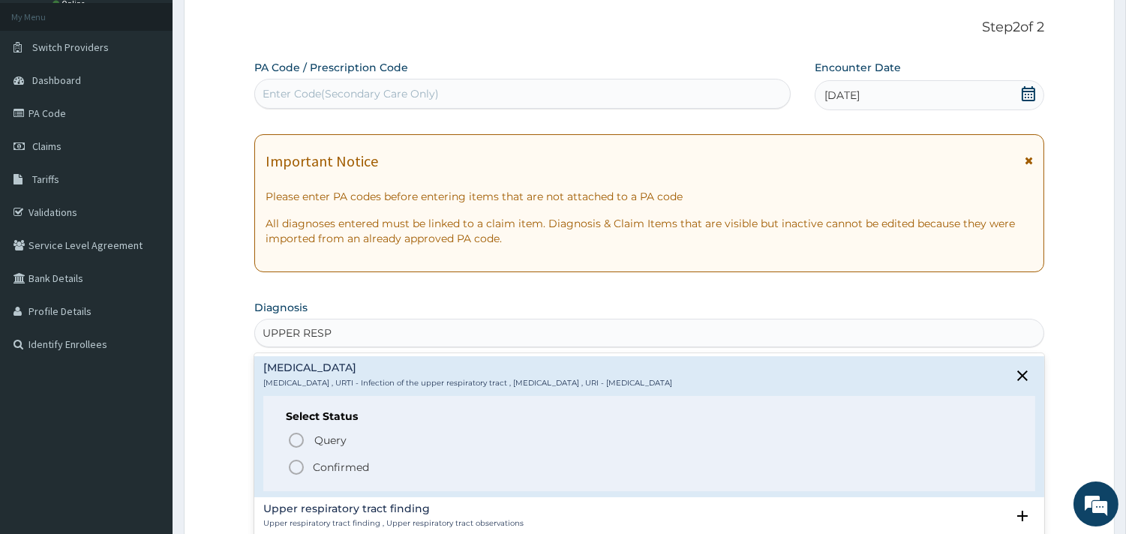
click at [330, 469] on p "Confirmed" at bounding box center [341, 467] width 56 height 15
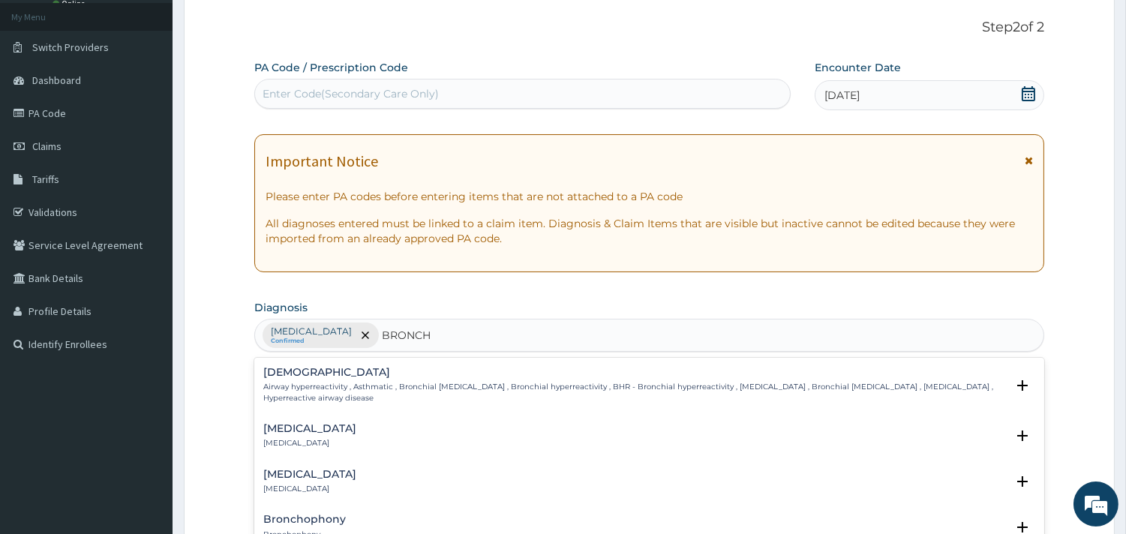
type input "BRONCHO"
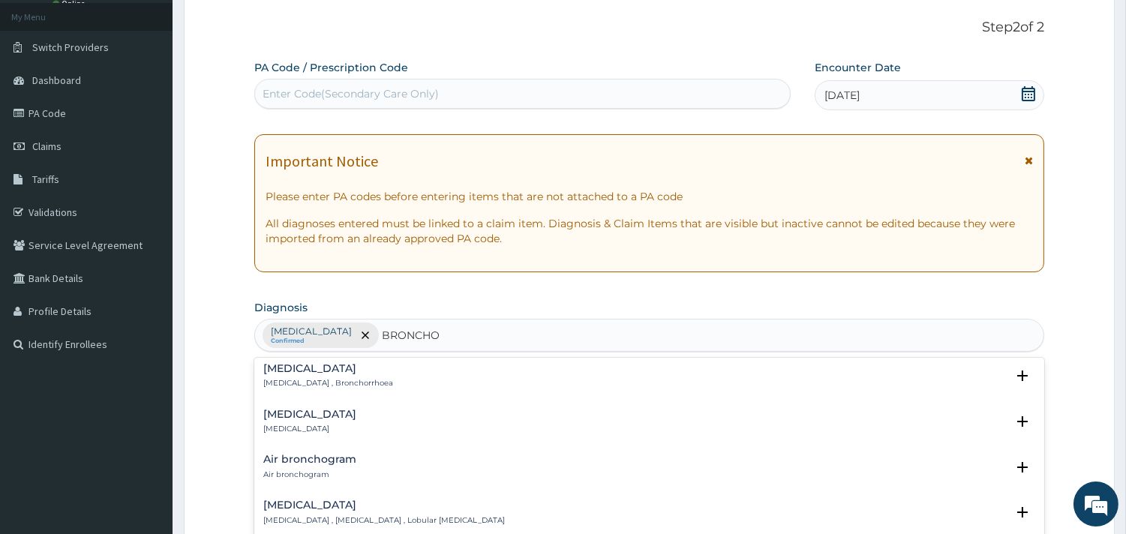
scroll to position [166, 0]
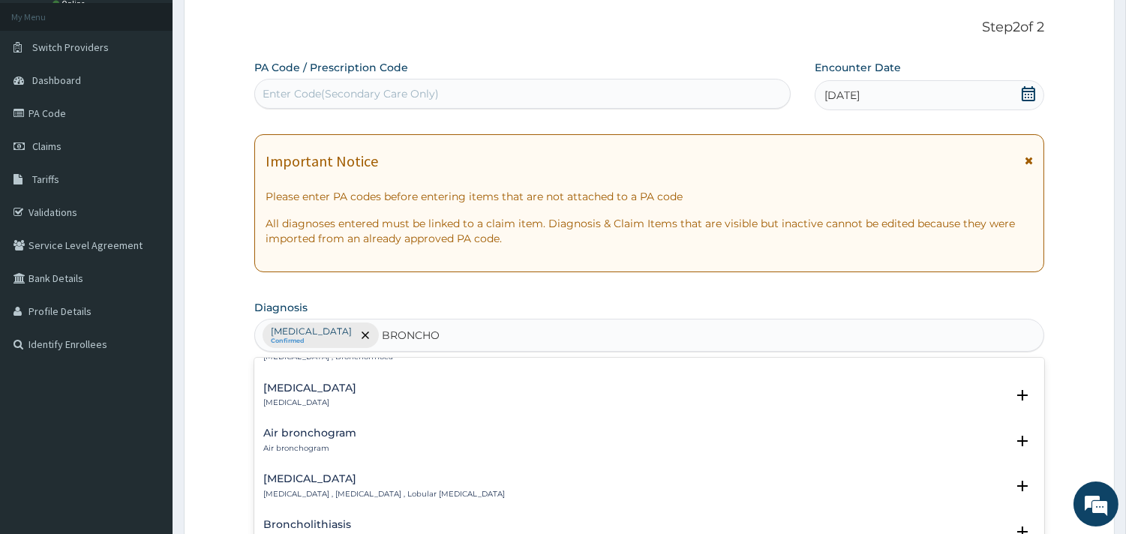
click at [331, 481] on h4 "Bronchopneumonia" at bounding box center [383, 478] width 241 height 11
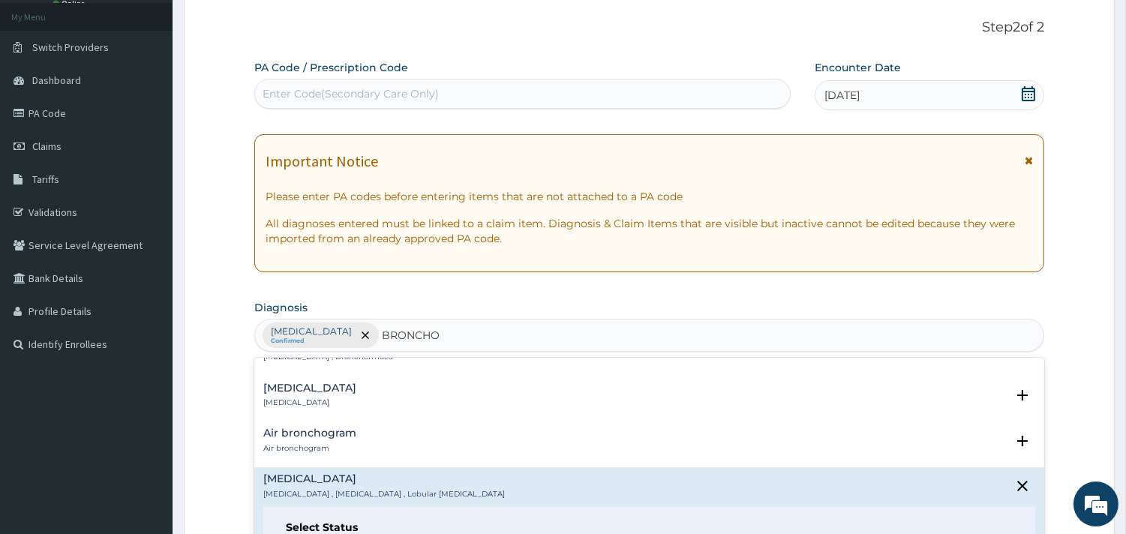
scroll to position [250, 0]
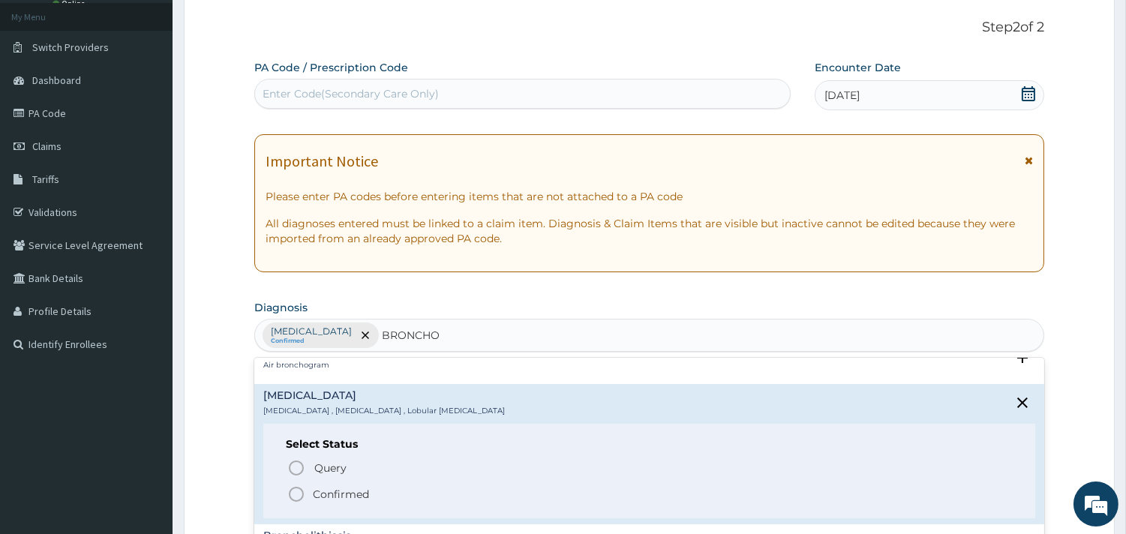
click at [337, 495] on p "Confirmed" at bounding box center [341, 494] width 56 height 15
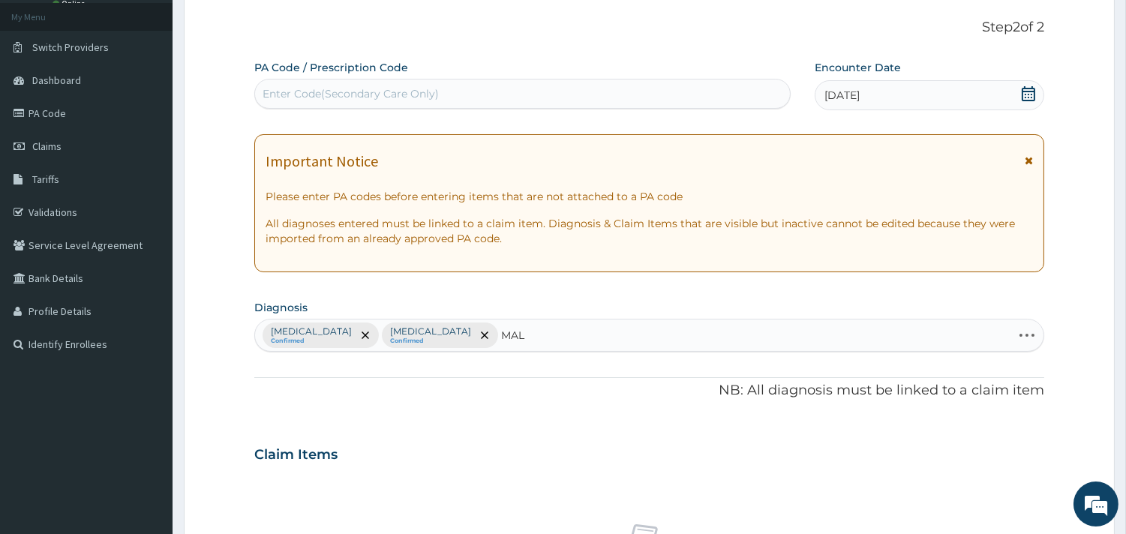
type input "MALA"
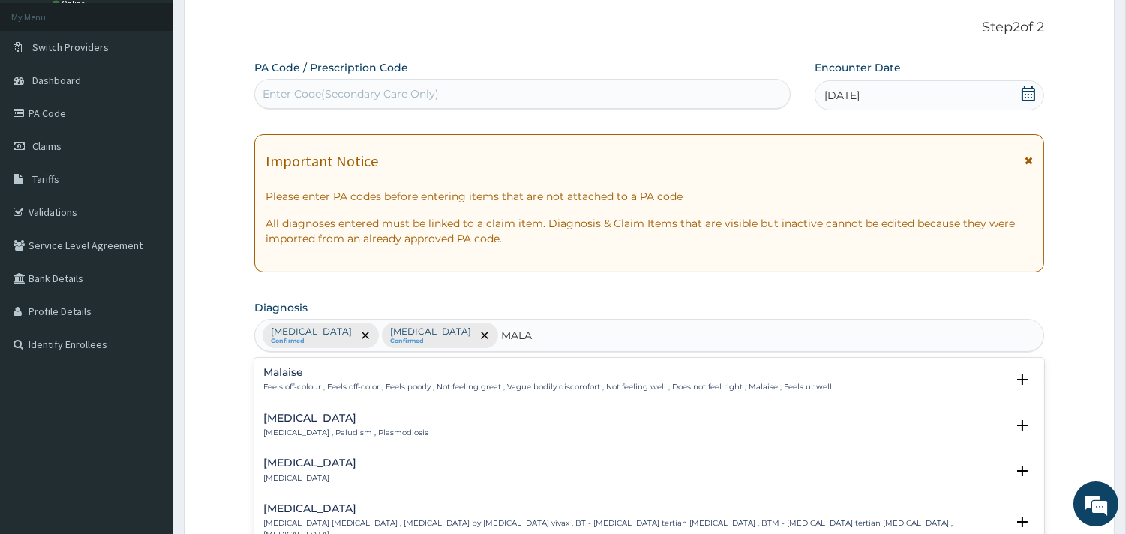
click at [283, 416] on h4 "Malaria" at bounding box center [345, 417] width 165 height 11
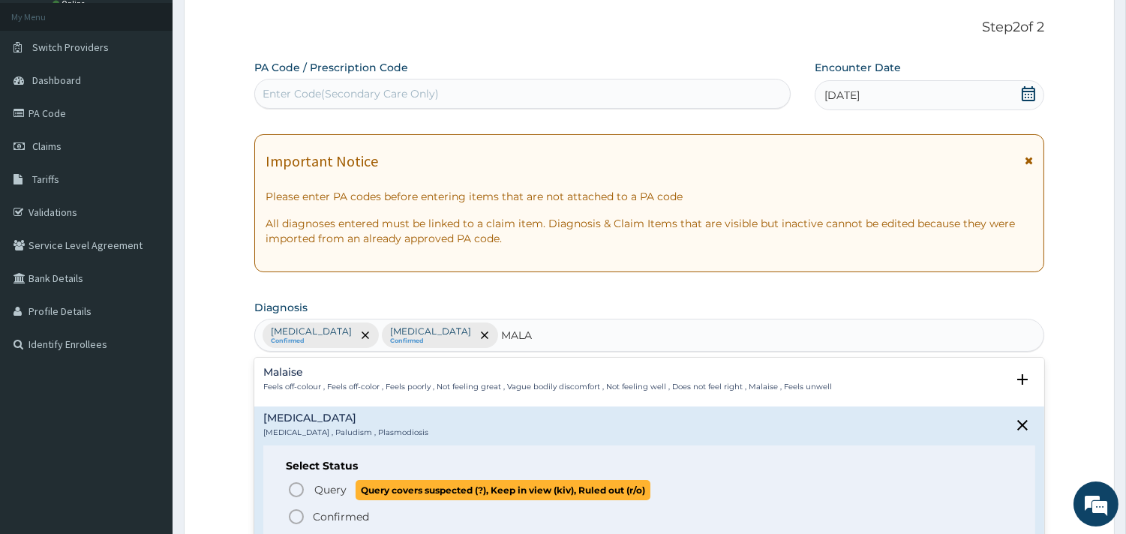
click at [331, 490] on span "Query" at bounding box center [330, 489] width 32 height 15
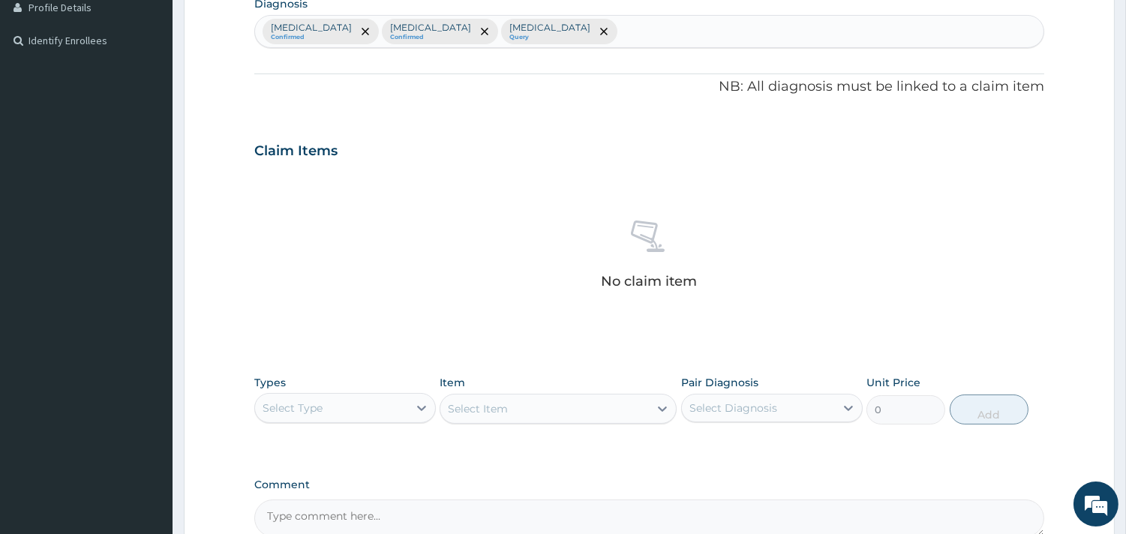
scroll to position [499, 0]
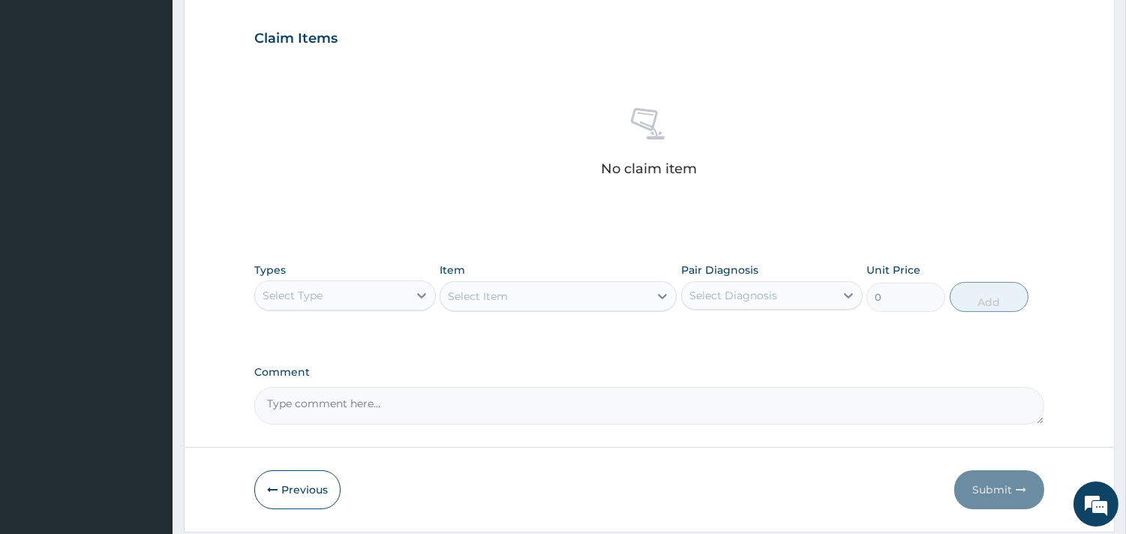
click at [393, 297] on div "Select Type" at bounding box center [331, 295] width 153 height 24
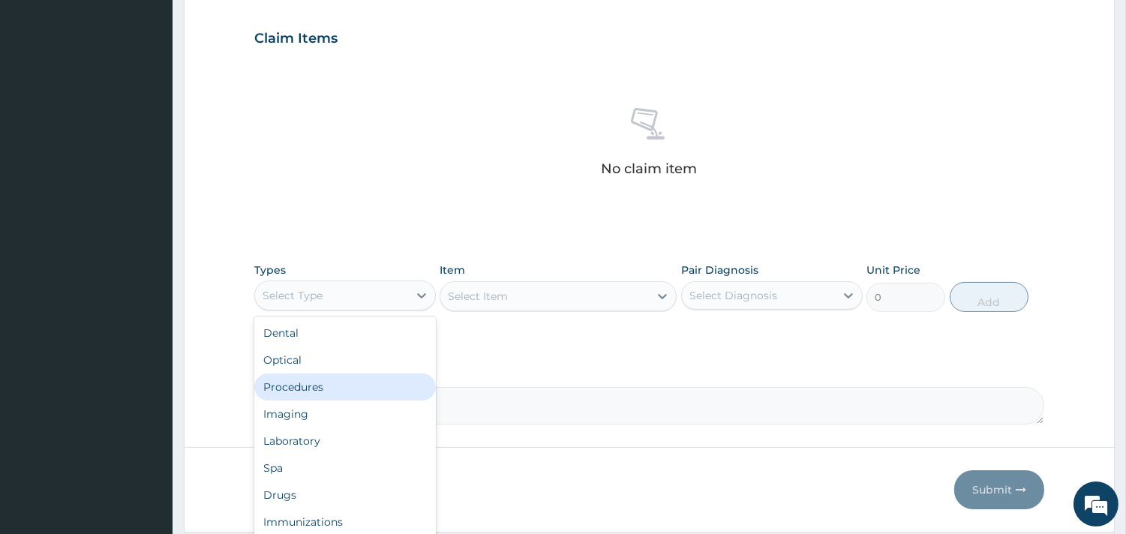
click at [338, 379] on div "Procedures" at bounding box center [344, 386] width 181 height 27
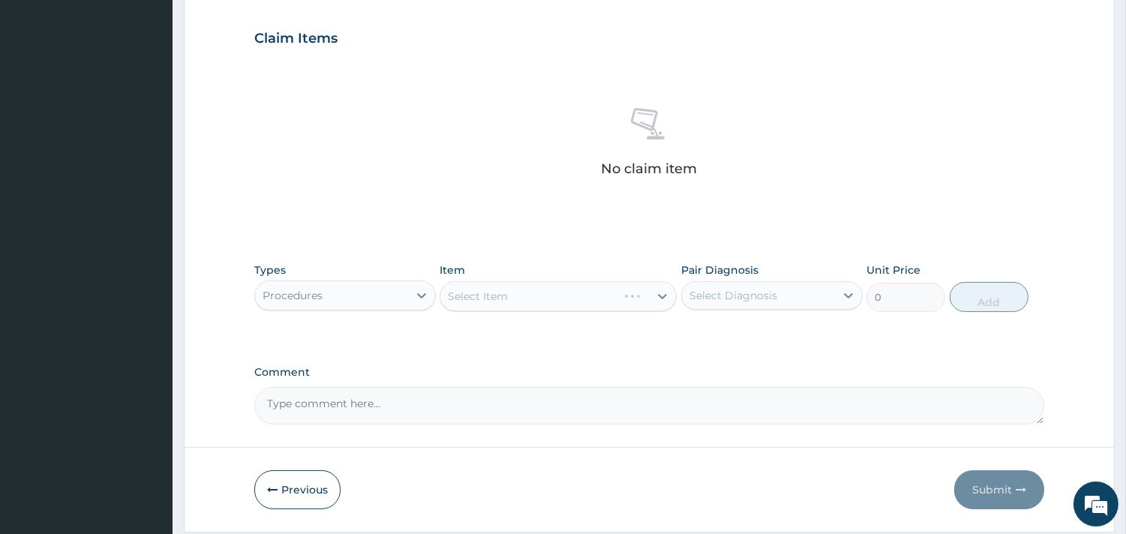
click at [535, 296] on div "Select Item" at bounding box center [557, 296] width 237 height 30
click at [548, 296] on div "Select Item" at bounding box center [557, 296] width 237 height 30
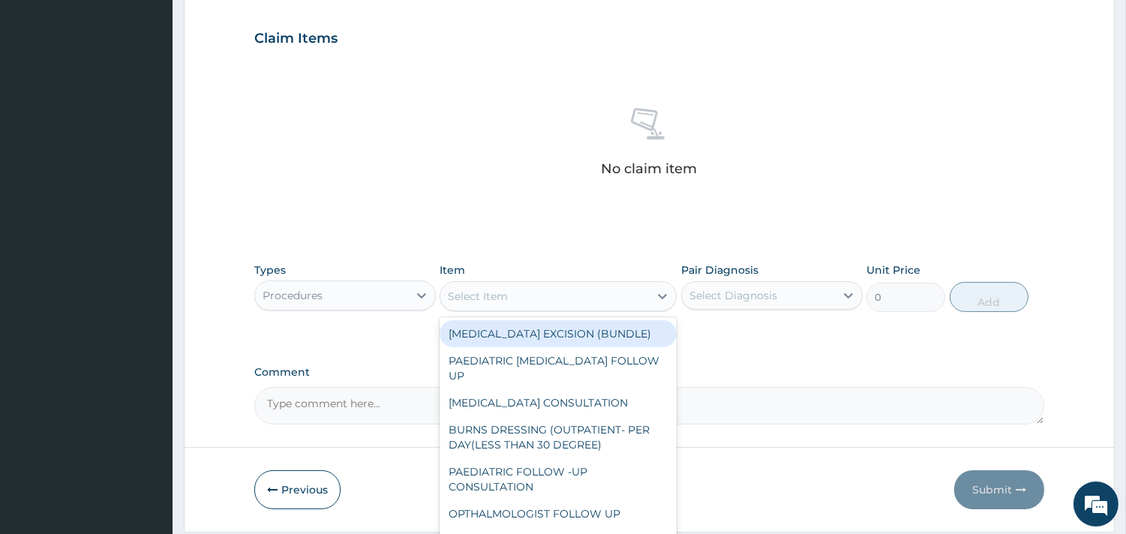
click at [503, 301] on div "Select Item" at bounding box center [478, 296] width 60 height 15
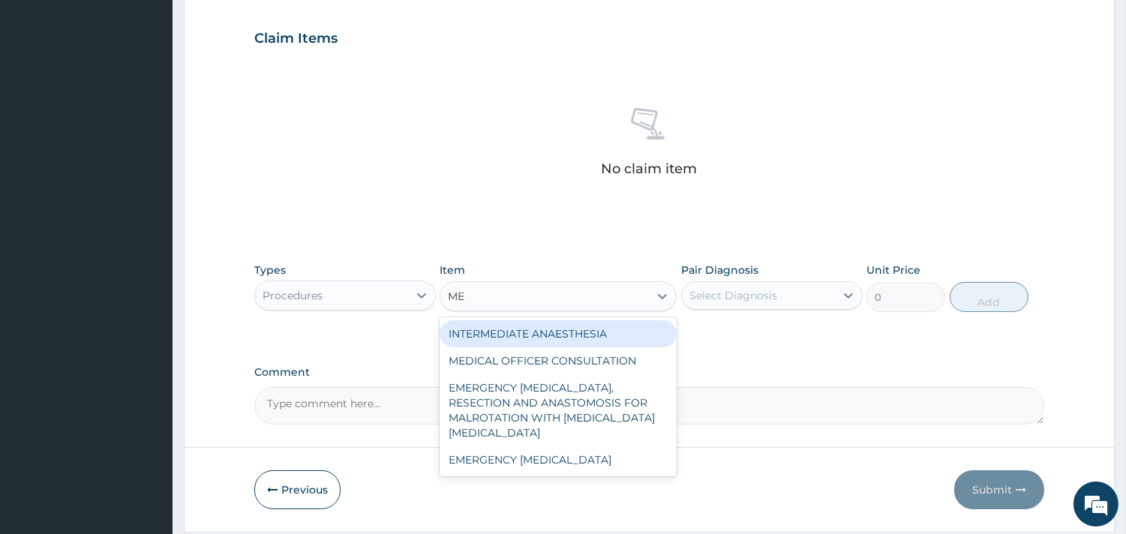
type input "MED"
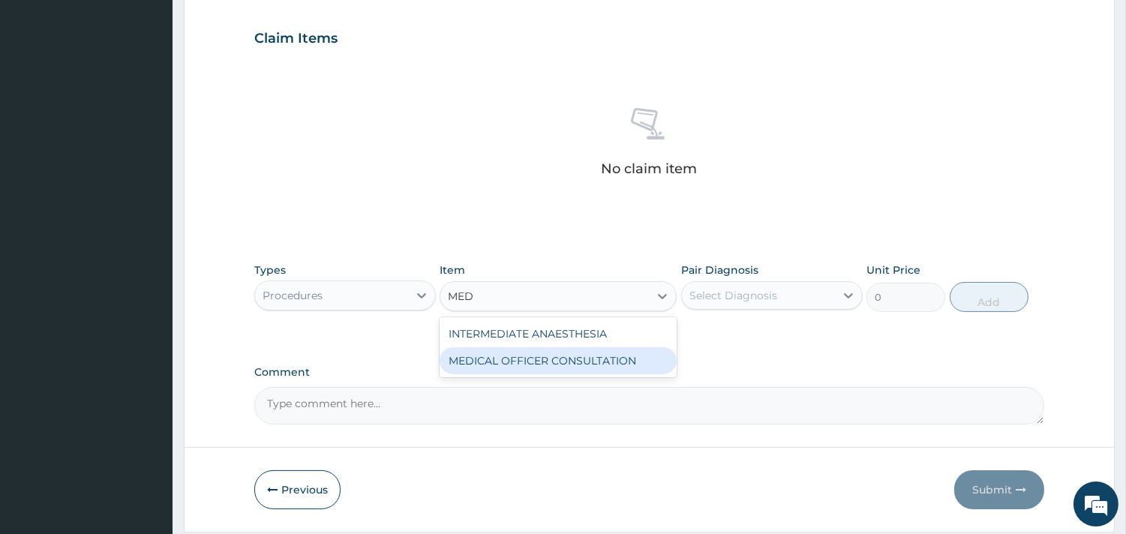
click at [541, 358] on div "MEDICAL OFFICER CONSULTATION" at bounding box center [557, 360] width 237 height 27
type input "10500"
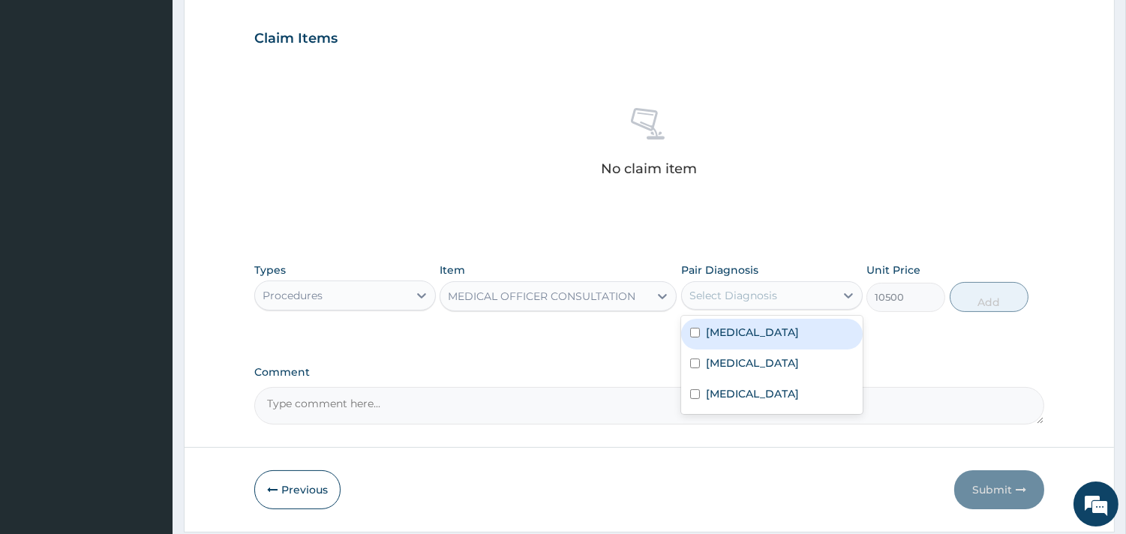
click at [743, 295] on div "Select Diagnosis" at bounding box center [733, 295] width 88 height 15
click at [736, 322] on div "Upper respiratory infection" at bounding box center [771, 334] width 181 height 31
checkbox input "true"
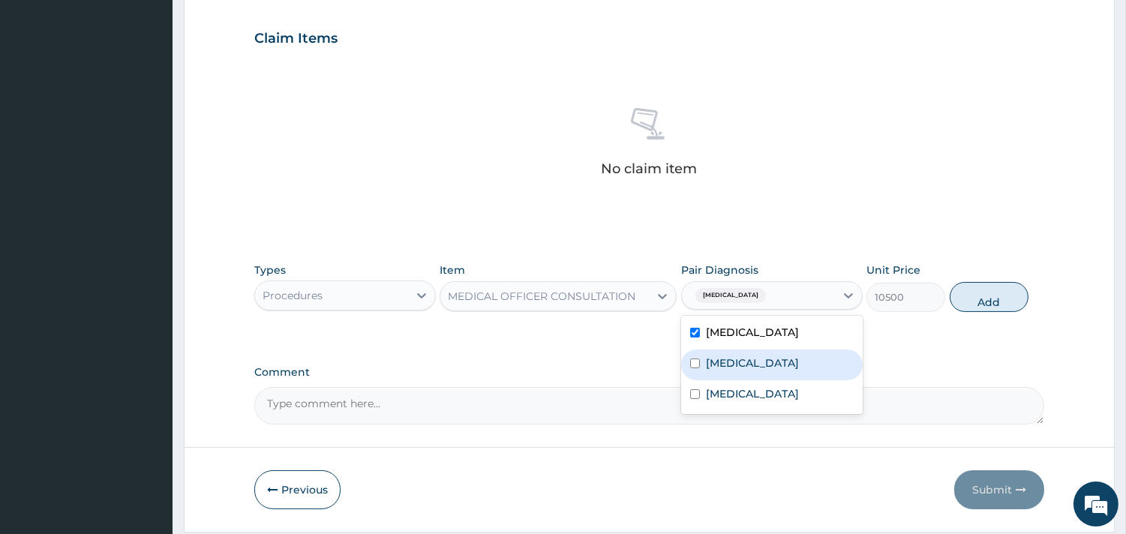
click at [732, 353] on div "Bronchopneumonia" at bounding box center [771, 364] width 181 height 31
checkbox input "true"
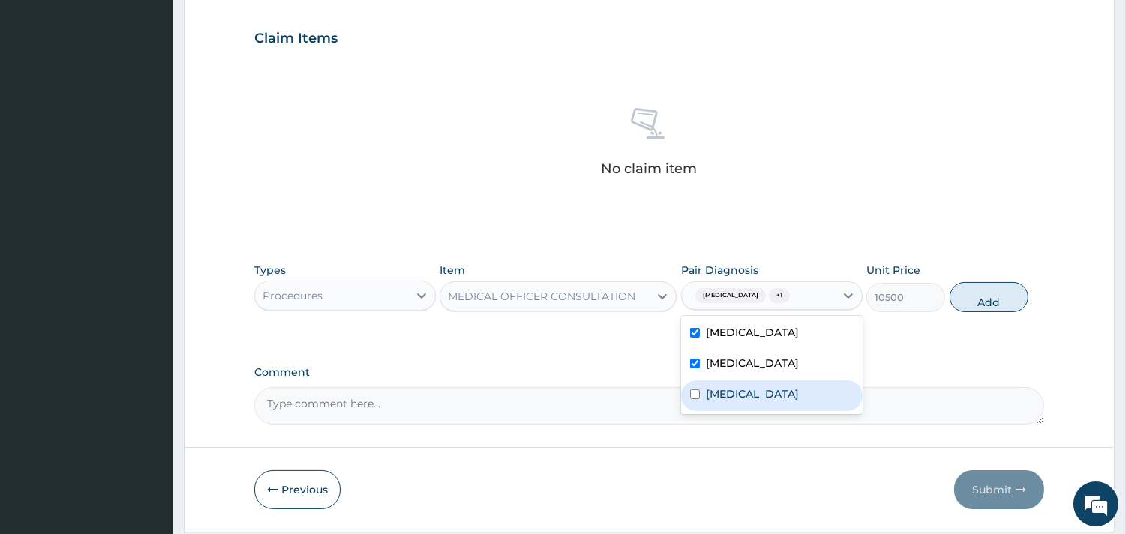
click at [725, 401] on div "Malaria" at bounding box center [771, 395] width 181 height 31
checkbox input "true"
click at [972, 303] on button "Add" at bounding box center [988, 297] width 79 height 30
type input "0"
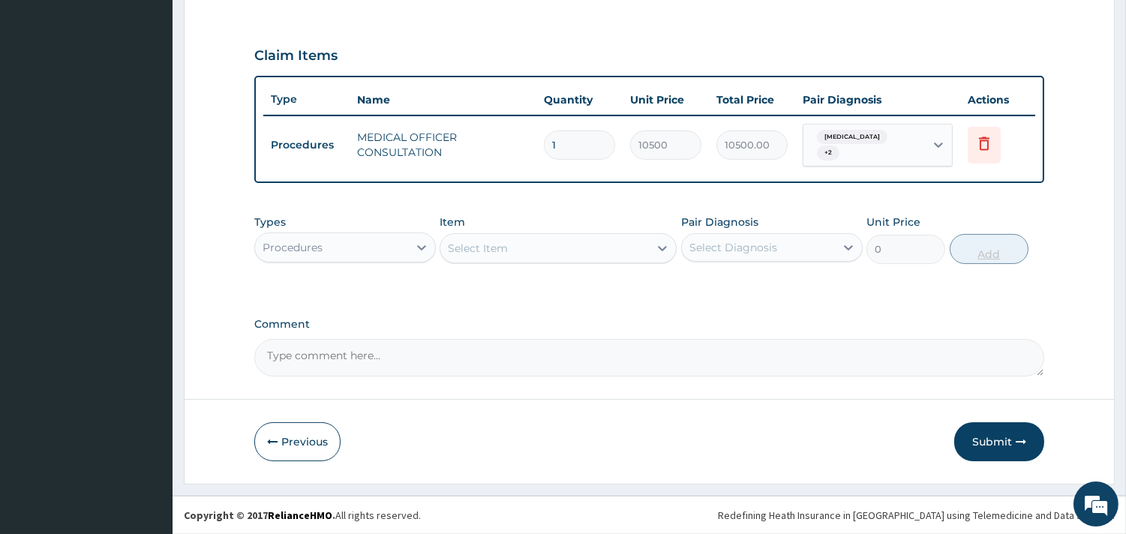
scroll to position [481, 0]
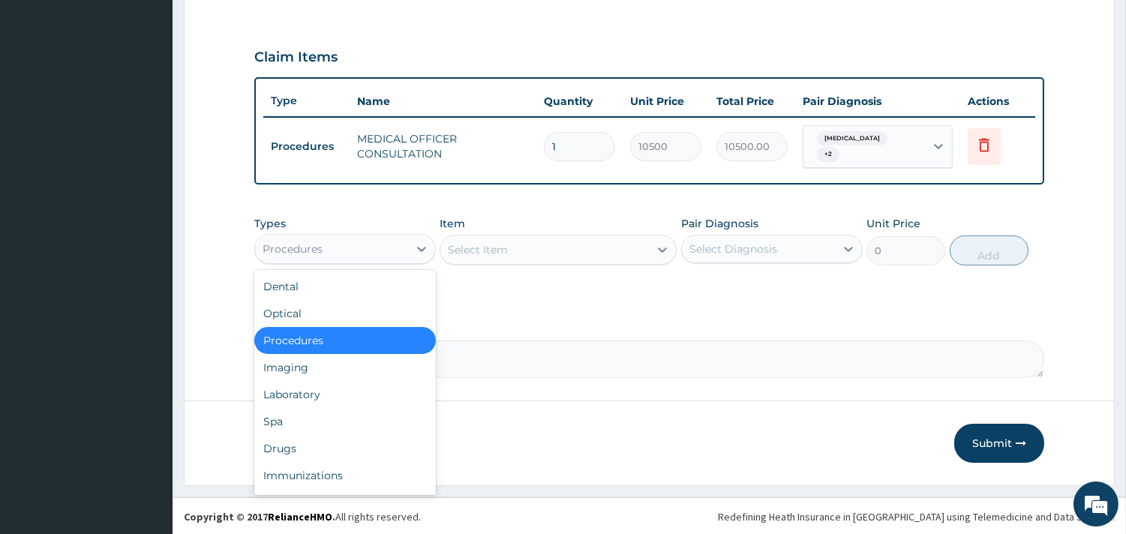
click at [373, 234] on div "Procedures" at bounding box center [344, 249] width 181 height 30
click at [287, 398] on div "Laboratory" at bounding box center [344, 394] width 181 height 27
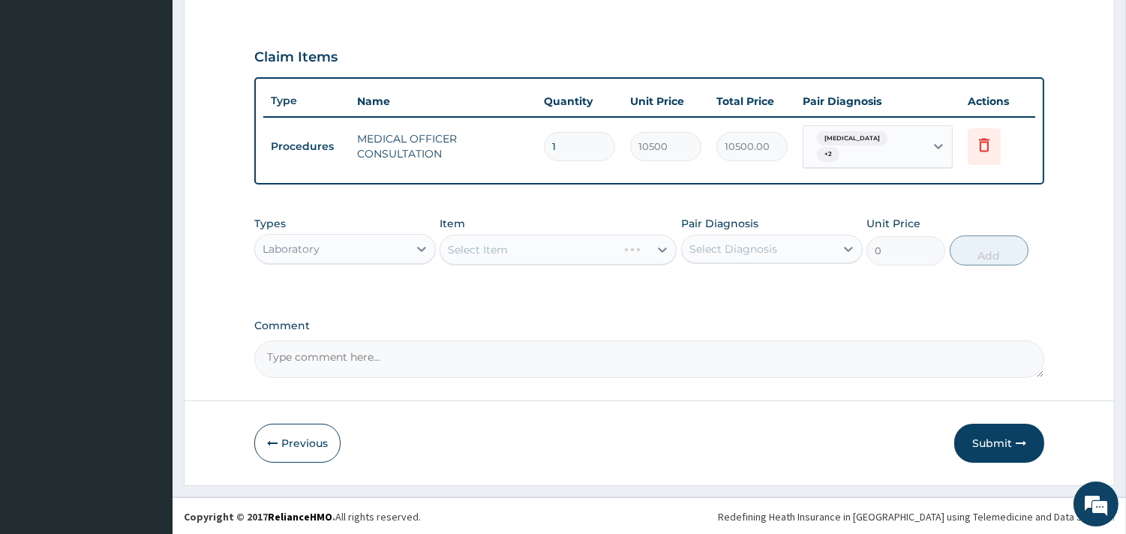
click at [520, 249] on div "Select Item" at bounding box center [557, 250] width 237 height 30
click at [543, 250] on div "Select Item" at bounding box center [557, 250] width 237 height 30
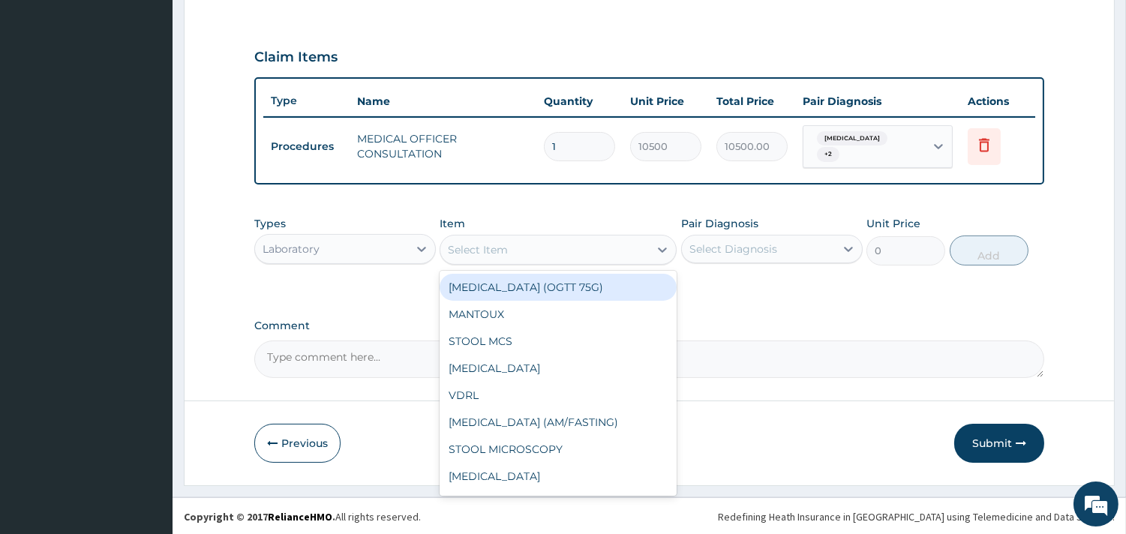
click at [508, 251] on div "Select Item" at bounding box center [544, 250] width 208 height 24
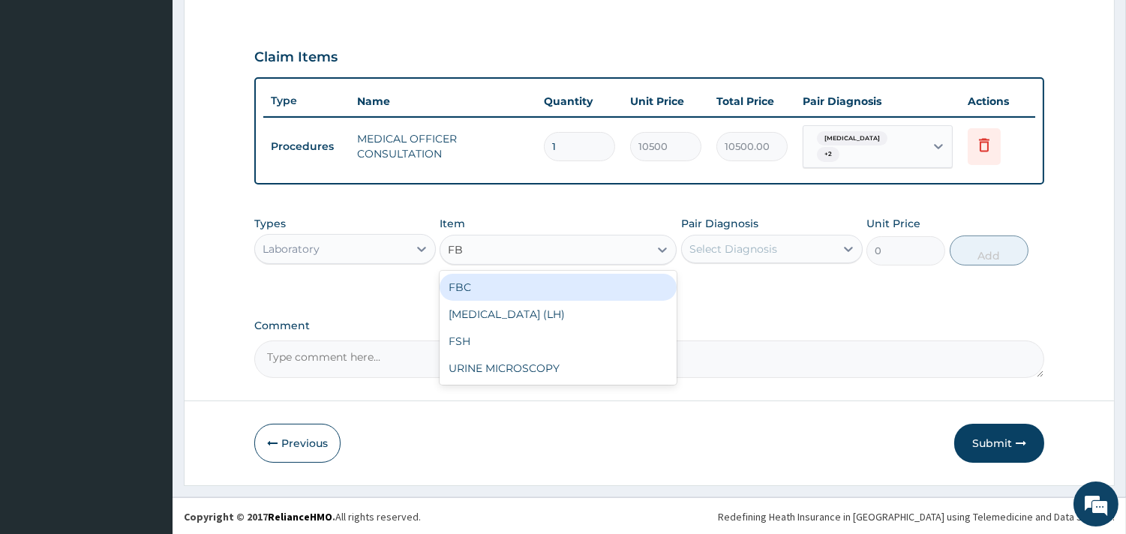
type input "FBC"
click at [510, 285] on div "FBC" at bounding box center [557, 287] width 237 height 27
type input "4500"
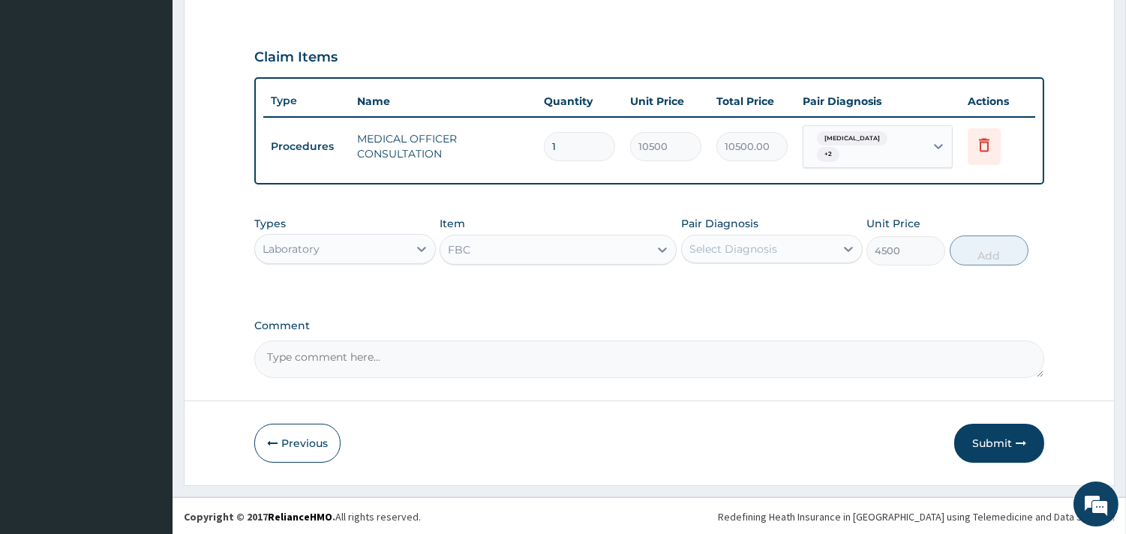
click at [709, 244] on div "Select Diagnosis" at bounding box center [733, 248] width 88 height 15
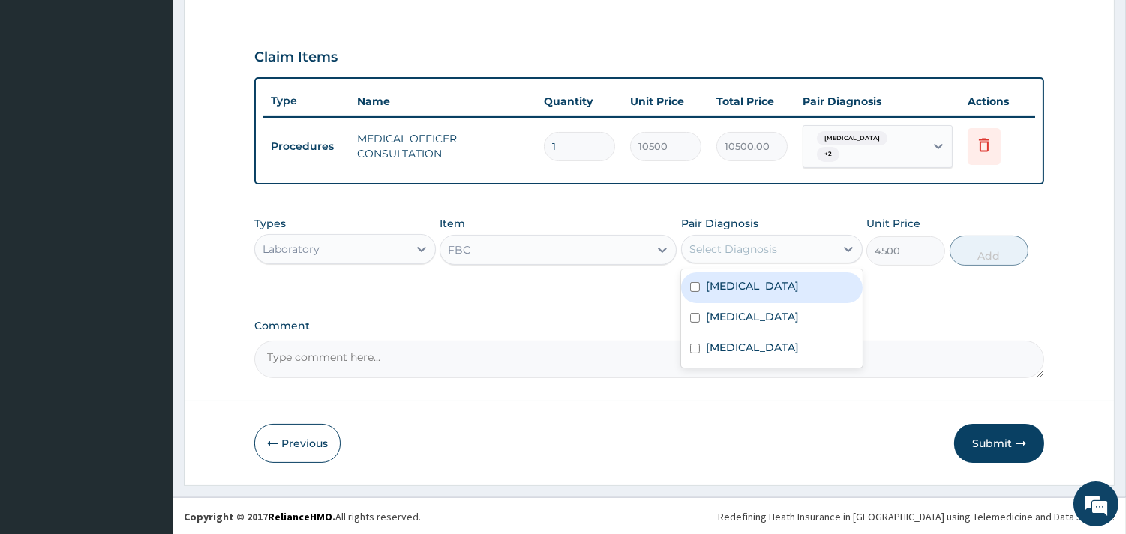
click at [720, 278] on label "Upper respiratory infection" at bounding box center [752, 285] width 93 height 15
checkbox input "true"
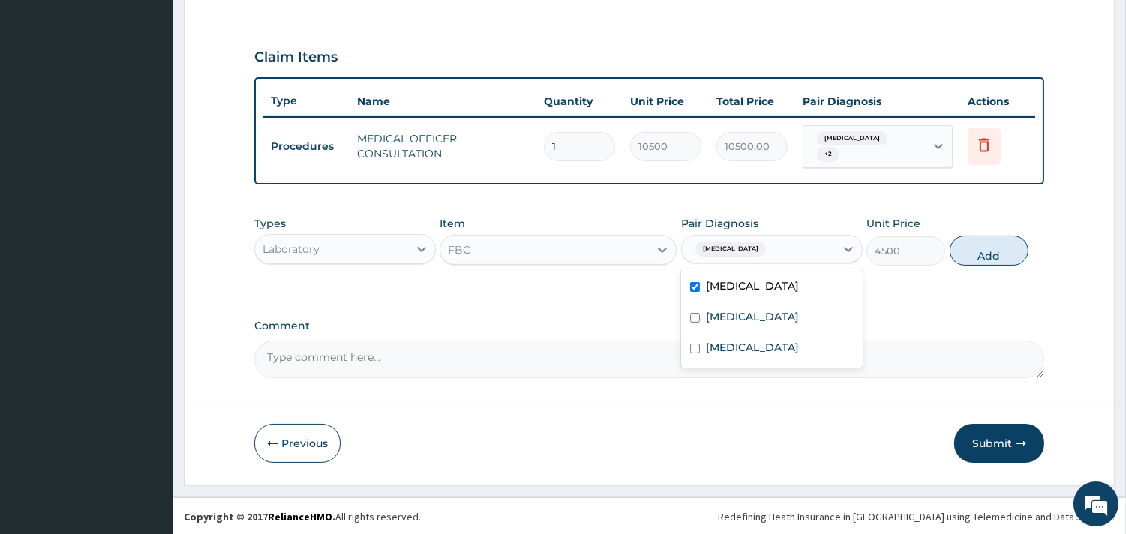
drag, startPoint x: 970, startPoint y: 241, endPoint x: 915, endPoint y: 253, distance: 55.9
click at [970, 241] on button "Add" at bounding box center [988, 250] width 79 height 30
type input "0"
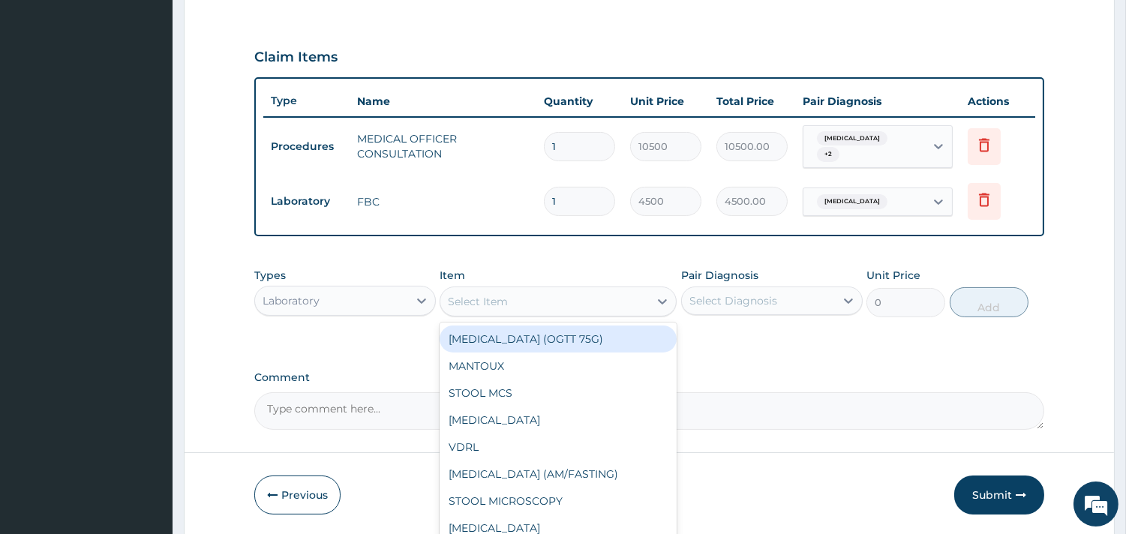
click at [595, 297] on div "Select Item" at bounding box center [544, 301] width 208 height 24
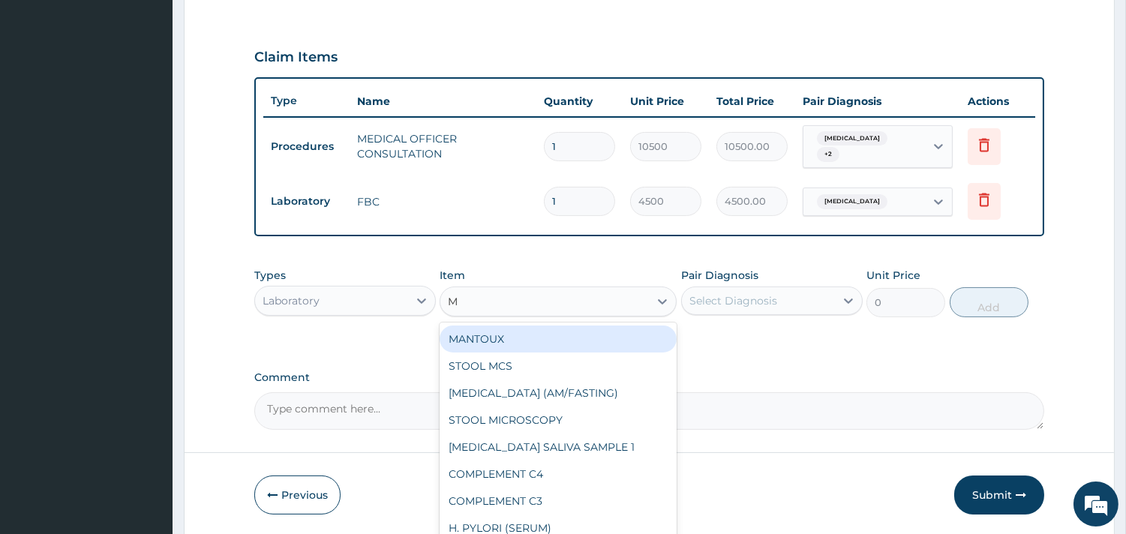
type input "MP"
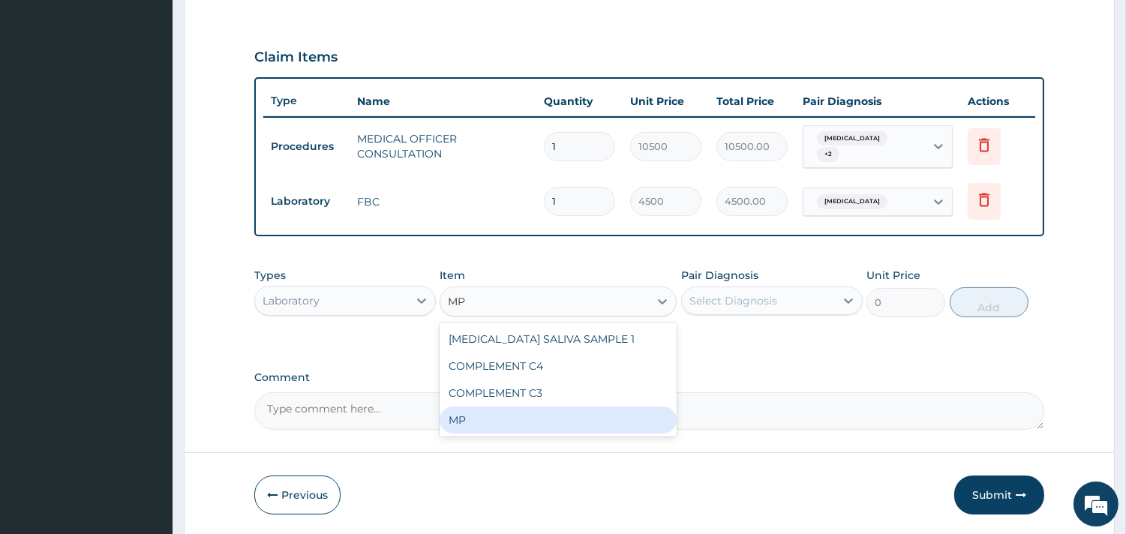
click at [476, 415] on div "MP" at bounding box center [557, 419] width 237 height 27
type input "4000"
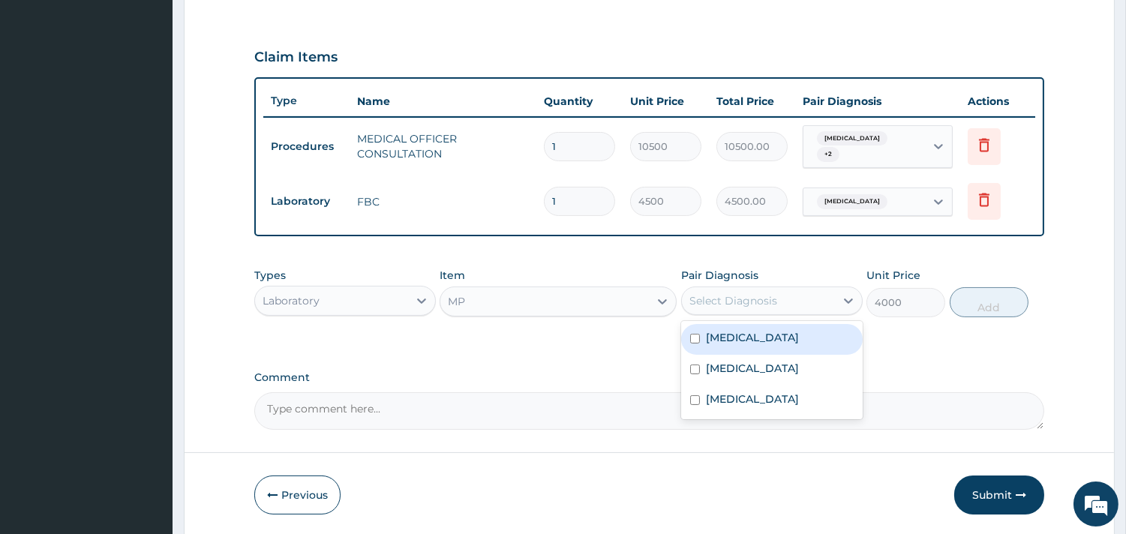
click at [788, 297] on div "Select Diagnosis" at bounding box center [758, 301] width 153 height 24
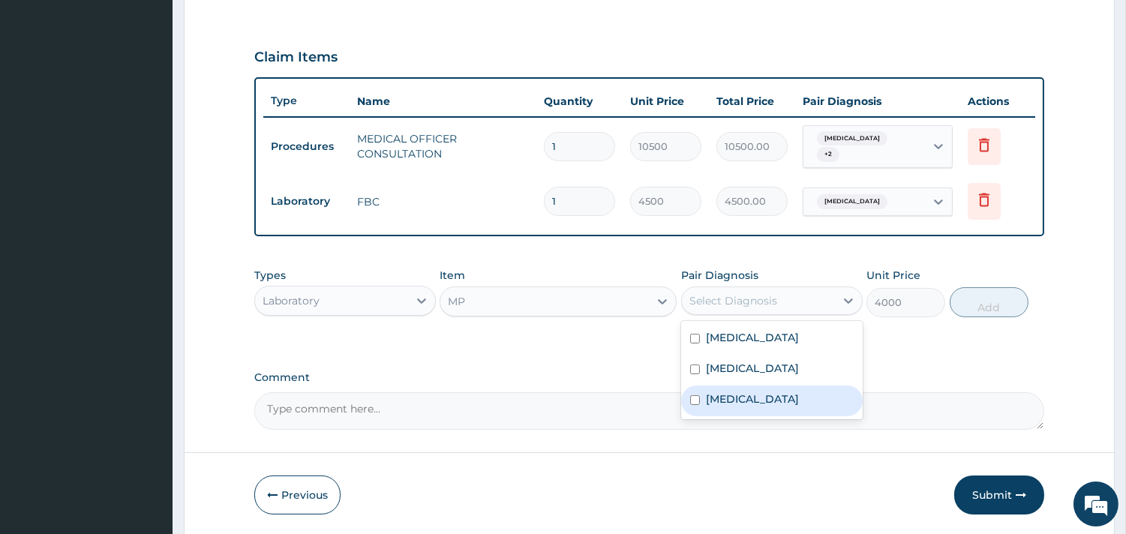
click at [733, 392] on label "Malaria" at bounding box center [752, 398] width 93 height 15
checkbox input "true"
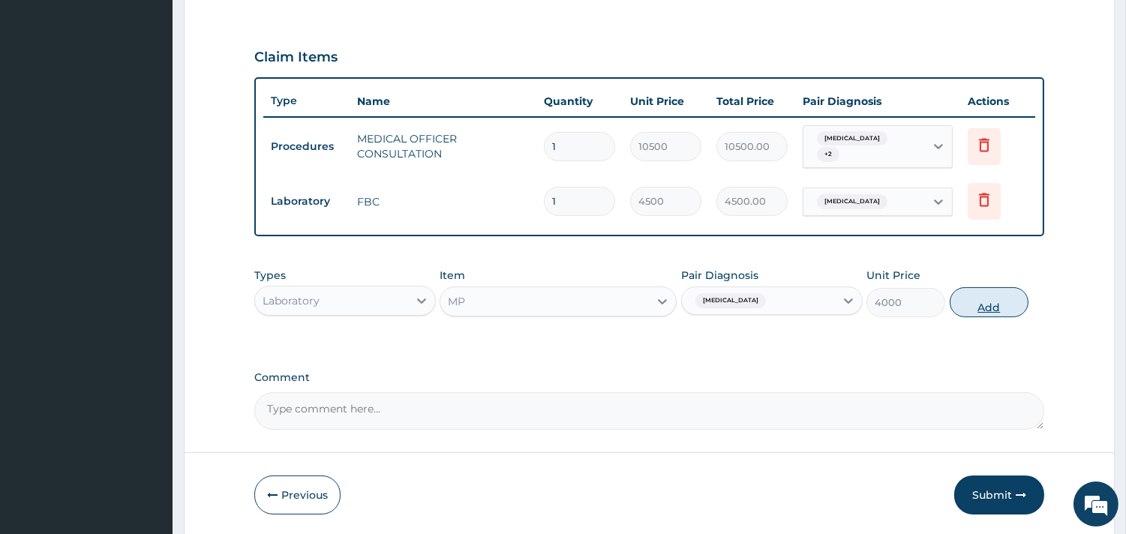
click at [979, 304] on button "Add" at bounding box center [988, 302] width 79 height 30
type input "0"
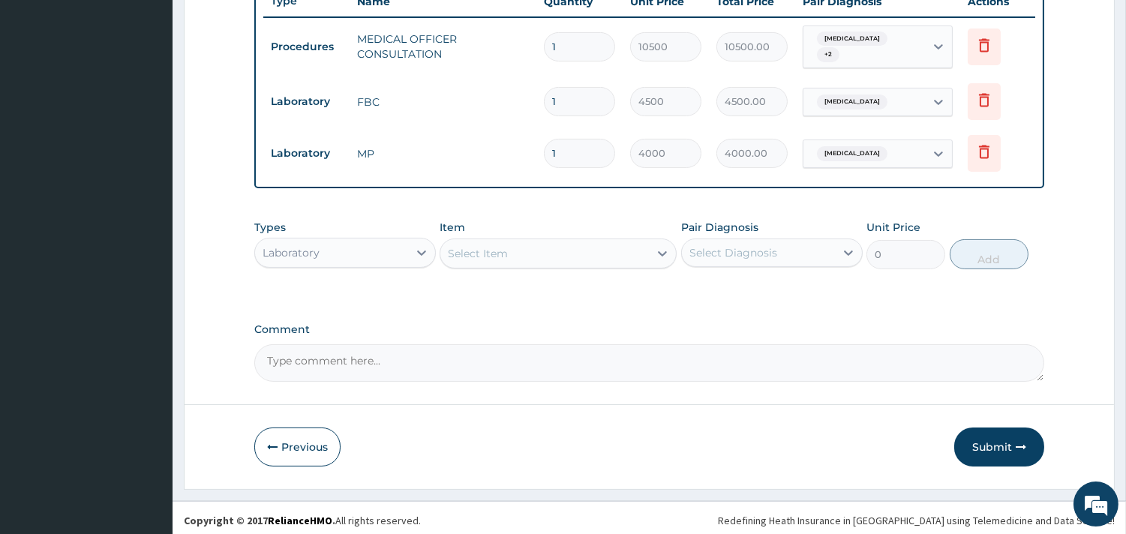
scroll to position [585, 0]
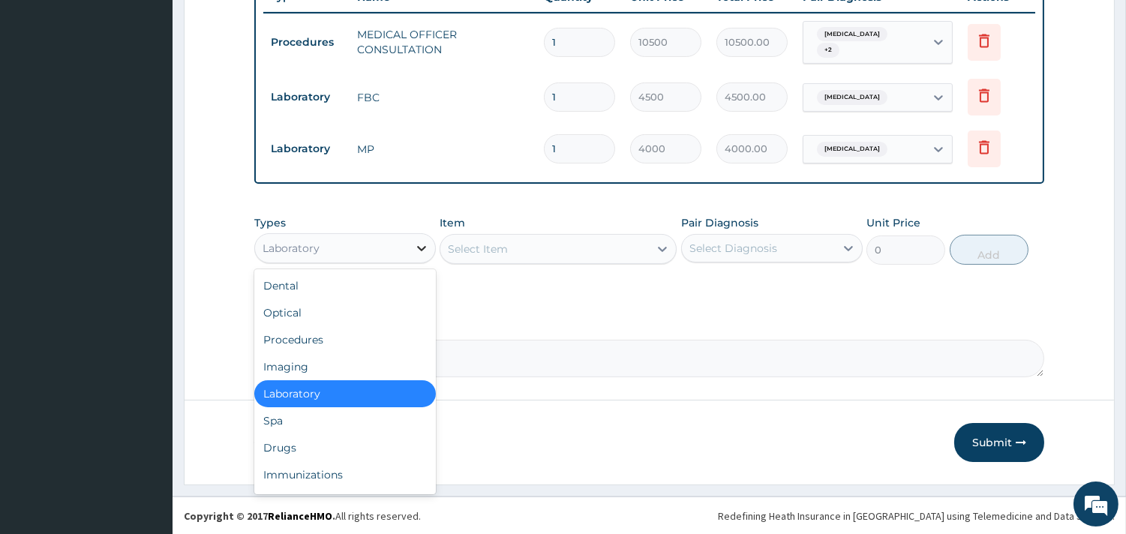
click at [415, 248] on icon at bounding box center [421, 248] width 15 height 15
click at [343, 332] on div "Procedures" at bounding box center [344, 339] width 181 height 27
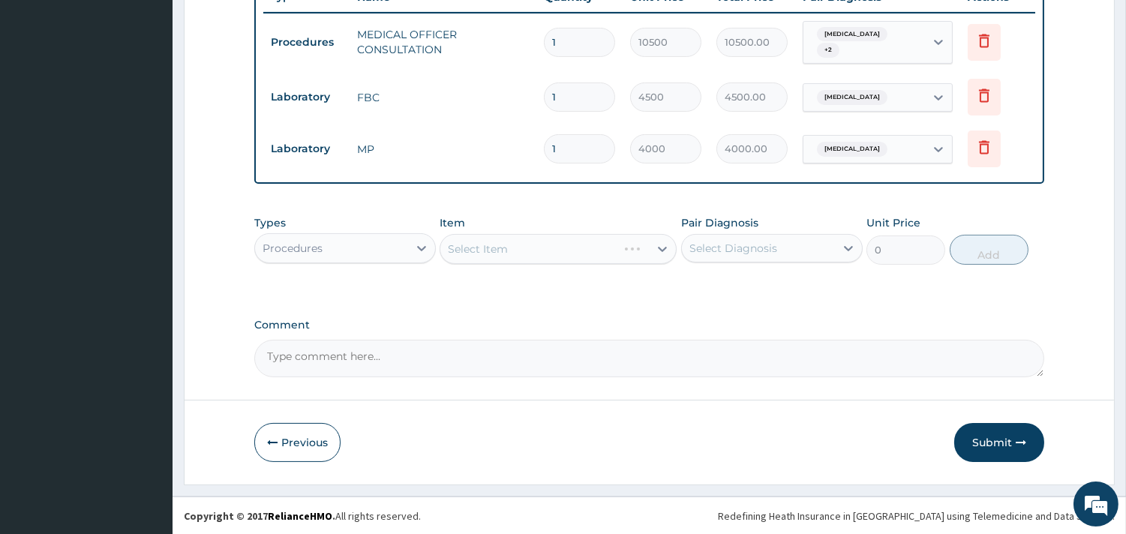
drag, startPoint x: 553, startPoint y: 250, endPoint x: 436, endPoint y: 255, distance: 117.1
click at [553, 251] on div "Select Item" at bounding box center [557, 249] width 237 height 30
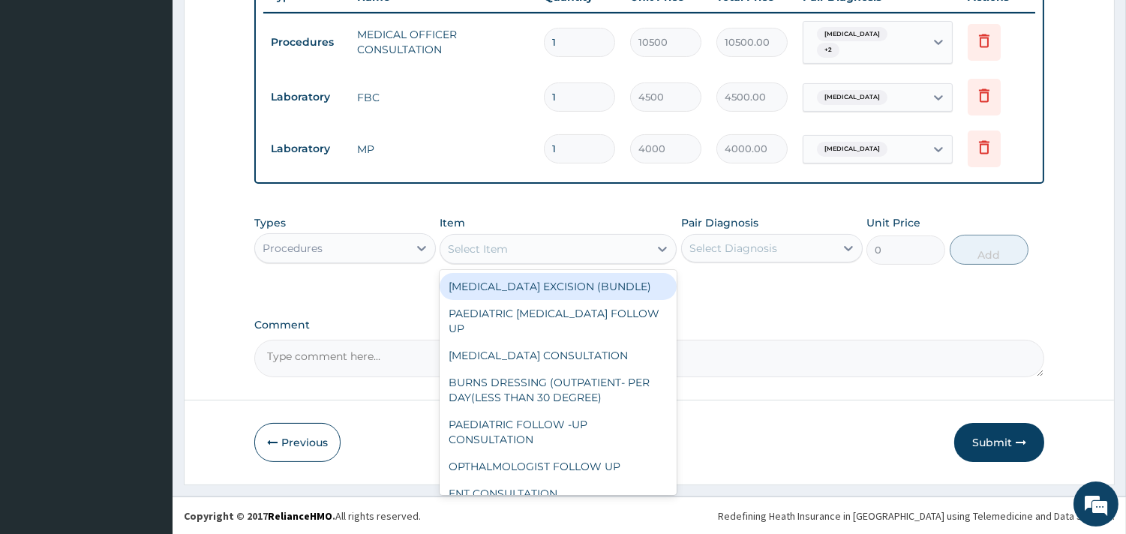
click at [556, 248] on div "Select Item" at bounding box center [544, 249] width 208 height 24
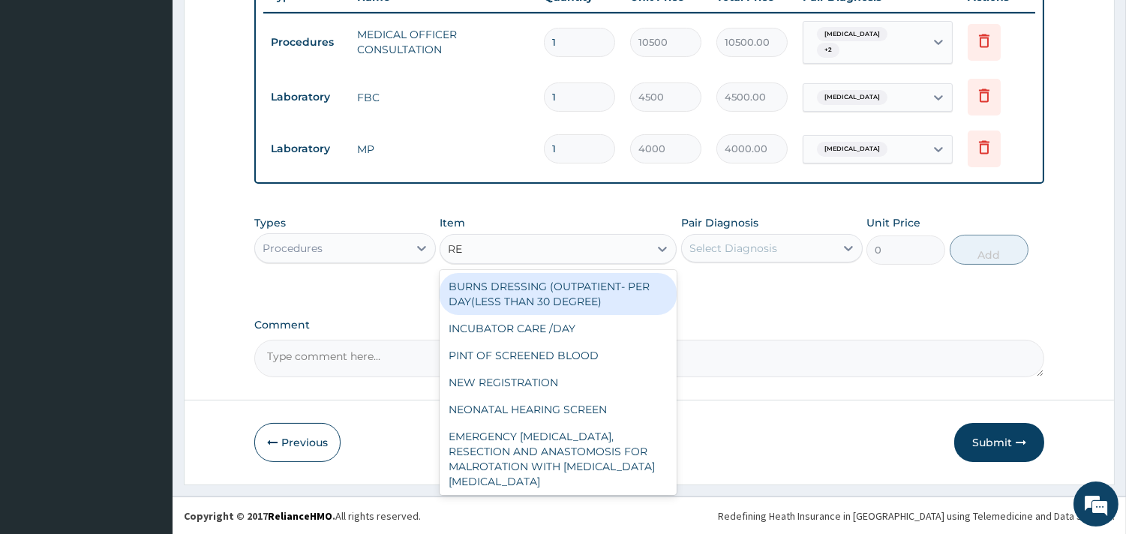
type input "REG"
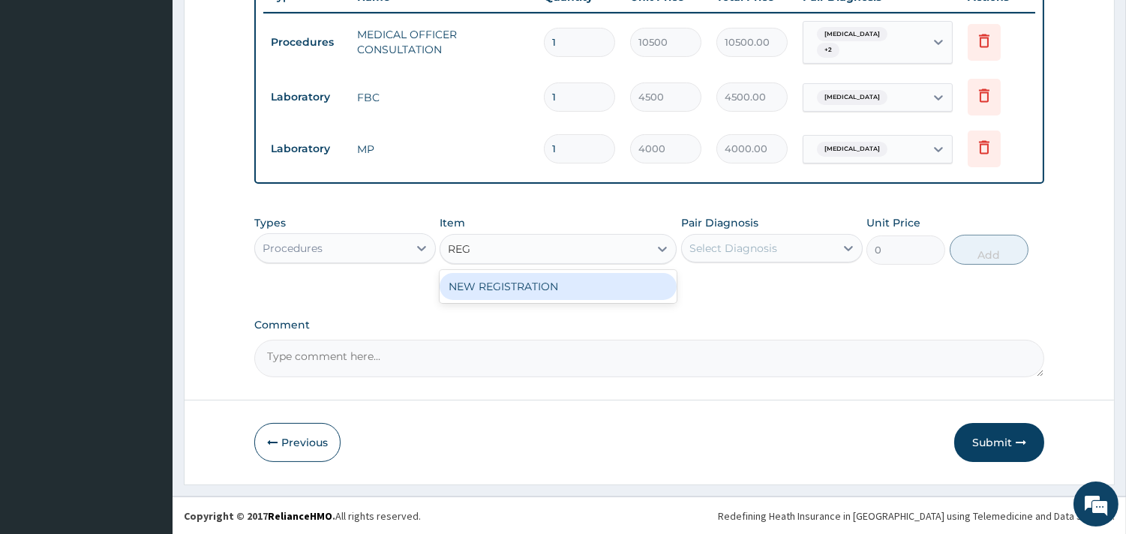
click at [577, 280] on div "NEW REGISTRATION" at bounding box center [557, 286] width 237 height 27
type input "7350"
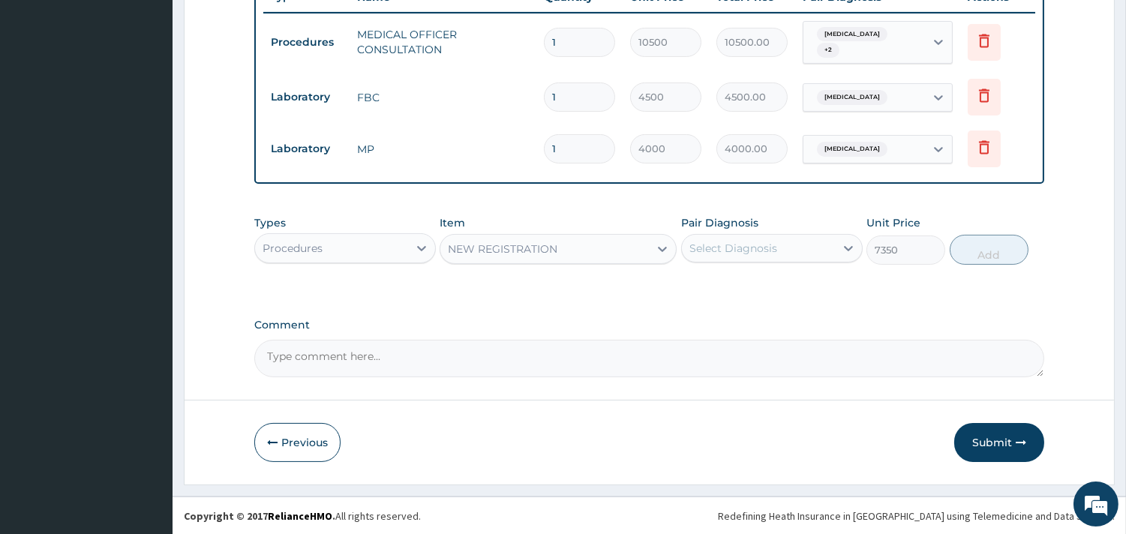
click at [727, 244] on div "Select Diagnosis" at bounding box center [733, 248] width 88 height 15
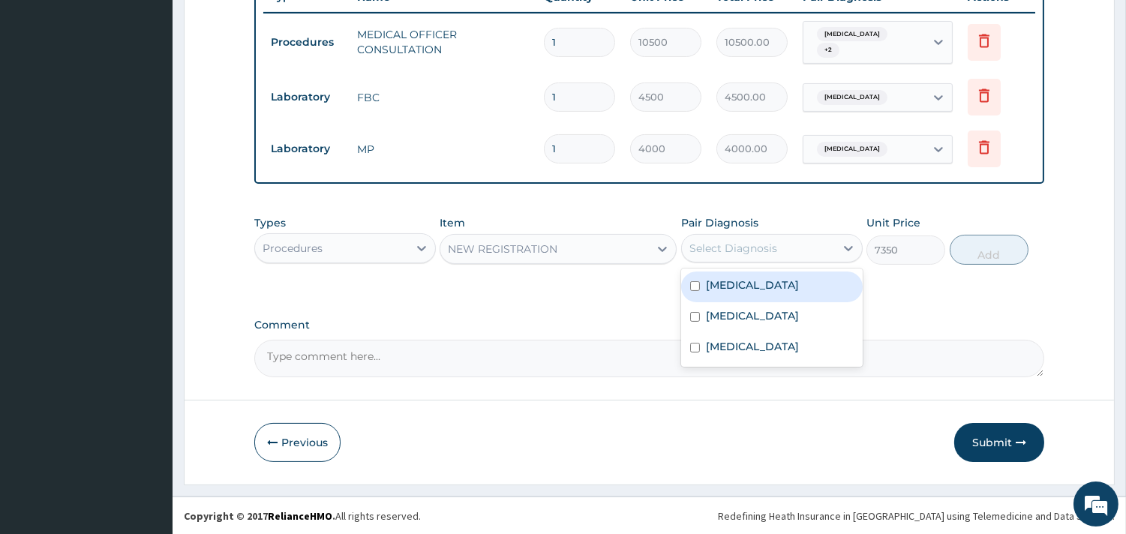
click at [723, 283] on label "Upper respiratory infection" at bounding box center [752, 284] width 93 height 15
checkbox input "true"
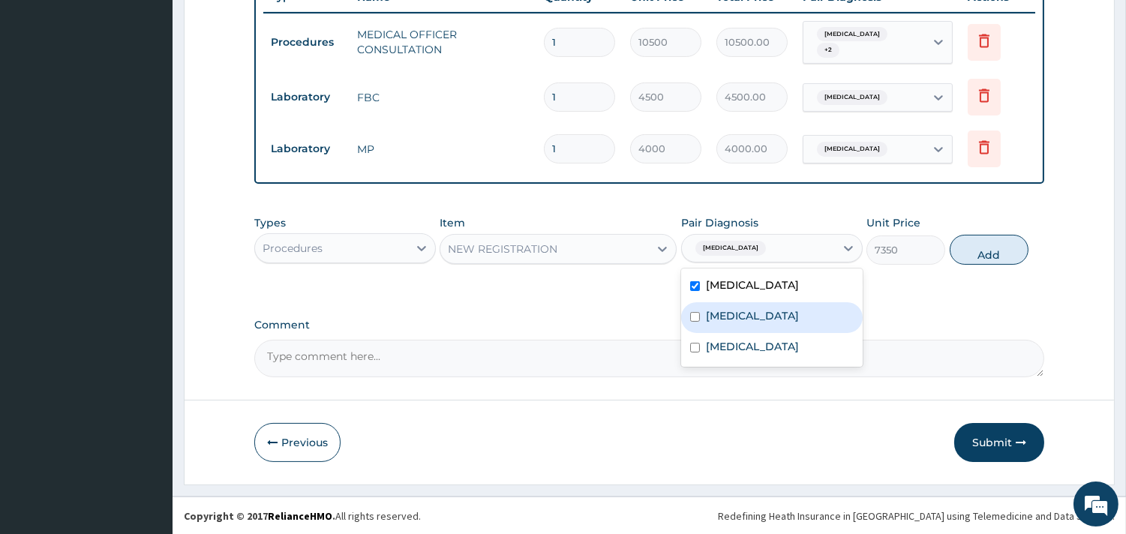
click at [721, 317] on label "Bronchopneumonia" at bounding box center [752, 315] width 93 height 15
checkbox input "true"
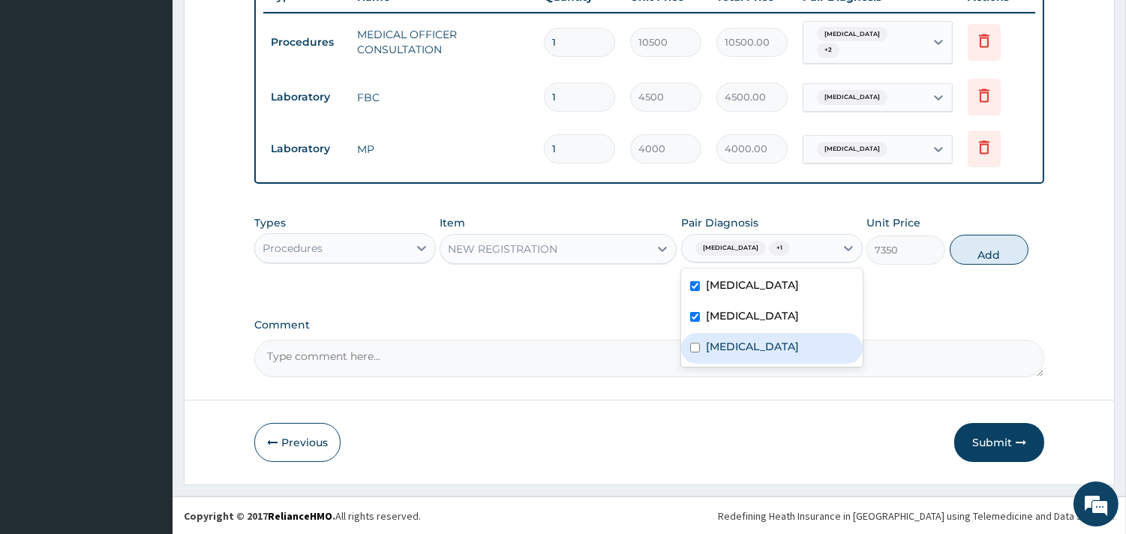
drag, startPoint x: 715, startPoint y: 352, endPoint x: 740, endPoint y: 338, distance: 29.2
click at [720, 349] on label "Malaria" at bounding box center [752, 346] width 93 height 15
checkbox input "true"
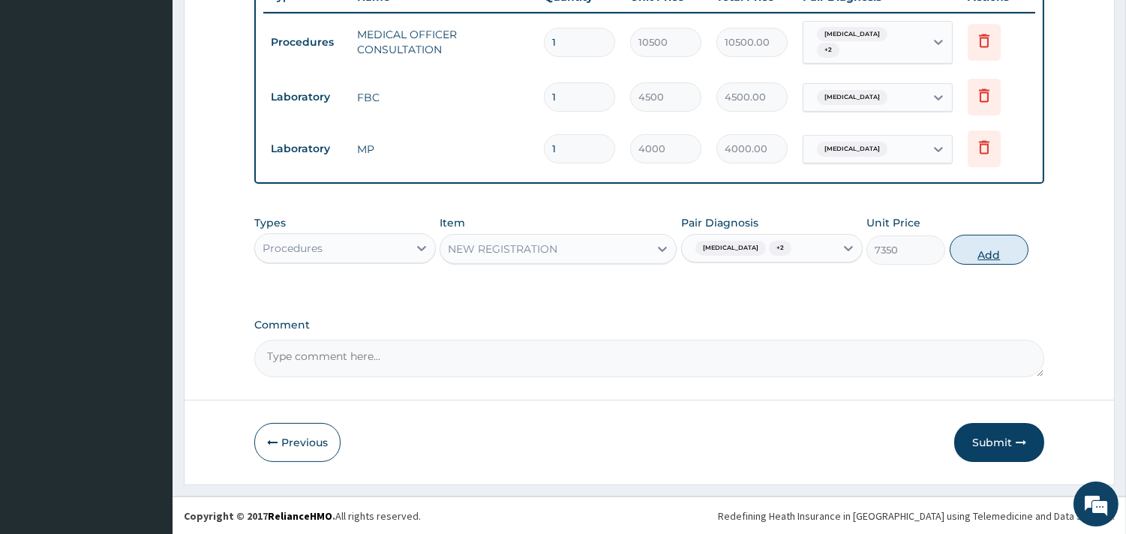
click at [962, 245] on button "Add" at bounding box center [988, 250] width 79 height 30
type input "0"
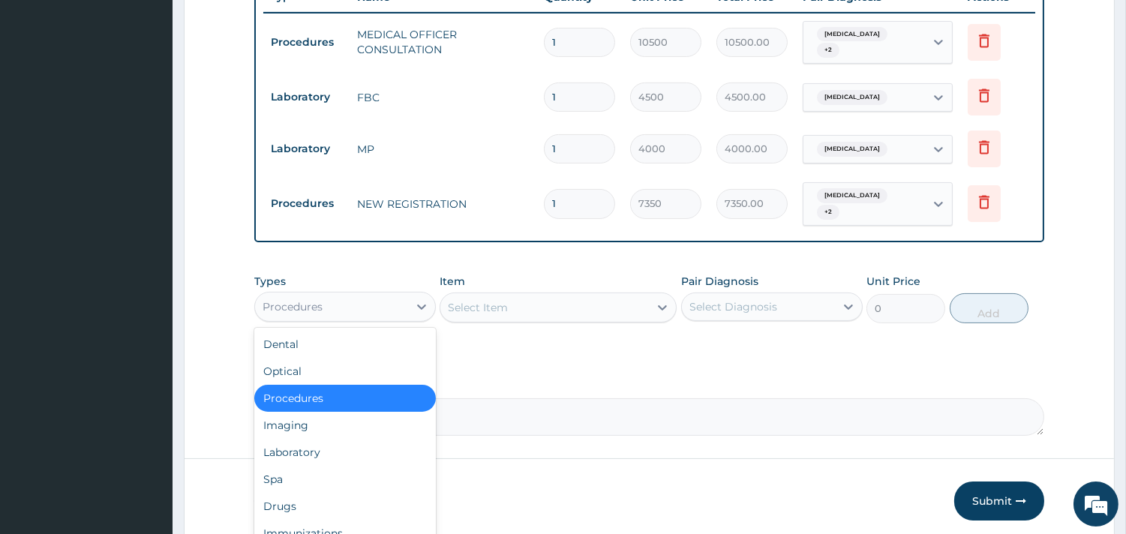
click at [406, 306] on div "Procedures" at bounding box center [331, 307] width 153 height 24
click at [308, 496] on div "Drugs" at bounding box center [344, 506] width 181 height 27
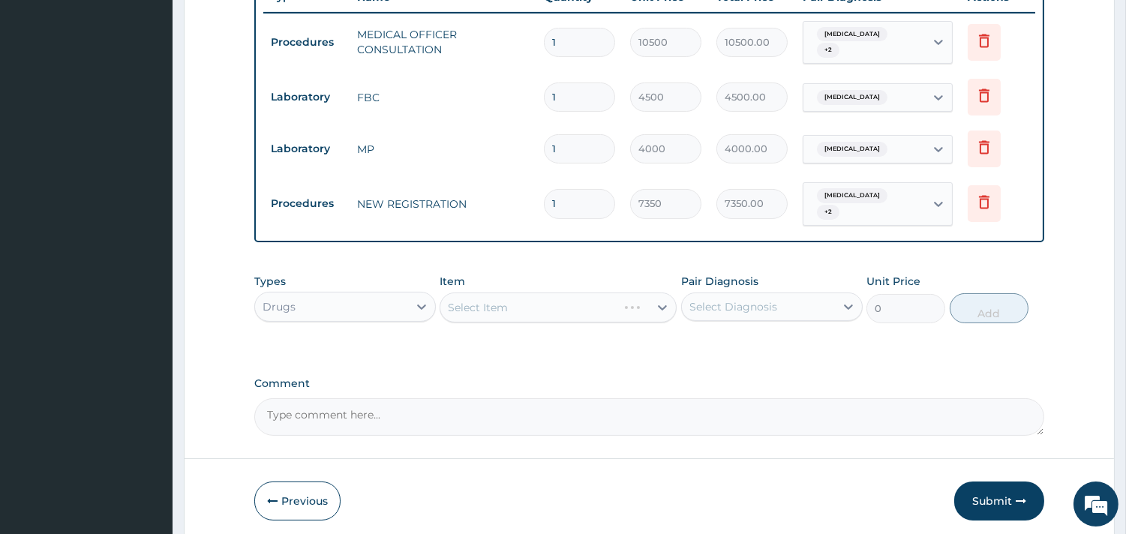
click at [546, 304] on div "Select Item" at bounding box center [557, 307] width 237 height 30
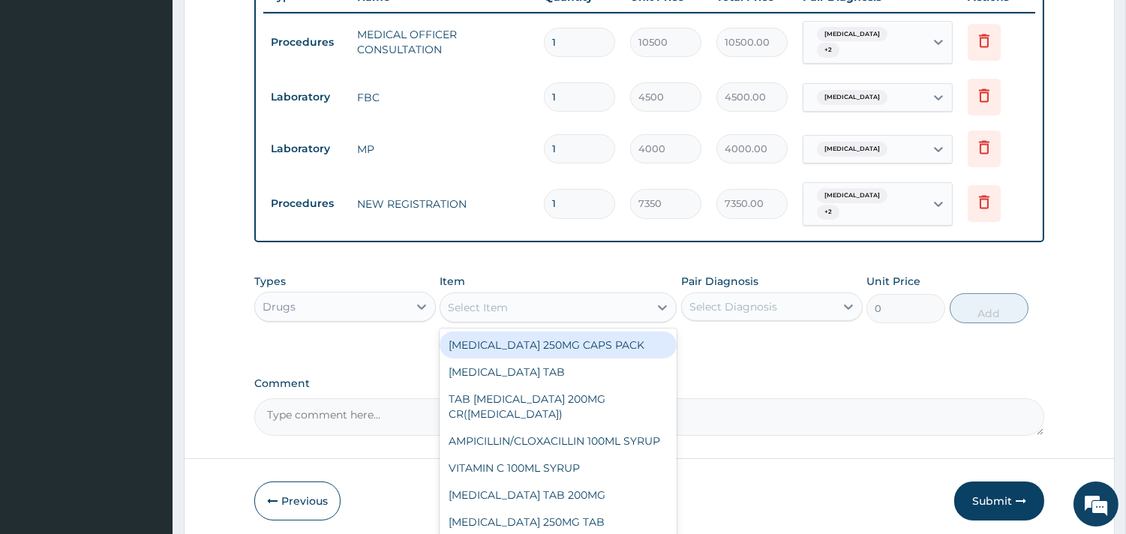
click at [517, 304] on div "Select Item" at bounding box center [544, 307] width 208 height 24
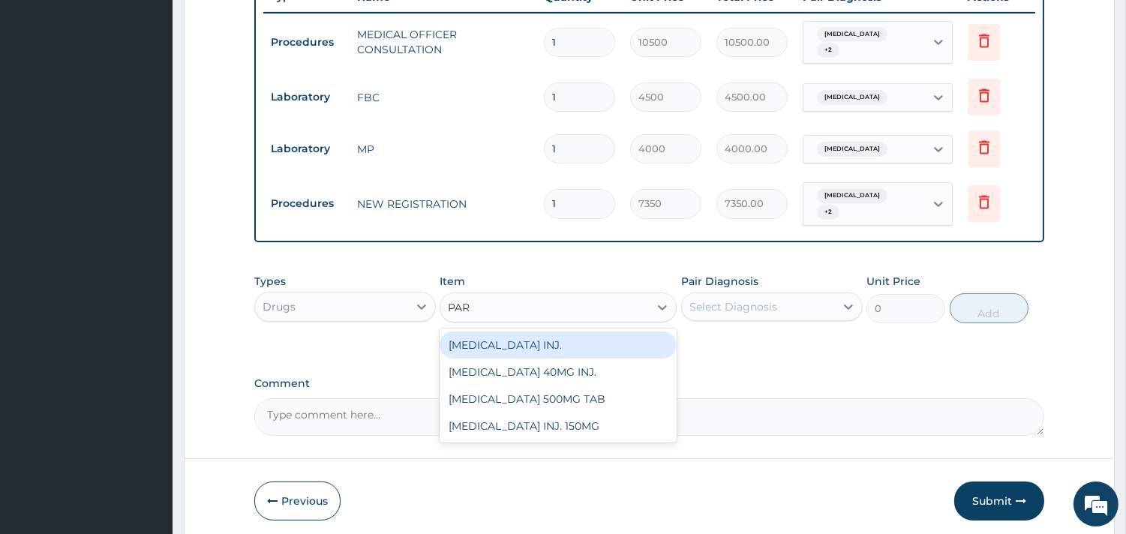
type input "PARA"
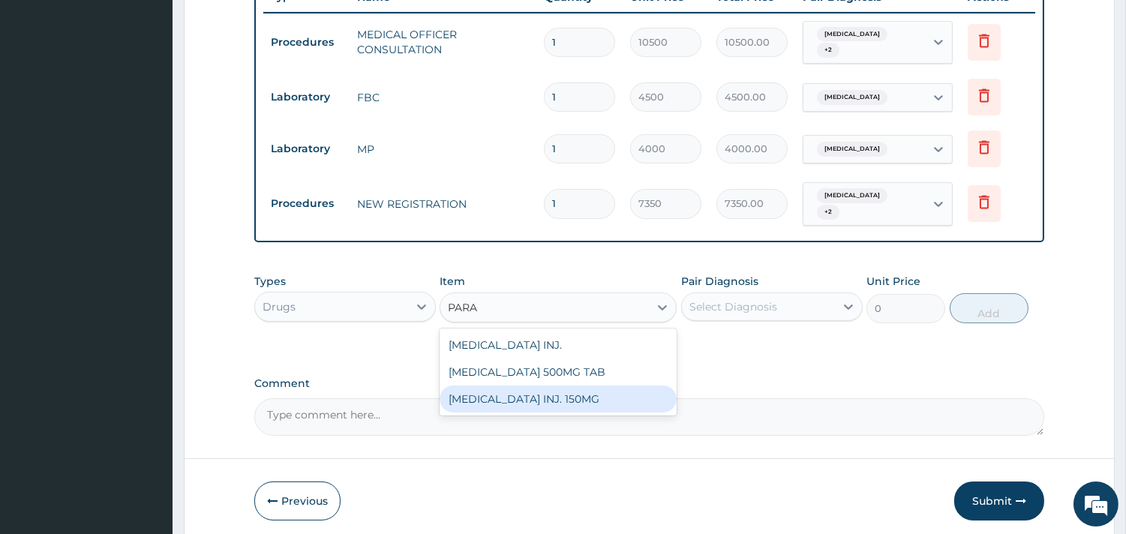
drag, startPoint x: 540, startPoint y: 391, endPoint x: 664, endPoint y: 361, distance: 127.3
click at [540, 392] on div "PARACETAMOL INJ. 150MG" at bounding box center [557, 398] width 237 height 27
type input "900"
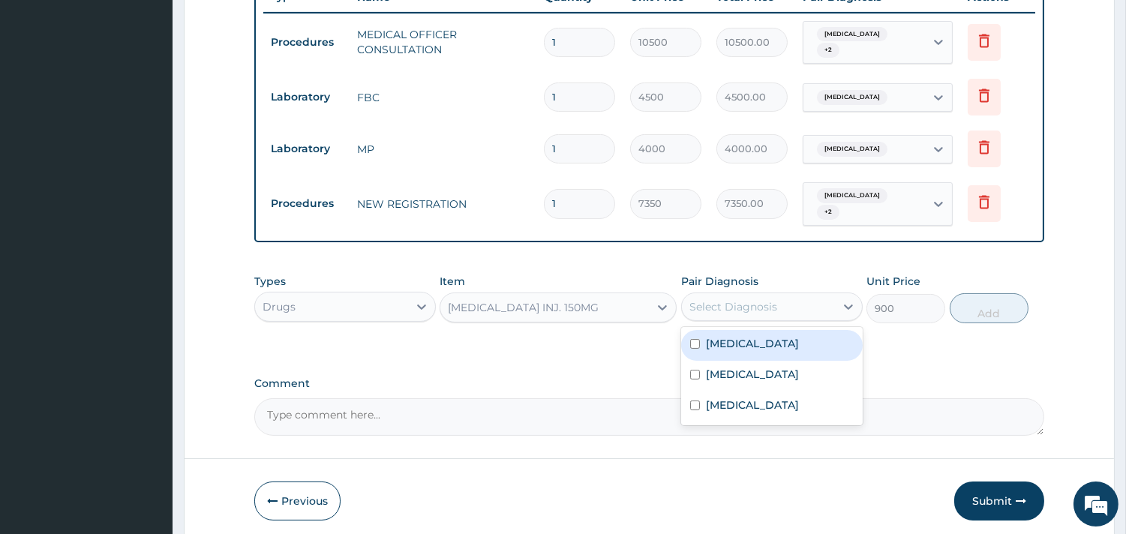
click at [768, 302] on div "Select Diagnosis" at bounding box center [733, 306] width 88 height 15
click at [763, 332] on div "Upper respiratory infection" at bounding box center [771, 345] width 181 height 31
checkbox input "true"
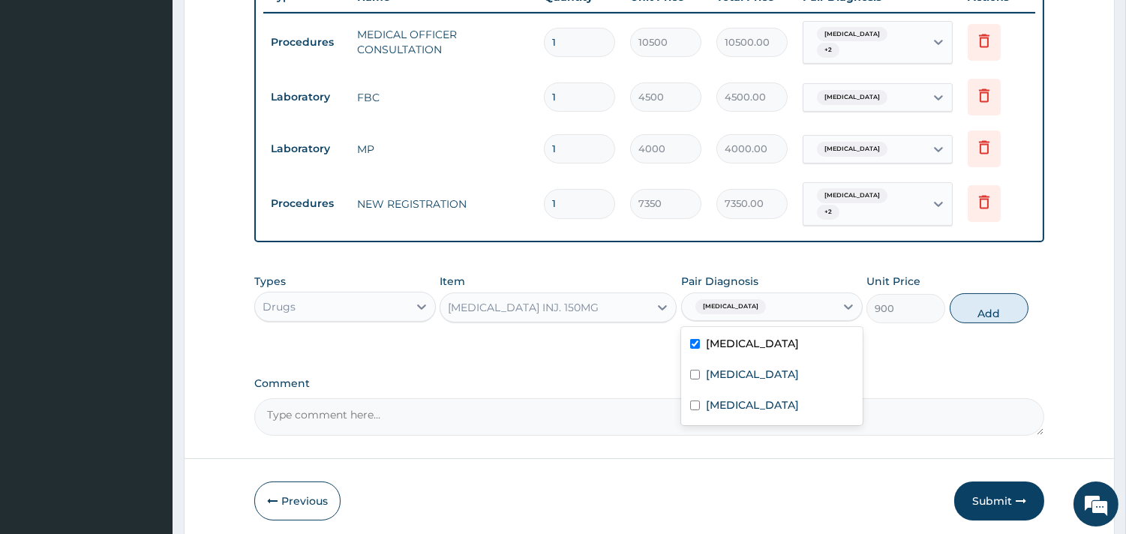
drag, startPoint x: 972, startPoint y: 310, endPoint x: 928, endPoint y: 322, distance: 45.1
click at [973, 310] on button "Add" at bounding box center [988, 308] width 79 height 30
type input "0"
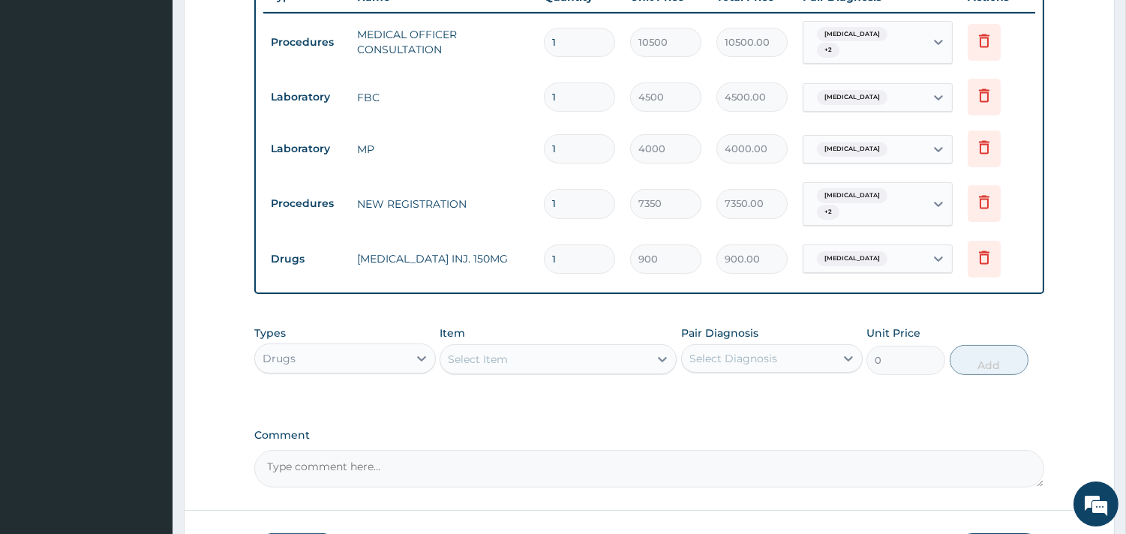
click at [619, 355] on div "Select Item" at bounding box center [544, 359] width 208 height 24
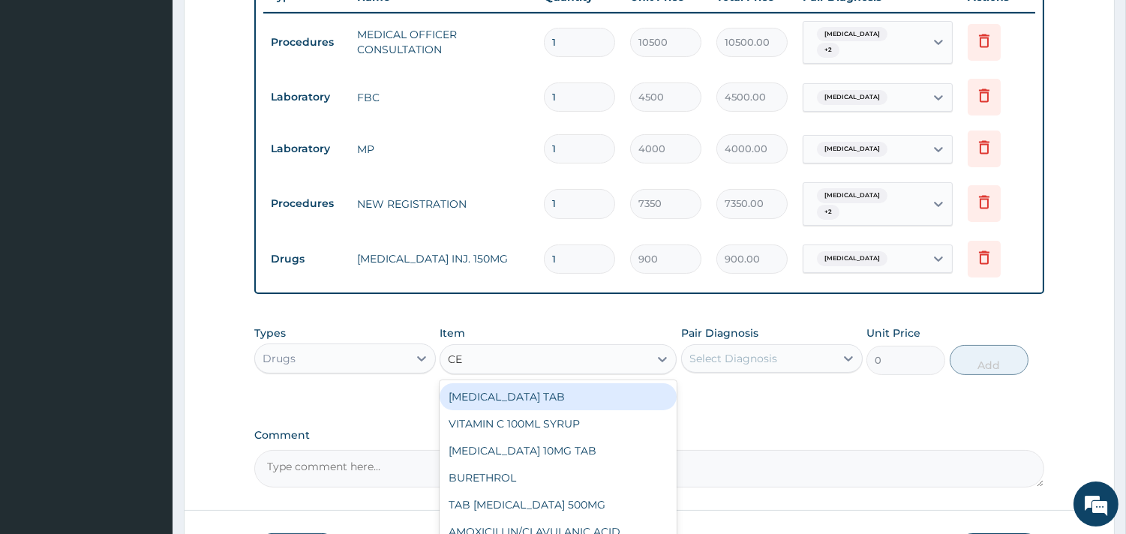
type input "CET"
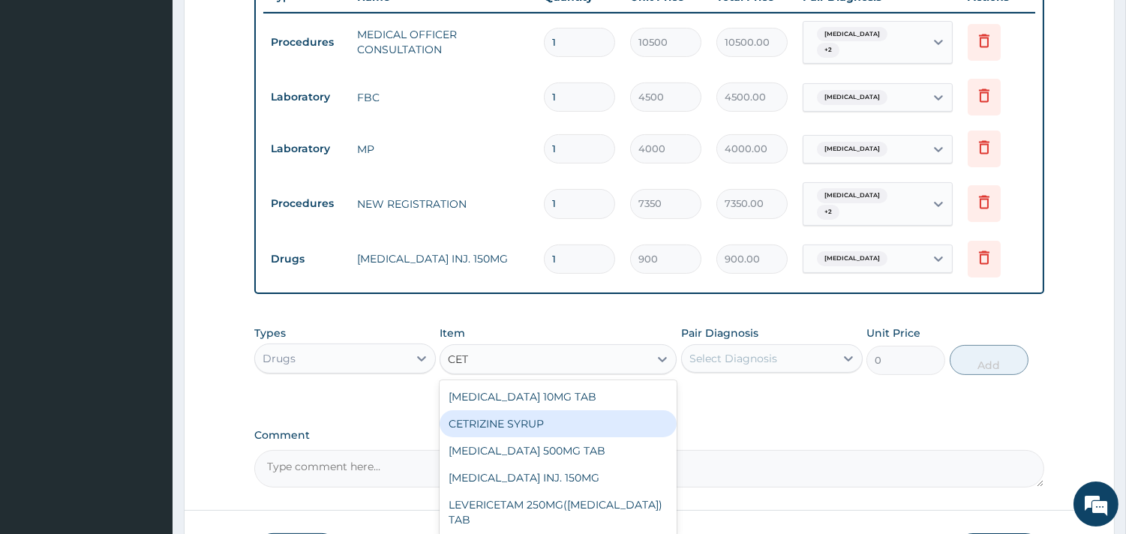
click at [519, 428] on div "CETRIZINE SYRUP" at bounding box center [557, 423] width 237 height 27
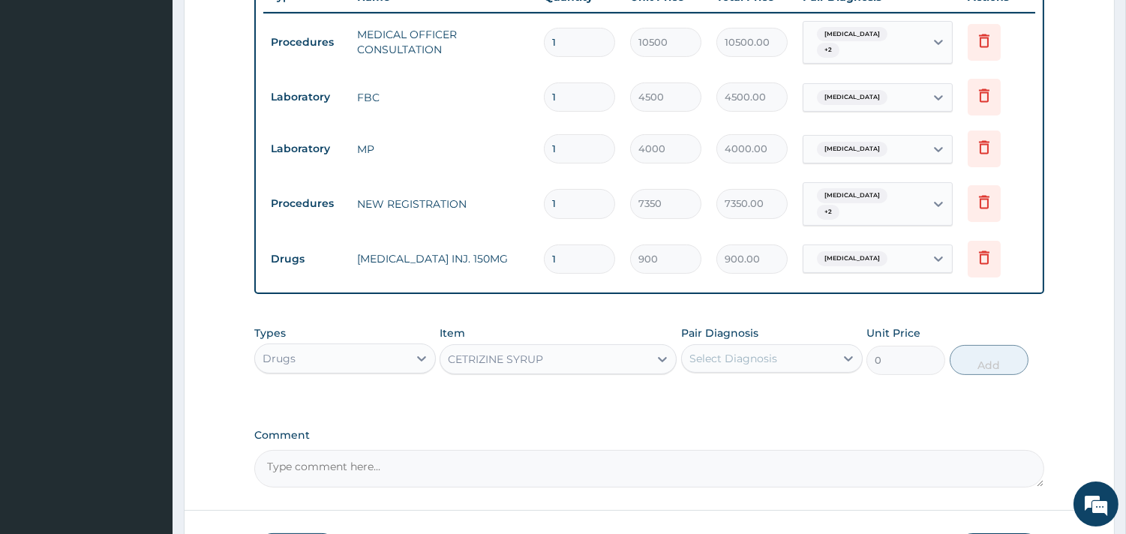
type input "2000"
click at [744, 355] on div "Select Diagnosis" at bounding box center [733, 358] width 88 height 15
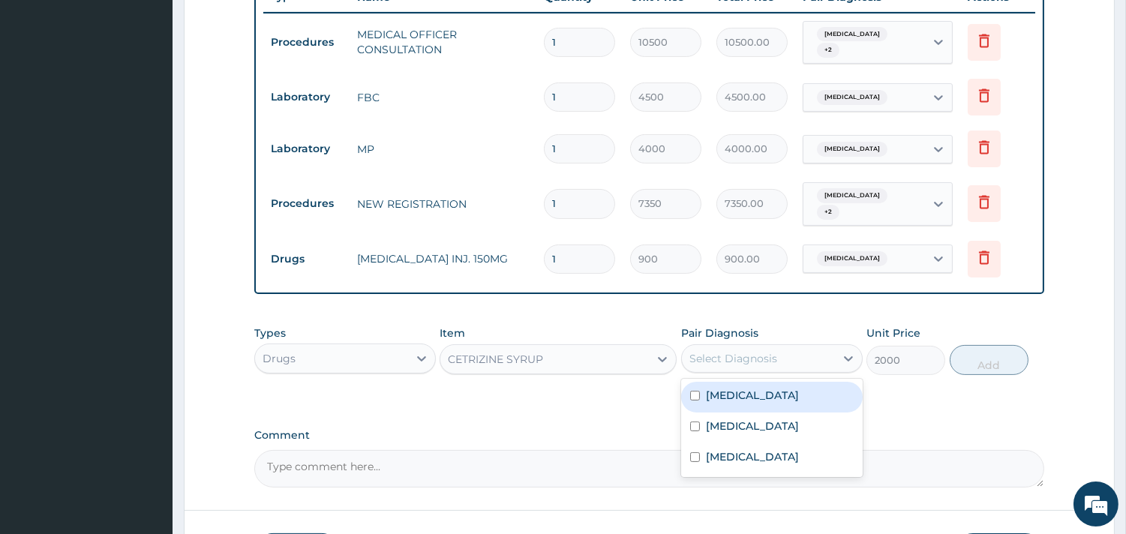
click at [750, 391] on label "Upper respiratory infection" at bounding box center [752, 395] width 93 height 15
checkbox input "true"
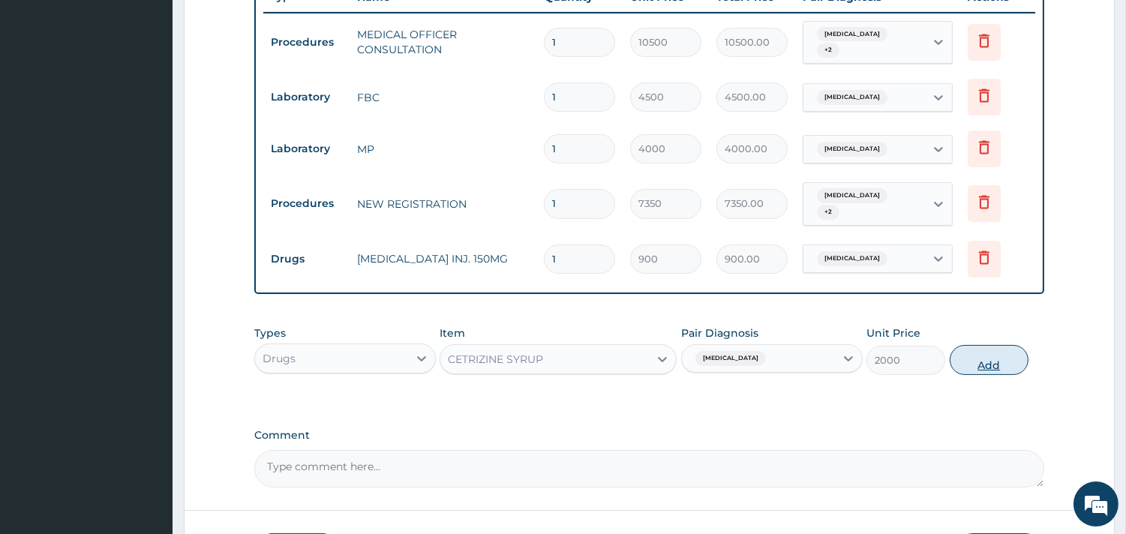
click at [998, 355] on button "Add" at bounding box center [988, 360] width 79 height 30
type input "0"
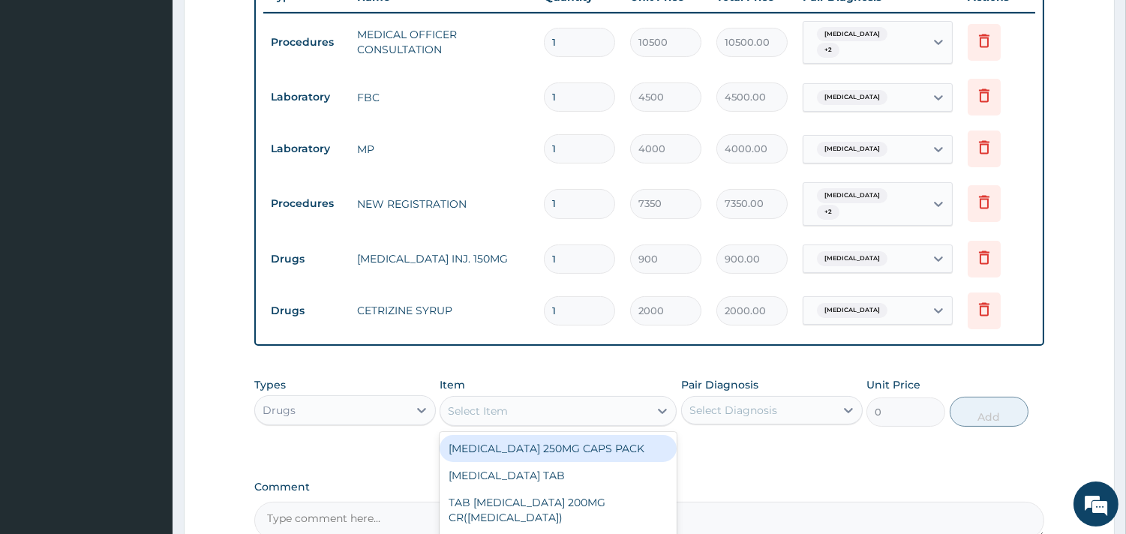
click at [591, 405] on div "Select Item" at bounding box center [544, 411] width 208 height 24
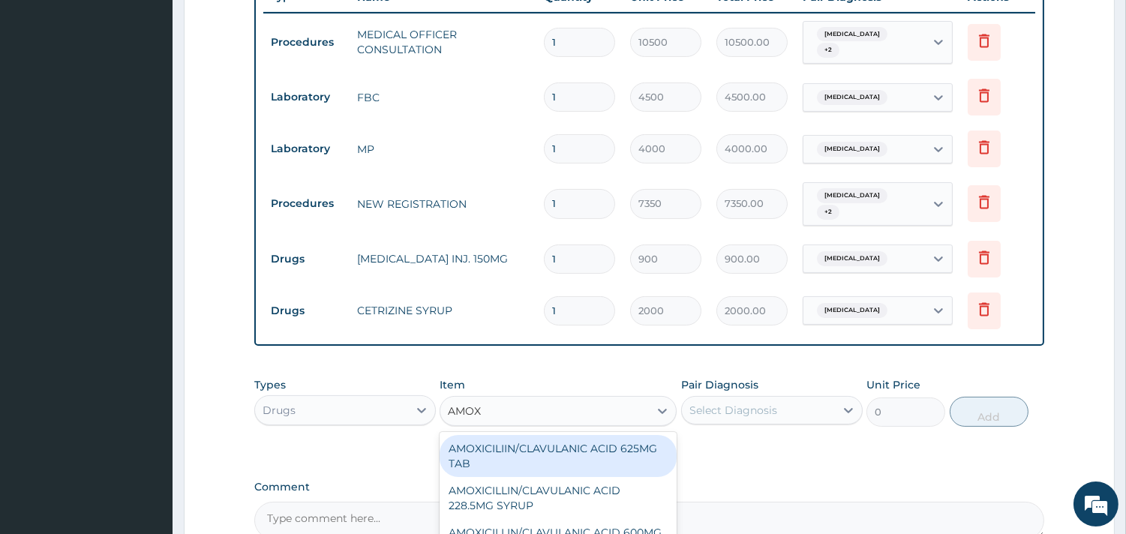
type input "AMOXI"
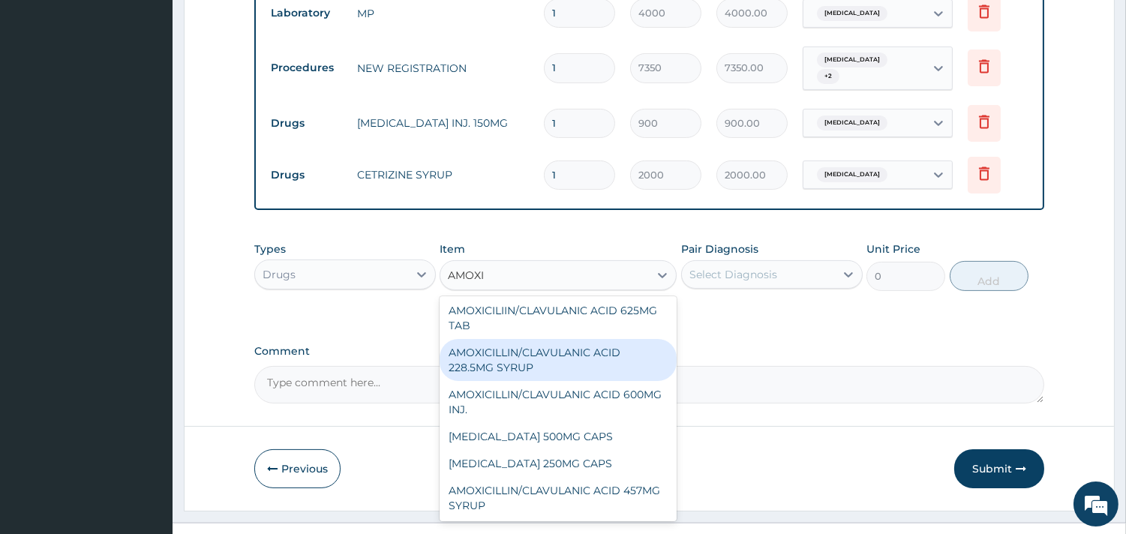
scroll to position [748, 0]
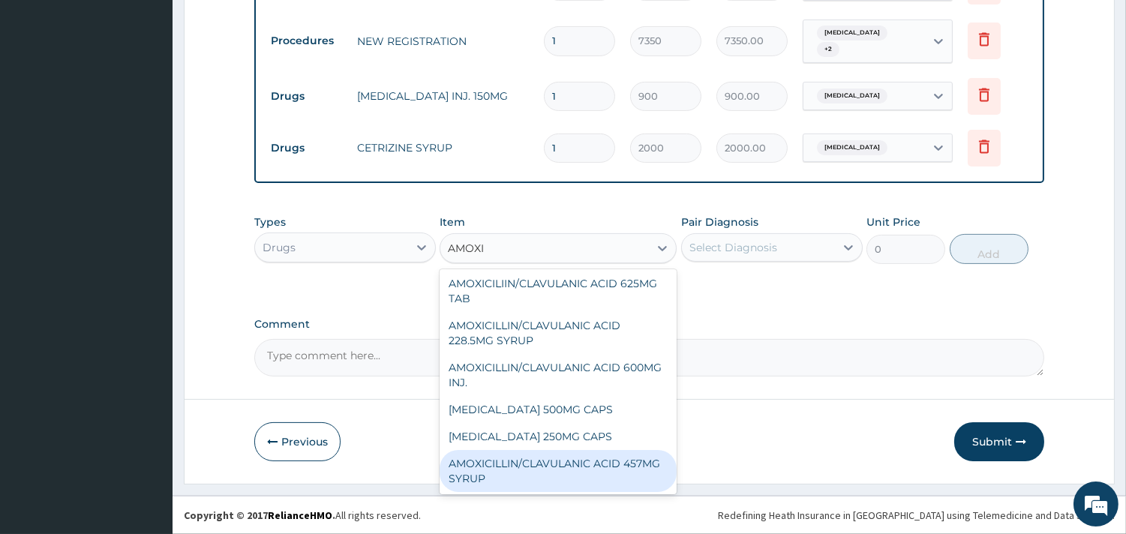
click at [603, 461] on div "AMOXICILLIN/CLAVULANIC ACID 457MG SYRUP" at bounding box center [557, 471] width 237 height 42
type input "7000"
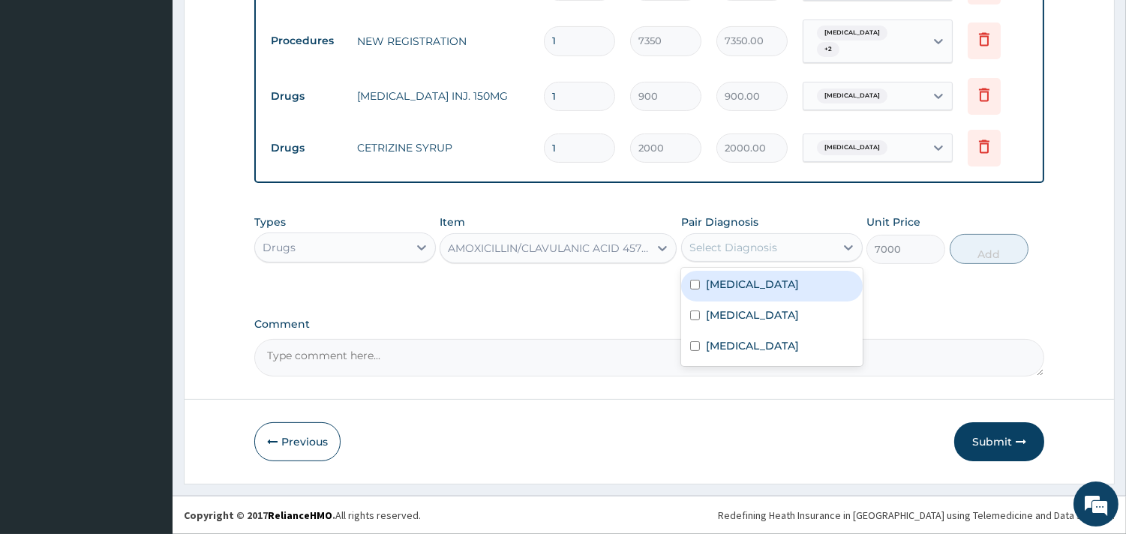
click at [752, 241] on div "Select Diagnosis" at bounding box center [733, 247] width 88 height 15
click at [745, 287] on label "Upper respiratory infection" at bounding box center [752, 284] width 93 height 15
checkbox input "true"
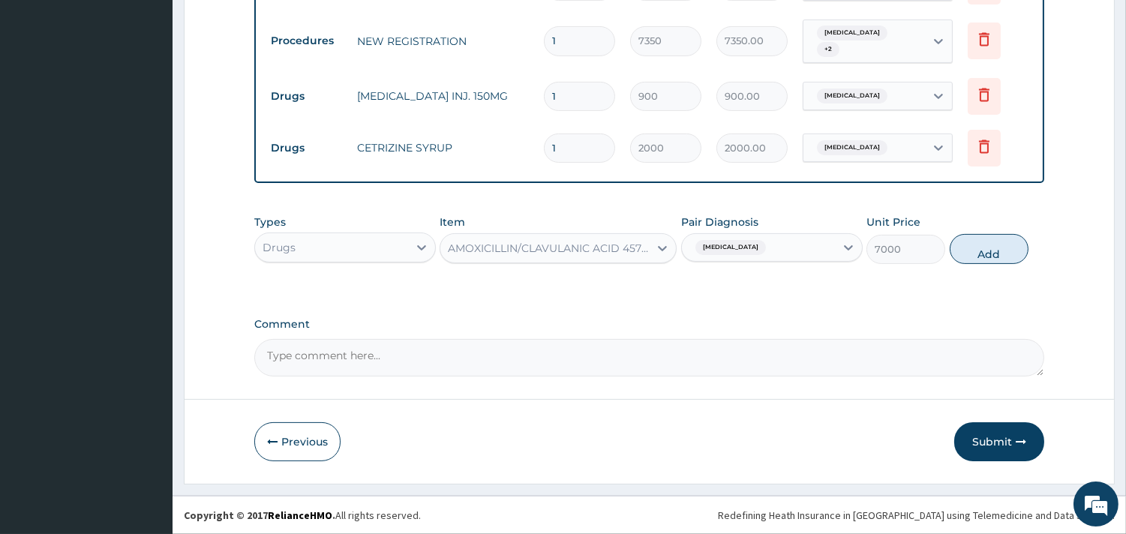
click at [998, 230] on div "Types Drugs Item AMOXICILLIN/CLAVULANIC ACID 457MG SYRUP Pair Diagnosis Upper r…" at bounding box center [649, 239] width 790 height 64
click at [986, 241] on button "Add" at bounding box center [988, 249] width 79 height 30
type input "0"
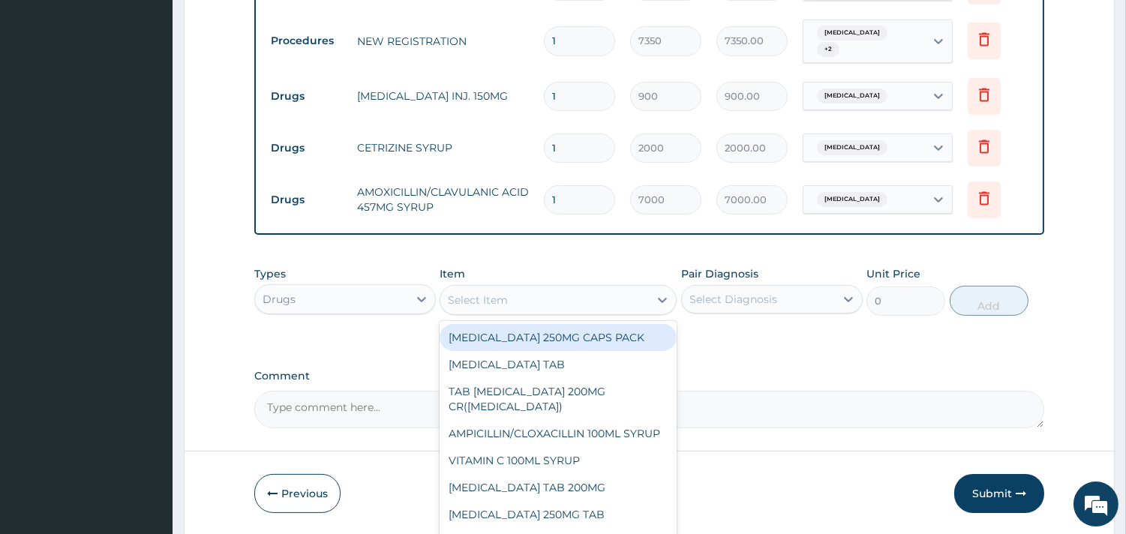
click at [628, 309] on div "Select Item" at bounding box center [544, 300] width 208 height 24
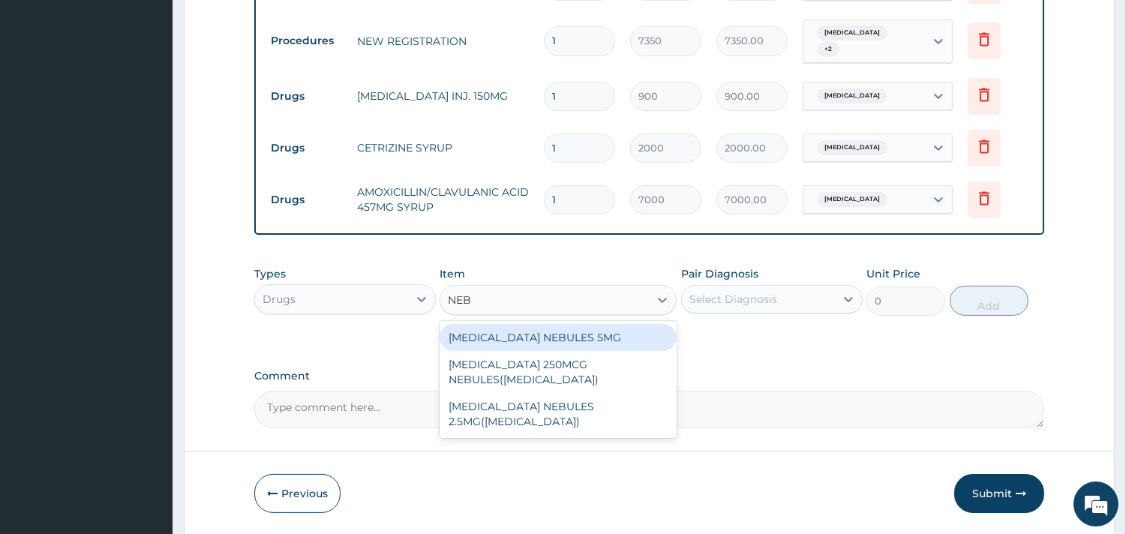
type input "NEBU"
click at [617, 332] on div "SALBUTAMOL NEBULES 5MG" at bounding box center [557, 337] width 237 height 27
type input "3000"
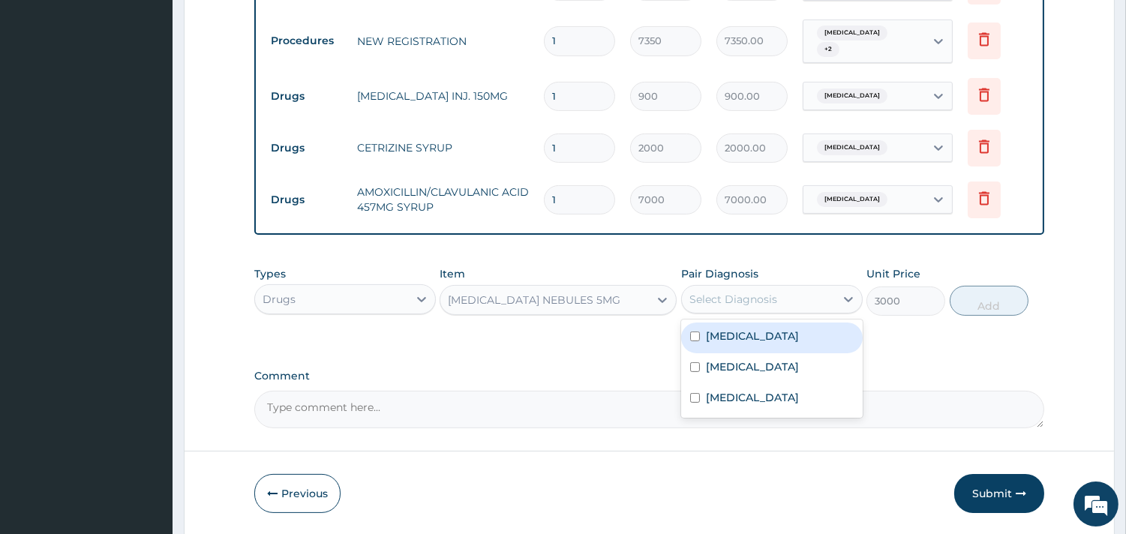
click at [774, 295] on div "Select Diagnosis" at bounding box center [733, 299] width 88 height 15
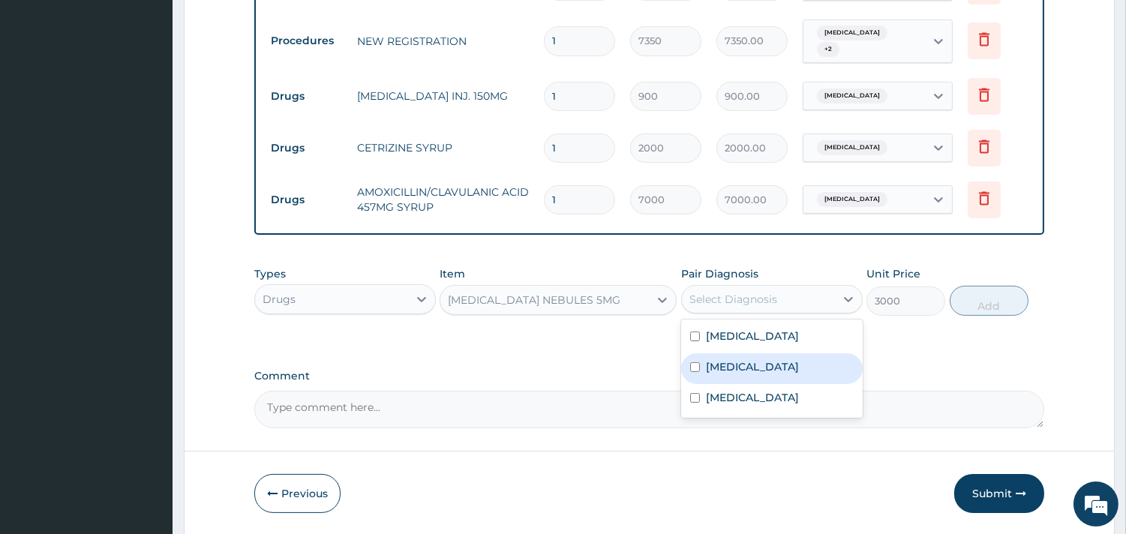
click at [757, 359] on label "Bronchopneumonia" at bounding box center [752, 366] width 93 height 15
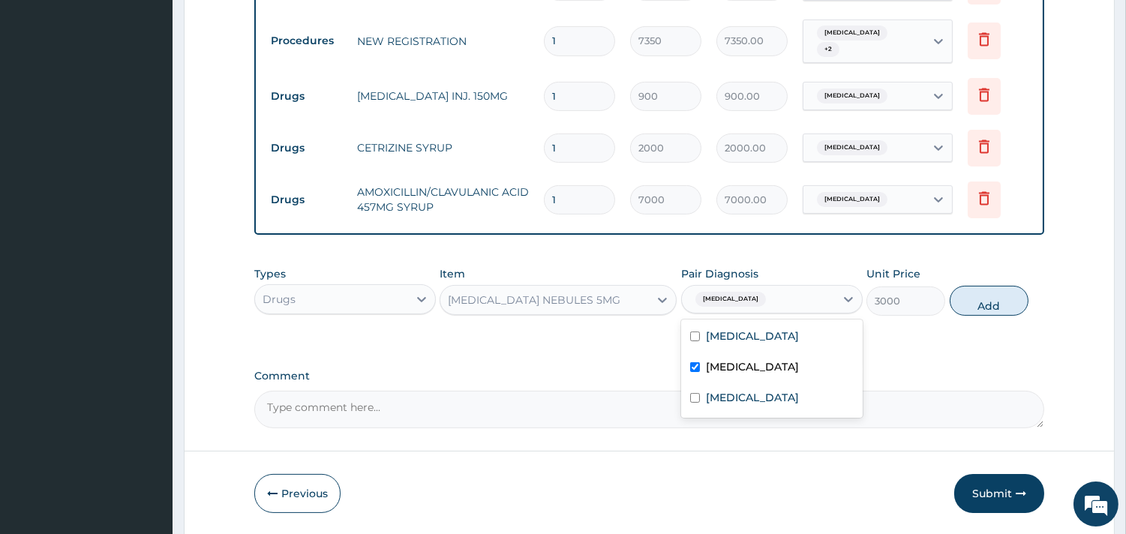
checkbox input "true"
click at [967, 296] on button "Add" at bounding box center [988, 301] width 79 height 30
type input "0"
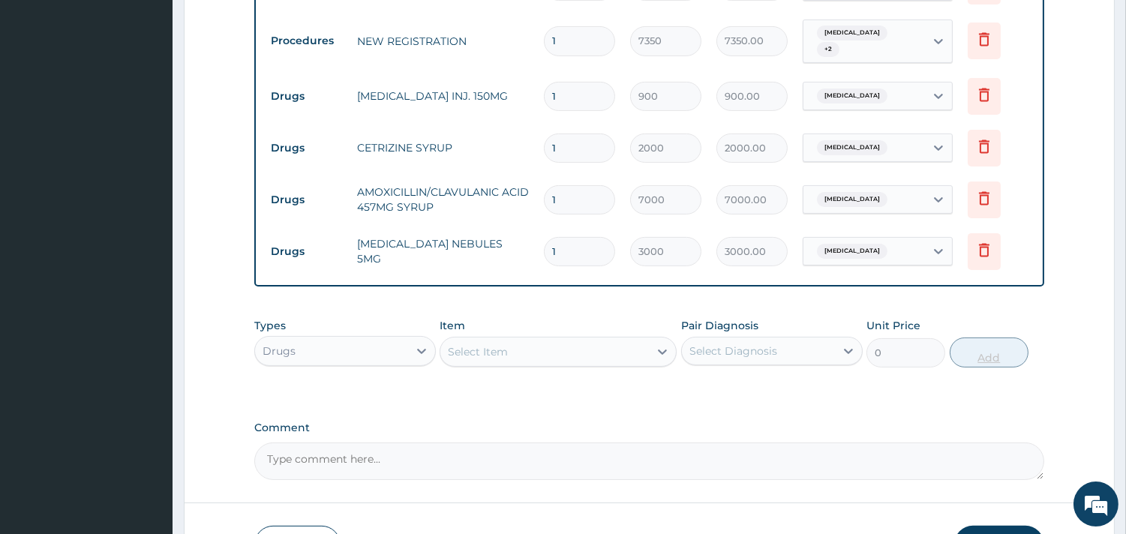
type input "0.00"
type input "2"
type input "6000.00"
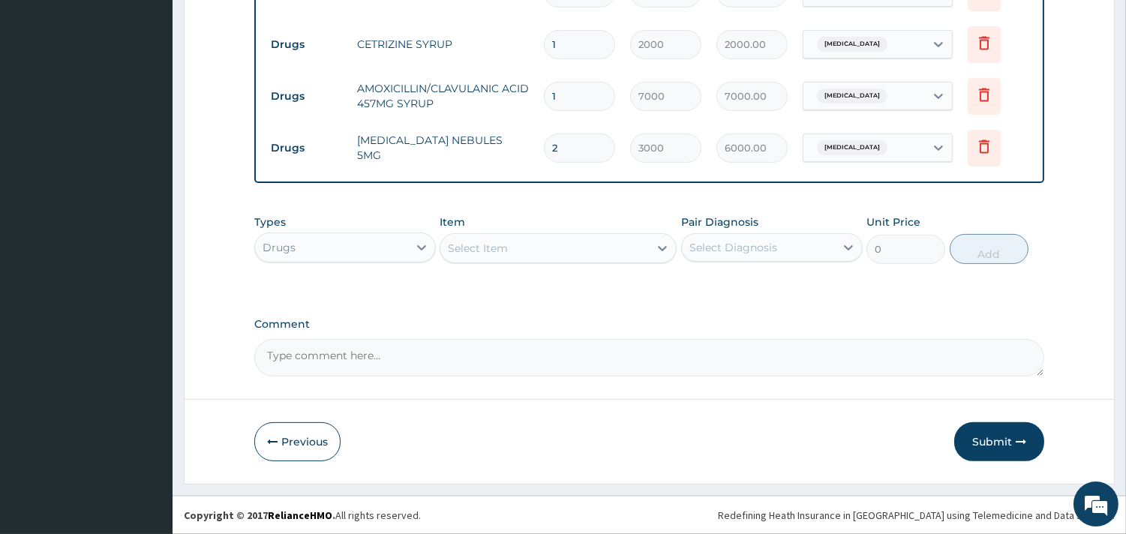
scroll to position [852, 0]
type input "2"
click at [976, 430] on button "Submit" at bounding box center [999, 441] width 90 height 39
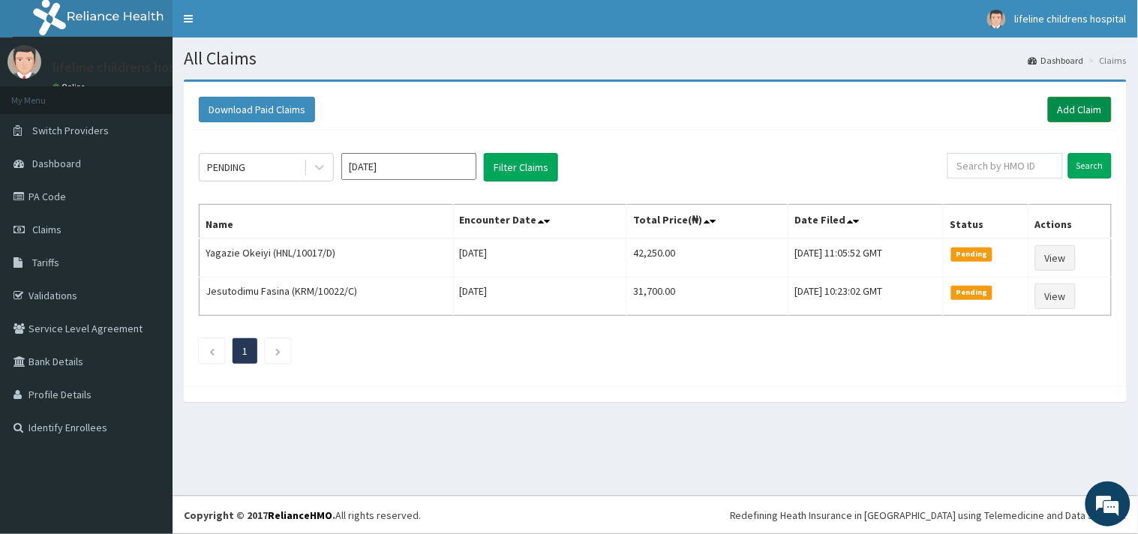
click at [1089, 100] on link "Add Claim" at bounding box center [1080, 109] width 64 height 25
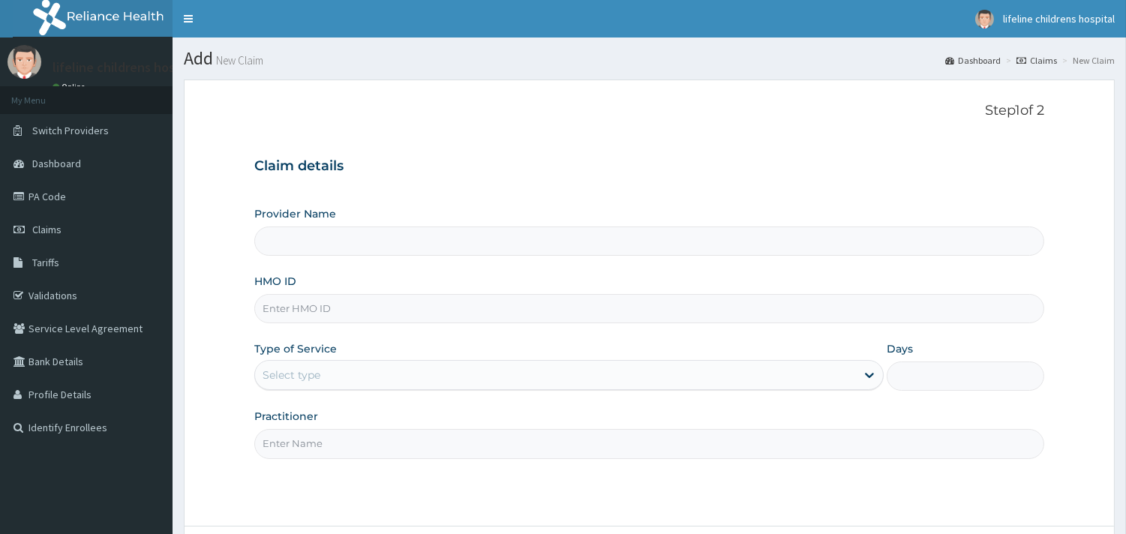
click at [323, 305] on input "HMO ID" at bounding box center [649, 308] width 790 height 29
type input "Lifeline Children Hospital - [GEOGRAPHIC_DATA]"
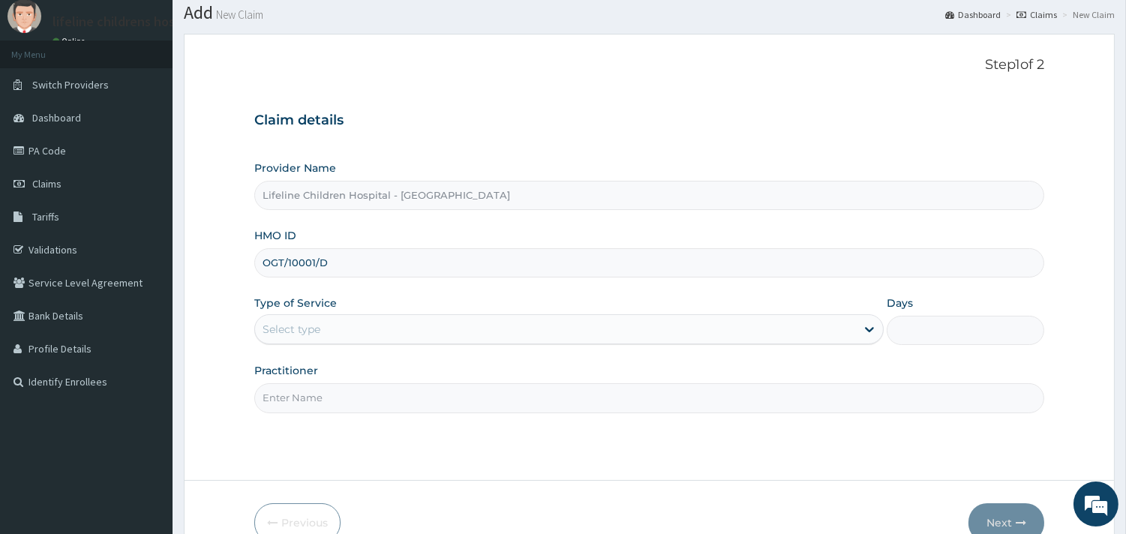
scroll to position [83, 0]
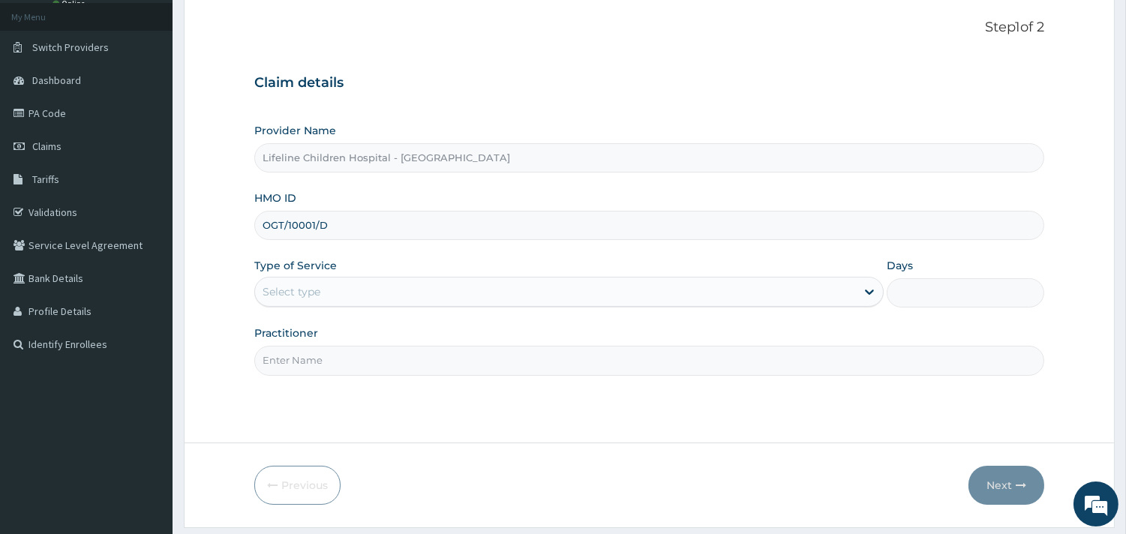
type input "OGT/10001/D"
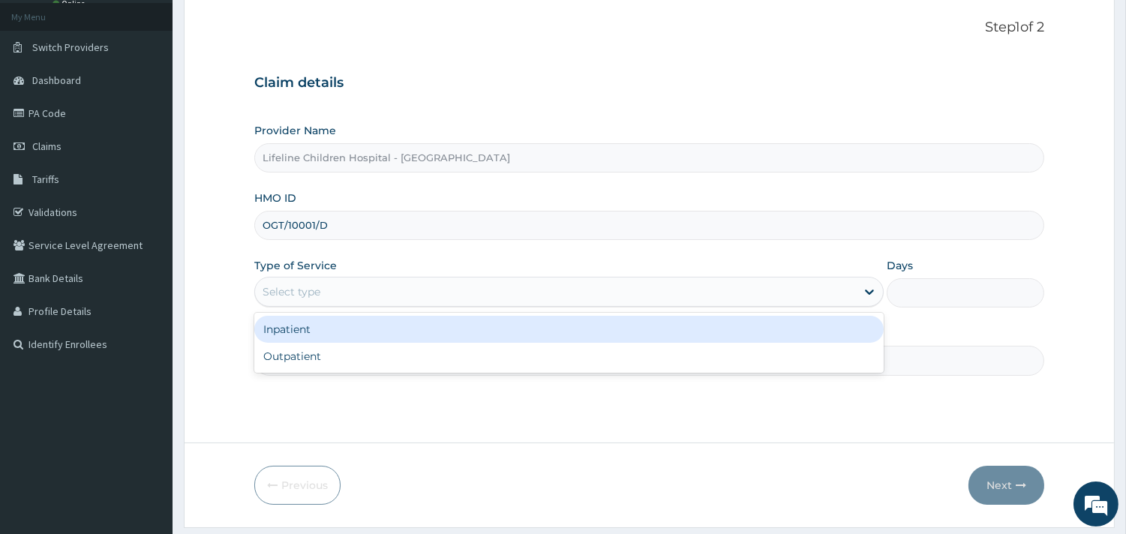
click at [330, 286] on div "Select type" at bounding box center [555, 292] width 601 height 24
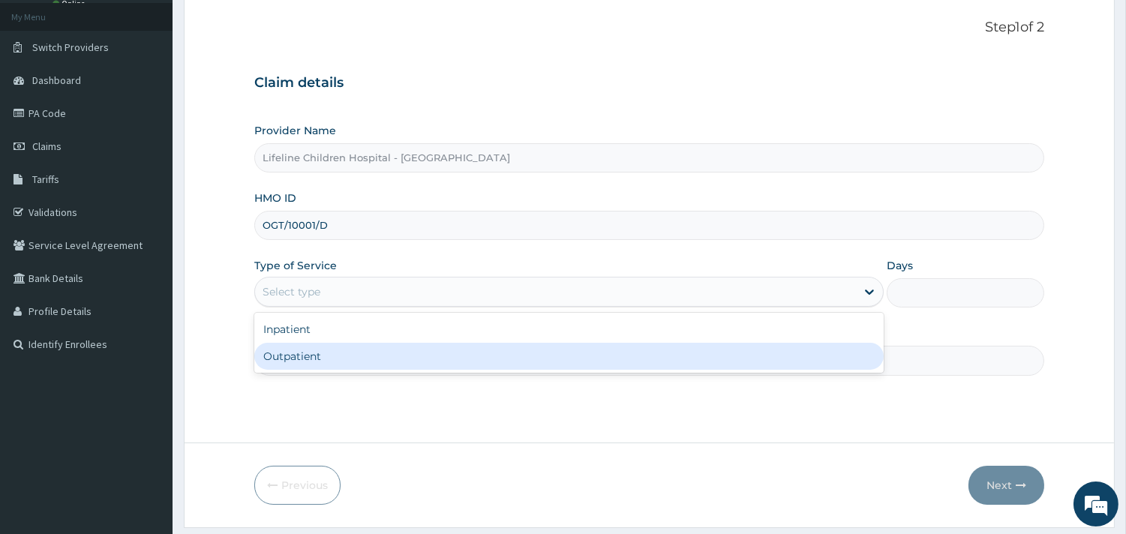
click at [298, 352] on div "Outpatient" at bounding box center [568, 356] width 629 height 27
type input "1"
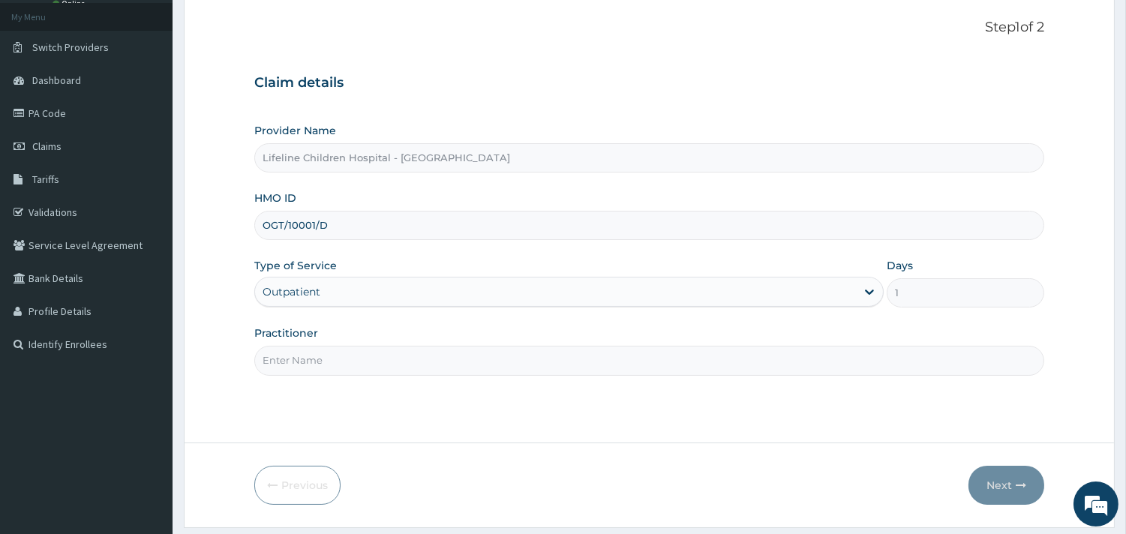
click at [298, 355] on input "Practitioner" at bounding box center [649, 360] width 790 height 29
type input "DR [PERSON_NAME]"
click at [994, 480] on button "Next" at bounding box center [1006, 485] width 76 height 39
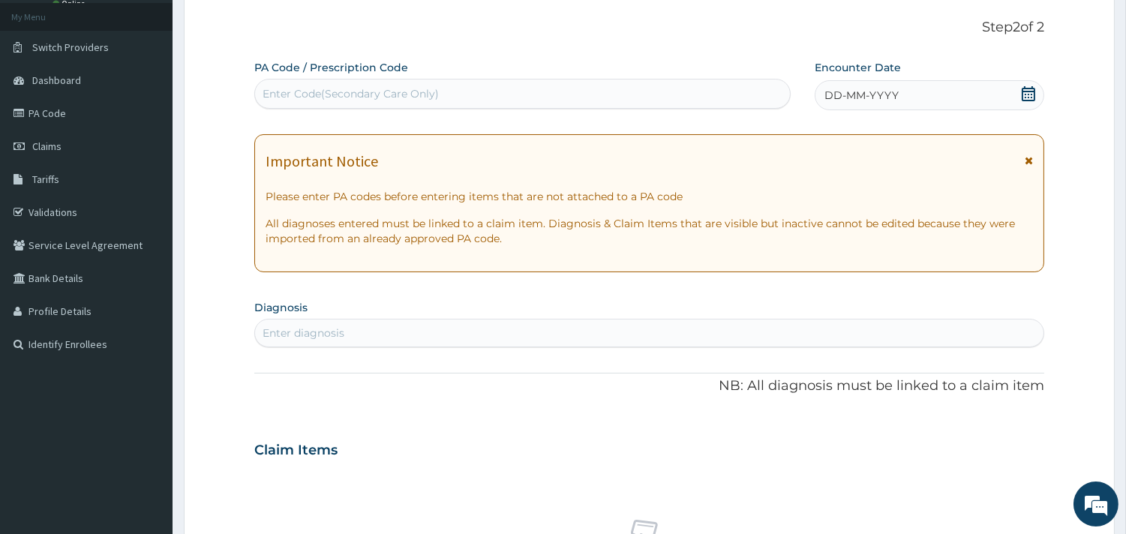
click at [889, 100] on span "DD-MM-YYYY" at bounding box center [861, 95] width 74 height 15
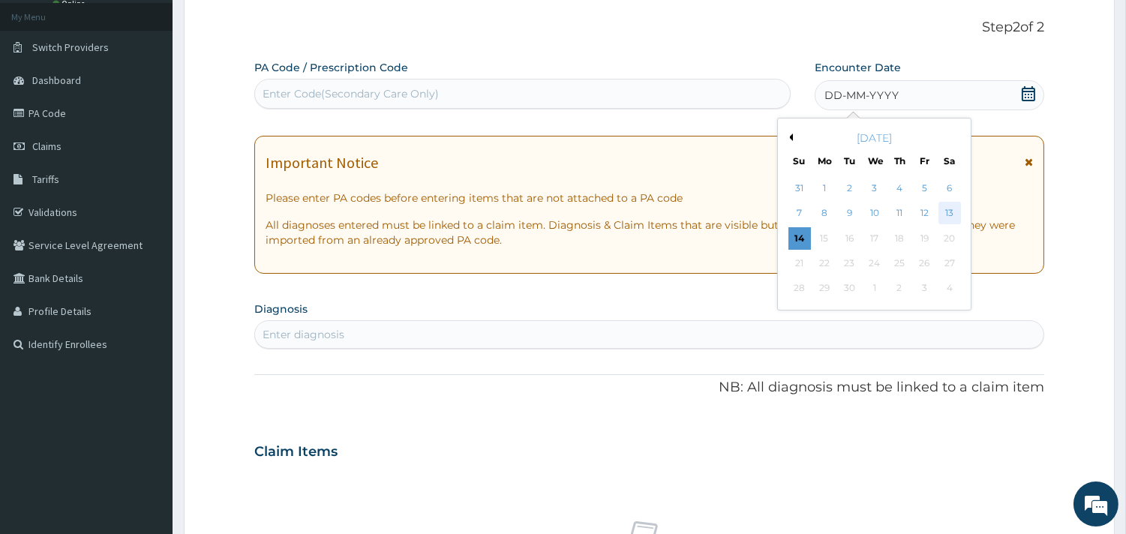
click at [949, 218] on div "13" at bounding box center [948, 213] width 22 height 22
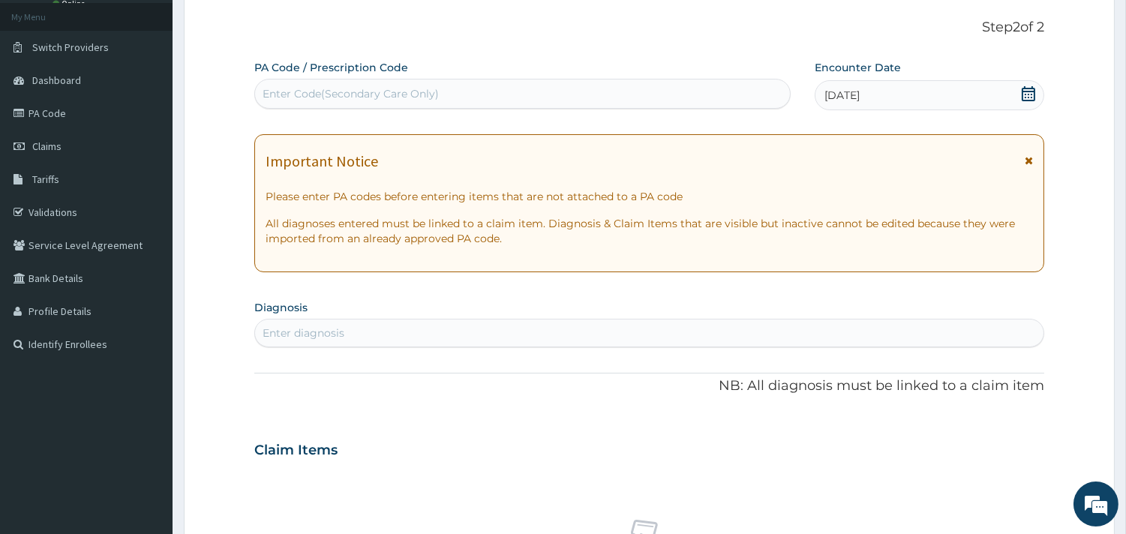
click at [358, 336] on div "Enter diagnosis" at bounding box center [649, 333] width 788 height 24
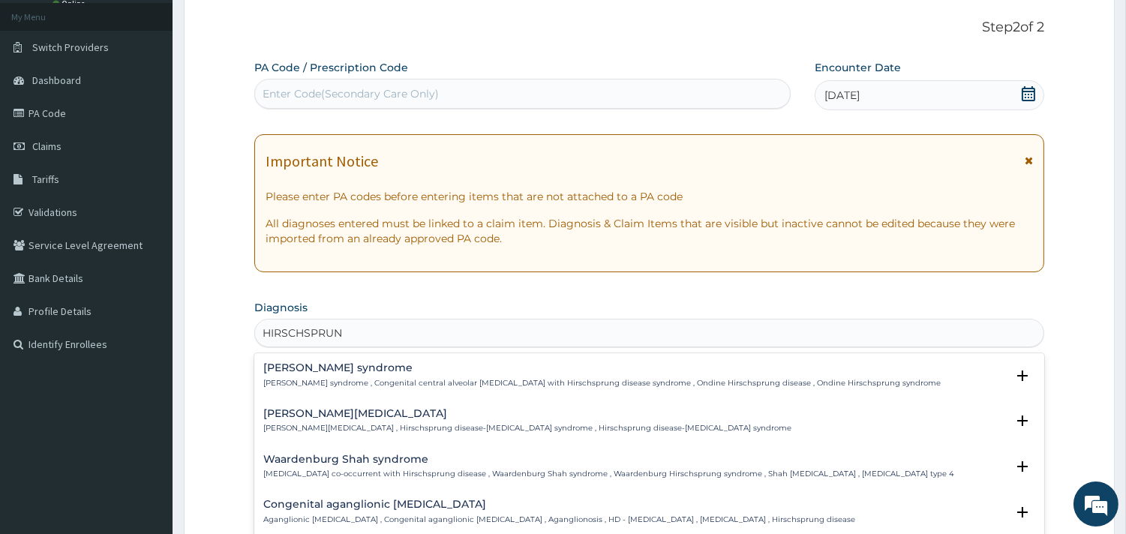
type input "HIRSCHSPRUNG"
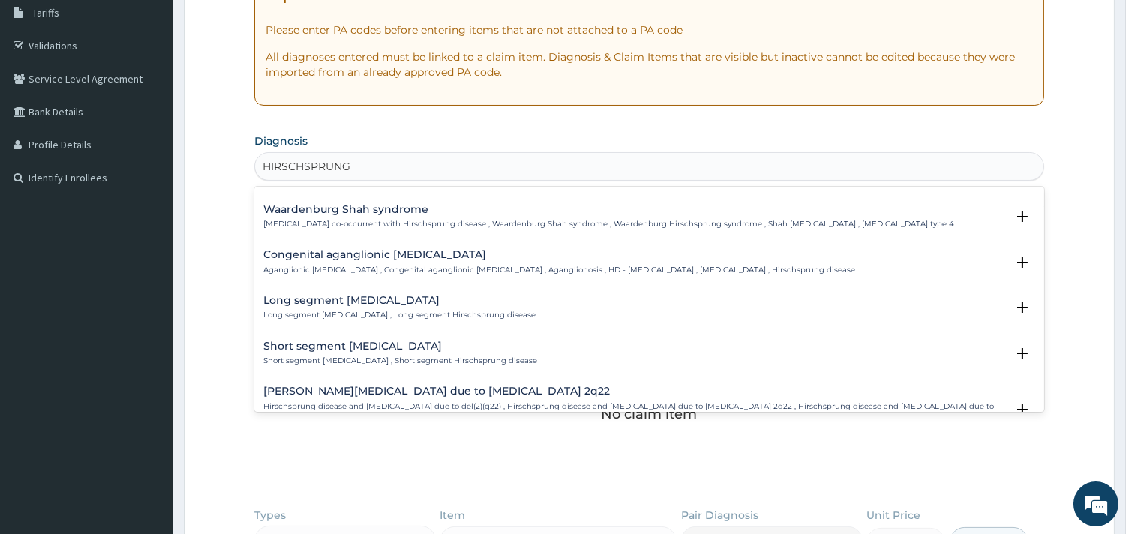
click at [398, 317] on div "Long segment [MEDICAL_DATA] Long segment [MEDICAL_DATA] , Long segment Hirschsp…" at bounding box center [399, 308] width 272 height 26
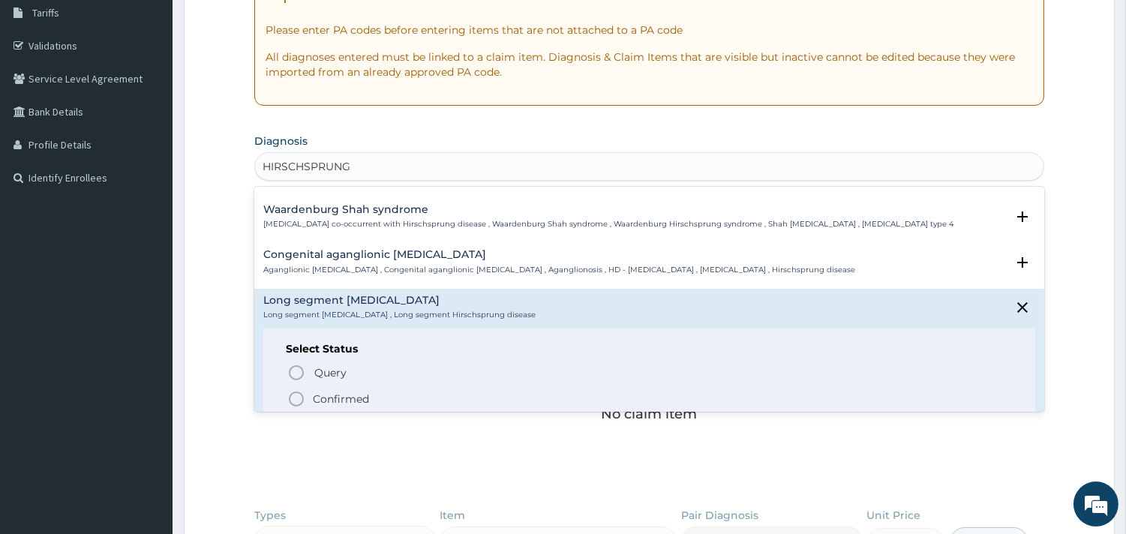
click at [334, 403] on p "Confirmed" at bounding box center [341, 398] width 56 height 15
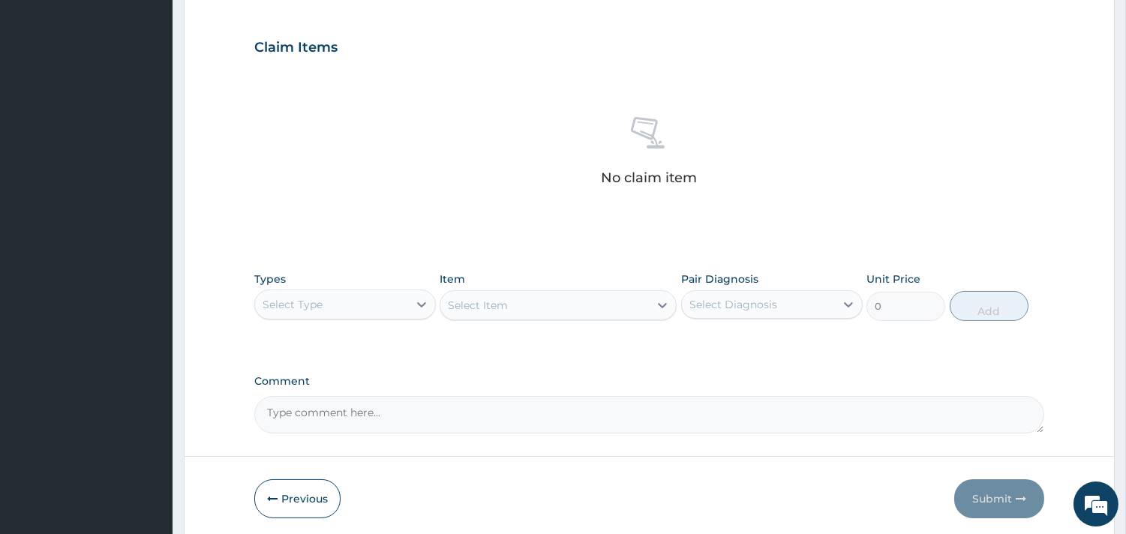
scroll to position [498, 0]
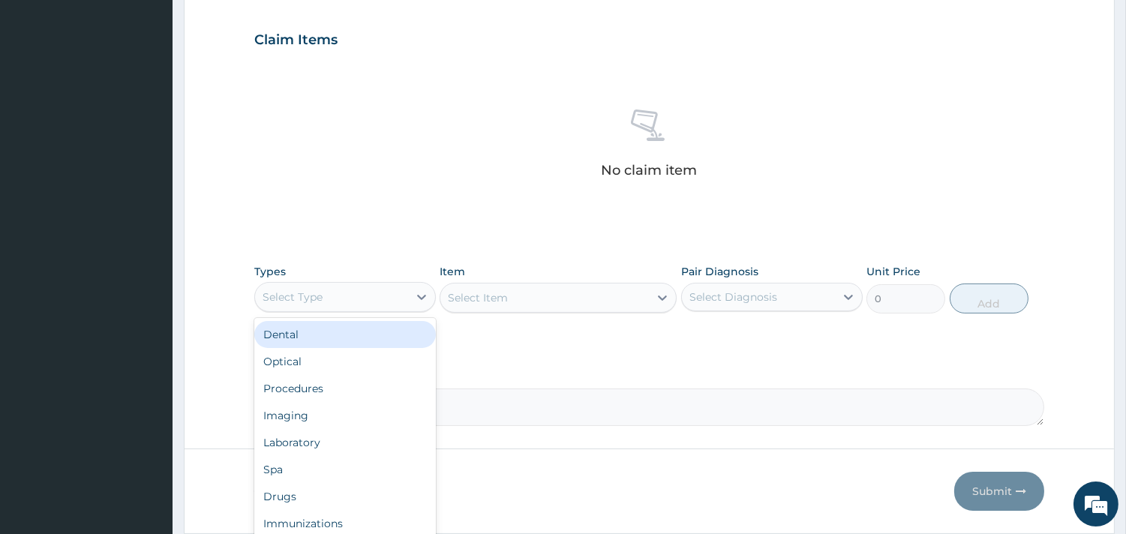
click at [385, 298] on div "Select Type" at bounding box center [331, 297] width 153 height 24
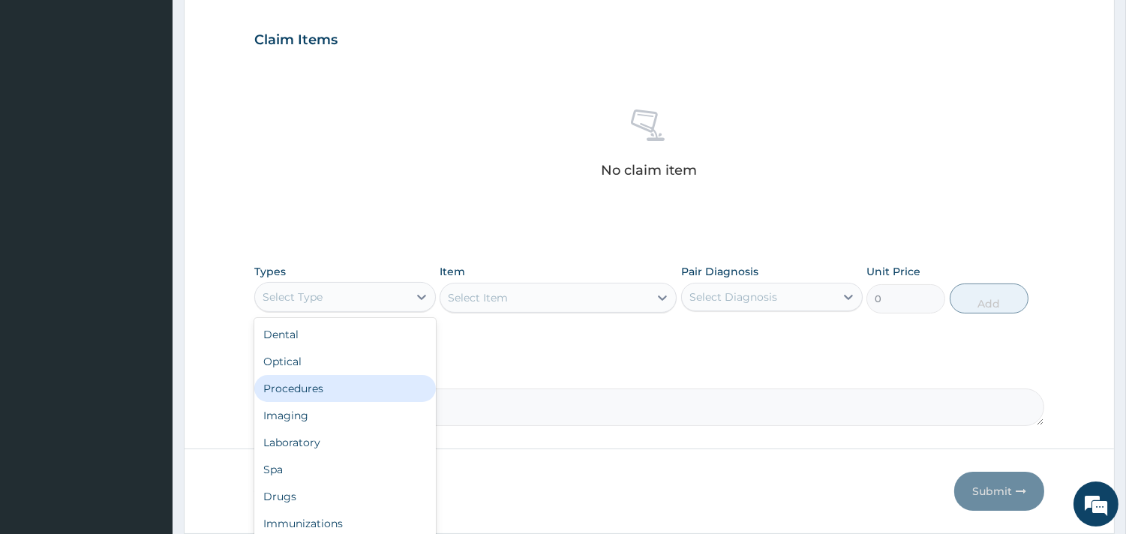
click at [354, 397] on div "Procedures" at bounding box center [344, 388] width 181 height 27
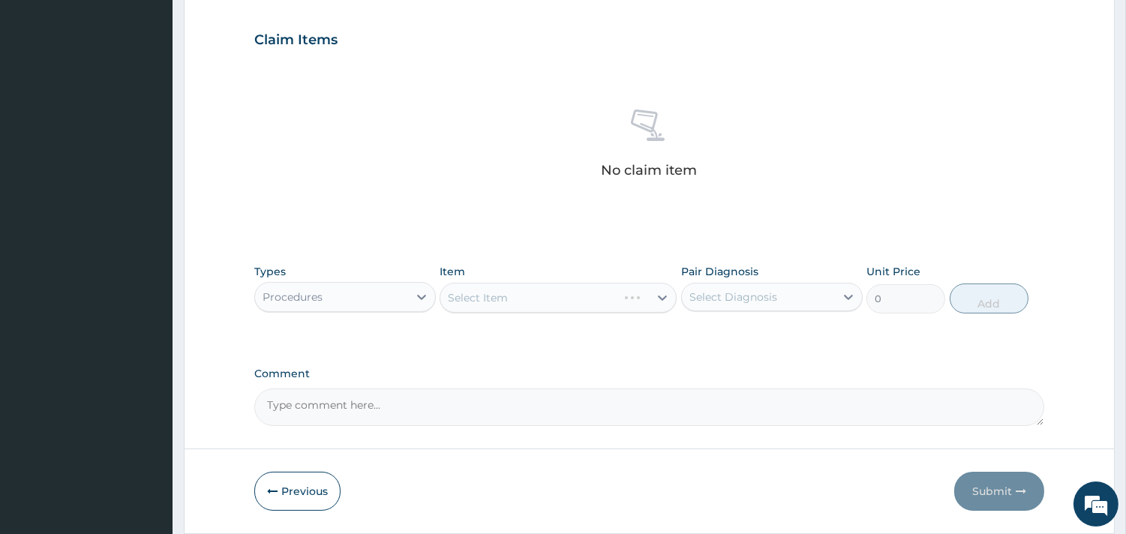
click at [580, 304] on div "Select Item" at bounding box center [557, 298] width 237 height 30
click at [561, 298] on div "Select Item" at bounding box center [557, 298] width 237 height 30
click at [565, 297] on div "Select Item" at bounding box center [557, 298] width 237 height 30
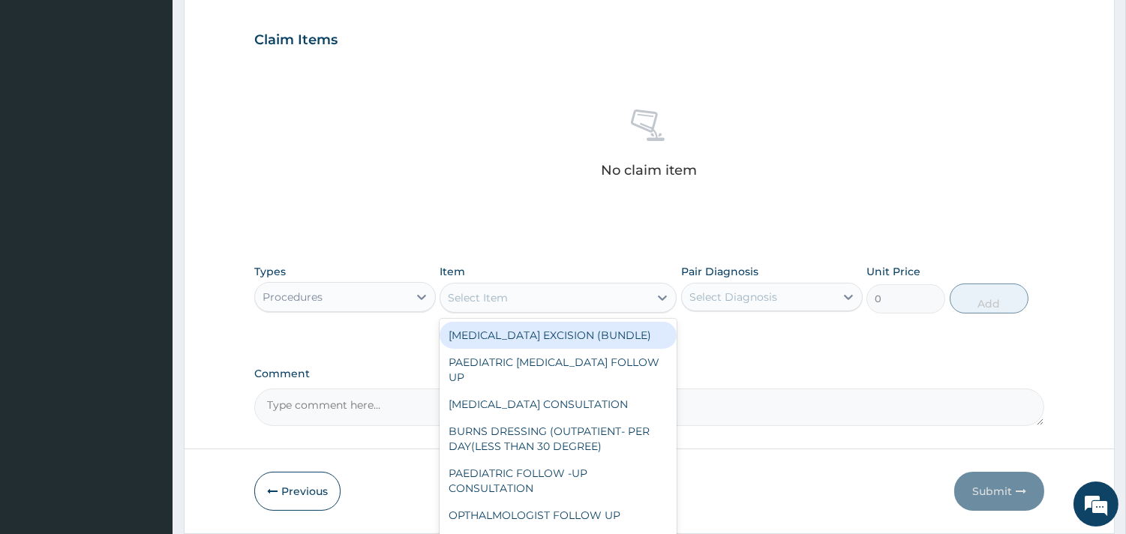
click at [505, 300] on div "Select Item" at bounding box center [478, 297] width 60 height 15
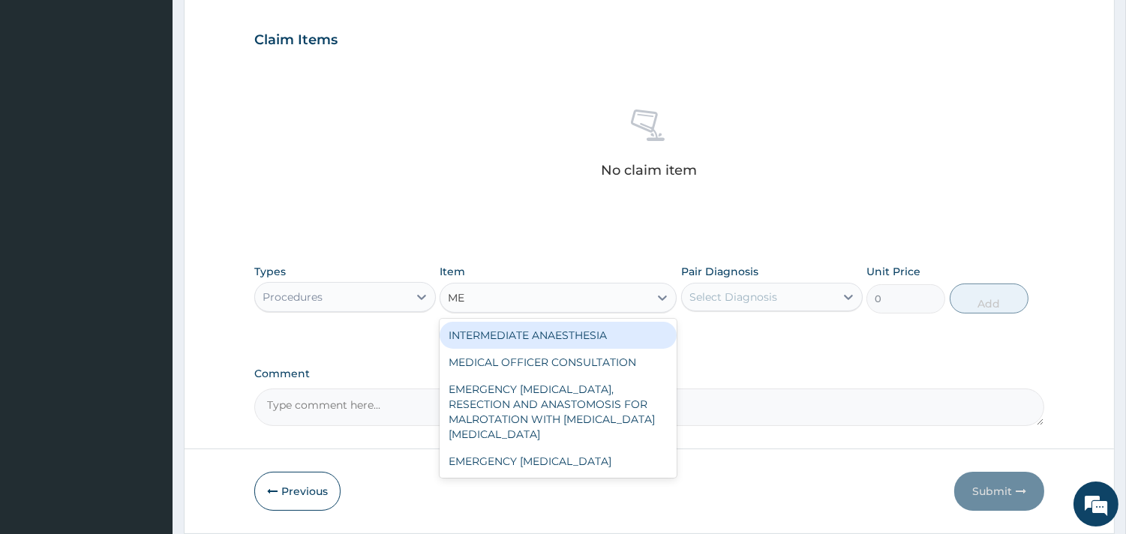
type input "MED"
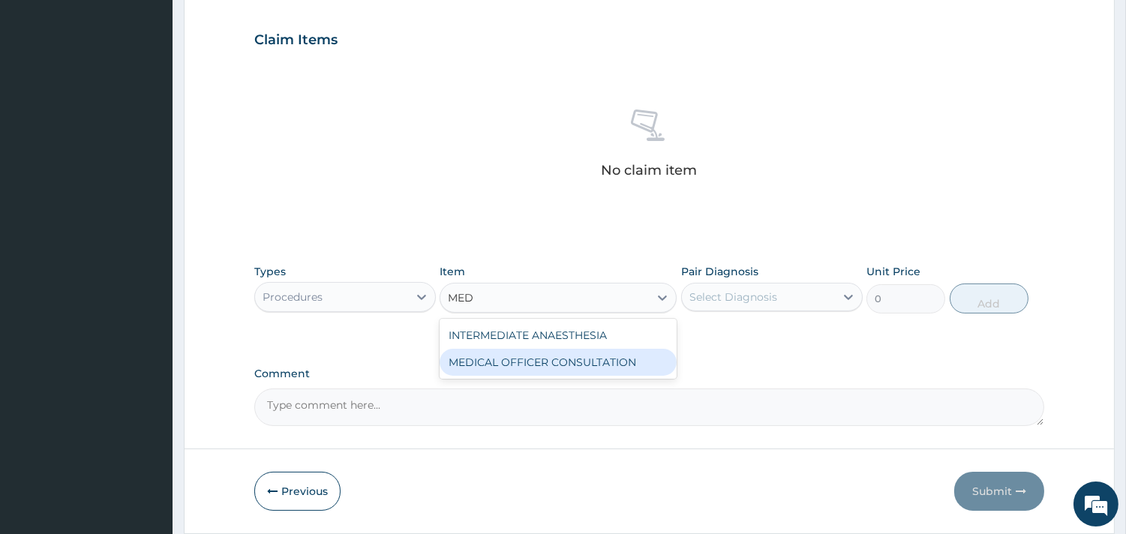
click at [515, 362] on div "MEDICAL OFFICER CONSULTATION" at bounding box center [557, 362] width 237 height 27
type input "10500"
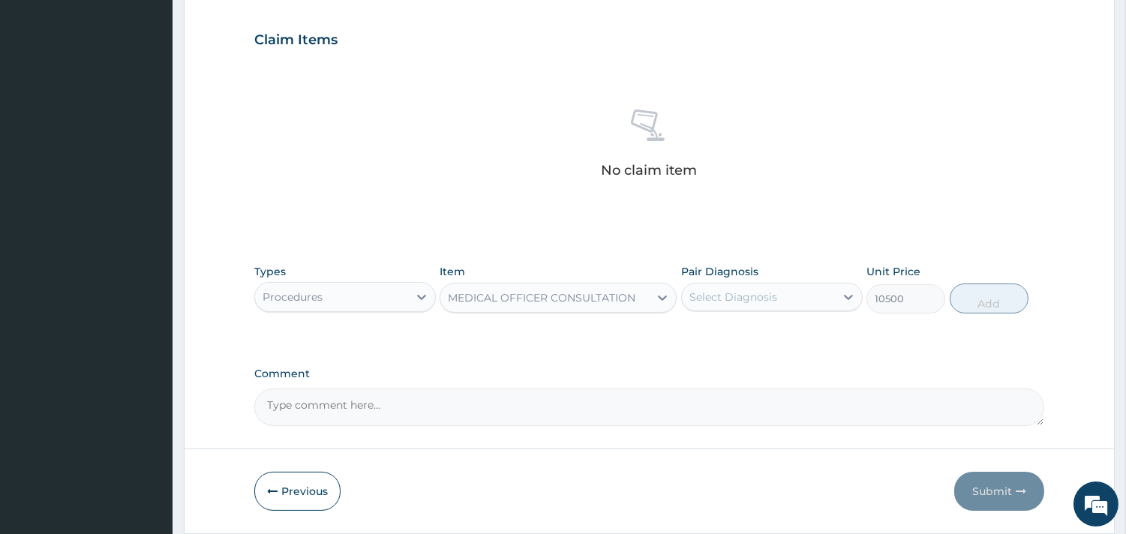
click at [737, 294] on div "Select Diagnosis" at bounding box center [733, 296] width 88 height 15
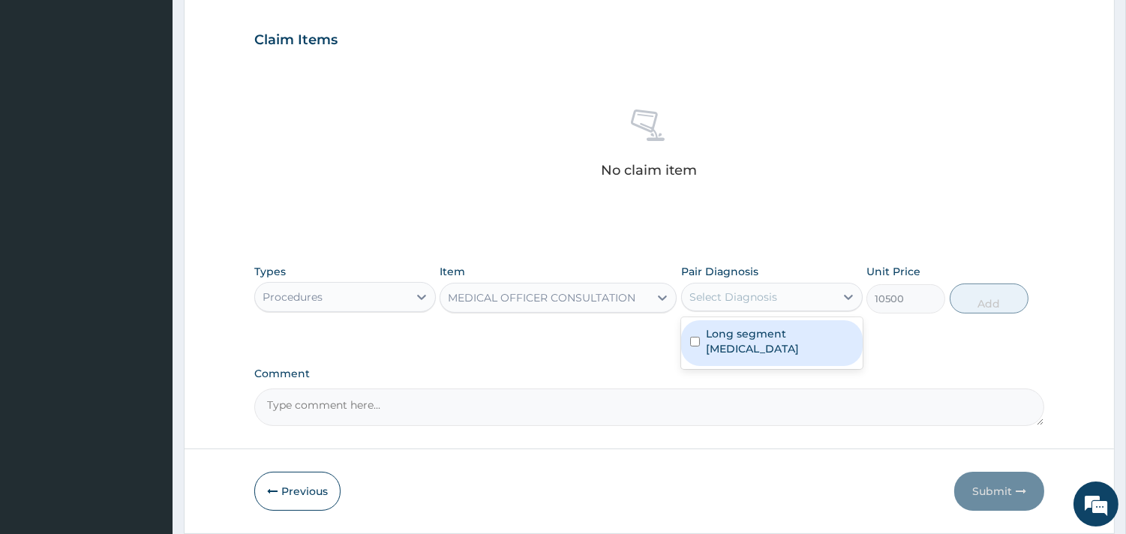
click at [750, 331] on label "Long segment [MEDICAL_DATA]" at bounding box center [780, 341] width 148 height 30
checkbox input "true"
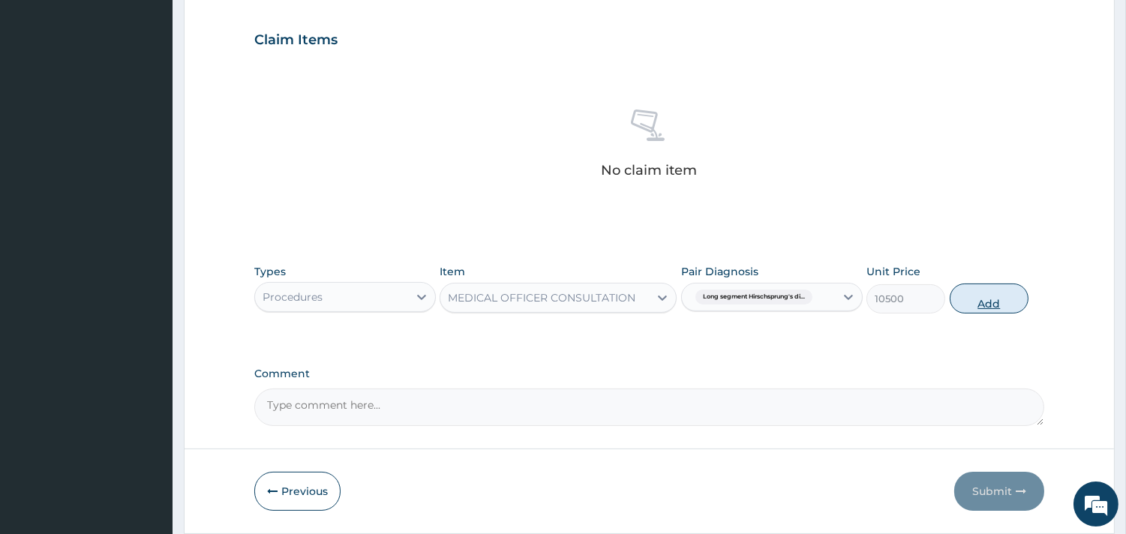
click at [993, 297] on button "Add" at bounding box center [988, 298] width 79 height 30
type input "0"
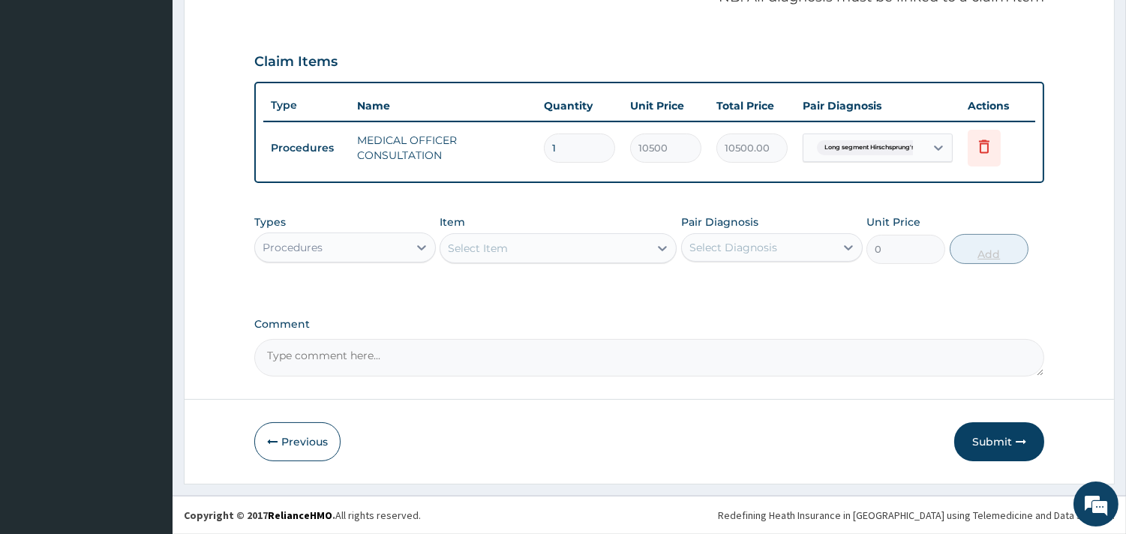
scroll to position [475, 0]
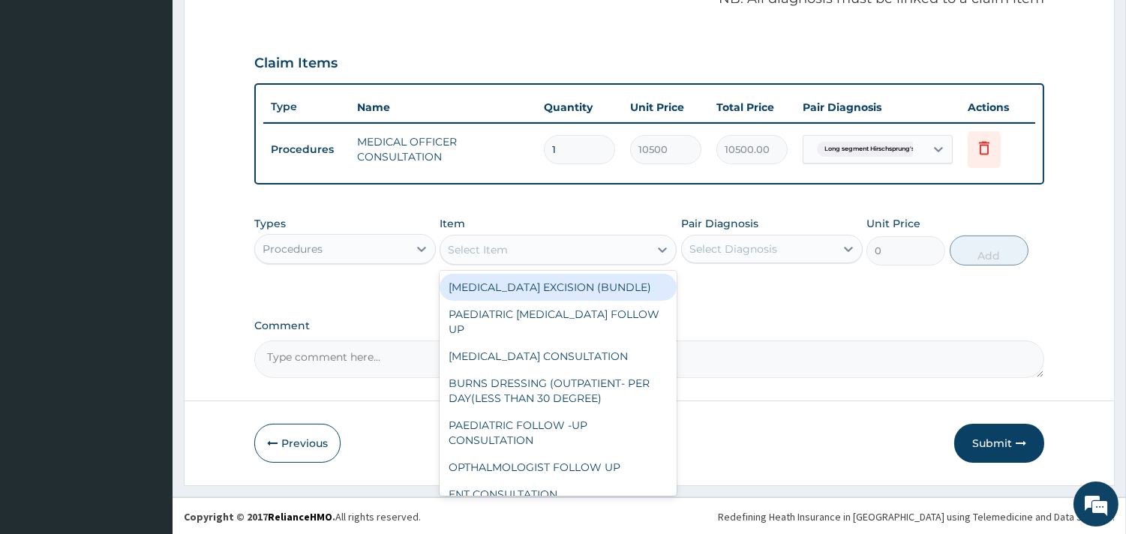
click at [589, 247] on div "Select Item" at bounding box center [544, 250] width 208 height 24
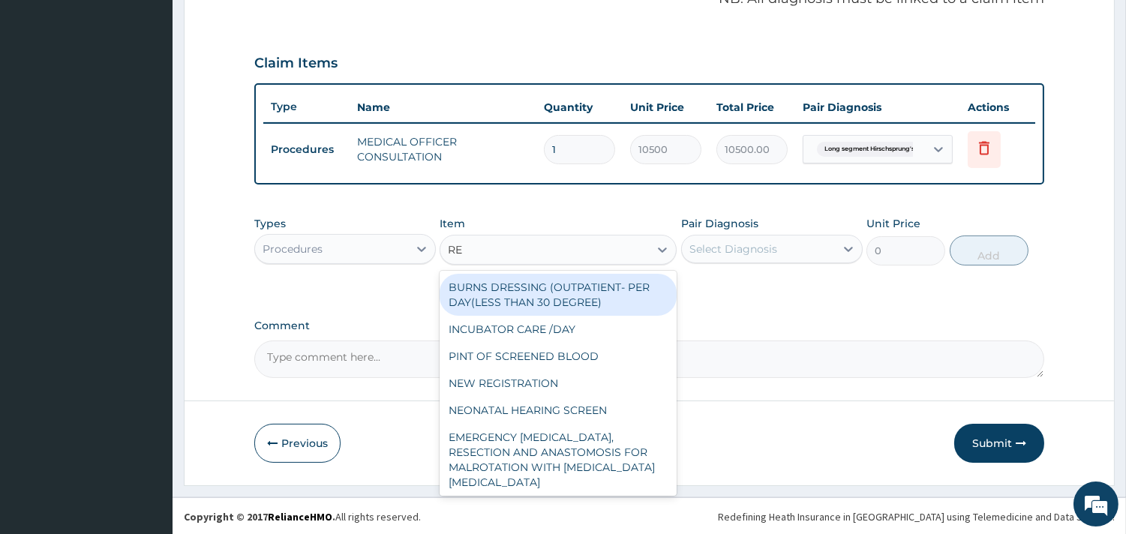
type input "R"
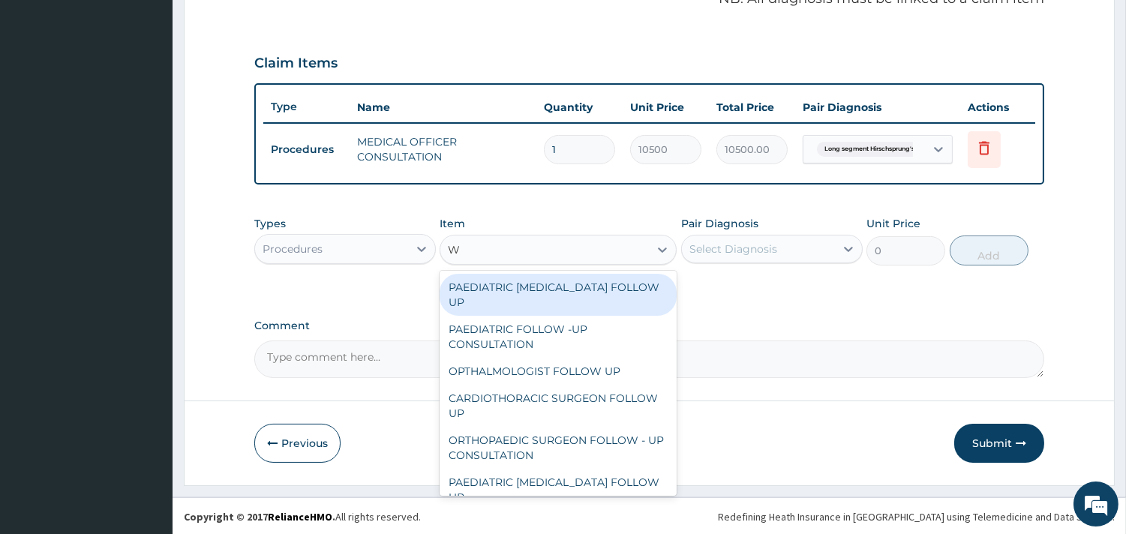
type input "W"
click at [304, 246] on div "Procedures" at bounding box center [292, 248] width 60 height 15
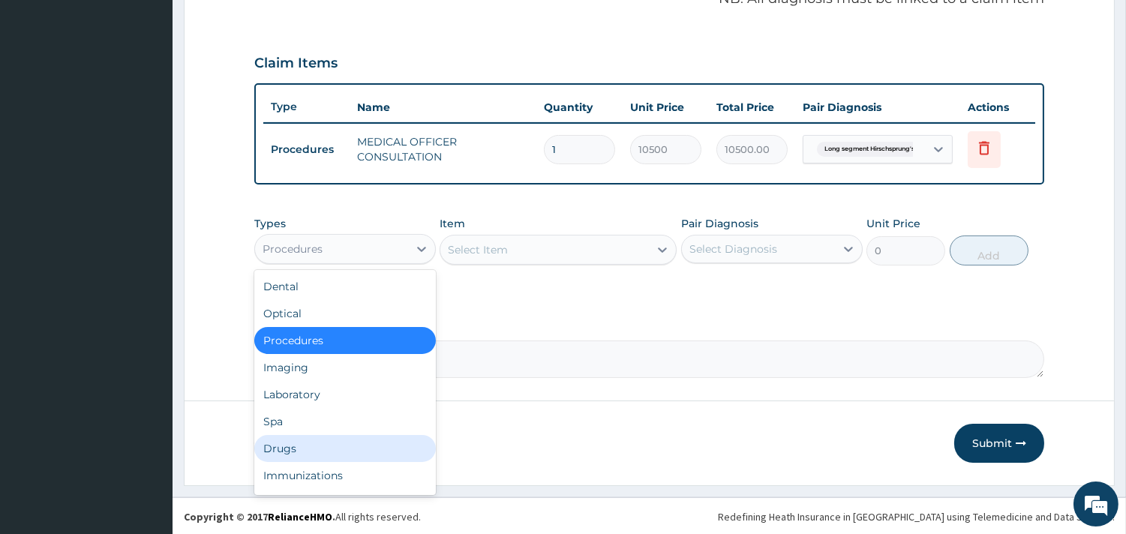
click at [298, 435] on div "Drugs" at bounding box center [344, 448] width 181 height 27
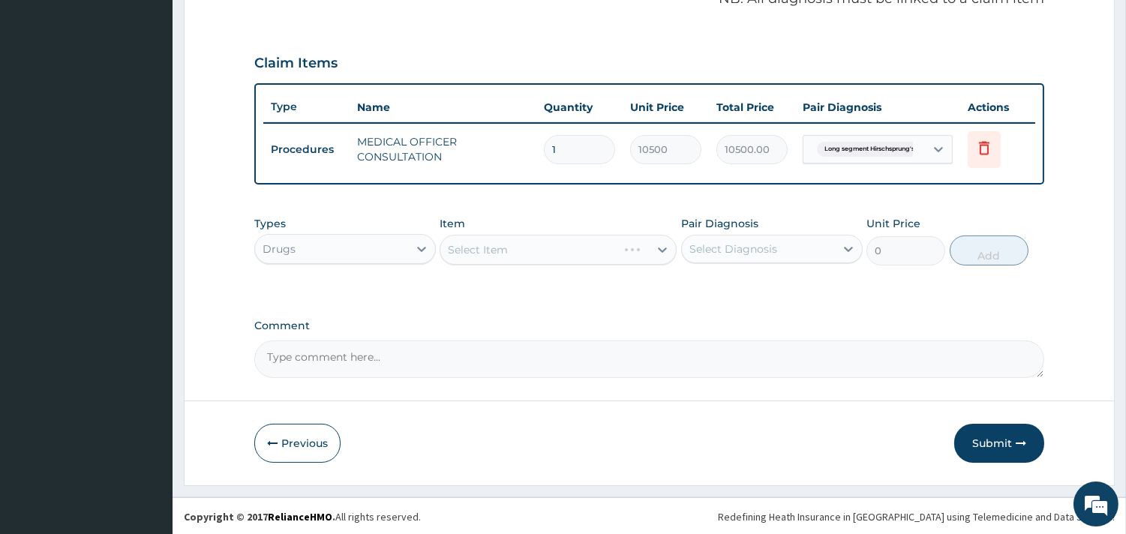
click at [546, 253] on div "Select Item" at bounding box center [557, 250] width 237 height 30
click at [518, 241] on div "Select Item" at bounding box center [557, 250] width 237 height 30
click at [571, 241] on div "Select Item" at bounding box center [557, 250] width 237 height 30
click at [502, 243] on div "Select Item" at bounding box center [557, 250] width 237 height 30
click at [559, 246] on div "Select Item" at bounding box center [557, 250] width 237 height 30
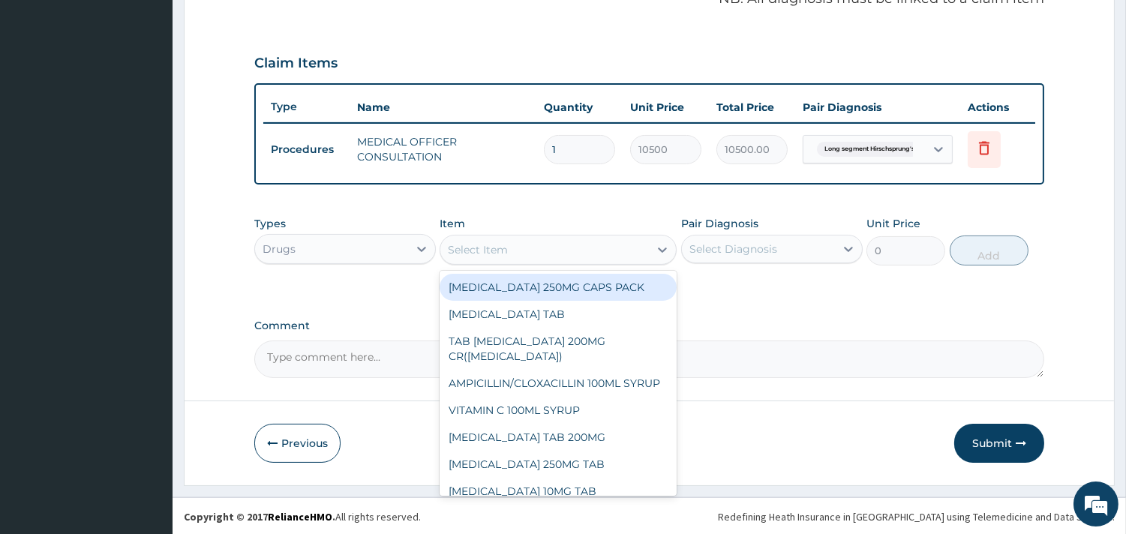
click at [525, 244] on div "Select Item" at bounding box center [544, 250] width 208 height 24
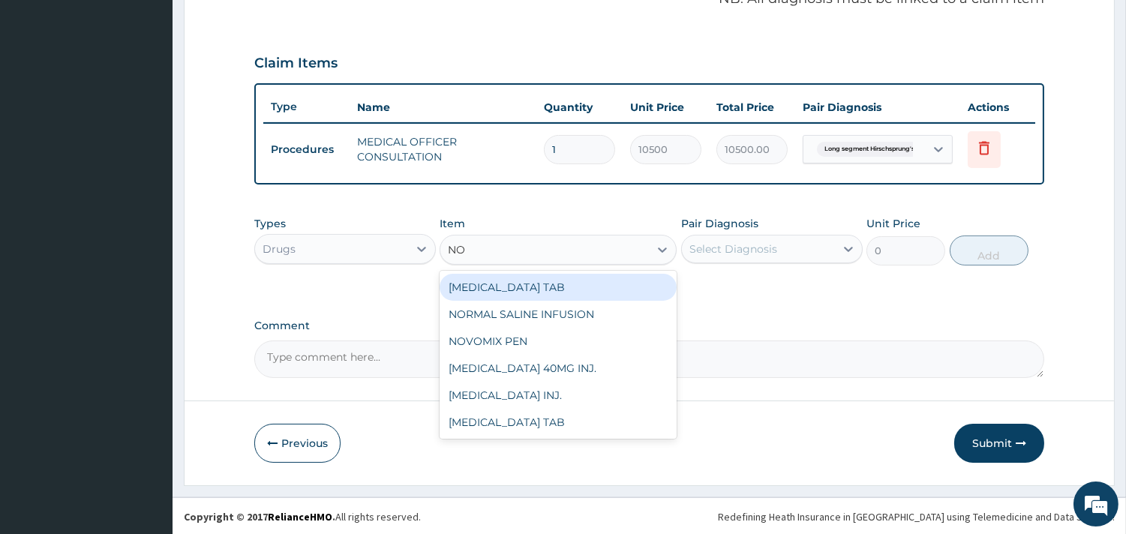
type input "NOR"
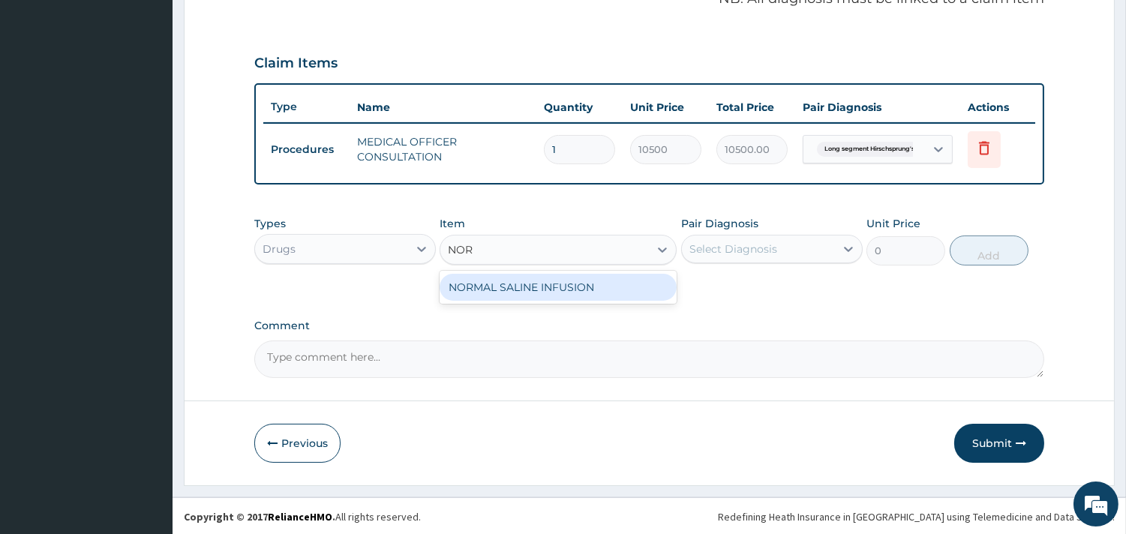
click at [544, 277] on div "NORMAL SALINE INFUSION" at bounding box center [557, 287] width 237 height 27
type input "1500"
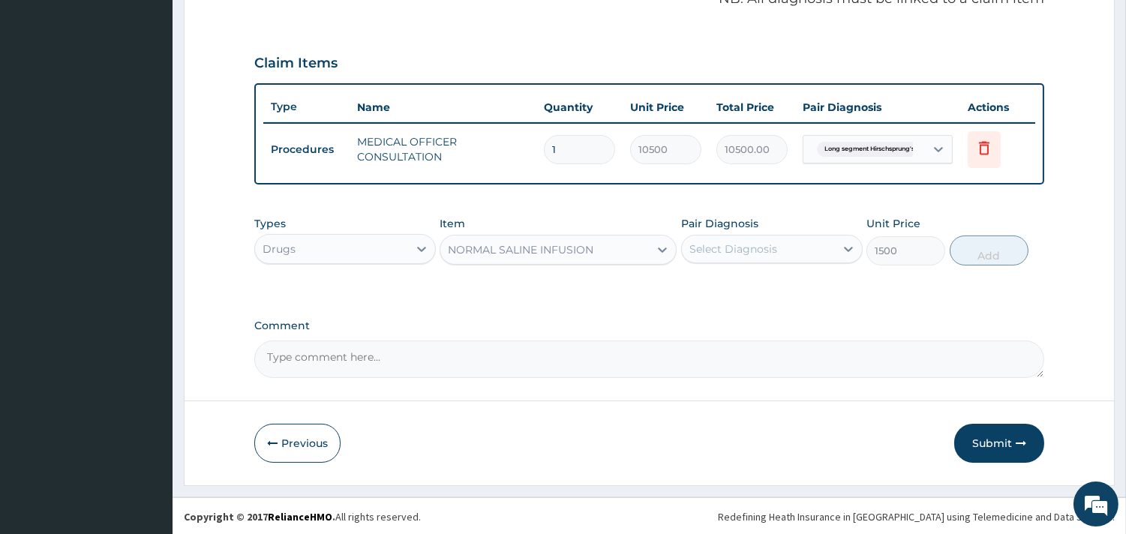
click at [733, 241] on div "Select Diagnosis" at bounding box center [733, 248] width 88 height 15
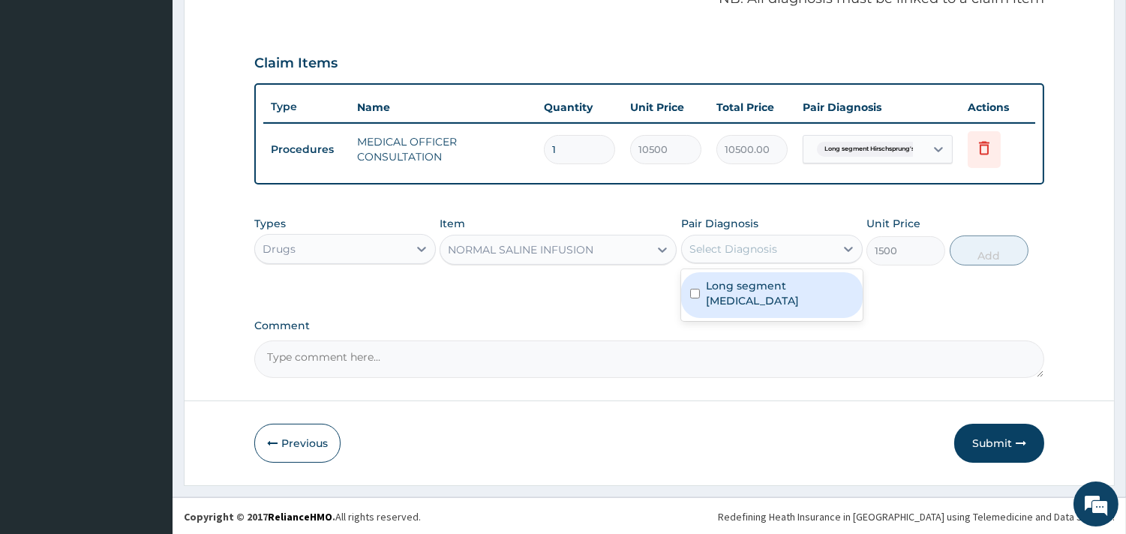
click at [741, 279] on label "Long segment [MEDICAL_DATA]" at bounding box center [780, 293] width 148 height 30
checkbox input "true"
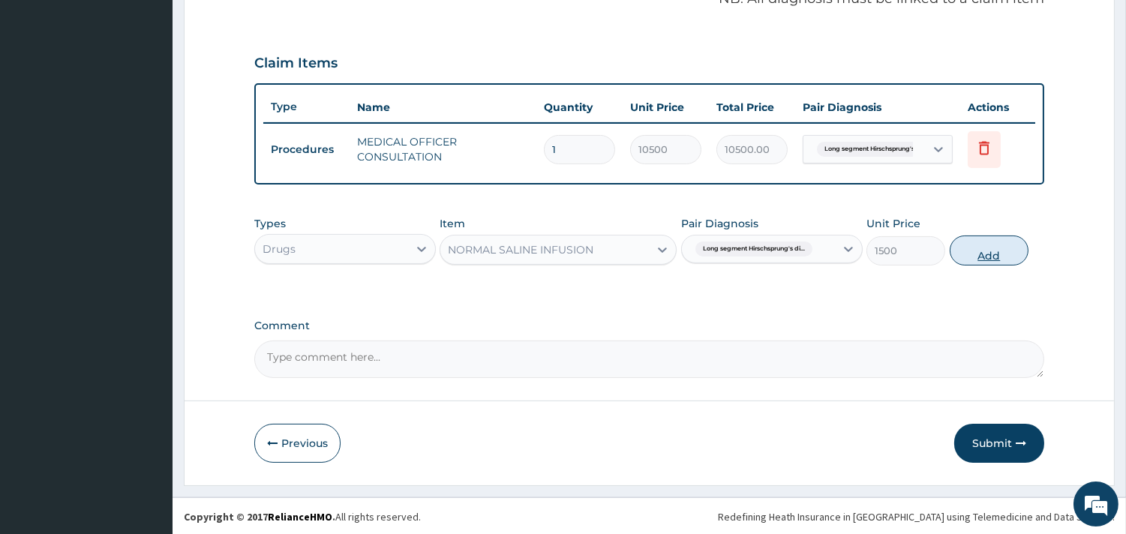
click at [1003, 253] on button "Add" at bounding box center [988, 250] width 79 height 30
type input "0"
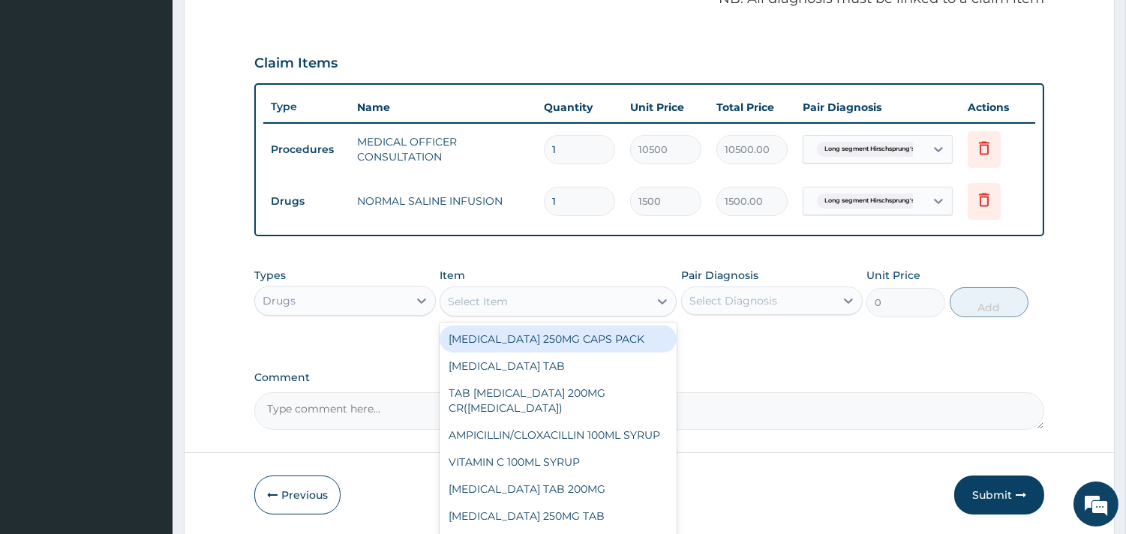
click at [480, 302] on div "Select Item" at bounding box center [478, 301] width 60 height 15
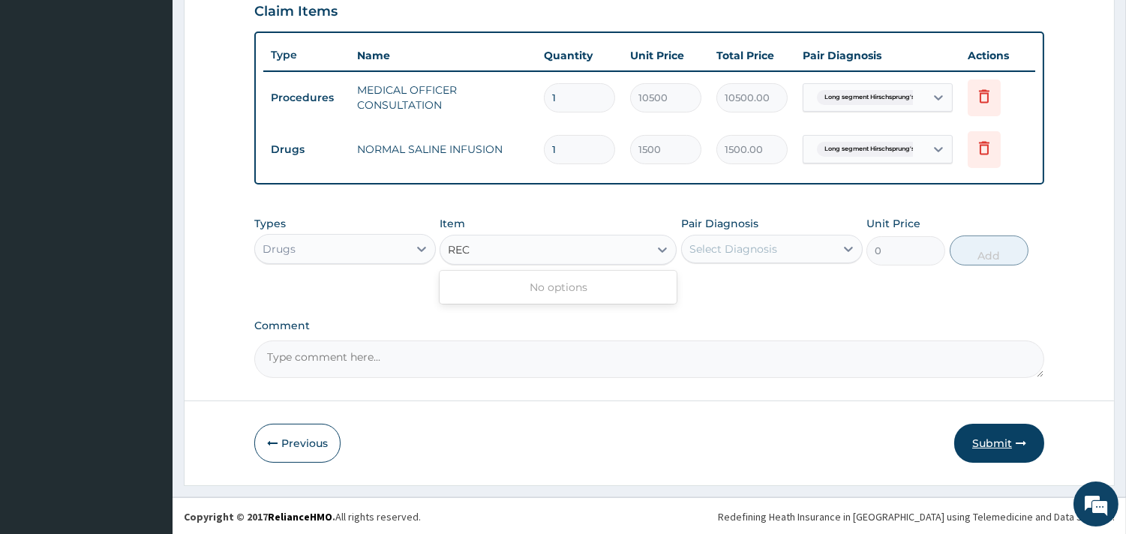
type input "REC"
click at [990, 454] on button "Submit" at bounding box center [999, 443] width 90 height 39
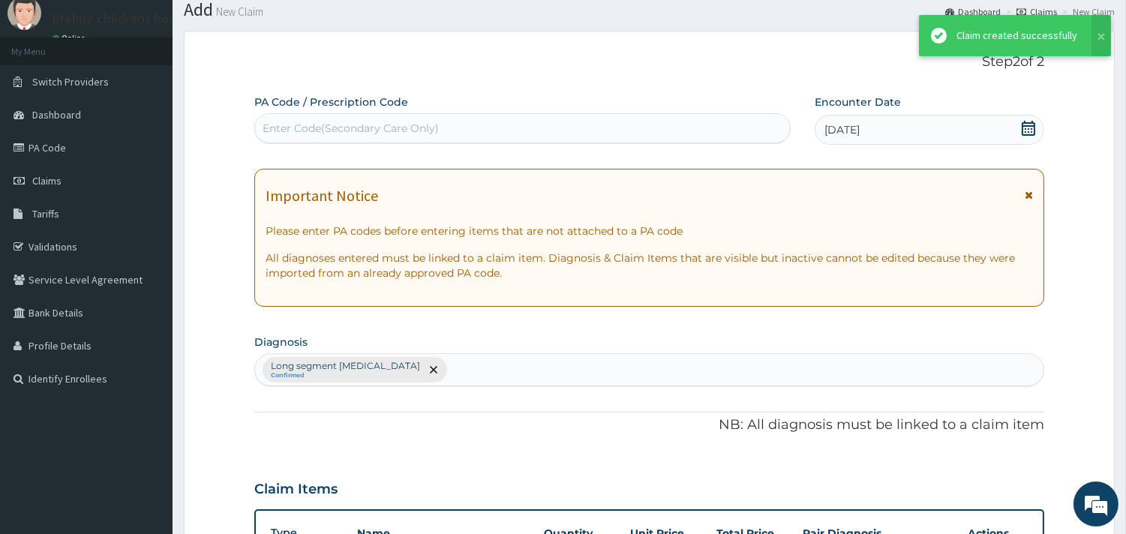
scroll to position [526, 0]
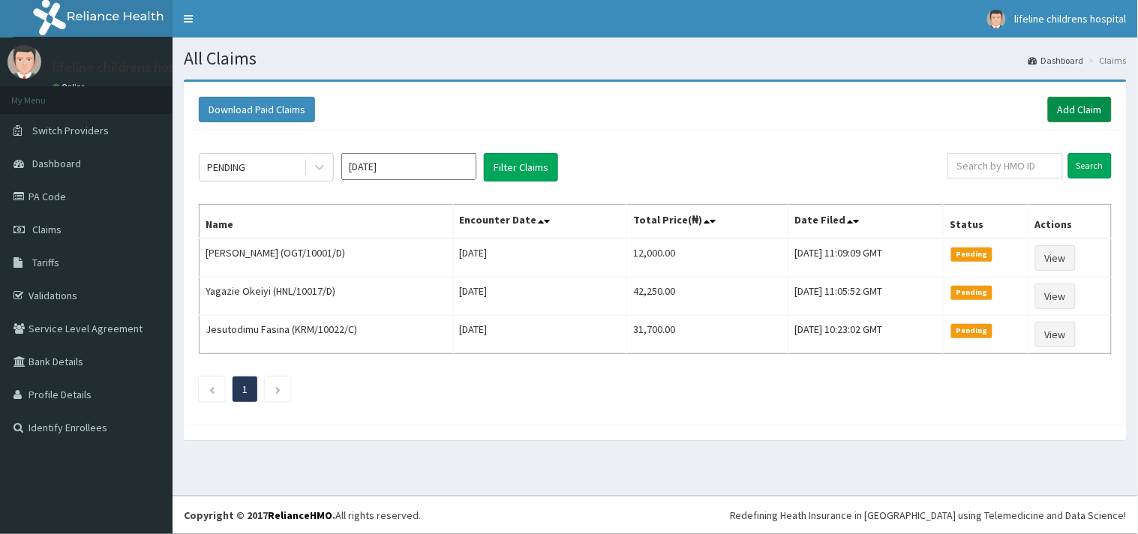
click at [1059, 111] on link "Add Claim" at bounding box center [1080, 109] width 64 height 25
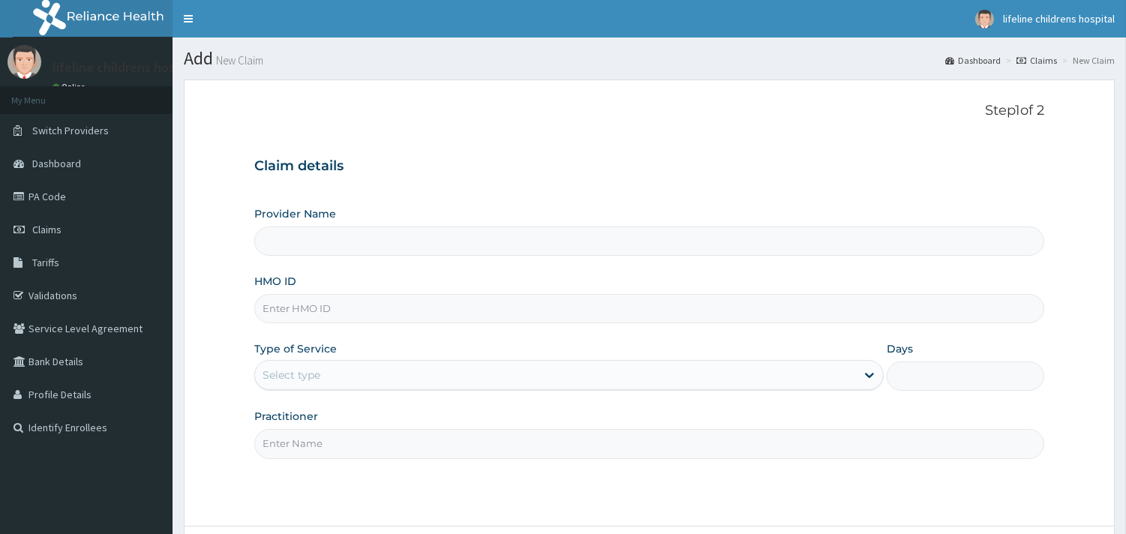
click at [333, 315] on input "HMO ID" at bounding box center [649, 308] width 790 height 29
type input "Lifeline Children Hospital - [GEOGRAPHIC_DATA]"
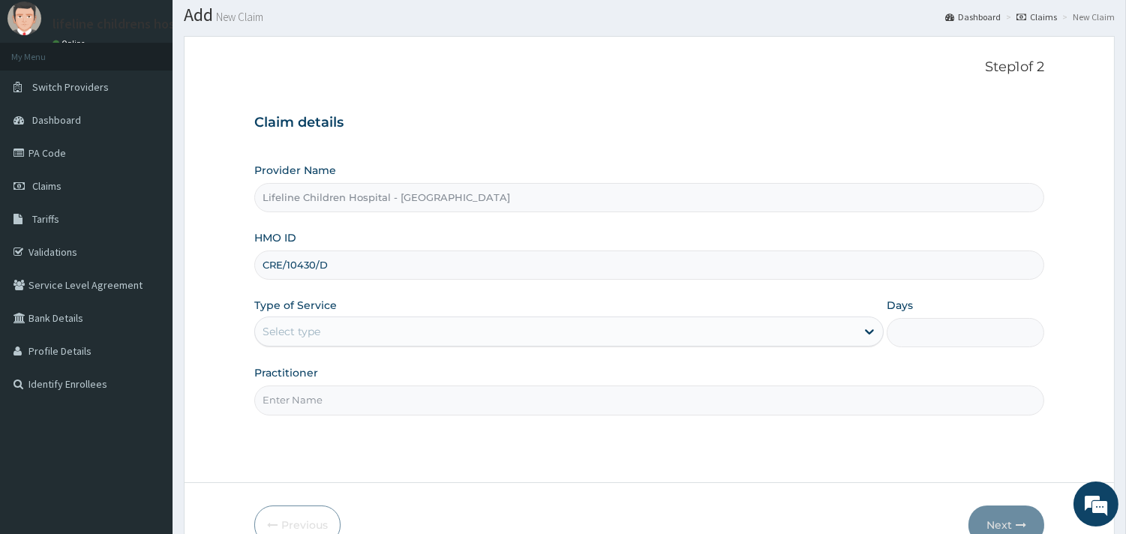
scroll to position [83, 0]
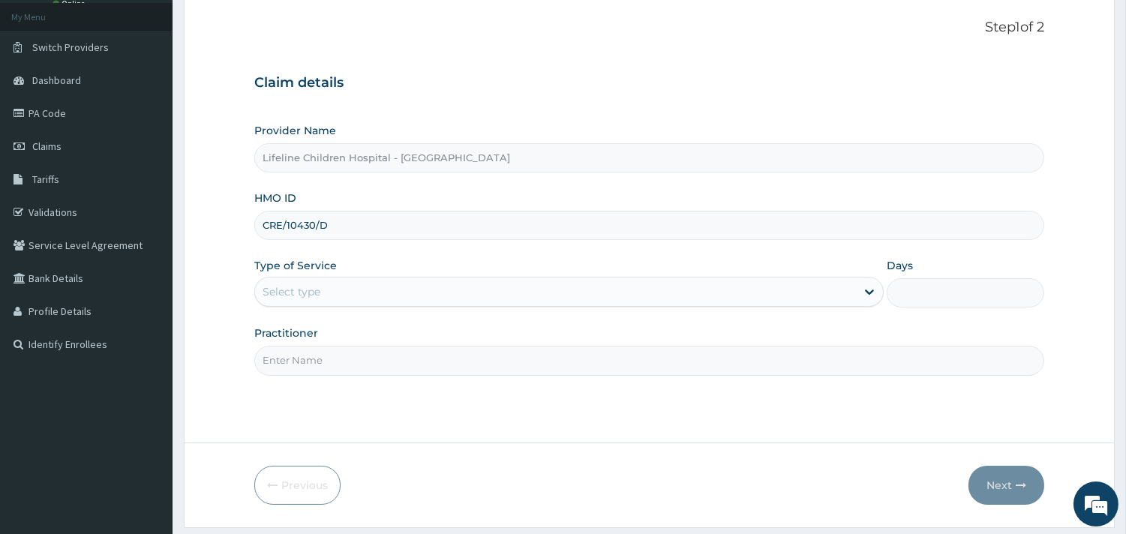
type input "CRE/10430/D"
click at [335, 286] on div "Select type" at bounding box center [555, 292] width 601 height 24
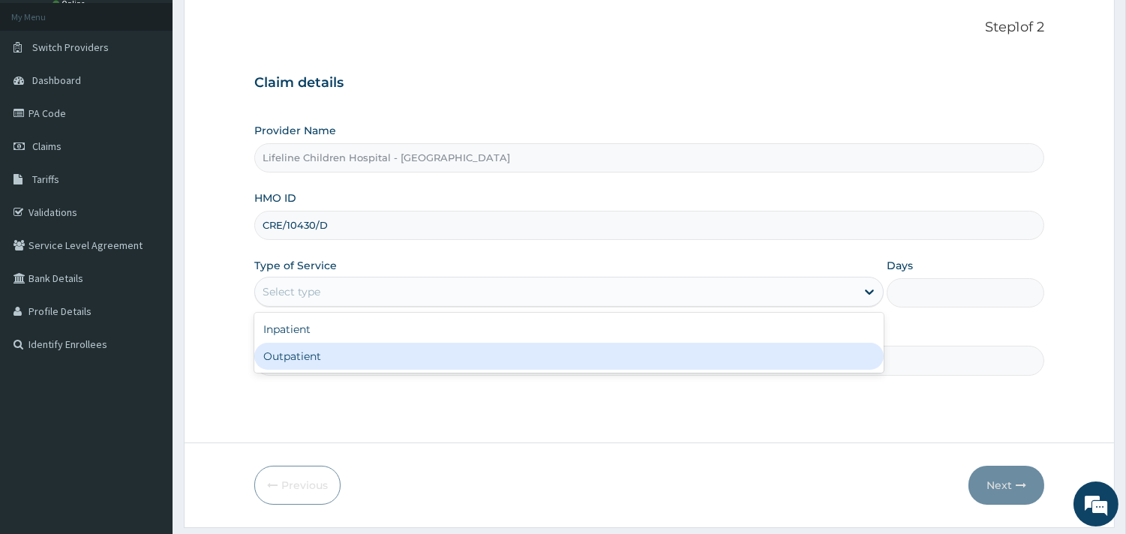
click at [300, 354] on div "Outpatient" at bounding box center [568, 356] width 629 height 27
type input "1"
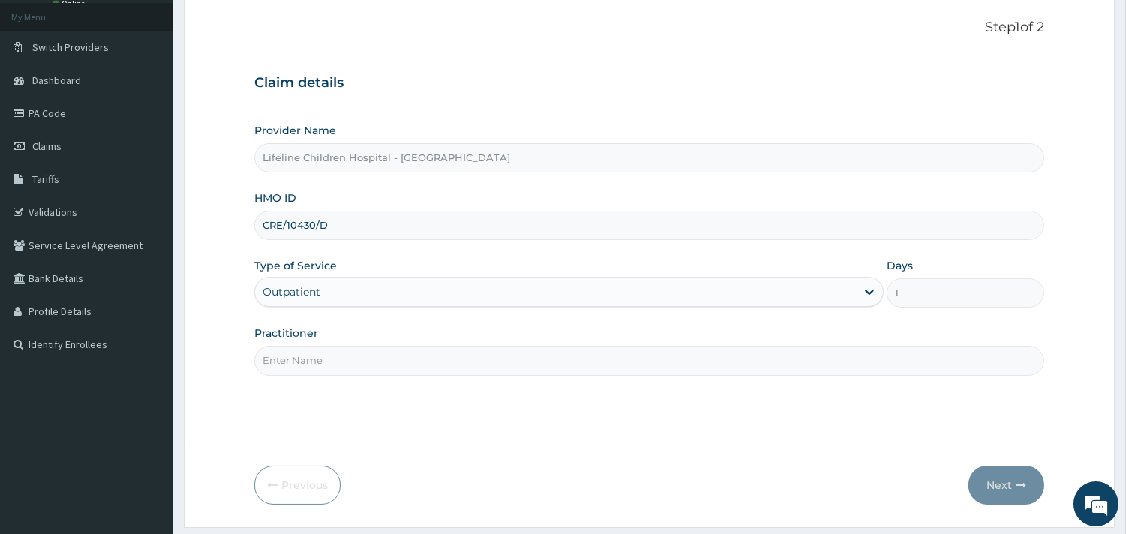
click at [300, 354] on input "Practitioner" at bounding box center [649, 360] width 790 height 29
type input "[PERSON_NAME]"
click at [994, 482] on button "Next" at bounding box center [1006, 485] width 76 height 39
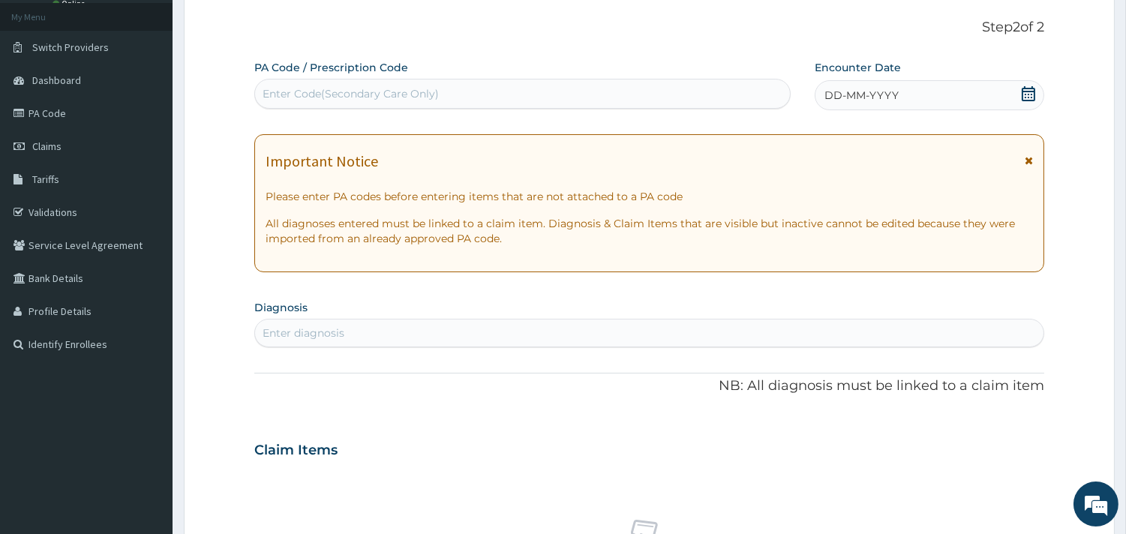
click at [895, 94] on span "DD-MM-YYYY" at bounding box center [861, 95] width 74 height 15
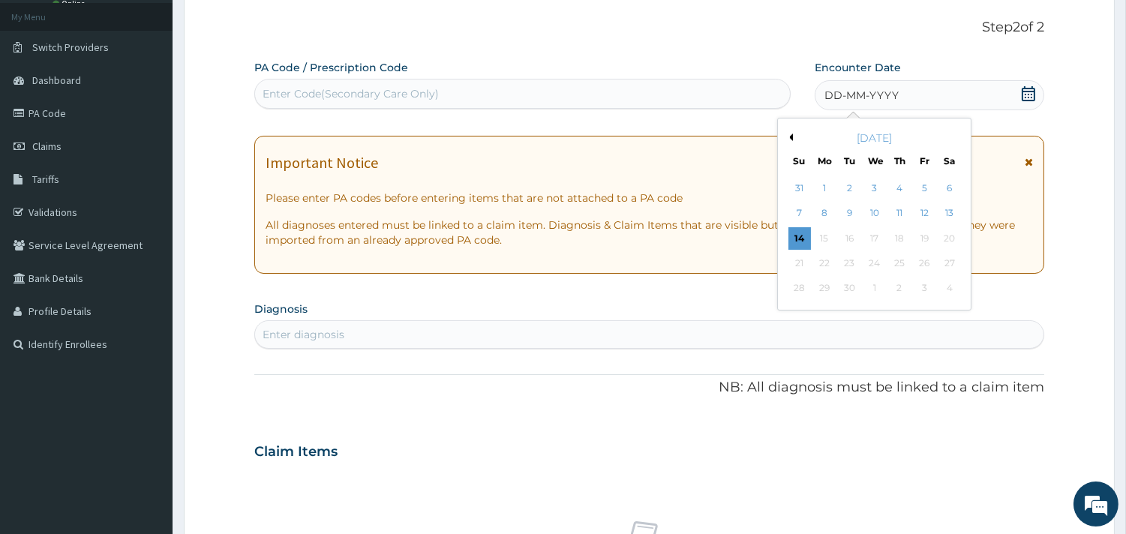
drag, startPoint x: 949, startPoint y: 214, endPoint x: 765, endPoint y: 274, distance: 193.3
click at [946, 214] on div "13" at bounding box center [948, 213] width 22 height 22
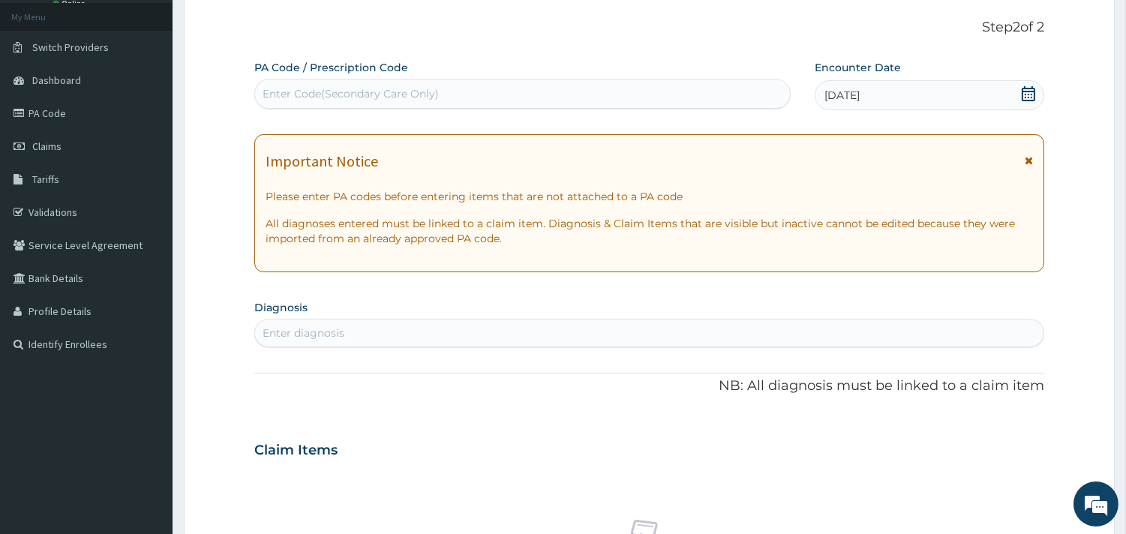
click at [391, 322] on div "Enter diagnosis" at bounding box center [649, 333] width 788 height 24
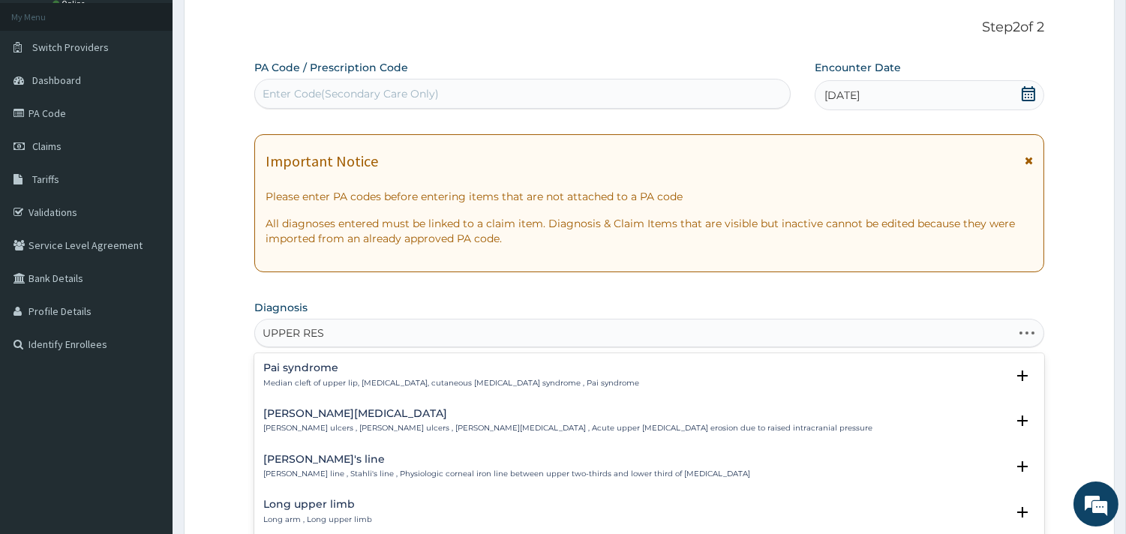
type input "UPPER RESP"
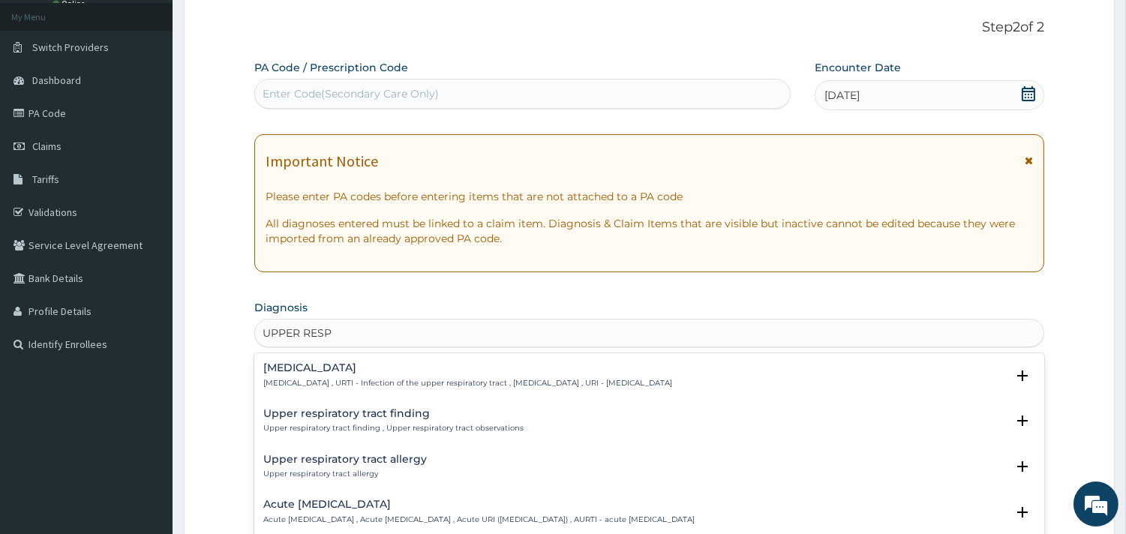
click at [274, 373] on h4 "Upper respiratory infection" at bounding box center [467, 367] width 409 height 11
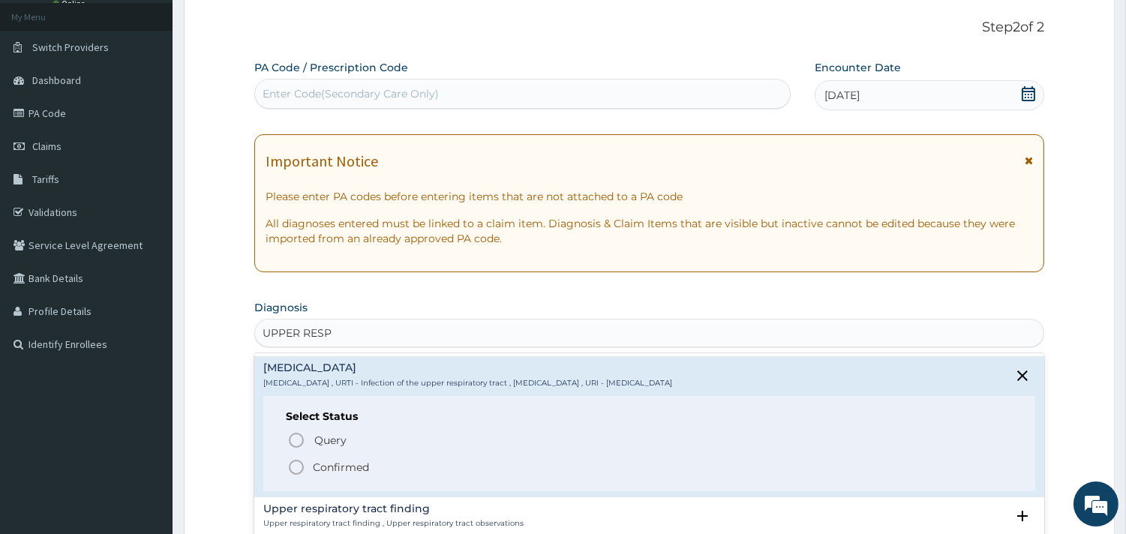
click at [334, 469] on p "Confirmed" at bounding box center [341, 467] width 56 height 15
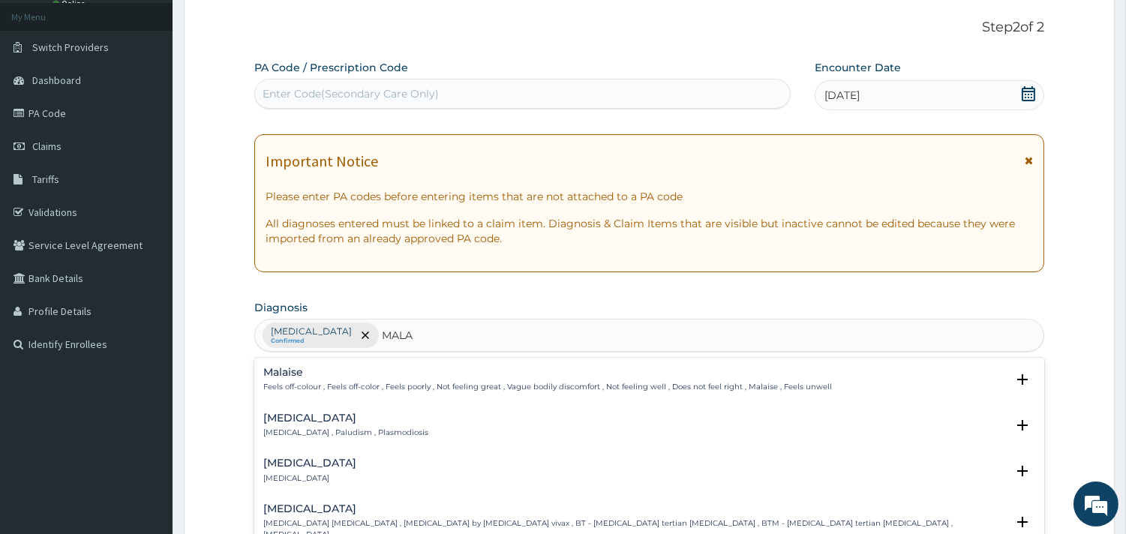
type input "MALAR"
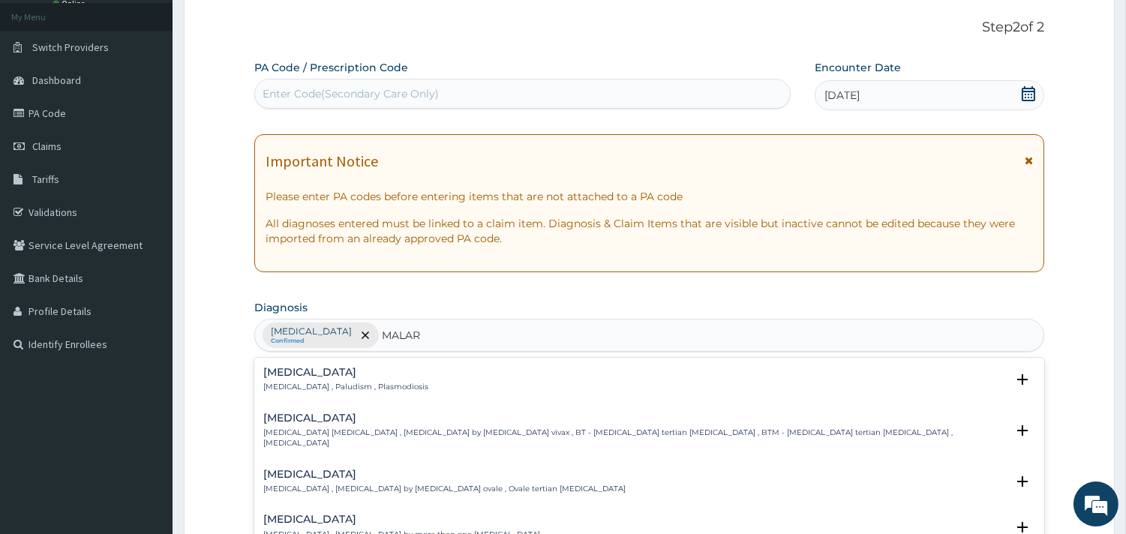
click at [304, 371] on h4 "[MEDICAL_DATA]" at bounding box center [345, 372] width 165 height 11
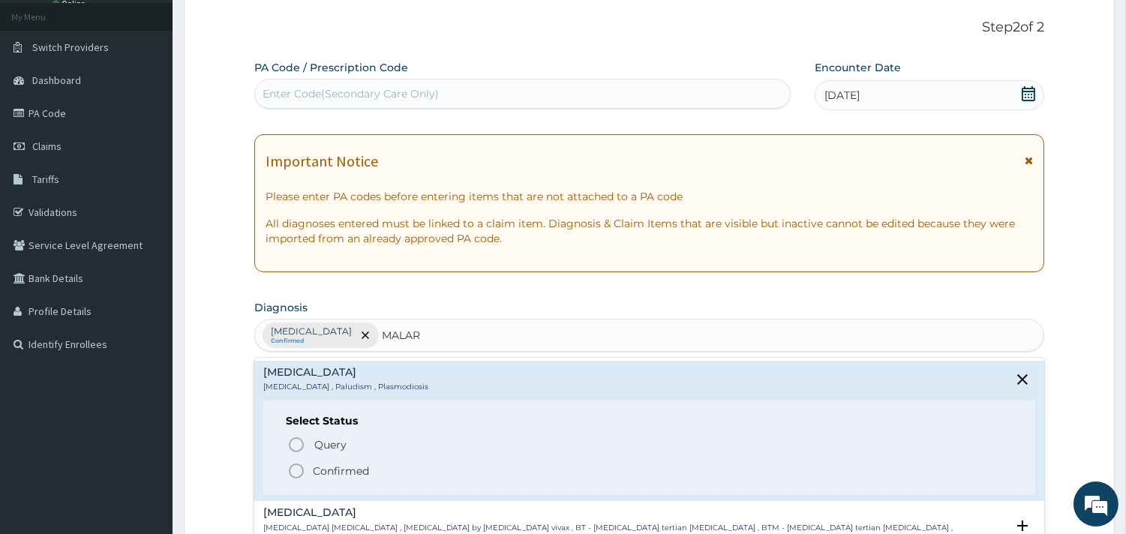
click at [345, 473] on p "Confirmed" at bounding box center [341, 470] width 56 height 15
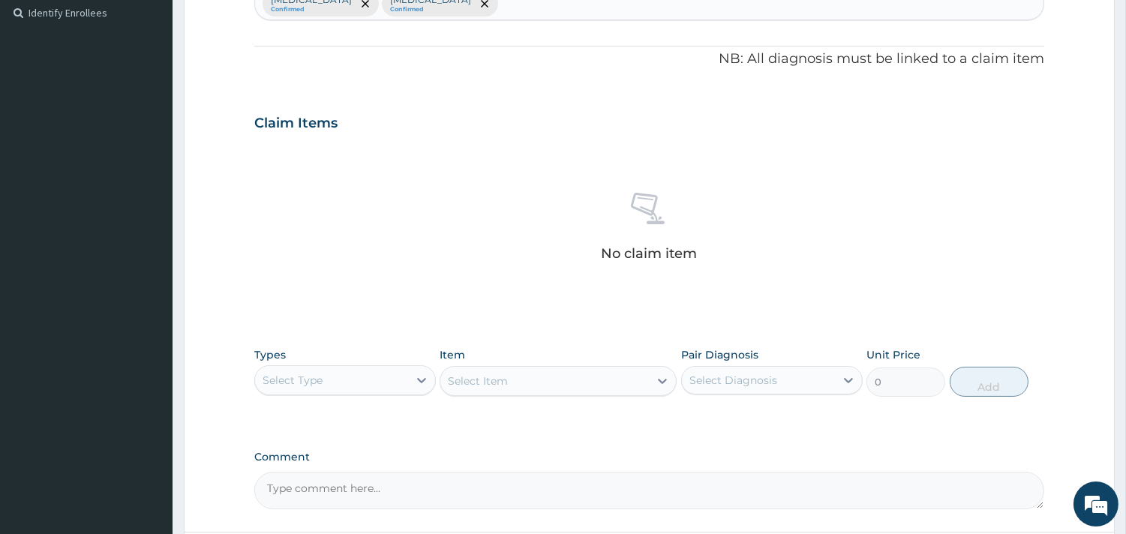
scroll to position [416, 0]
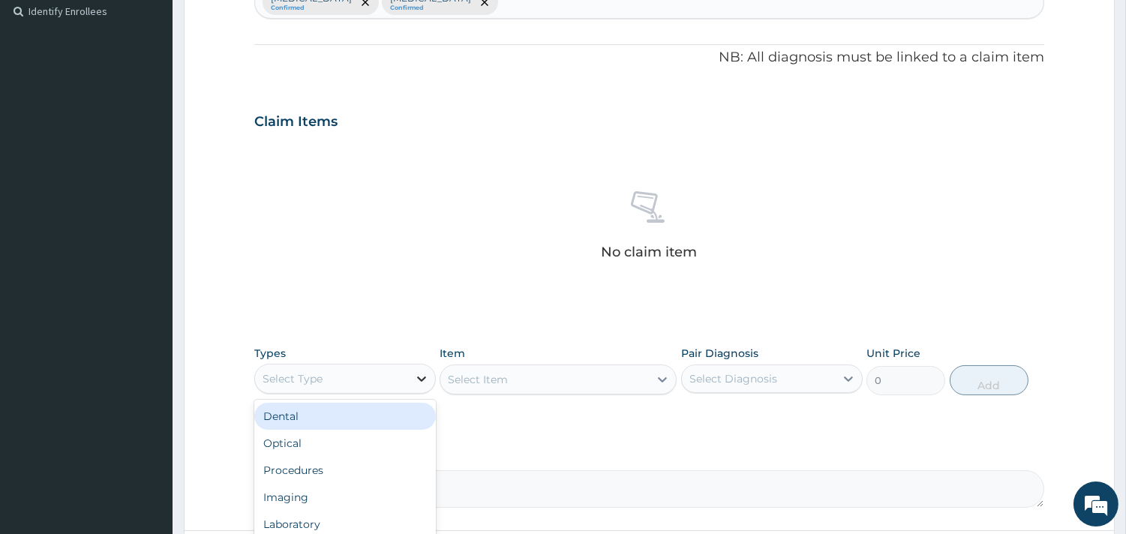
click at [409, 377] on div at bounding box center [421, 378] width 27 height 27
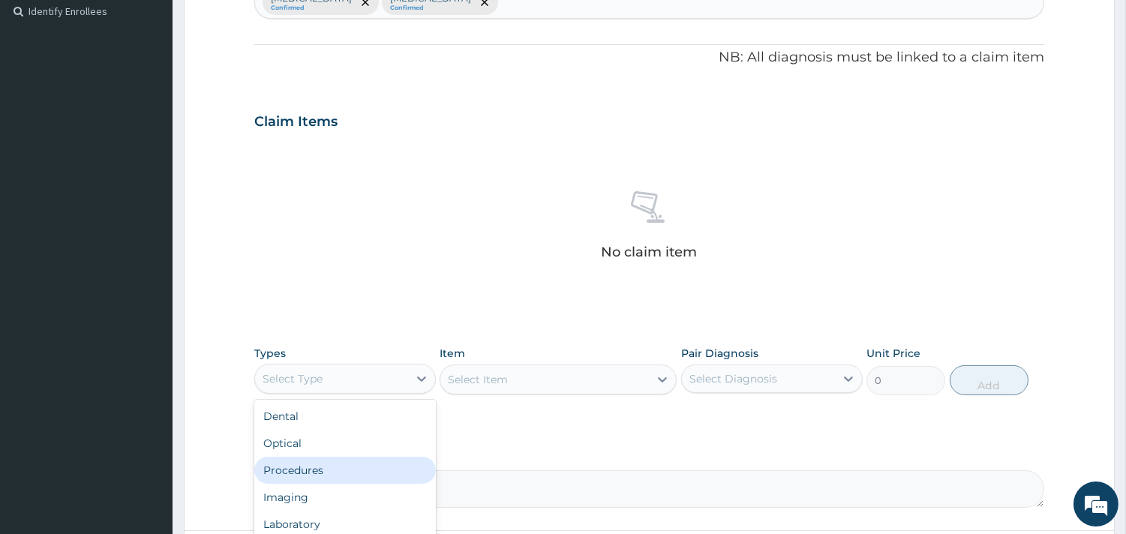
click at [333, 473] on div "Procedures" at bounding box center [344, 470] width 181 height 27
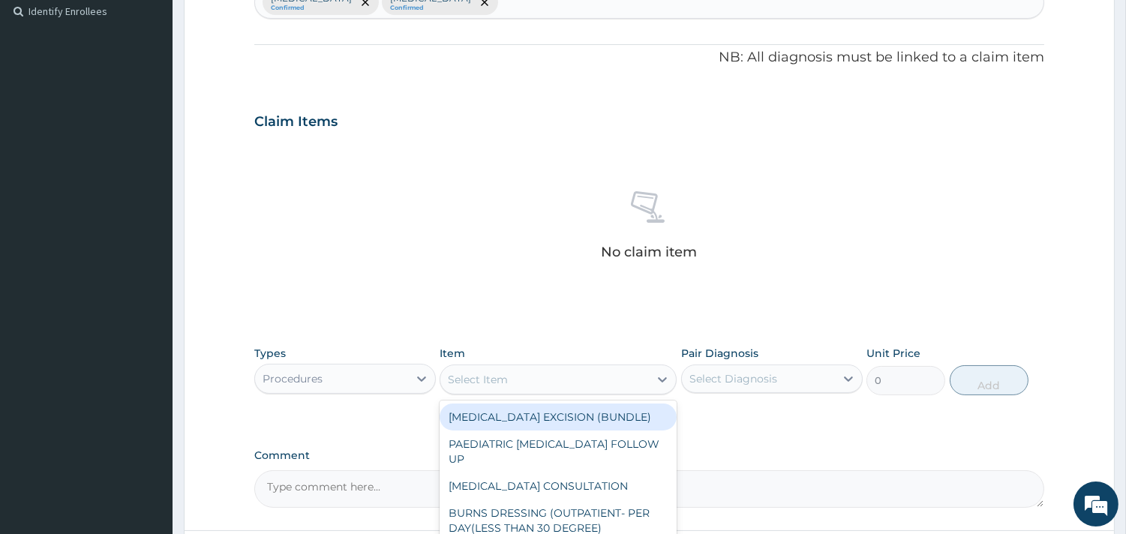
click at [523, 380] on div "Select Item" at bounding box center [544, 379] width 208 height 24
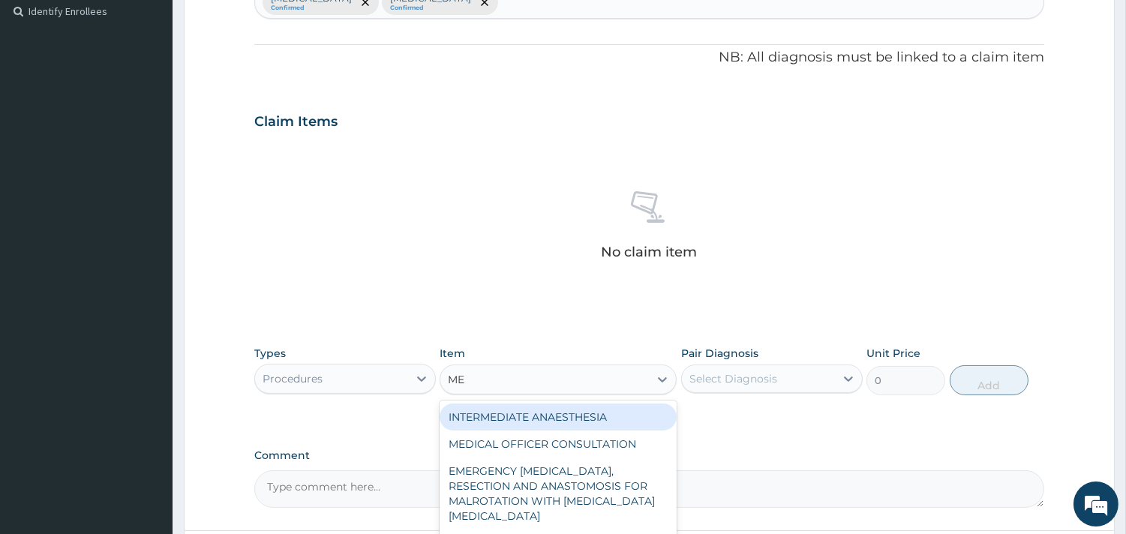
type input "MED"
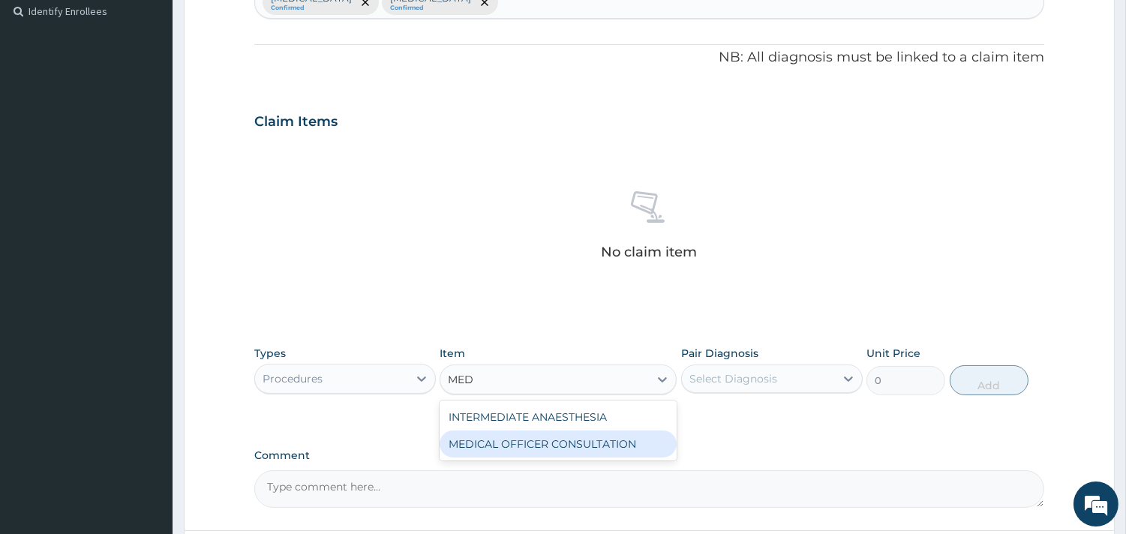
click at [540, 437] on div "MEDICAL OFFICER CONSULTATION" at bounding box center [557, 443] width 237 height 27
type input "10500"
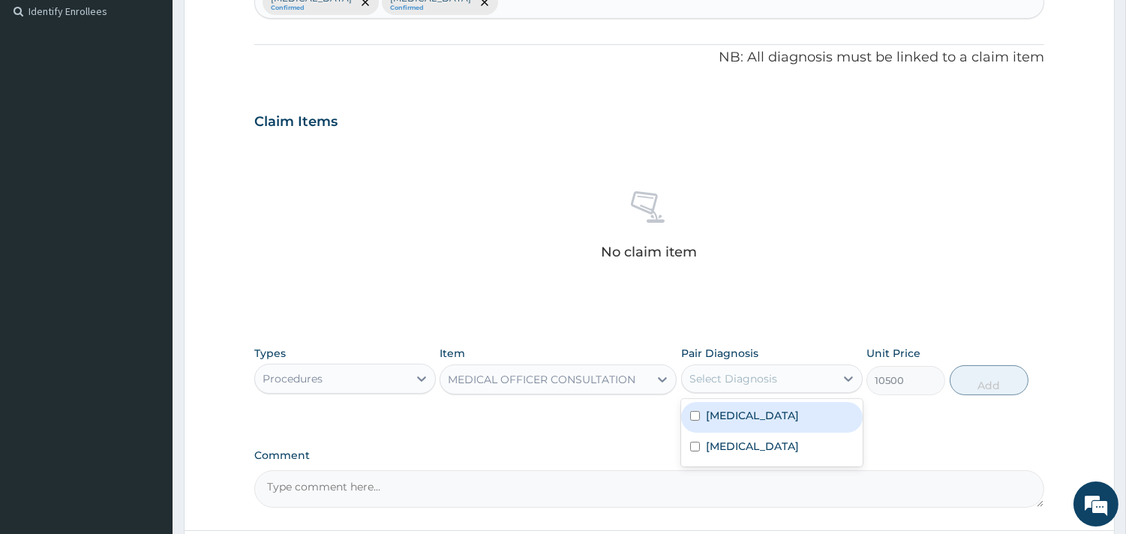
click at [777, 377] on div "Select Diagnosis" at bounding box center [758, 379] width 153 height 24
drag, startPoint x: 769, startPoint y: 409, endPoint x: 737, endPoint y: 446, distance: 48.9
click at [769, 409] on label "Upper respiratory infection" at bounding box center [752, 415] width 93 height 15
checkbox input "true"
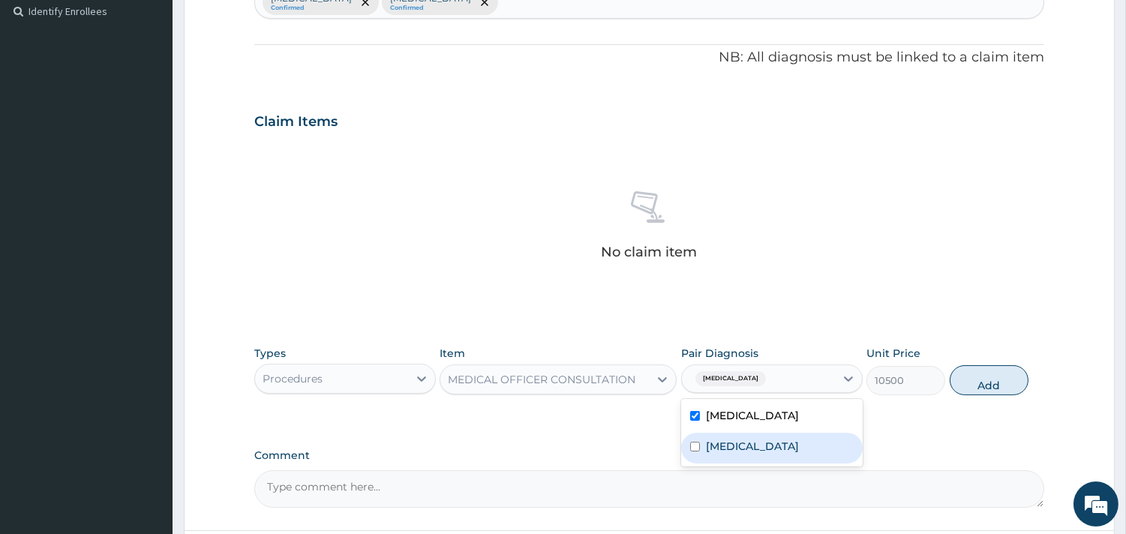
click at [737, 446] on label "[MEDICAL_DATA]" at bounding box center [752, 446] width 93 height 15
checkbox input "true"
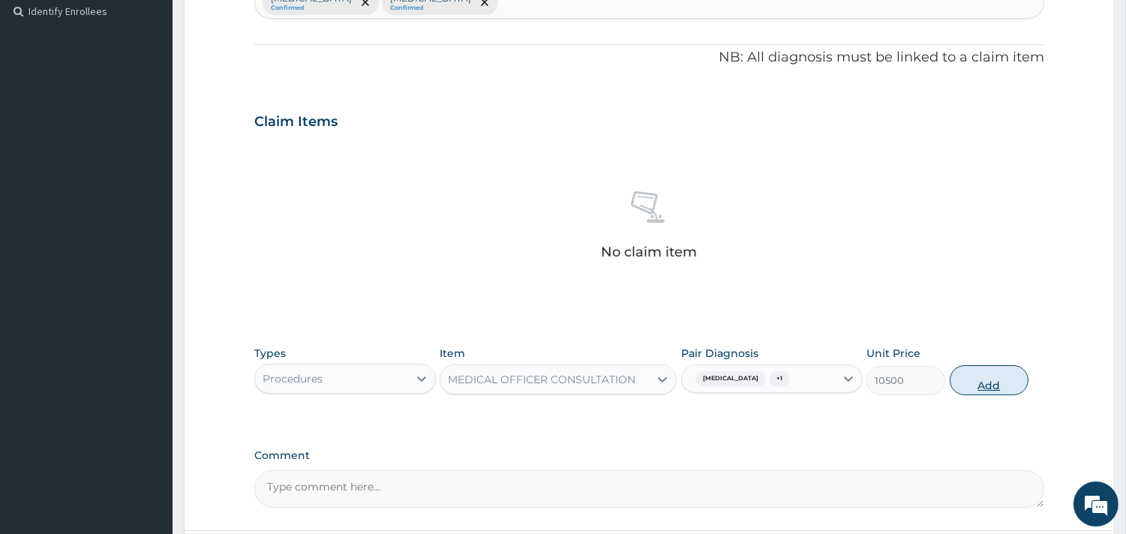
click at [994, 376] on button "Add" at bounding box center [988, 380] width 79 height 30
type input "0"
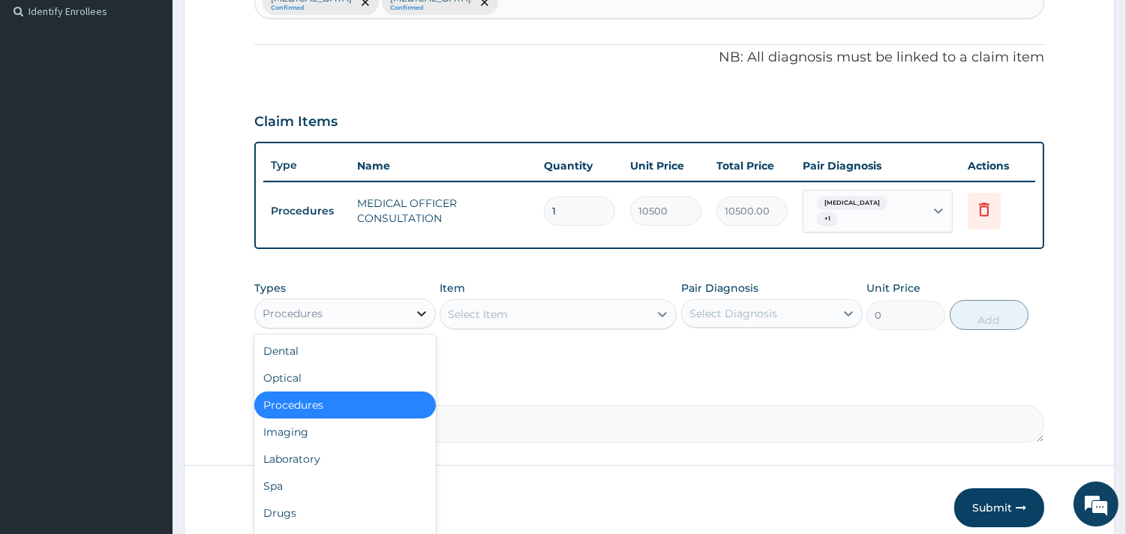
click at [414, 319] on div at bounding box center [421, 313] width 27 height 27
click at [310, 456] on div "Laboratory" at bounding box center [344, 458] width 181 height 27
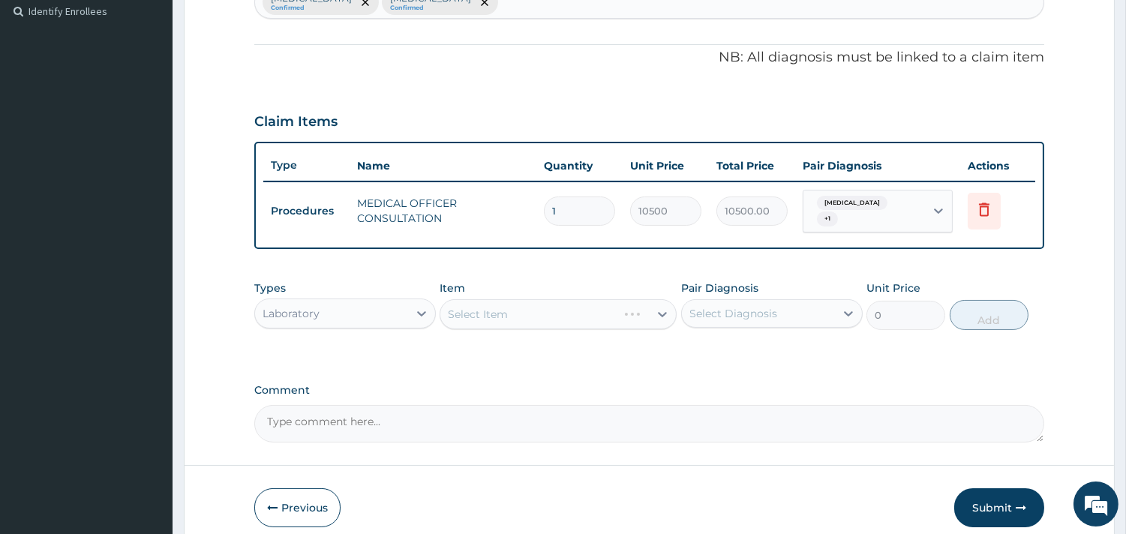
click at [542, 316] on div "Select Item" at bounding box center [557, 314] width 237 height 30
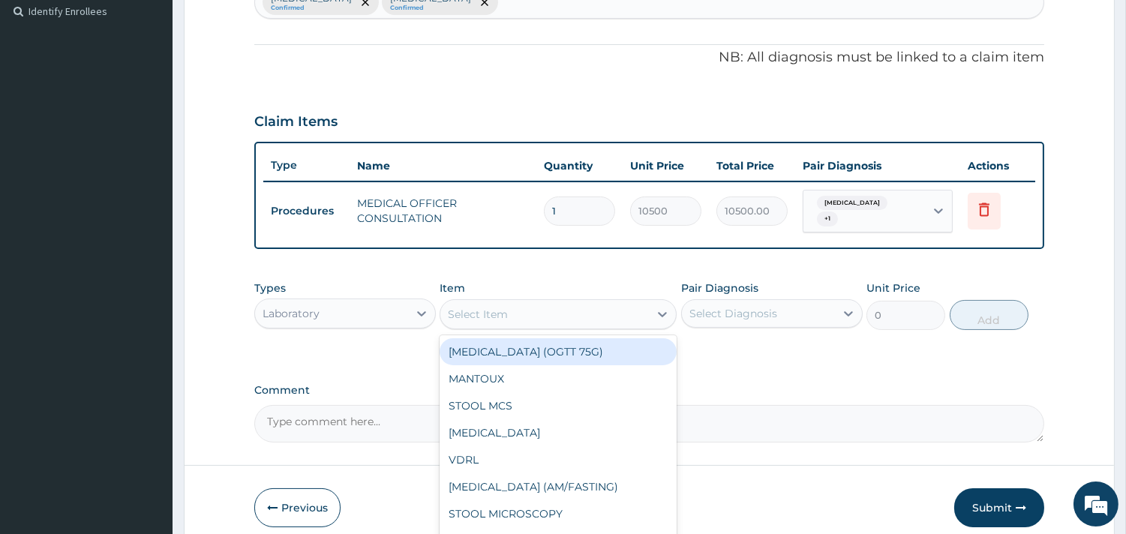
click at [519, 313] on div "Select Item" at bounding box center [544, 314] width 208 height 24
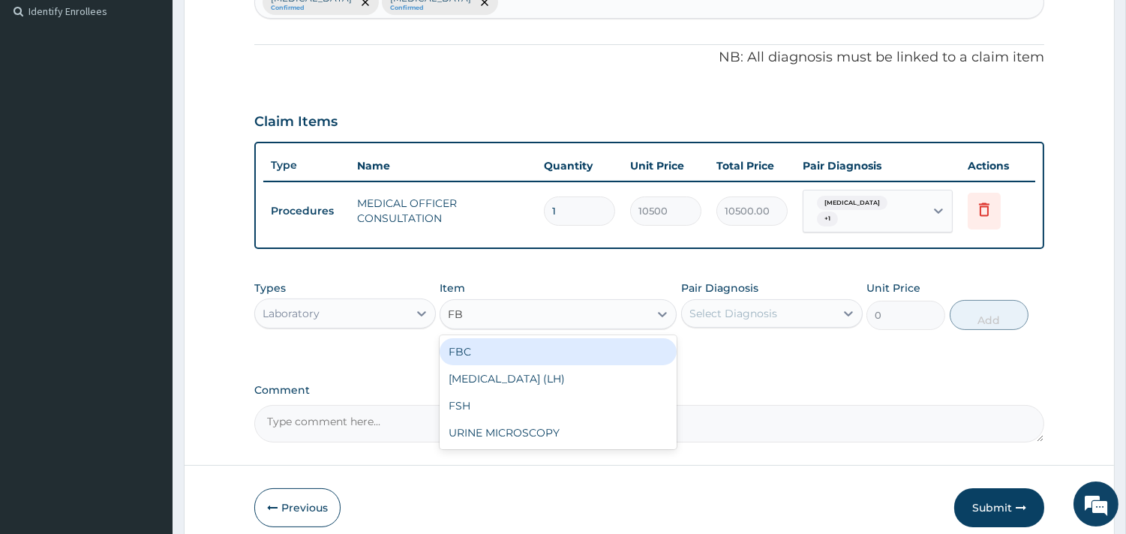
type input "FBC"
click at [513, 351] on div "FBC" at bounding box center [557, 351] width 237 height 27
type input "4500"
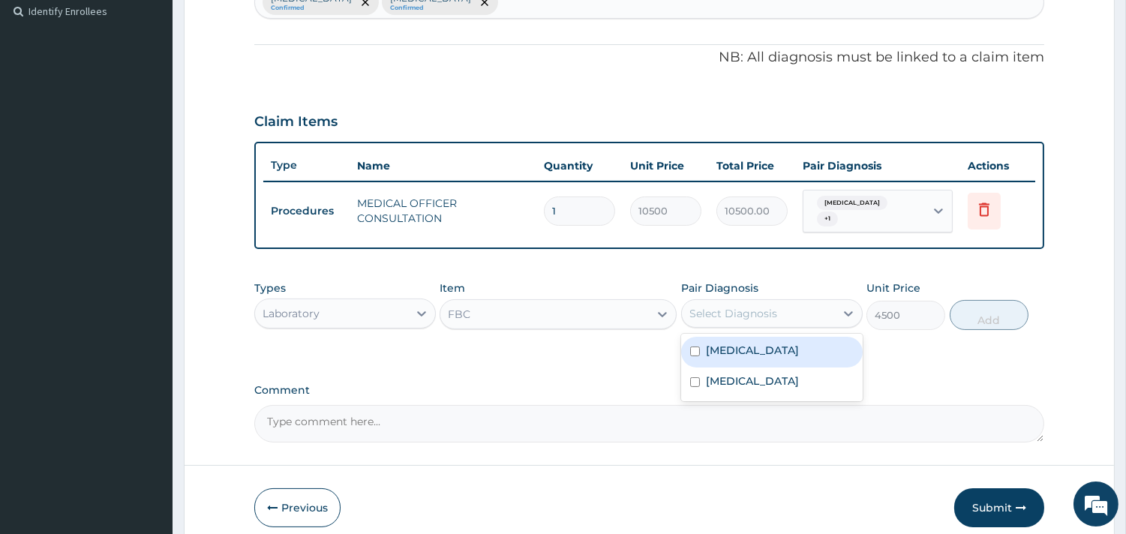
click at [718, 303] on div "Select Diagnosis" at bounding box center [758, 313] width 153 height 24
click at [730, 337] on div "Upper respiratory infection" at bounding box center [771, 352] width 181 height 31
checkbox input "true"
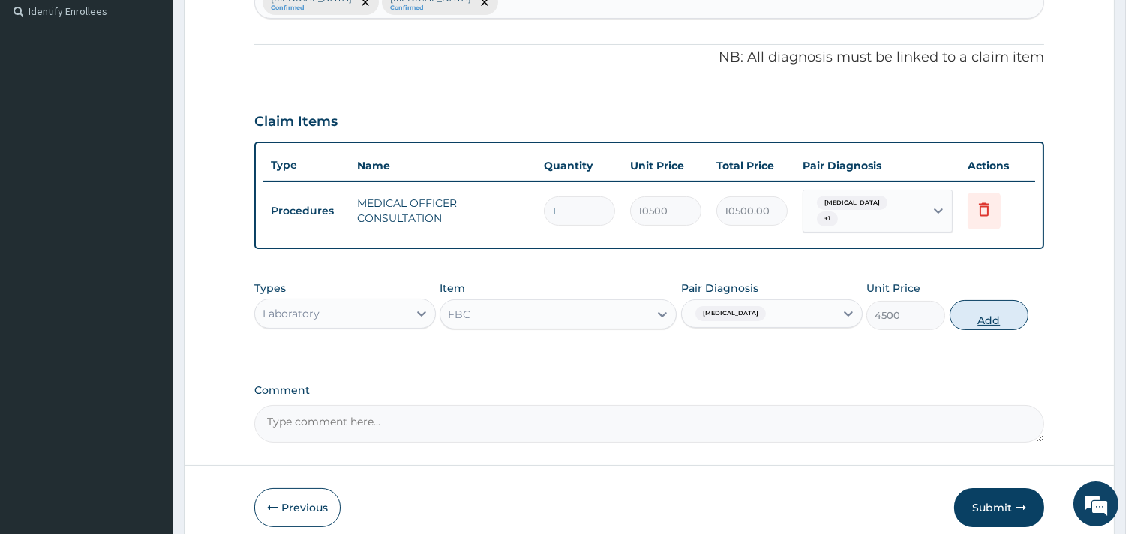
click at [984, 319] on button "Add" at bounding box center [988, 315] width 79 height 30
type input "0"
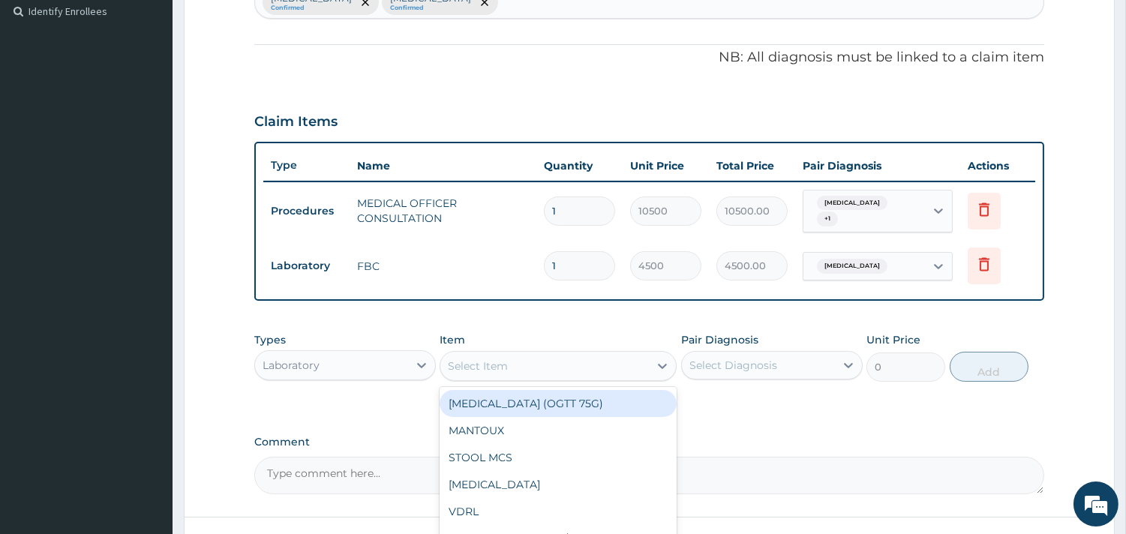
click at [627, 363] on div "Select Item" at bounding box center [544, 366] width 208 height 24
type input "MP"
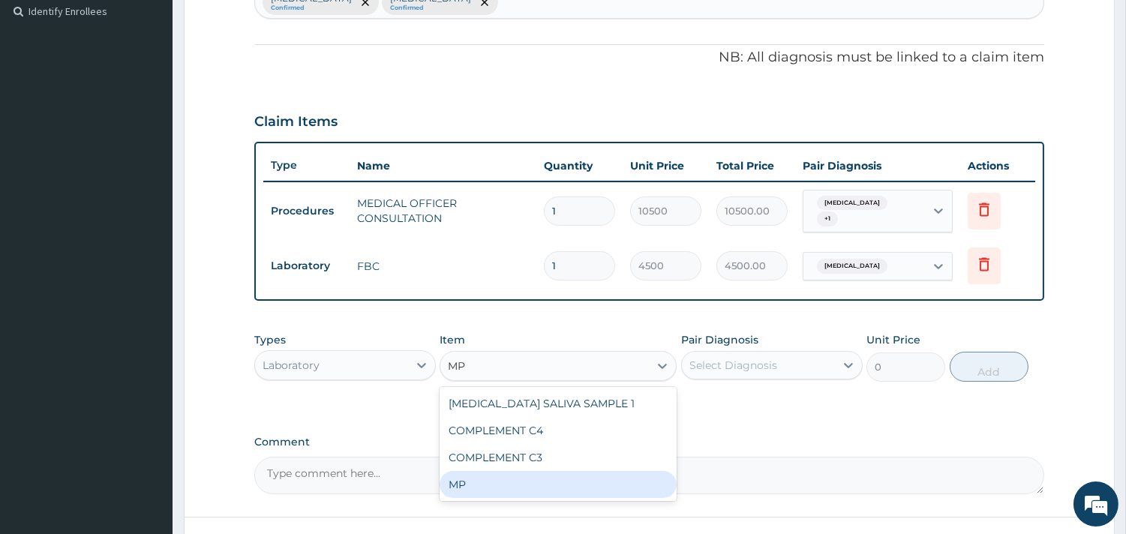
click at [490, 483] on div "MP" at bounding box center [557, 484] width 237 height 27
type input "4000"
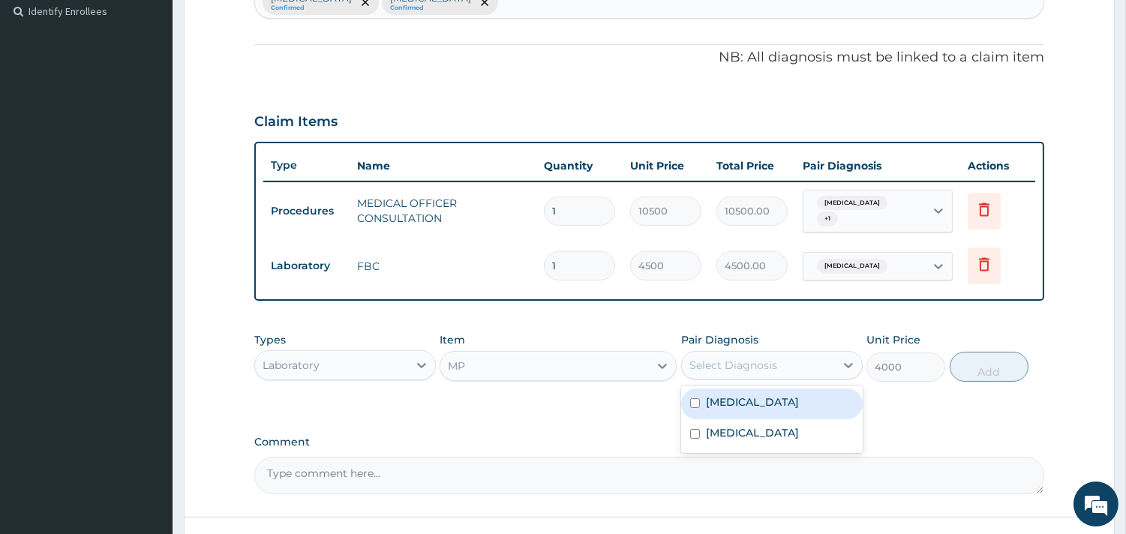
click at [745, 366] on div "Select Diagnosis" at bounding box center [733, 365] width 88 height 15
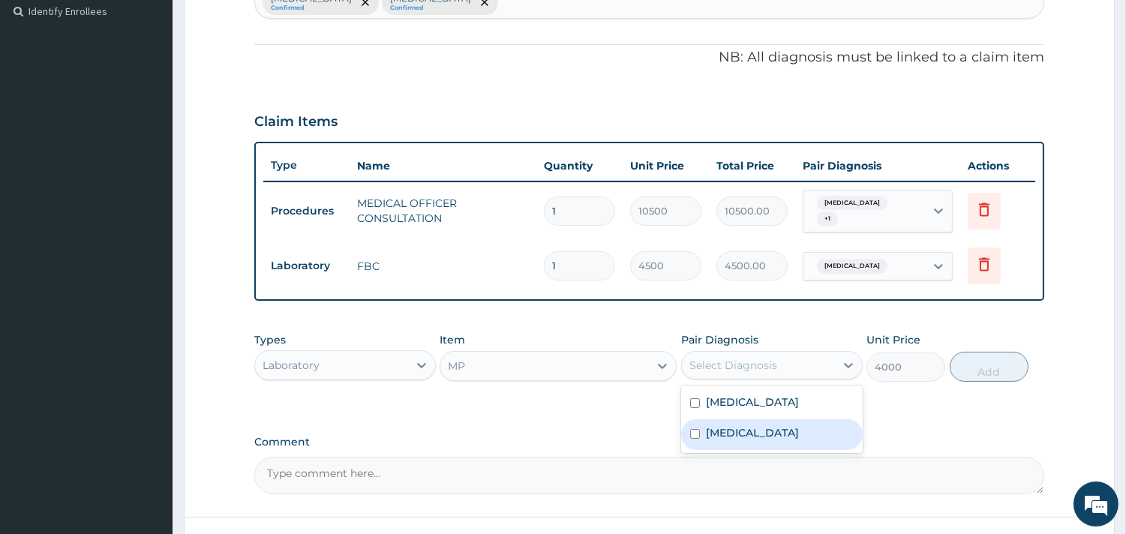
click at [740, 436] on label "Malaria" at bounding box center [752, 432] width 93 height 15
checkbox input "true"
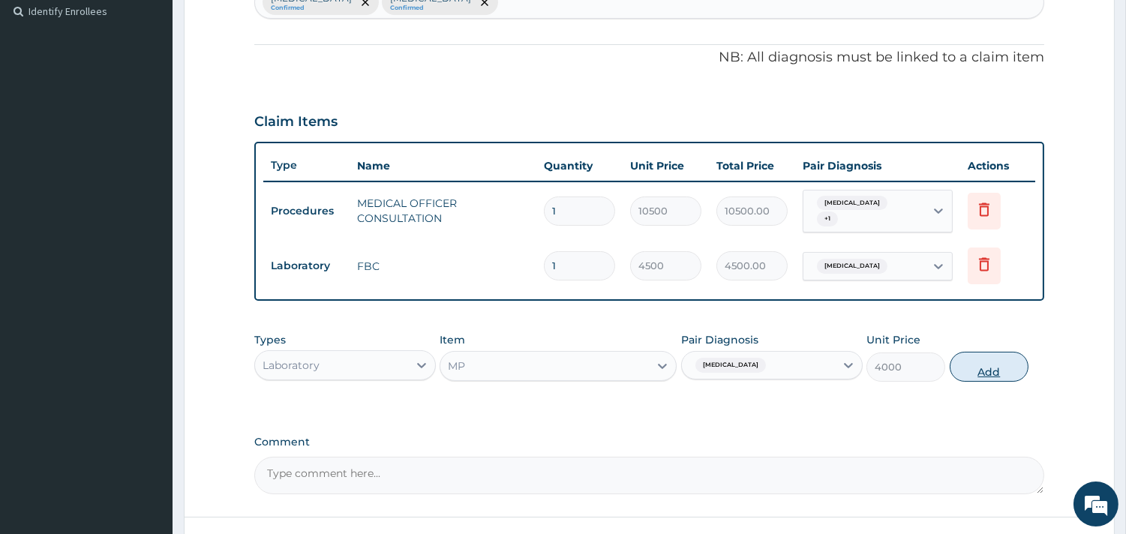
click at [975, 378] on button "Add" at bounding box center [988, 367] width 79 height 30
type input "0"
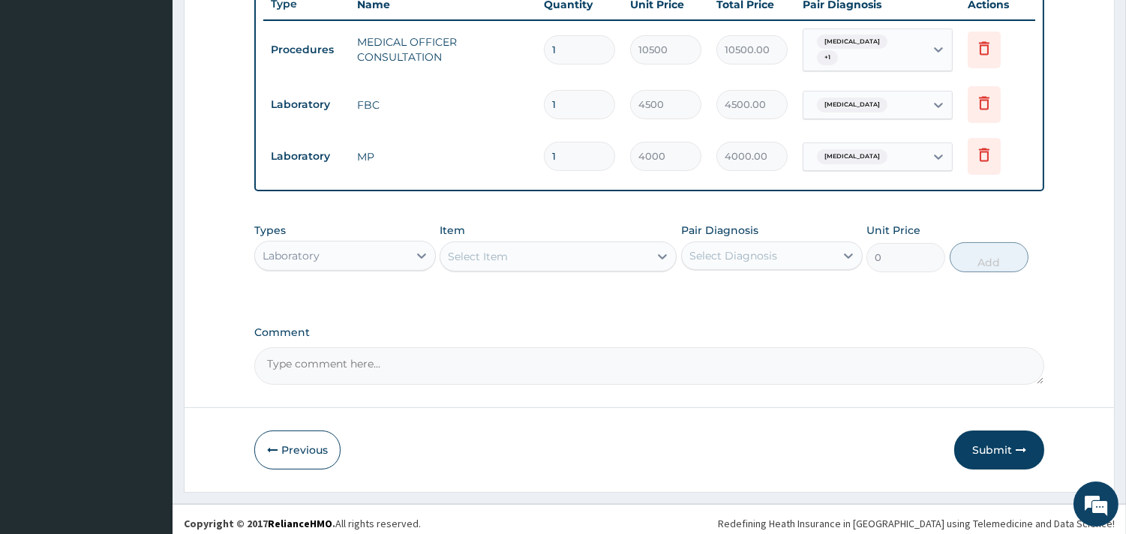
scroll to position [585, 0]
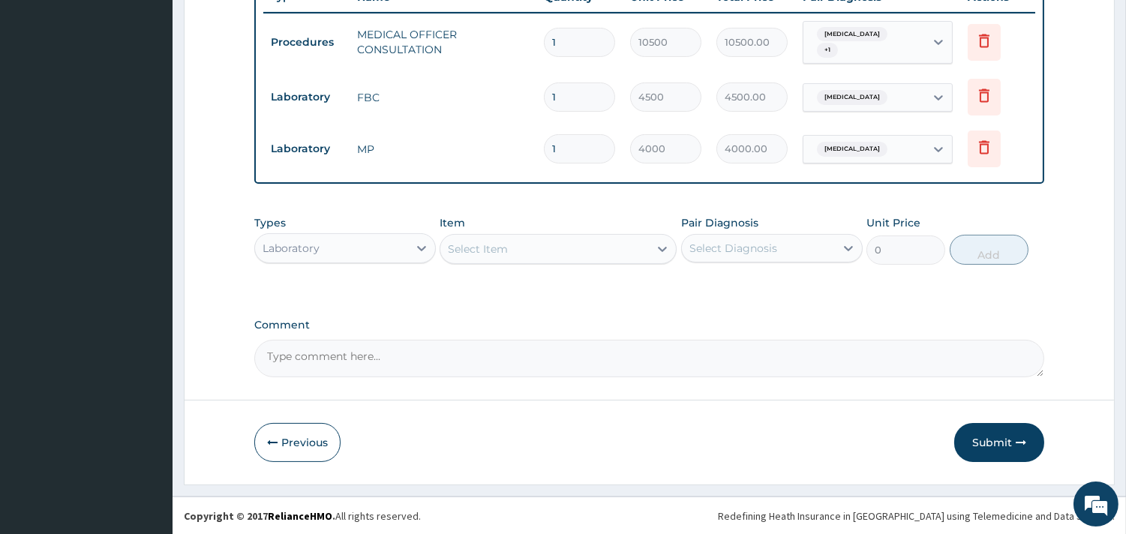
click at [403, 236] on div "Laboratory" at bounding box center [331, 248] width 153 height 24
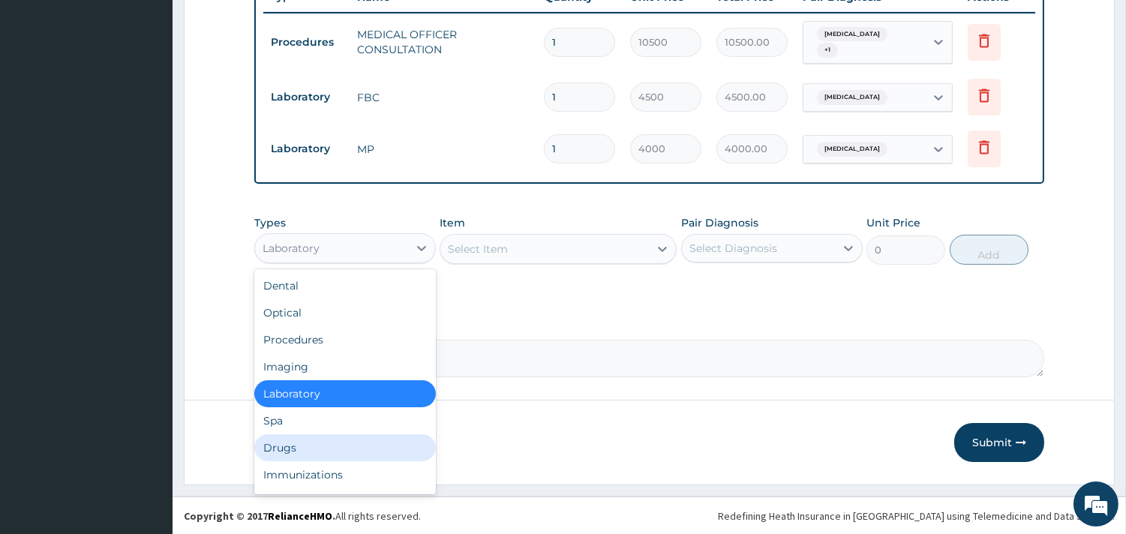
click at [287, 448] on div "Drugs" at bounding box center [344, 447] width 181 height 27
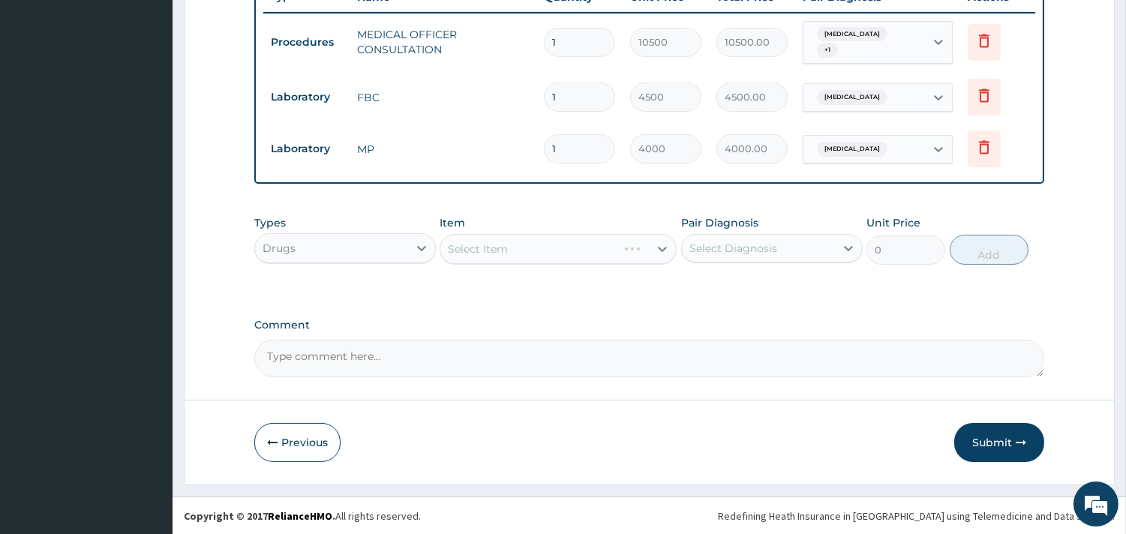
click at [545, 247] on div "Select Item" at bounding box center [557, 249] width 237 height 30
click at [519, 247] on div "Select Item" at bounding box center [557, 249] width 237 height 30
click at [607, 243] on div "Select Item" at bounding box center [557, 249] width 237 height 30
click at [560, 249] on div "Select Item" at bounding box center [557, 249] width 237 height 30
click at [661, 245] on div "Select Item" at bounding box center [557, 249] width 237 height 30
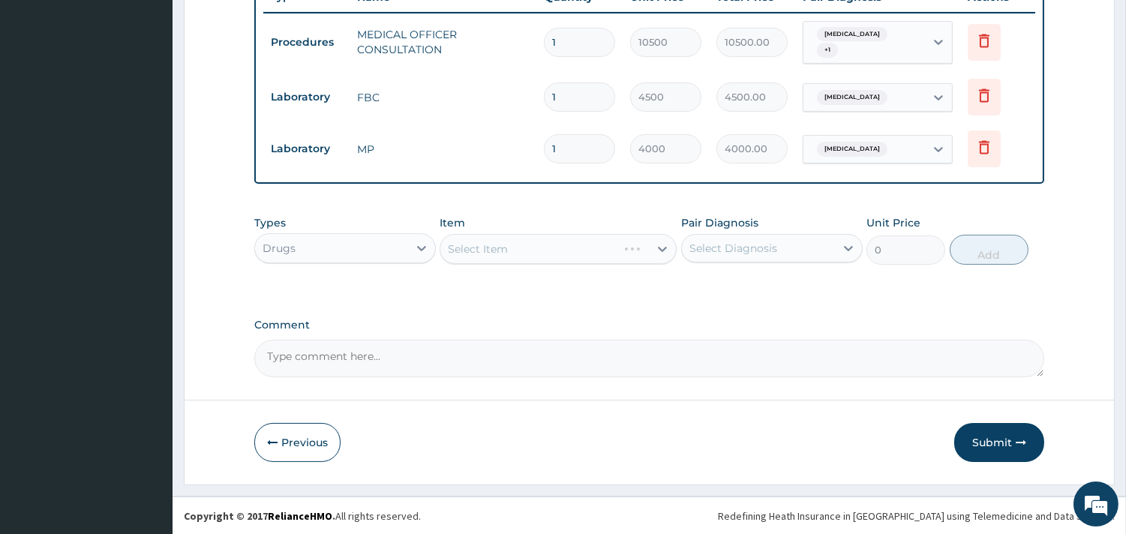
click at [579, 244] on div "Select Item" at bounding box center [557, 249] width 237 height 30
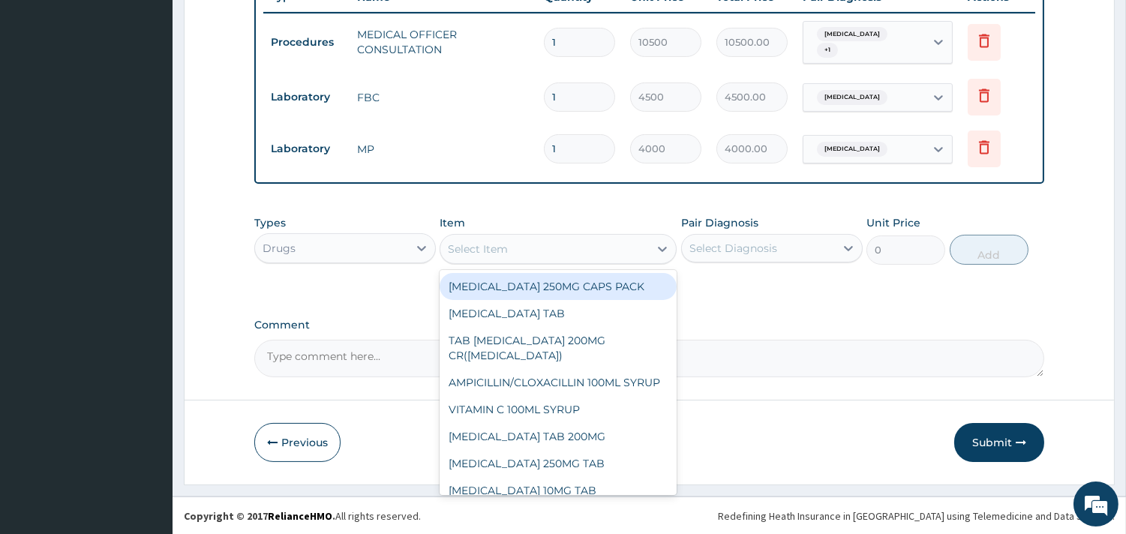
click at [531, 251] on div "Select Item" at bounding box center [544, 249] width 208 height 24
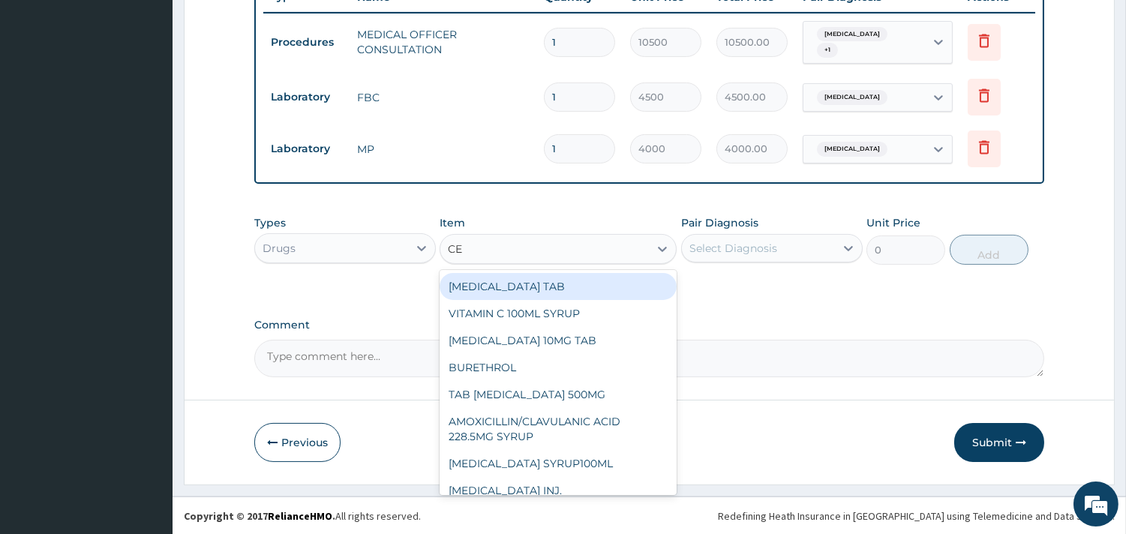
type input "CET"
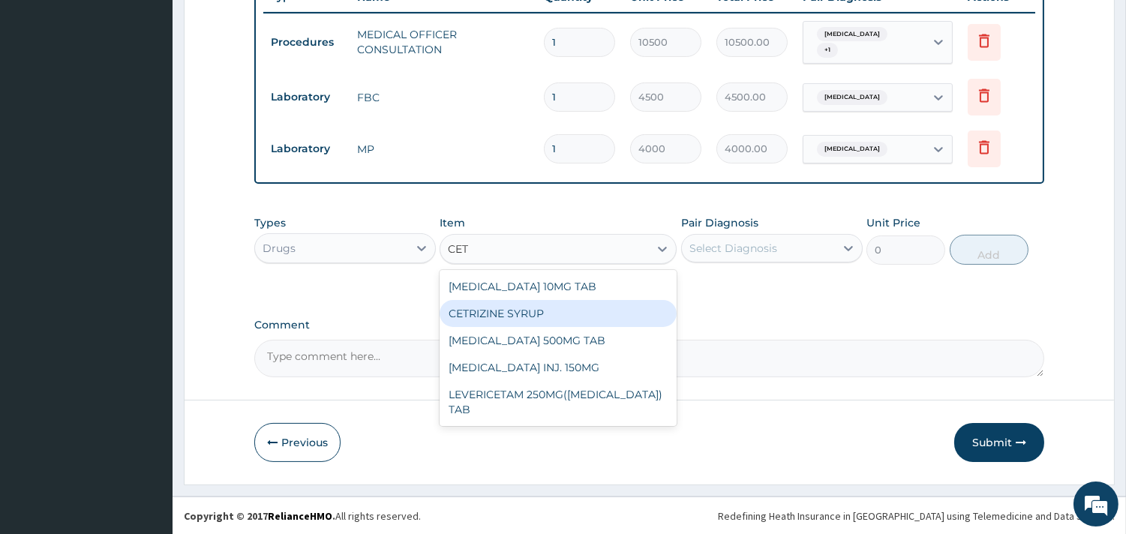
click at [529, 307] on div "CETRIZINE SYRUP" at bounding box center [557, 313] width 237 height 27
type input "2000"
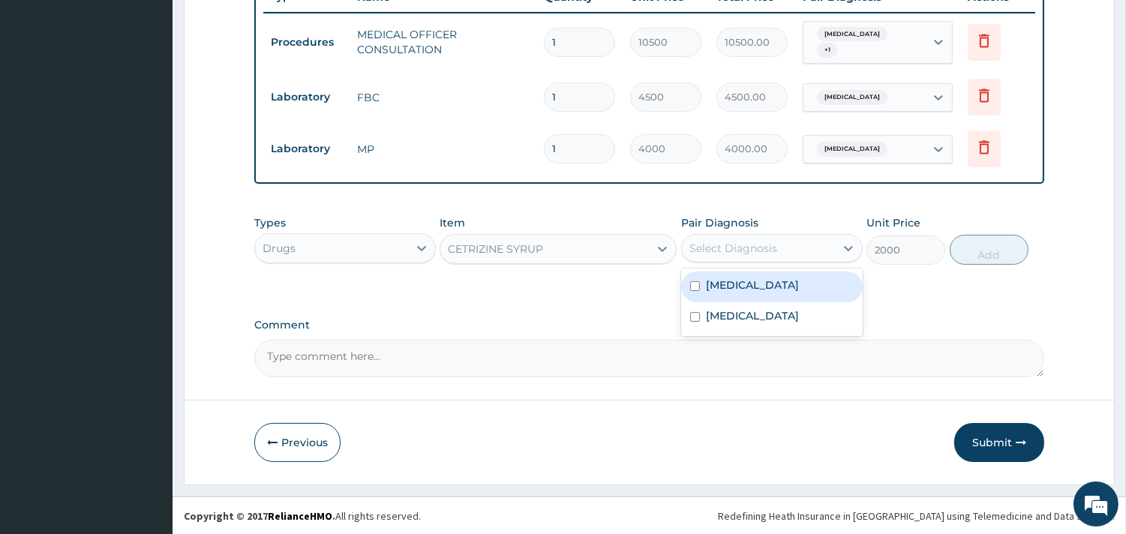
click at [751, 241] on div "Select Diagnosis" at bounding box center [733, 248] width 88 height 15
click at [755, 273] on div "Upper respiratory infection" at bounding box center [771, 286] width 181 height 31
checkbox input "true"
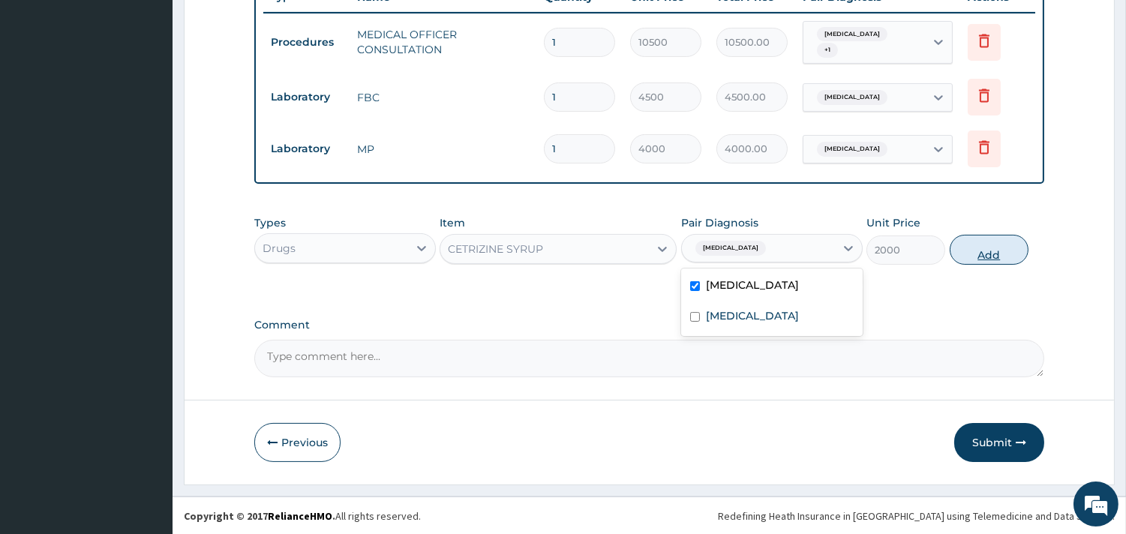
click at [980, 250] on button "Add" at bounding box center [988, 250] width 79 height 30
type input "0"
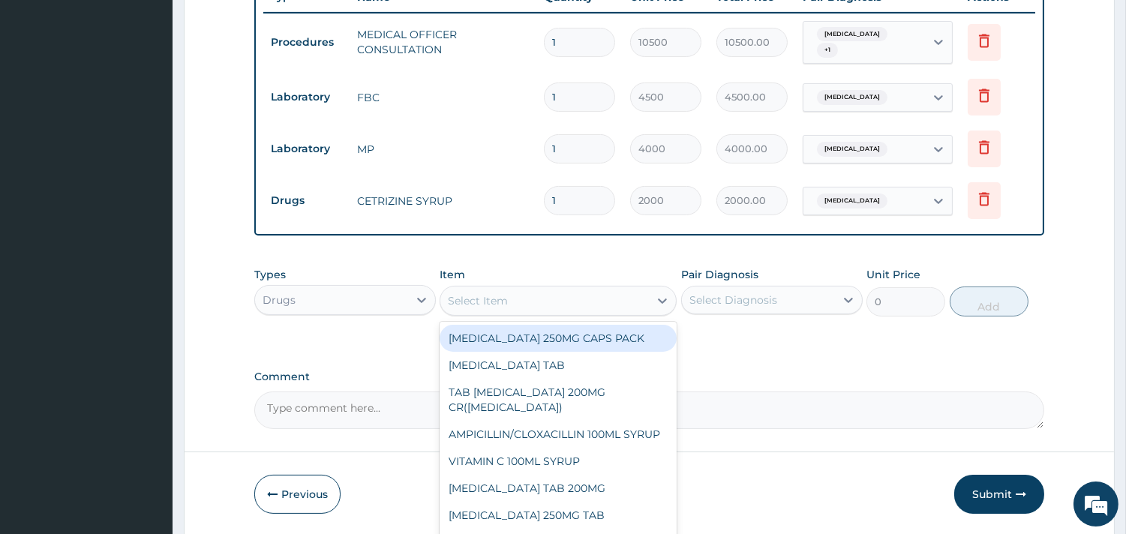
click at [609, 297] on div "Select Item" at bounding box center [544, 301] width 208 height 24
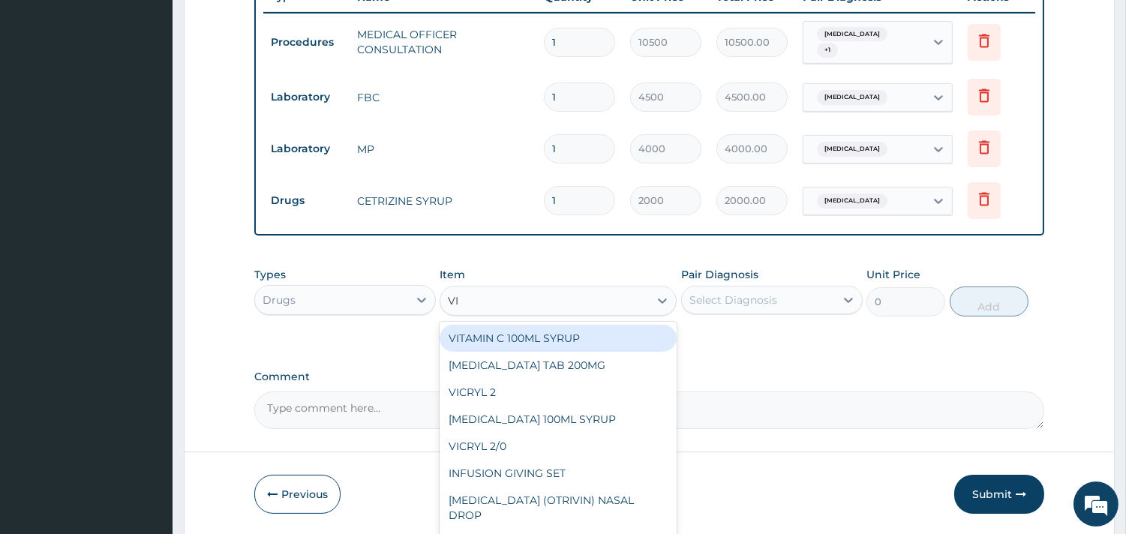
type input "VIT"
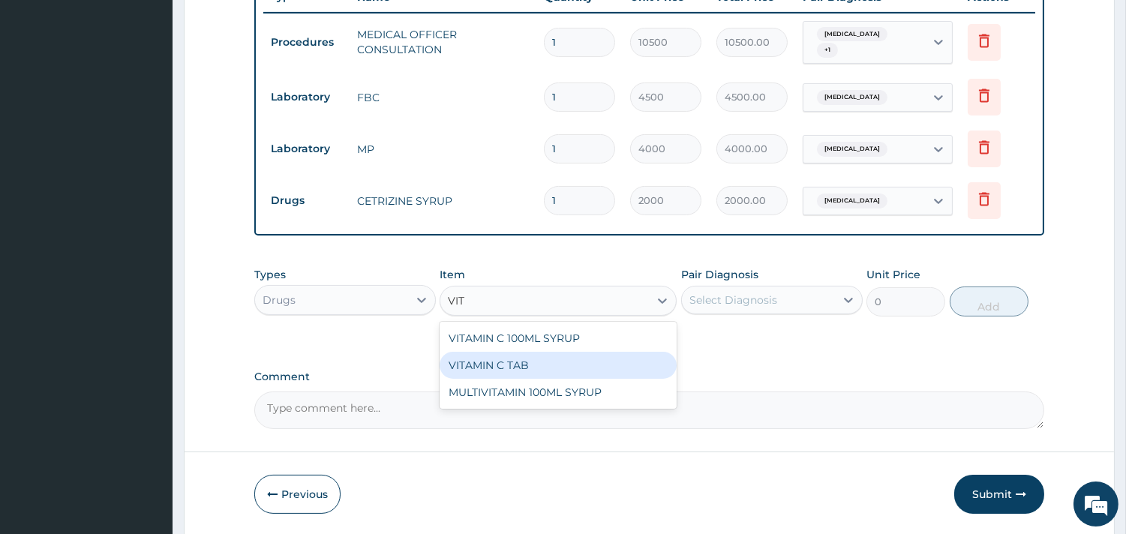
click at [529, 361] on div "VITAMIN C TAB" at bounding box center [557, 365] width 237 height 27
type input "50"
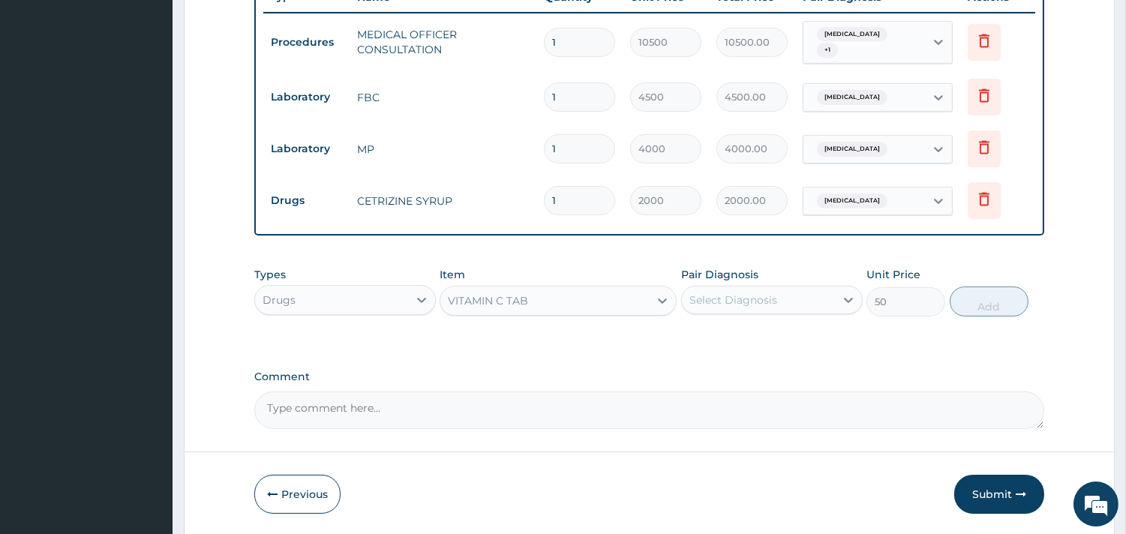
click at [811, 302] on div "Select Diagnosis" at bounding box center [758, 300] width 153 height 24
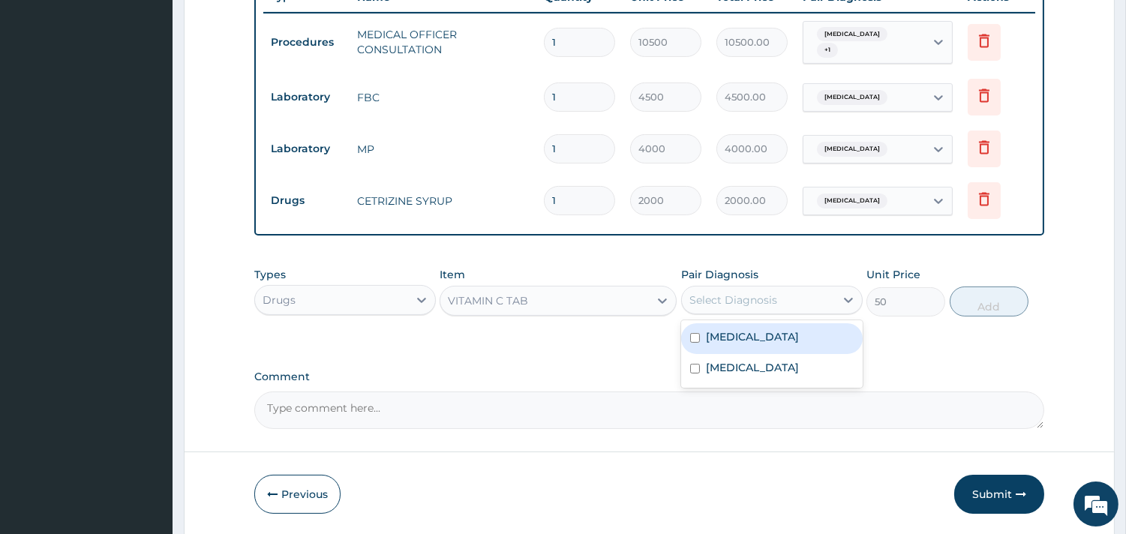
click at [790, 330] on label "Upper respiratory infection" at bounding box center [752, 336] width 93 height 15
checkbox input "true"
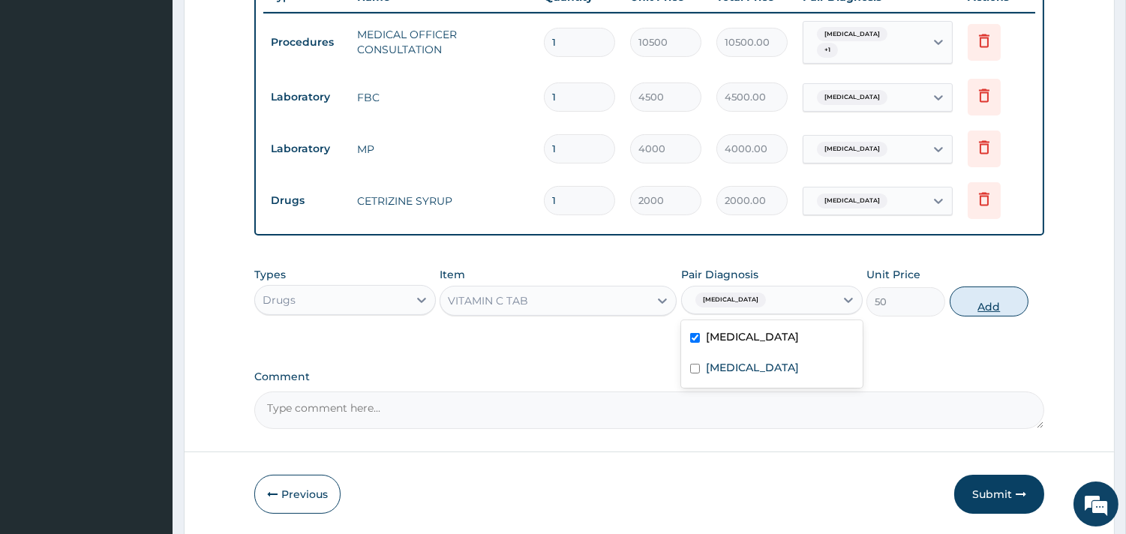
click at [979, 290] on button "Add" at bounding box center [988, 301] width 79 height 30
type input "0"
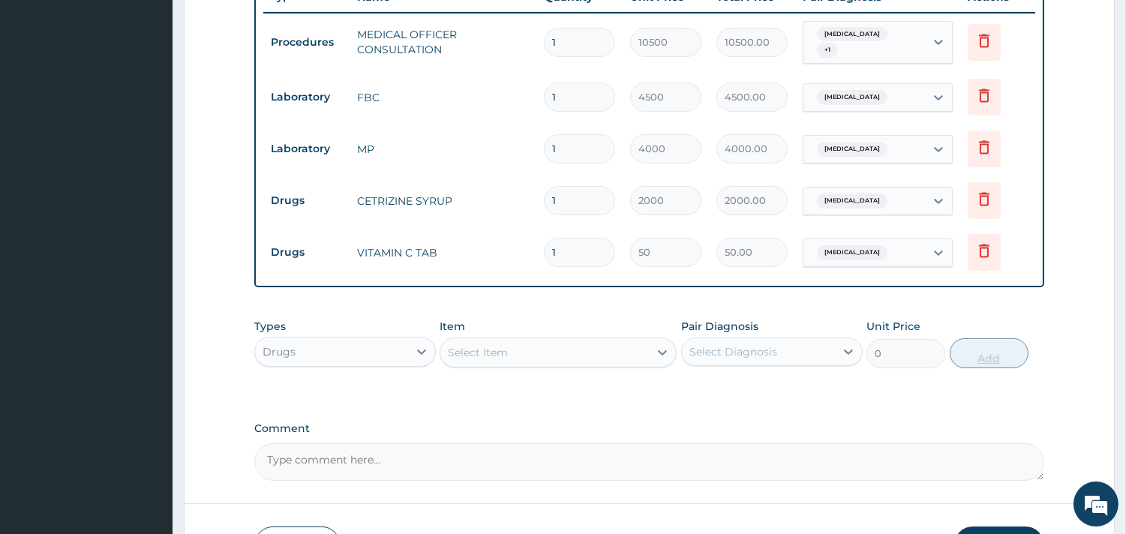
type input "15"
type input "750.00"
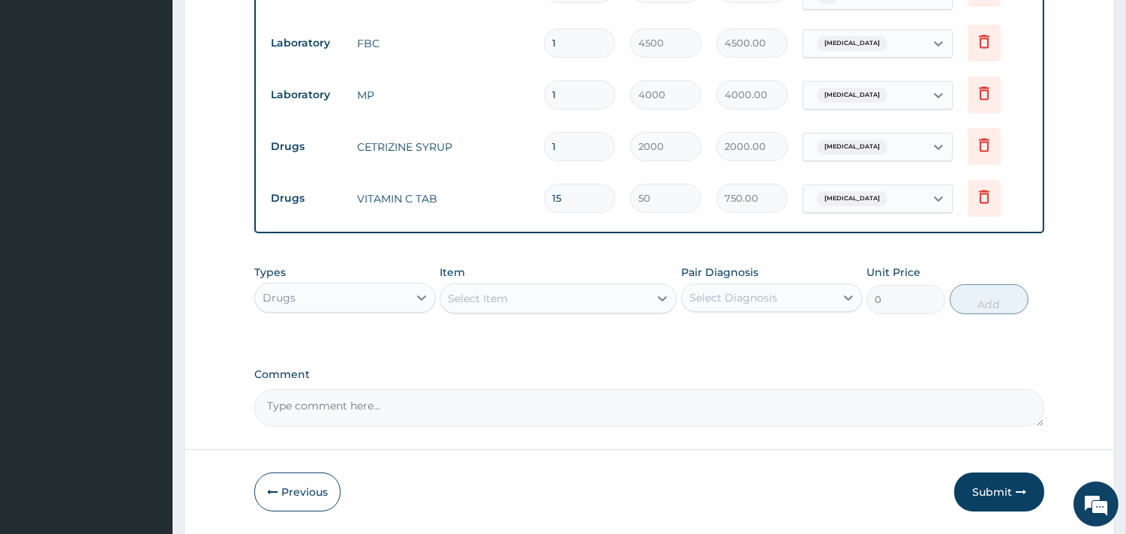
scroll to position [668, 0]
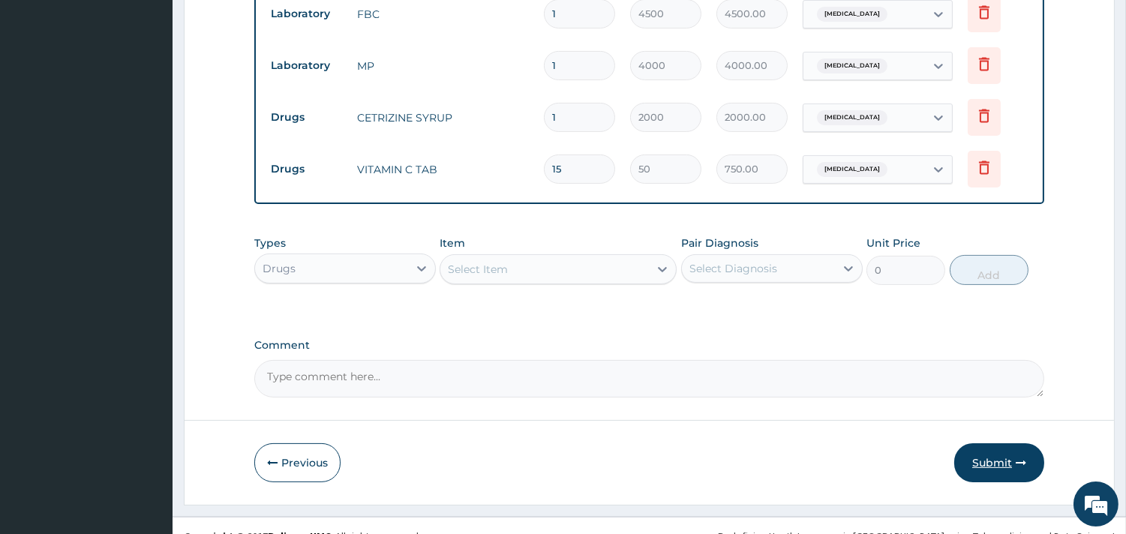
type input "15"
click at [1009, 463] on button "Submit" at bounding box center [999, 462] width 90 height 39
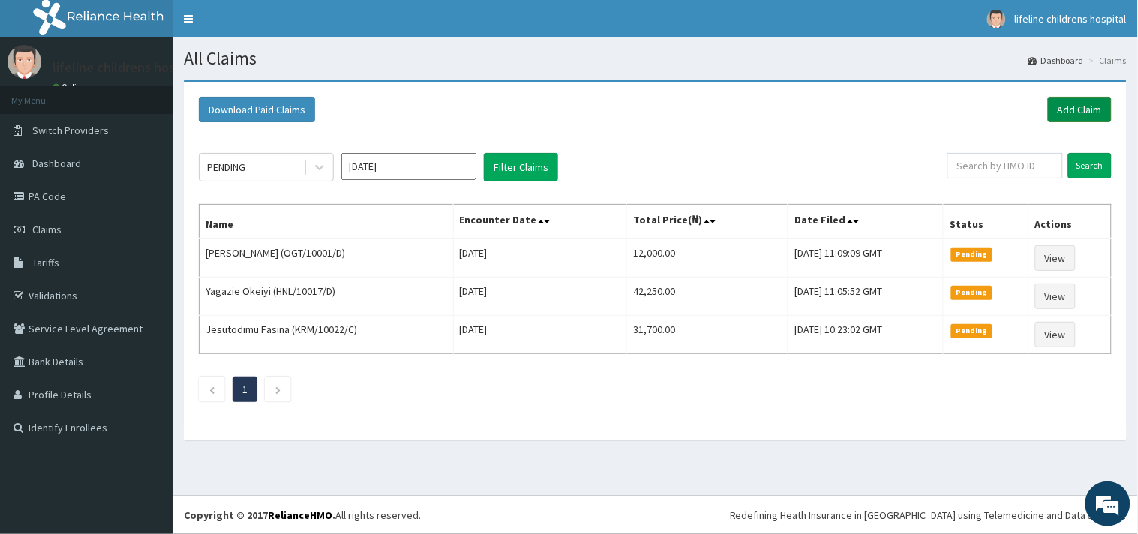
click at [1082, 115] on link "Add Claim" at bounding box center [1080, 109] width 64 height 25
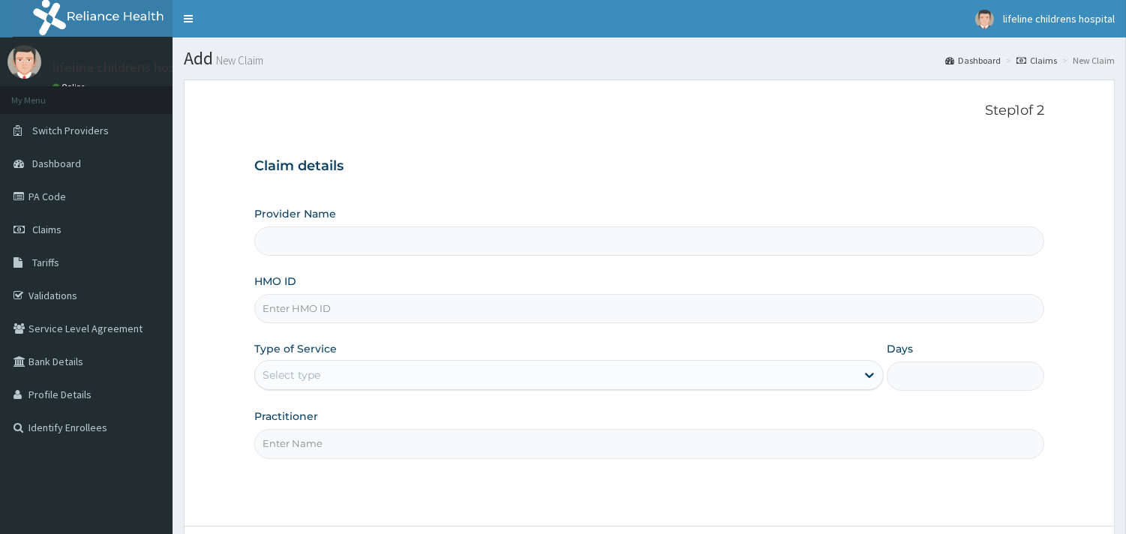
type input "Lifeline Children Hospital - [GEOGRAPHIC_DATA]"
click at [318, 301] on input "HMO ID" at bounding box center [649, 308] width 790 height 29
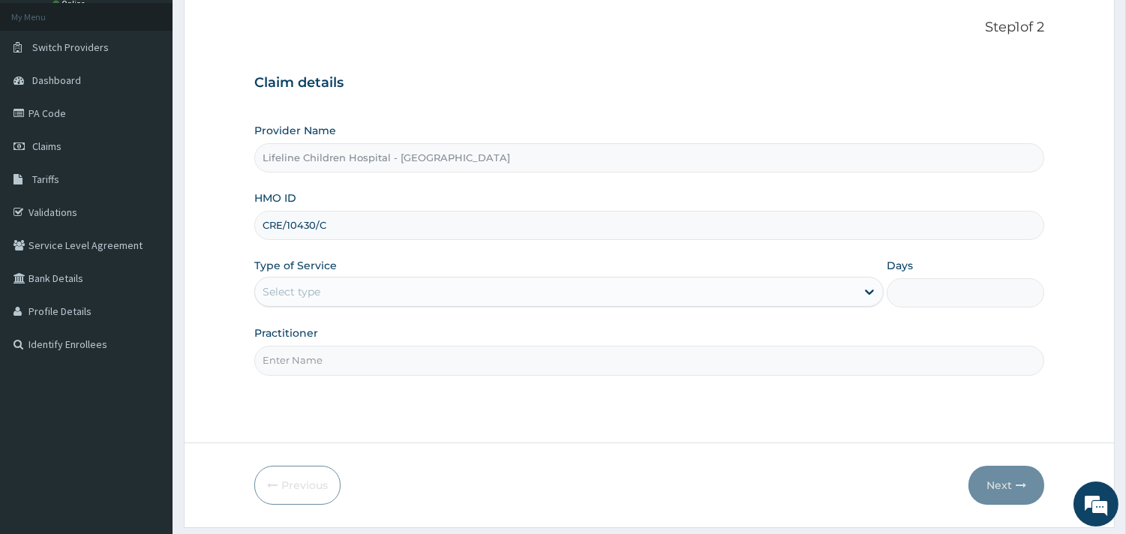
type input "CRE/10430/C"
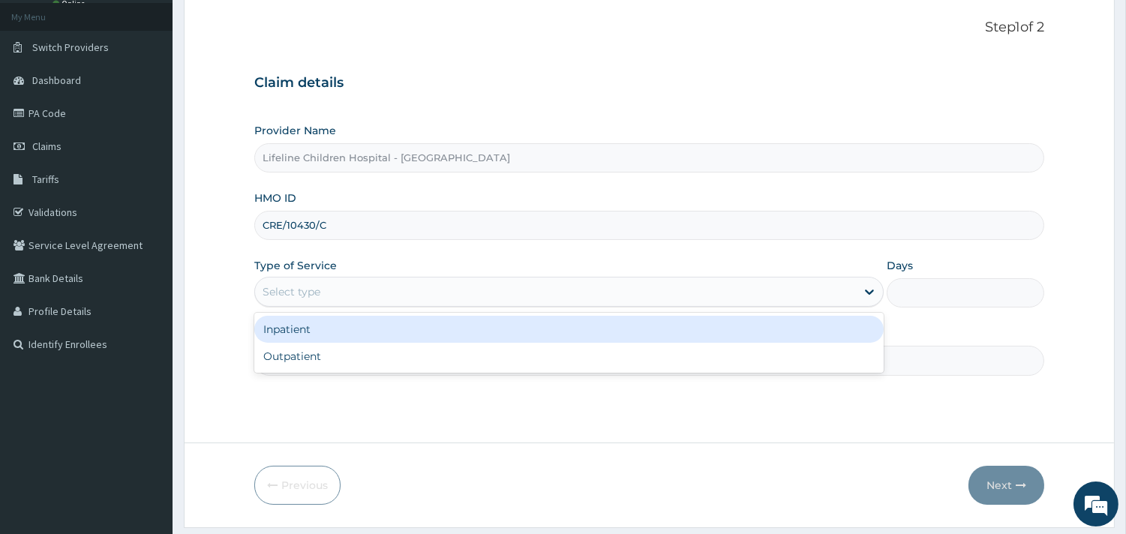
click at [331, 290] on div "Select type" at bounding box center [555, 292] width 601 height 24
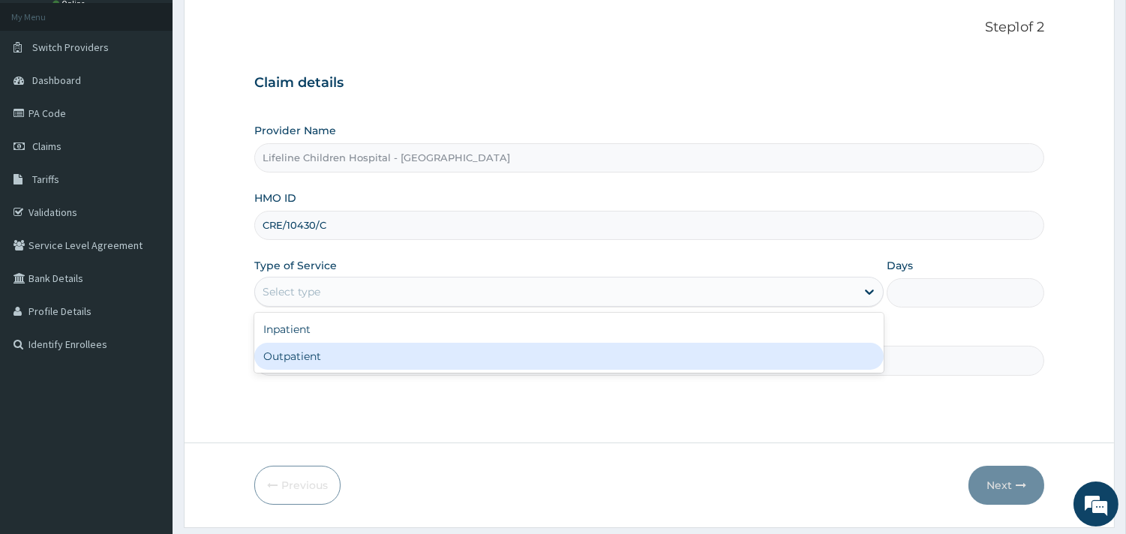
click at [315, 355] on div "Outpatient" at bounding box center [568, 356] width 629 height 27
type input "1"
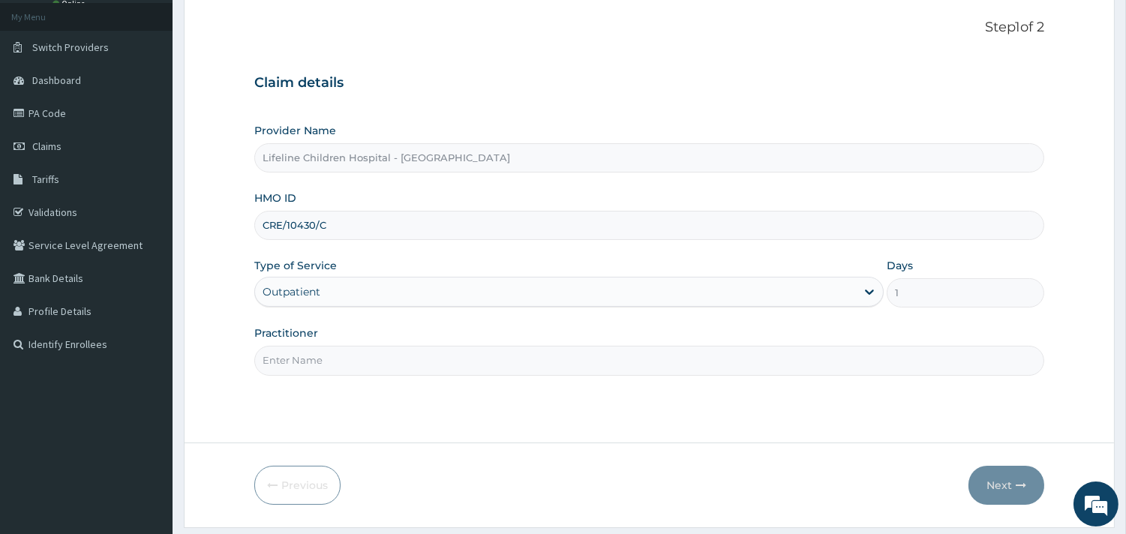
click at [315, 355] on input "Practitioner" at bounding box center [649, 360] width 790 height 29
type input "DR SALAKO"
click at [994, 490] on button "Next" at bounding box center [1006, 485] width 76 height 39
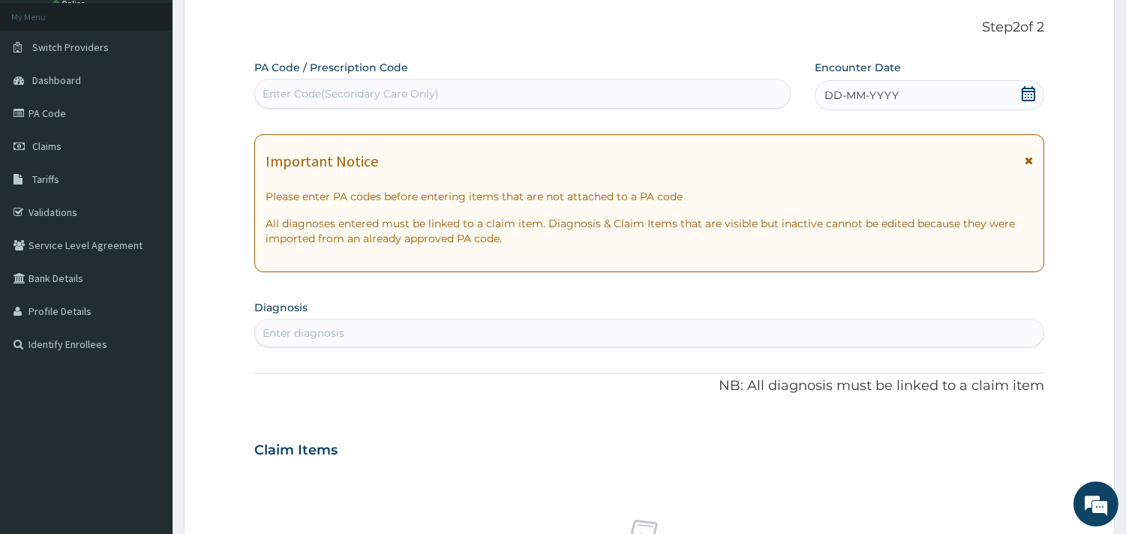
click at [882, 94] on span "DD-MM-YYYY" at bounding box center [861, 95] width 74 height 15
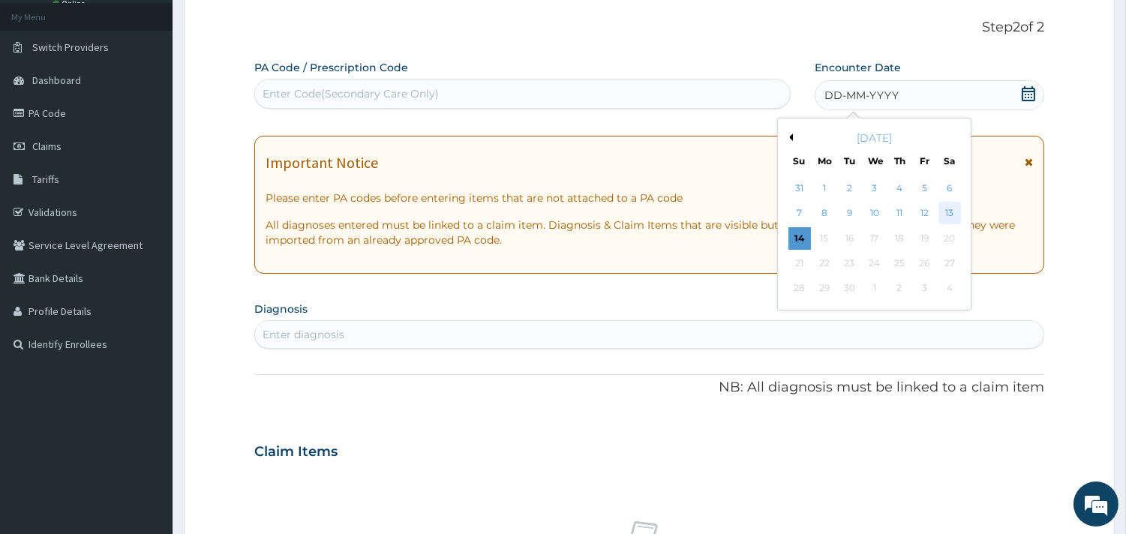
click at [948, 205] on div "13" at bounding box center [948, 213] width 22 height 22
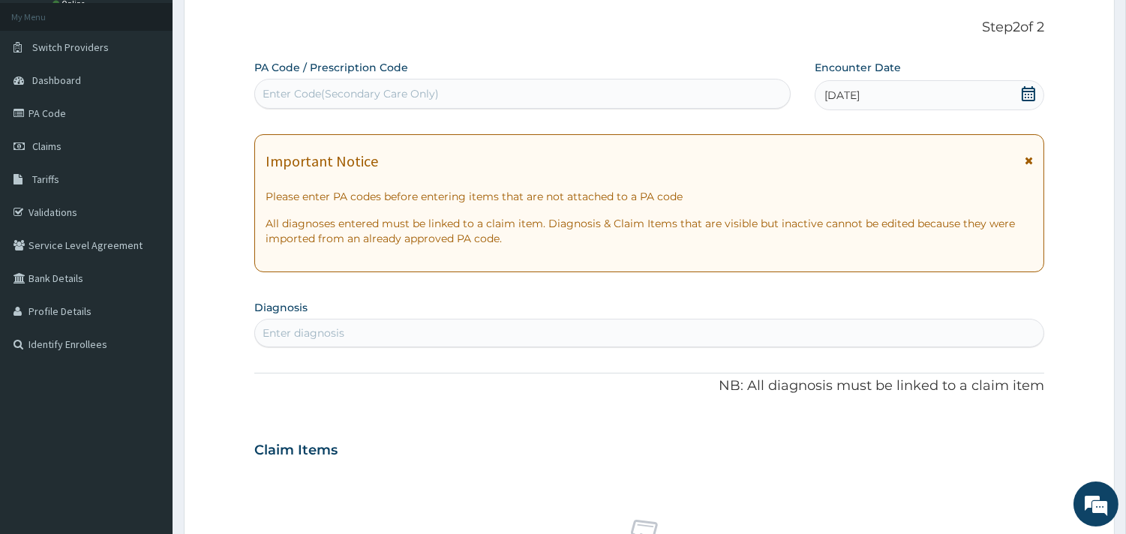
click at [321, 338] on div "Enter diagnosis" at bounding box center [303, 332] width 82 height 15
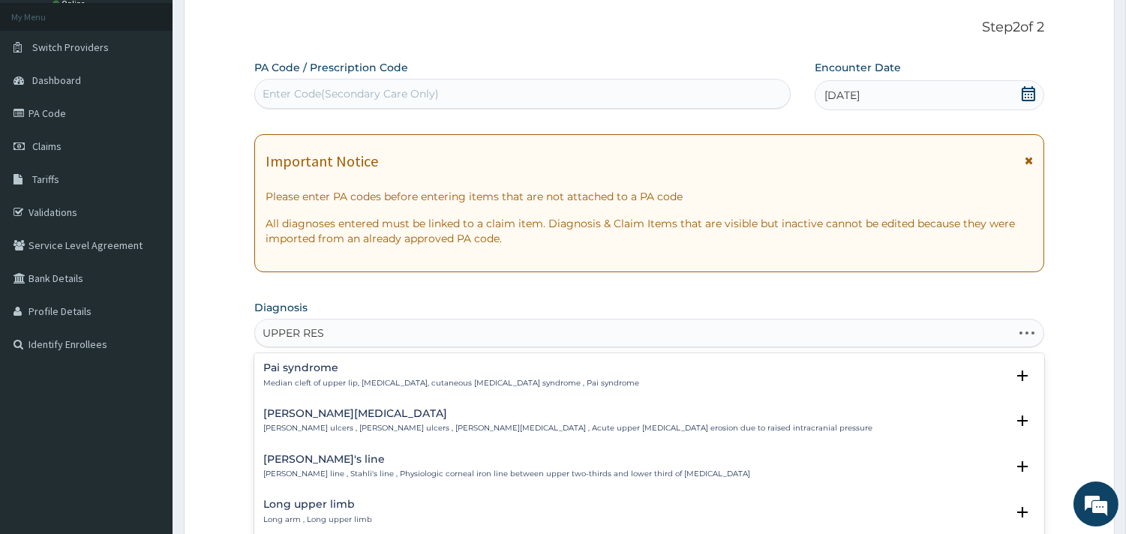
type input "UPPER RESP"
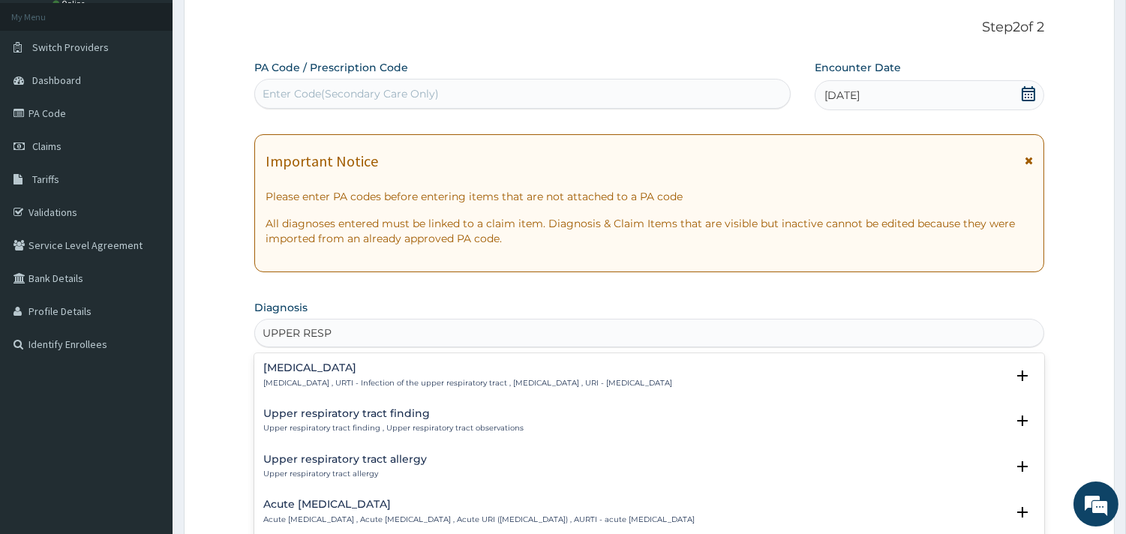
click at [334, 364] on div "Upper respiratory infection Upper respiratory infection , URTI - Infection of t…" at bounding box center [649, 465] width 790 height 225
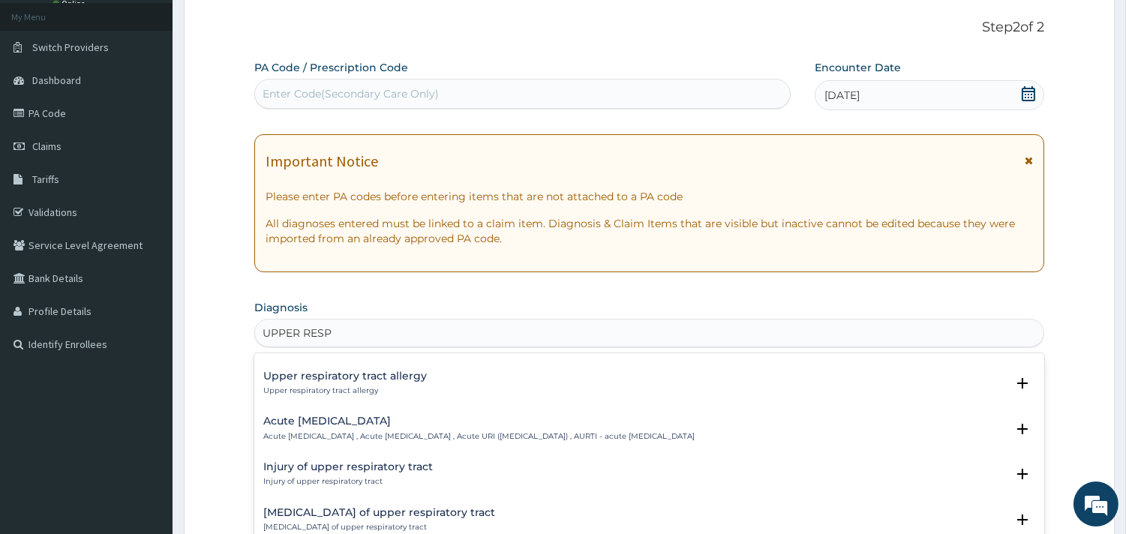
scroll to position [0, 0]
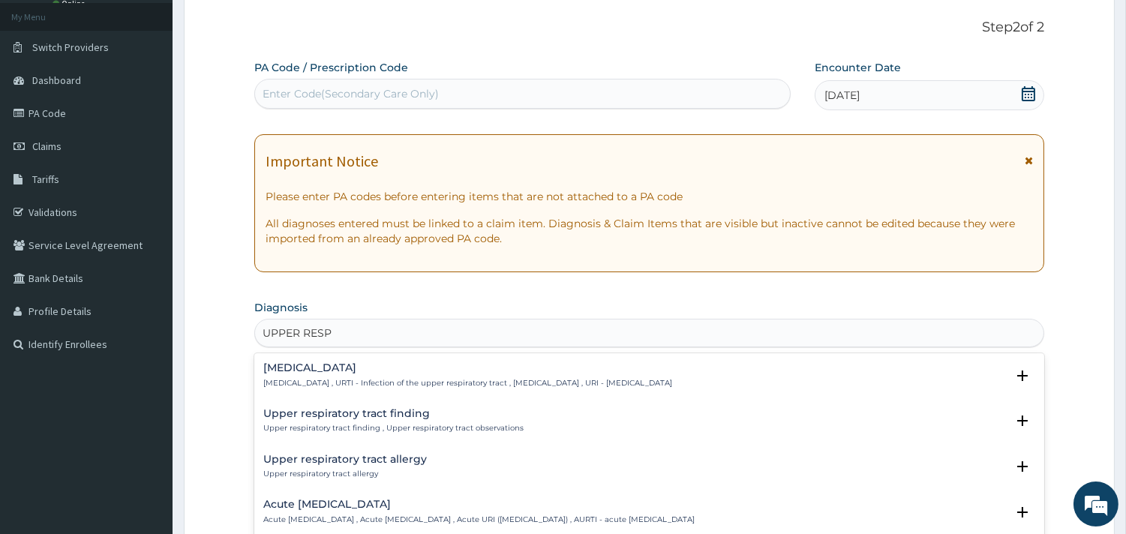
click at [370, 375] on div "Upper respiratory infection Upper respiratory infection , URTI - Infection of t…" at bounding box center [467, 375] width 409 height 26
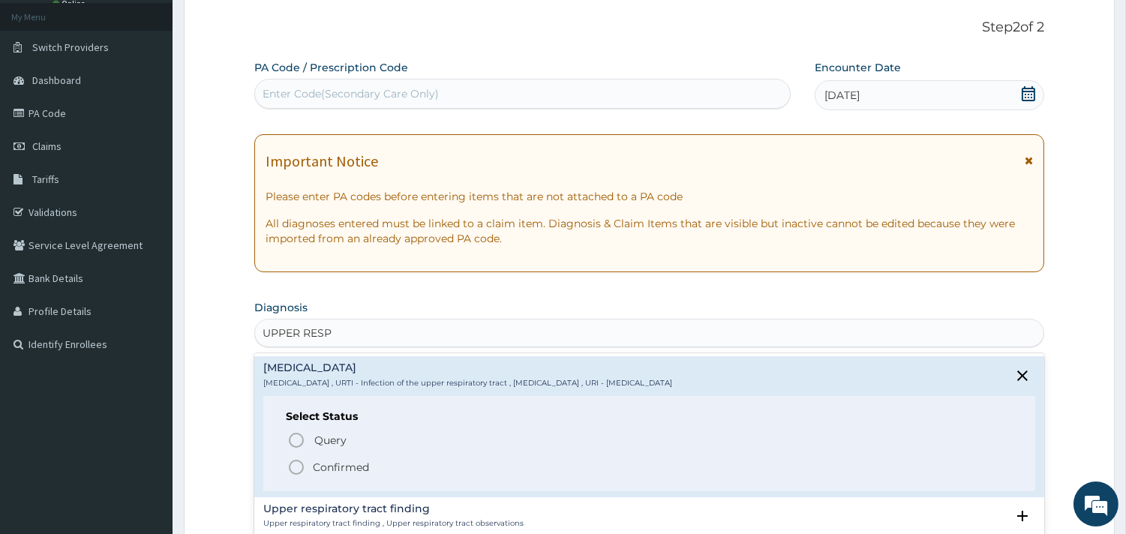
click at [330, 465] on p "Confirmed" at bounding box center [341, 467] width 56 height 15
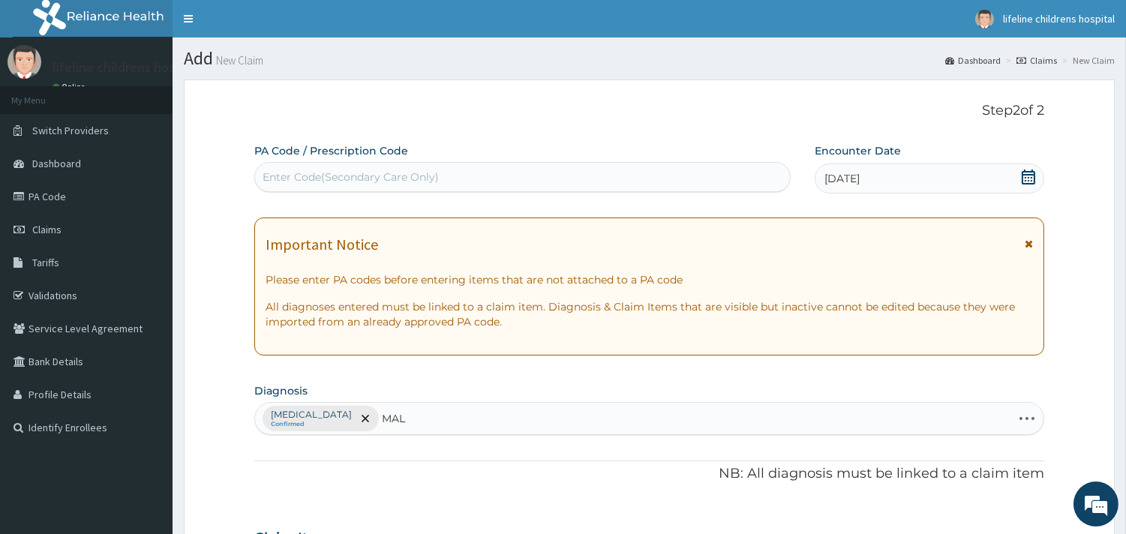
type input "MALA"
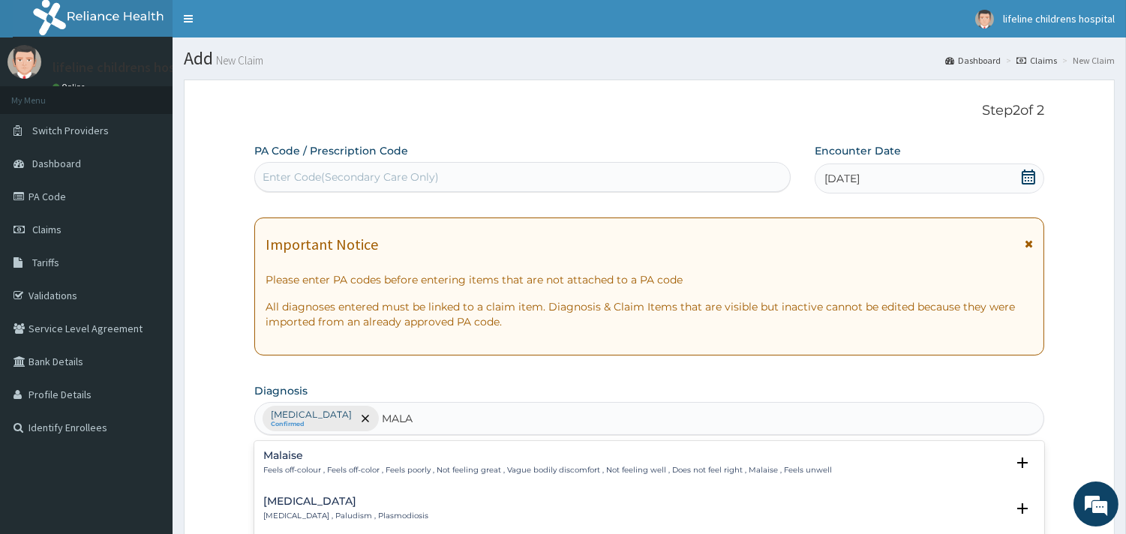
click at [297, 502] on h4 "Malaria" at bounding box center [345, 501] width 165 height 11
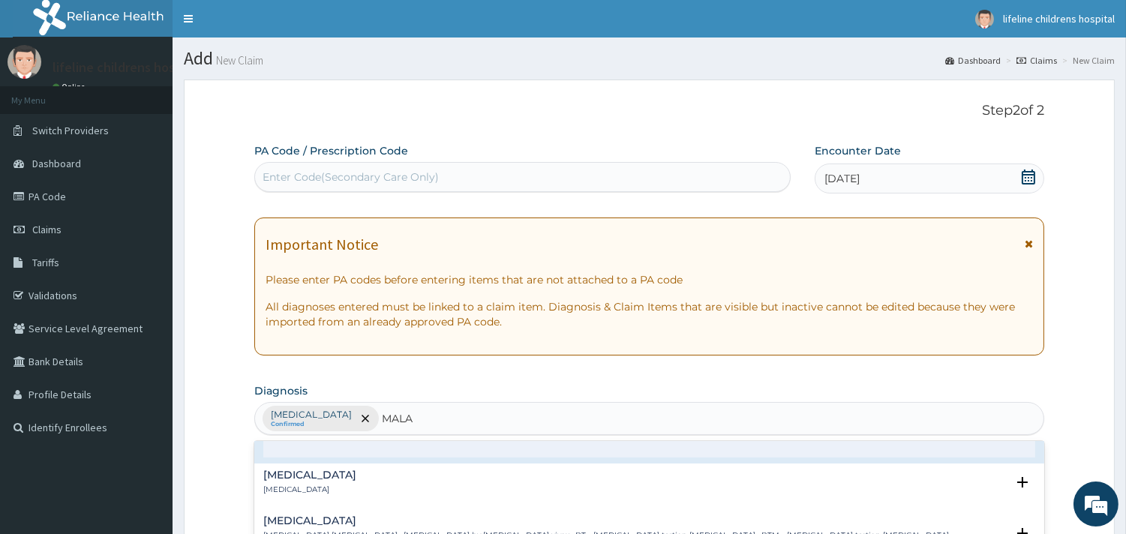
scroll to position [83, 0]
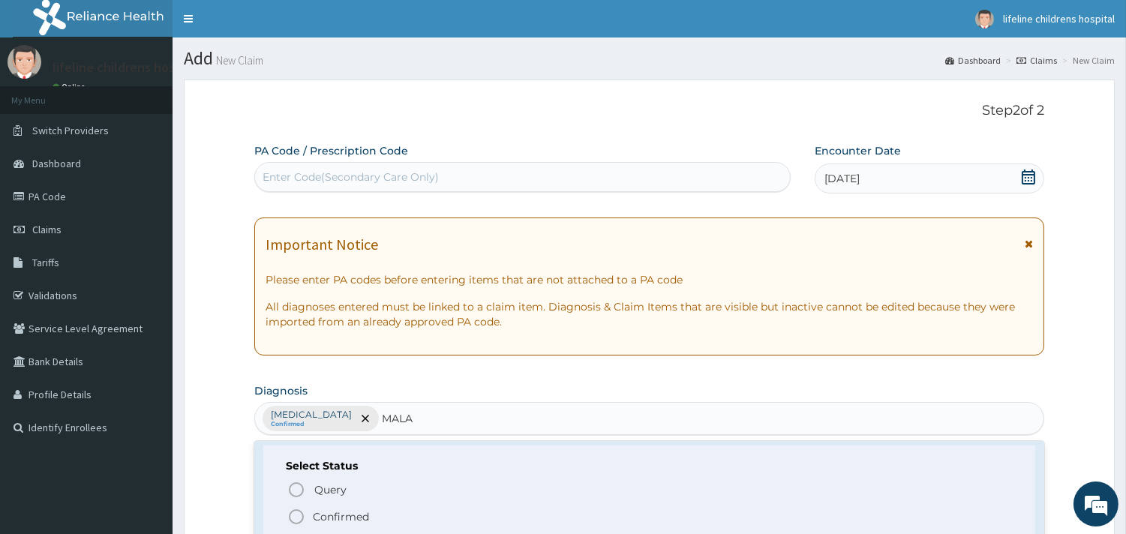
click at [319, 517] on p "Confirmed" at bounding box center [341, 516] width 56 height 15
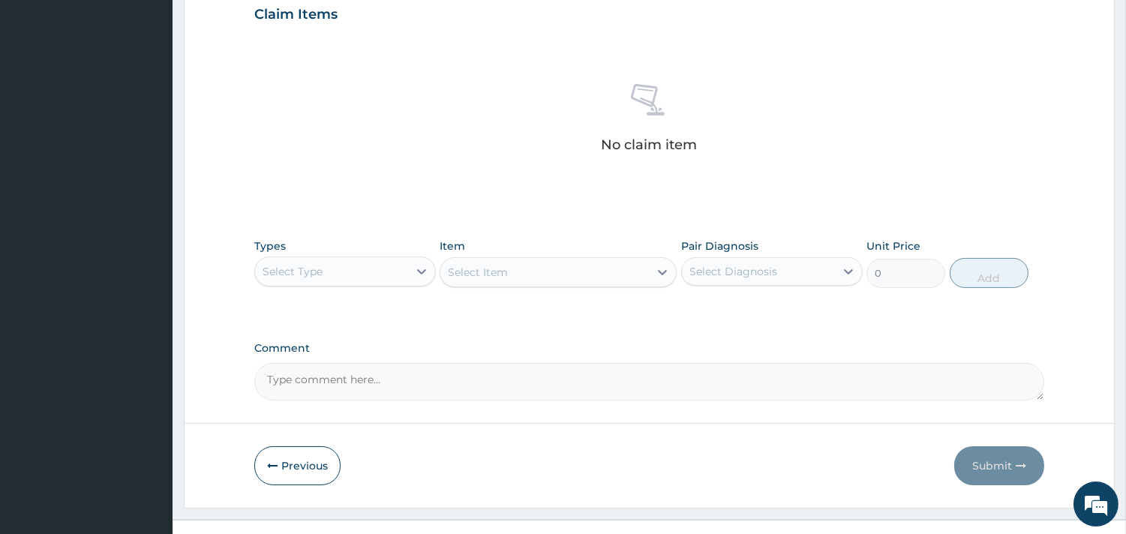
scroll to position [547, 0]
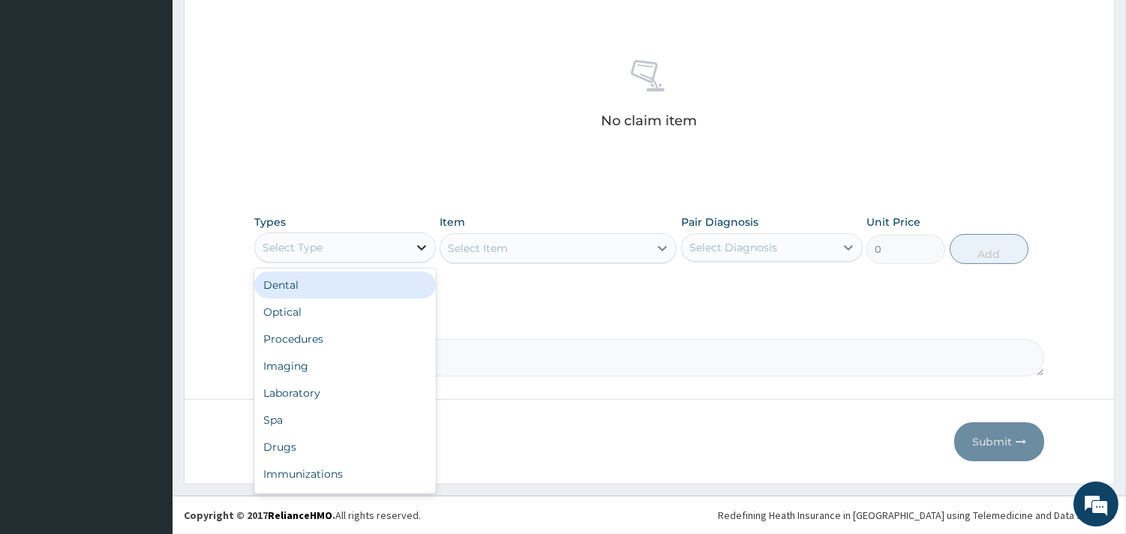
click at [409, 241] on div at bounding box center [421, 247] width 27 height 27
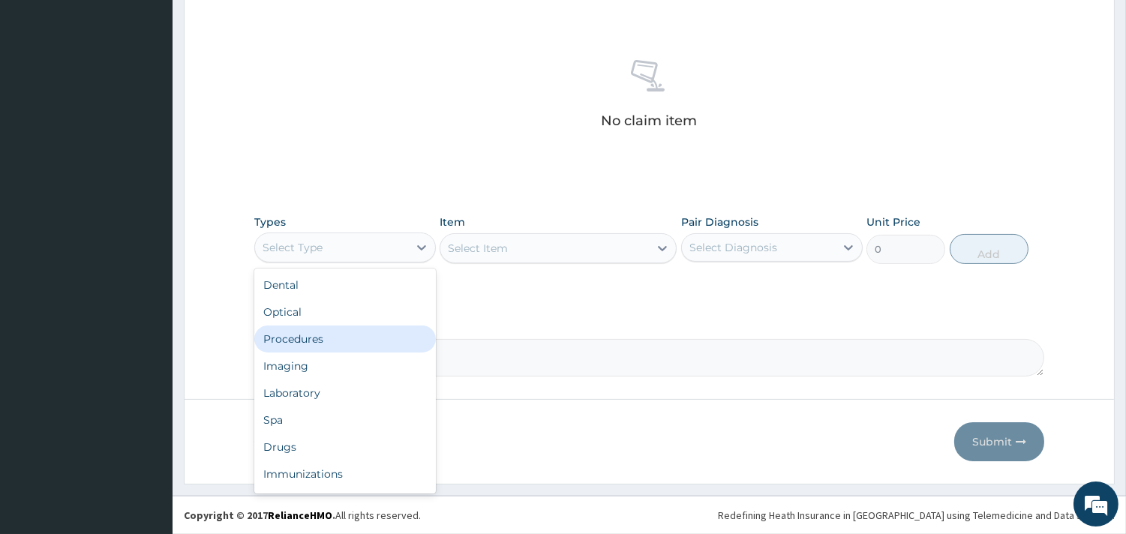
click at [319, 335] on div "Procedures" at bounding box center [344, 338] width 181 height 27
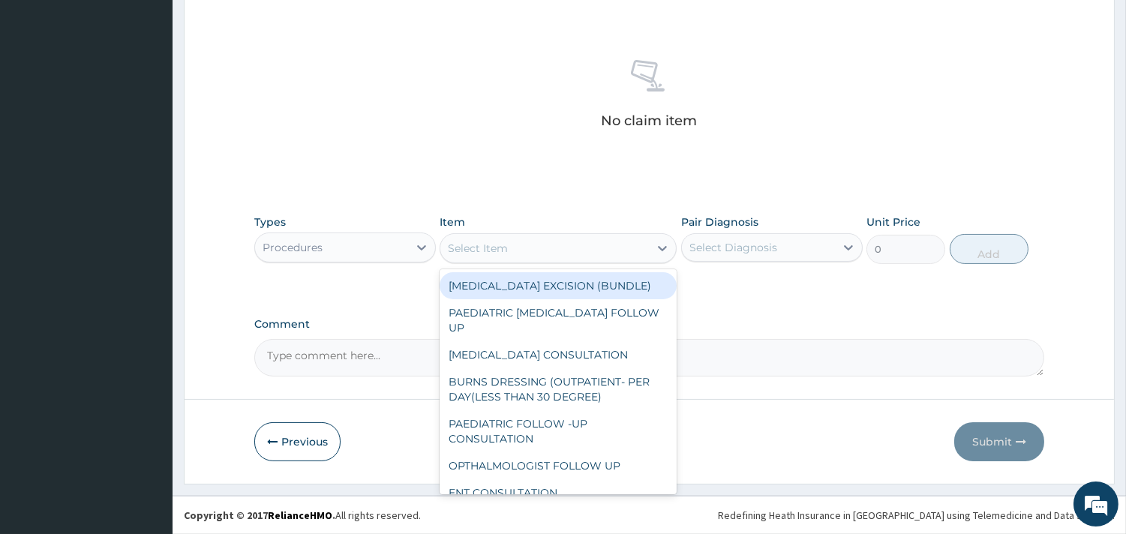
click at [587, 246] on div "Select Item" at bounding box center [544, 248] width 208 height 24
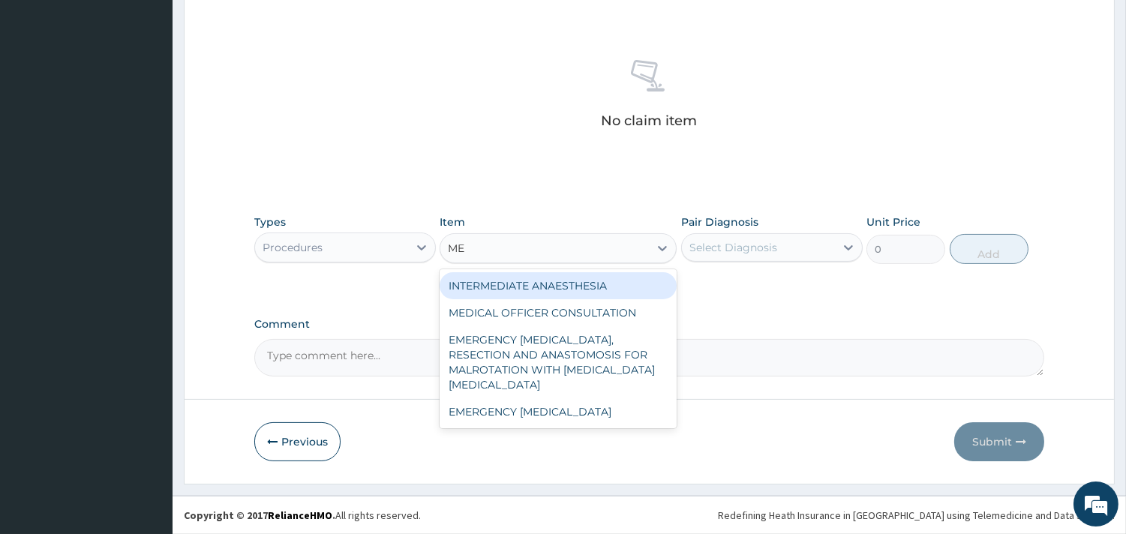
type input "MED"
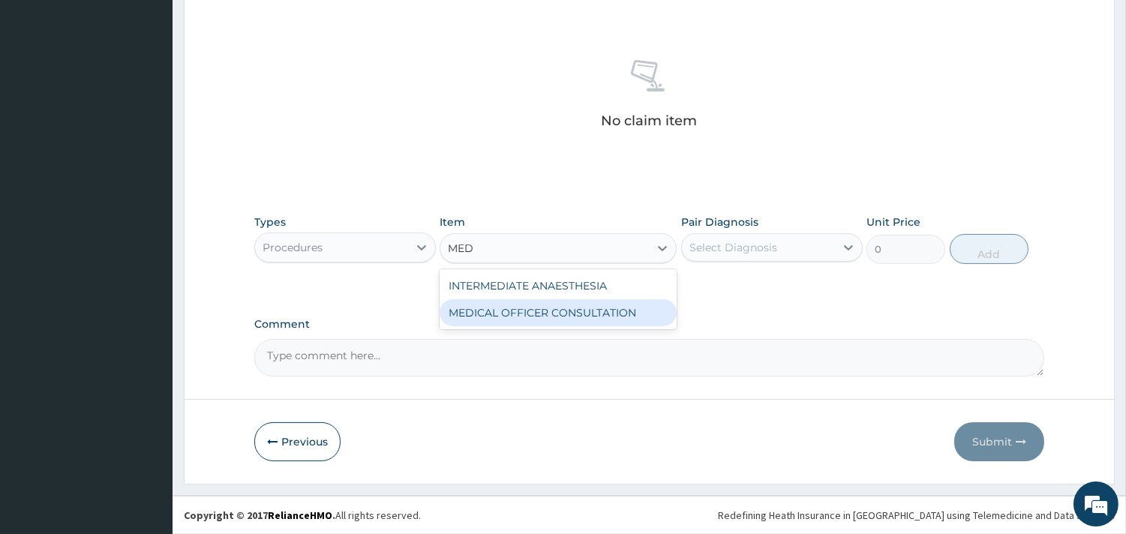
click at [595, 316] on div "MEDICAL OFFICER CONSULTATION" at bounding box center [557, 312] width 237 height 27
type input "10500"
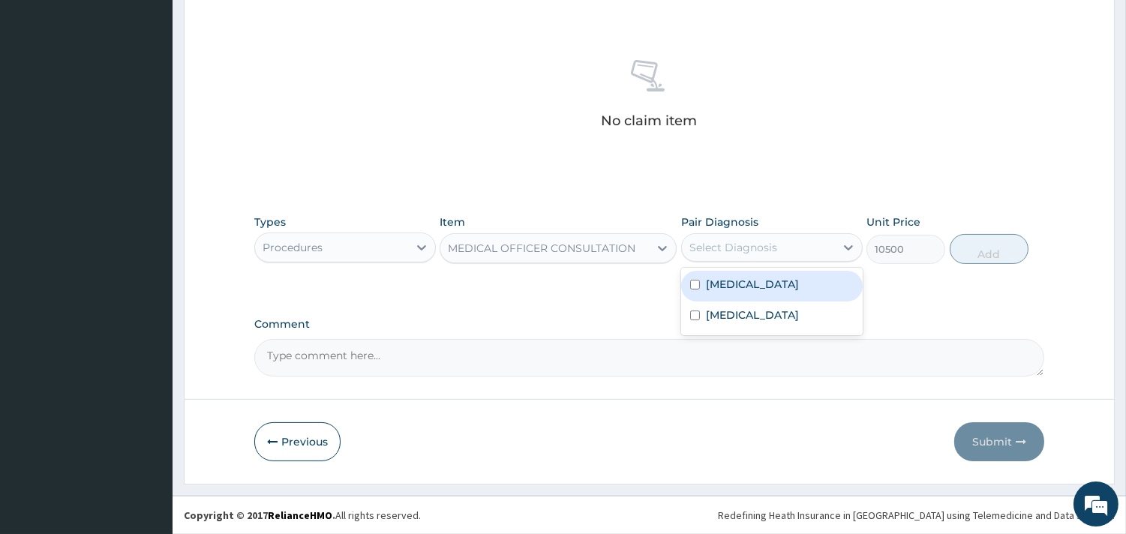
click at [792, 246] on div "Select Diagnosis" at bounding box center [758, 247] width 153 height 24
click at [769, 282] on label "Upper respiratory infection" at bounding box center [752, 284] width 93 height 15
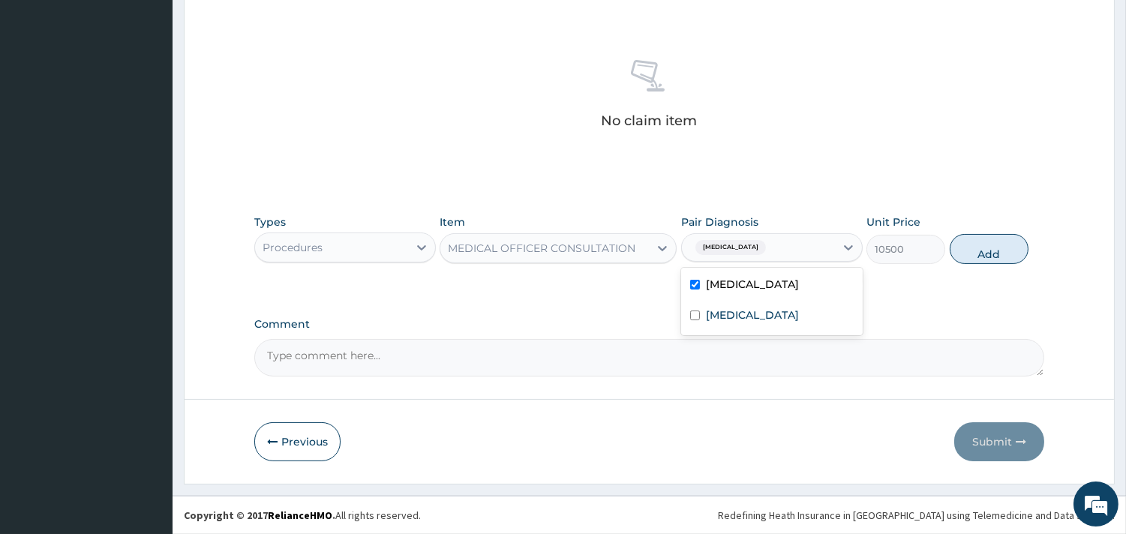
checkbox input "true"
click at [740, 315] on label "Malaria" at bounding box center [752, 314] width 93 height 15
checkbox input "true"
click at [996, 253] on button "Add" at bounding box center [988, 249] width 79 height 30
type input "0"
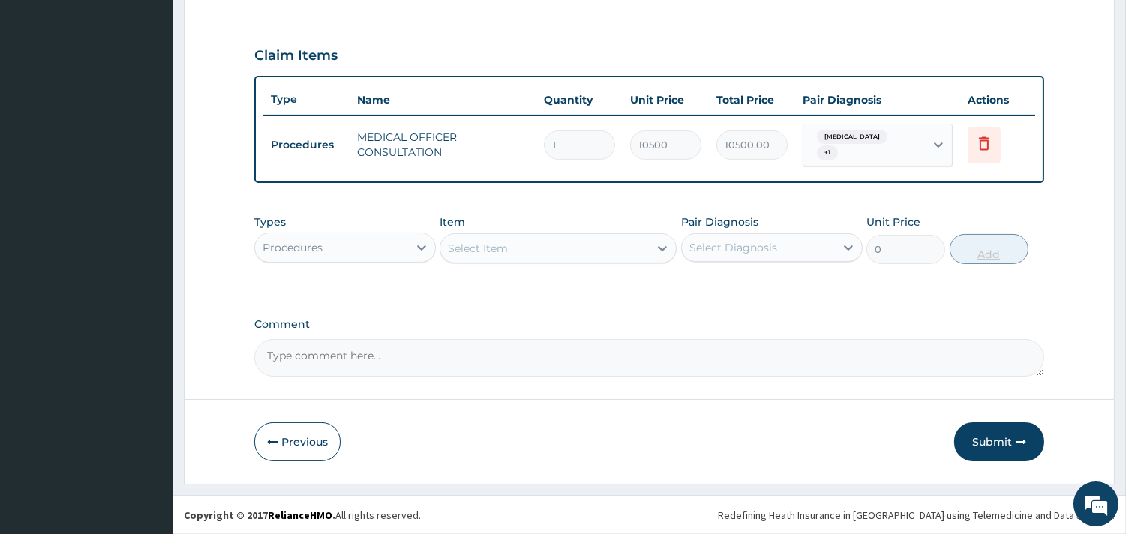
scroll to position [481, 0]
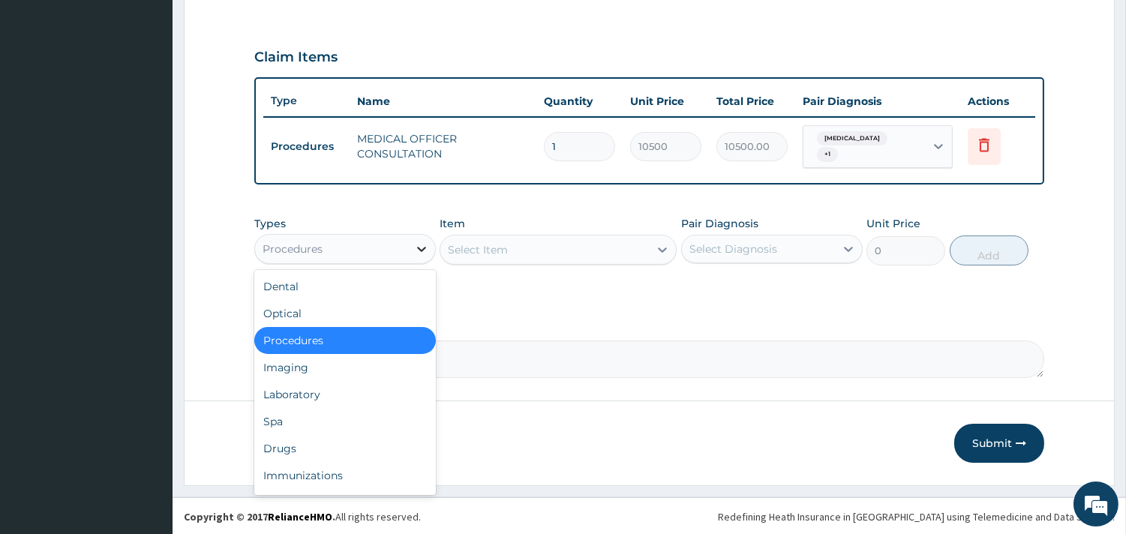
click at [415, 245] on icon at bounding box center [421, 248] width 15 height 15
click at [340, 381] on div "Laboratory" at bounding box center [344, 394] width 181 height 27
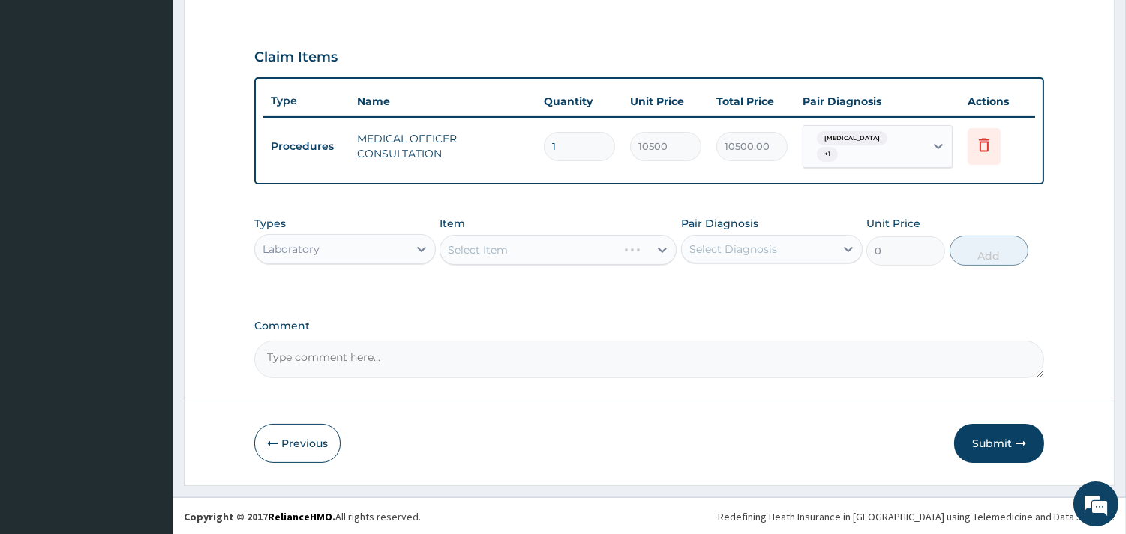
click at [559, 245] on div "Select Item" at bounding box center [557, 250] width 237 height 30
click at [525, 248] on div "Select Item" at bounding box center [557, 250] width 237 height 30
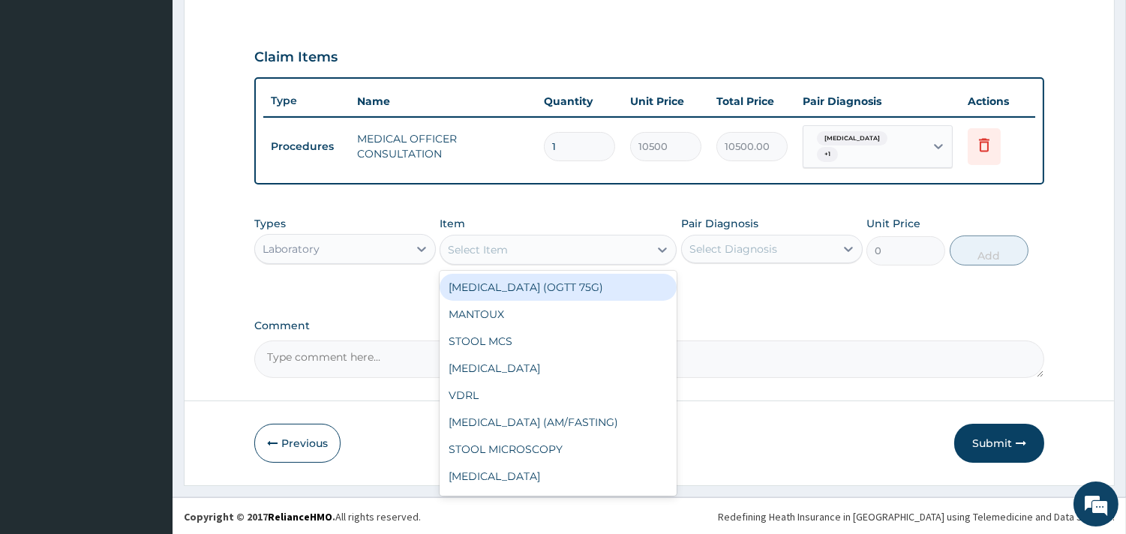
click at [613, 244] on div "Select Item" at bounding box center [544, 250] width 208 height 24
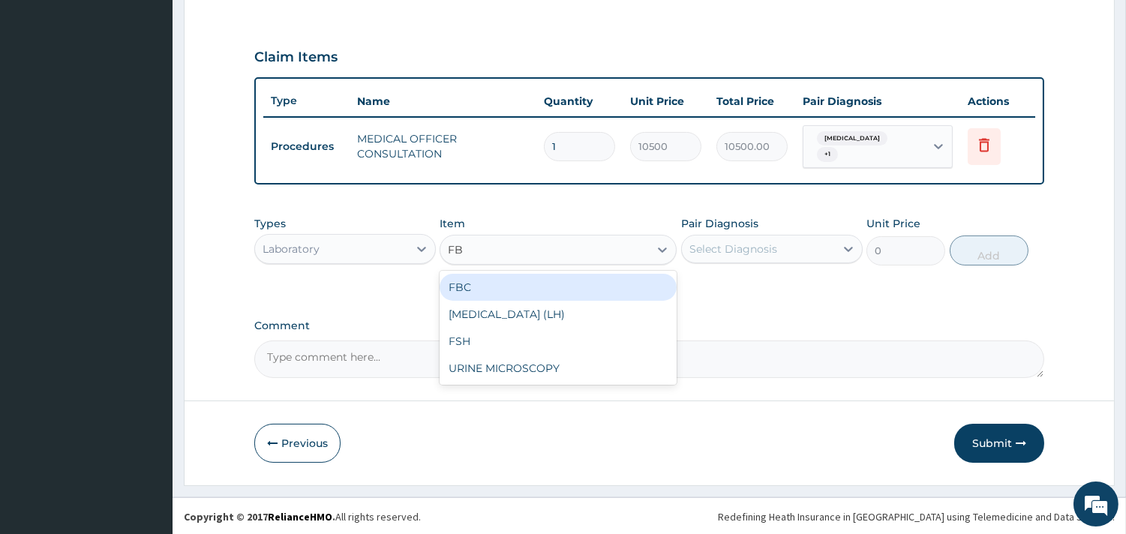
type input "FBC"
click at [601, 289] on div "FBC" at bounding box center [557, 287] width 237 height 27
type input "4500"
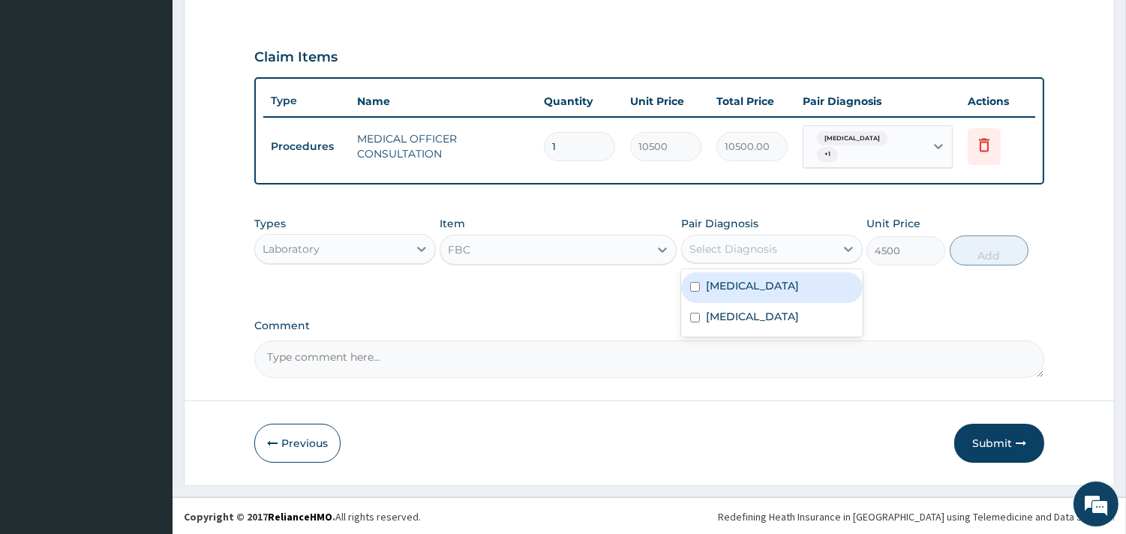
click at [756, 244] on div "Select Diagnosis" at bounding box center [733, 248] width 88 height 15
click at [754, 274] on div "Upper respiratory infection" at bounding box center [771, 287] width 181 height 31
checkbox input "true"
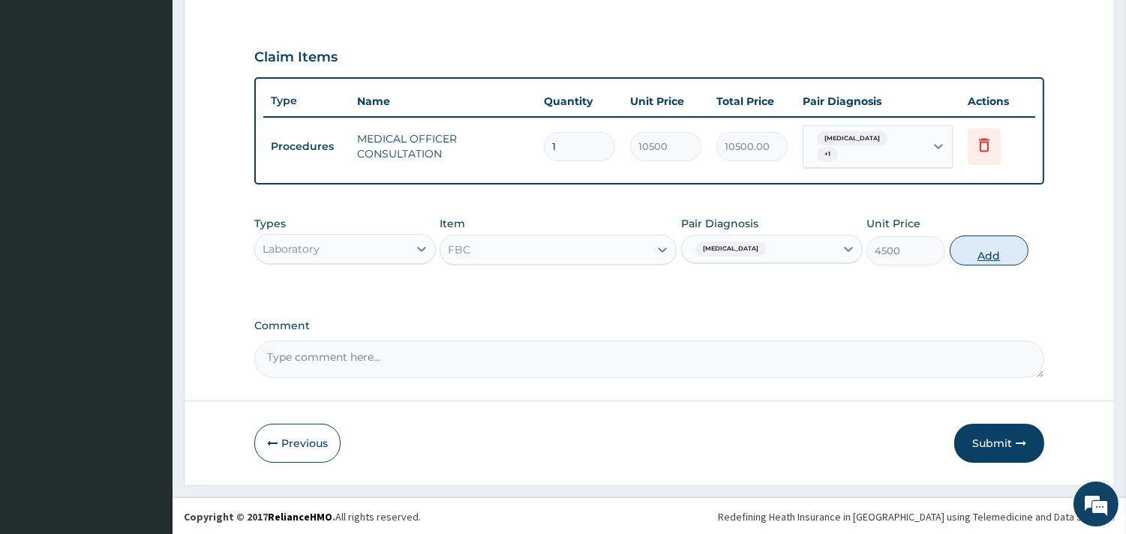
click at [979, 248] on button "Add" at bounding box center [988, 250] width 79 height 30
type input "0"
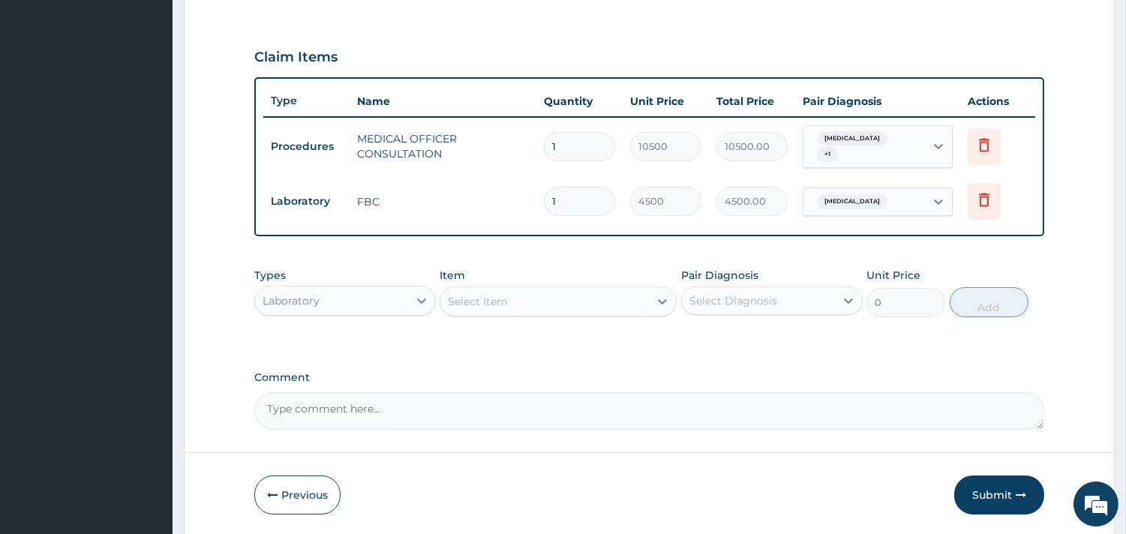
click at [573, 289] on div "Select Item" at bounding box center [544, 301] width 208 height 24
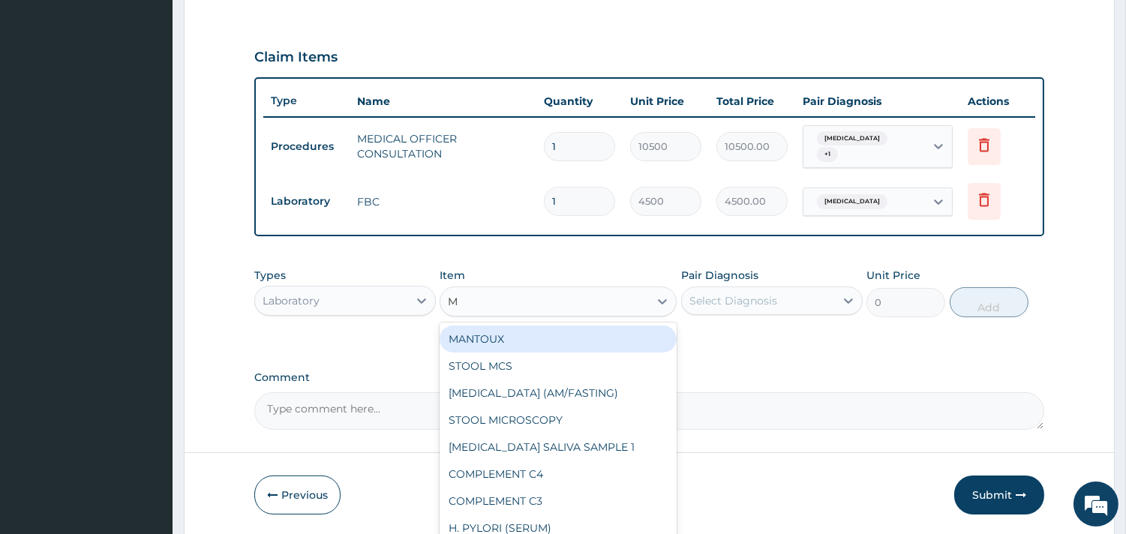
type input "MP"
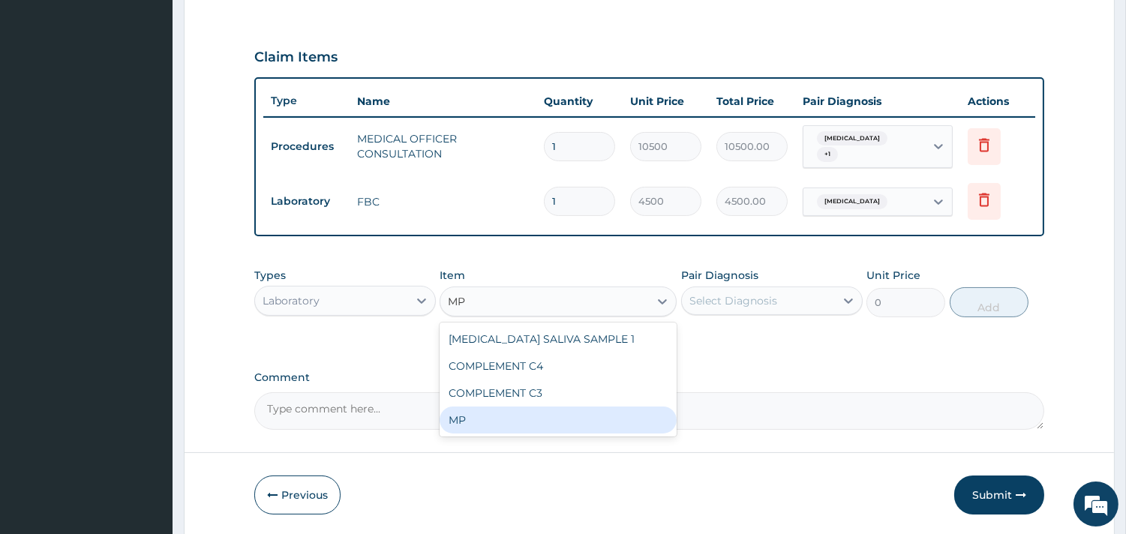
click at [489, 415] on div "MP" at bounding box center [557, 419] width 237 height 27
type input "4000"
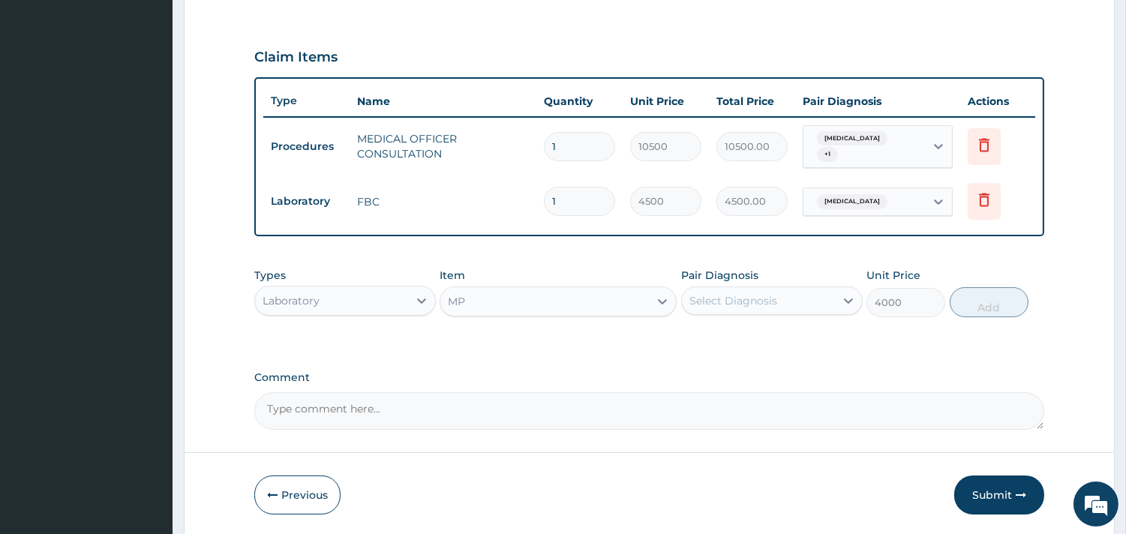
click at [753, 301] on div "Select Diagnosis" at bounding box center [733, 300] width 88 height 15
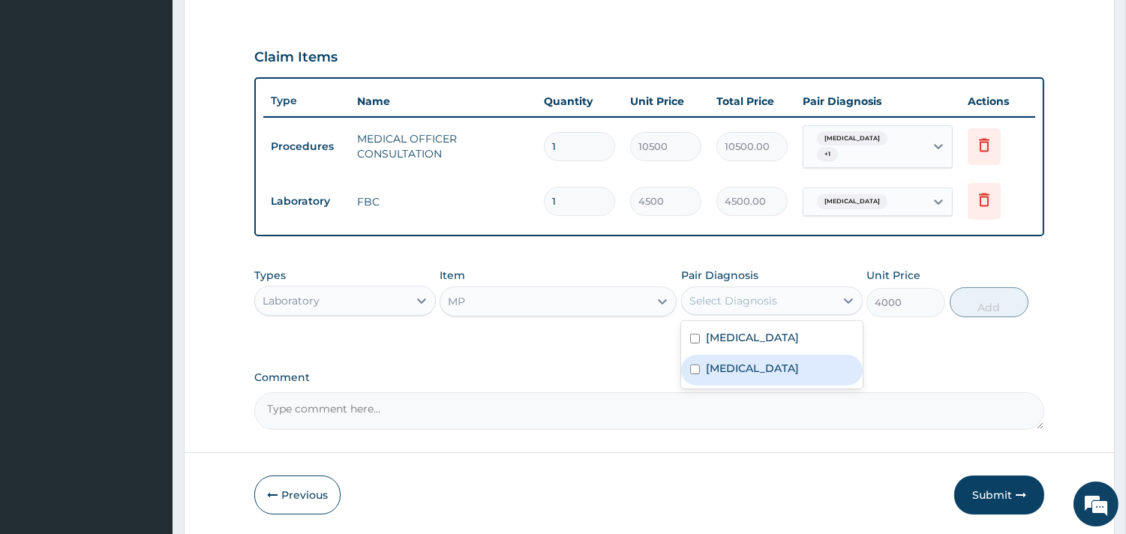
click at [736, 365] on label "Malaria" at bounding box center [752, 368] width 93 height 15
checkbox input "true"
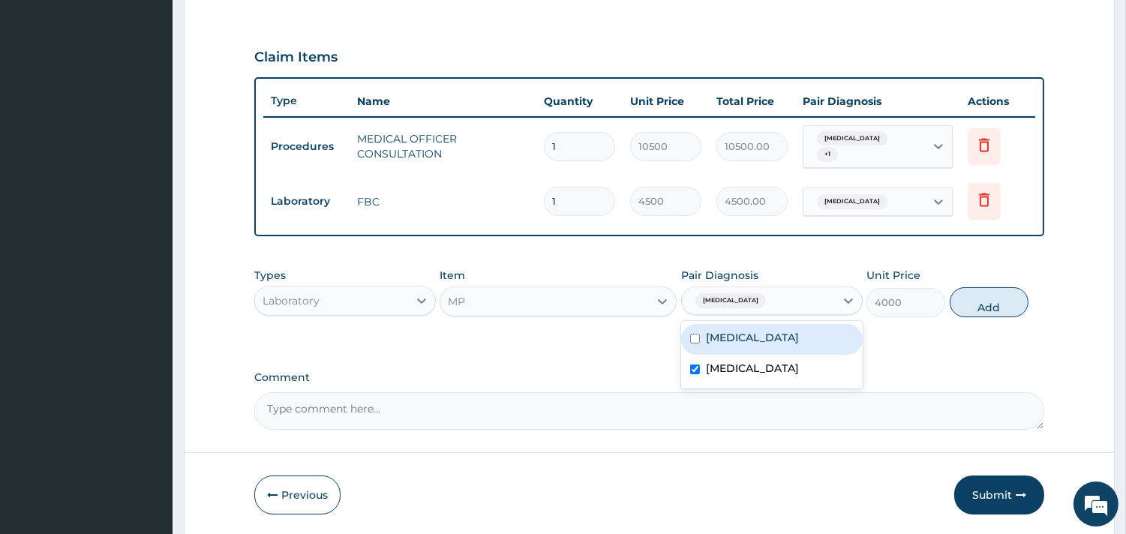
click at [990, 304] on button "Add" at bounding box center [988, 302] width 79 height 30
type input "0"
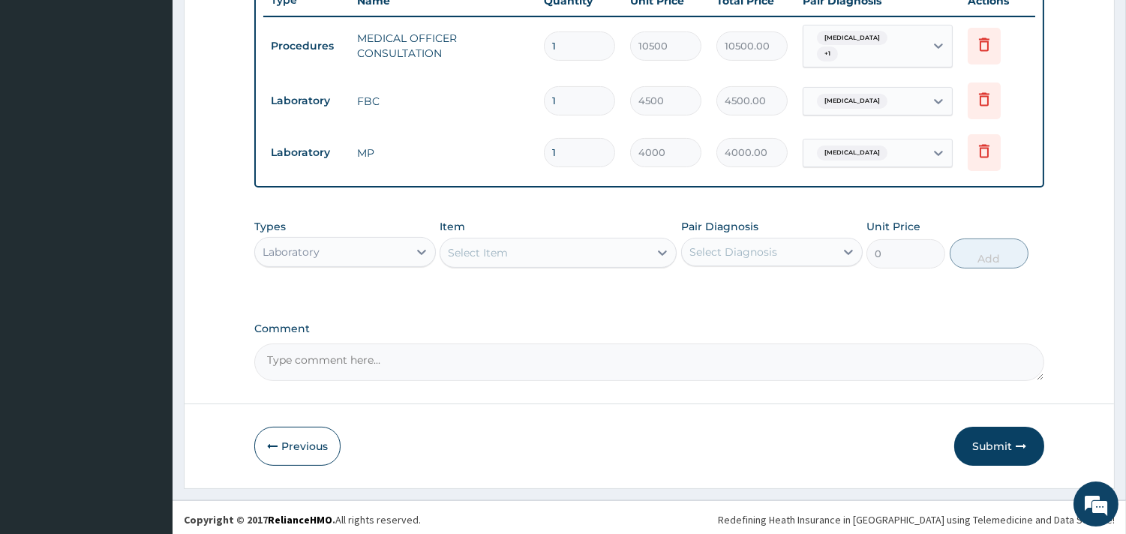
scroll to position [585, 0]
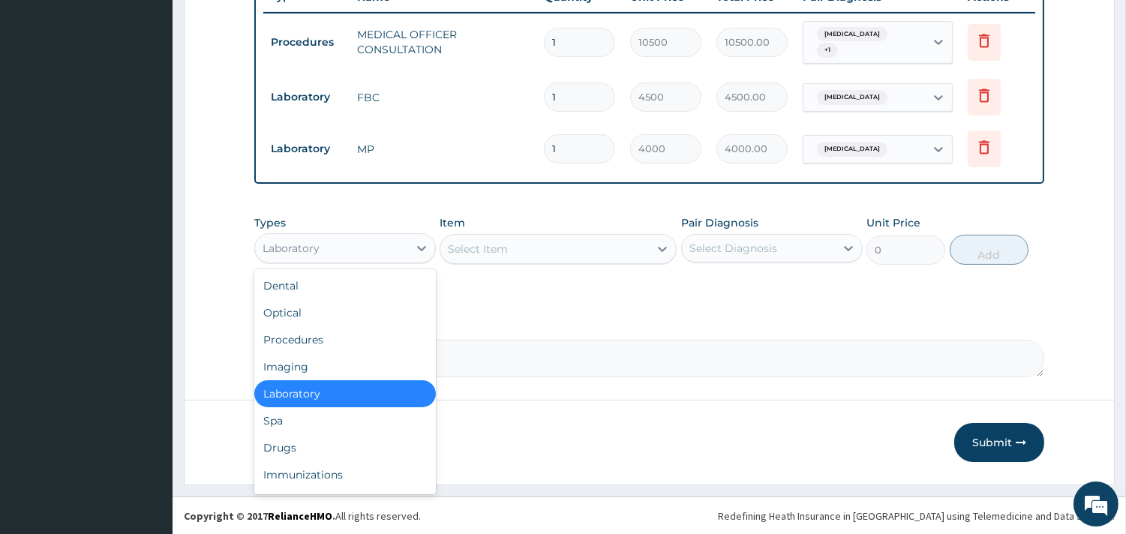
click at [407, 248] on div "Laboratory" at bounding box center [331, 248] width 153 height 24
click at [298, 446] on div "Drugs" at bounding box center [344, 447] width 181 height 27
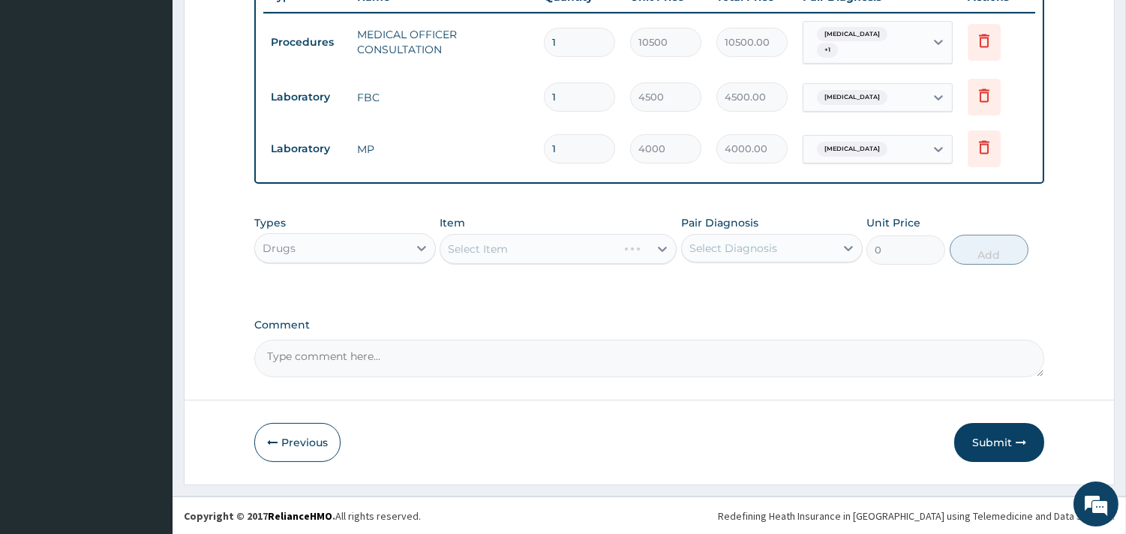
click at [550, 238] on div "Select Item" at bounding box center [557, 249] width 237 height 30
click at [580, 250] on div "Select Item" at bounding box center [557, 249] width 237 height 30
click at [514, 250] on div "Select Item" at bounding box center [557, 249] width 237 height 30
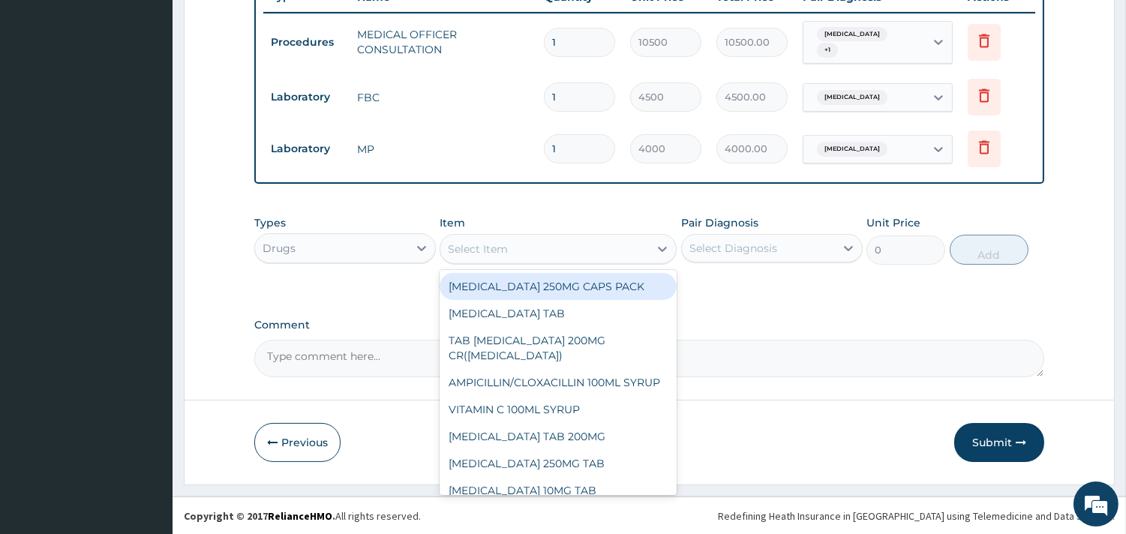
click at [571, 250] on div "Select Item" at bounding box center [544, 249] width 208 height 24
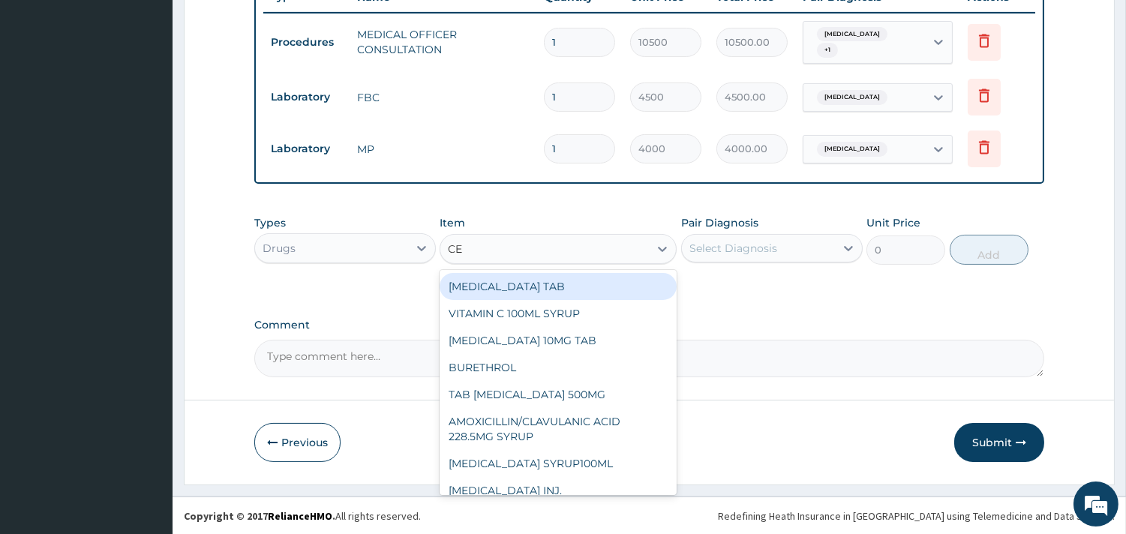
type input "CET"
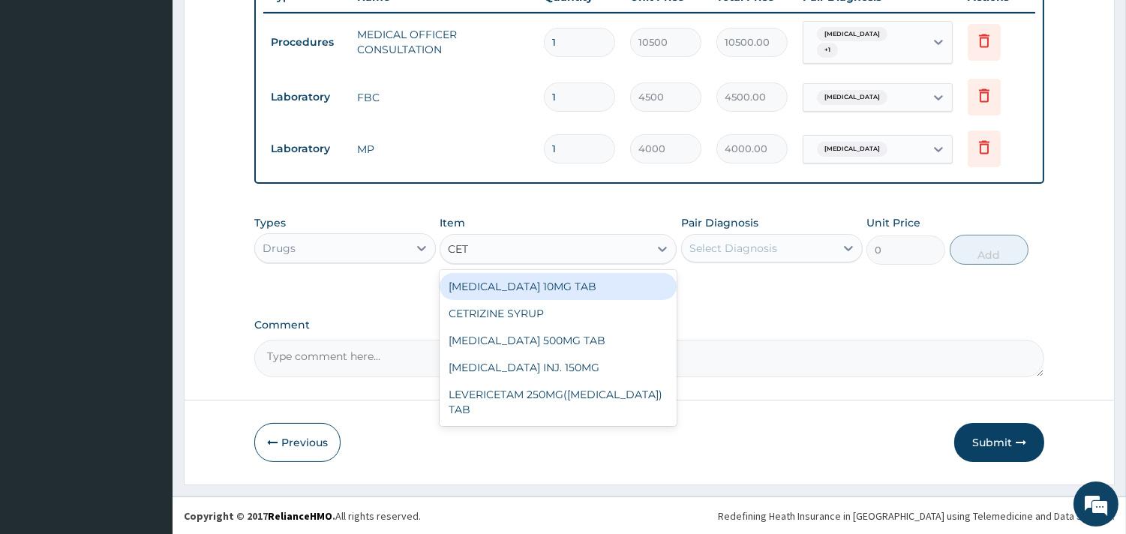
click at [565, 281] on div "CETIRIZINE 10MG TAB" at bounding box center [557, 286] width 237 height 27
type input "80"
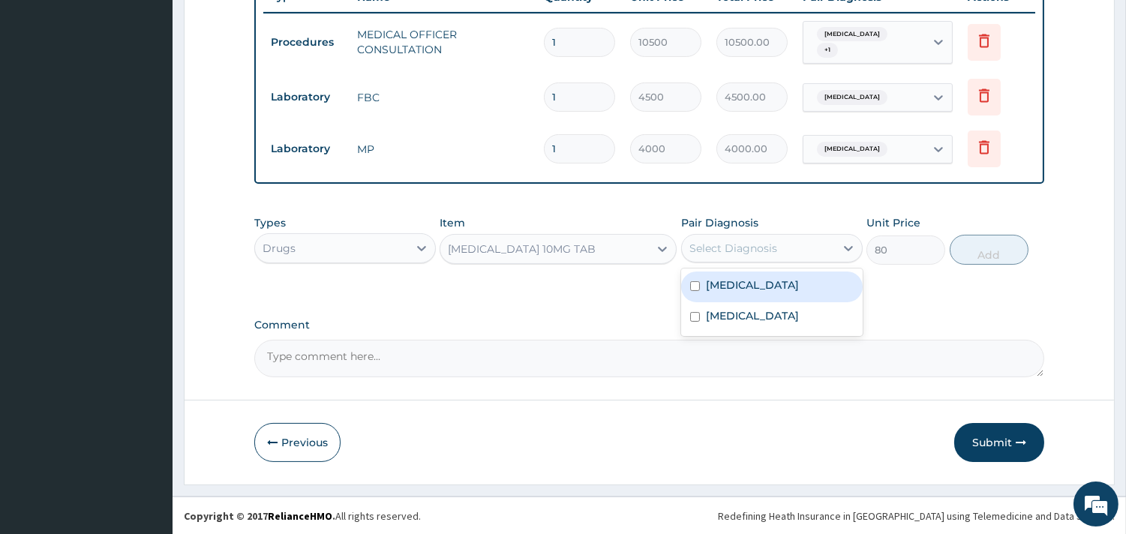
click at [701, 246] on div "Select Diagnosis" at bounding box center [733, 248] width 88 height 15
click at [722, 298] on div "Upper respiratory infection" at bounding box center [771, 286] width 181 height 31
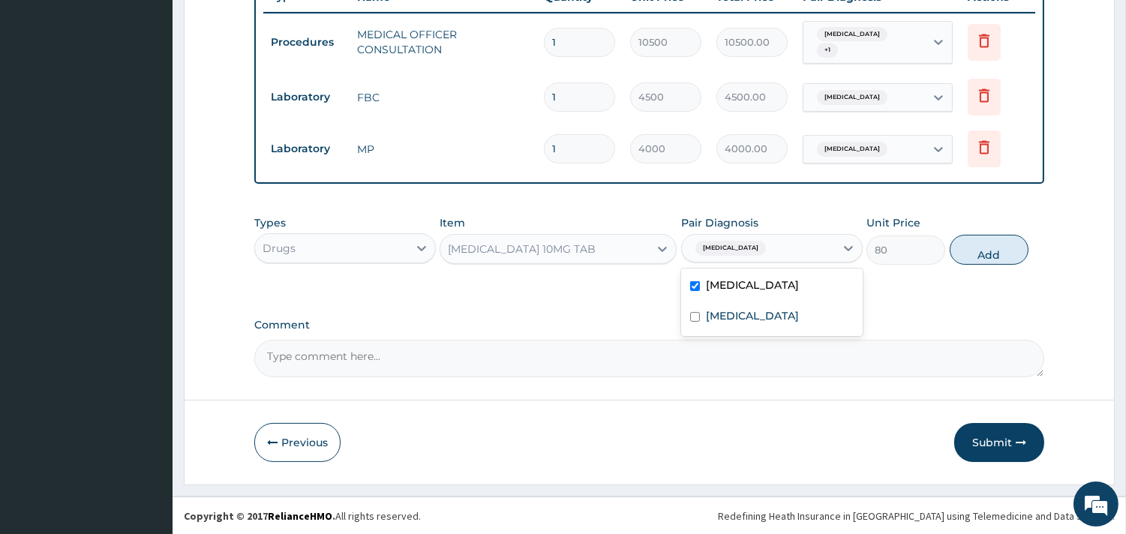
checkbox input "true"
click at [988, 246] on button "Add" at bounding box center [988, 250] width 79 height 30
type input "0"
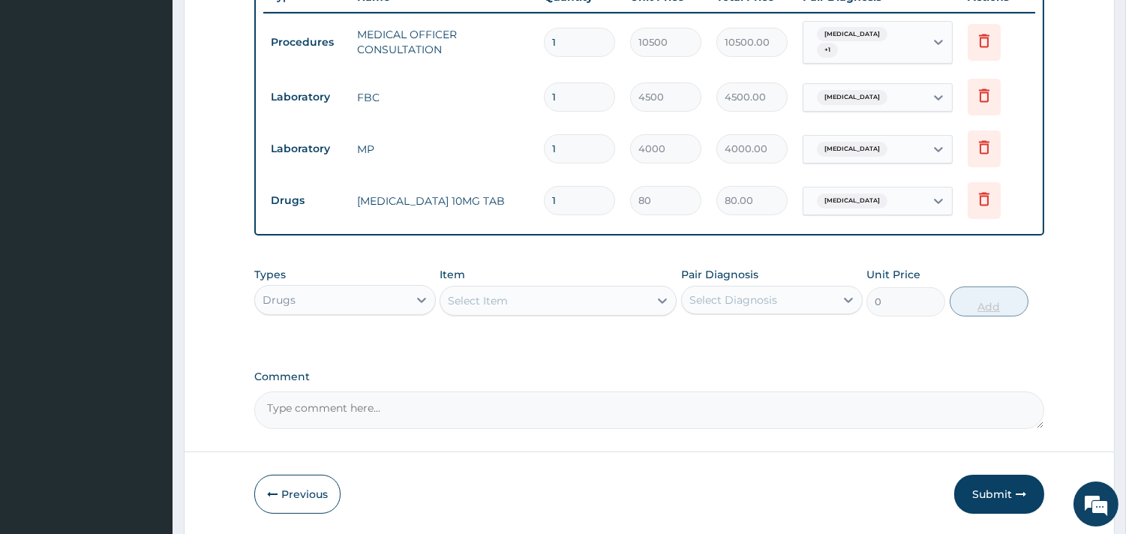
type input "0.00"
type input "5"
type input "400.00"
type input "5"
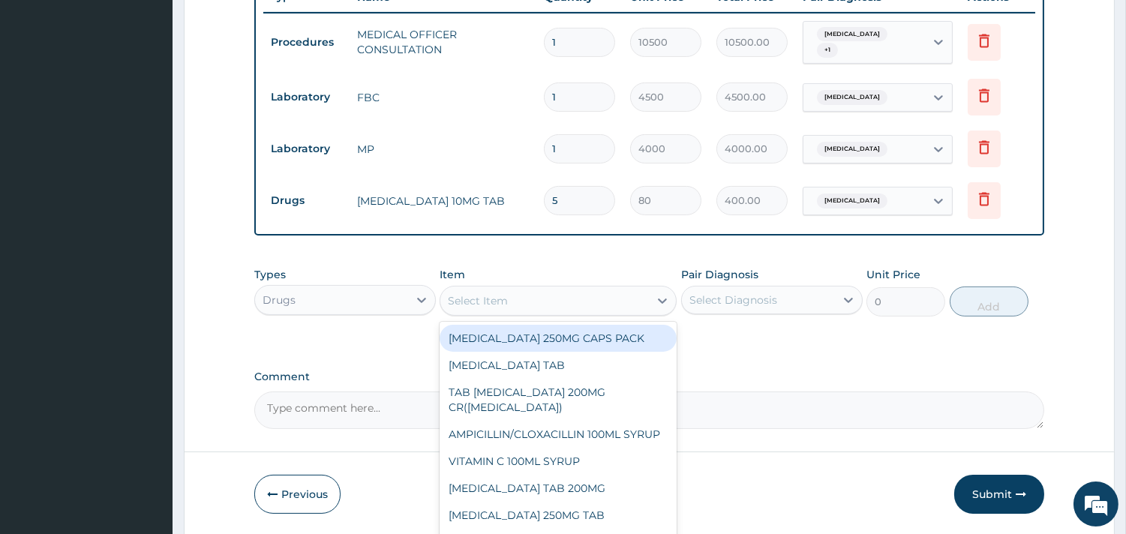
click at [535, 304] on div "Select Item" at bounding box center [544, 301] width 208 height 24
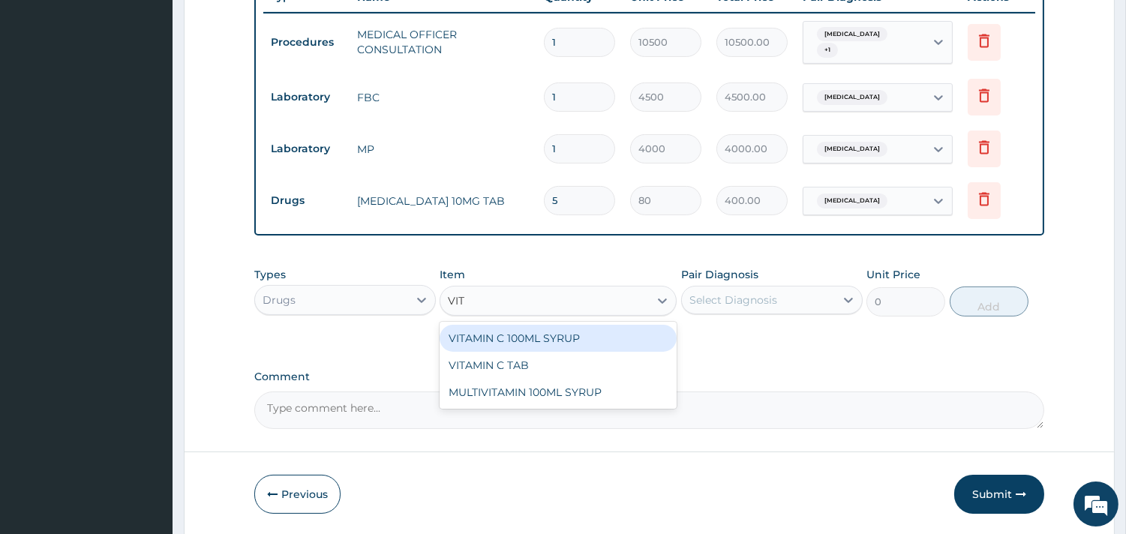
type input "VITA"
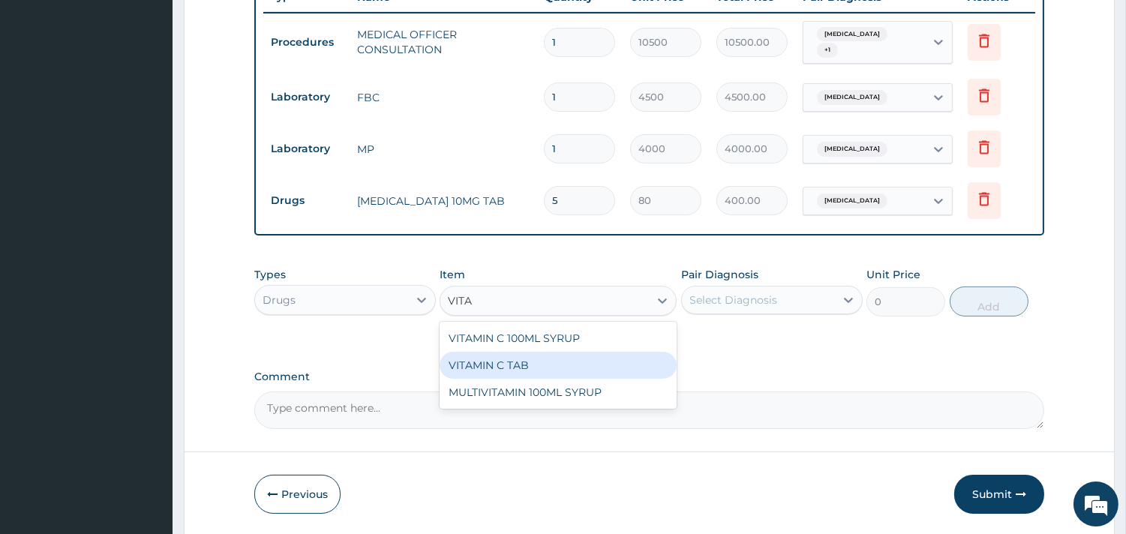
click at [515, 361] on div "VITAMIN C TAB" at bounding box center [557, 365] width 237 height 27
type input "50"
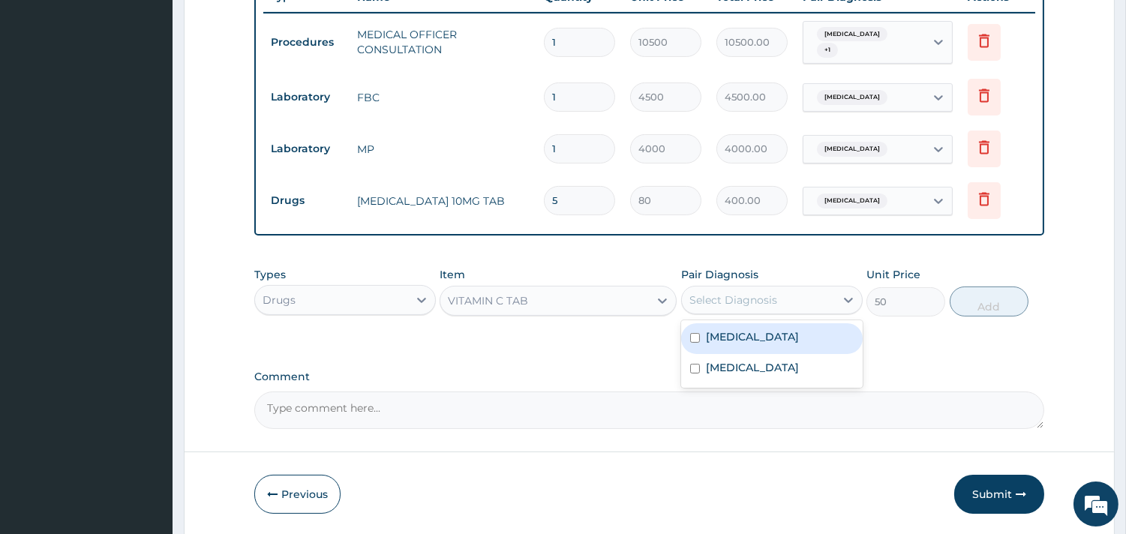
click at [778, 298] on div "Select Diagnosis" at bounding box center [758, 300] width 153 height 24
click at [774, 335] on label "Upper respiratory infection" at bounding box center [752, 336] width 93 height 15
checkbox input "true"
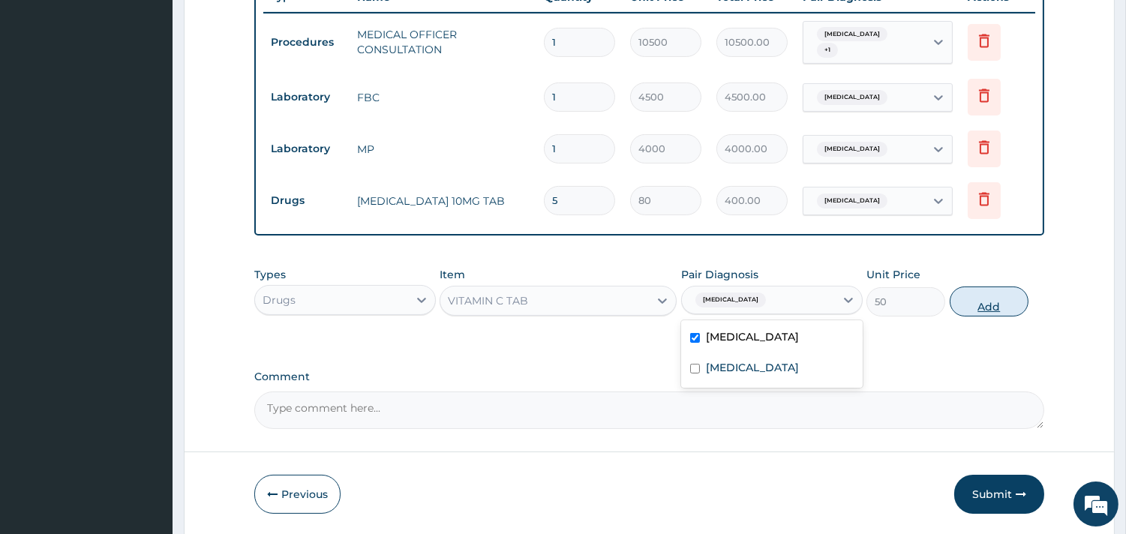
click at [972, 302] on button "Add" at bounding box center [988, 301] width 79 height 30
type input "0"
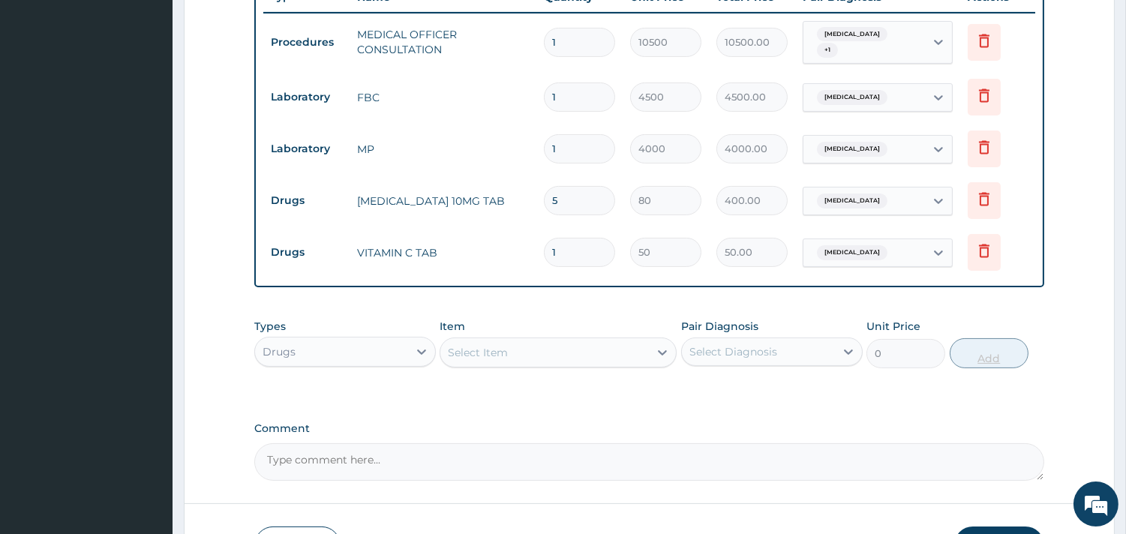
type input "15"
type input "750.00"
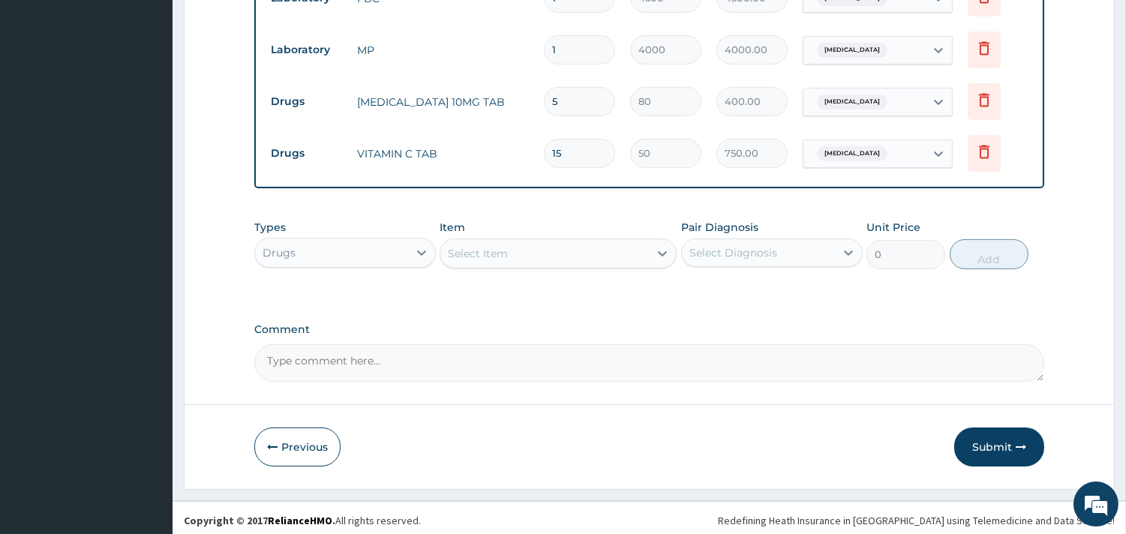
scroll to position [690, 0]
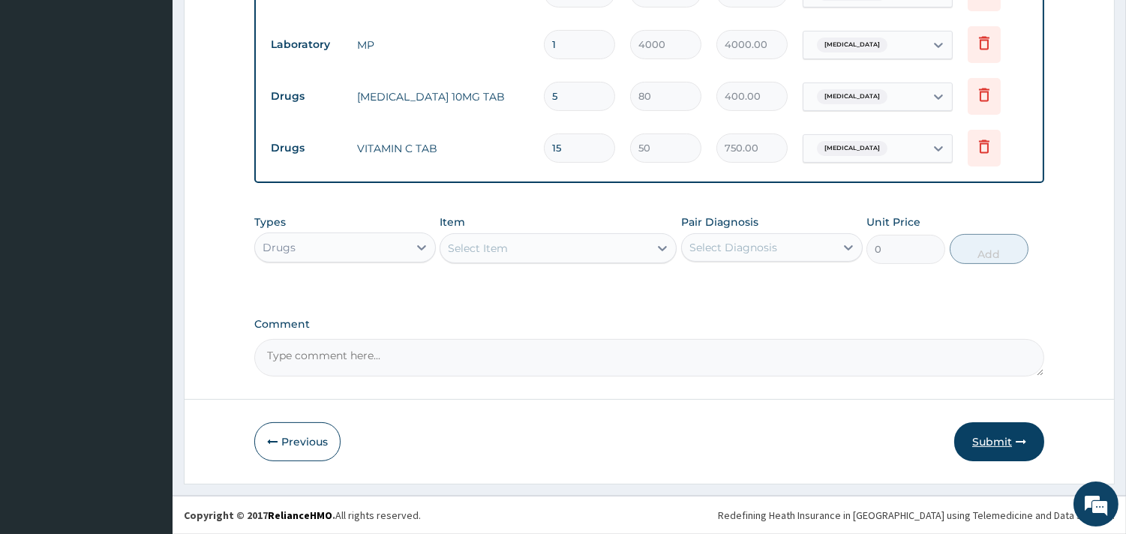
type input "15"
click at [990, 436] on button "Submit" at bounding box center [999, 441] width 90 height 39
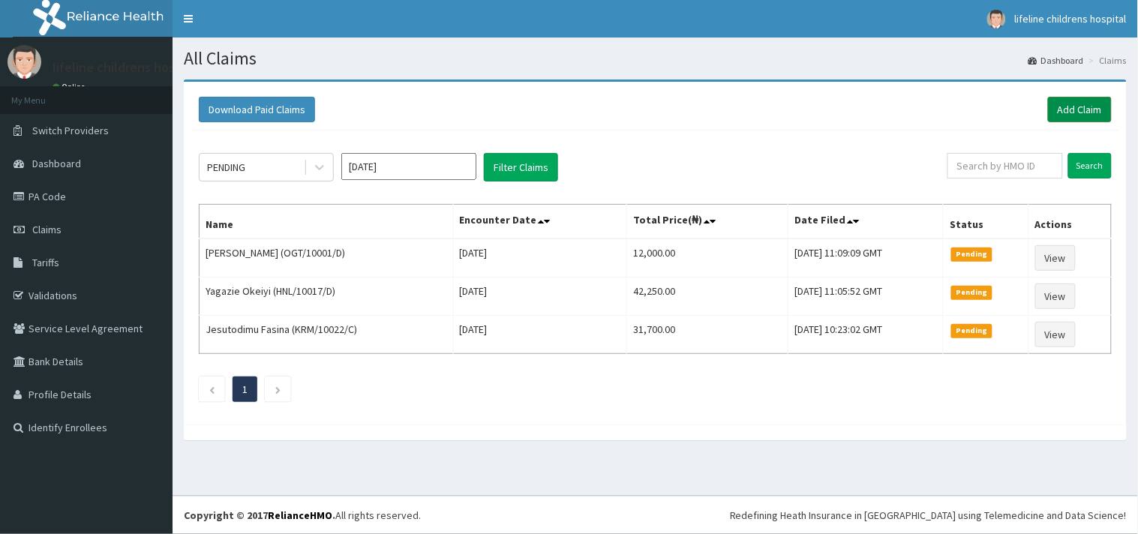
click at [1060, 107] on link "Add Claim" at bounding box center [1080, 109] width 64 height 25
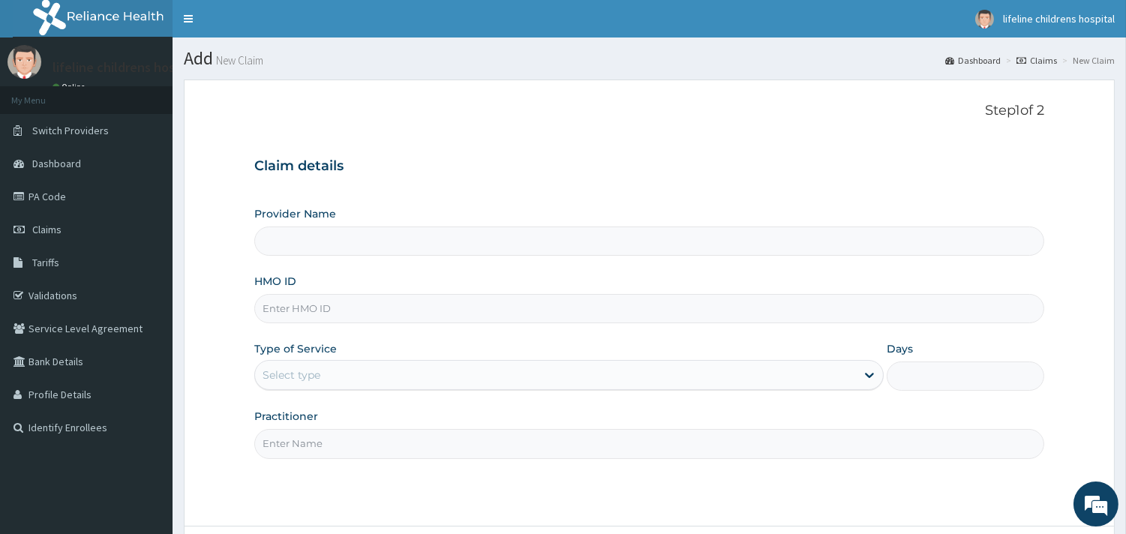
type input "Lifeline Children Hospital - [GEOGRAPHIC_DATA]"
click at [354, 304] on input "HMO ID" at bounding box center [649, 308] width 790 height 29
type input "[DEMOGRAPHIC_DATA]/10268/D"
click at [301, 370] on div "Select type" at bounding box center [291, 374] width 58 height 15
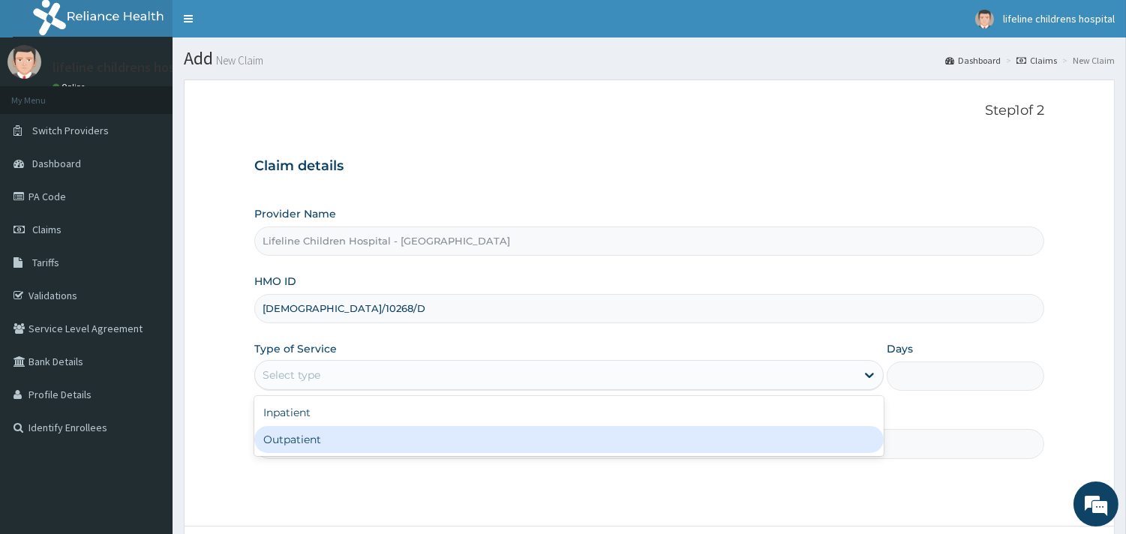
click at [295, 447] on div "Outpatient" at bounding box center [568, 439] width 629 height 27
type input "1"
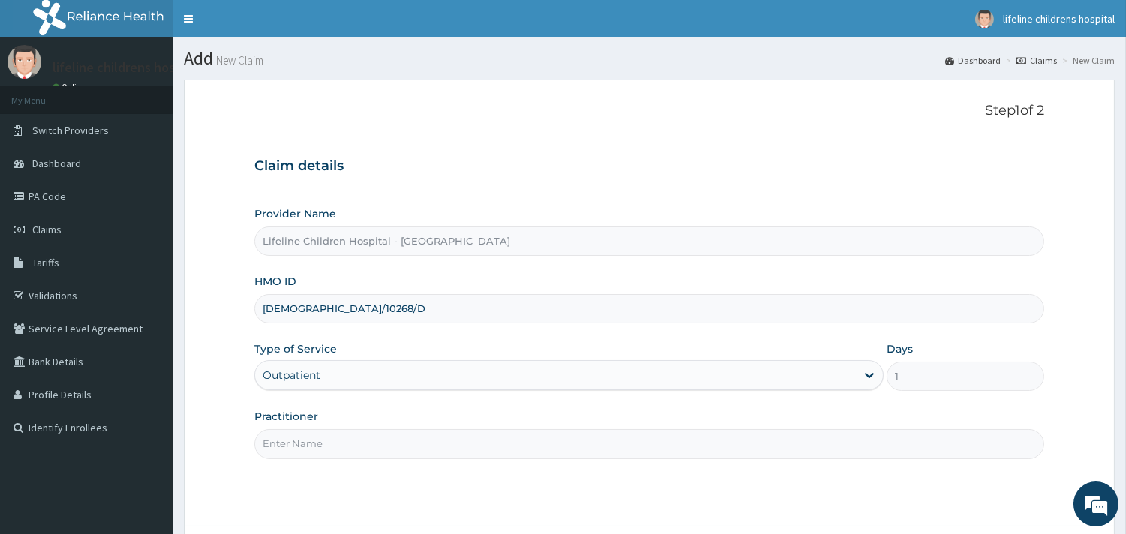
click at [310, 439] on input "Practitioner" at bounding box center [649, 443] width 790 height 29
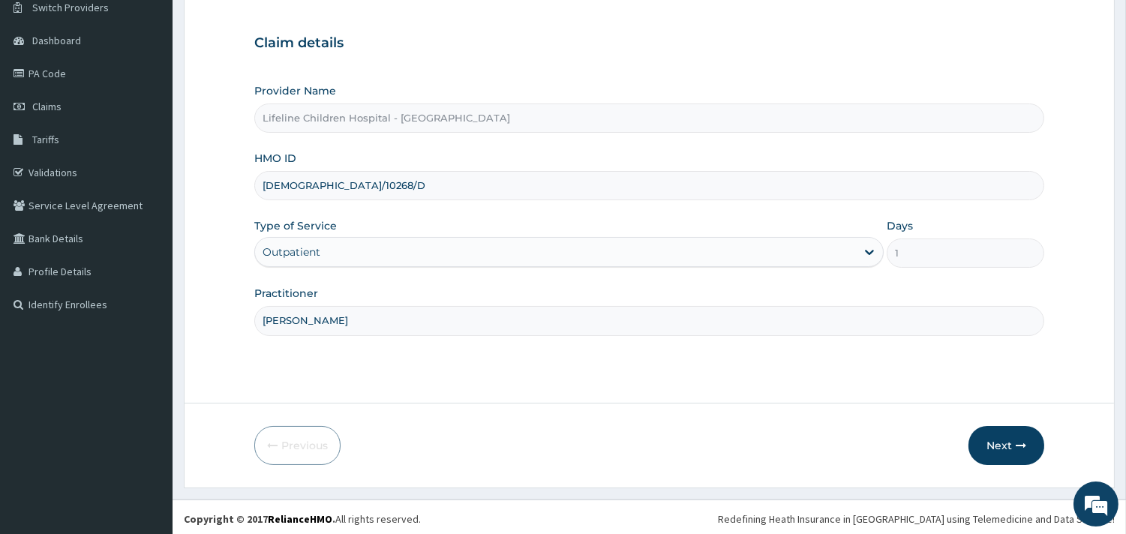
scroll to position [127, 0]
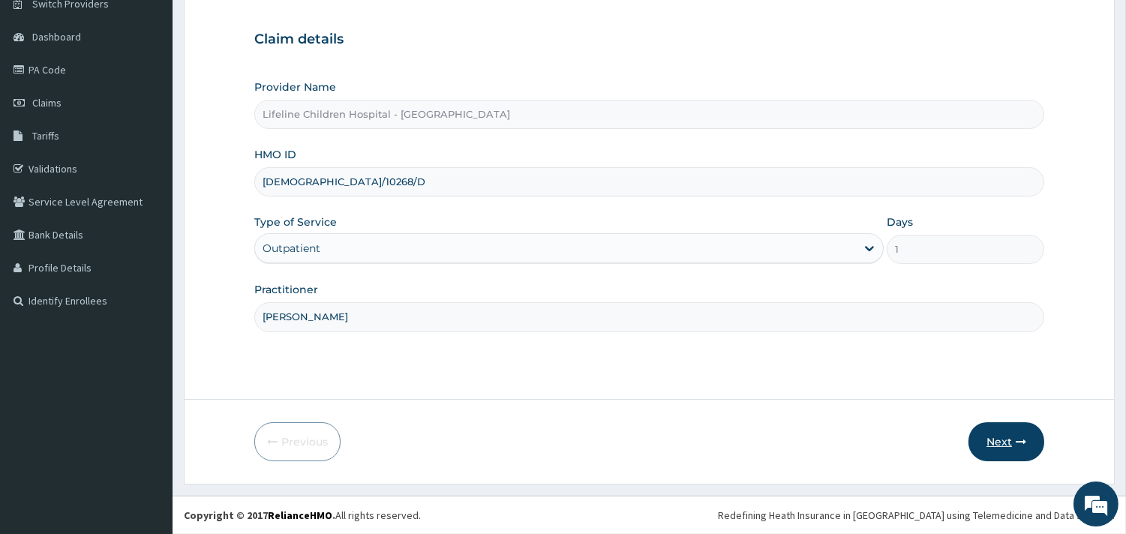
type input "[PERSON_NAME]"
click at [988, 433] on button "Next" at bounding box center [1006, 441] width 76 height 39
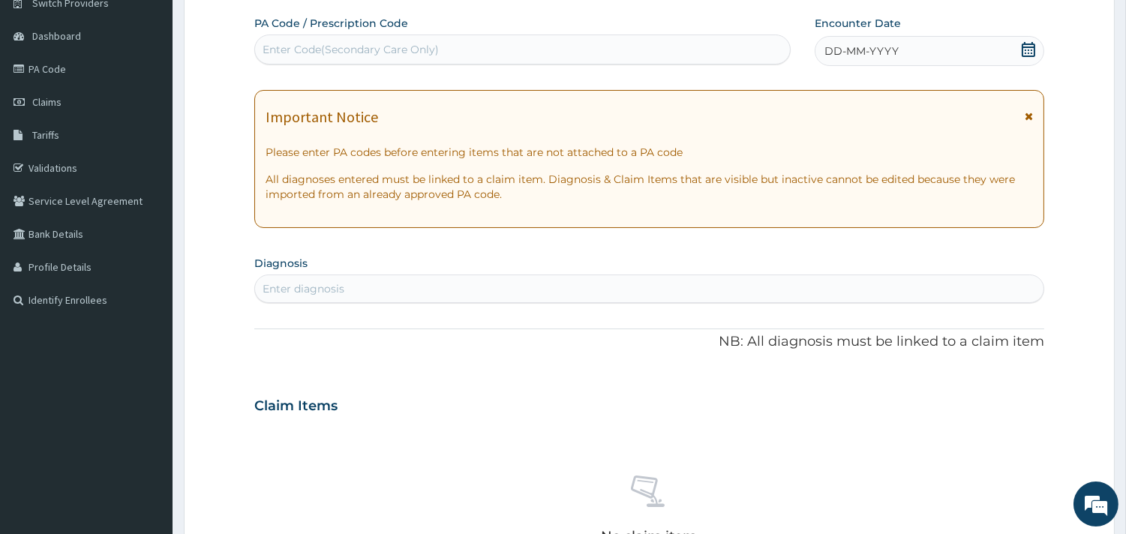
click at [897, 49] on div "DD-MM-YYYY" at bounding box center [928, 51] width 229 height 30
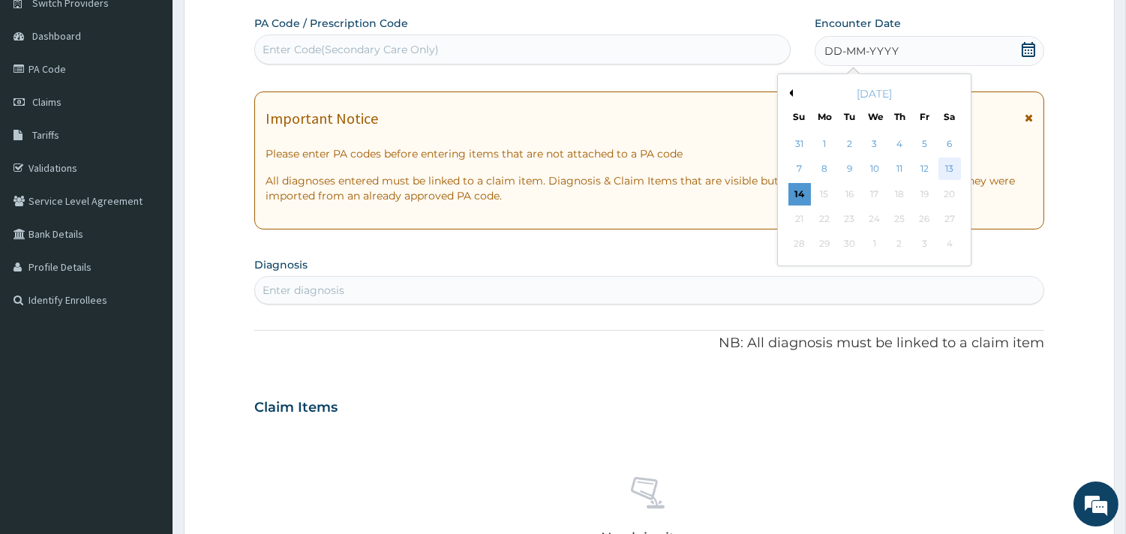
click at [949, 166] on div "13" at bounding box center [948, 169] width 22 height 22
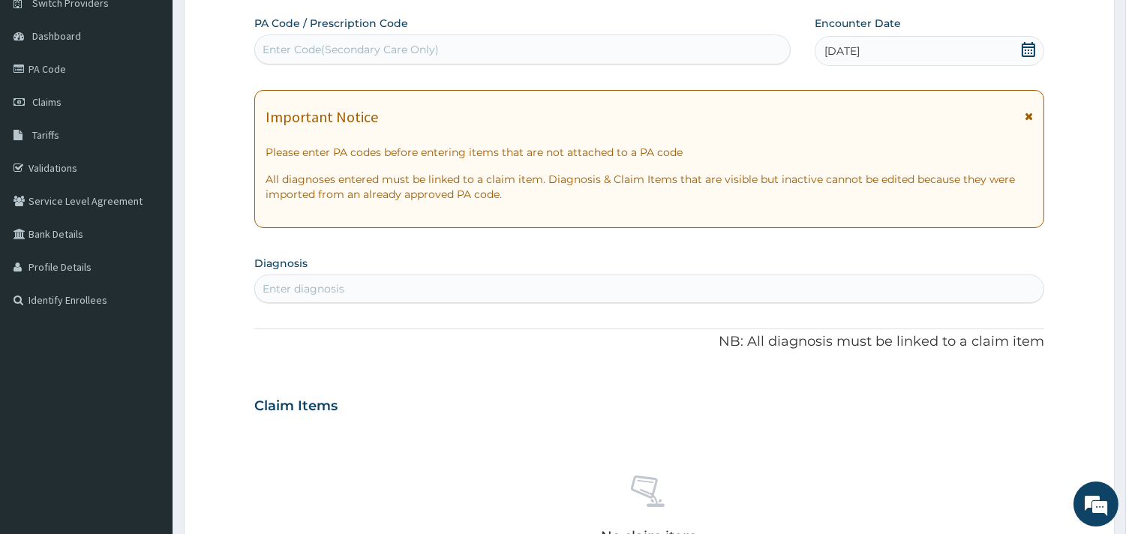
click at [388, 288] on div "Enter diagnosis" at bounding box center [649, 289] width 788 height 24
type input "BRONCHO"
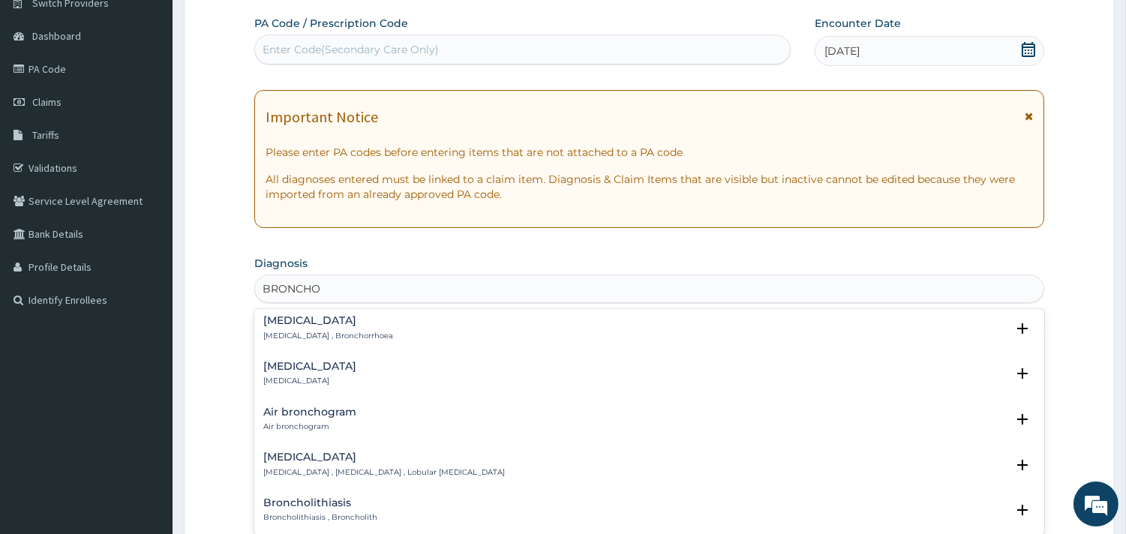
scroll to position [166, 0]
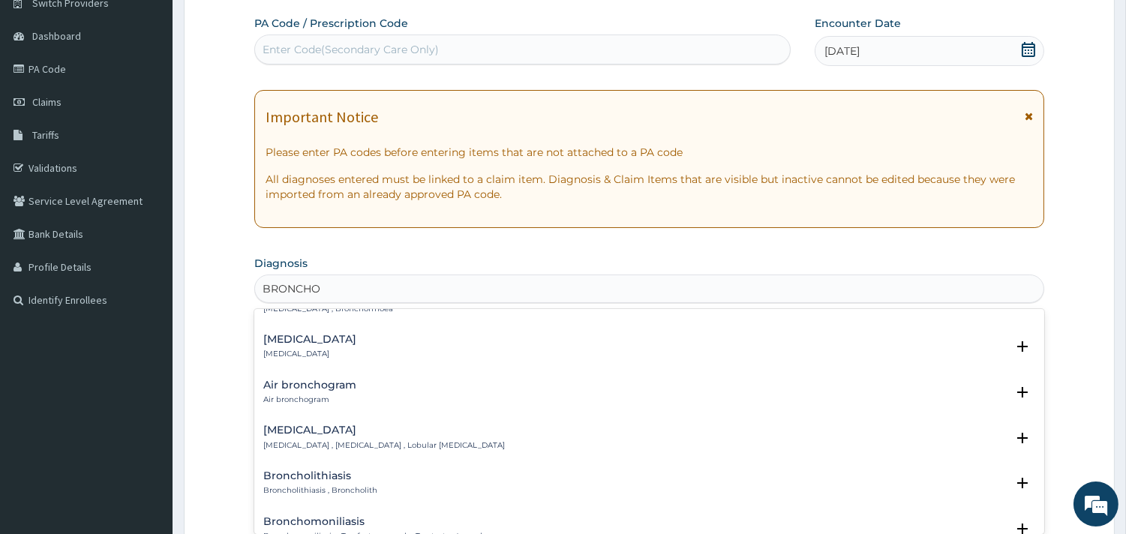
click at [328, 418] on div "[MEDICAL_DATA] [MEDICAL_DATA] , [MEDICAL_DATA] , Lobular [MEDICAL_DATA] Select …" at bounding box center [649, 441] width 790 height 46
click at [328, 430] on h4 "[MEDICAL_DATA]" at bounding box center [383, 429] width 241 height 11
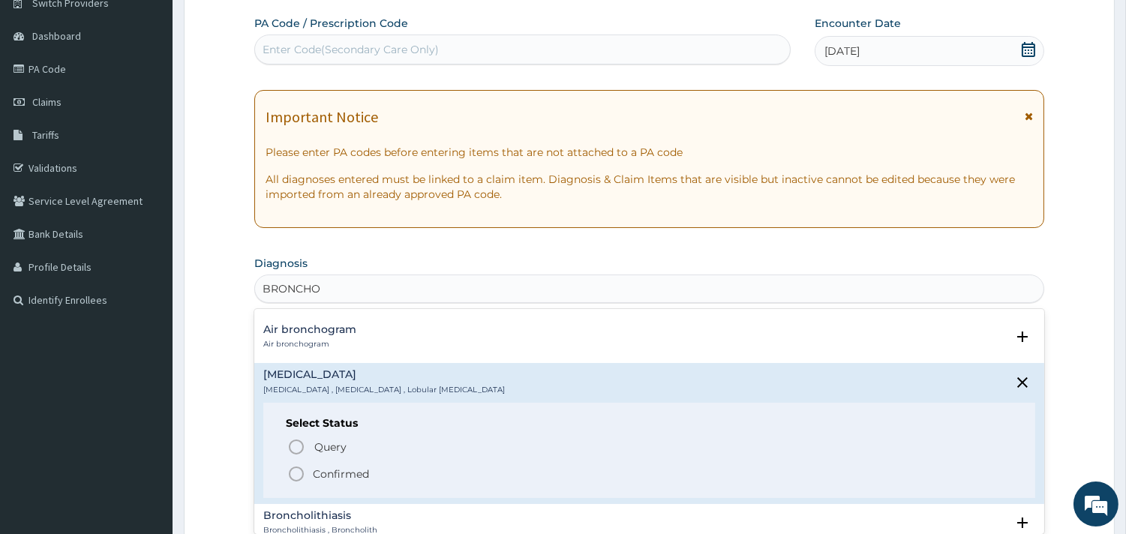
scroll to position [250, 0]
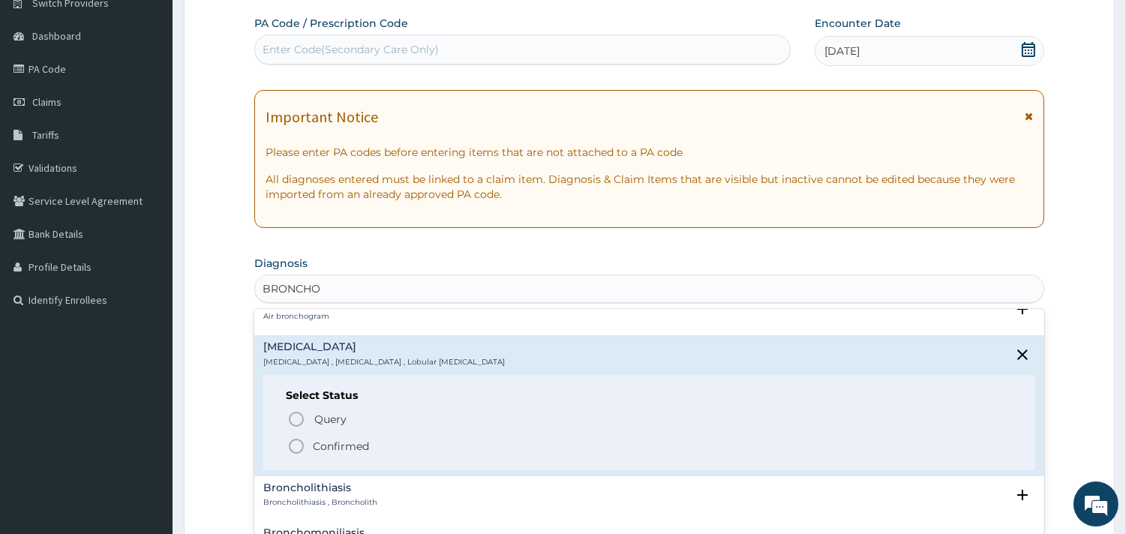
click at [343, 442] on p "Confirmed" at bounding box center [341, 446] width 56 height 15
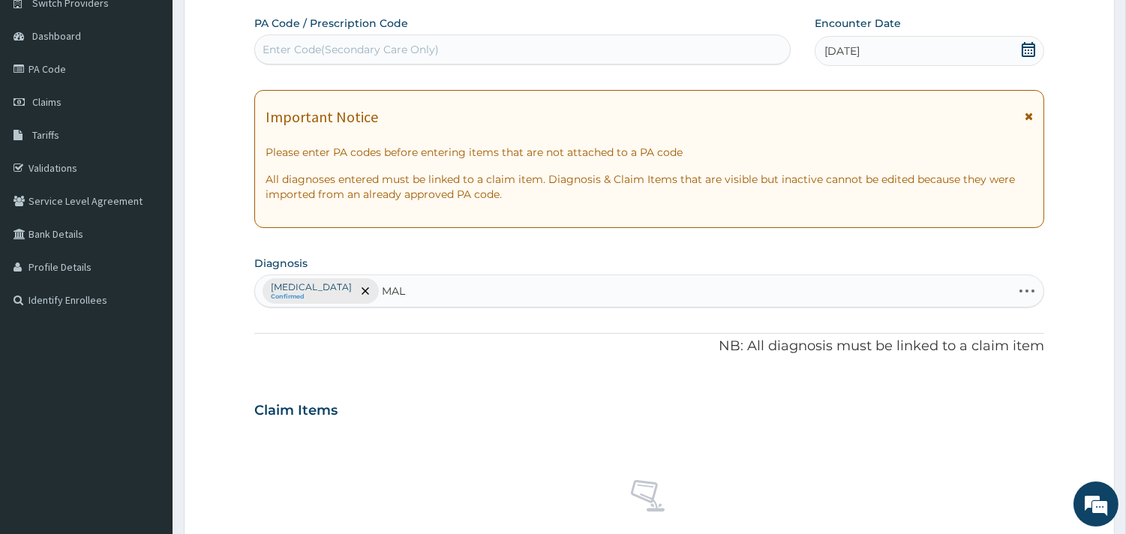
type input "MALA"
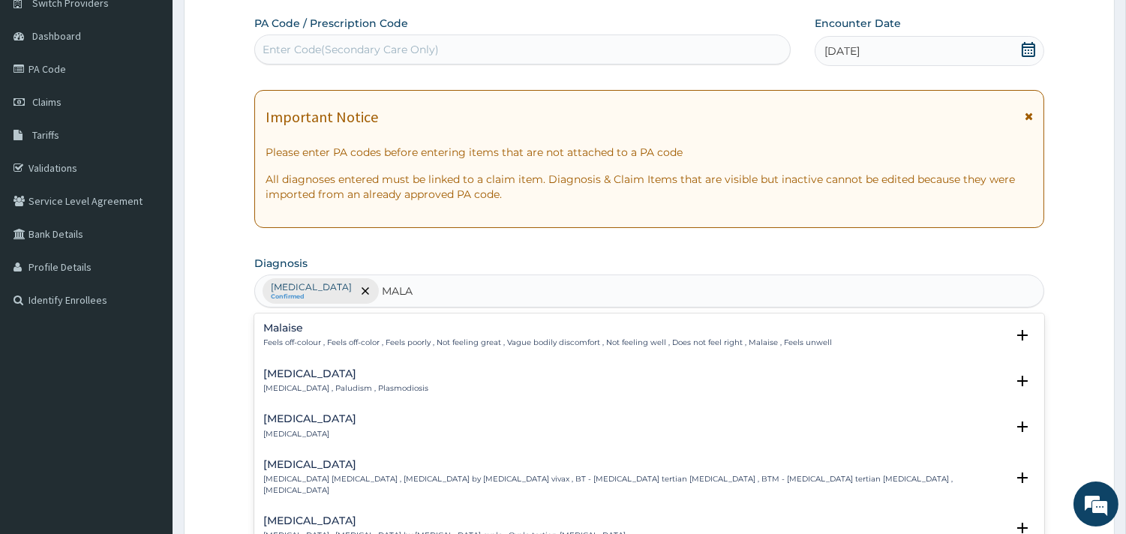
click at [298, 377] on h4 "[MEDICAL_DATA]" at bounding box center [345, 373] width 165 height 11
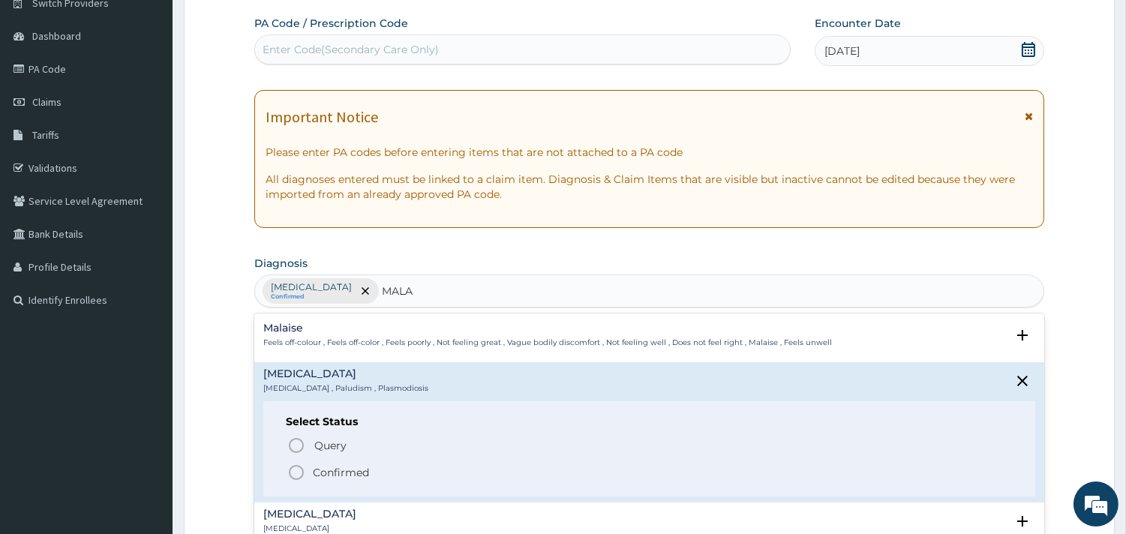
click at [327, 471] on p "Confirmed" at bounding box center [341, 472] width 56 height 15
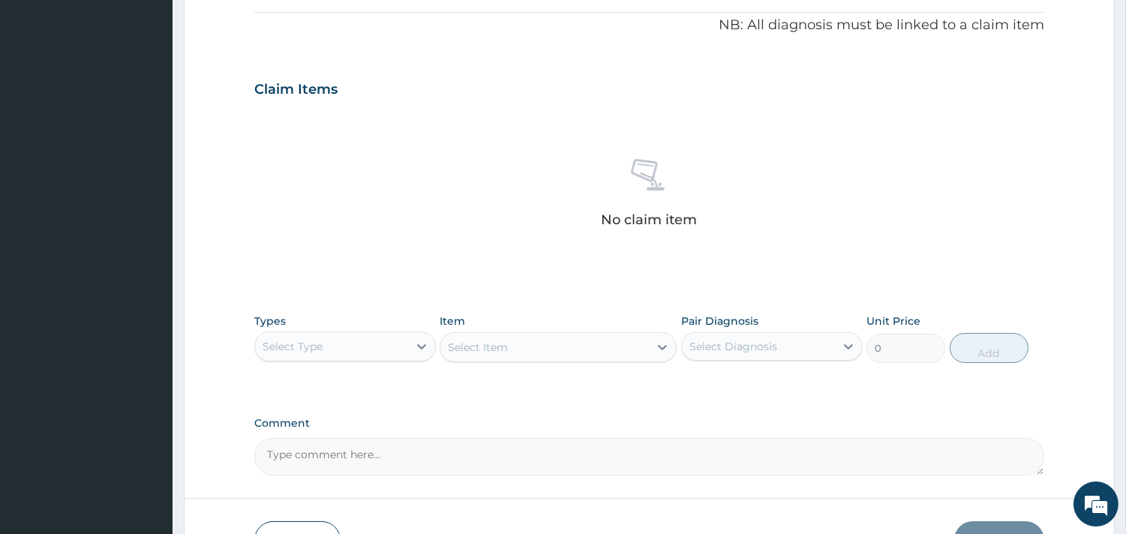
scroll to position [460, 0]
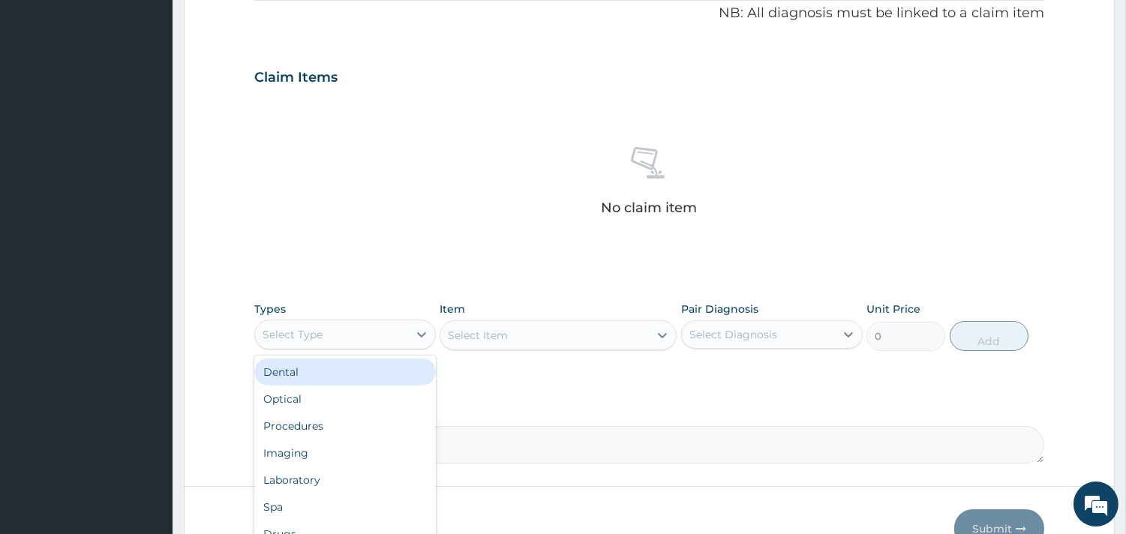
click at [406, 332] on div "Select Type" at bounding box center [331, 334] width 153 height 24
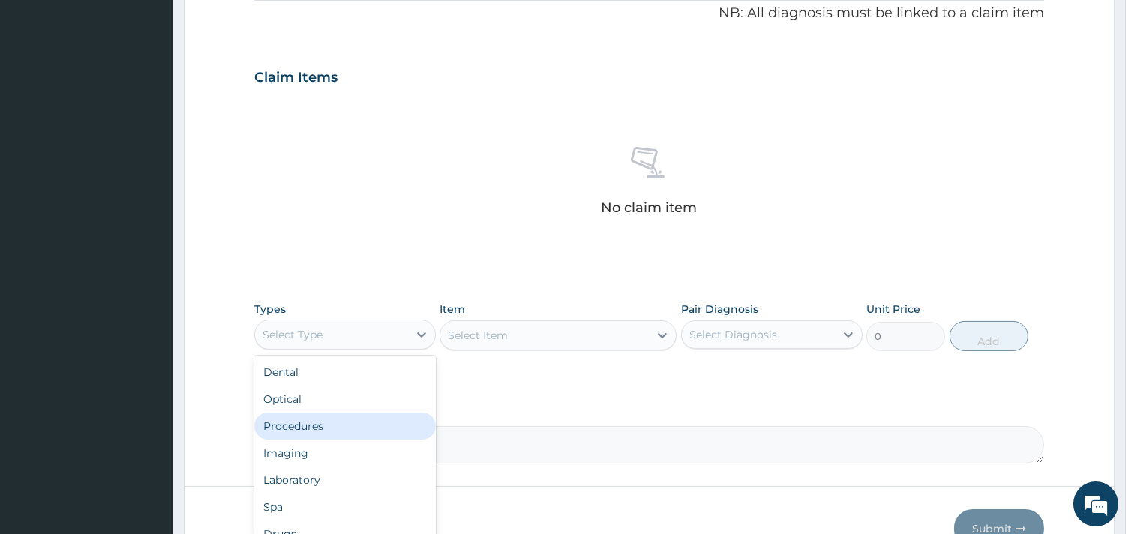
click at [319, 427] on div "Procedures" at bounding box center [344, 425] width 181 height 27
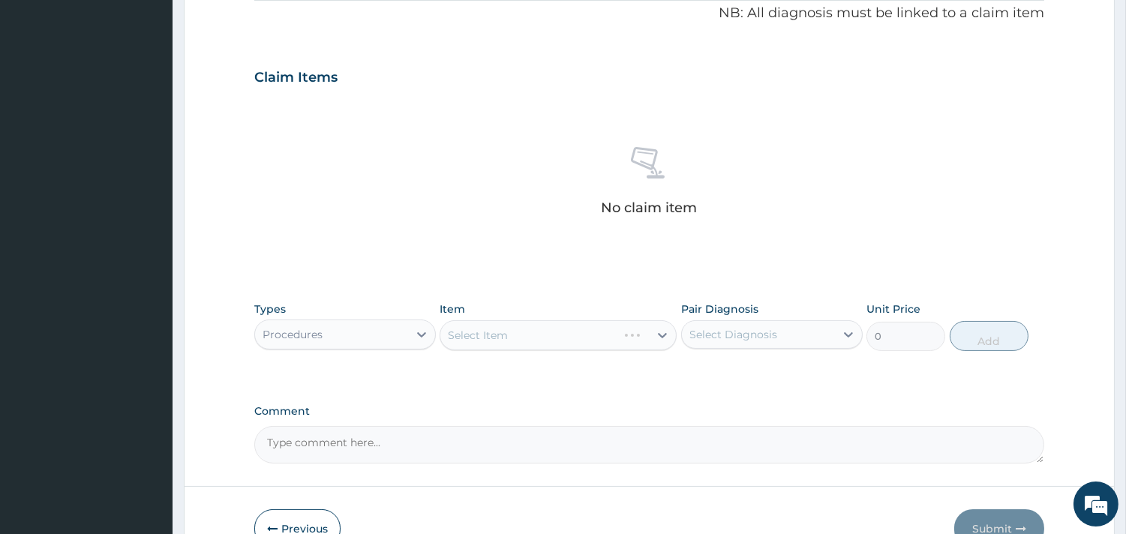
click at [583, 334] on div "Select Item" at bounding box center [557, 335] width 237 height 30
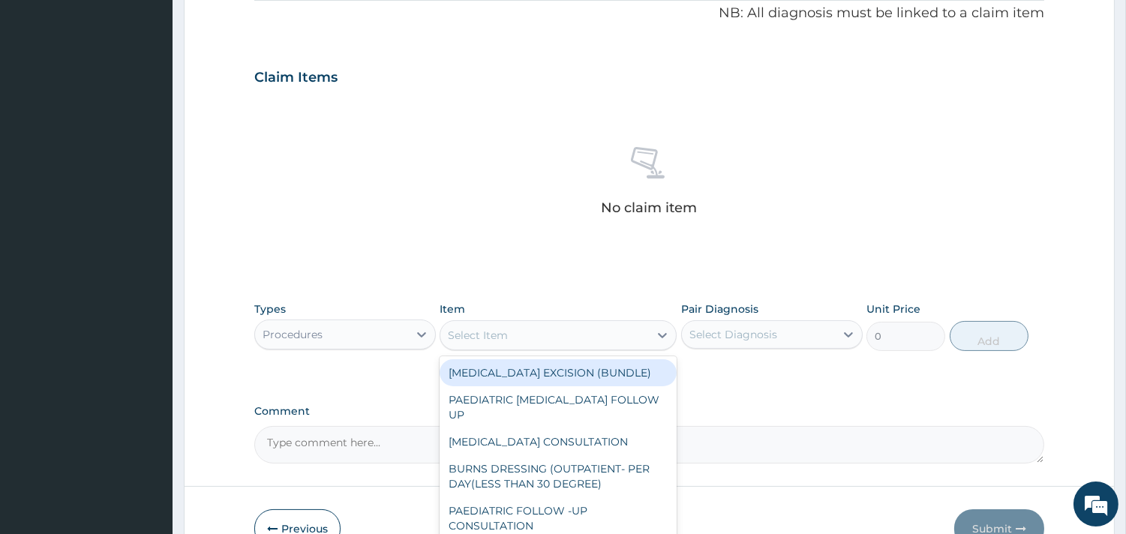
click at [559, 331] on div "Select Item" at bounding box center [544, 335] width 208 height 24
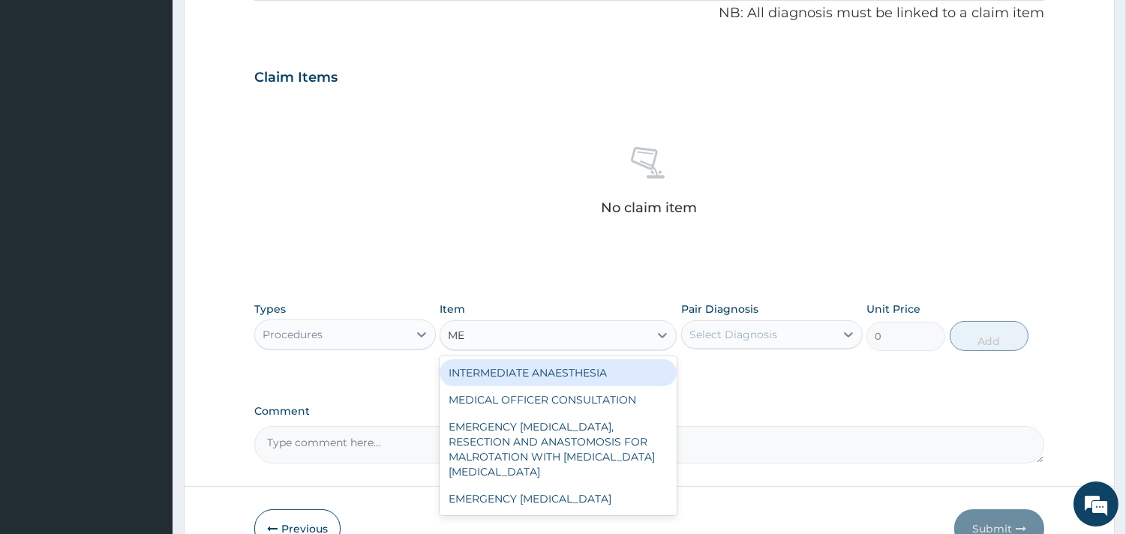
type input "MED"
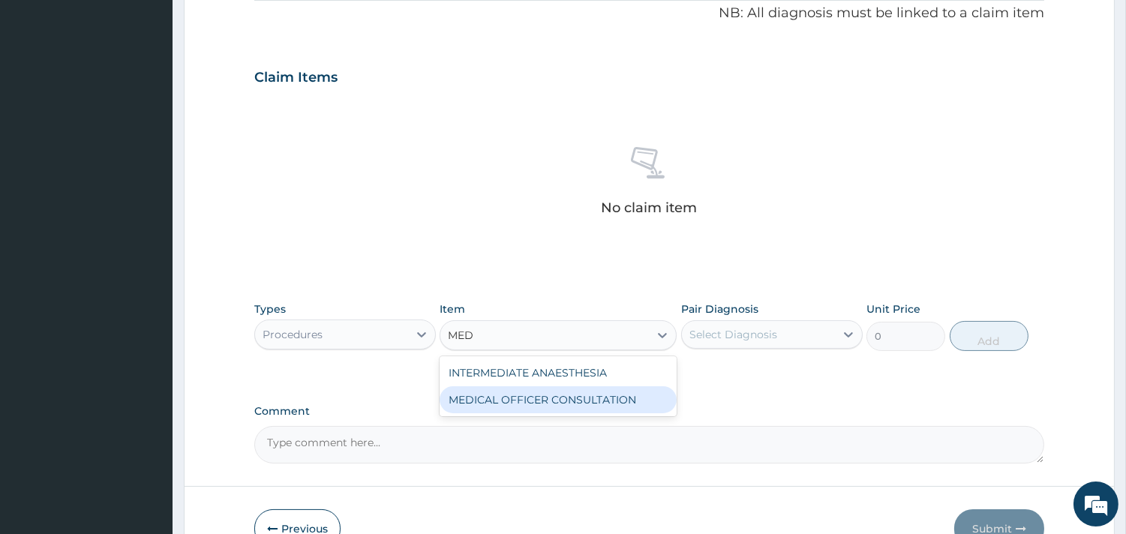
click at [595, 401] on div "MEDICAL OFFICER CONSULTATION" at bounding box center [557, 399] width 237 height 27
type input "10500"
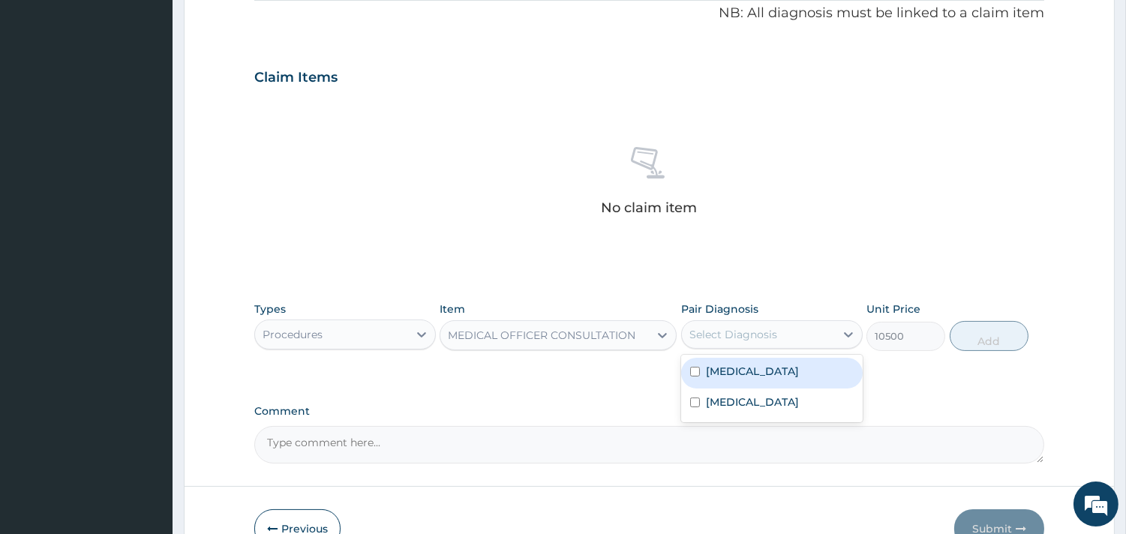
click at [771, 334] on div "Select Diagnosis" at bounding box center [733, 334] width 88 height 15
click at [748, 369] on label "[MEDICAL_DATA]" at bounding box center [752, 371] width 93 height 15
checkbox input "true"
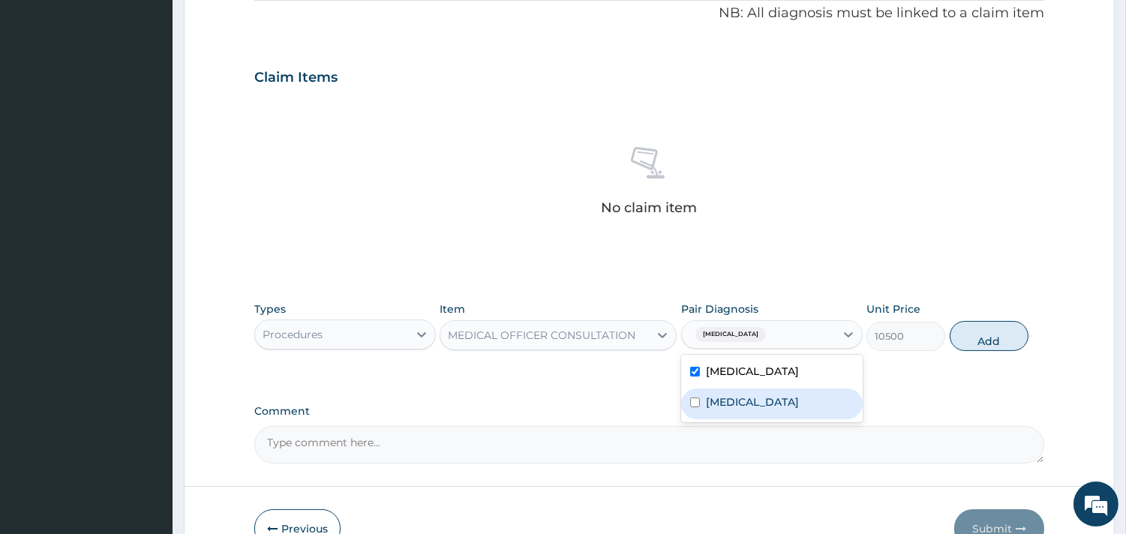
click at [782, 409] on div "[MEDICAL_DATA]" at bounding box center [771, 403] width 181 height 31
checkbox input "true"
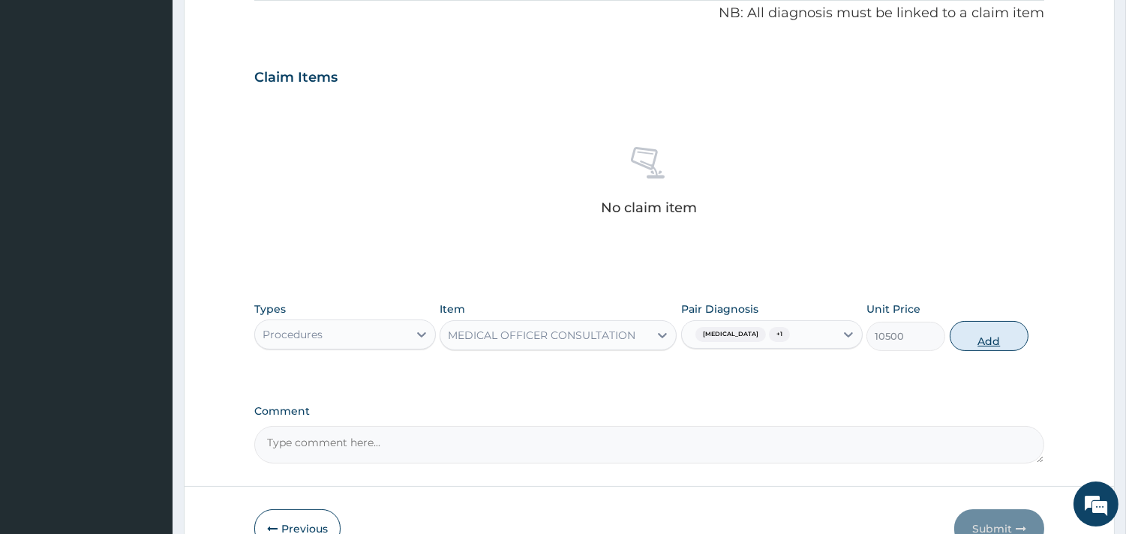
click at [1013, 339] on button "Add" at bounding box center [988, 336] width 79 height 30
type input "0"
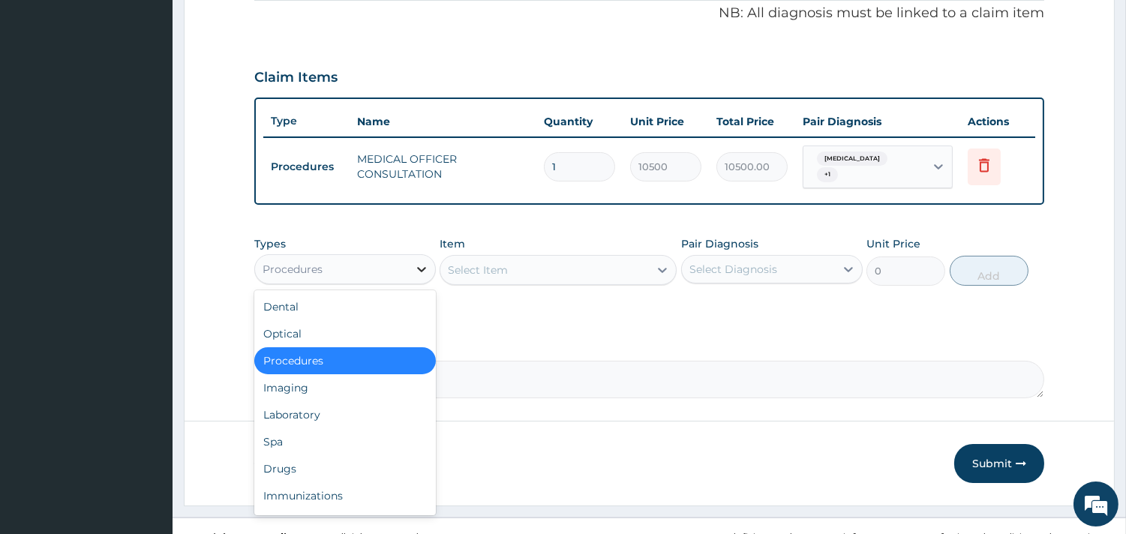
click at [418, 271] on icon at bounding box center [421, 269] width 15 height 15
click at [355, 409] on div "Laboratory" at bounding box center [344, 414] width 181 height 27
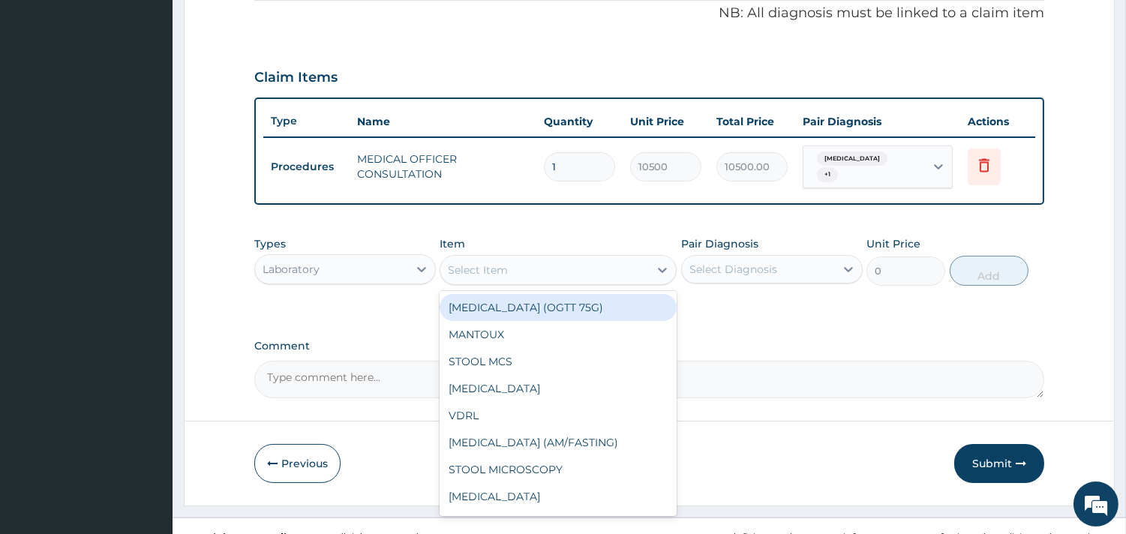
click at [565, 272] on div "Select Item" at bounding box center [544, 270] width 208 height 24
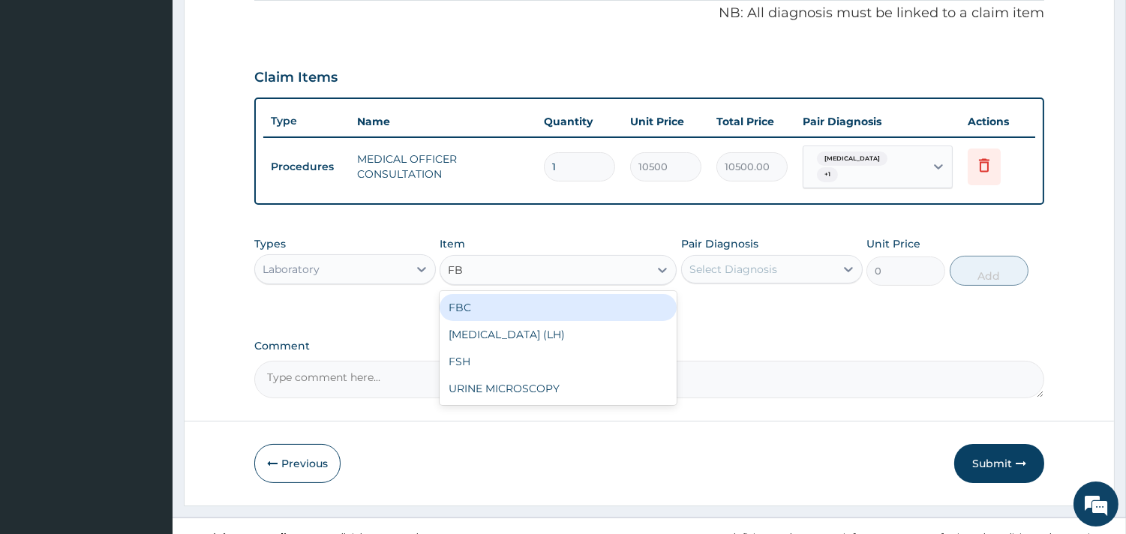
type input "FBC"
click at [576, 301] on div "FBC" at bounding box center [557, 307] width 237 height 27
type input "4500"
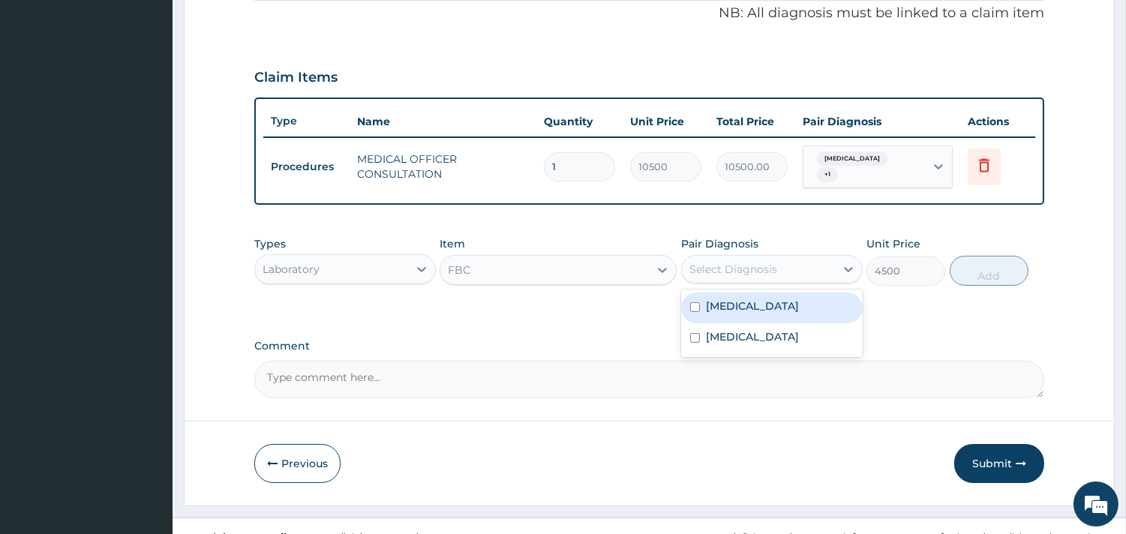
click at [730, 262] on div "Select Diagnosis" at bounding box center [733, 269] width 88 height 15
click at [739, 301] on label "[MEDICAL_DATA]" at bounding box center [752, 305] width 93 height 15
checkbox input "true"
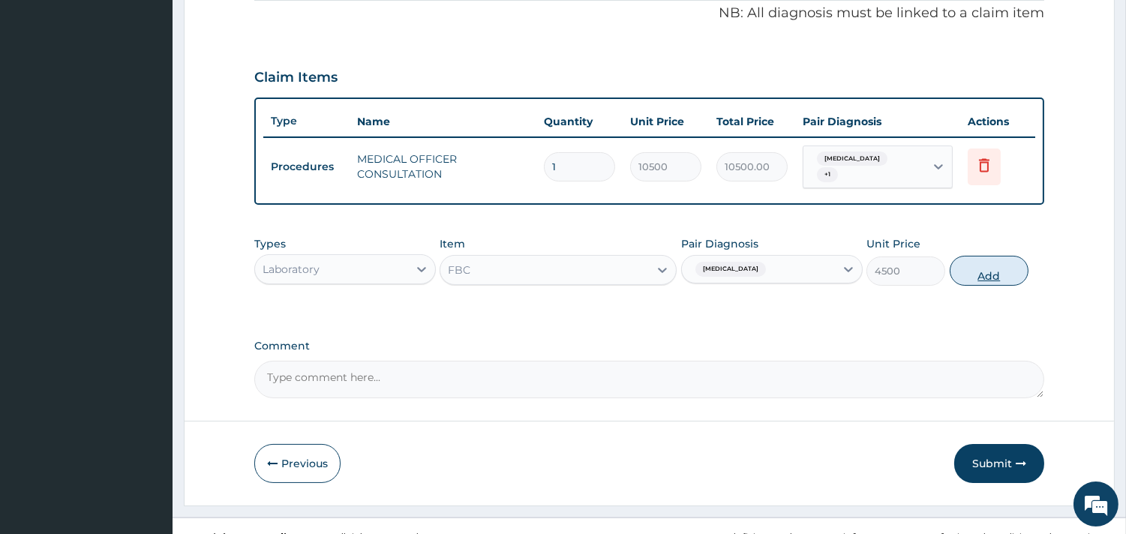
click at [982, 271] on button "Add" at bounding box center [988, 271] width 79 height 30
type input "0"
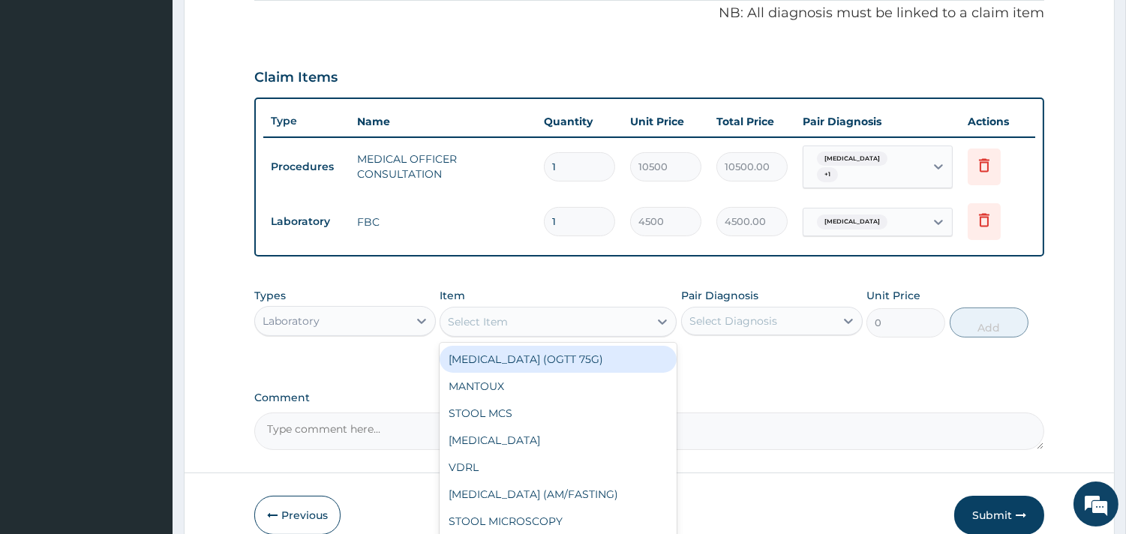
click at [514, 312] on div "Select Item" at bounding box center [544, 322] width 208 height 24
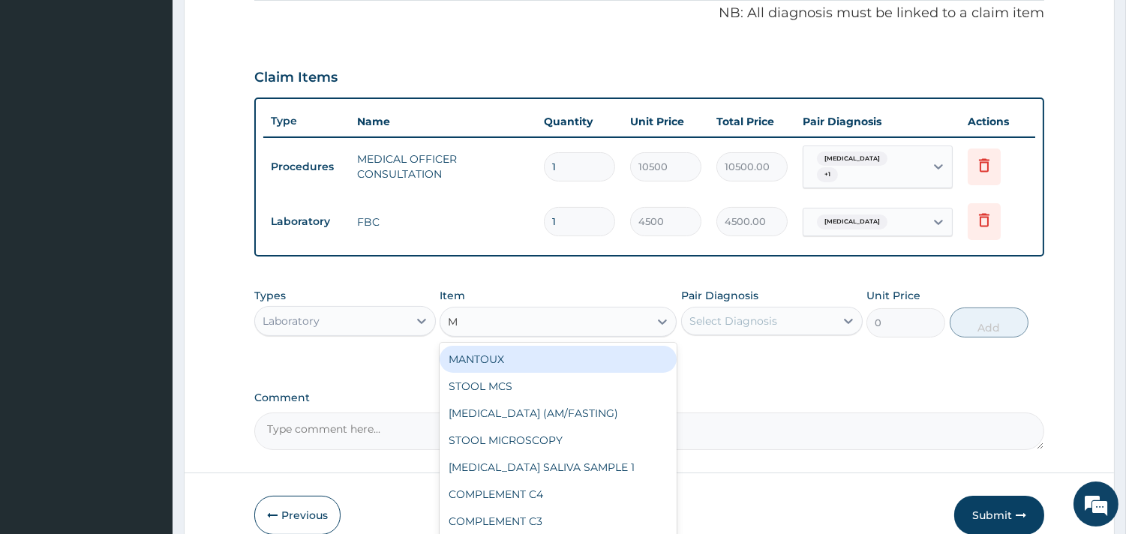
type input "MP"
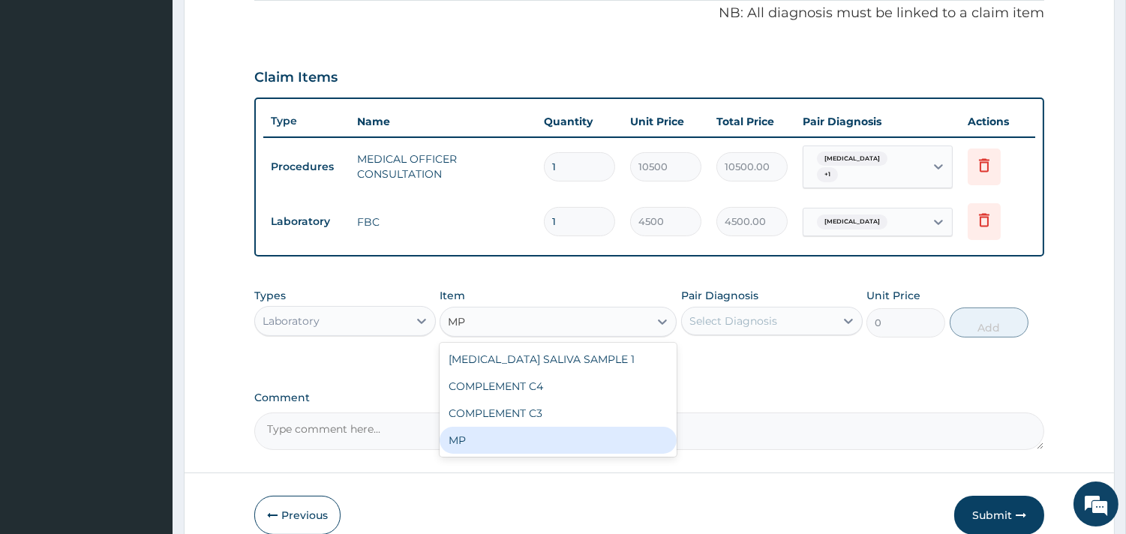
click at [455, 446] on div "MP" at bounding box center [557, 440] width 237 height 27
type input "4000"
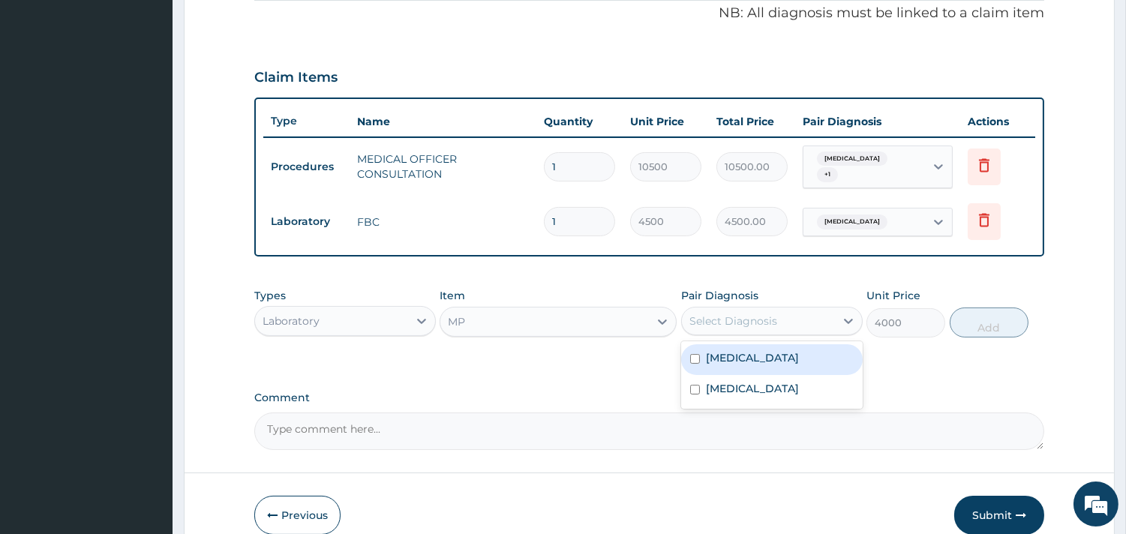
click at [773, 318] on div "Select Diagnosis" at bounding box center [733, 320] width 88 height 15
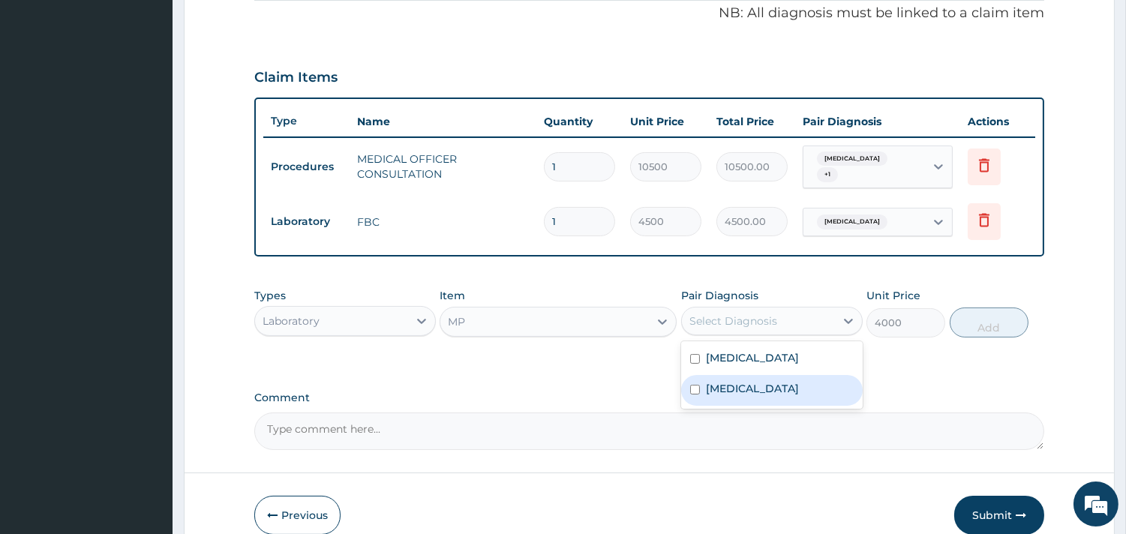
click at [745, 384] on div "[MEDICAL_DATA]" at bounding box center [771, 390] width 181 height 31
checkbox input "true"
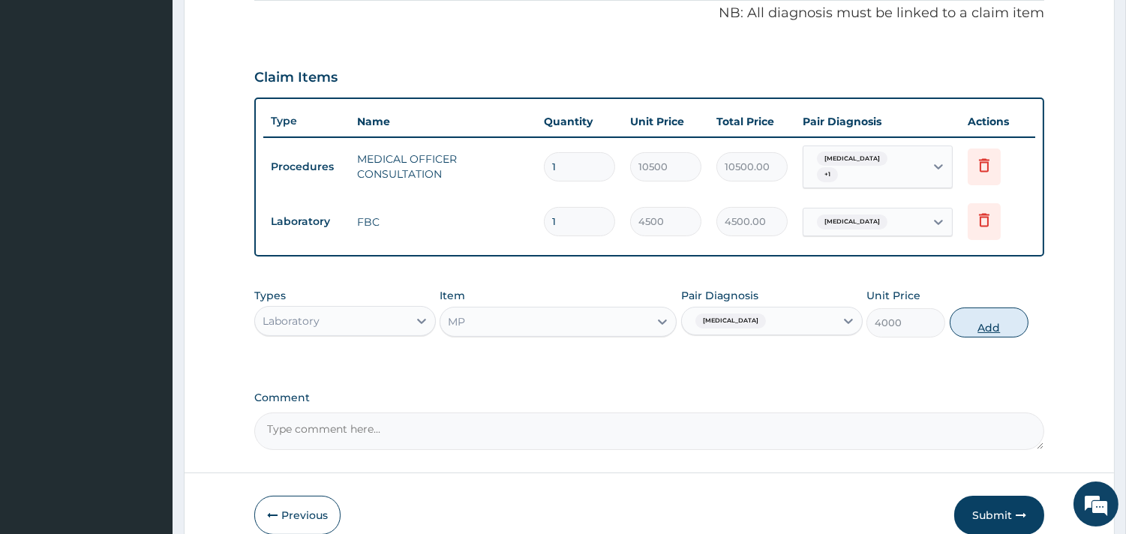
click at [968, 328] on button "Add" at bounding box center [988, 322] width 79 height 30
type input "0"
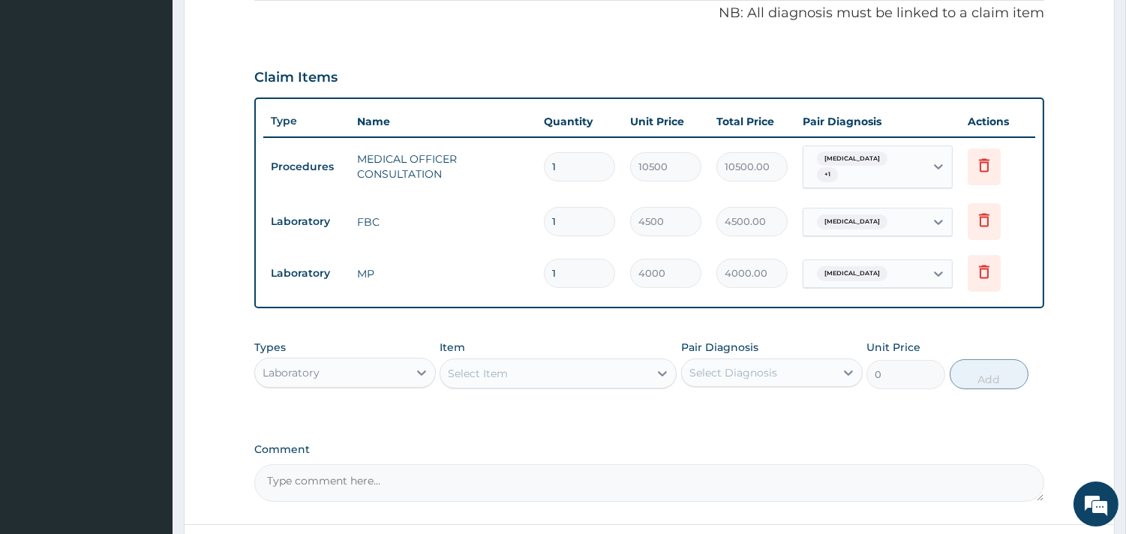
scroll to position [544, 0]
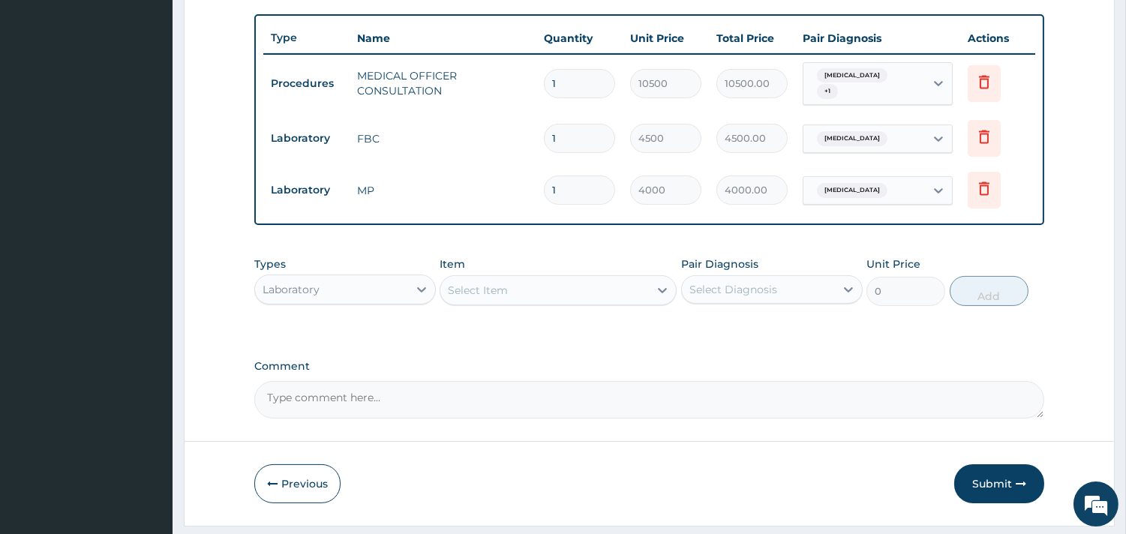
click at [380, 283] on div "Laboratory" at bounding box center [331, 289] width 153 height 24
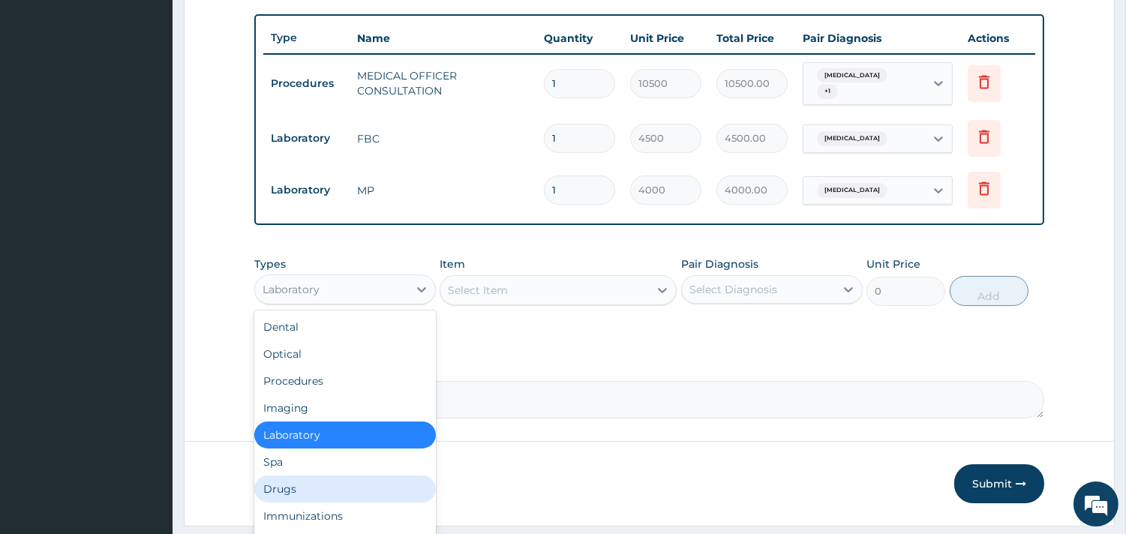
click at [286, 482] on div "Drugs" at bounding box center [344, 488] width 181 height 27
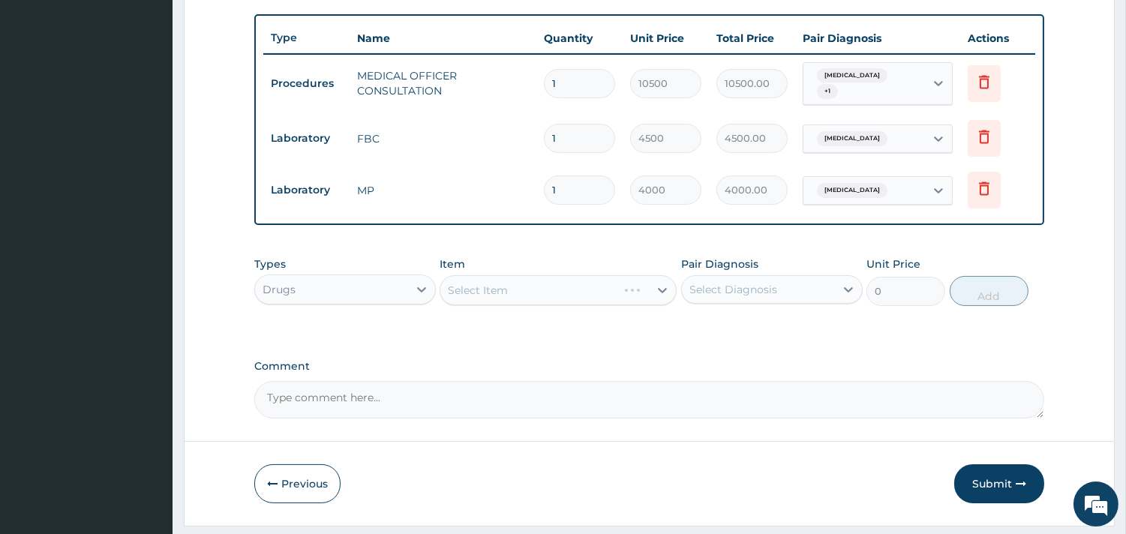
click at [572, 287] on div "Select Item" at bounding box center [557, 290] width 237 height 30
click at [538, 289] on div "Select Item" at bounding box center [557, 290] width 237 height 30
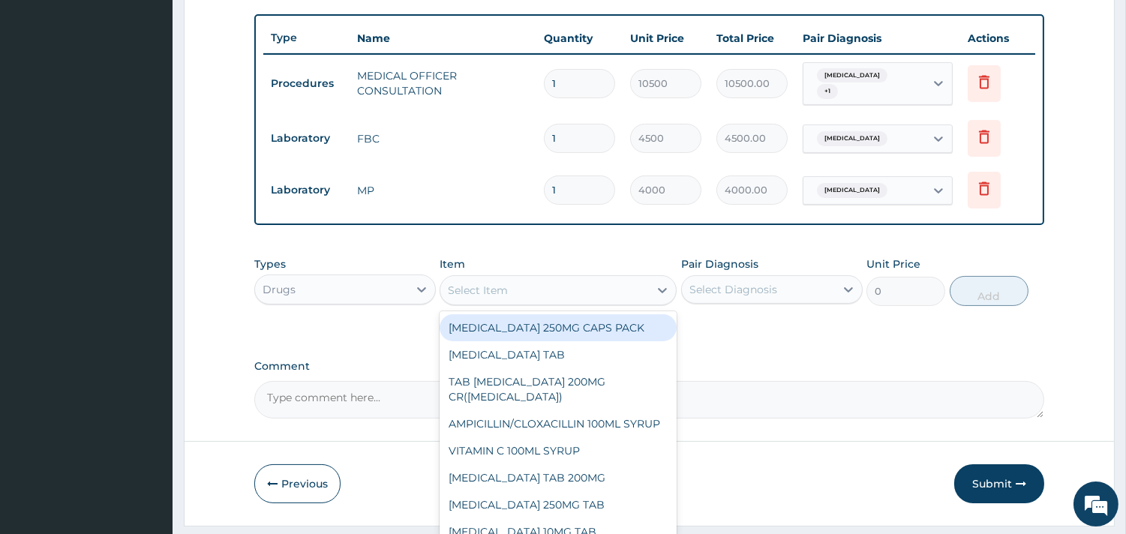
click at [515, 286] on div "Select Item" at bounding box center [544, 290] width 208 height 24
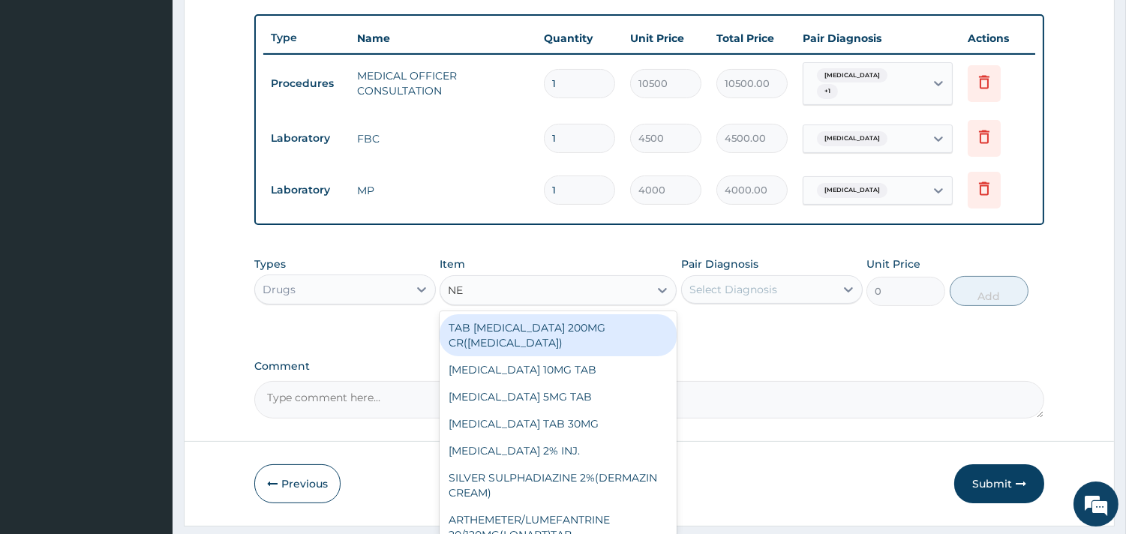
type input "NEB"
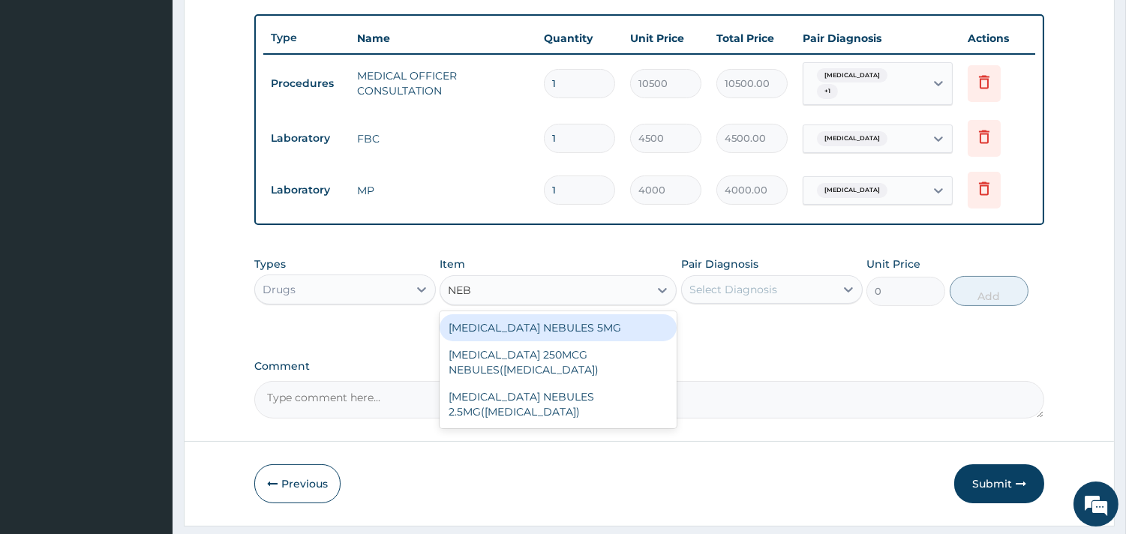
click at [513, 321] on div "[MEDICAL_DATA] NEBULES 5MG" at bounding box center [557, 327] width 237 height 27
type input "3000"
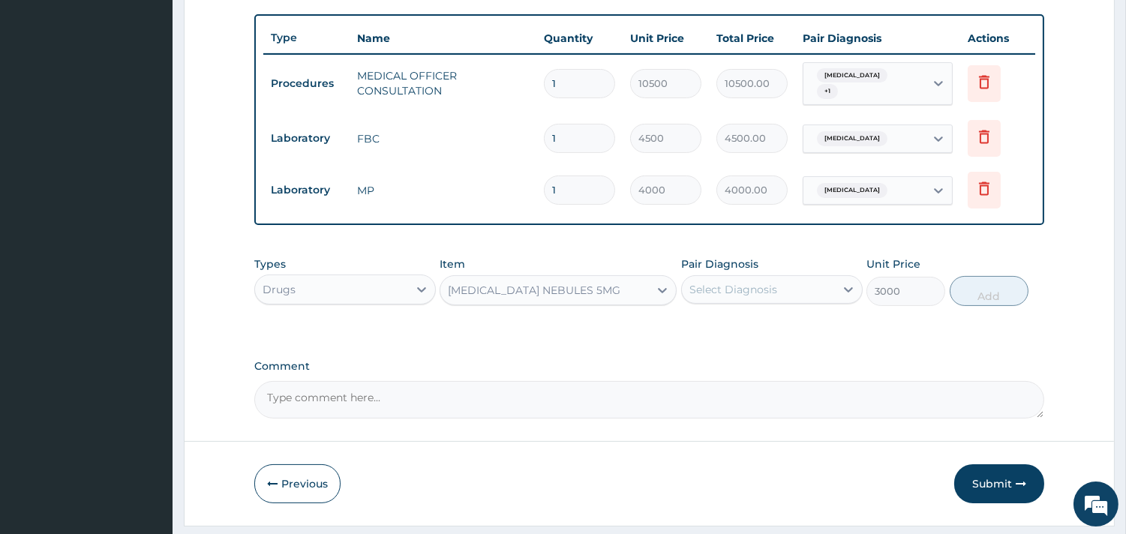
click at [737, 289] on div "Select Diagnosis" at bounding box center [733, 289] width 88 height 15
click at [766, 324] on label "[MEDICAL_DATA]" at bounding box center [752, 326] width 93 height 15
checkbox input "true"
click at [982, 289] on button "Add" at bounding box center [988, 291] width 79 height 30
type input "0"
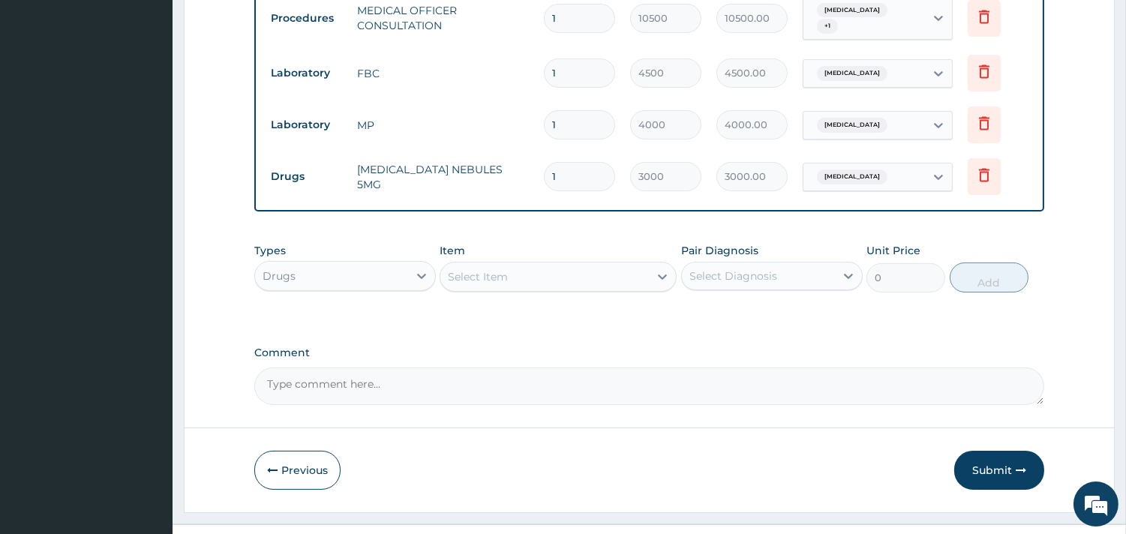
scroll to position [637, 0]
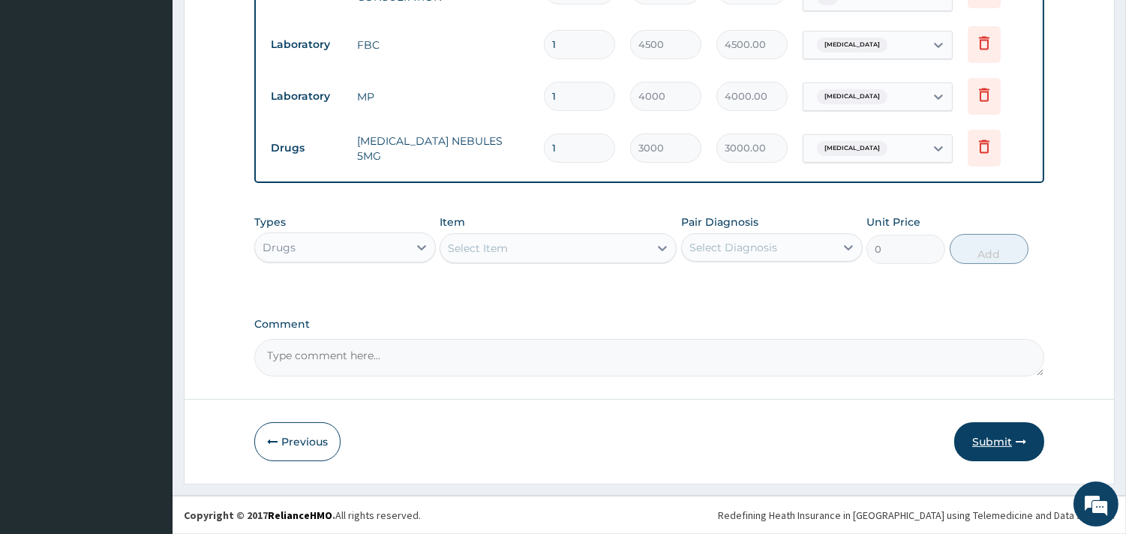
click at [980, 439] on button "Submit" at bounding box center [999, 441] width 90 height 39
click at [328, 438] on button "Previous" at bounding box center [297, 441] width 86 height 39
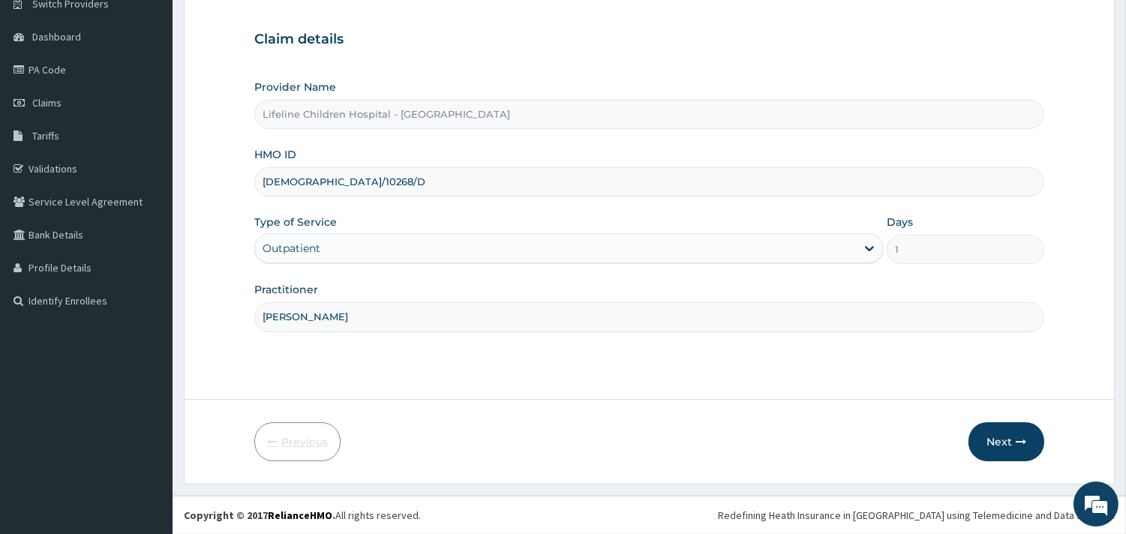
scroll to position [127, 0]
click at [984, 432] on button "Next" at bounding box center [1006, 441] width 76 height 39
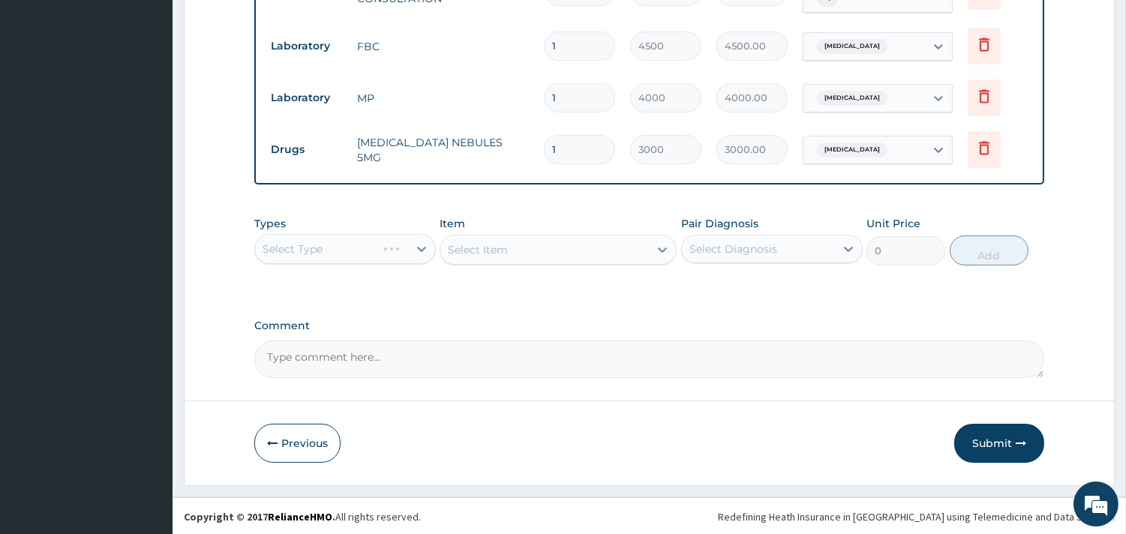
scroll to position [637, 0]
click at [988, 441] on button "Submit" at bounding box center [999, 441] width 90 height 39
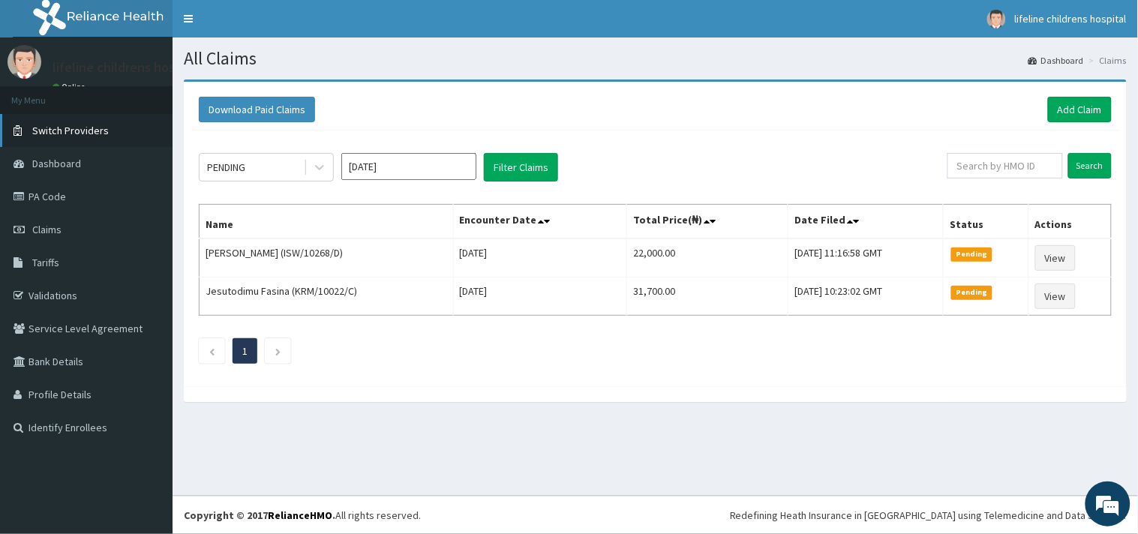
click at [95, 126] on span "Switch Providers" at bounding box center [70, 130] width 76 height 13
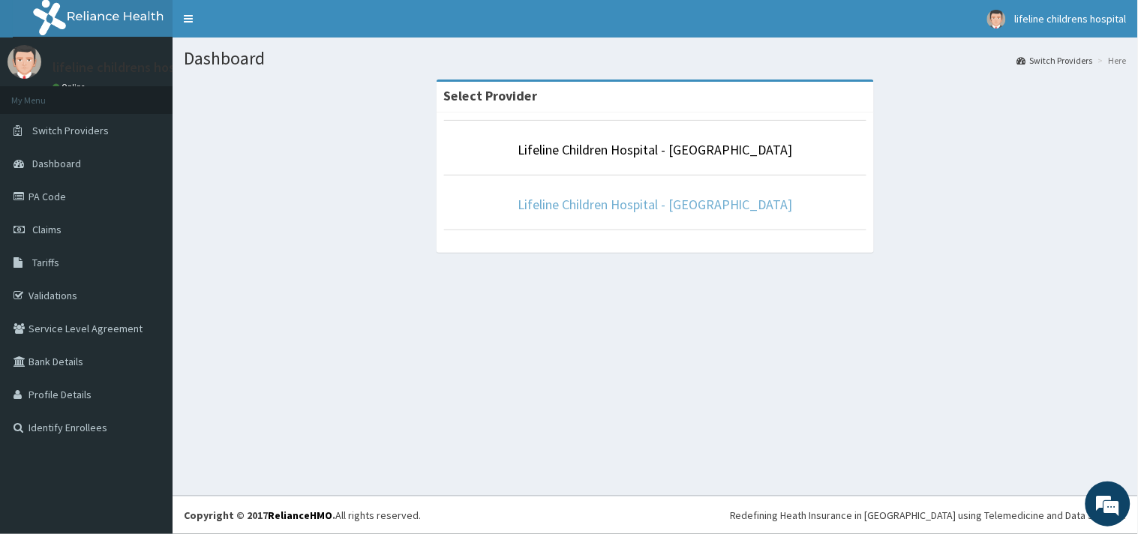
click at [609, 210] on link "Lifeline Children Hospital - [GEOGRAPHIC_DATA]" at bounding box center [654, 204] width 275 height 17
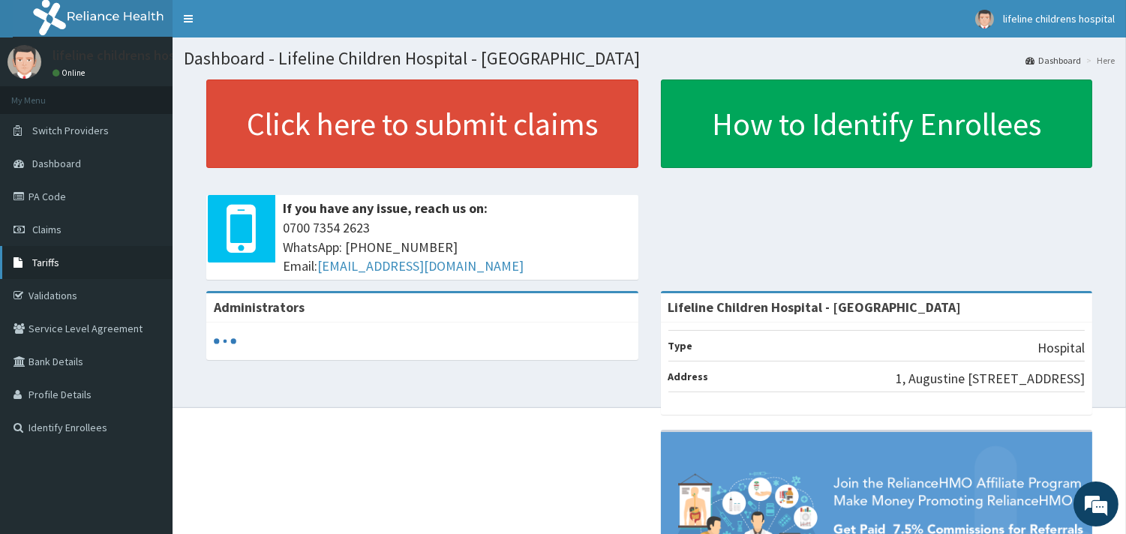
click at [48, 260] on span "Tariffs" at bounding box center [45, 262] width 27 height 13
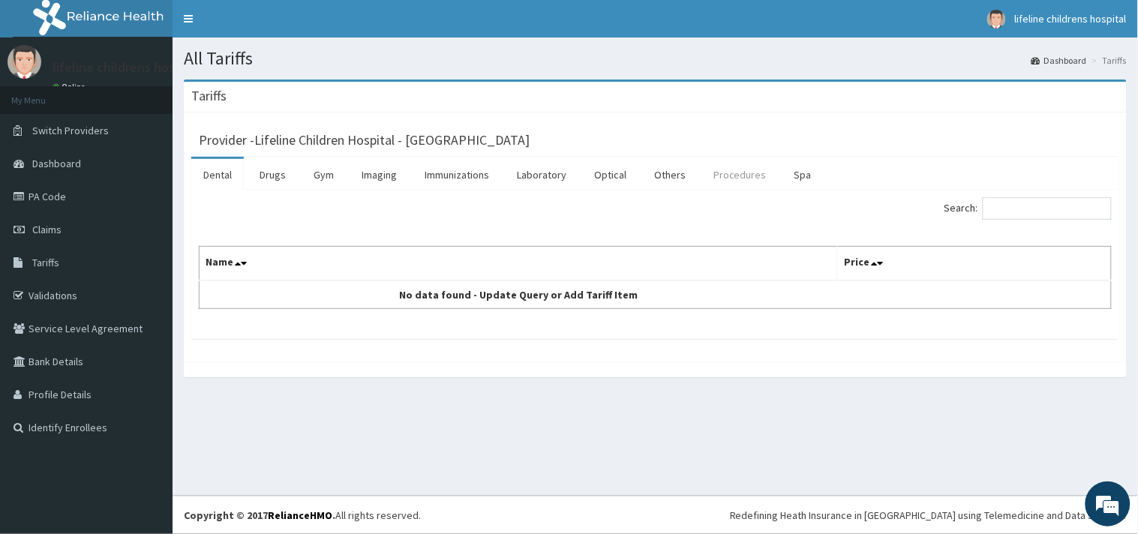
click at [729, 174] on link "Procedures" at bounding box center [739, 174] width 77 height 31
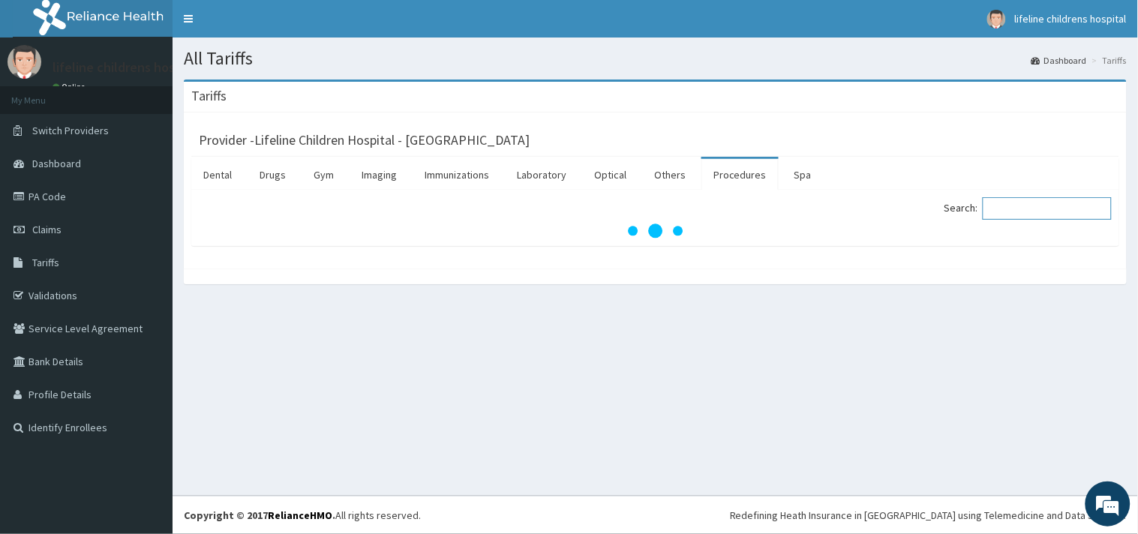
click at [1009, 208] on input "Search:" at bounding box center [1046, 208] width 129 height 22
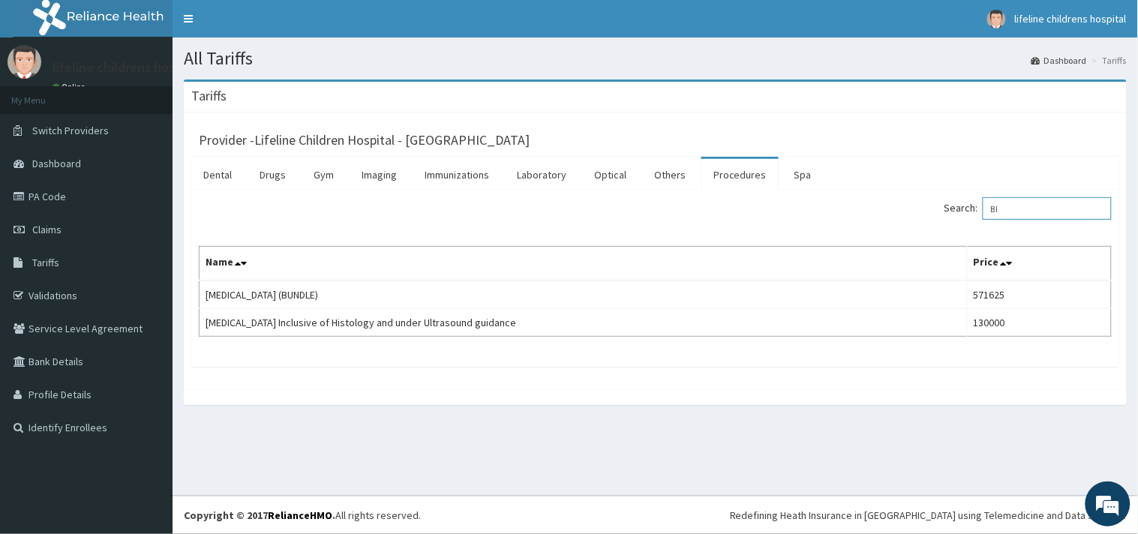
type input "B"
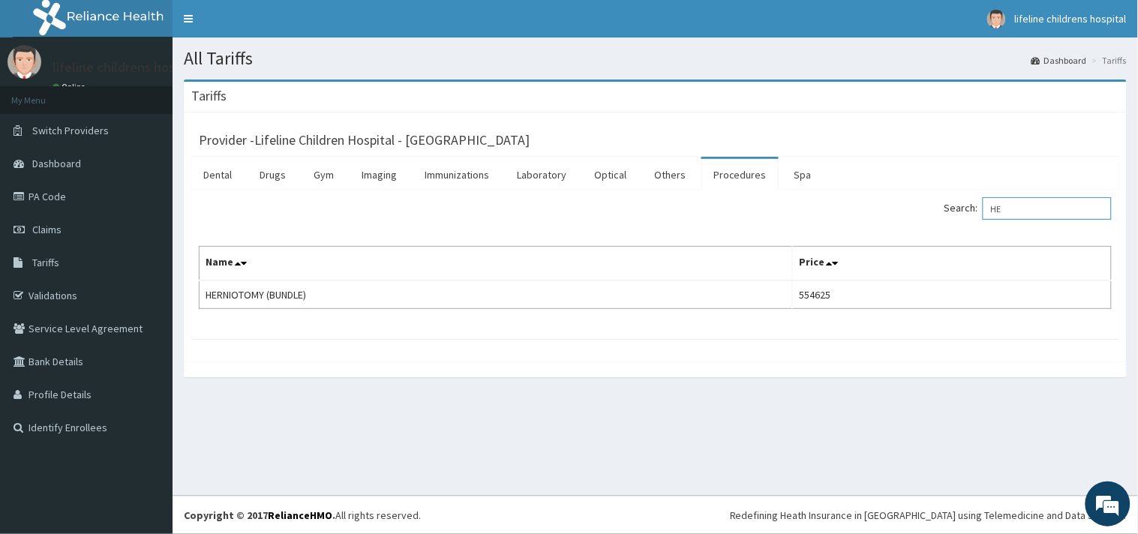
type input "H"
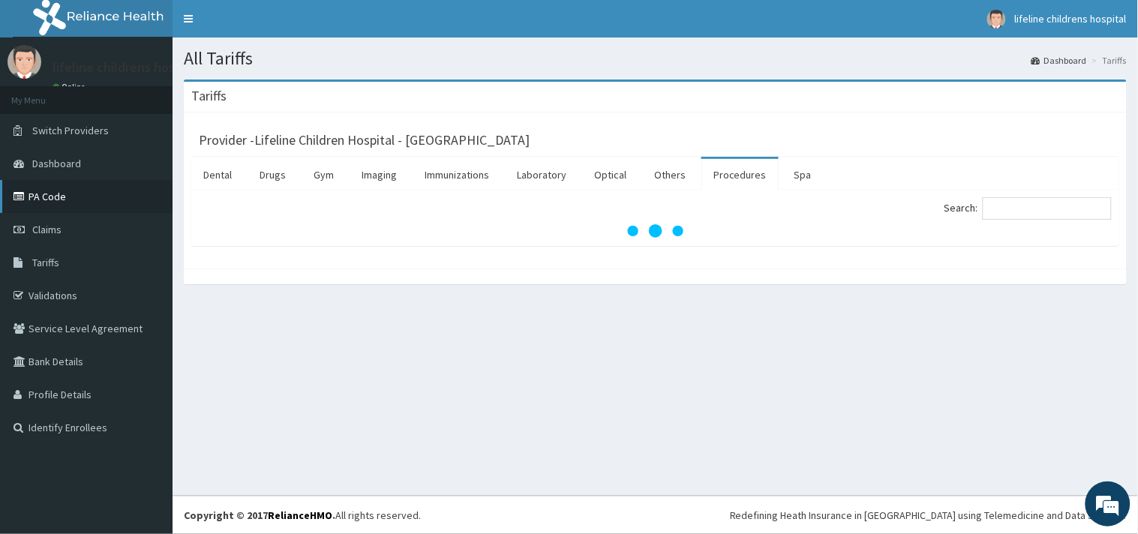
click at [66, 198] on link "PA Code" at bounding box center [86, 196] width 172 height 33
